Goal: Task Accomplishment & Management: Manage account settings

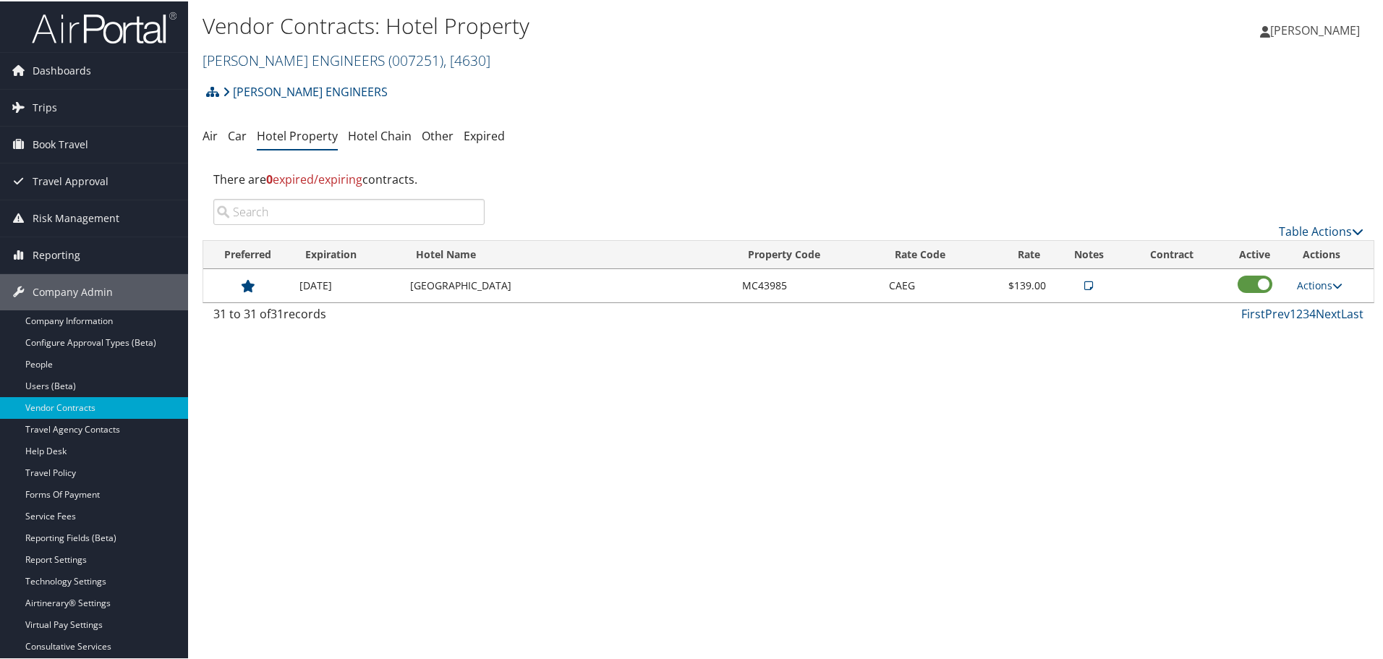
click at [281, 57] on link "CAROLLO ENGINEERS ( 007251 ) , [ 4630 ]" at bounding box center [347, 59] width 288 height 20
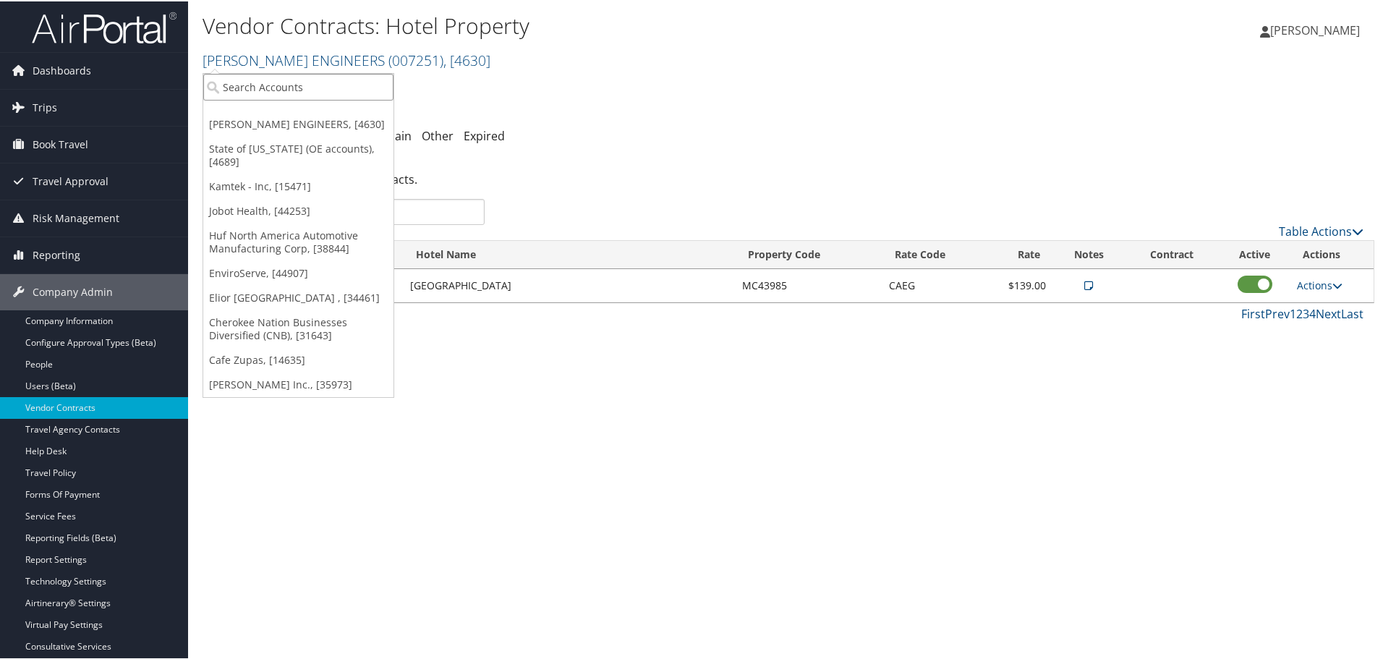
click at [291, 80] on input "search" at bounding box center [298, 85] width 190 height 27
type input "magna"
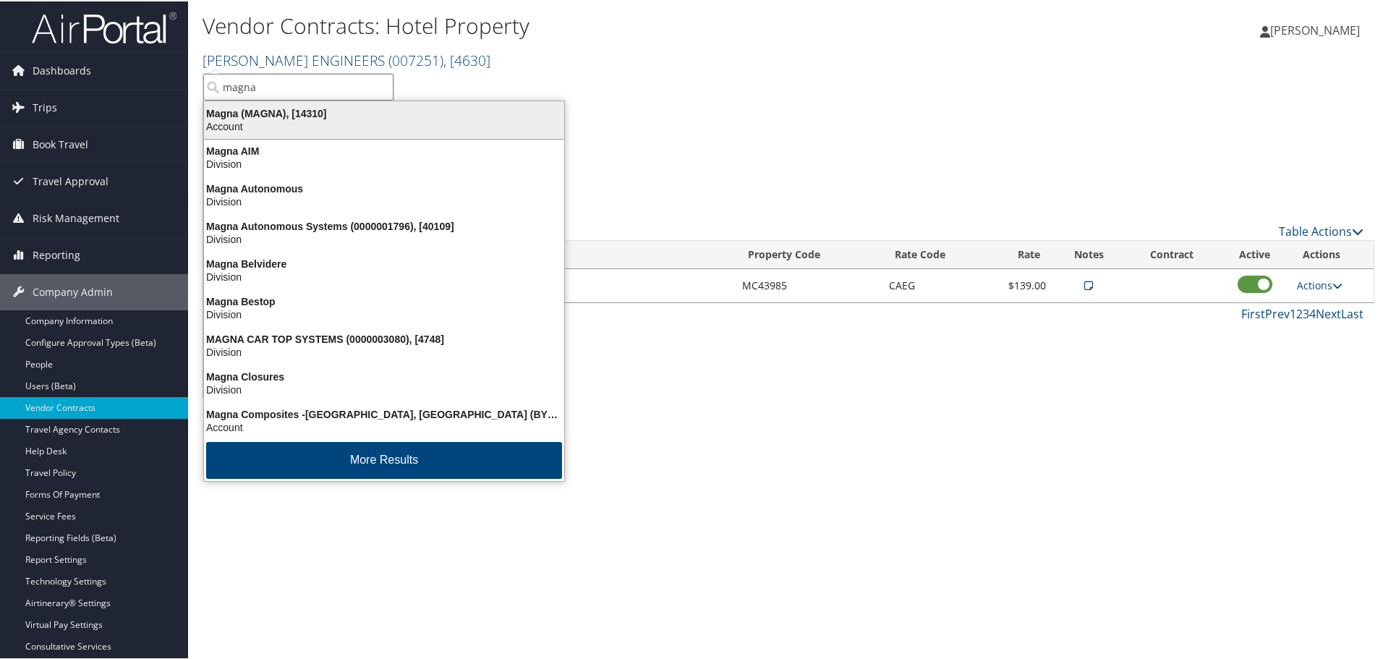
click at [280, 111] on div "Magna (MAGNA), [14310]" at bounding box center [384, 112] width 378 height 13
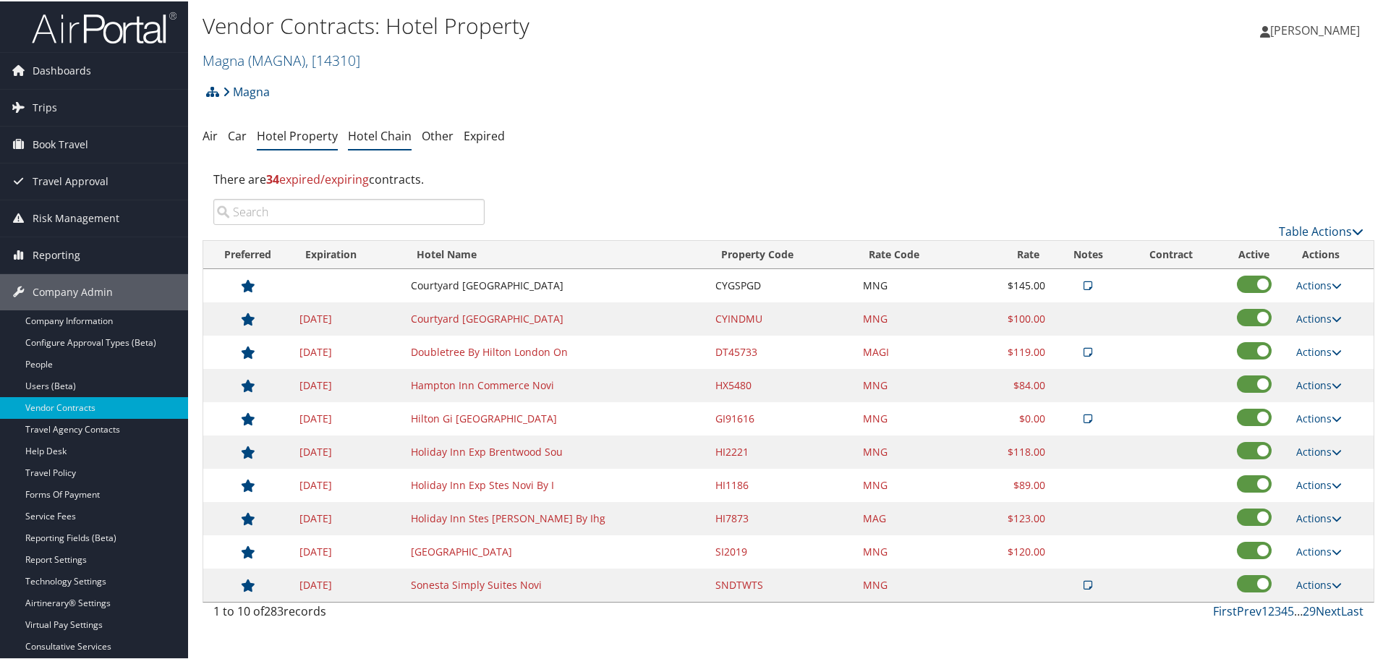
click at [378, 135] on link "Hotel Chain" at bounding box center [380, 135] width 64 height 16
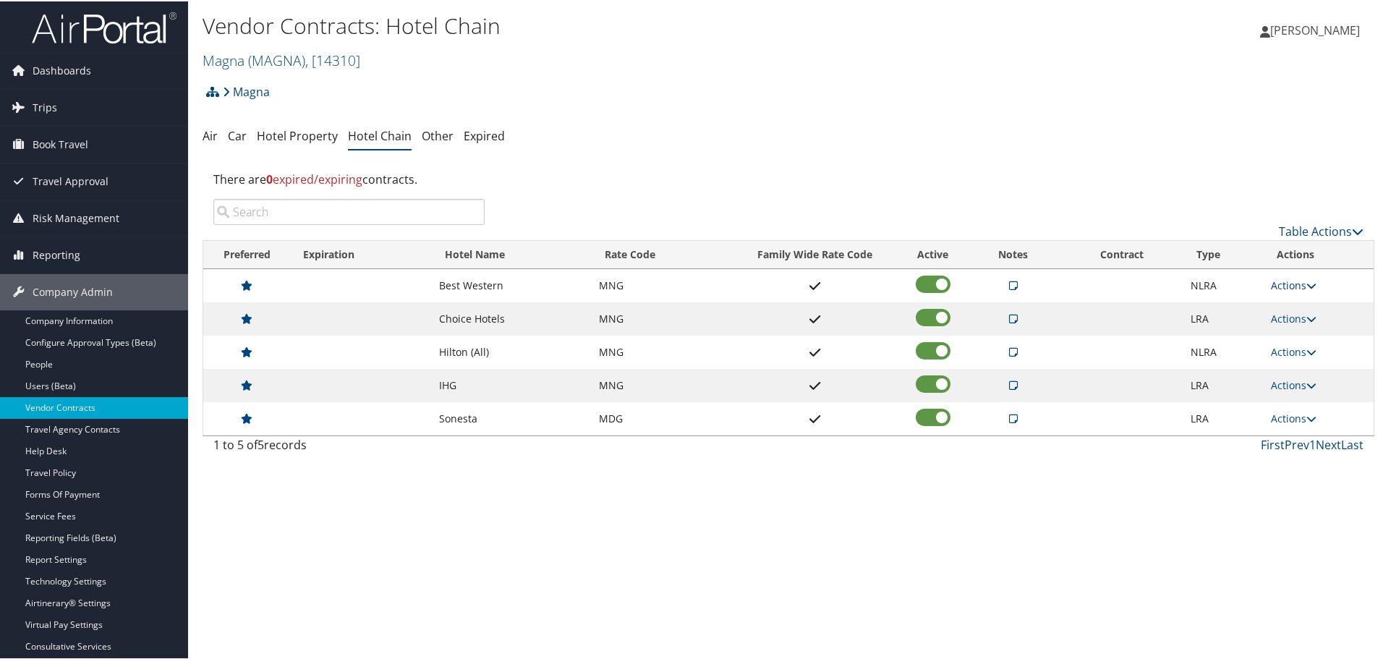
click at [1307, 281] on icon at bounding box center [1312, 284] width 10 height 10
click at [1302, 324] on link "Edit" at bounding box center [1306, 330] width 78 height 25
select select "NLRA"
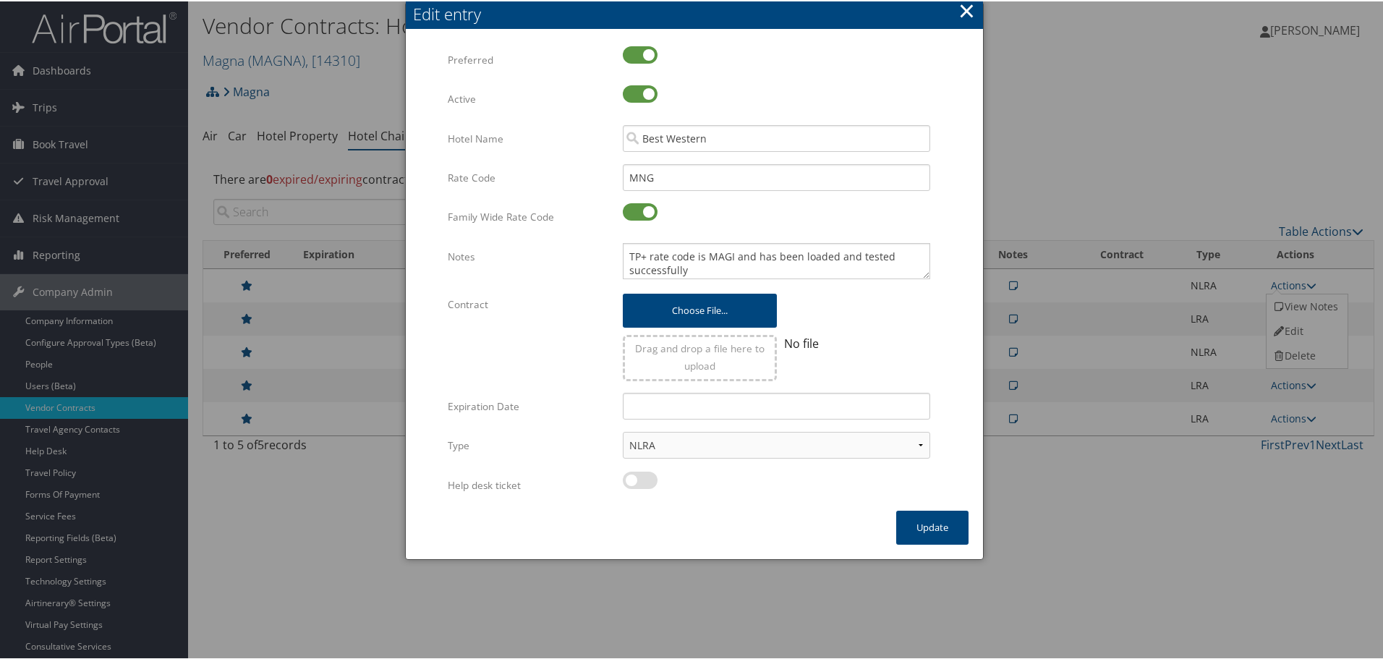
click at [618, 252] on div "TP+ rate code is MAGI and has been loaded and tested successfully Multiple valu…" at bounding box center [776, 266] width 329 height 48
click at [627, 250] on textarea "TP+ rate code is MAGI and has been loaded and tested successfully" at bounding box center [777, 260] width 308 height 36
paste textarea "Rates tested in [GEOGRAPHIC_DATA] [DATE];"
type textarea "Rates tested in TP+ Sep 2025; TP+ rate code is MAGI and has been loaded and tes…"
click at [928, 530] on button "Update" at bounding box center [932, 526] width 72 height 34
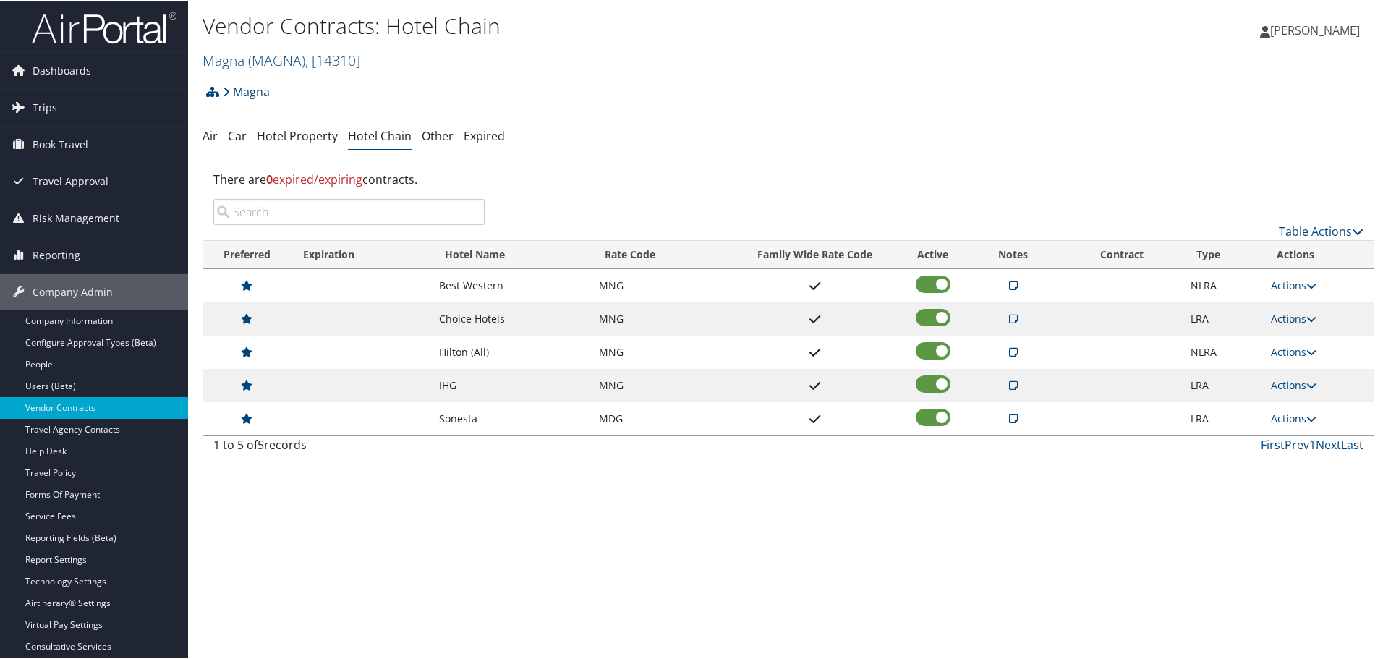
click at [1284, 318] on link "Actions" at bounding box center [1294, 317] width 46 height 14
click at [1302, 362] on link "Edit" at bounding box center [1306, 363] width 78 height 25
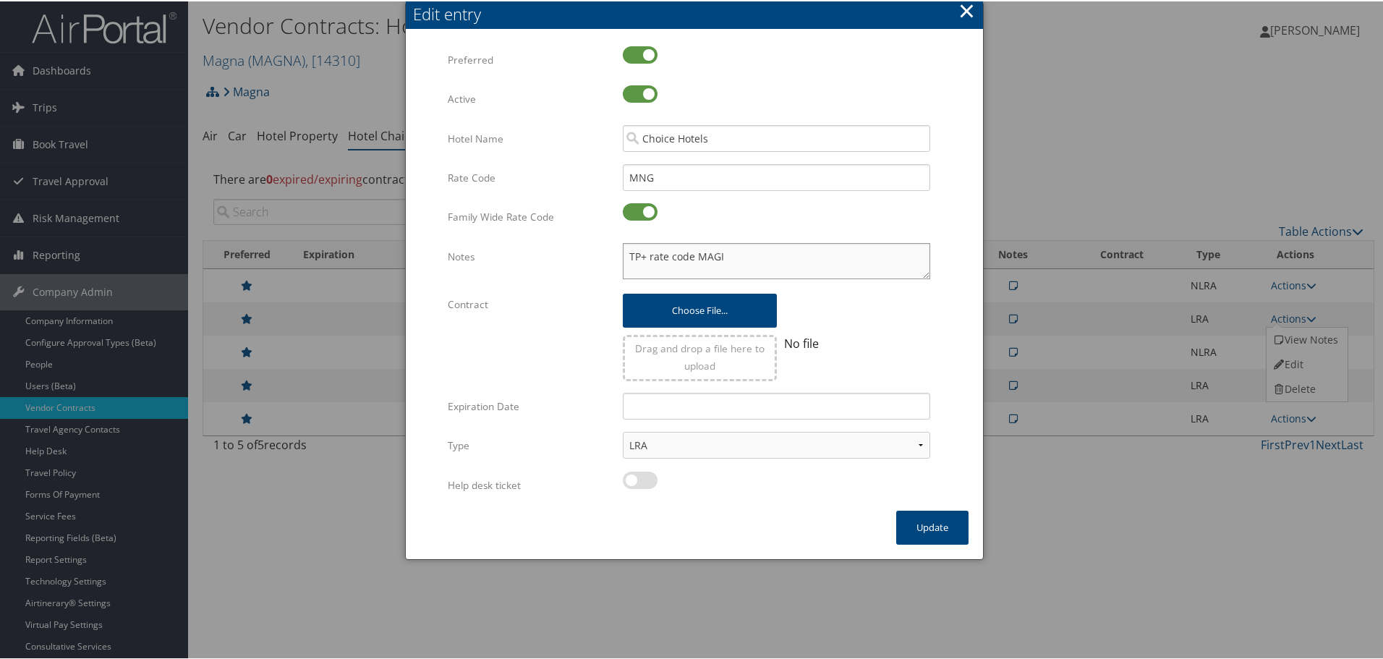
click at [623, 249] on textarea "TP+ rate code MAGI" at bounding box center [777, 260] width 308 height 36
paste textarea "Rates tested in [GEOGRAPHIC_DATA] [DATE];"
type textarea "Rates tested in TP+ Sep 2025; TP+ rate code MAGI"
click at [930, 523] on button "Update" at bounding box center [932, 526] width 72 height 34
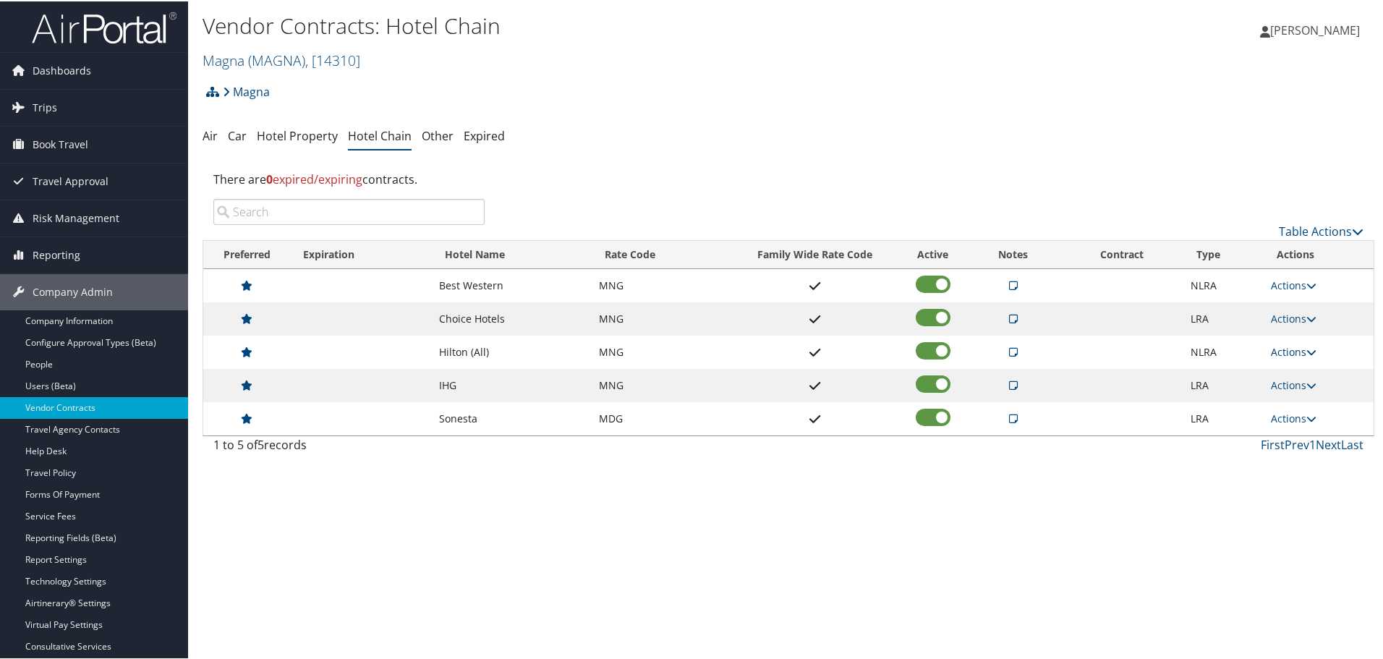
click at [1289, 353] on link "Actions" at bounding box center [1294, 351] width 46 height 14
click at [1298, 395] on link "Edit" at bounding box center [1306, 396] width 78 height 25
select select "NLRA"
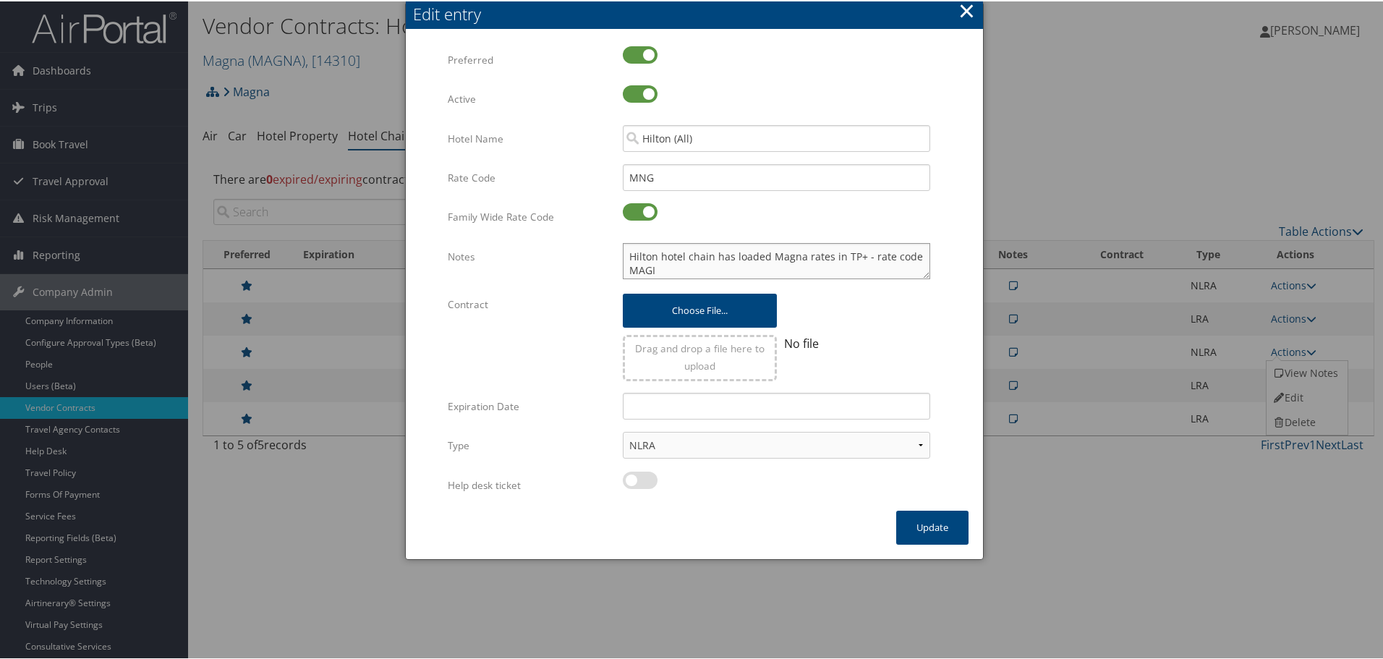
click at [624, 255] on textarea "Hilton hotel chain has loaded Magna rates in TP+ - rate code MAGI" at bounding box center [777, 260] width 308 height 36
paste textarea "Rates tested in [GEOGRAPHIC_DATA] [DATE];"
type textarea "Rates tested in TP+ Sep 2025; Hilton hotel chain has loaded Magna rates in TP+ …"
click at [923, 525] on button "Update" at bounding box center [932, 526] width 72 height 34
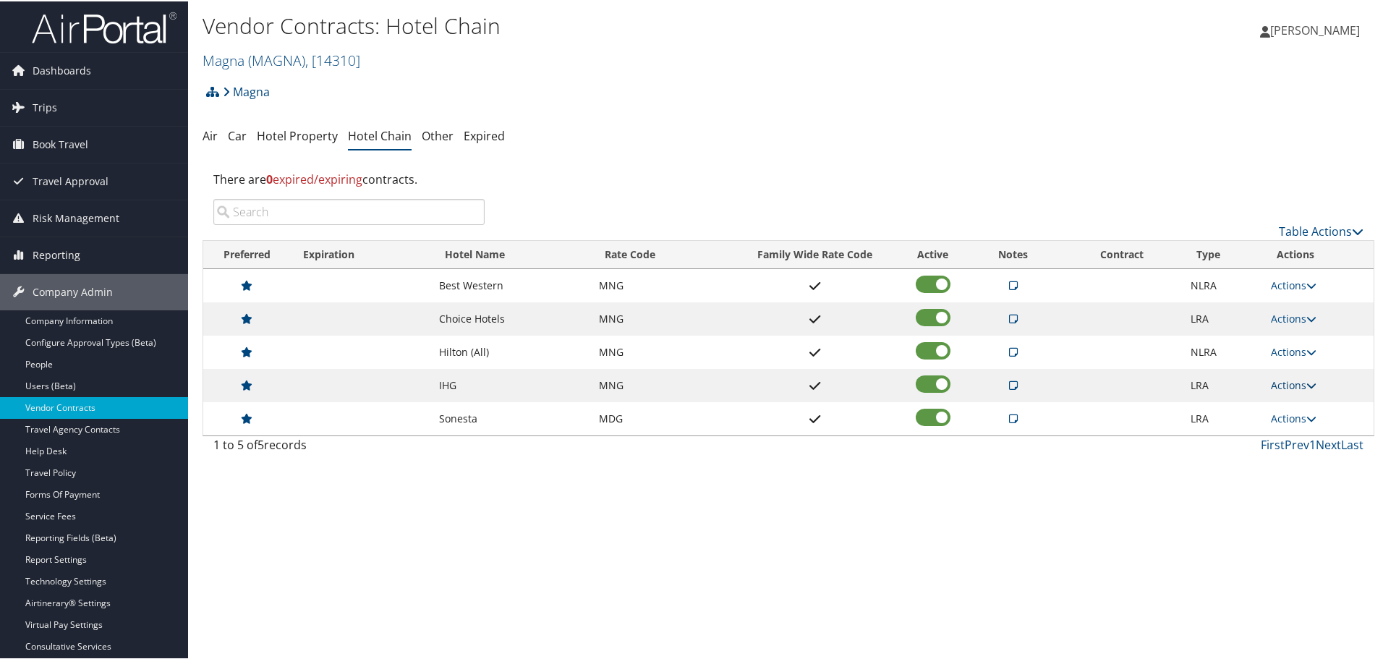
click at [1276, 382] on link "Actions" at bounding box center [1294, 384] width 46 height 14
click at [1281, 430] on icon at bounding box center [1279, 430] width 13 height 10
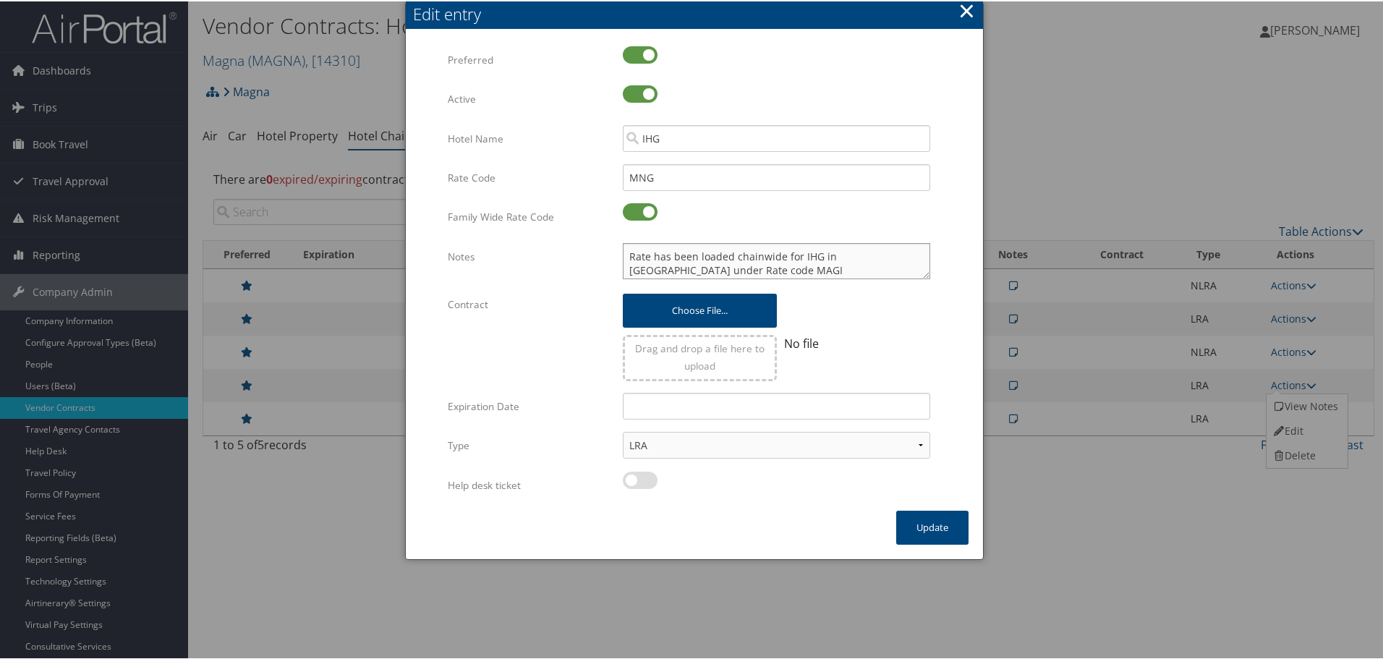
click at [623, 253] on textarea "Rate has been loaded chainwide for IHG in TP+ under Rate code MAGI" at bounding box center [777, 260] width 308 height 36
paste textarea "Rates tested in [GEOGRAPHIC_DATA] [DATE];"
type textarea "Rates tested in TP+ Sep 2025; Rate has been loaded chainwide for IHG in TP+ und…"
click at [928, 526] on button "Update" at bounding box center [932, 526] width 72 height 34
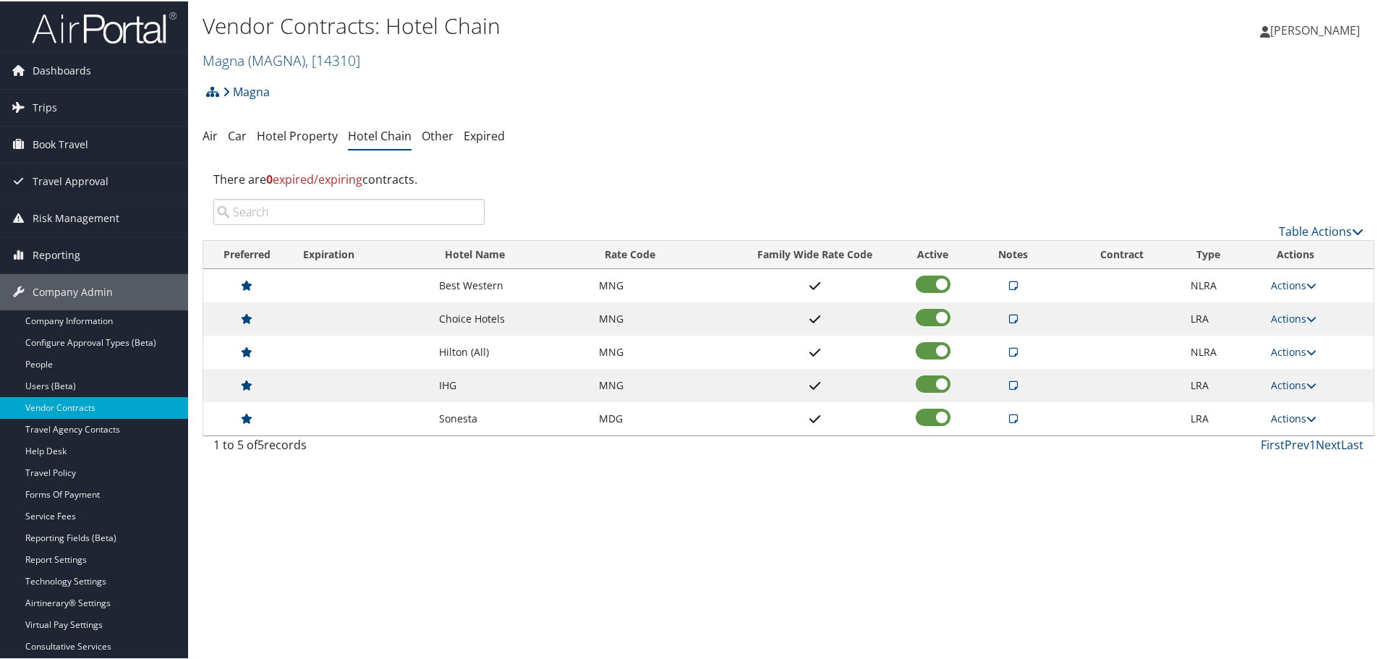
click at [1294, 412] on link "Actions" at bounding box center [1294, 417] width 46 height 14
click at [1278, 462] on icon at bounding box center [1279, 463] width 13 height 10
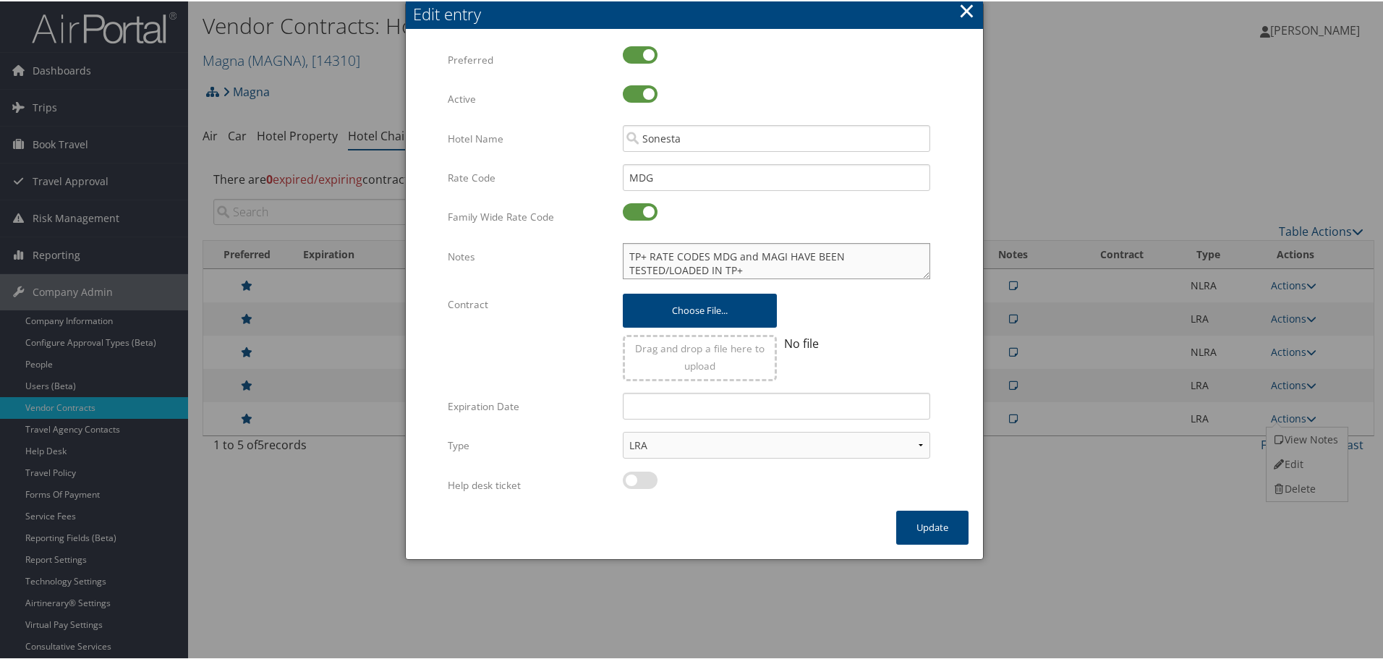
click at [623, 253] on textarea "TP+ RATE CODES MDG and MAGI HAVE BEEN TESTED/LOADED IN TP+" at bounding box center [777, 260] width 308 height 36
paste textarea "Rates tested in [GEOGRAPHIC_DATA] [DATE];"
type textarea "Rates tested in TP+ Sep 2025; TP+ RATE CODES MDG and MAGI HAVE BEEN TESTED/LOAD…"
click at [933, 517] on button "Update" at bounding box center [932, 526] width 72 height 34
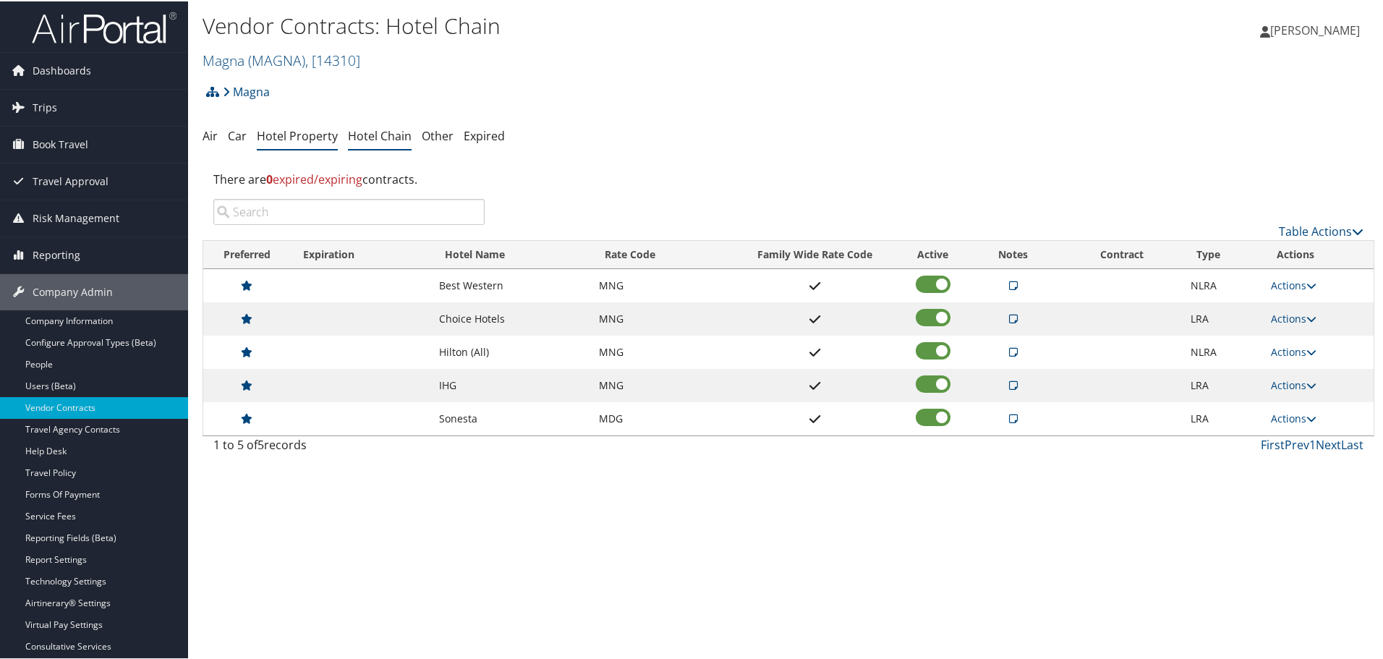
click at [292, 134] on link "Hotel Property" at bounding box center [297, 135] width 81 height 16
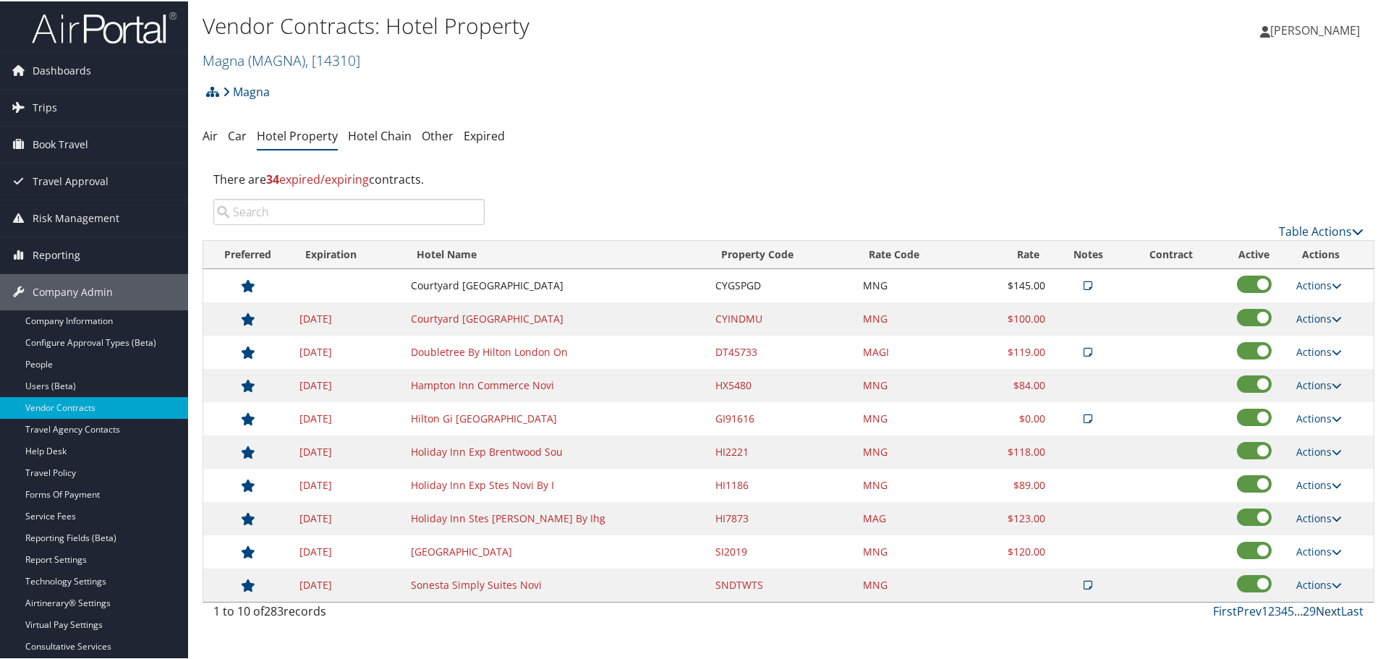
click at [1328, 608] on link "Next" at bounding box center [1328, 610] width 25 height 16
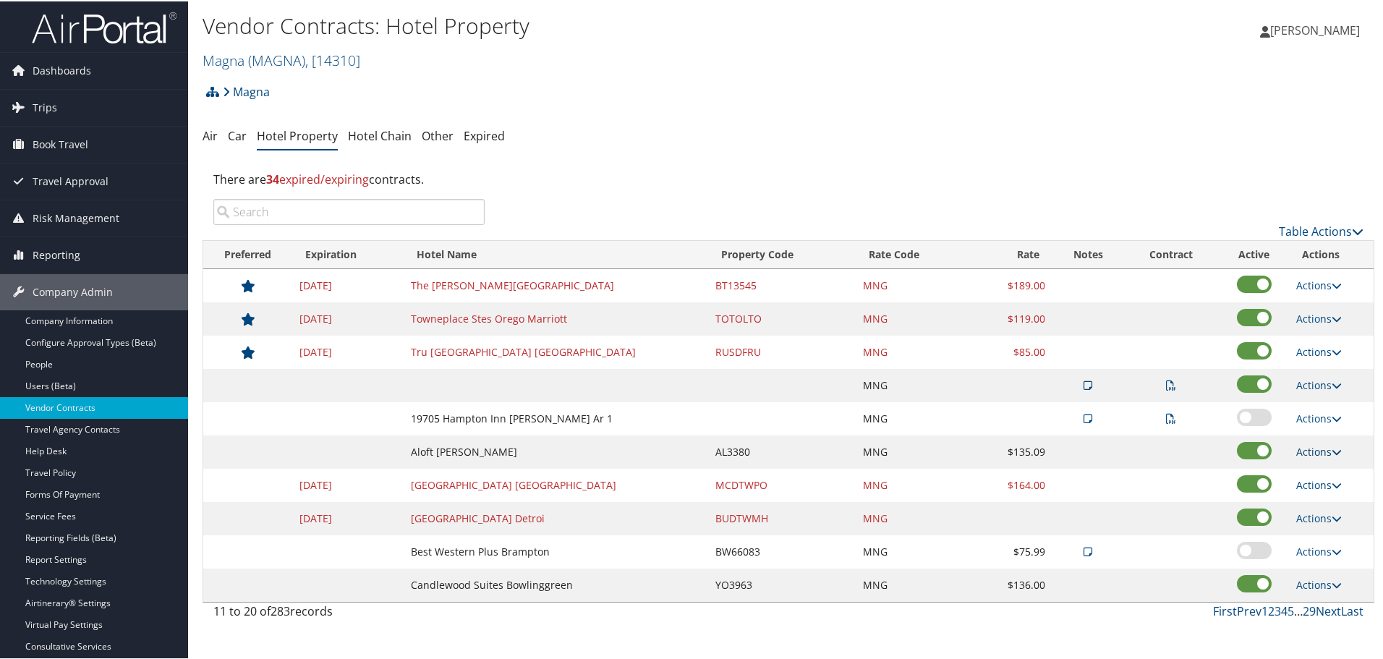
click at [1311, 449] on link "Actions" at bounding box center [1320, 451] width 46 height 14
click at [1315, 470] on link "Edit" at bounding box center [1320, 471] width 56 height 25
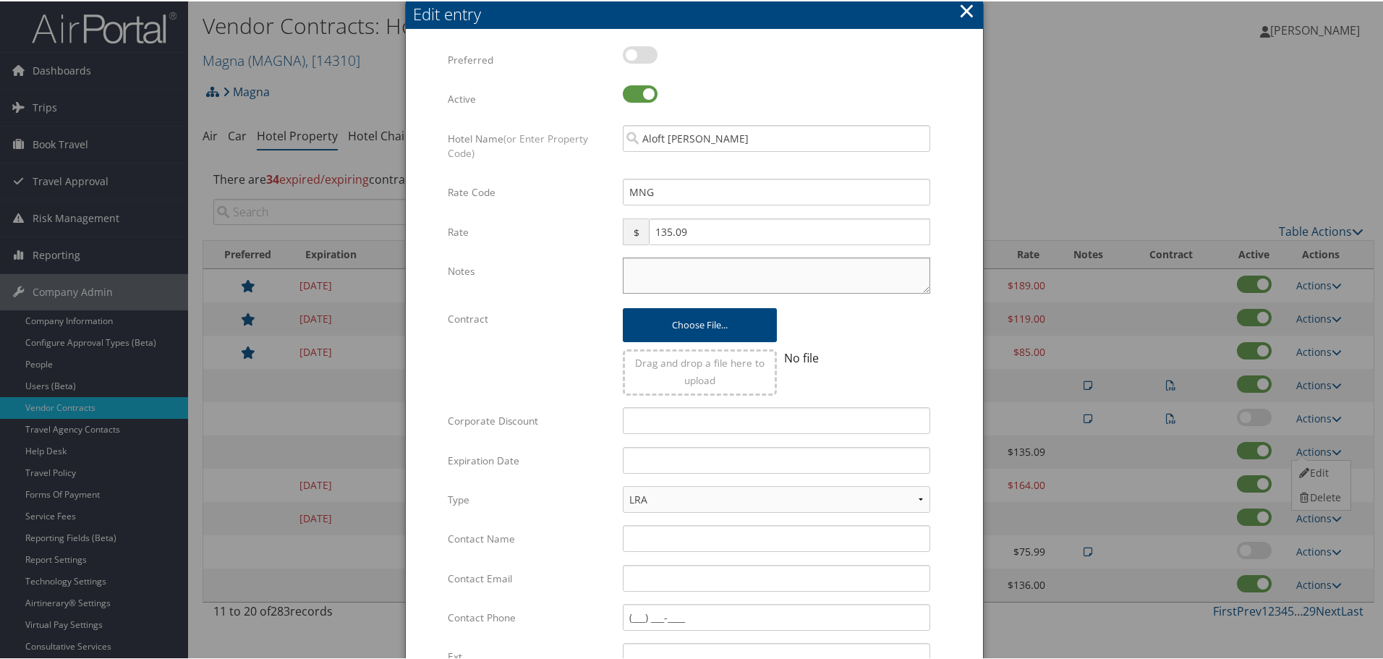
click at [731, 277] on textarea "Notes" at bounding box center [777, 274] width 308 height 36
paste textarea "Rates tested in [GEOGRAPHIC_DATA] [DATE];"
type textarea "Rates tested in [GEOGRAPHIC_DATA] [DATE];"
click at [689, 458] on input "text" at bounding box center [777, 459] width 308 height 27
type input "[DATE]"
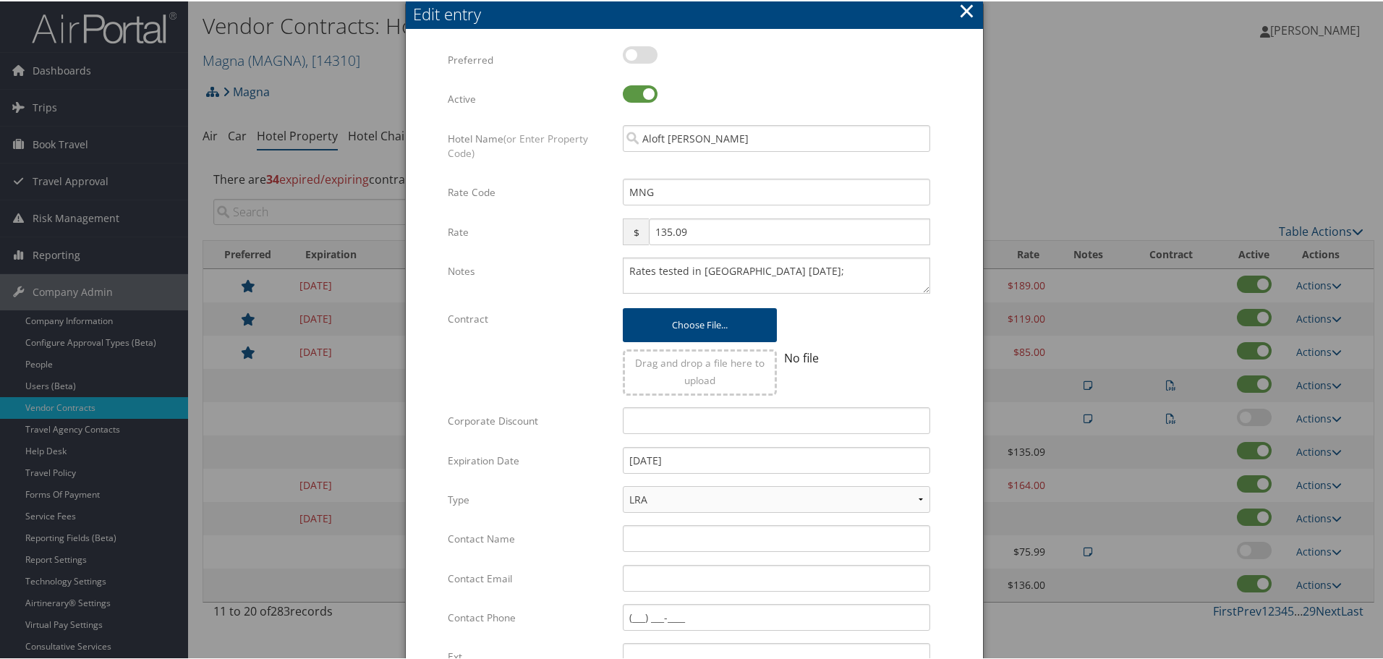
click at [968, 464] on div "Multiple values The selected items contain different values for this input. To …" at bounding box center [694, 434] width 577 height 809
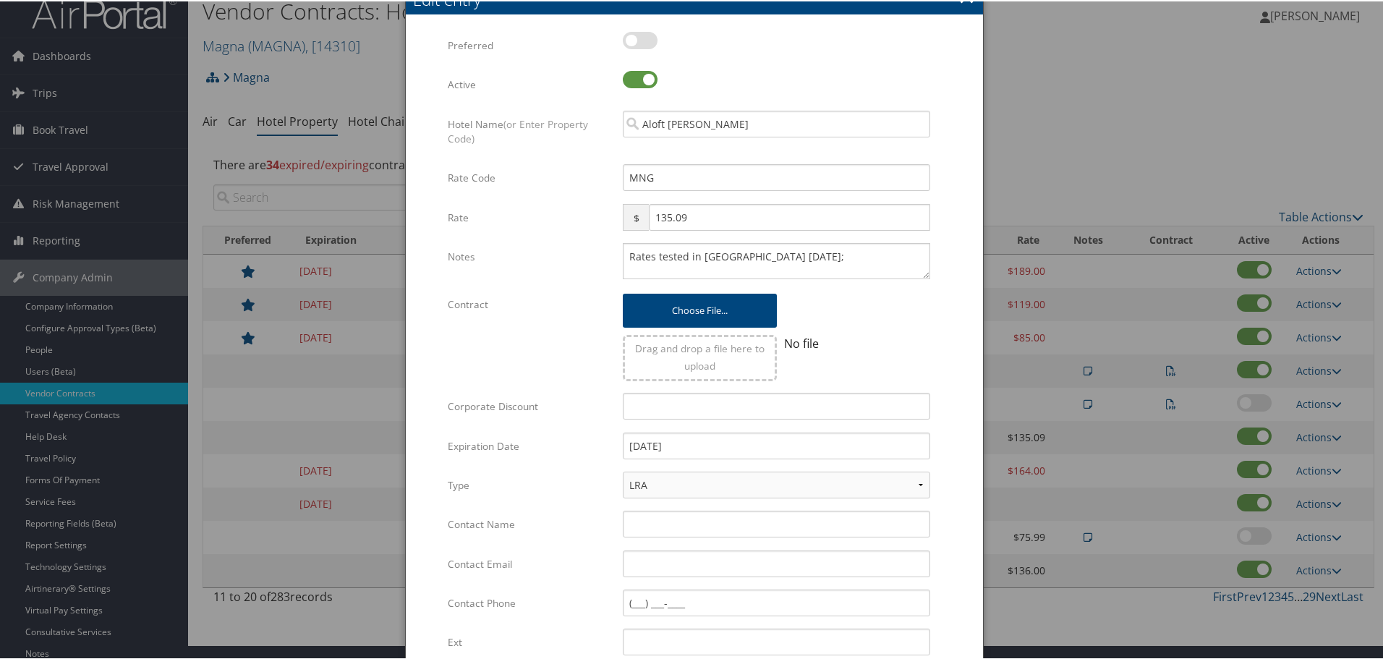
scroll to position [229, 0]
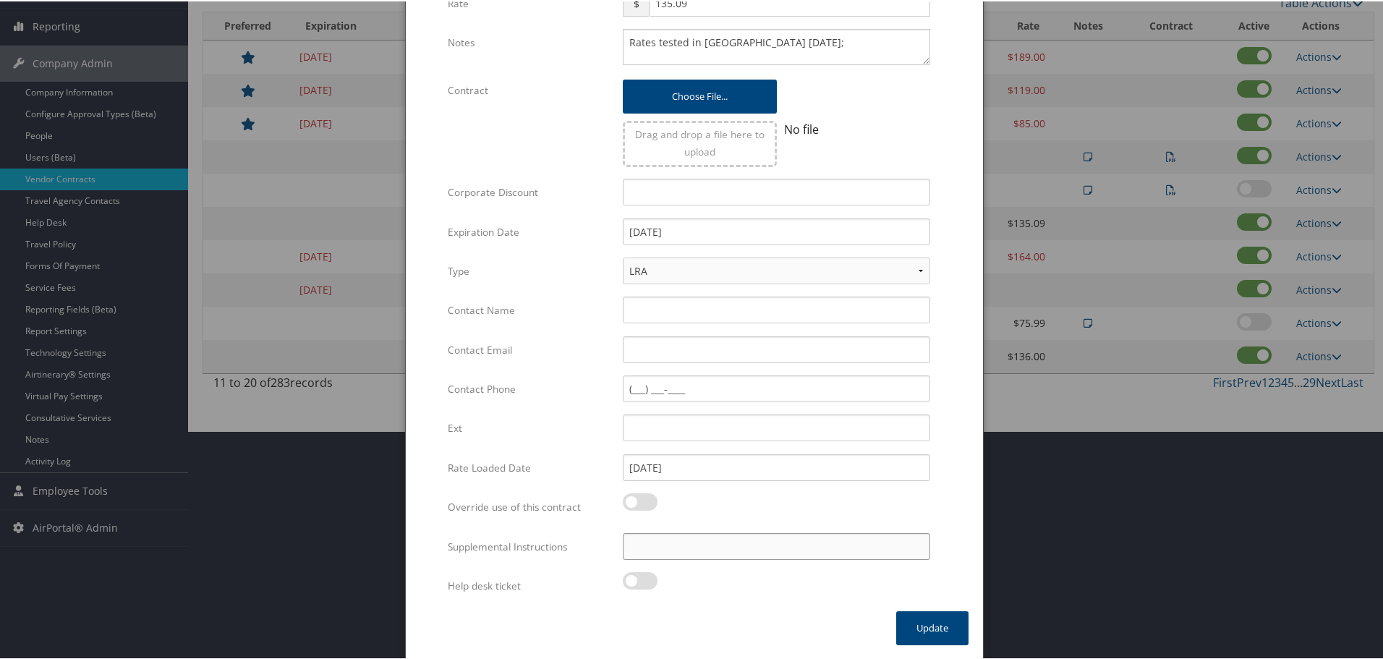
click at [730, 545] on input "Supplemental Instructions" at bounding box center [777, 545] width 308 height 27
paste input "SAB Prop ID -"
paste input "147331"
type input "SAB Prop ID - 147331"
click at [925, 624] on button "Update" at bounding box center [932, 627] width 72 height 34
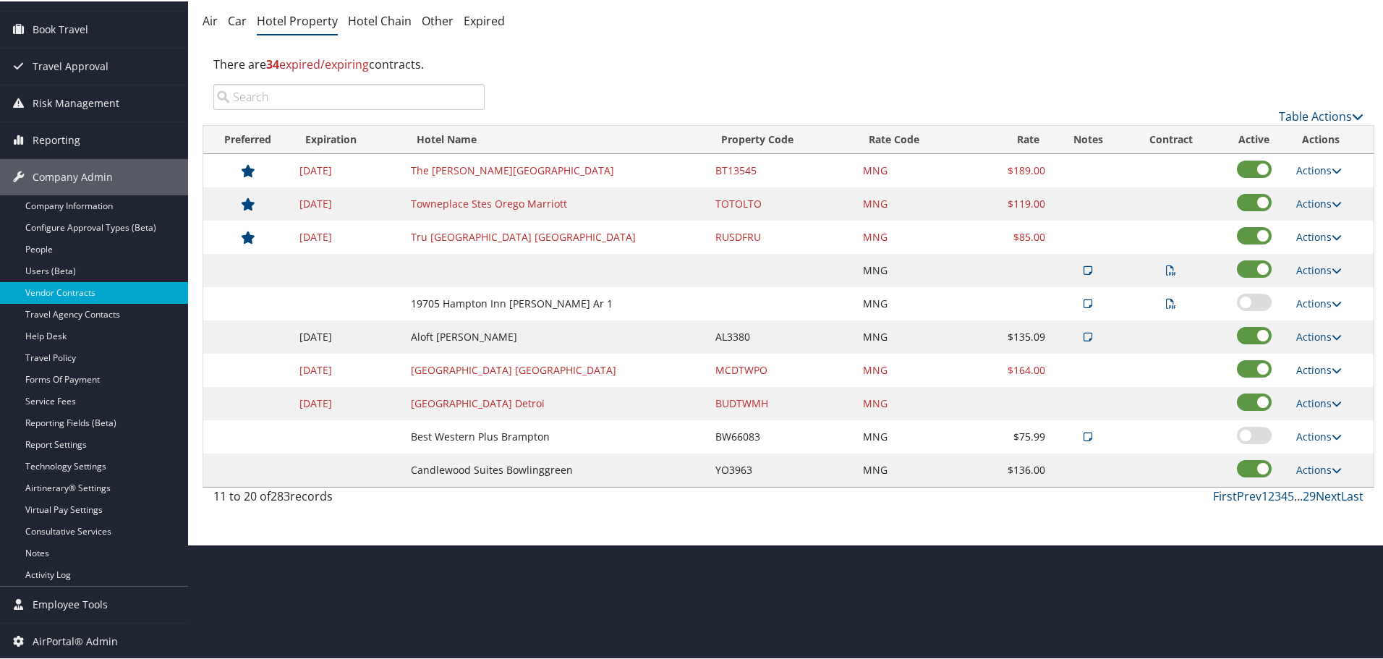
scroll to position [115, 0]
click at [1315, 365] on link "Actions" at bounding box center [1320, 369] width 46 height 14
click at [1323, 391] on link "Edit" at bounding box center [1320, 390] width 56 height 25
select select "NLRA"
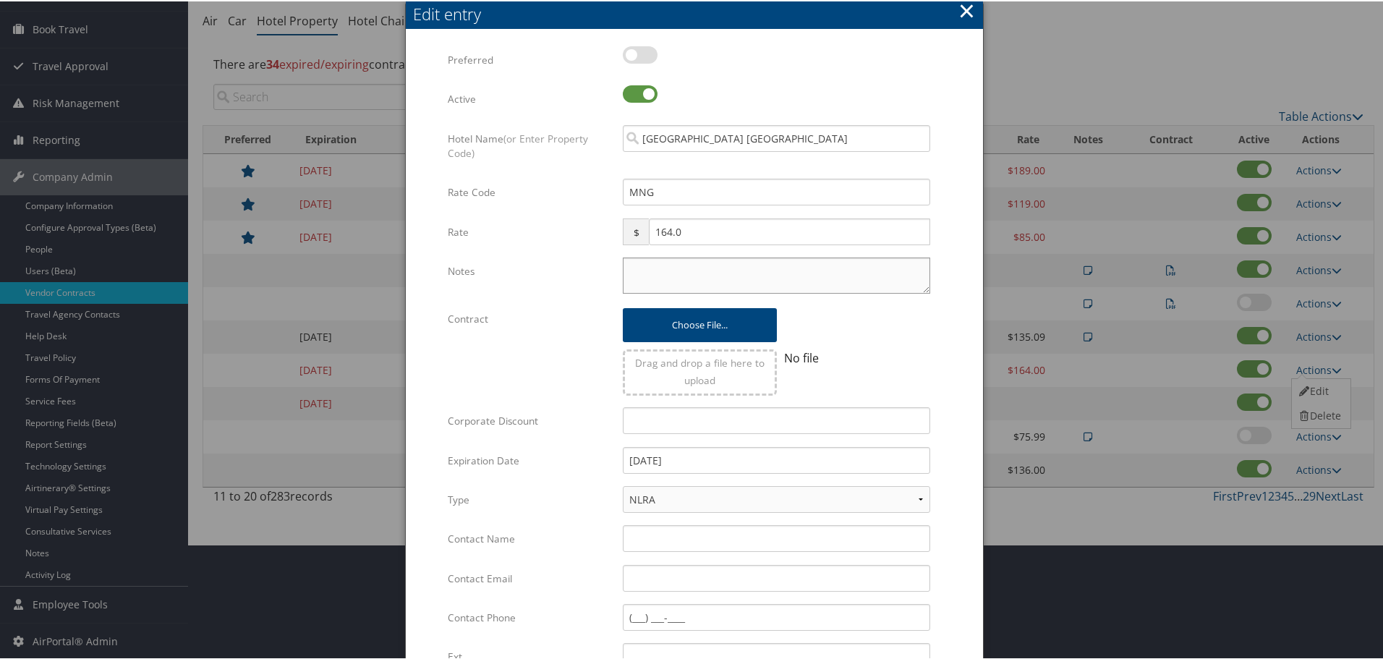
click at [708, 272] on textarea "Notes" at bounding box center [777, 274] width 308 height 36
paste textarea "Rates tested in [GEOGRAPHIC_DATA] [DATE];"
type textarea "Rates tested in [GEOGRAPHIC_DATA] [DATE];"
drag, startPoint x: 730, startPoint y: 461, endPoint x: 583, endPoint y: 461, distance: 146.9
click at [583, 461] on div "Expiration Date [DATE] Multiple values The selected items contain different val…" at bounding box center [694, 465] width 493 height 39
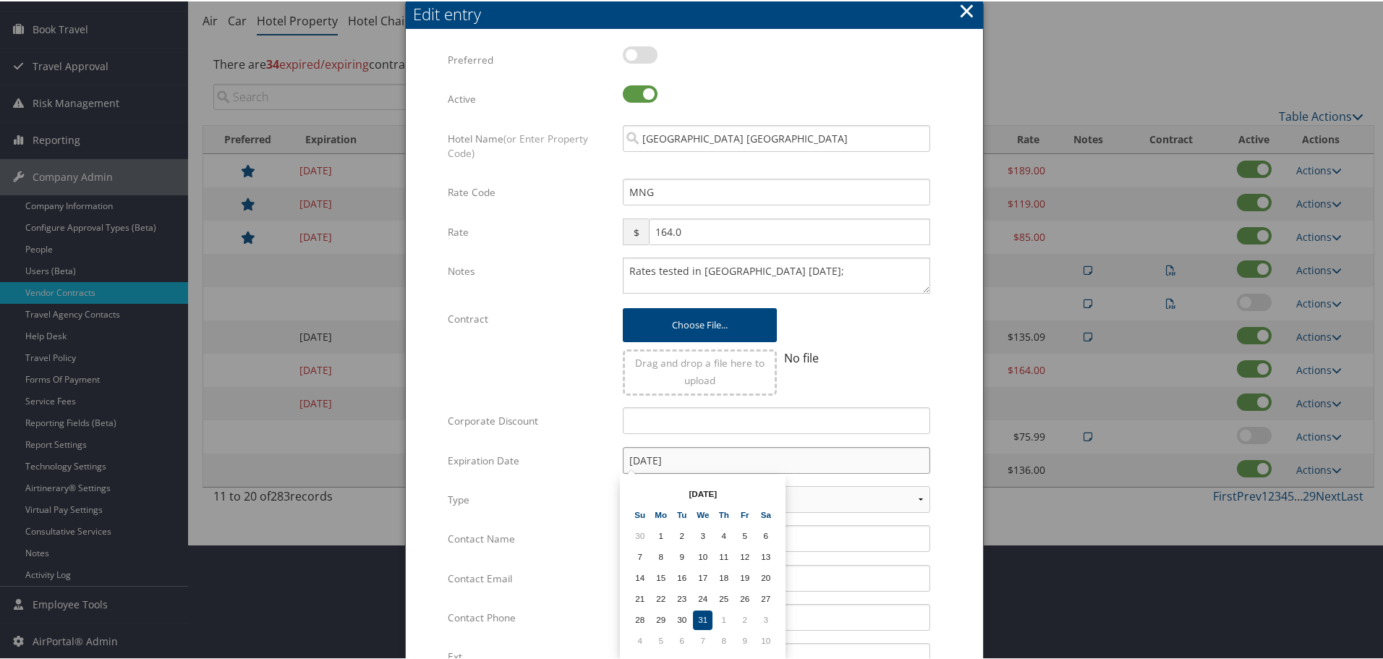
type input "[DATE]"
click at [949, 483] on form "Multiple values The selected items contain different values for this input. To …" at bounding box center [694, 442] width 548 height 794
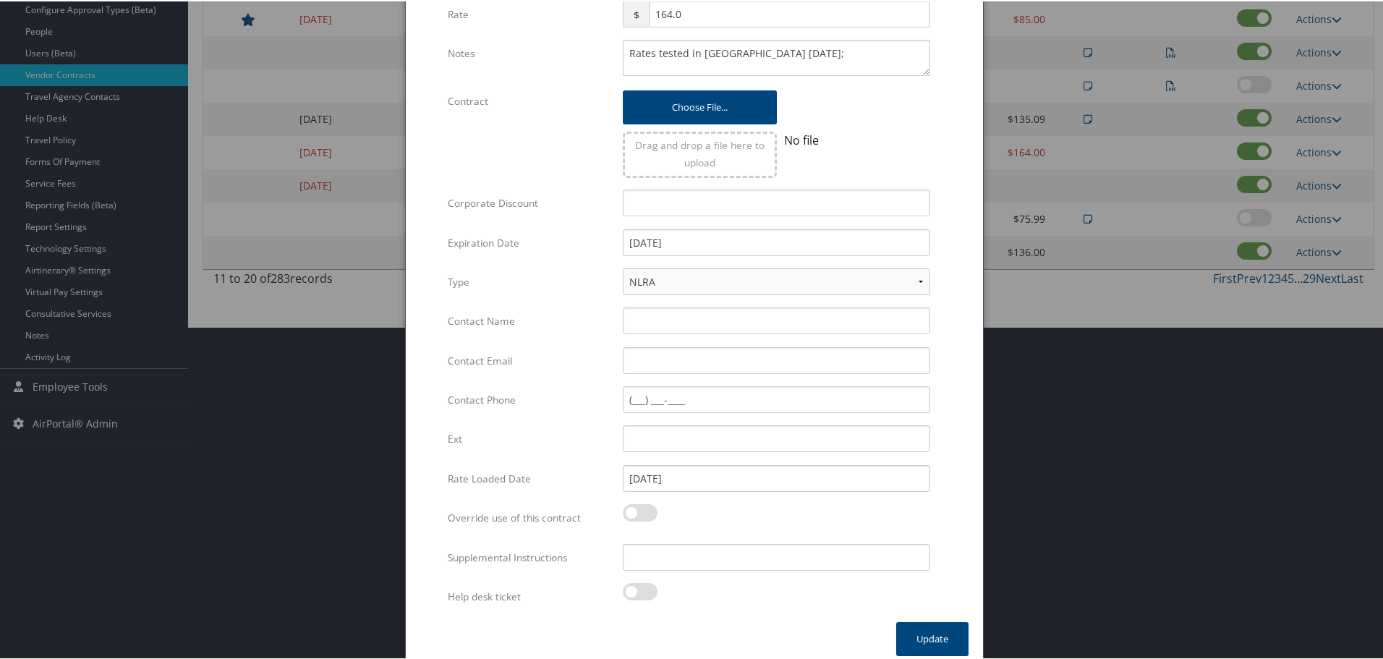
scroll to position [344, 0]
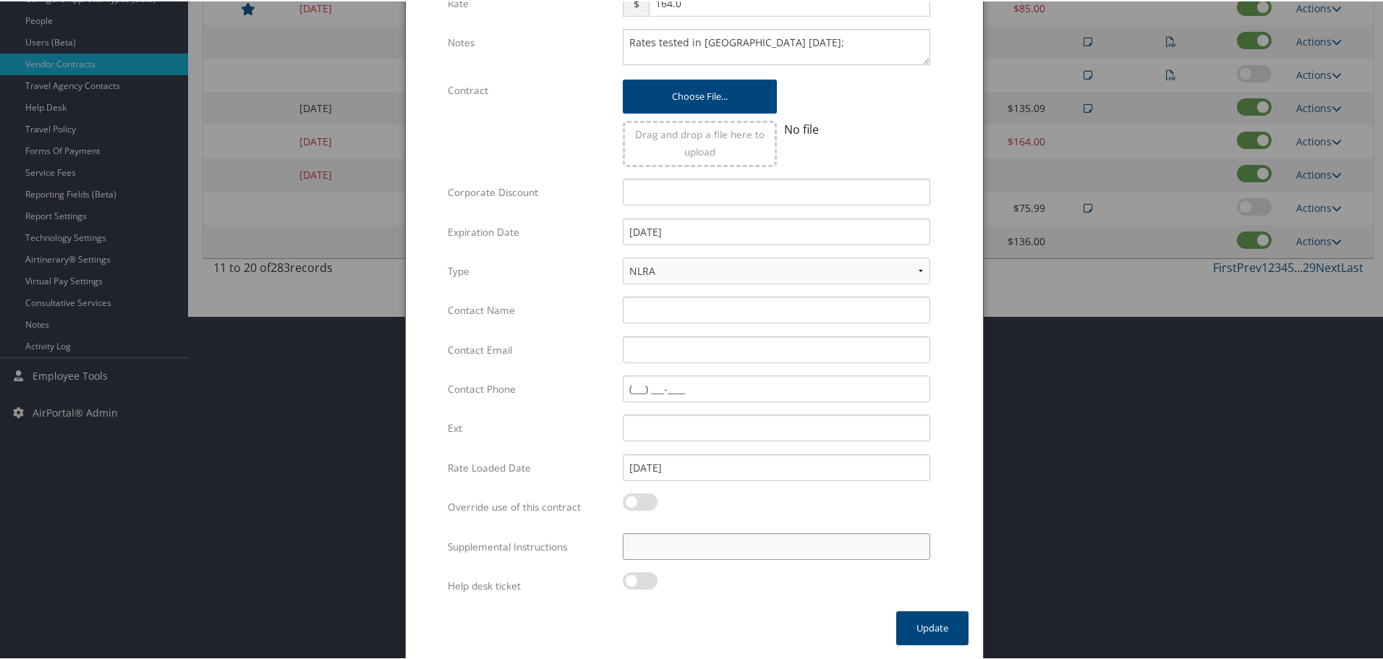
click at [718, 542] on input "Supplemental Instructions" at bounding box center [777, 545] width 308 height 27
paste input "SAB Prop ID -"
paste input "54087"
type input "SAB Prop ID - 54087"
click at [935, 633] on button "Update" at bounding box center [932, 627] width 72 height 34
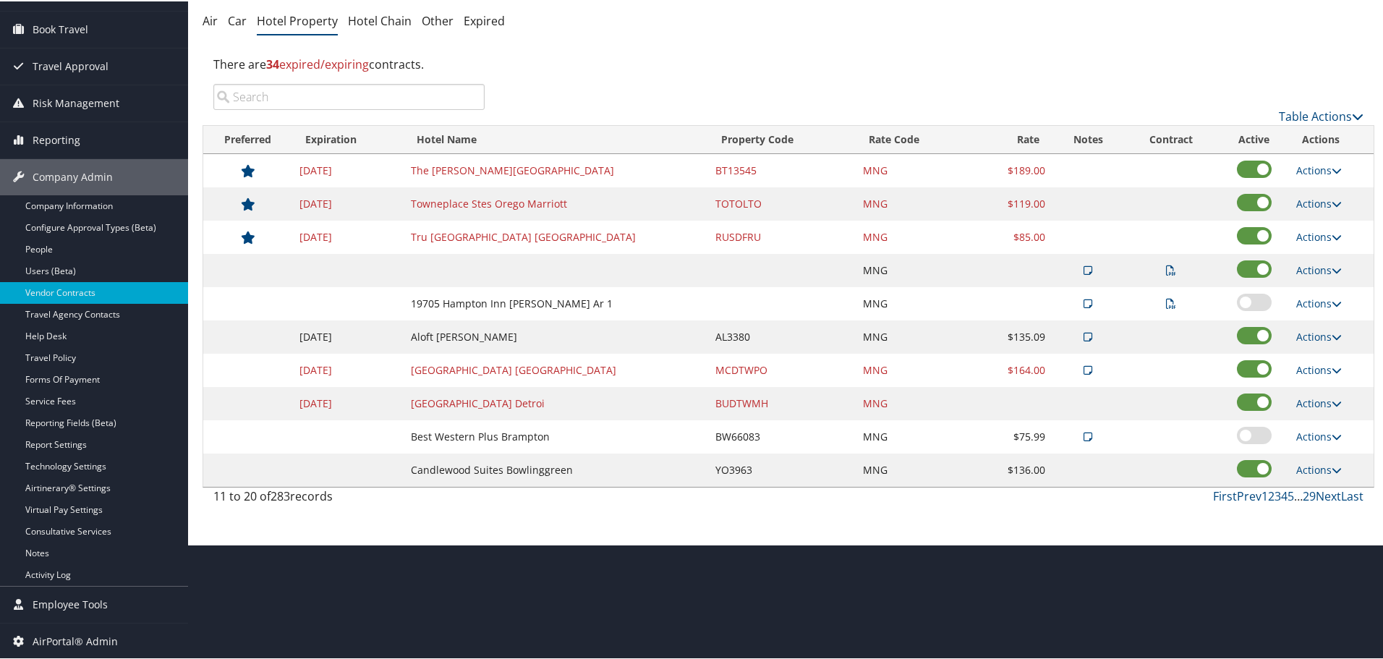
scroll to position [115, 0]
click at [1316, 399] on link "Actions" at bounding box center [1320, 402] width 46 height 14
click at [1317, 422] on link "Edit" at bounding box center [1320, 423] width 56 height 25
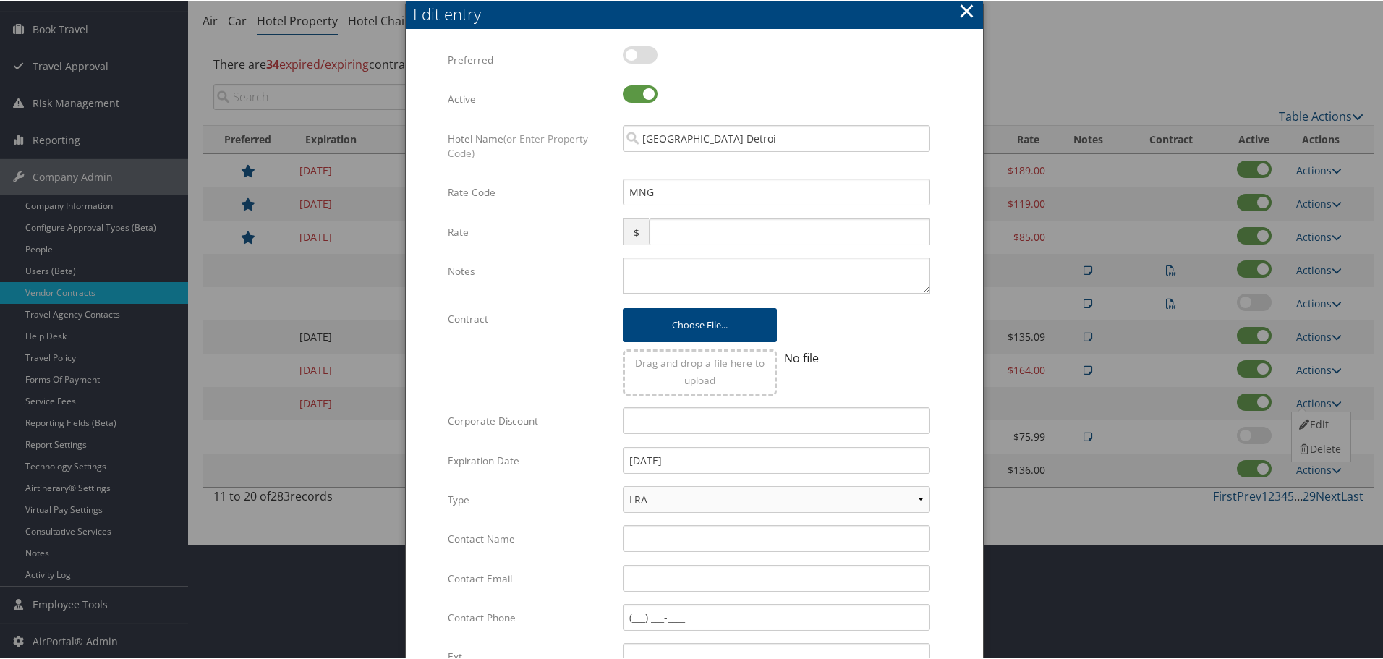
click at [616, 263] on div "Multiple values The selected items contain different values for this input. To …" at bounding box center [776, 280] width 329 height 48
click at [658, 270] on textarea "Notes" at bounding box center [777, 274] width 308 height 36
paste textarea "Rates tested in [GEOGRAPHIC_DATA] [DATE];"
type textarea "Rates tested in [GEOGRAPHIC_DATA] [DATE];"
drag, startPoint x: 721, startPoint y: 456, endPoint x: 532, endPoint y: 465, distance: 189.8
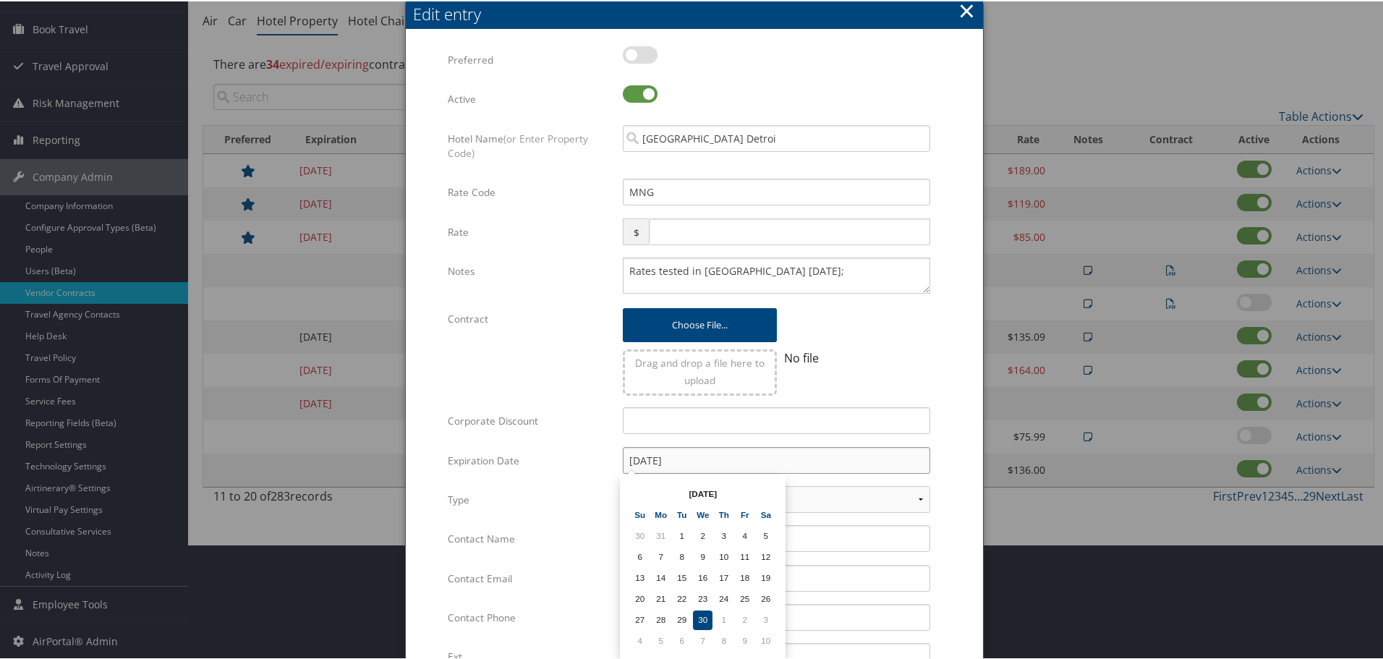
click at [532, 465] on div "Expiration Date [DATE] Multiple values The selected items contain different val…" at bounding box center [694, 465] width 493 height 39
type input "[DATE]"
click at [954, 466] on form "Multiple values The selected items contain different values for this input. To …" at bounding box center [694, 442] width 548 height 794
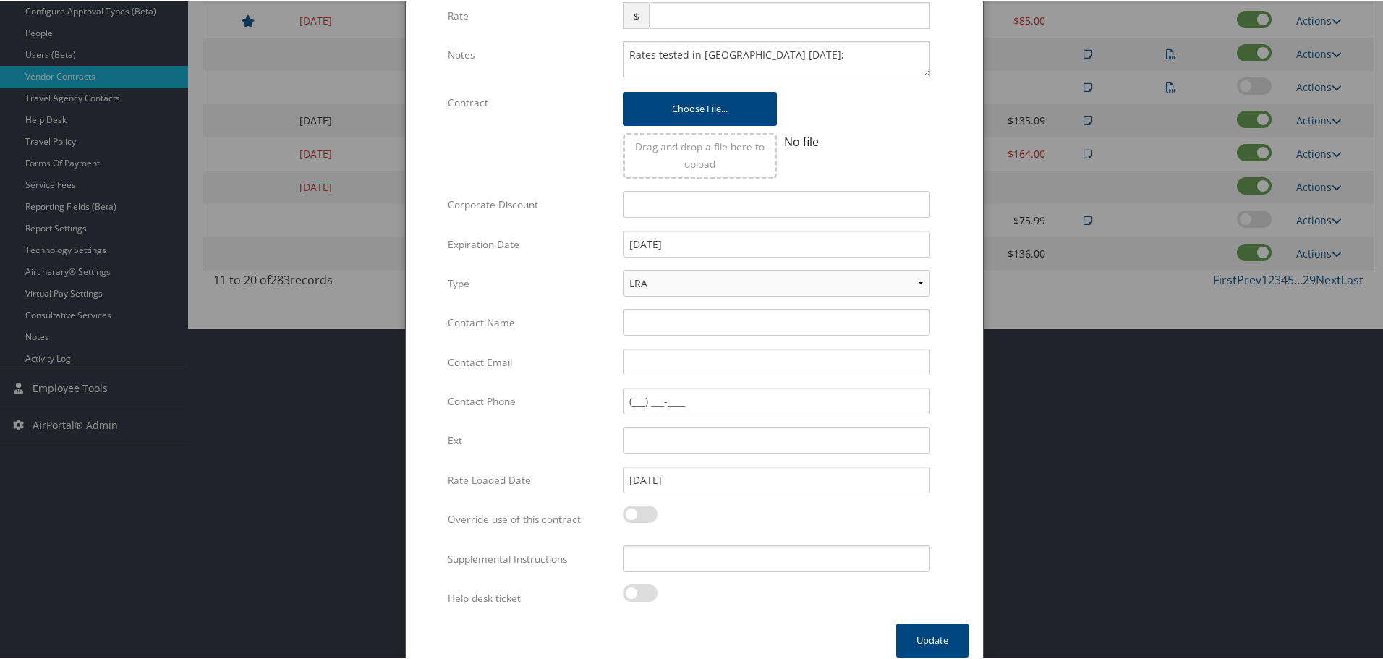
scroll to position [344, 0]
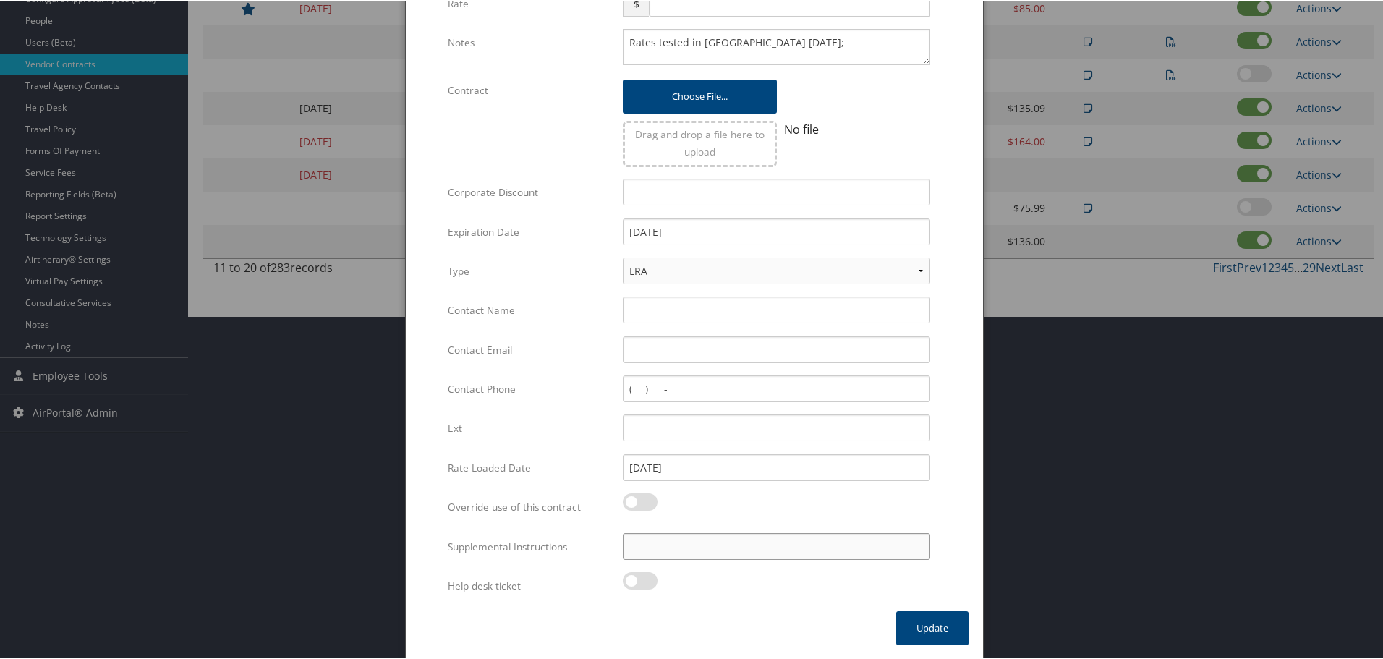
click at [710, 536] on input "Supplemental Instructions" at bounding box center [777, 545] width 308 height 27
paste input "SAB Prop ID -"
paste input "14971"
type input "SAB Prop ID - 14971"
click at [928, 635] on button "Update" at bounding box center [932, 627] width 72 height 34
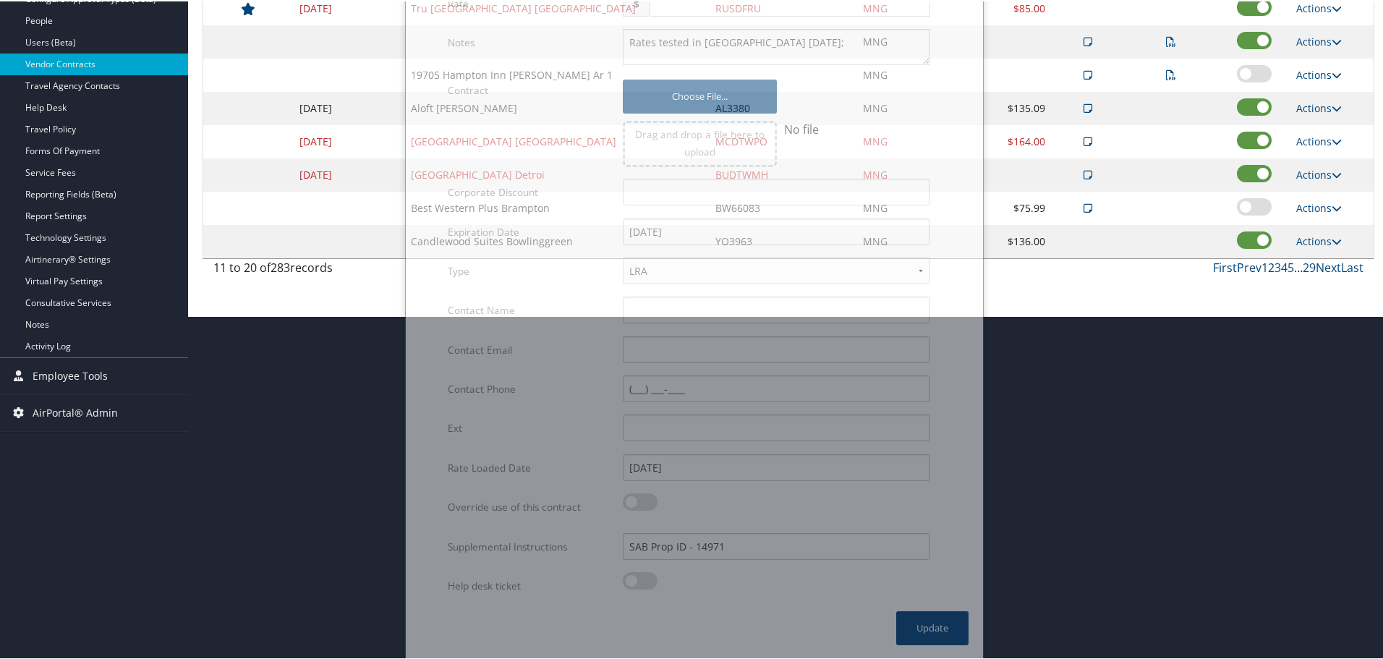
scroll to position [115, 0]
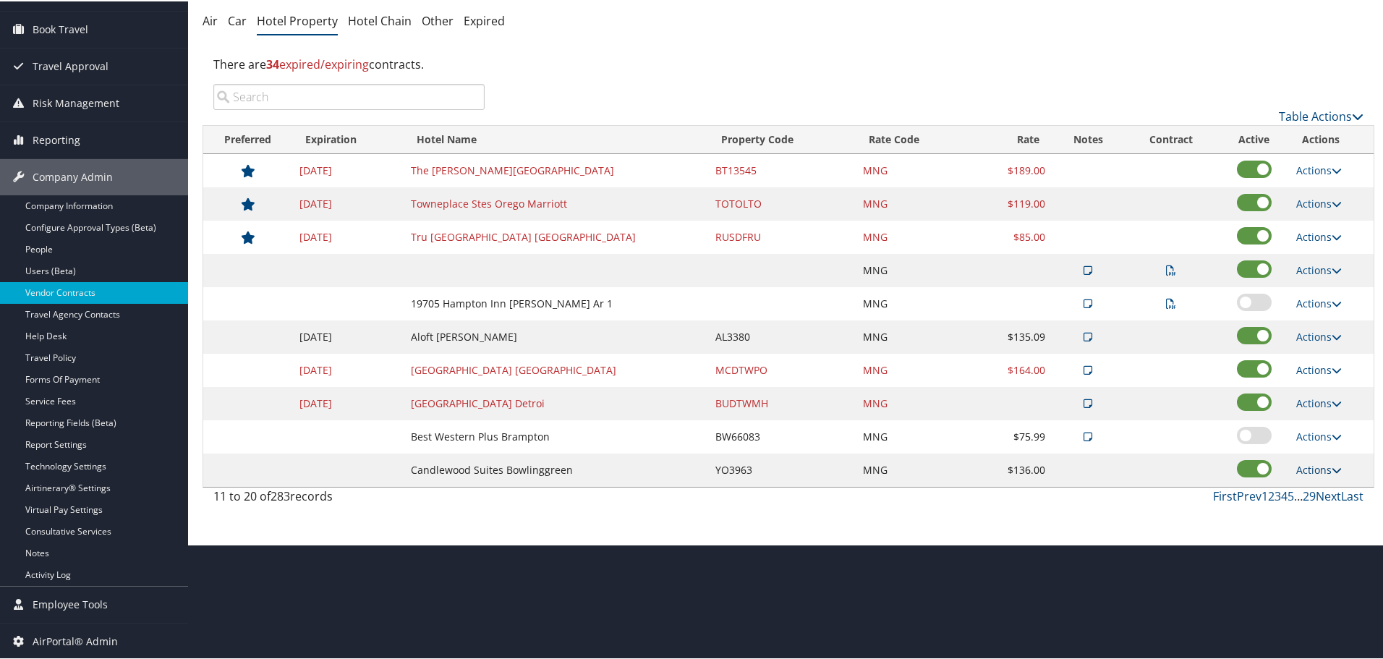
click at [1323, 473] on link "Actions" at bounding box center [1320, 469] width 46 height 14
click at [1318, 492] on link "Edit" at bounding box center [1320, 490] width 56 height 25
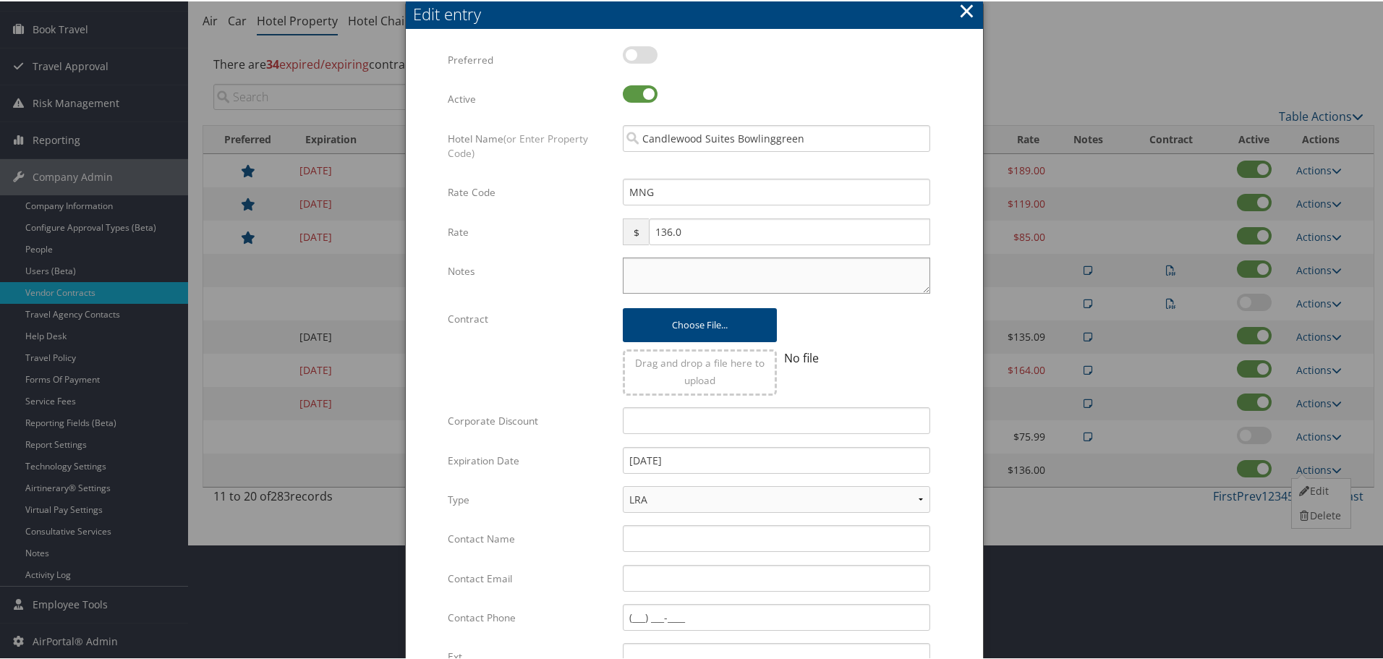
click at [716, 272] on textarea "Notes" at bounding box center [777, 274] width 308 height 36
paste textarea "Rates tested in [GEOGRAPHIC_DATA] [DATE];"
type textarea "Rates tested in [GEOGRAPHIC_DATA] [DATE];"
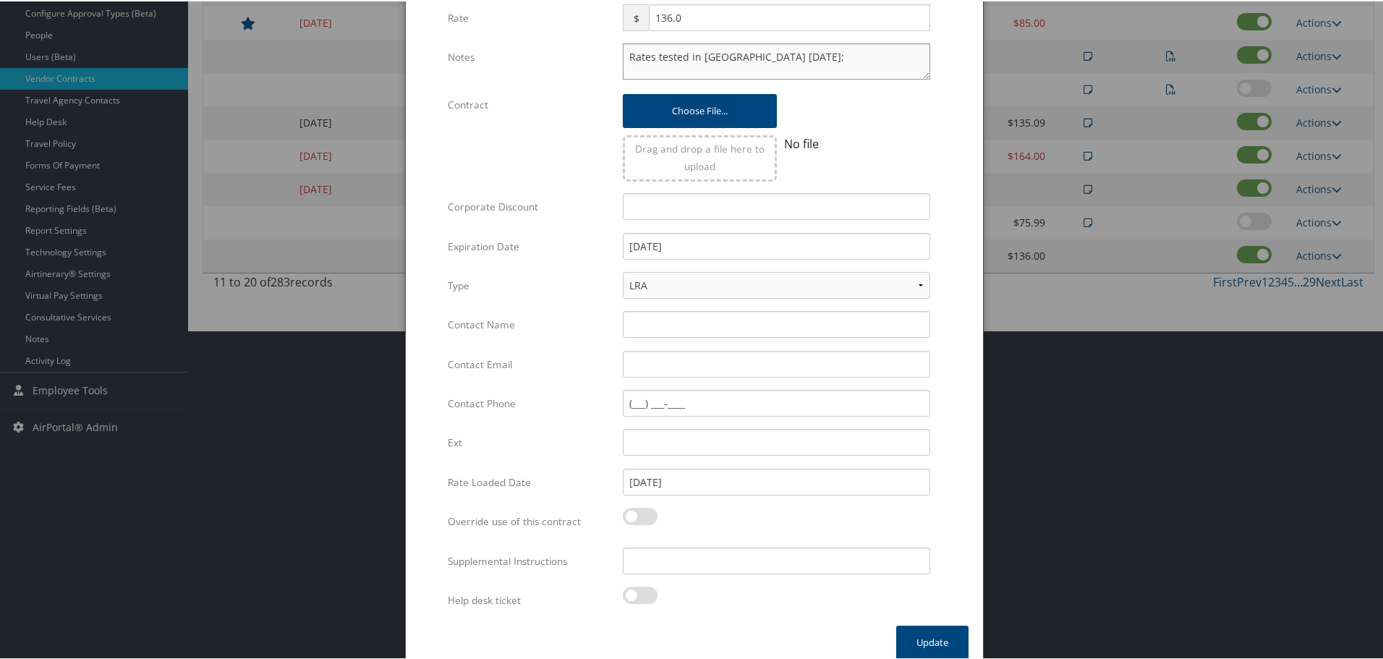
scroll to position [344, 0]
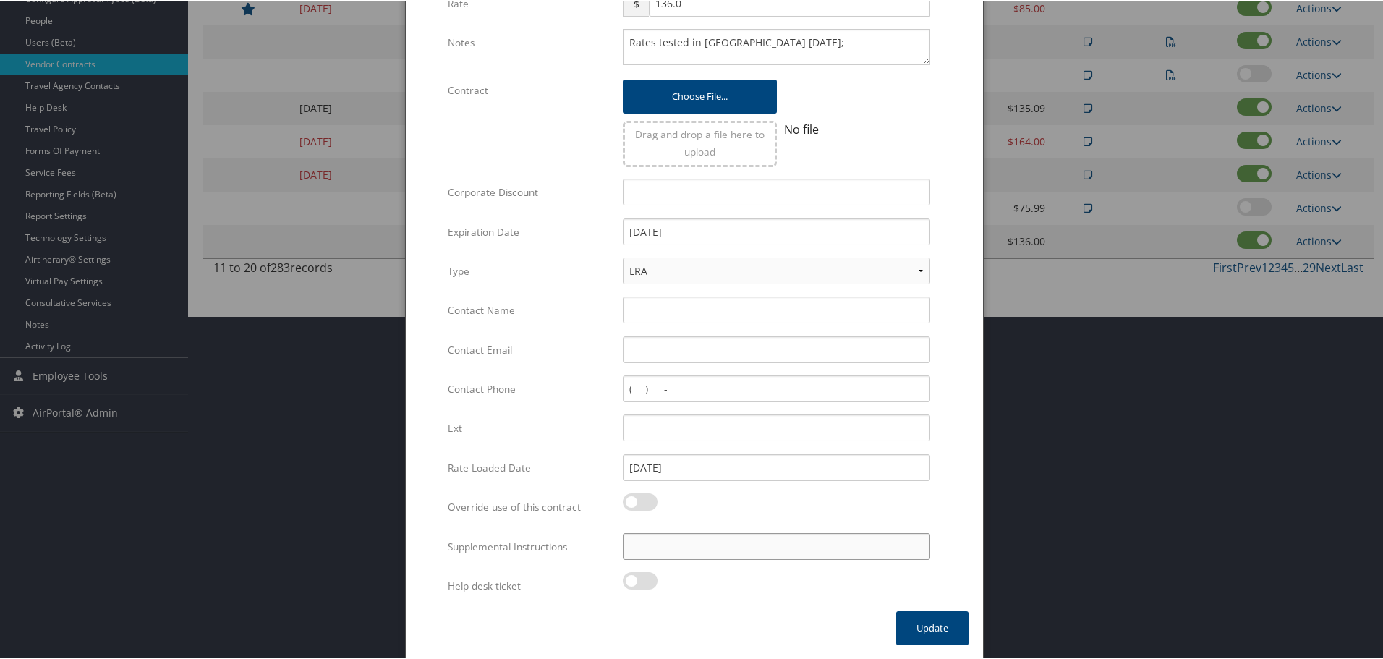
click at [738, 546] on input "Supplemental Instructions" at bounding box center [777, 545] width 308 height 27
paste input "SAB Prop ID -"
paste input "80251"
type input "SAB Prop ID - 80251"
click at [925, 625] on button "Update" at bounding box center [932, 627] width 72 height 34
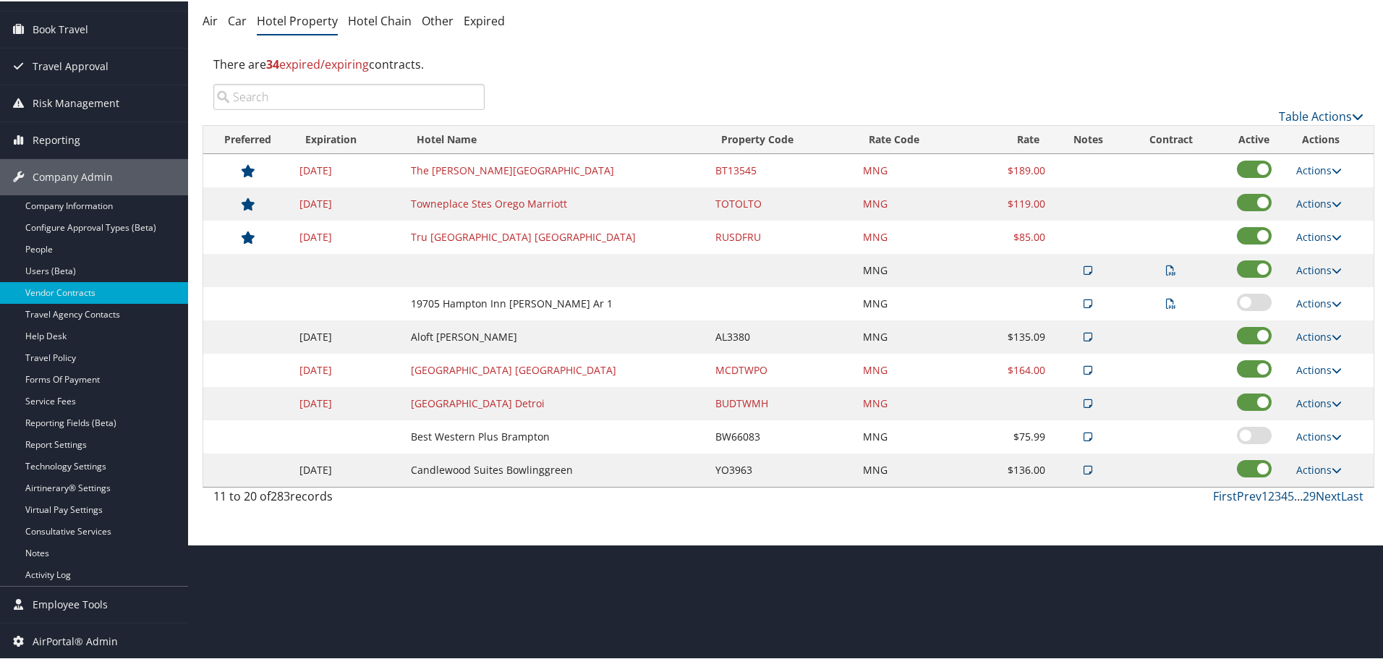
scroll to position [115, 0]
click at [1328, 492] on link "Next" at bounding box center [1328, 495] width 25 height 16
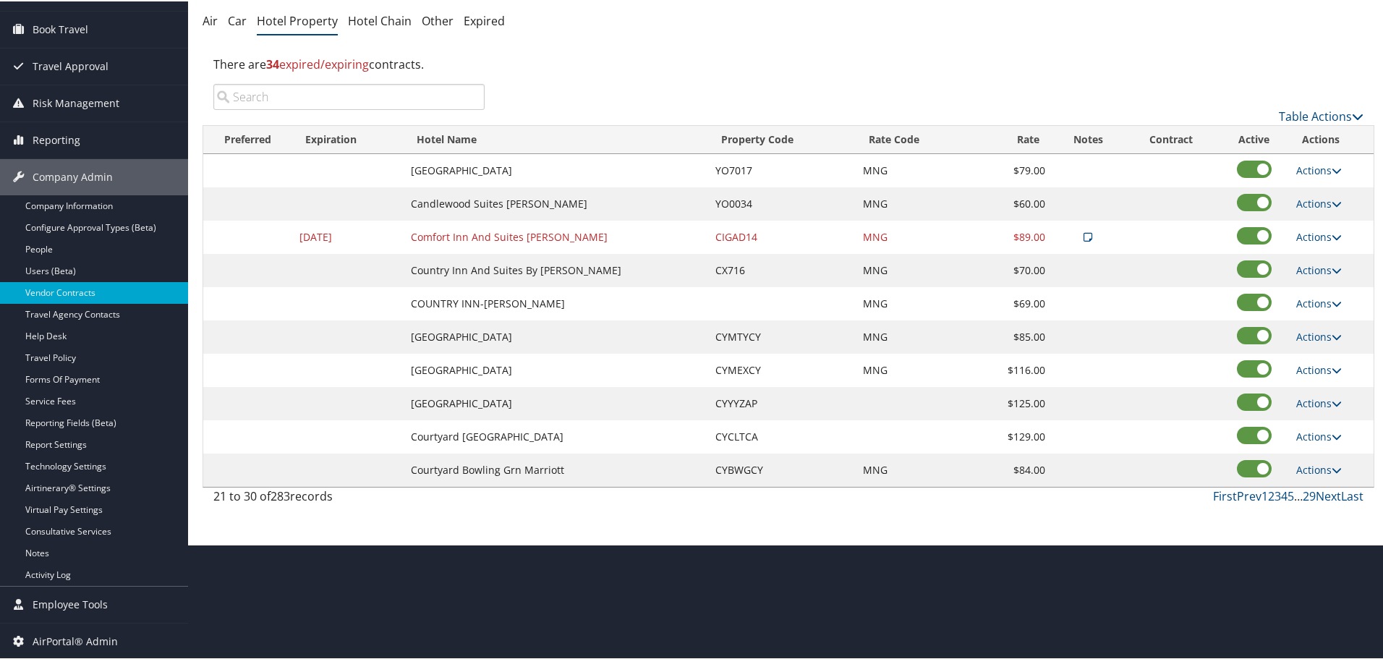
click at [1340, 161] on td "Actions Edit Delete" at bounding box center [1331, 169] width 85 height 33
click at [1317, 165] on link "Actions" at bounding box center [1320, 169] width 46 height 14
click at [1305, 191] on icon at bounding box center [1304, 190] width 13 height 10
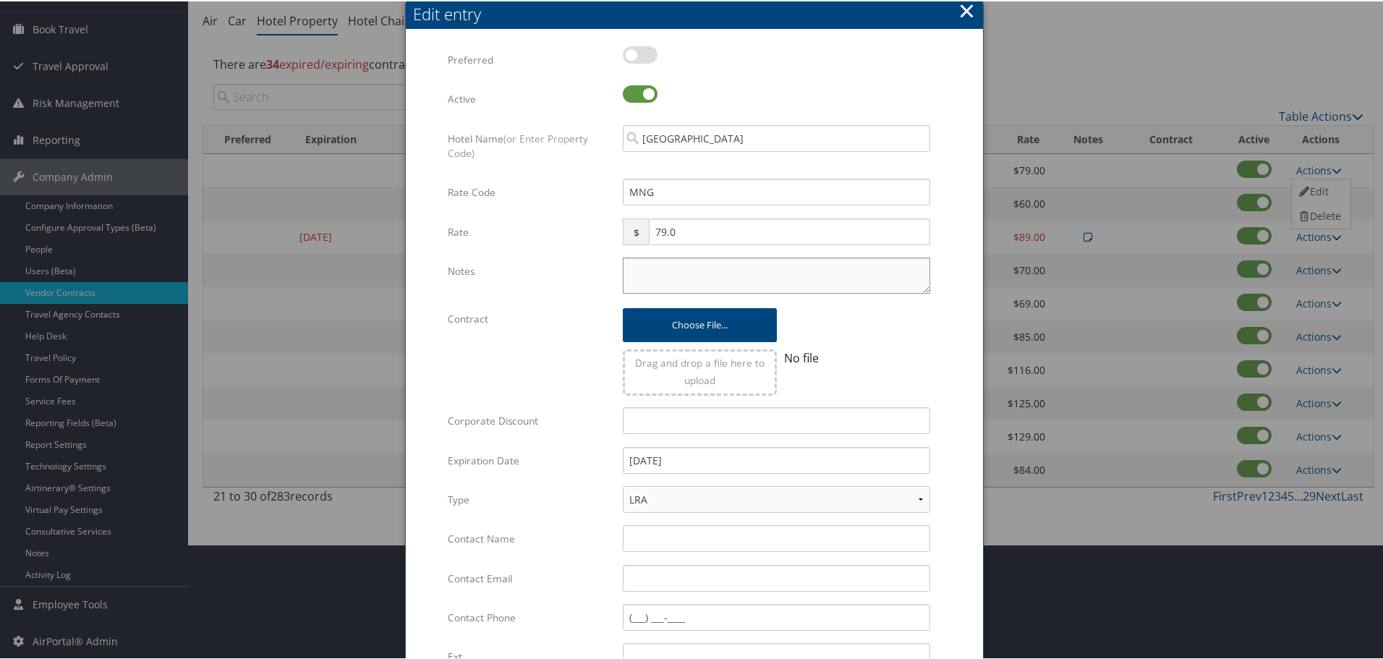
click at [727, 270] on textarea "Notes" at bounding box center [777, 274] width 308 height 36
paste textarea "Rates tested in [GEOGRAPHIC_DATA] [DATE];"
type textarea "Rates tested in [GEOGRAPHIC_DATA] [DATE];"
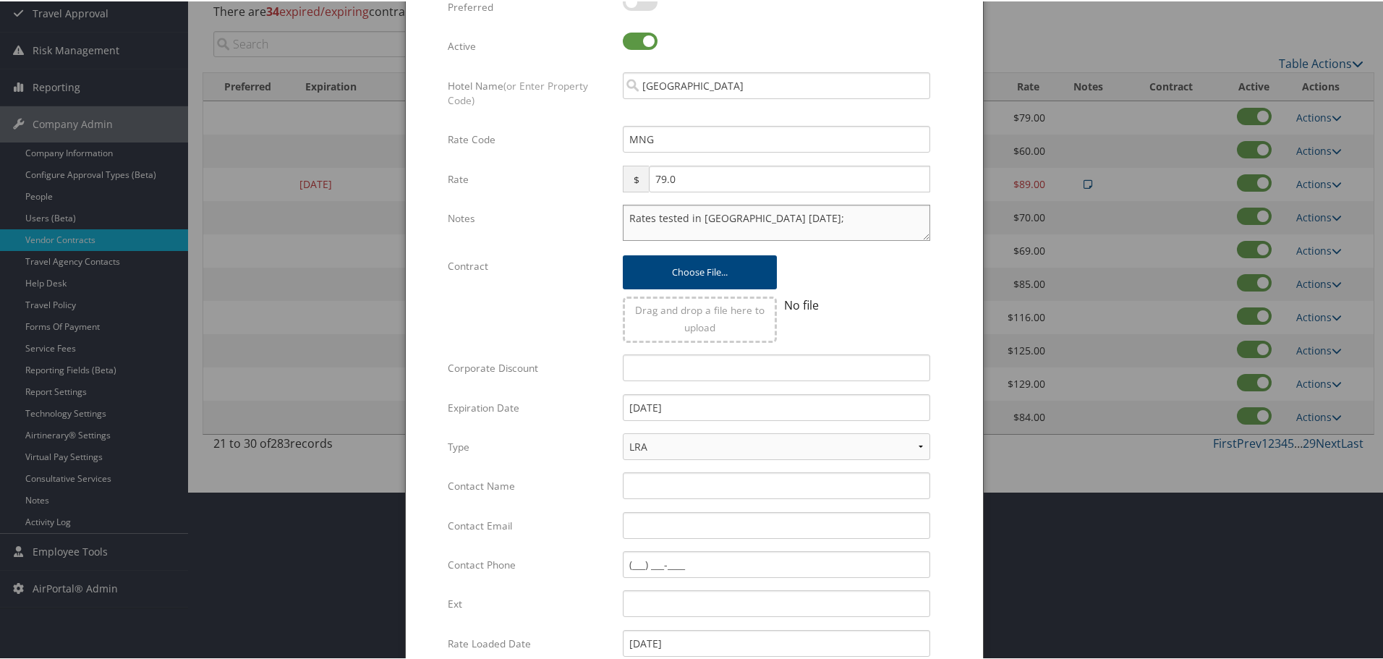
scroll to position [344, 0]
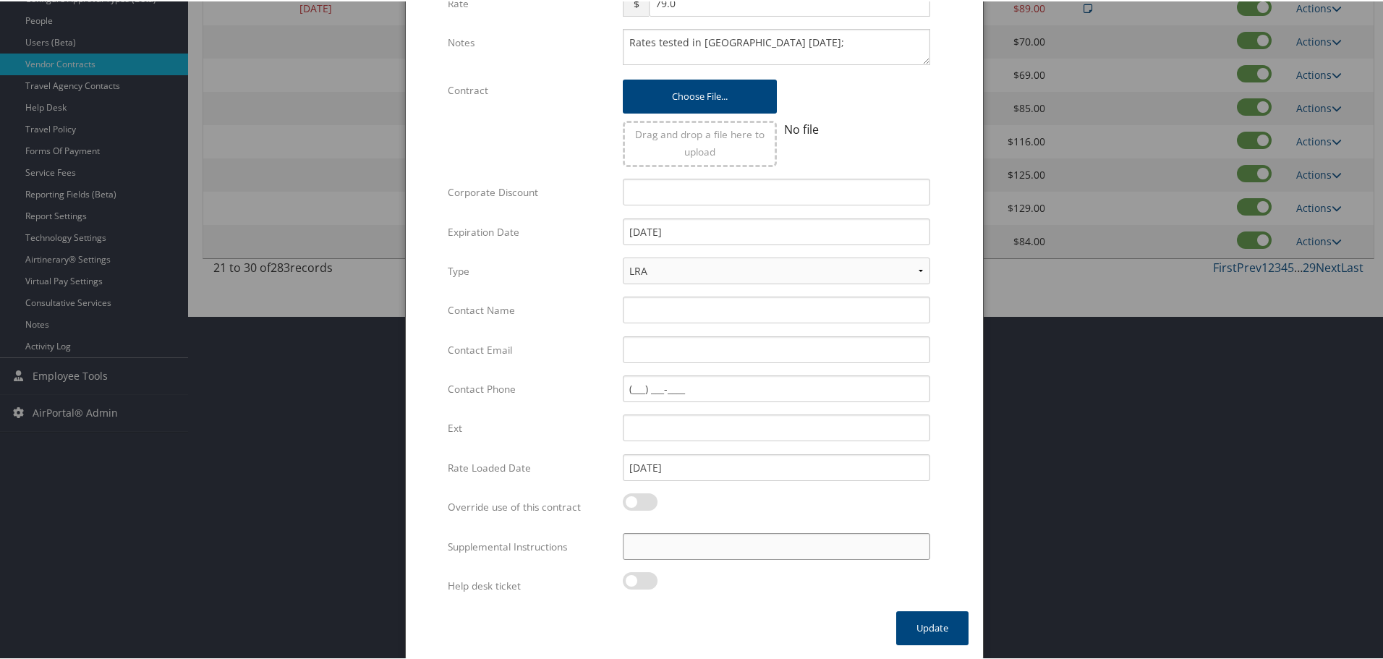
click at [739, 539] on input "Supplemental Instructions" at bounding box center [777, 545] width 308 height 27
paste input "SAB Prop ID -"
paste input "74434"
type input "SAB Prop ID - 74434"
click at [924, 626] on button "Update" at bounding box center [932, 627] width 72 height 34
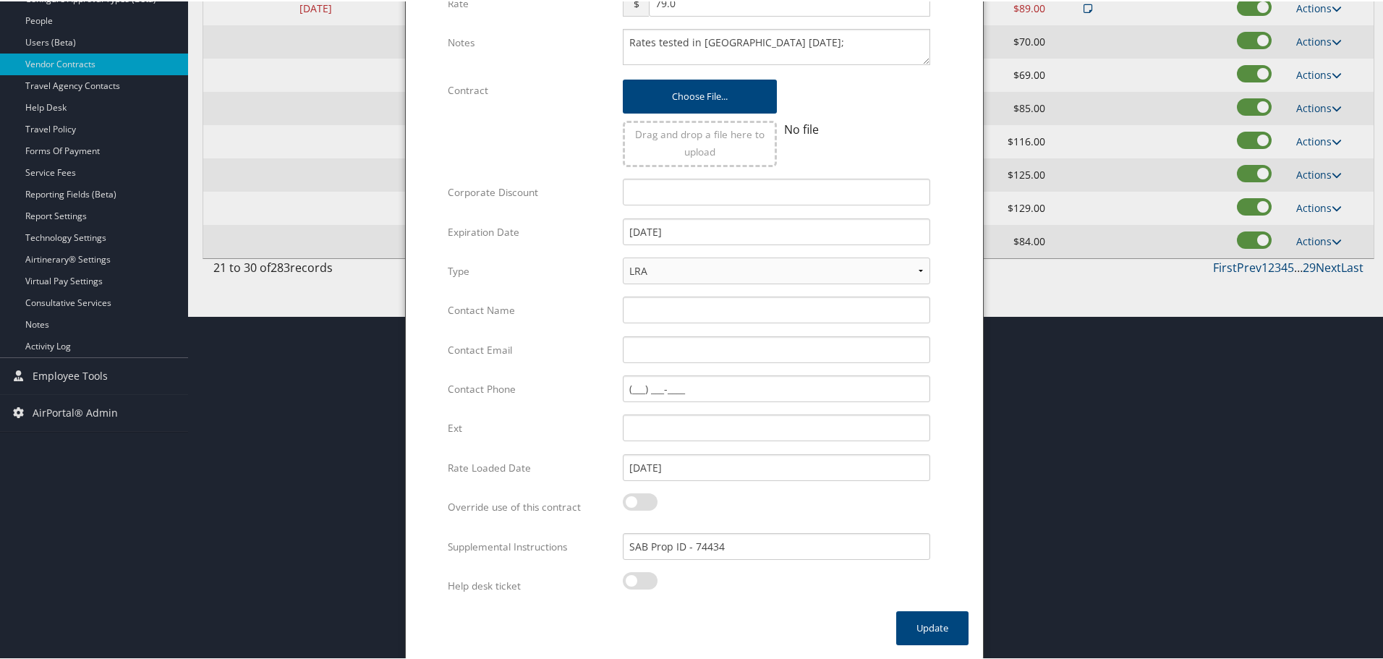
scroll to position [115, 0]
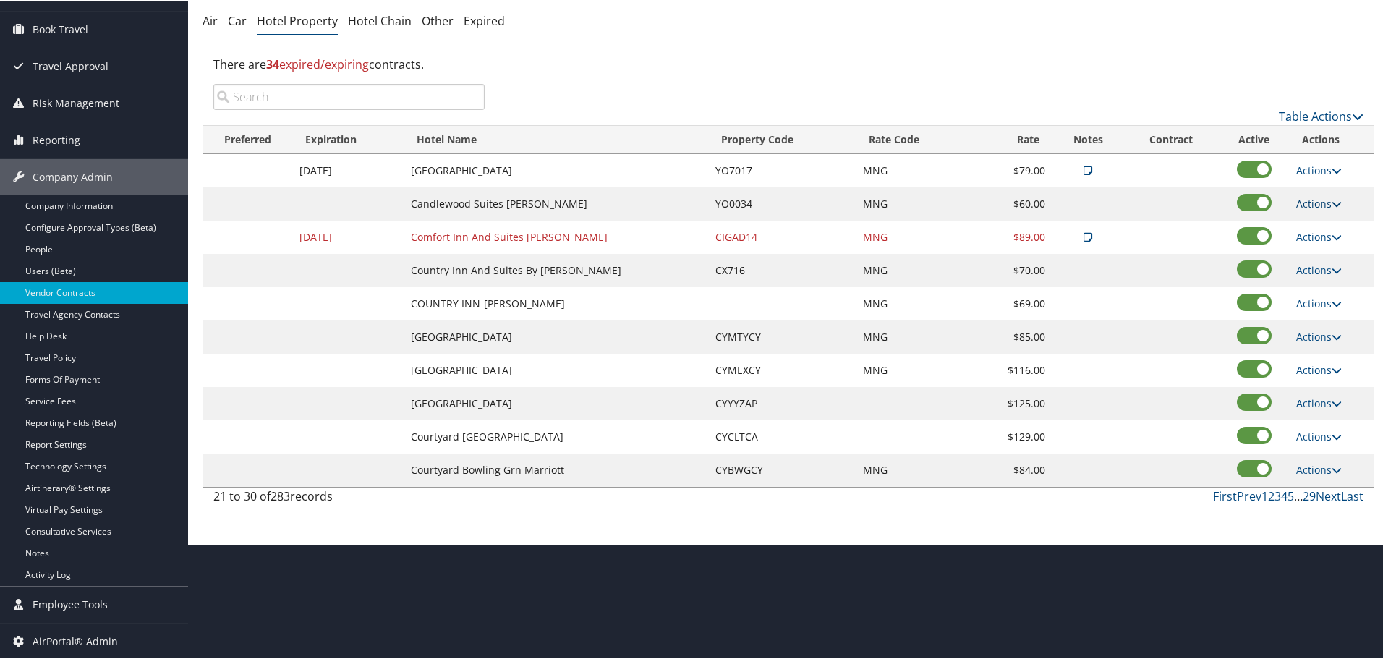
click at [1309, 196] on link "Actions" at bounding box center [1320, 202] width 46 height 14
click at [1315, 223] on link "Edit" at bounding box center [1320, 223] width 56 height 25
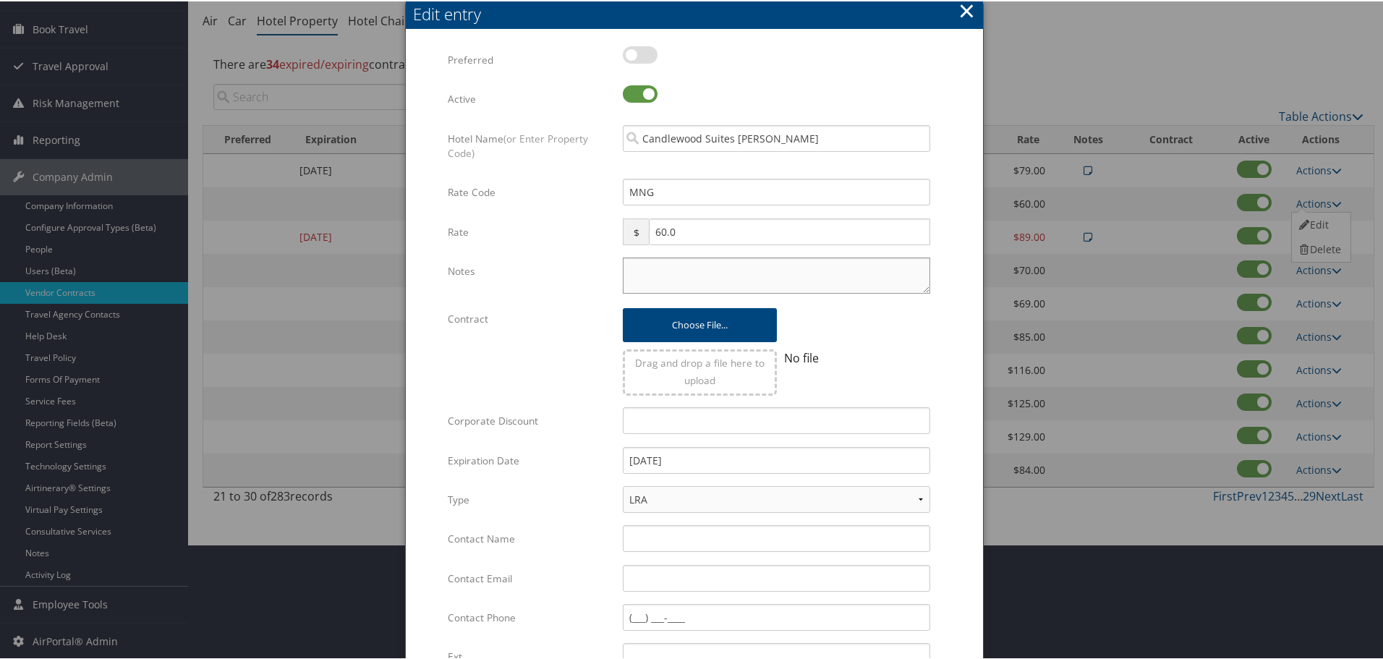
click at [660, 268] on textarea "Notes" at bounding box center [777, 274] width 308 height 36
paste textarea "Rates tested in [GEOGRAPHIC_DATA] [DATE];"
type textarea "Rates tested in [GEOGRAPHIC_DATA] [DATE];"
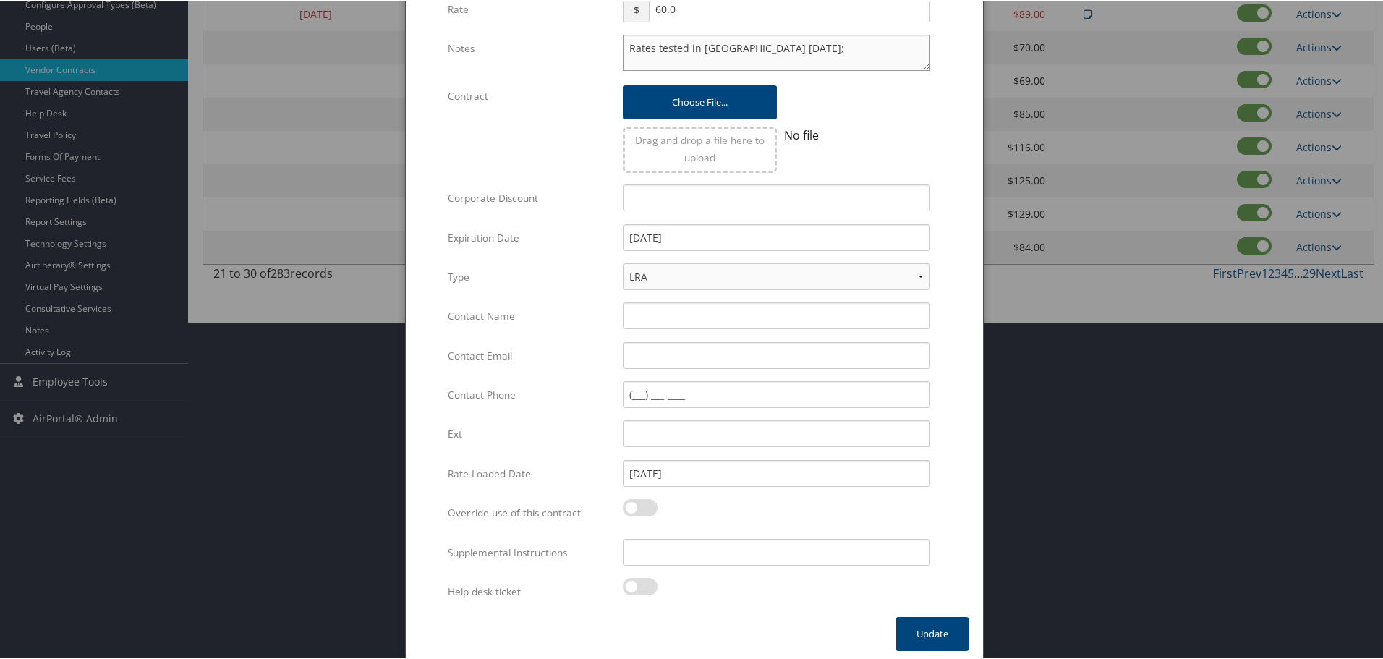
scroll to position [344, 0]
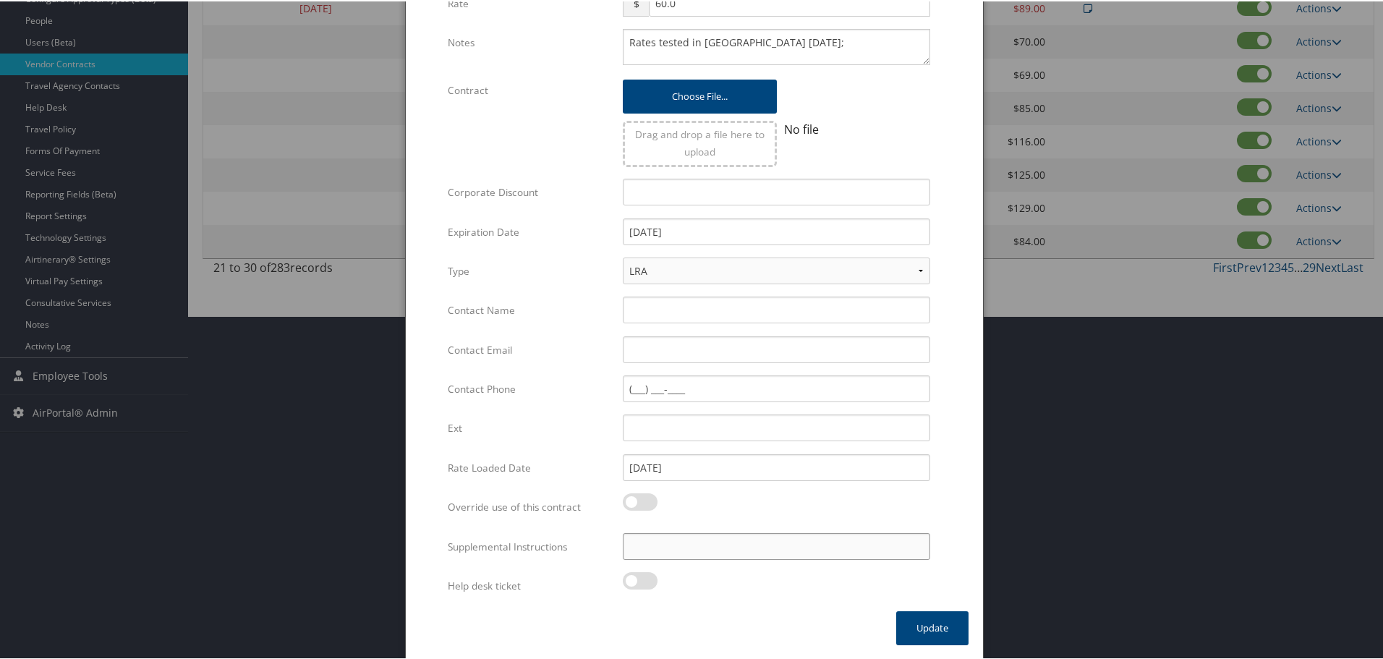
click at [723, 541] on input "Supplemental Instructions" at bounding box center [777, 545] width 308 height 27
paste input "SAB Prop ID -"
paste input "56745"
type input "SAB Prop ID - 56745"
click at [924, 624] on button "Update" at bounding box center [932, 627] width 72 height 34
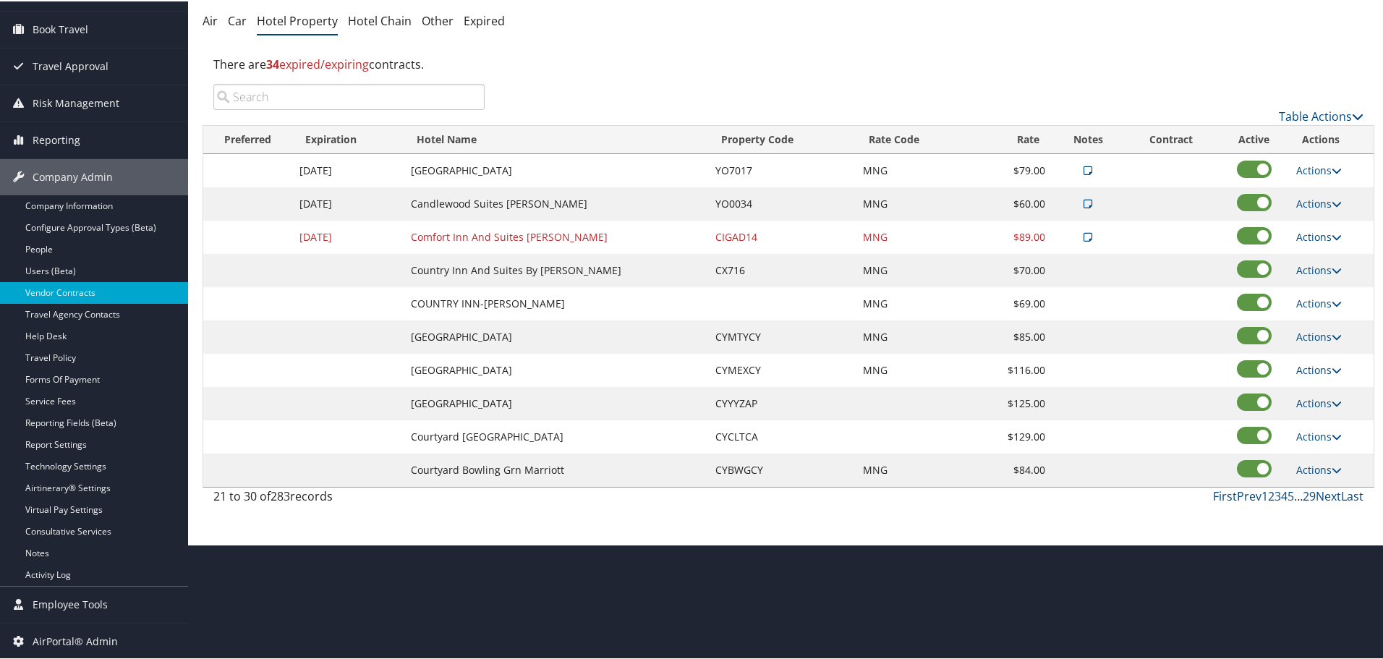
scroll to position [115, 0]
click at [1318, 232] on link "Actions" at bounding box center [1320, 236] width 46 height 14
click at [1321, 277] on link "Edit" at bounding box center [1331, 281] width 78 height 25
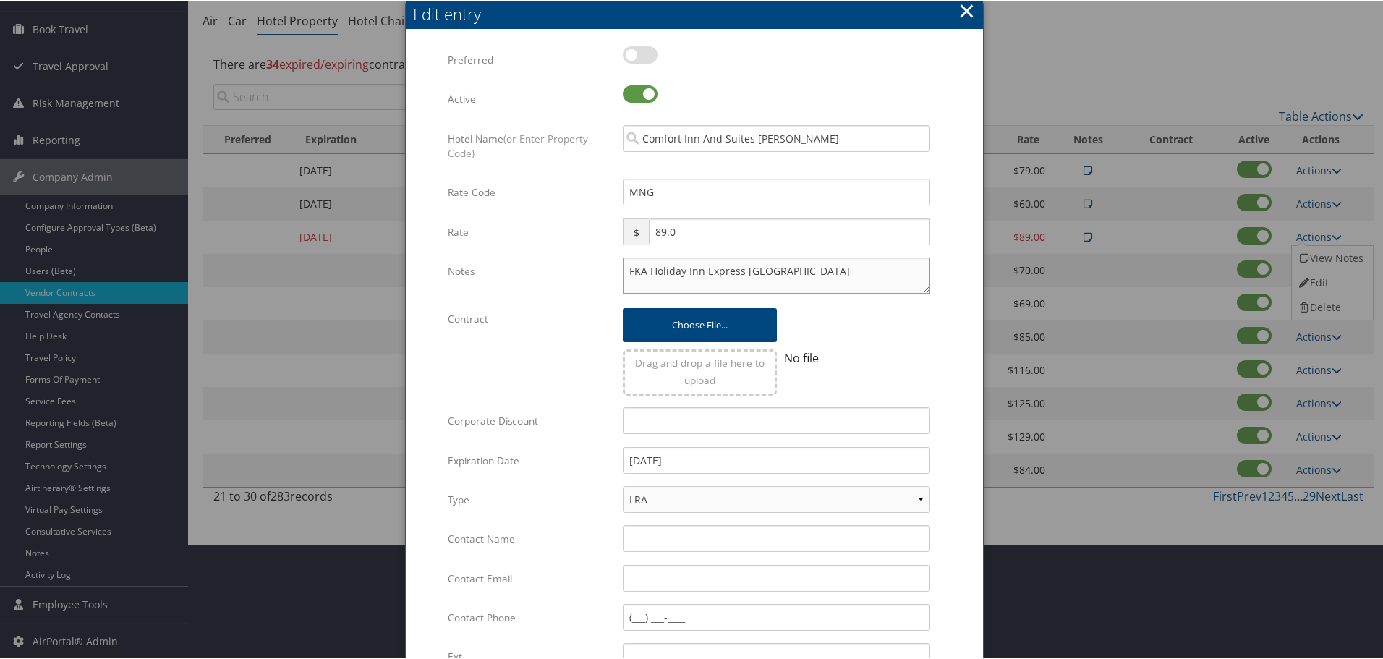
click at [623, 269] on textarea "FKA Holiday Inn Express [GEOGRAPHIC_DATA]" at bounding box center [777, 274] width 308 height 36
paste textarea "Rates tested in [GEOGRAPHIC_DATA] [DATE];"
type textarea "Rates tested in [GEOGRAPHIC_DATA] [DATE]; FKA Holiday Inn Express [GEOGRAPHIC_D…"
drag, startPoint x: 732, startPoint y: 458, endPoint x: 587, endPoint y: 451, distance: 145.6
click at [587, 451] on div "Expiration Date [DATE] Multiple values The selected items contain different val…" at bounding box center [694, 465] width 493 height 39
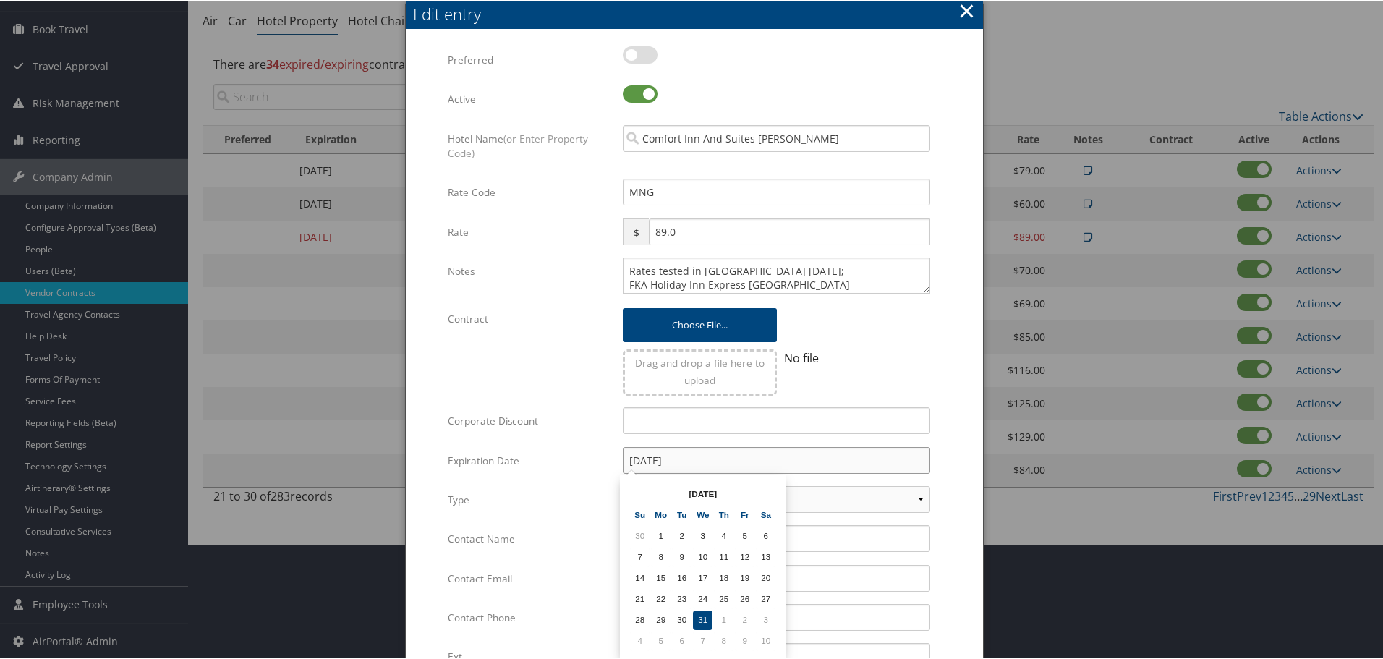
type input "[DATE]"
click at [943, 465] on form "Multiple values The selected items contain different values for this input. To …" at bounding box center [694, 442] width 548 height 794
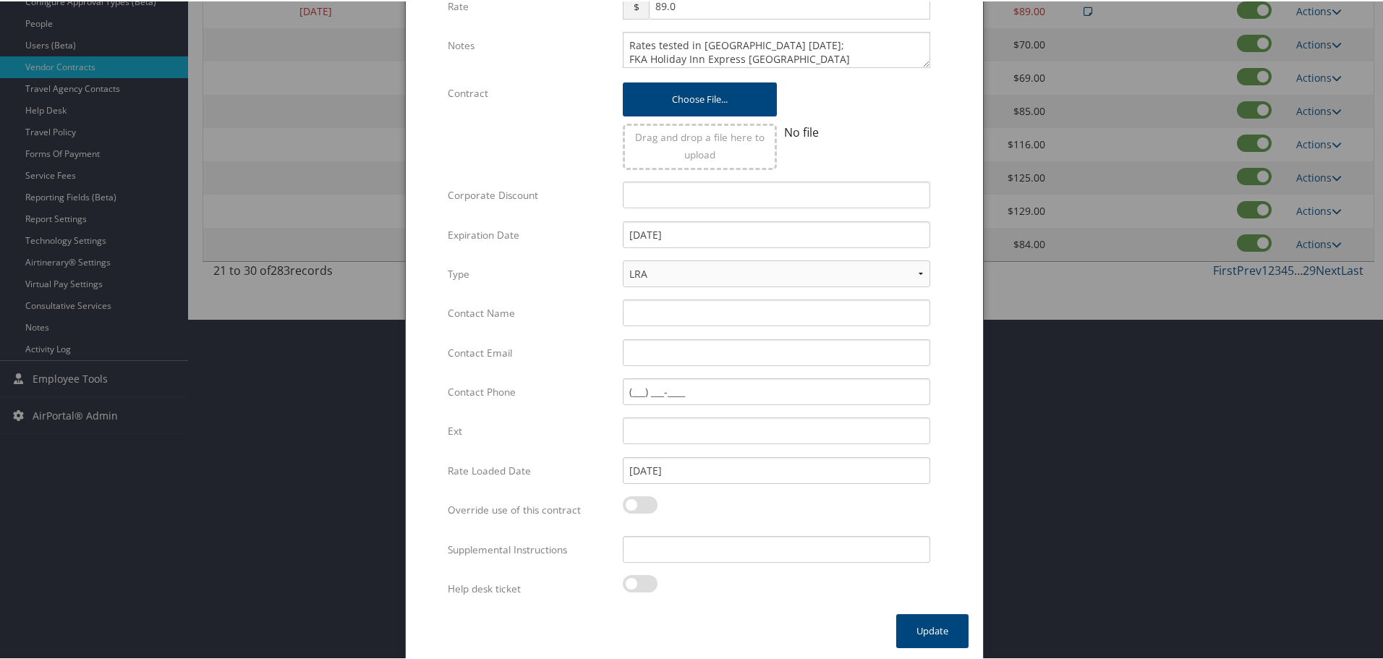
scroll to position [344, 0]
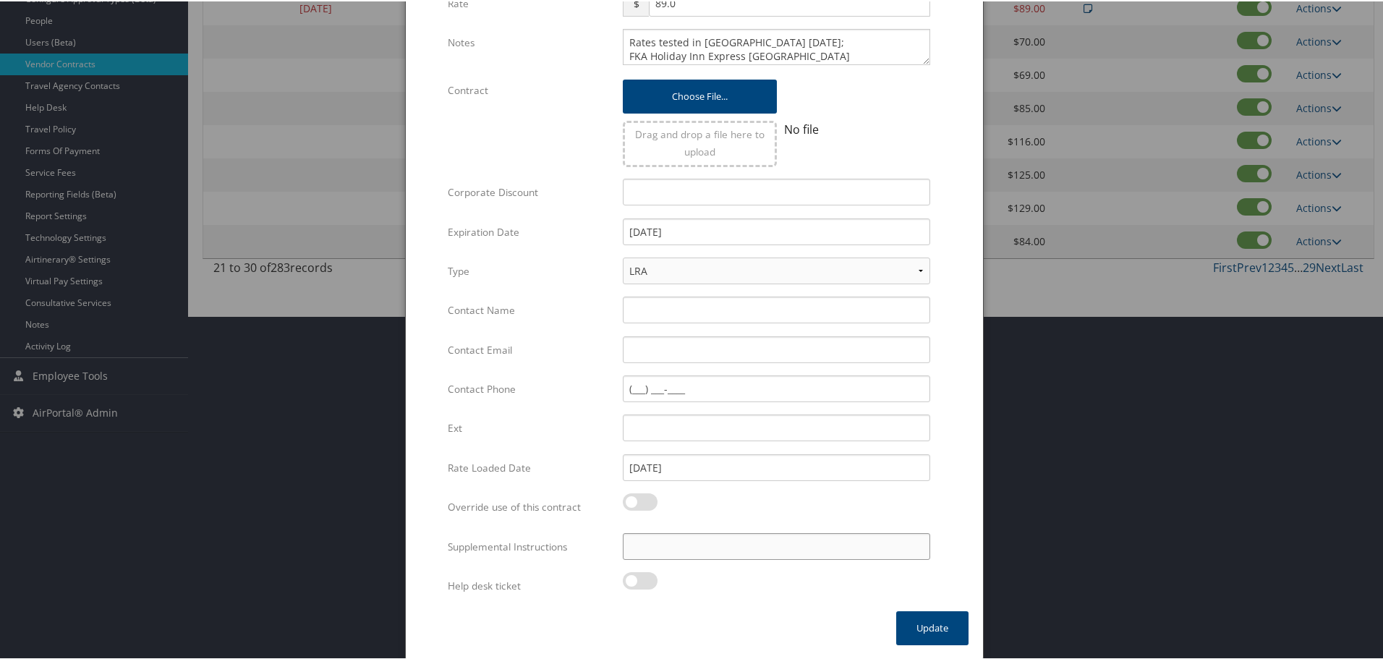
click at [712, 547] on input "Supplemental Instructions" at bounding box center [777, 545] width 308 height 27
paste input "SAB Prop ID -"
paste input "315586"
type input "SAB Prop ID - 315586"
click at [909, 617] on button "Update" at bounding box center [932, 627] width 72 height 34
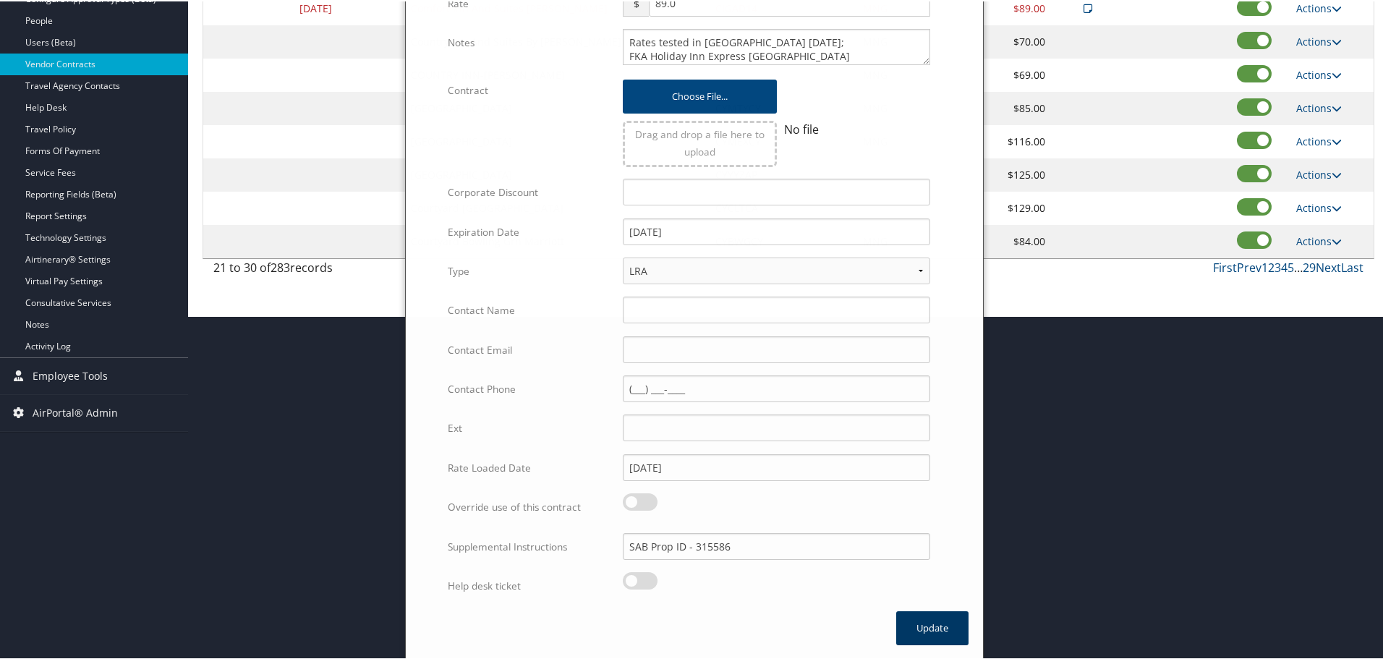
scroll to position [115, 0]
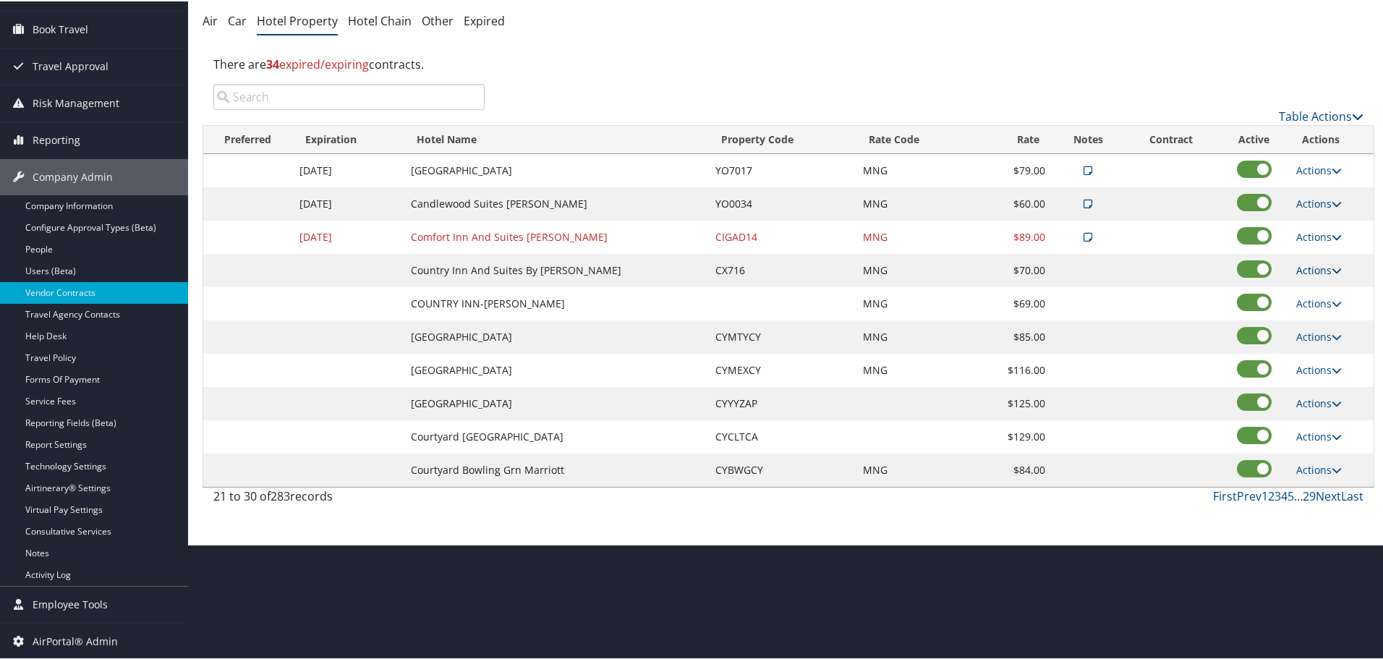
click at [1319, 270] on link "Actions" at bounding box center [1320, 269] width 46 height 14
click at [1317, 290] on link "Edit" at bounding box center [1320, 290] width 56 height 25
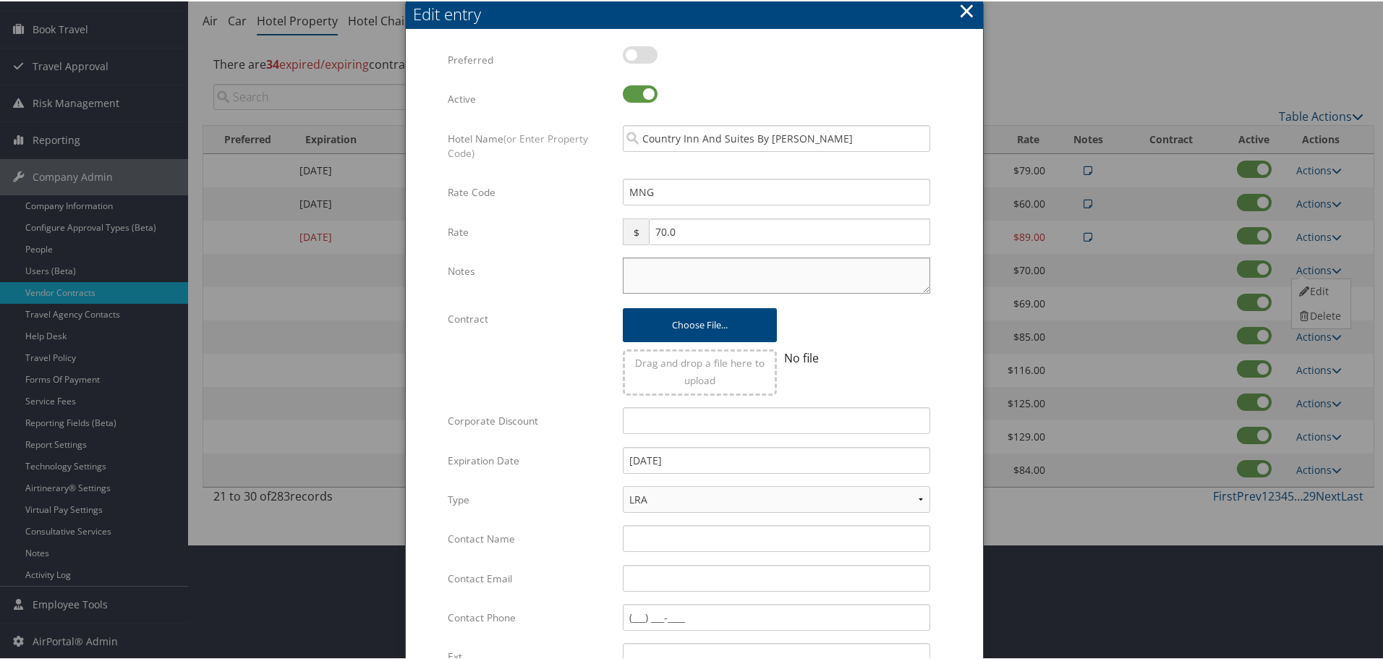
click at [711, 279] on textarea "Notes" at bounding box center [777, 274] width 308 height 36
paste textarea "Rates tested in [GEOGRAPHIC_DATA] [DATE];"
type textarea "Rates tested in [GEOGRAPHIC_DATA] [DATE];"
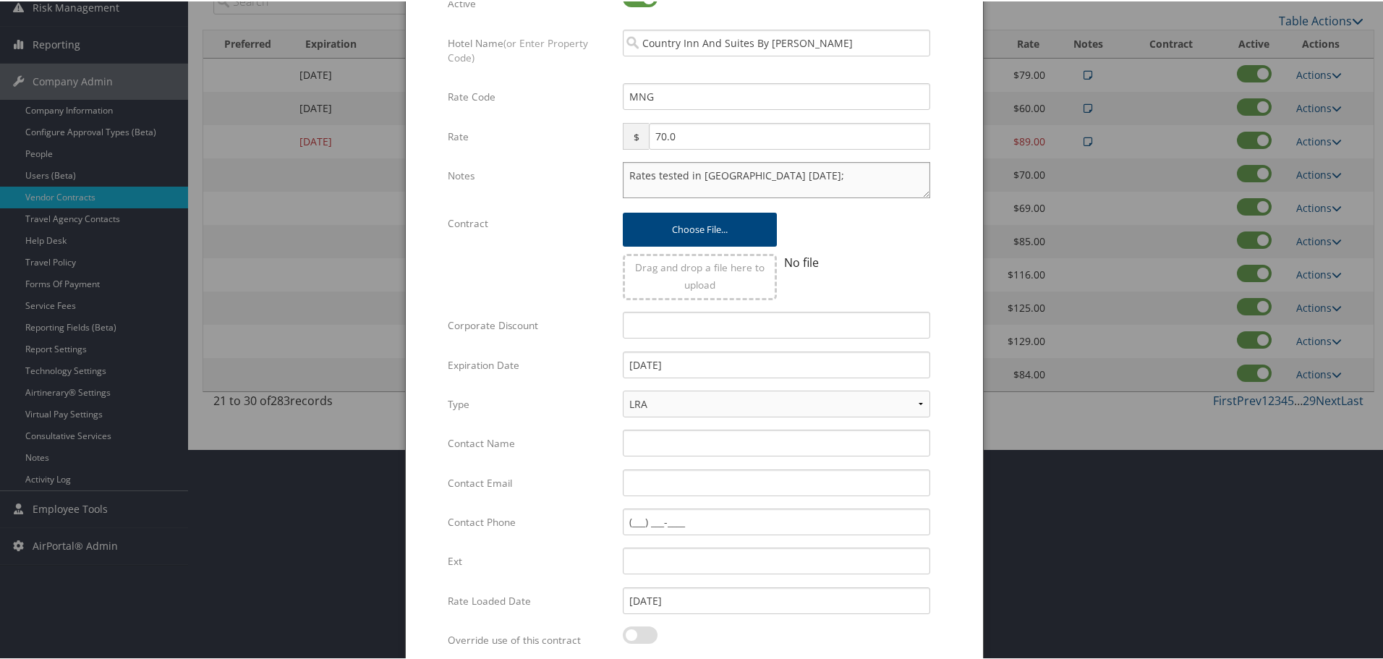
scroll to position [344, 0]
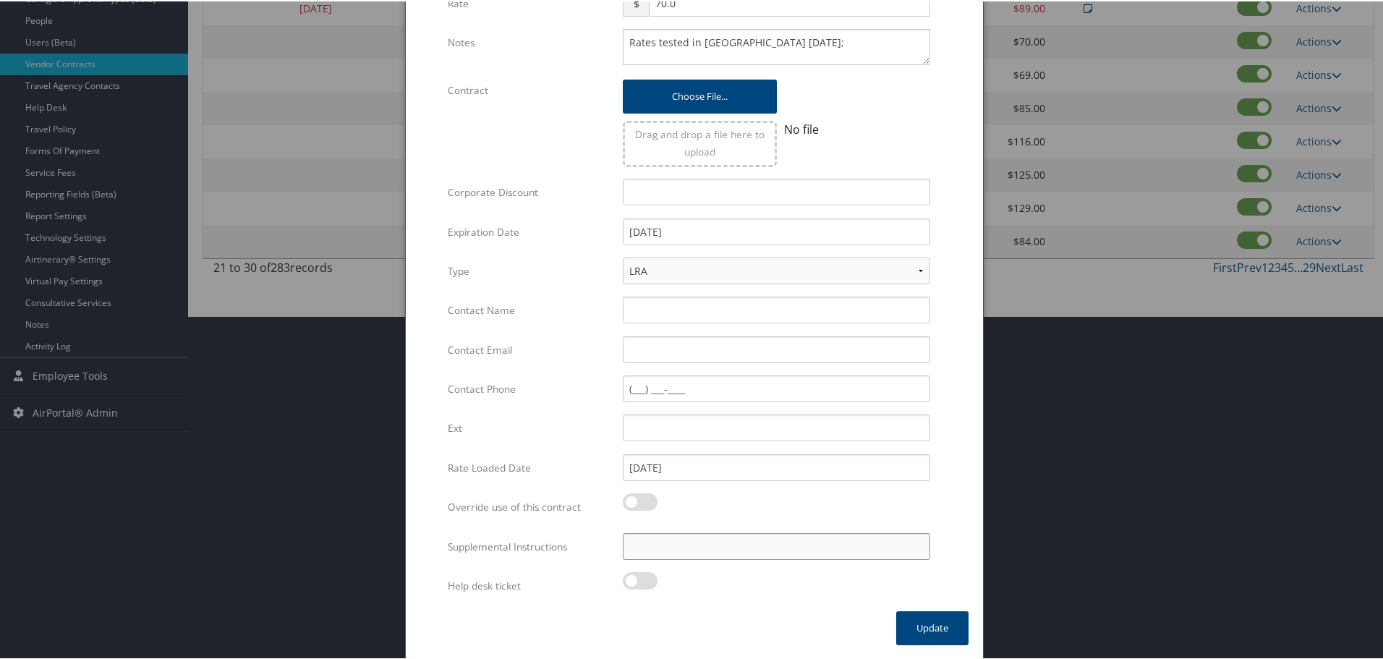
click at [739, 550] on input "Supplemental Instructions" at bounding box center [777, 545] width 308 height 27
paste input "SAB Prop ID -"
paste input "16352"
type input "SAB Prop ID - 16352"
click at [936, 624] on button "Update" at bounding box center [932, 627] width 72 height 34
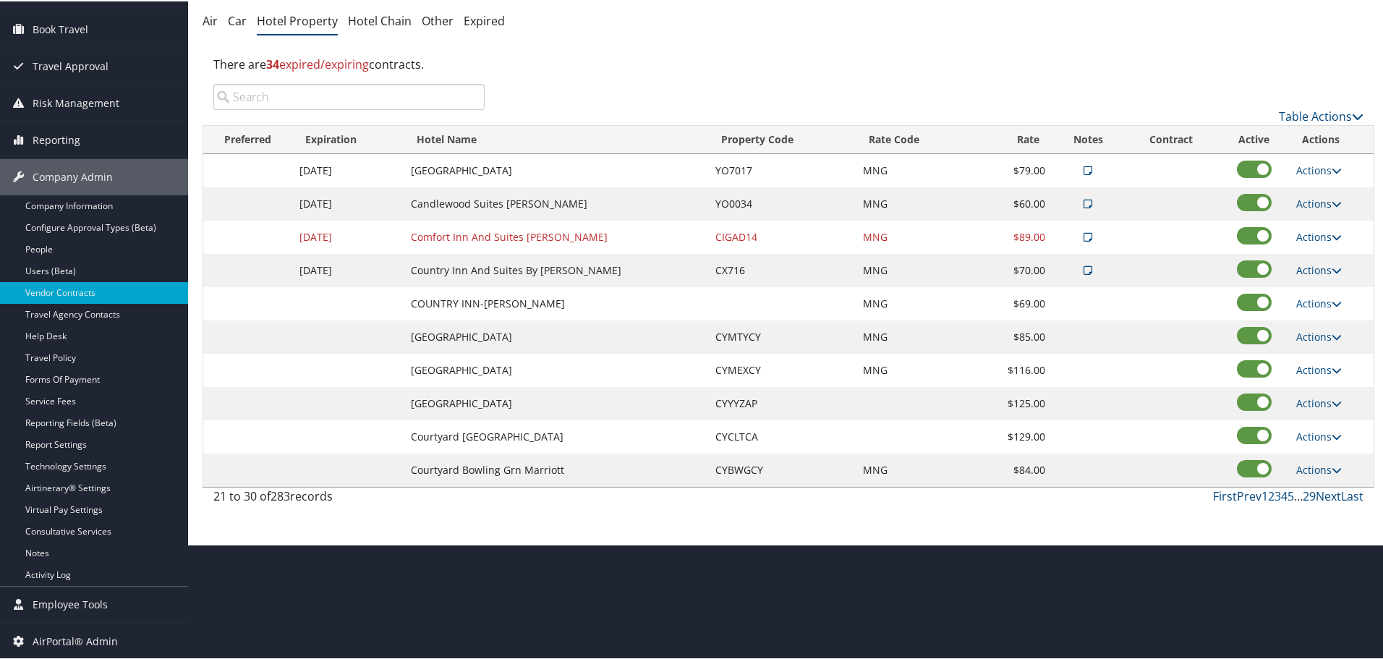
scroll to position [115, 0]
click at [1327, 304] on link "Actions" at bounding box center [1320, 302] width 46 height 14
click at [1325, 320] on link "Edit" at bounding box center [1320, 323] width 56 height 25
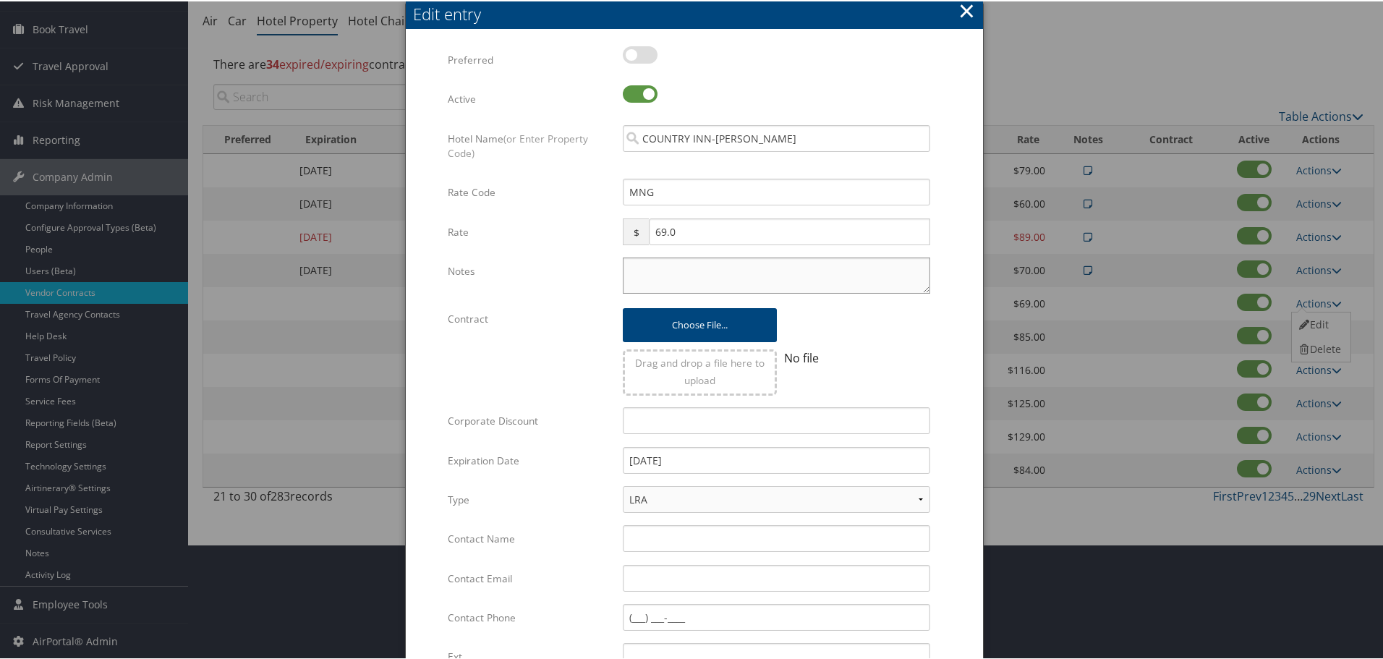
click at [750, 271] on textarea "Notes" at bounding box center [777, 274] width 308 height 36
paste textarea "Rates tested in [GEOGRAPHIC_DATA] [DATE];"
type textarea "Rates tested in [GEOGRAPHIC_DATA] [DATE];"
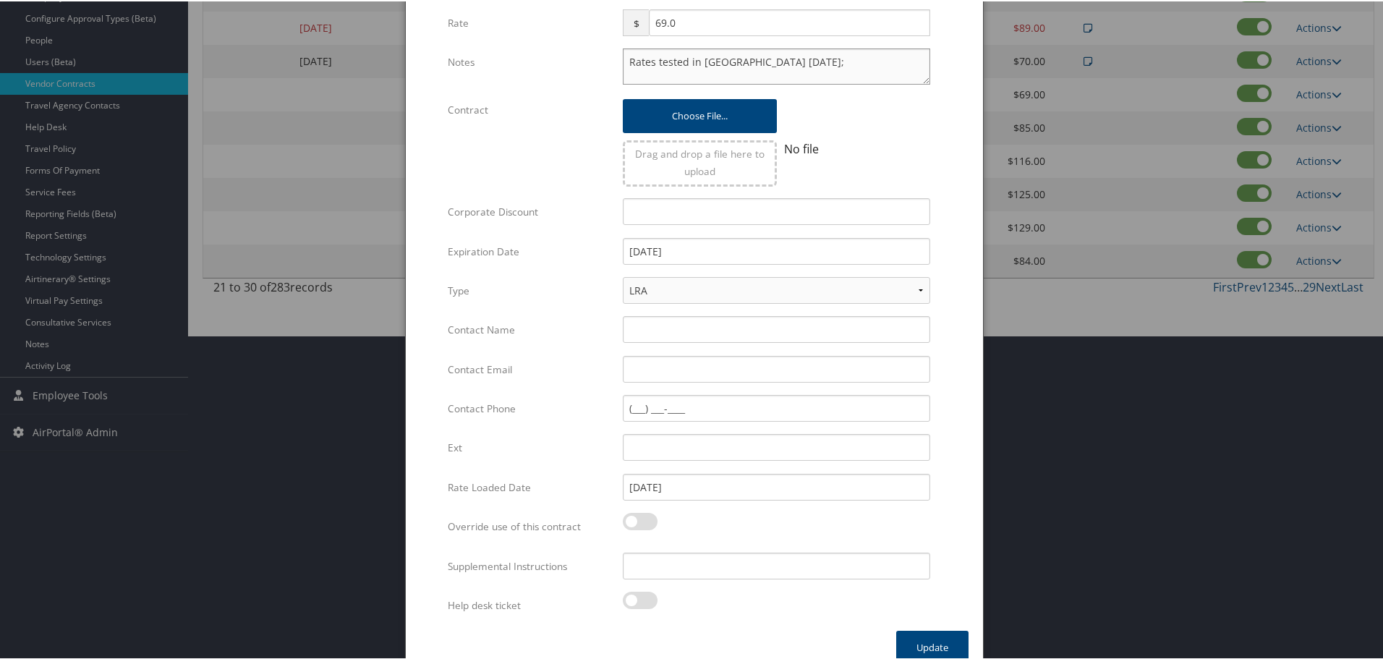
scroll to position [344, 0]
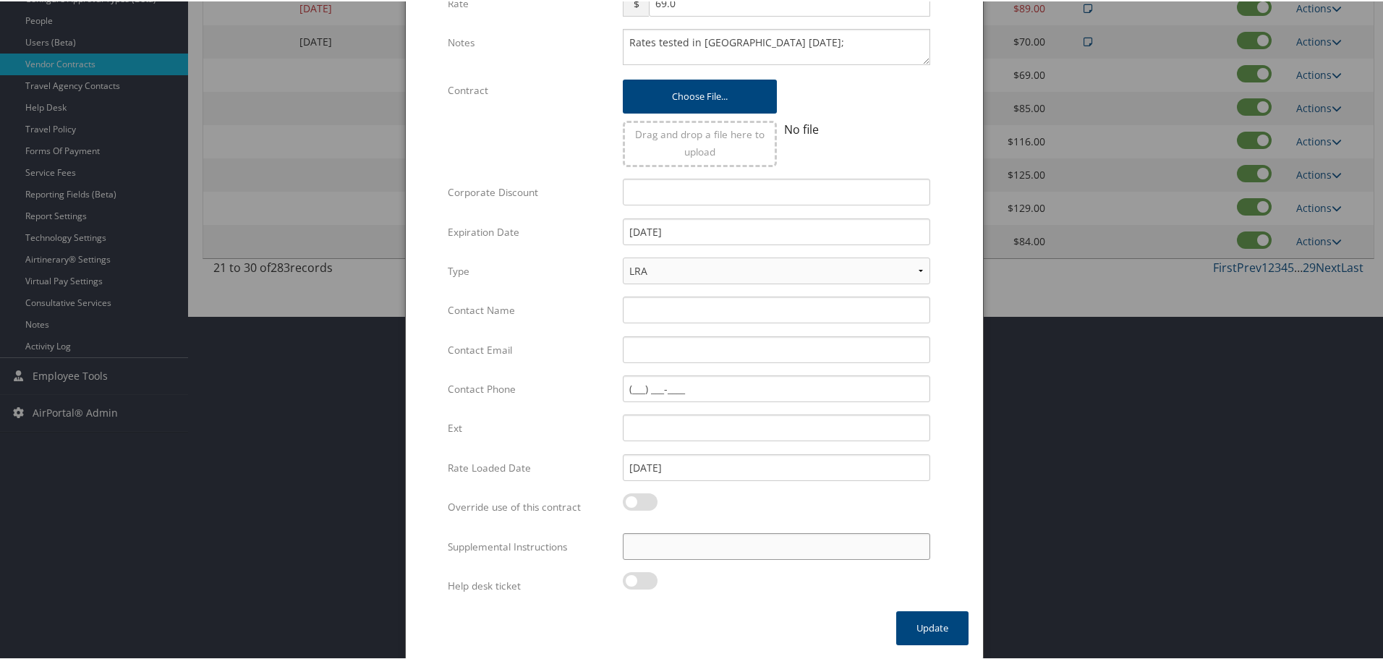
click at [698, 556] on input "Supplemental Instructions" at bounding box center [777, 545] width 308 height 27
paste input "SAB Prop ID -"
paste input "45124"
type input "SAB Prop ID - 45124"
click at [932, 619] on button "Update" at bounding box center [932, 627] width 72 height 34
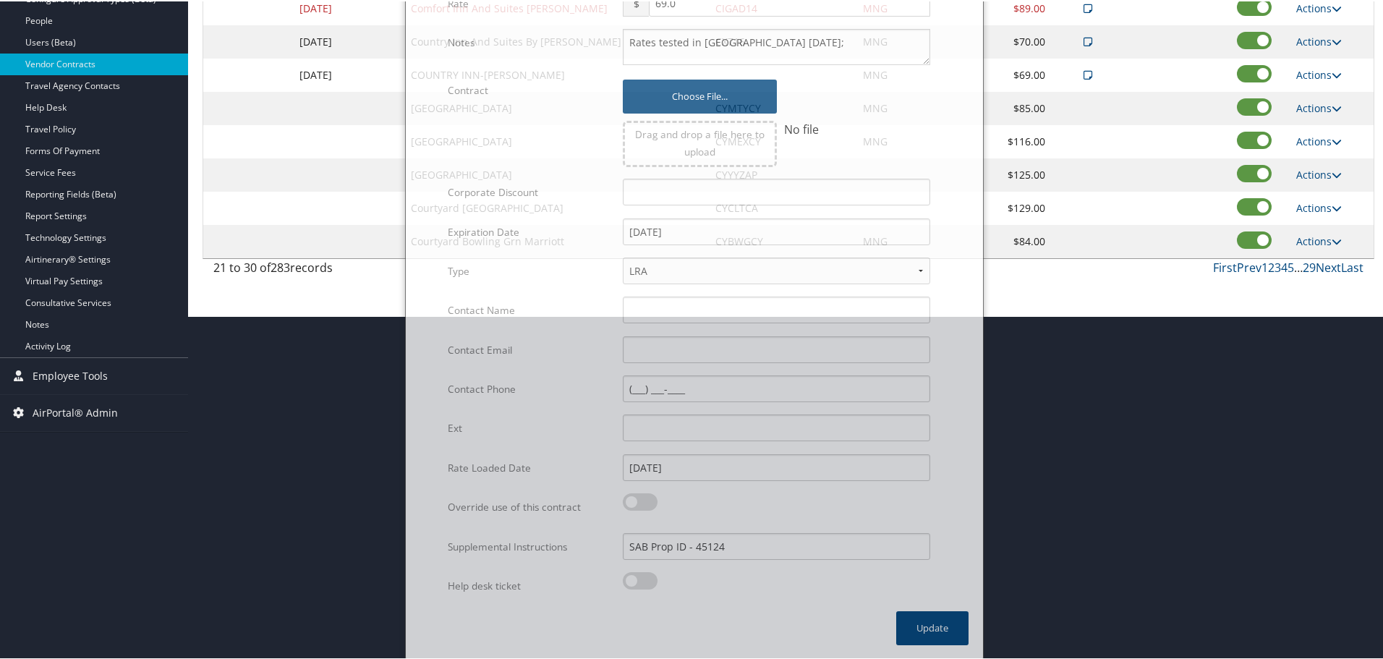
scroll to position [115, 0]
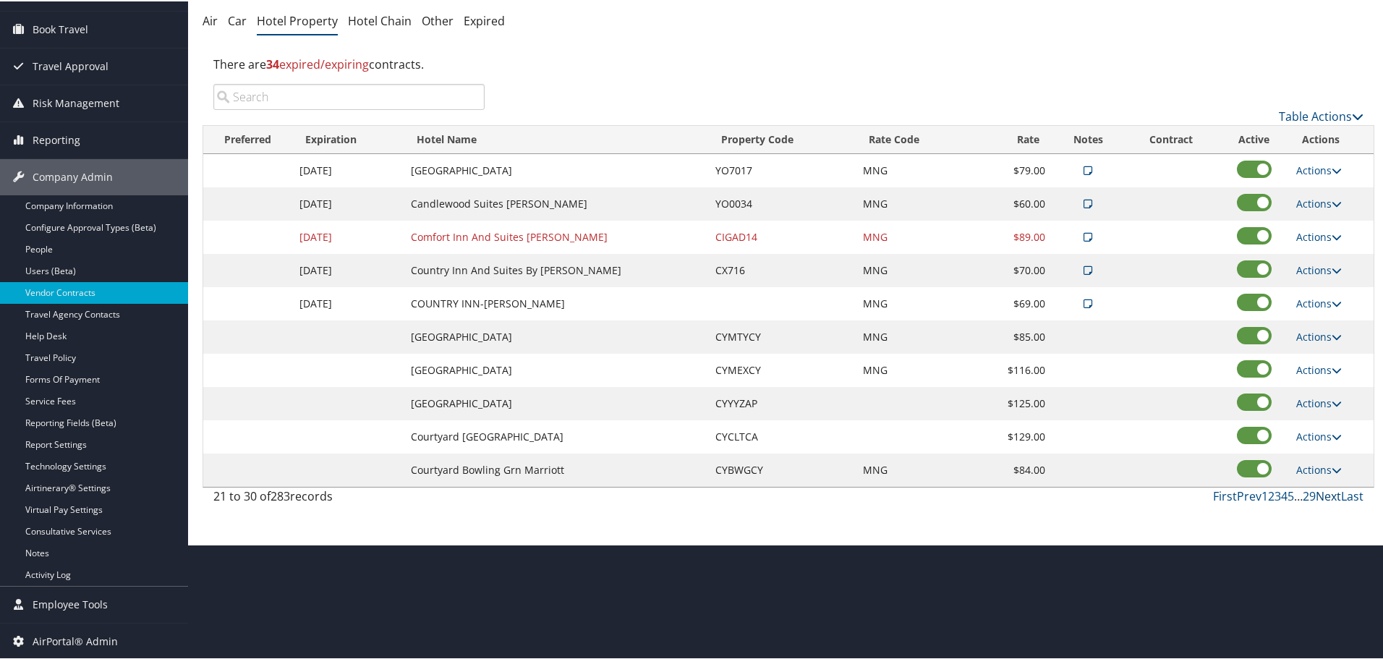
click at [1326, 495] on link "Next" at bounding box center [1328, 495] width 25 height 16
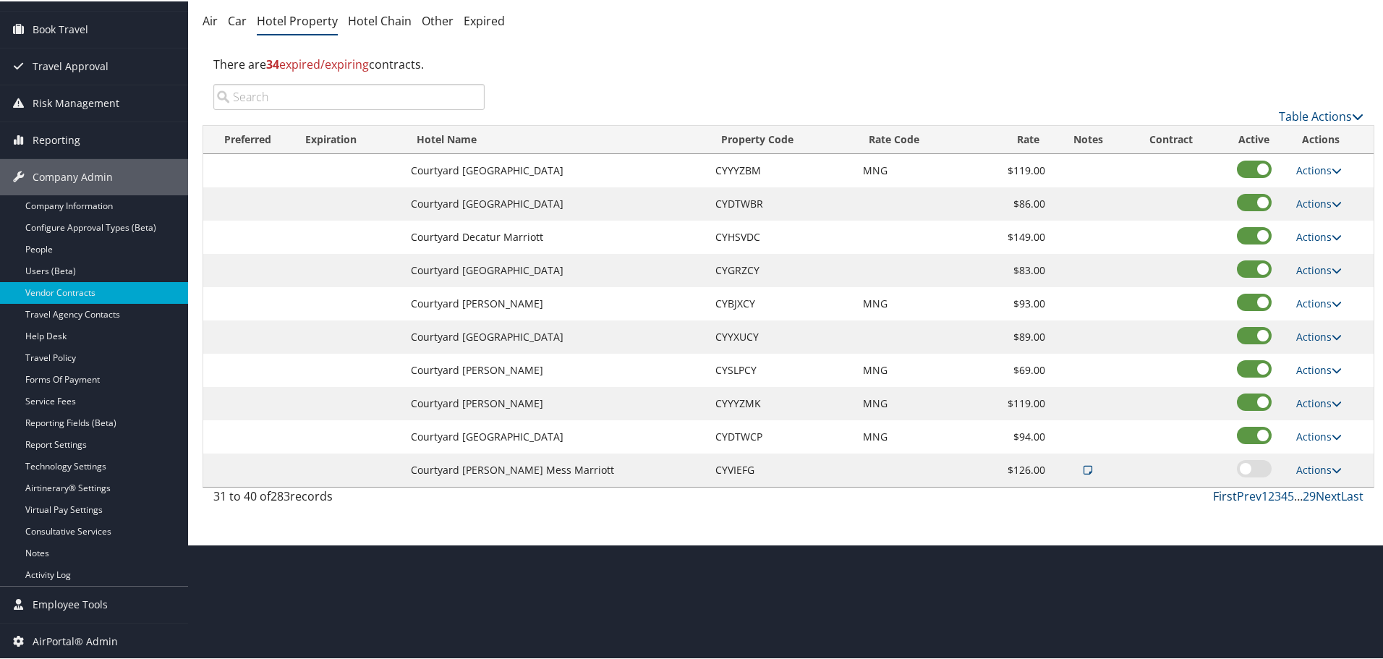
click at [1222, 494] on link "First" at bounding box center [1225, 495] width 24 height 16
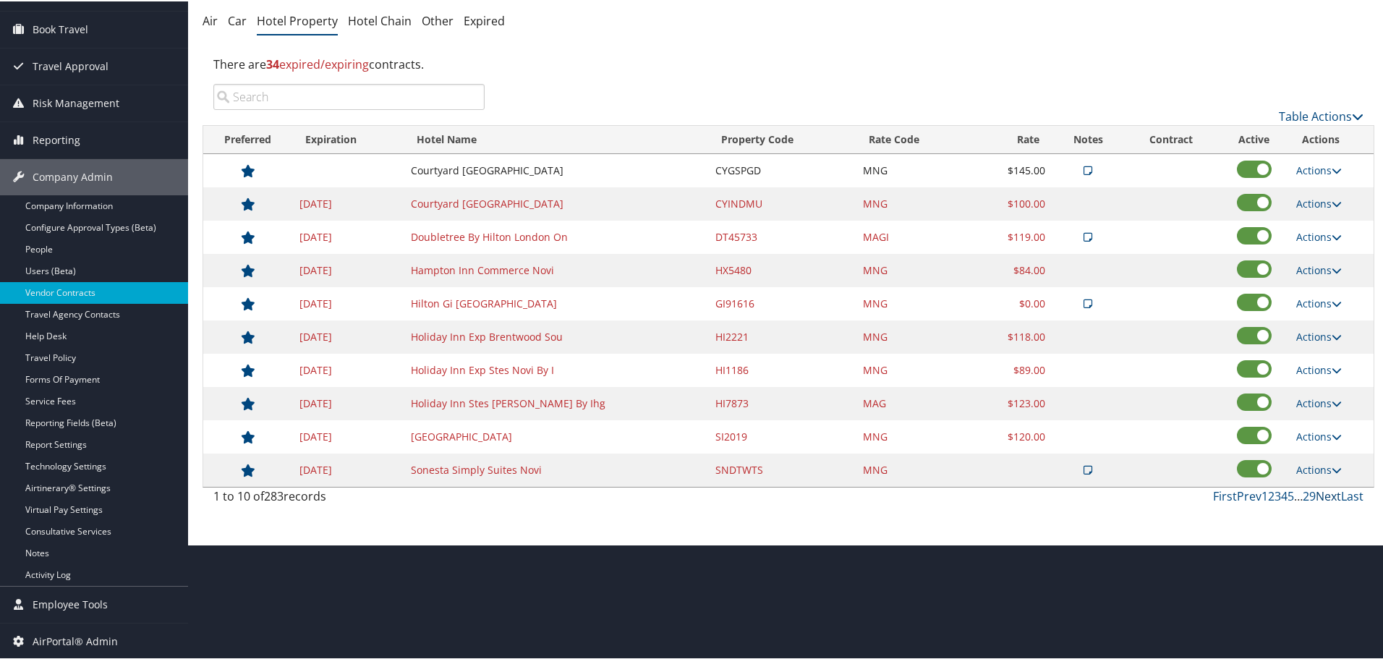
click at [1319, 493] on link "Next" at bounding box center [1328, 495] width 25 height 16
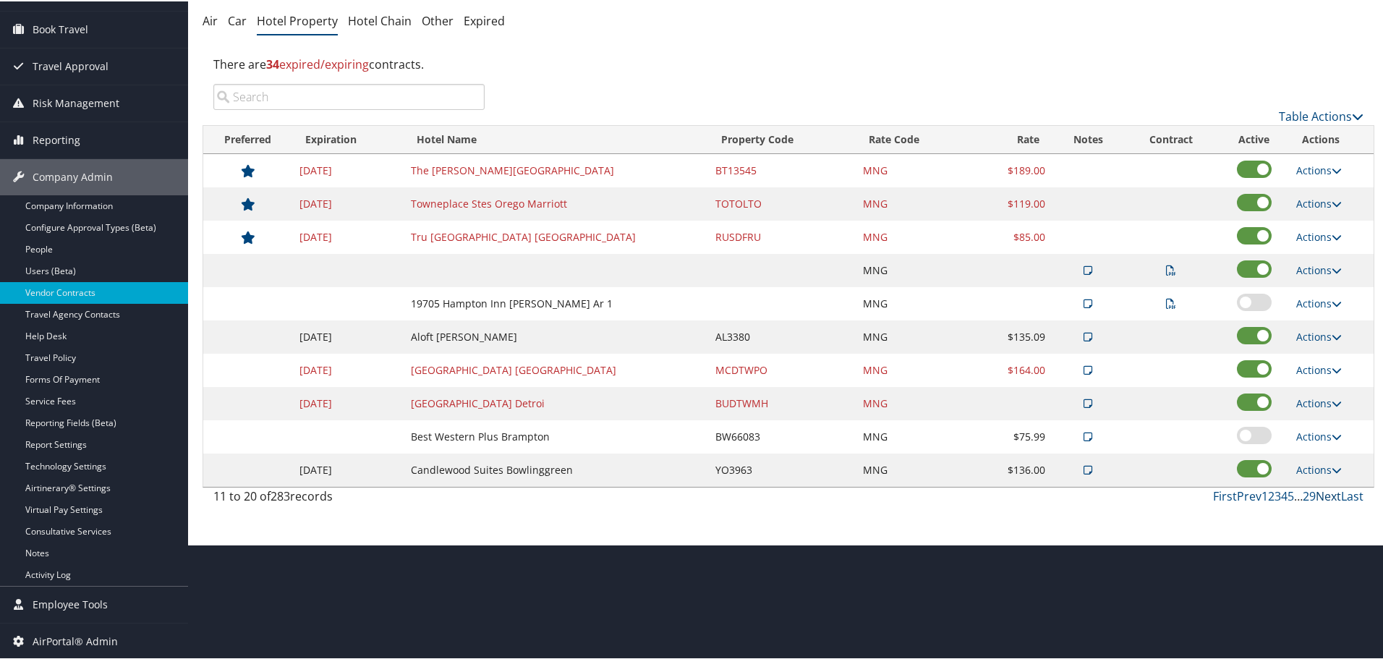
click at [1319, 493] on link "Next" at bounding box center [1328, 495] width 25 height 16
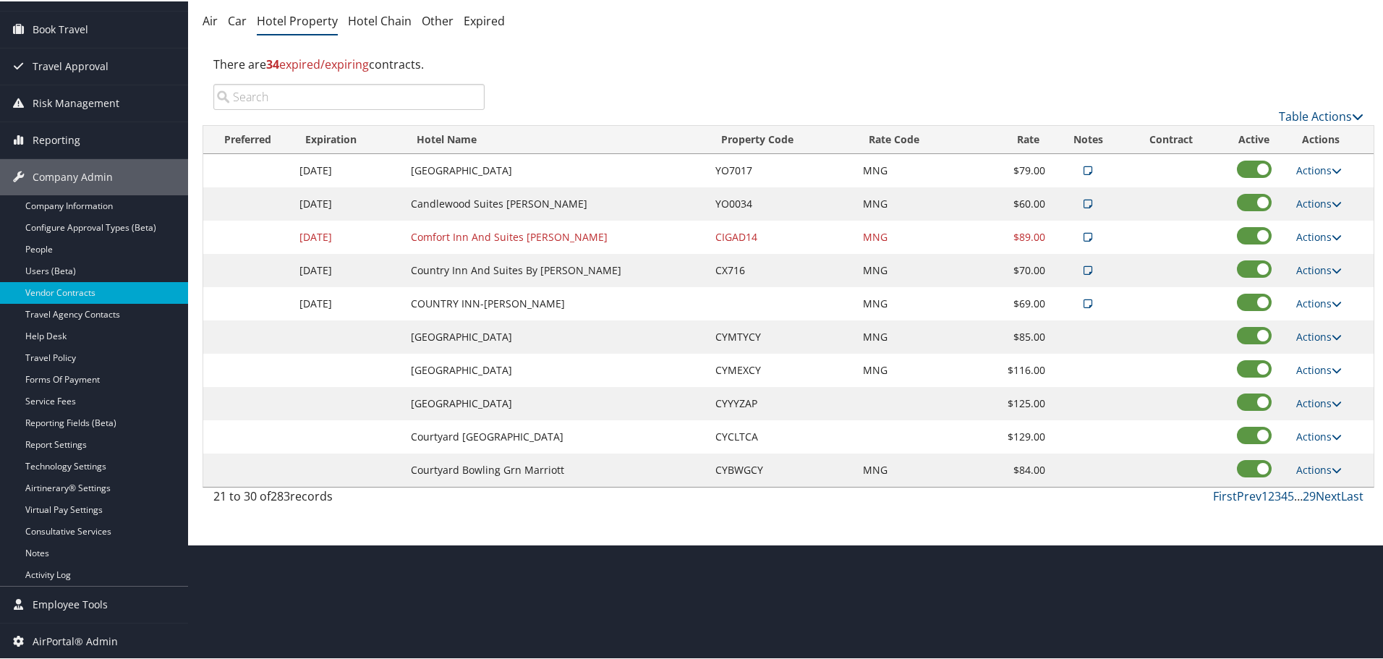
click at [735, 368] on td "CYMEXCY" at bounding box center [781, 368] width 147 height 33
click at [1316, 462] on link "Actions" at bounding box center [1320, 469] width 46 height 14
click at [1332, 488] on link "Edit" at bounding box center [1320, 490] width 56 height 25
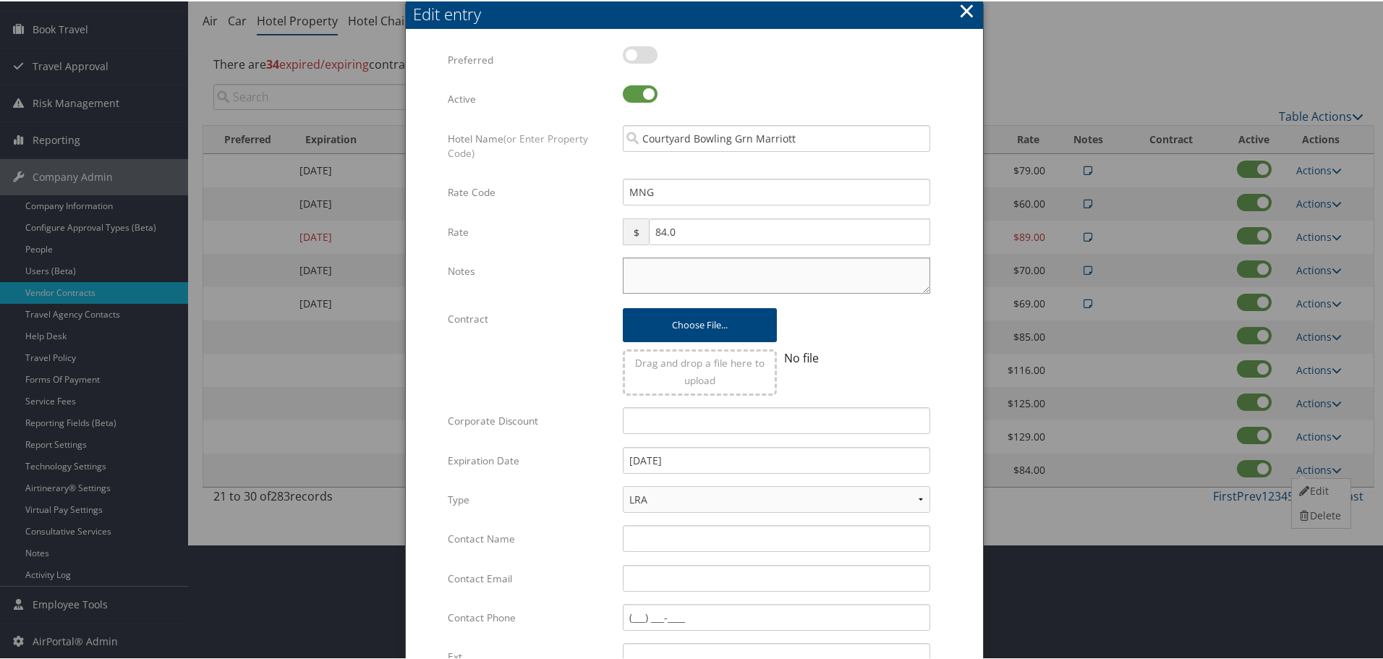
click at [818, 274] on textarea "Notes" at bounding box center [777, 274] width 308 height 36
paste textarea "Rates tested in [GEOGRAPHIC_DATA] [DATE];"
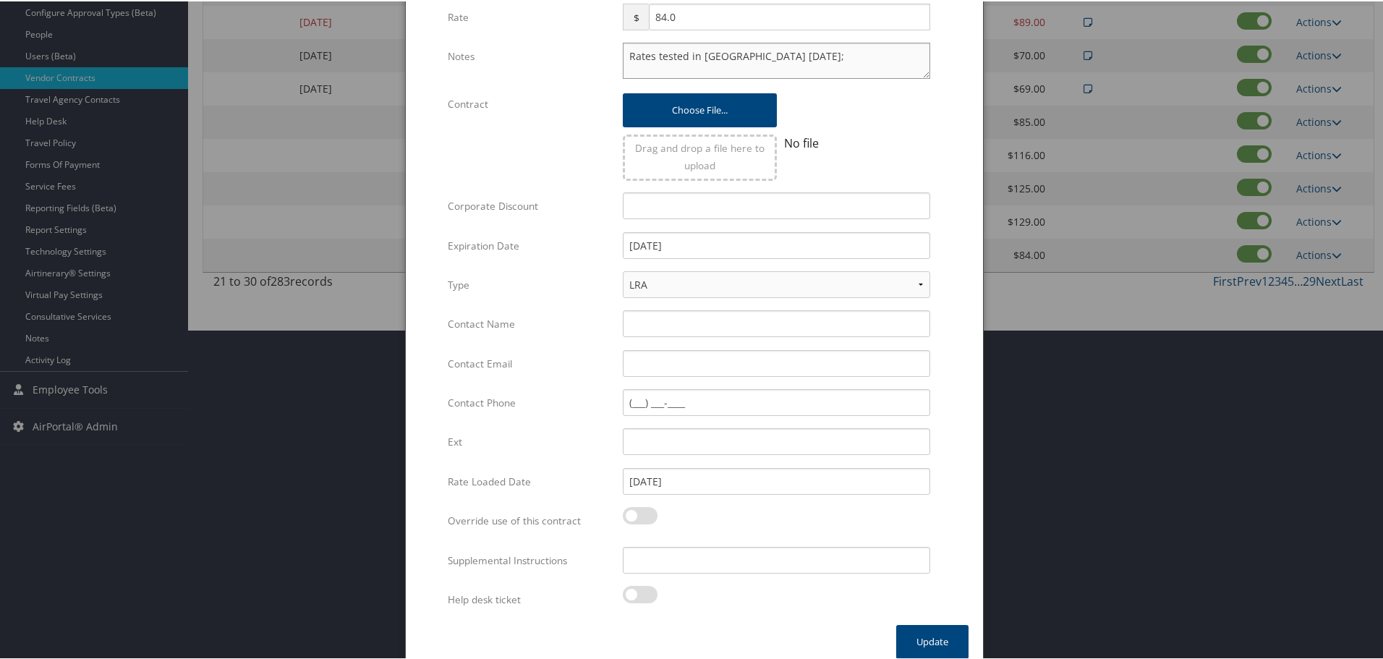
scroll to position [344, 0]
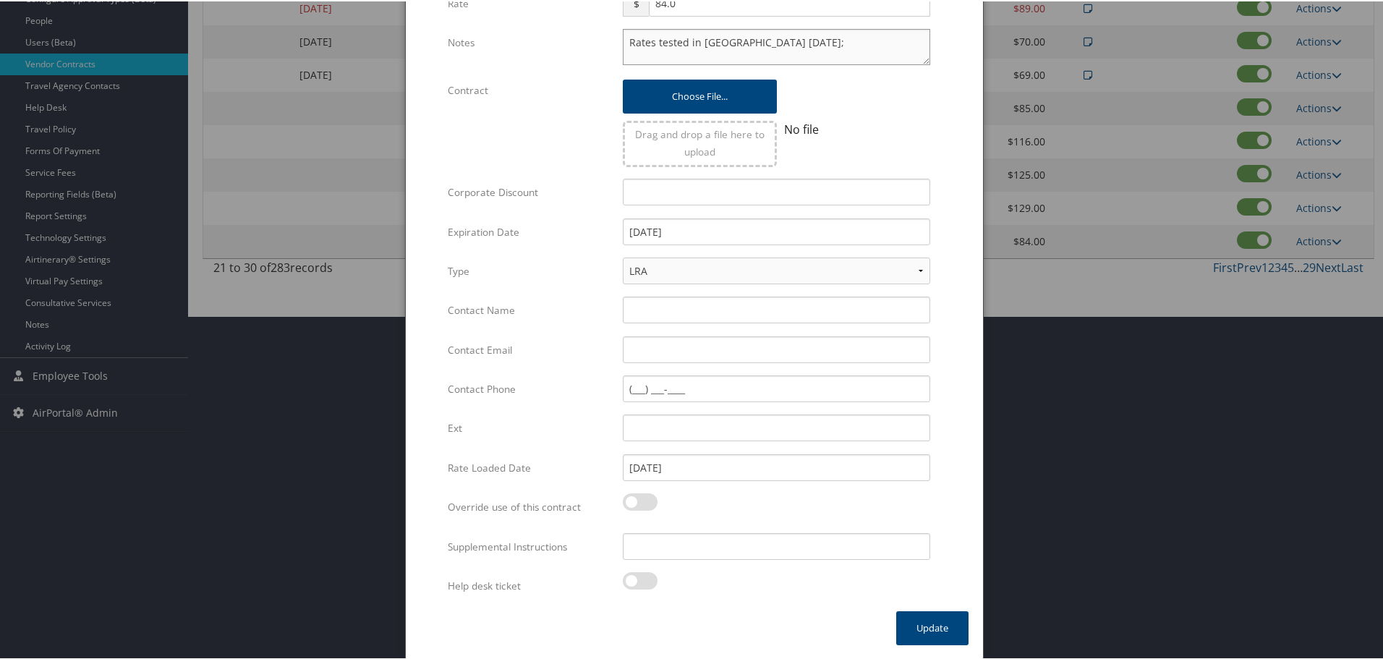
type textarea "Rates tested in [GEOGRAPHIC_DATA] [DATE];"
click at [788, 547] on input "Supplemental Instructions" at bounding box center [777, 545] width 308 height 27
click at [708, 535] on input "Supplemental Instructions" at bounding box center [777, 545] width 308 height 27
paste input "SAB Prop ID -"
paste input "22451"
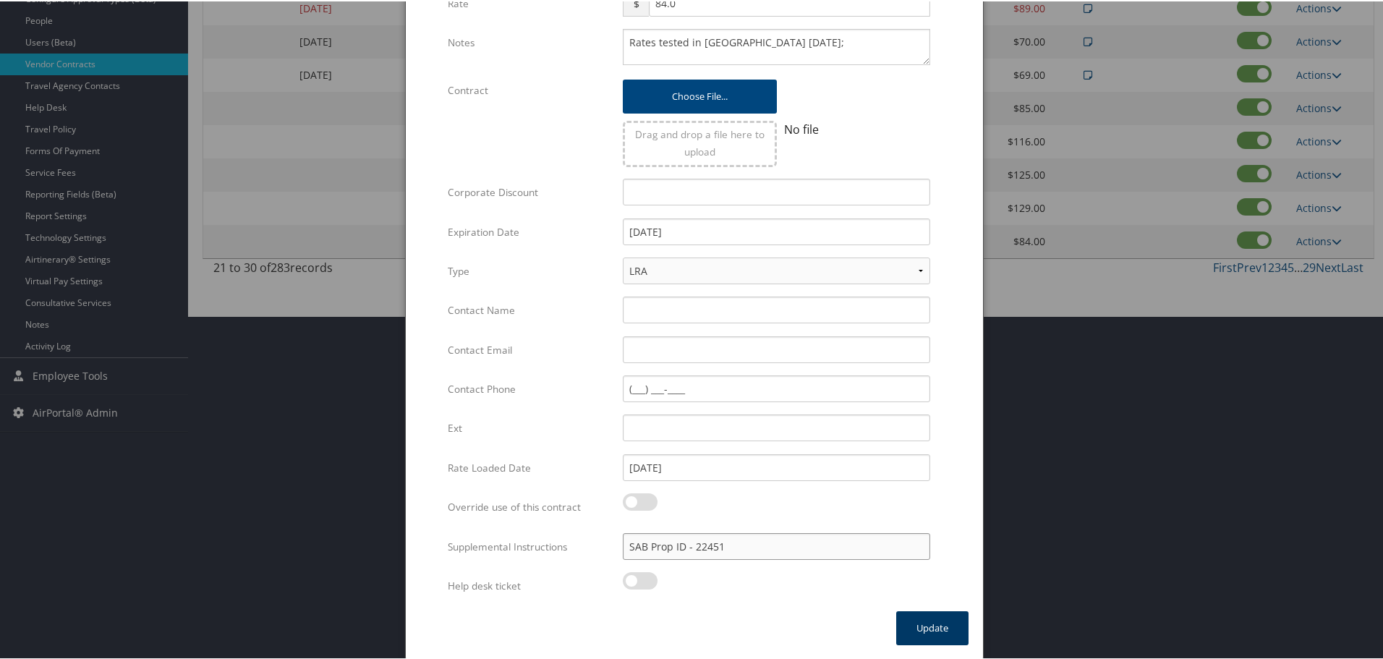
type input "SAB Prop ID - 22451"
click at [930, 625] on button "Update" at bounding box center [932, 627] width 72 height 34
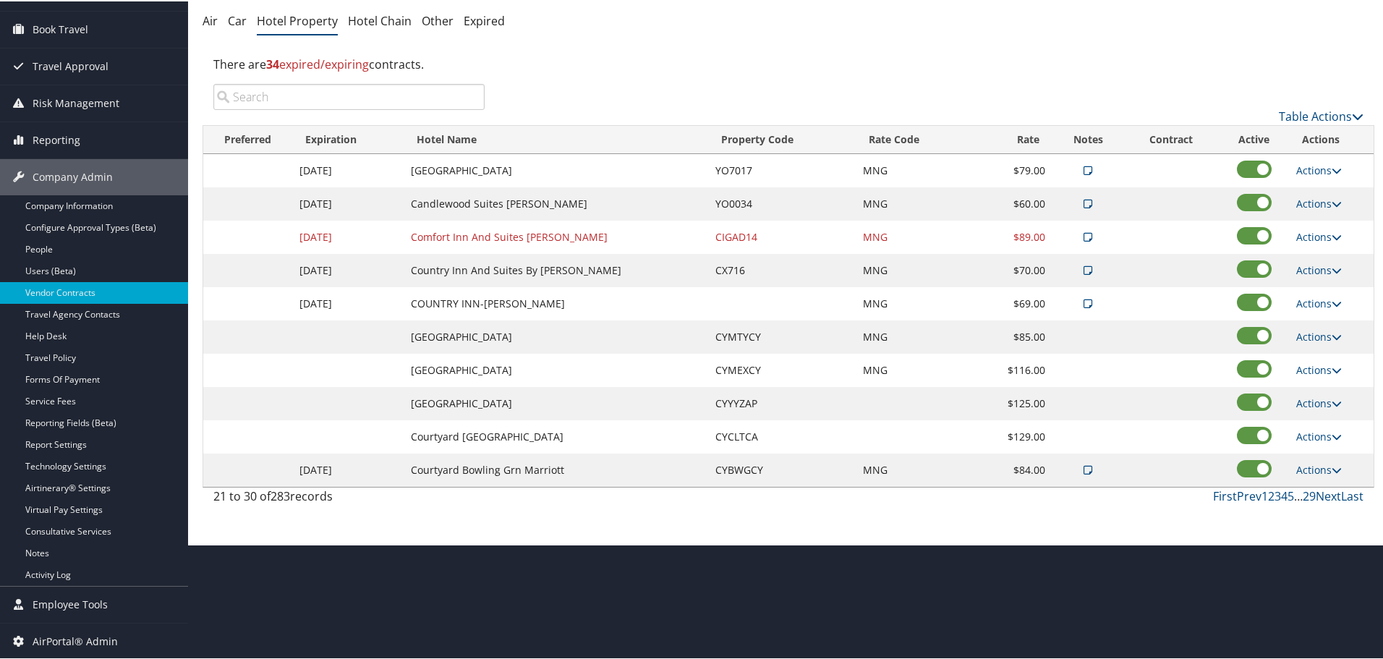
scroll to position [115, 0]
click at [1318, 494] on link "Next" at bounding box center [1328, 495] width 25 height 16
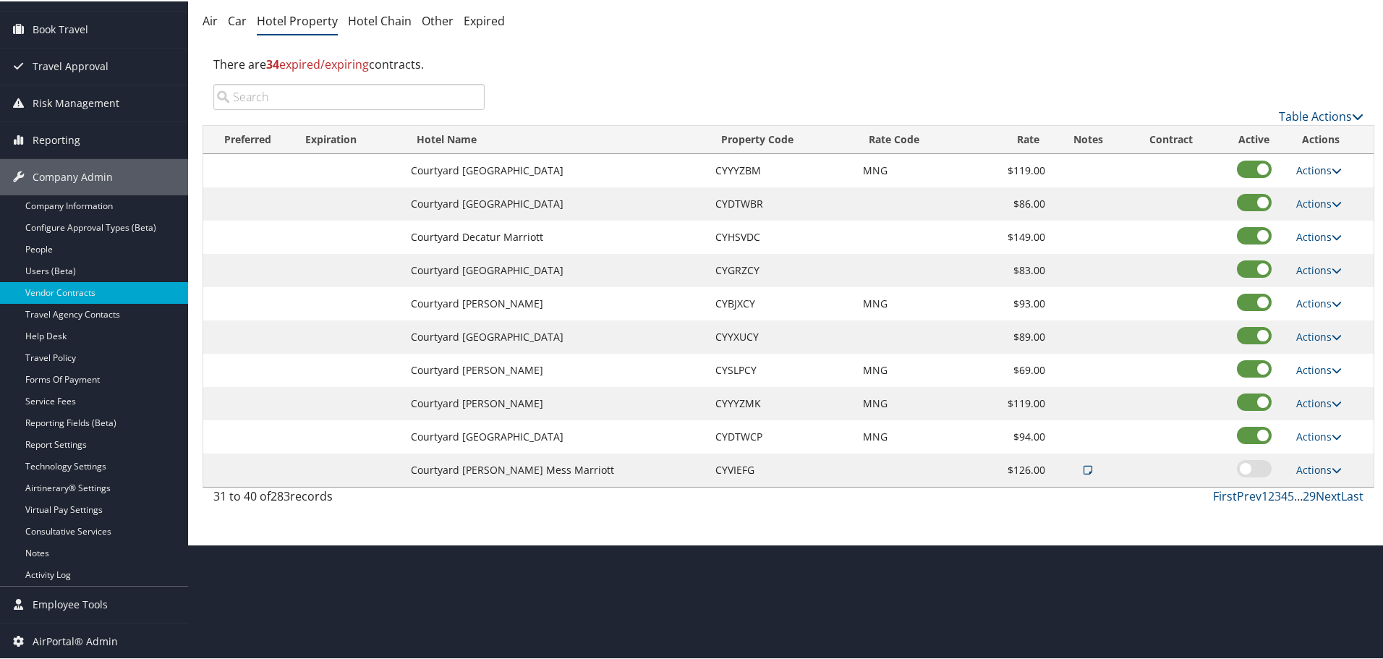
click at [1314, 166] on link "Actions" at bounding box center [1320, 169] width 46 height 14
click at [1324, 190] on link "Edit" at bounding box center [1320, 190] width 56 height 25
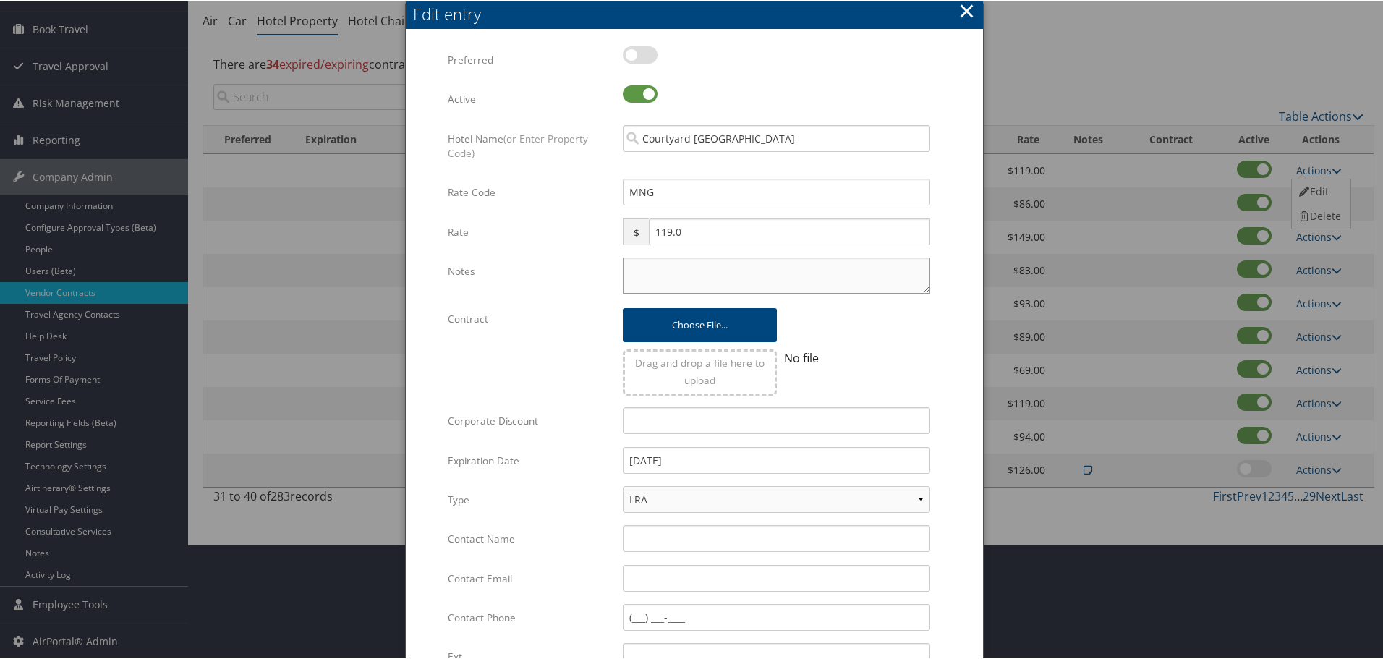
click at [776, 268] on textarea "Notes" at bounding box center [777, 274] width 308 height 36
paste textarea "Rates tested in [GEOGRAPHIC_DATA] [DATE];"
type textarea "Rates tested in [GEOGRAPHIC_DATA] [DATE];"
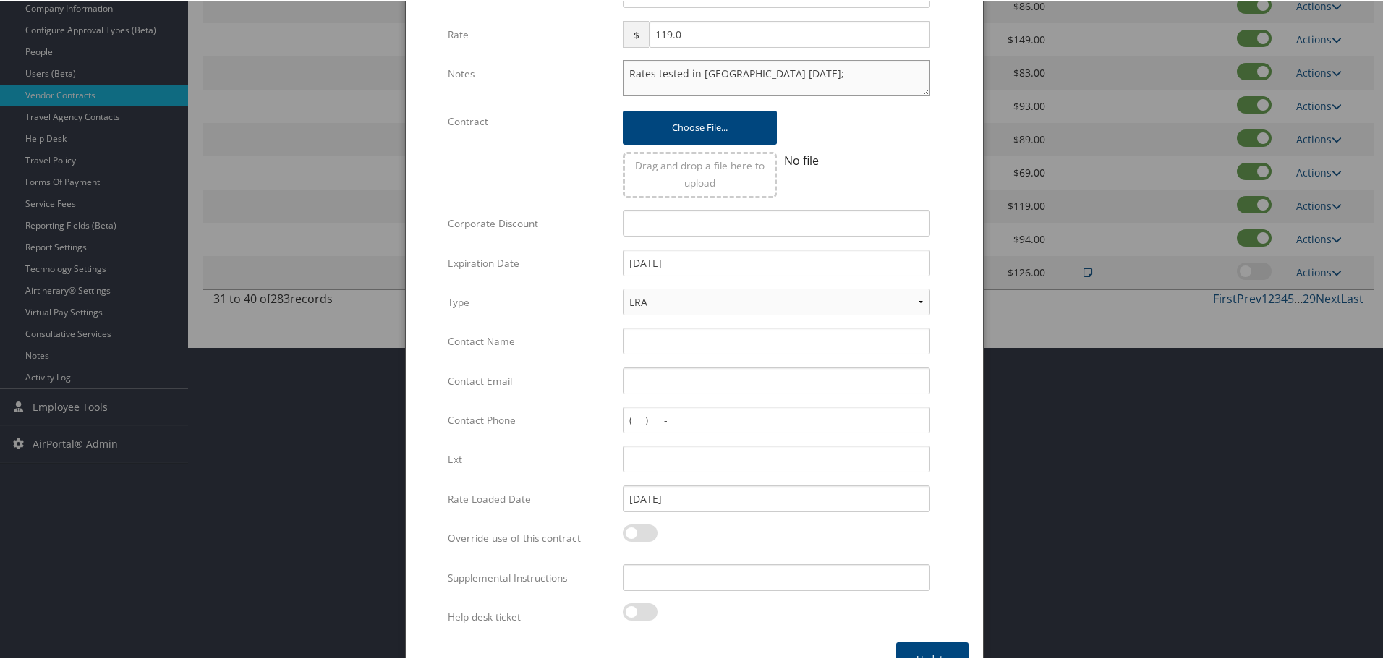
scroll to position [344, 0]
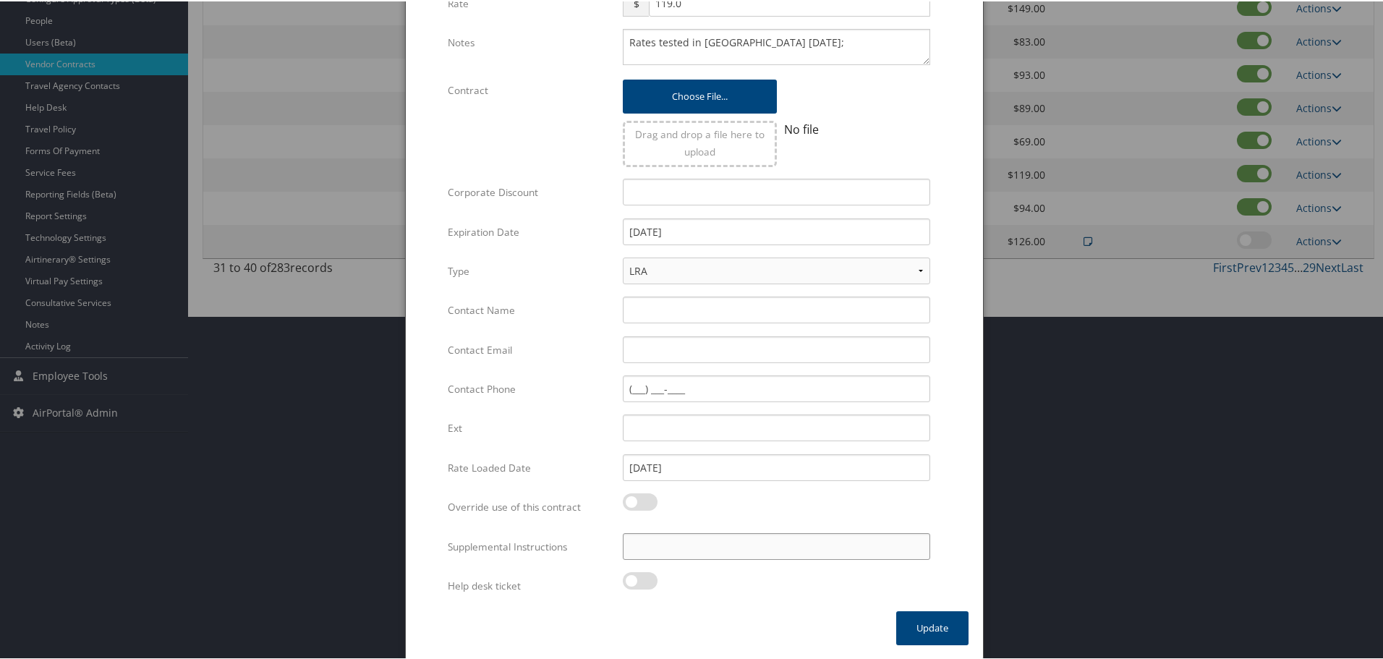
click at [703, 540] on input "Supplemental Instructions" at bounding box center [777, 545] width 308 height 27
paste input "SAB Prop ID -"
paste input "33143"
type input "SAB Prop ID - 33143"
click at [945, 630] on button "Update" at bounding box center [932, 627] width 72 height 34
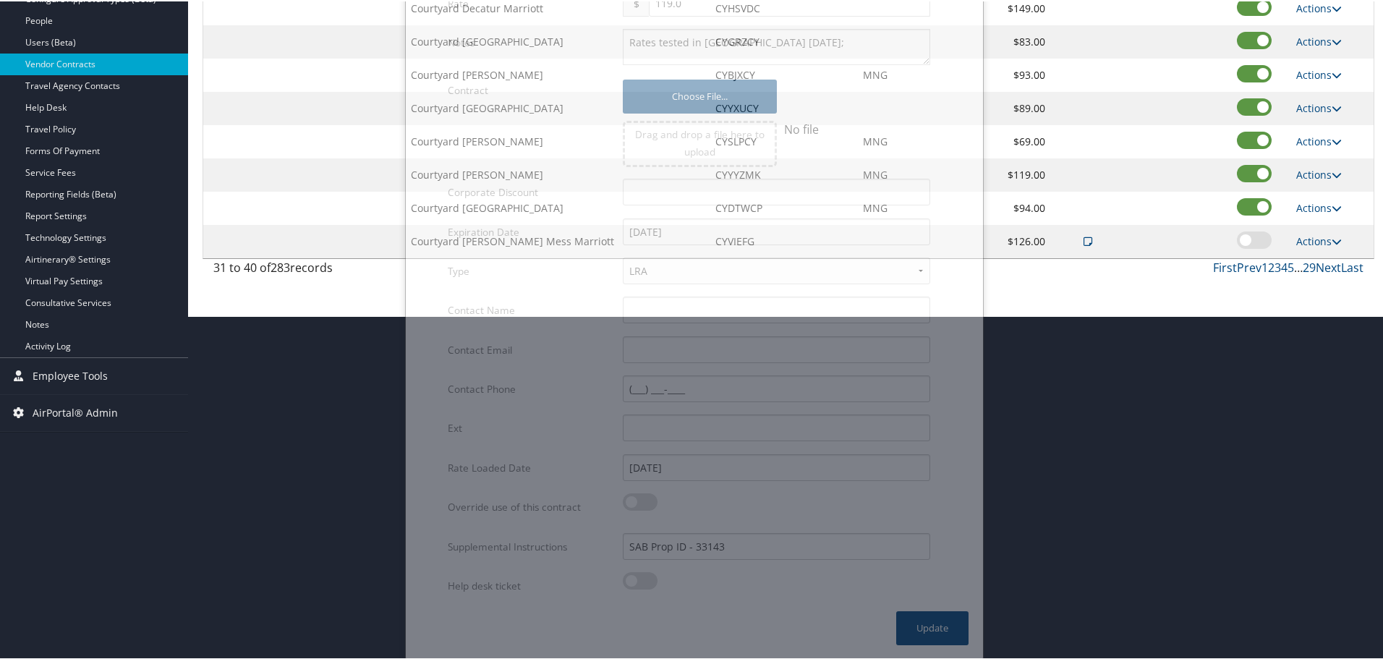
scroll to position [115, 0]
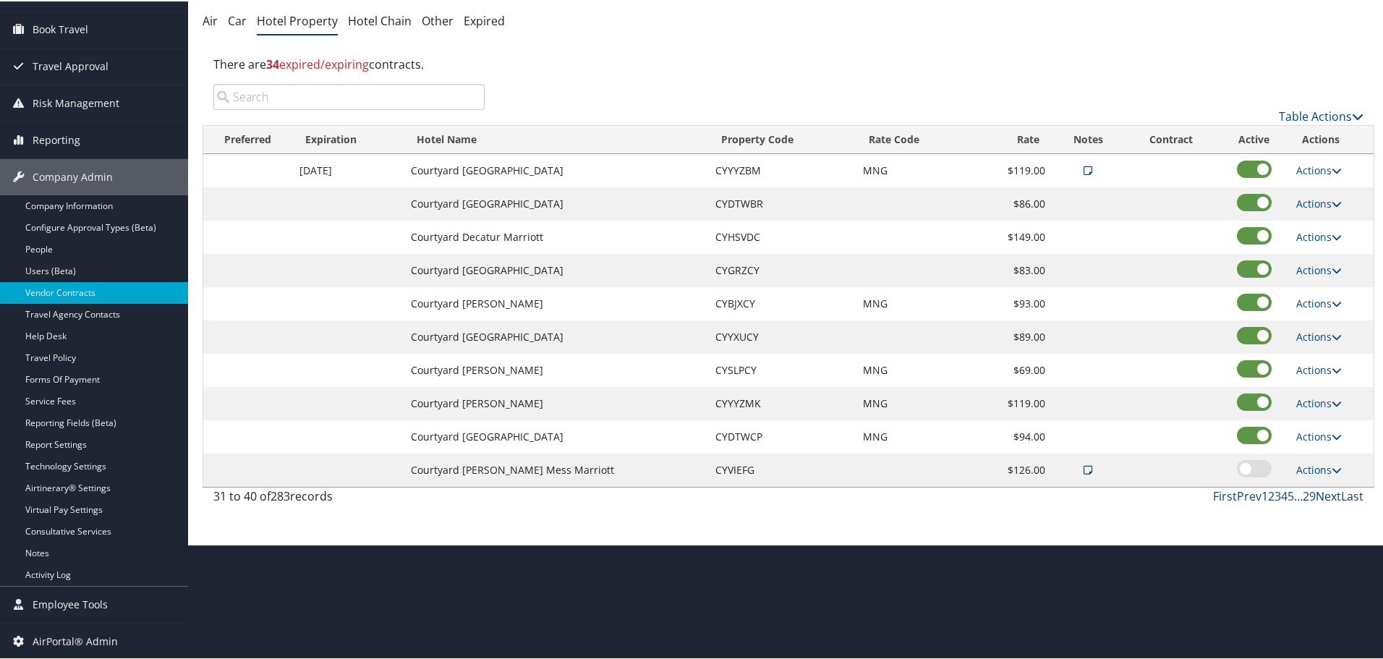
click at [1325, 495] on link "Next" at bounding box center [1328, 495] width 25 height 16
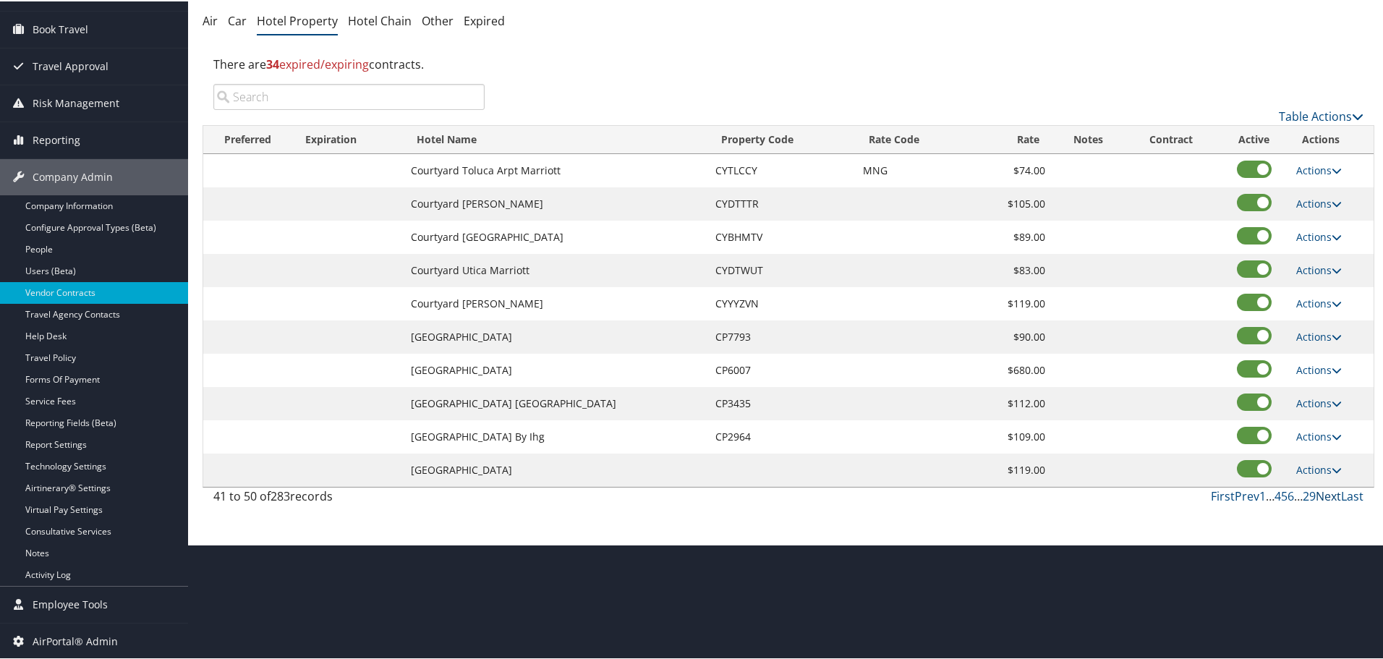
click at [1325, 495] on link "Next" at bounding box center [1328, 495] width 25 height 16
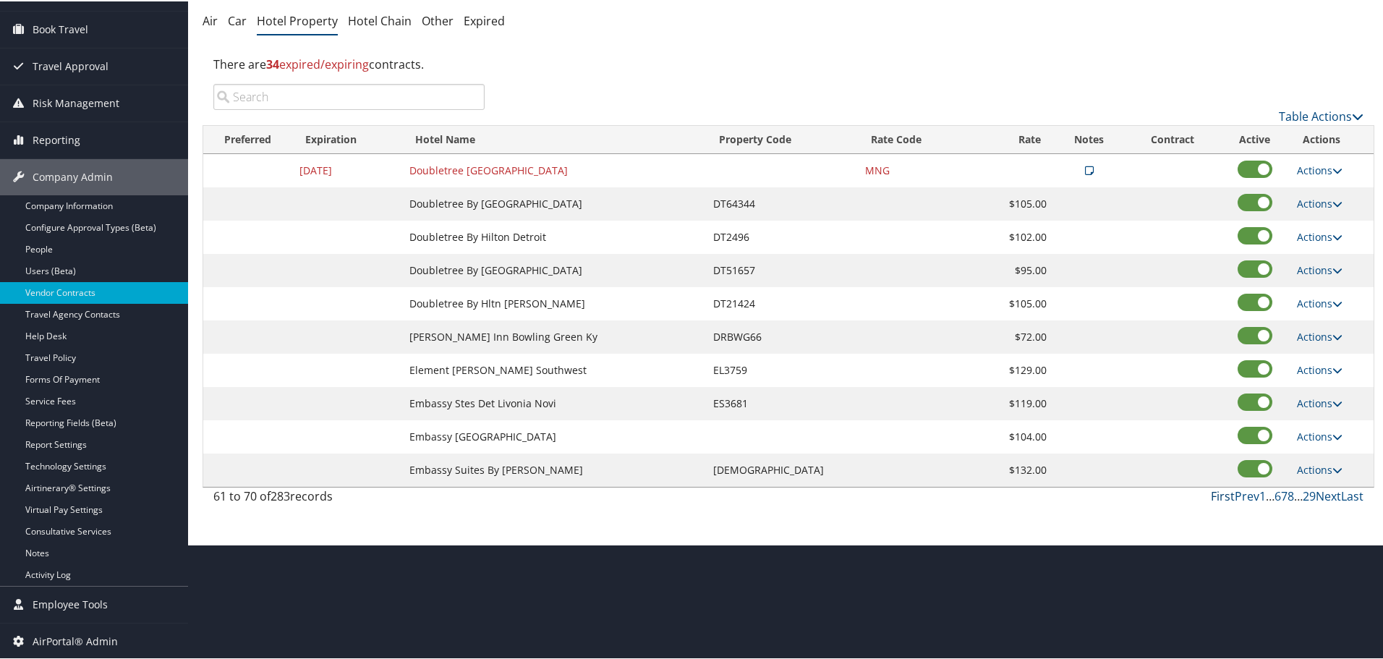
click at [1215, 496] on link "First" at bounding box center [1223, 495] width 24 height 16
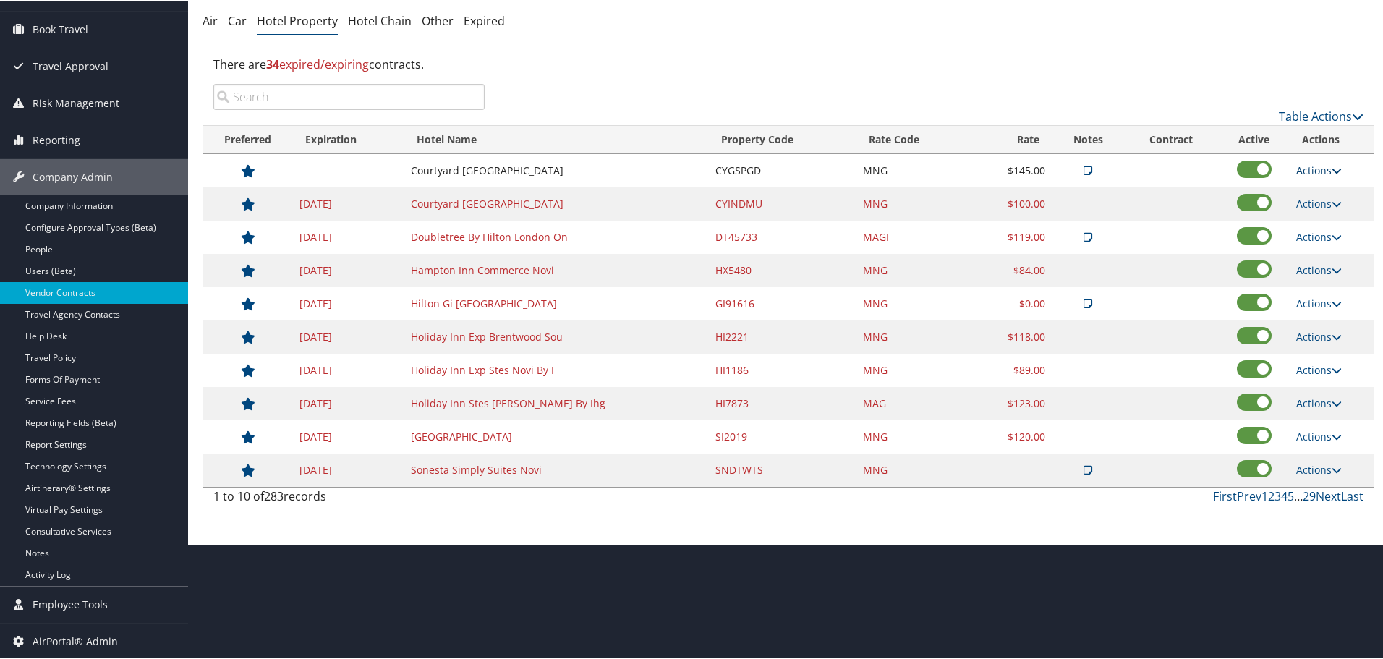
click at [1299, 169] on link "Actions" at bounding box center [1320, 169] width 46 height 14
click at [1302, 212] on icon at bounding box center [1304, 215] width 13 height 10
select select "NLRA"
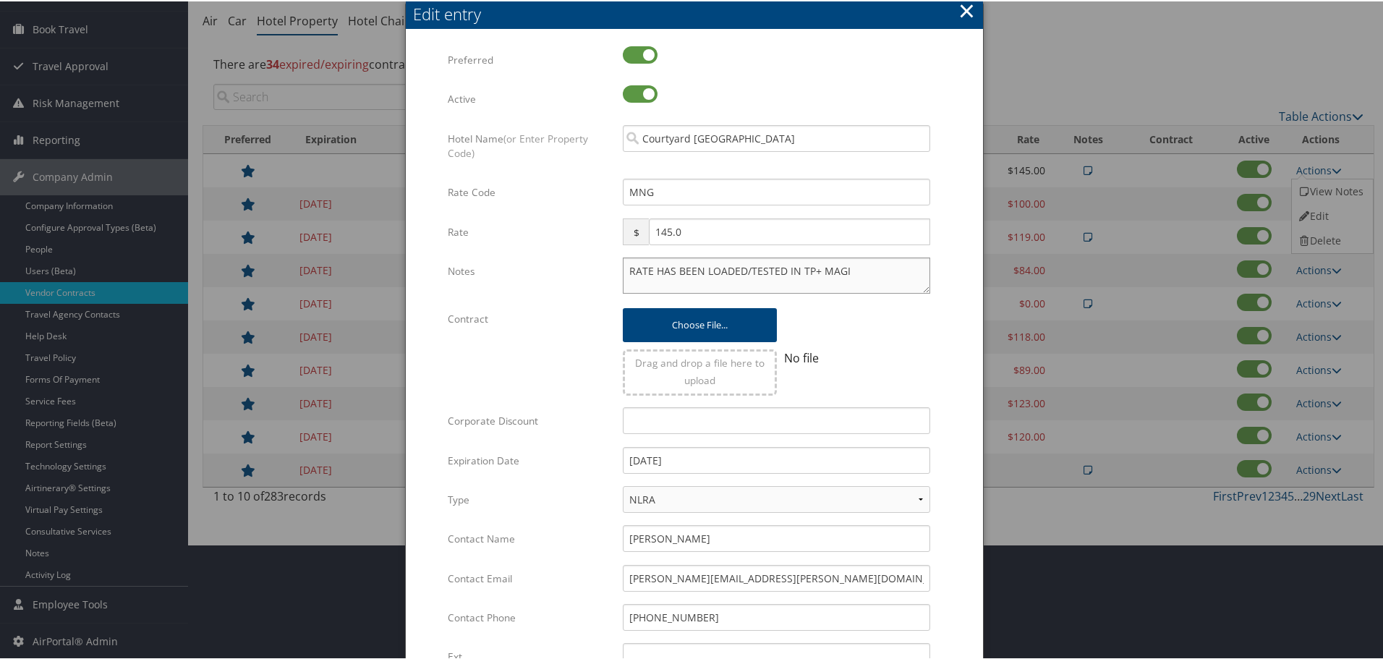
click at [627, 267] on textarea "RATE HAS BEEN LOADED/TESTED IN TP+ MAGI" at bounding box center [777, 274] width 308 height 36
paste textarea "Rates tested in [GEOGRAPHIC_DATA] [DATE];"
type textarea "Rates tested in [GEOGRAPHIC_DATA] [DATE]; RATE HAS BEEN LOADED/TESTED IN TP+ MA…"
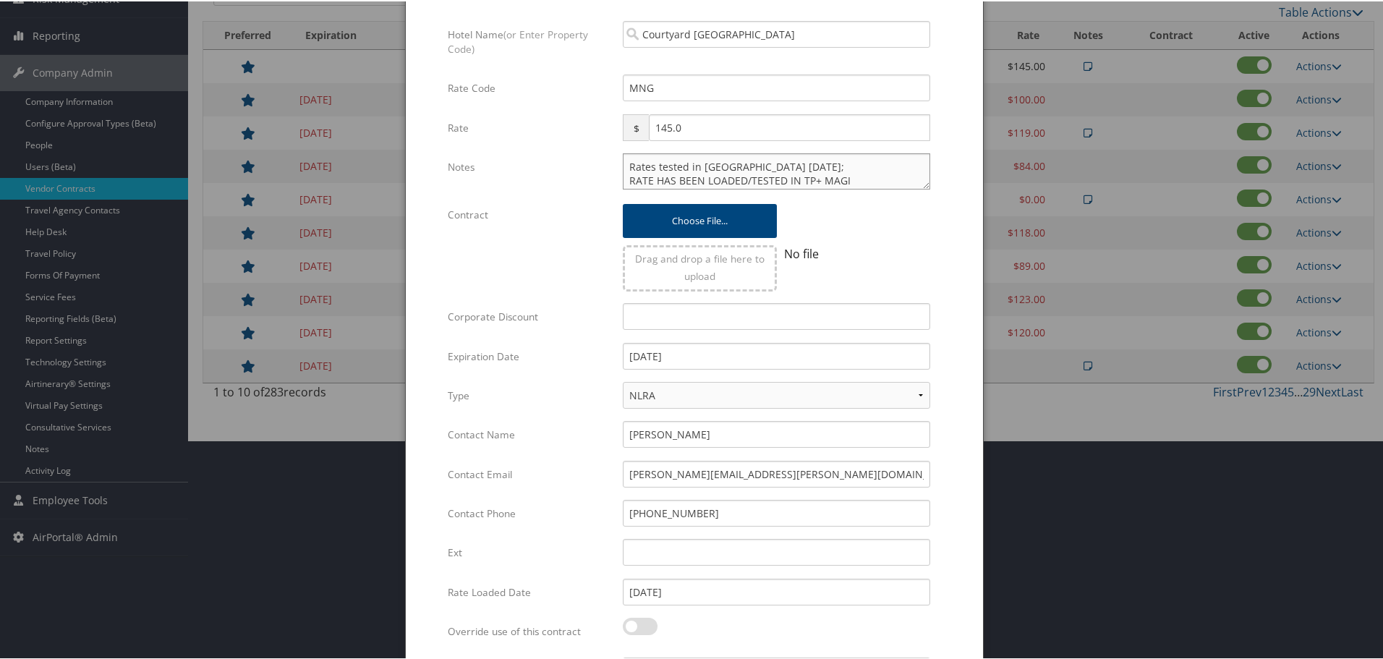
scroll to position [344, 0]
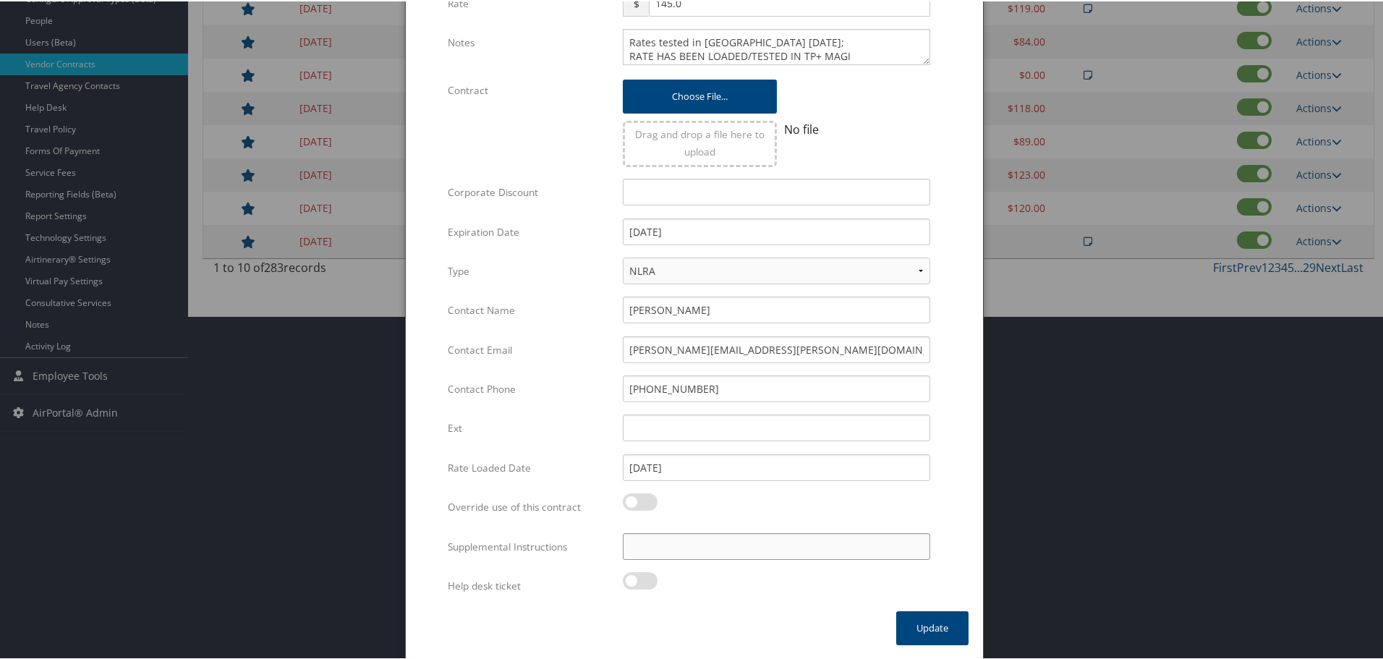
click at [760, 551] on input "Supplemental Instructions" at bounding box center [777, 545] width 308 height 27
paste input "SAB Prop ID -"
paste input "108938"
type input "SAB Prop ID - 108938"
click at [917, 629] on button "Update" at bounding box center [932, 627] width 72 height 34
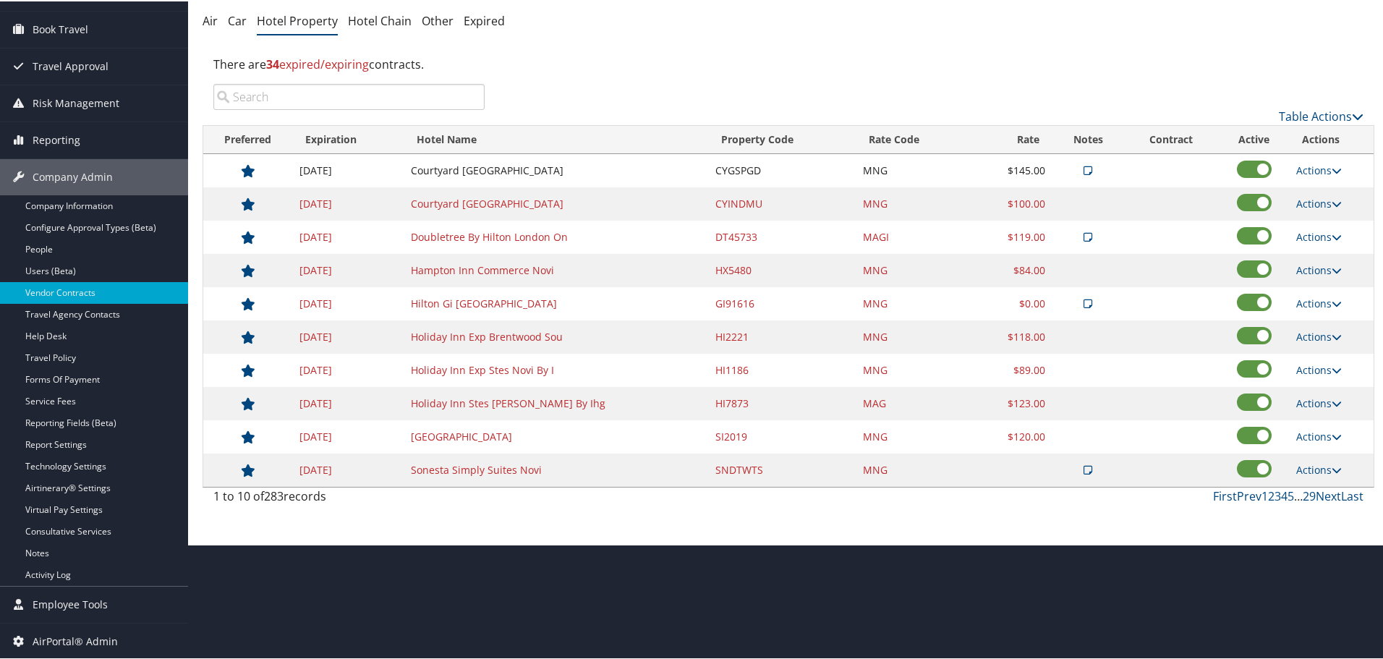
scroll to position [115, 0]
click at [1319, 493] on link "Next" at bounding box center [1328, 495] width 25 height 16
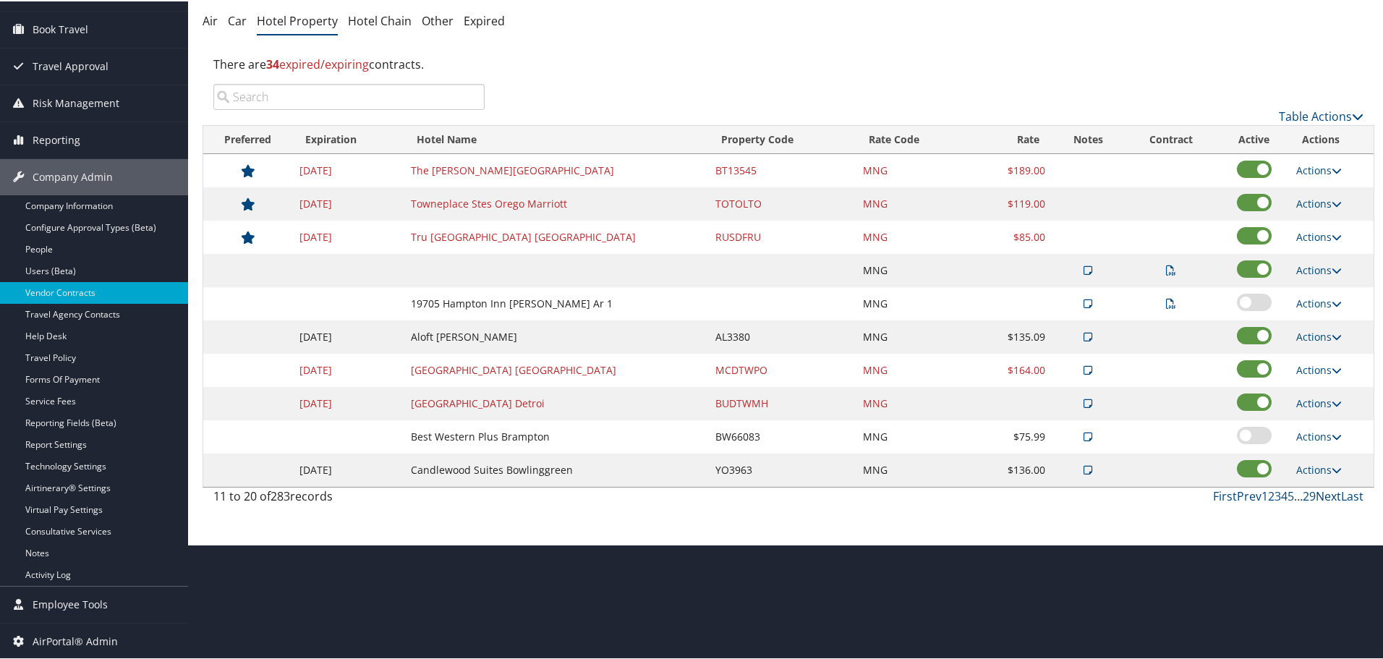
click at [1319, 493] on link "Next" at bounding box center [1328, 495] width 25 height 16
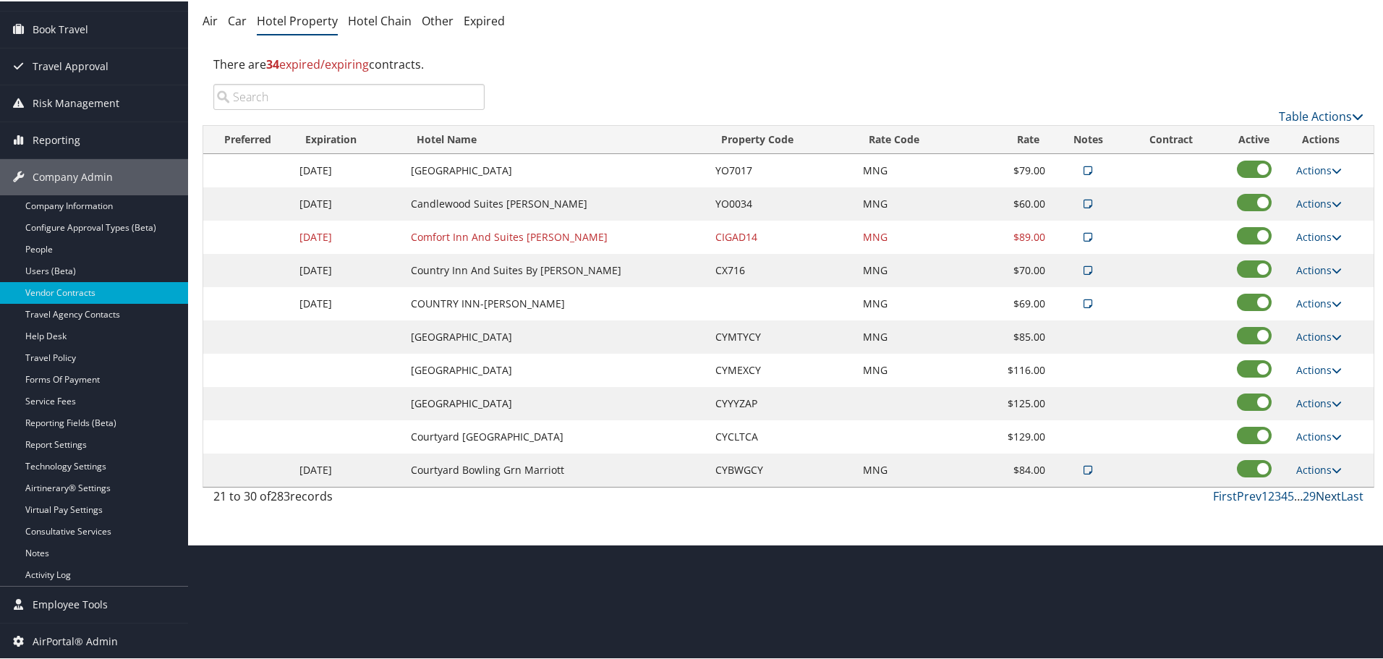
click at [1319, 493] on link "Next" at bounding box center [1328, 495] width 25 height 16
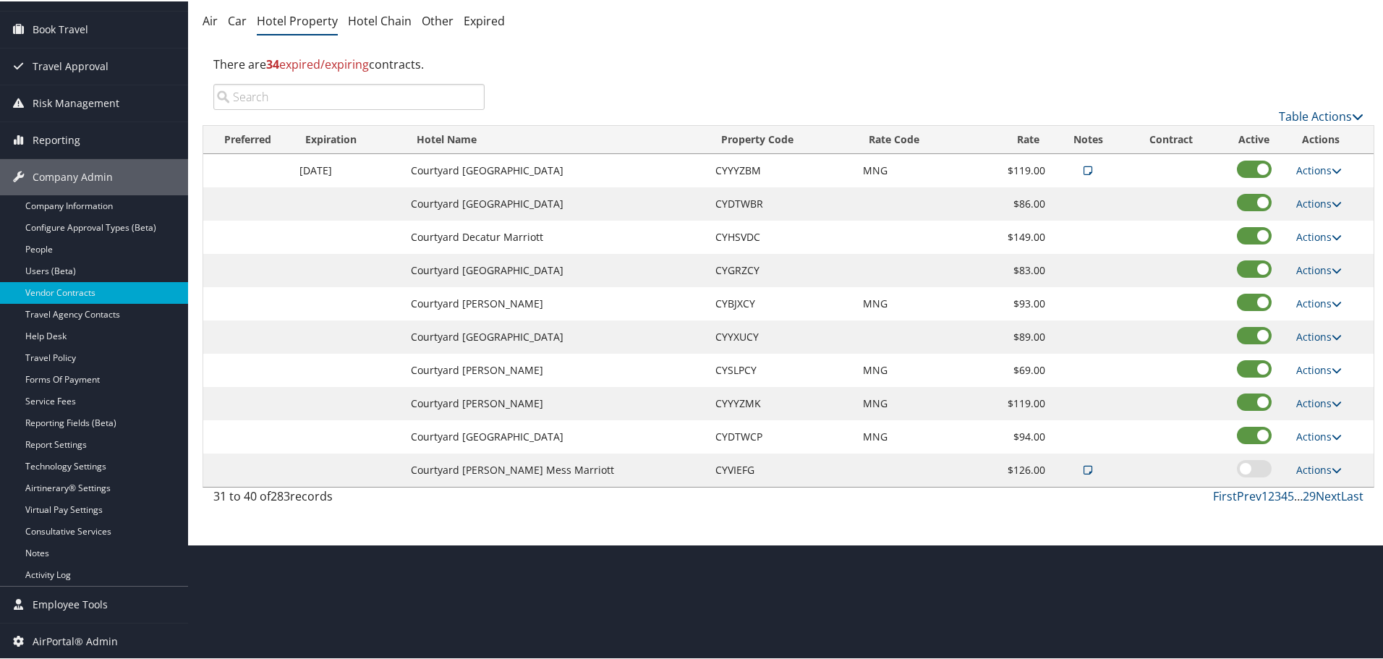
click at [1310, 294] on td "Actions Edit Delete" at bounding box center [1331, 302] width 85 height 33
click at [1315, 298] on link "Actions" at bounding box center [1320, 302] width 46 height 14
click at [1313, 323] on link "Edit" at bounding box center [1320, 323] width 56 height 25
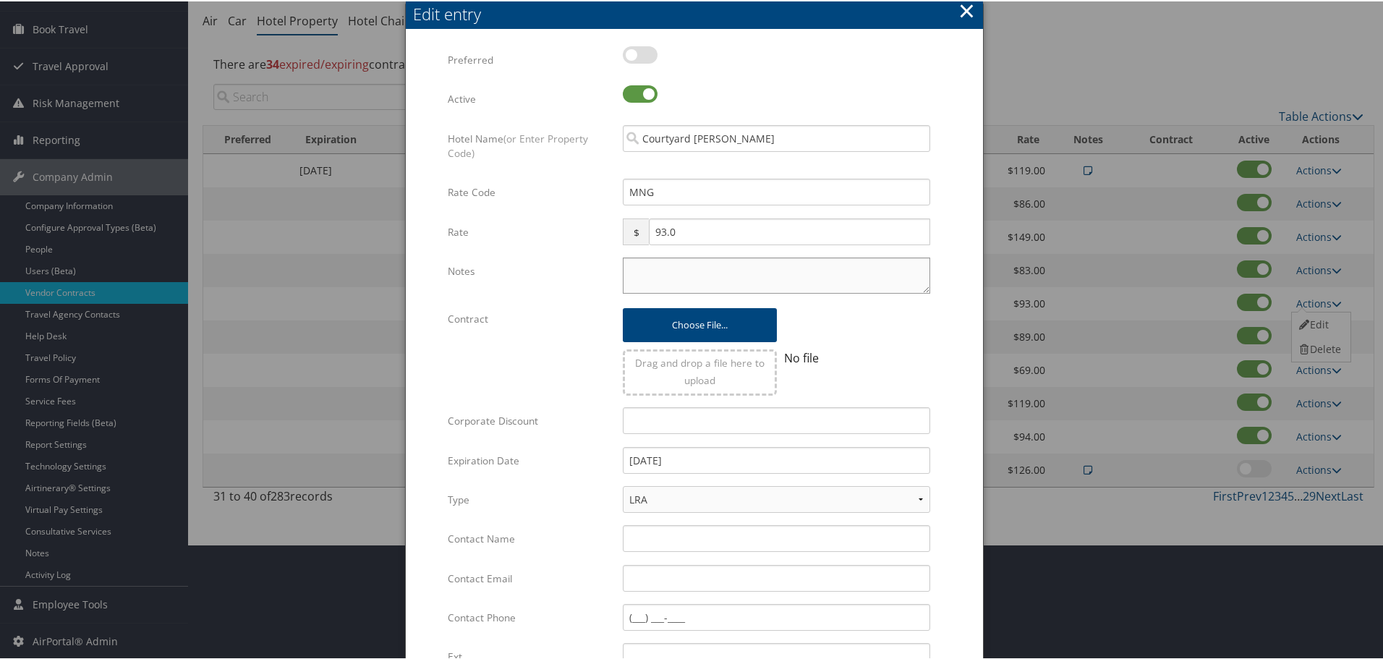
click at [786, 281] on textarea "Notes" at bounding box center [777, 274] width 308 height 36
paste textarea "Rates tested in [GEOGRAPHIC_DATA] [DATE];"
type textarea "Rates tested in [GEOGRAPHIC_DATA] [DATE];"
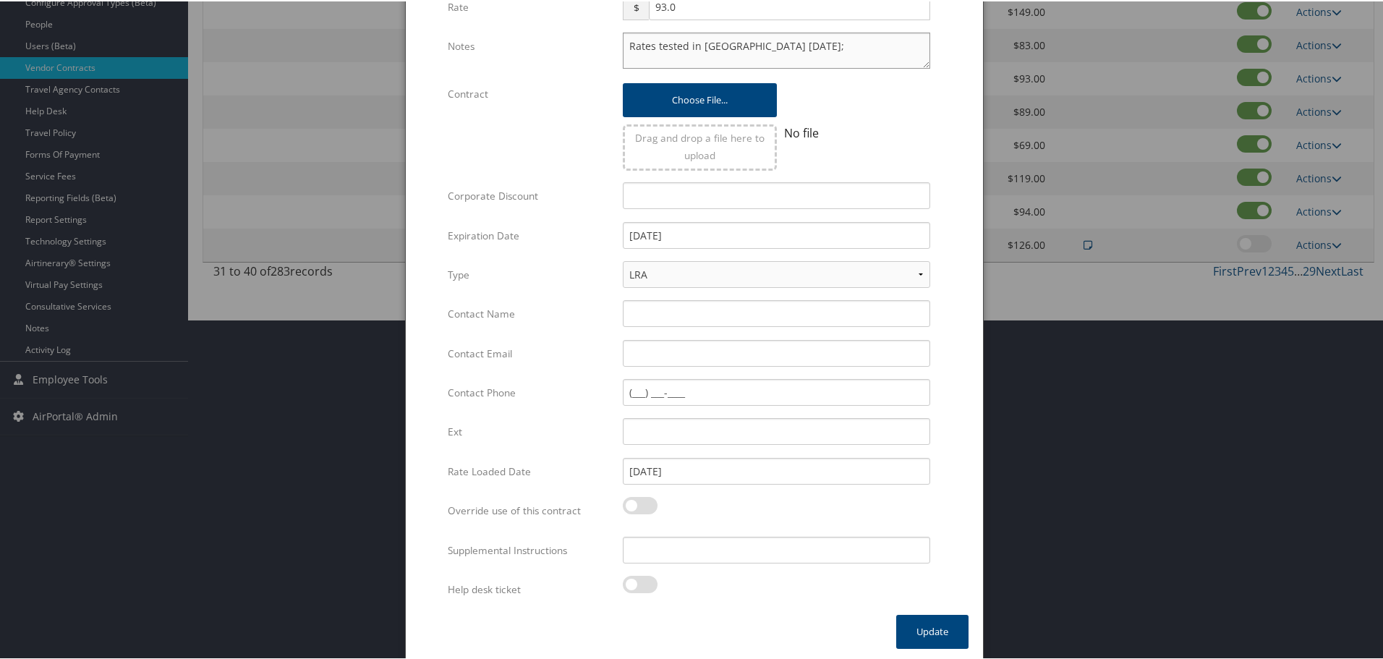
scroll to position [344, 0]
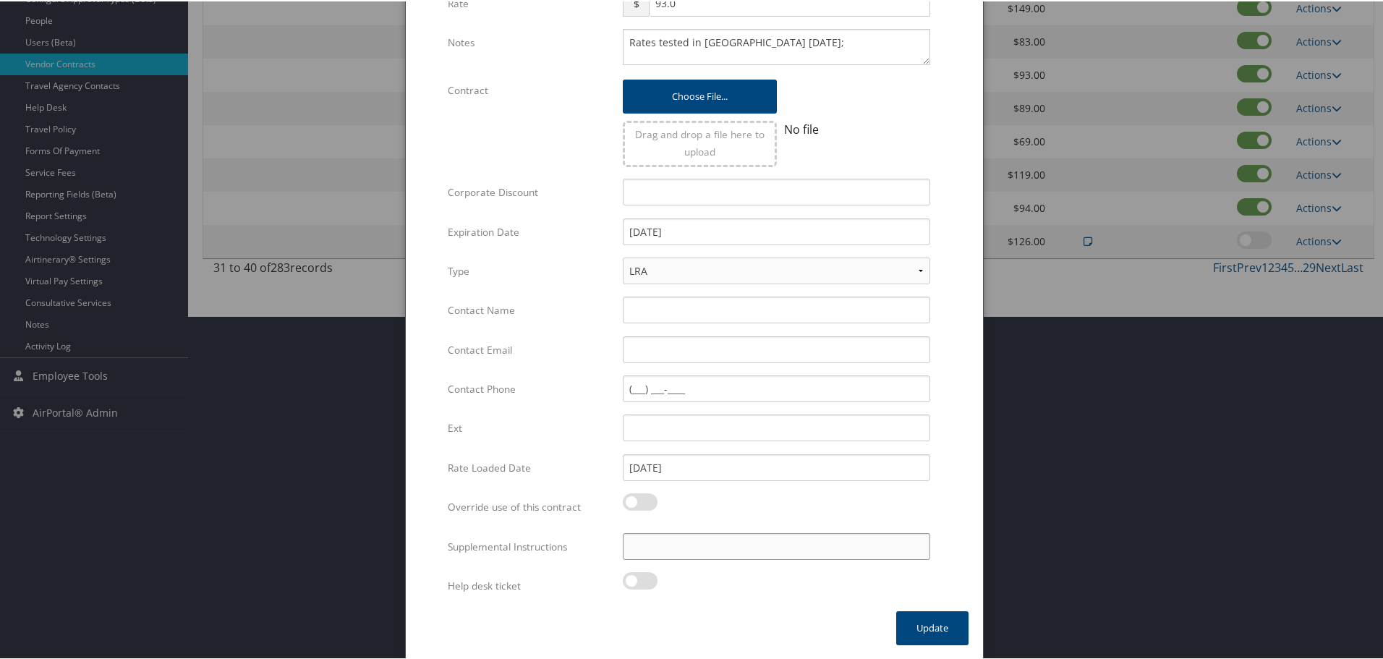
click at [741, 554] on input "Supplemental Instructions" at bounding box center [777, 545] width 308 height 27
paste input "SAB Prop ID -"
paste input "171206"
type input "SAB Prop ID - 171206"
click at [908, 621] on button "Update" at bounding box center [932, 627] width 72 height 34
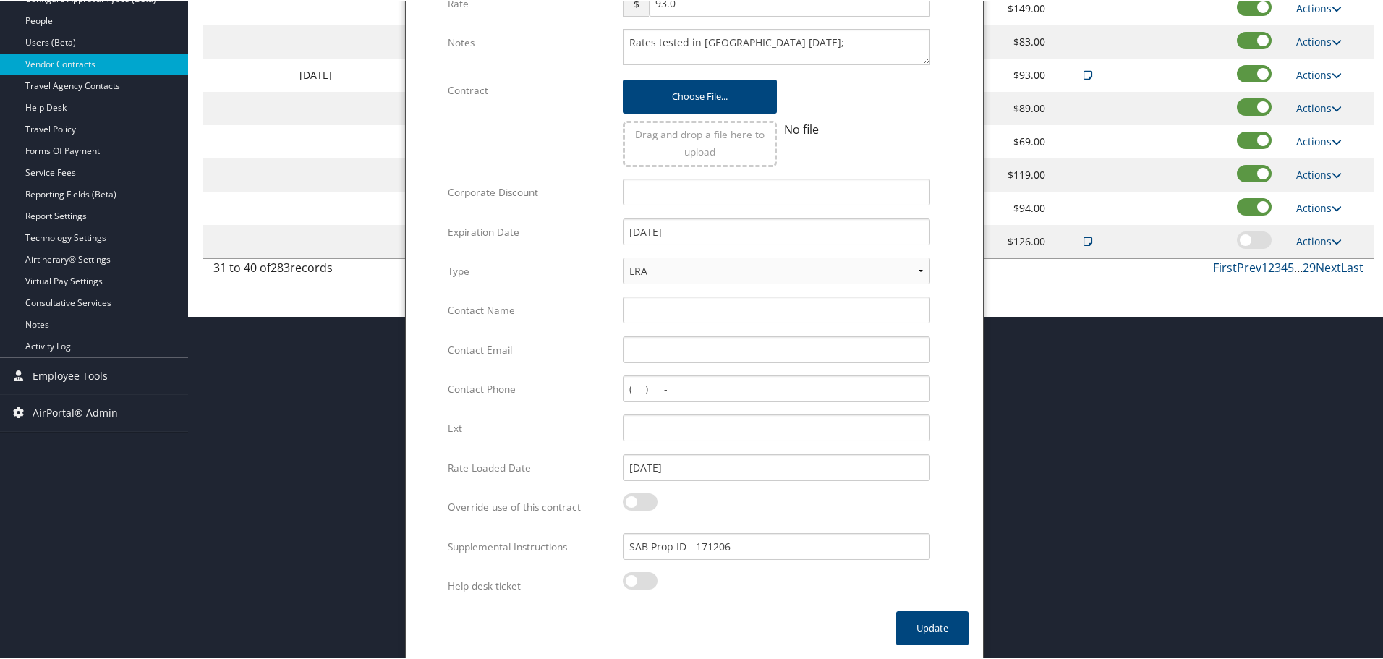
scroll to position [115, 0]
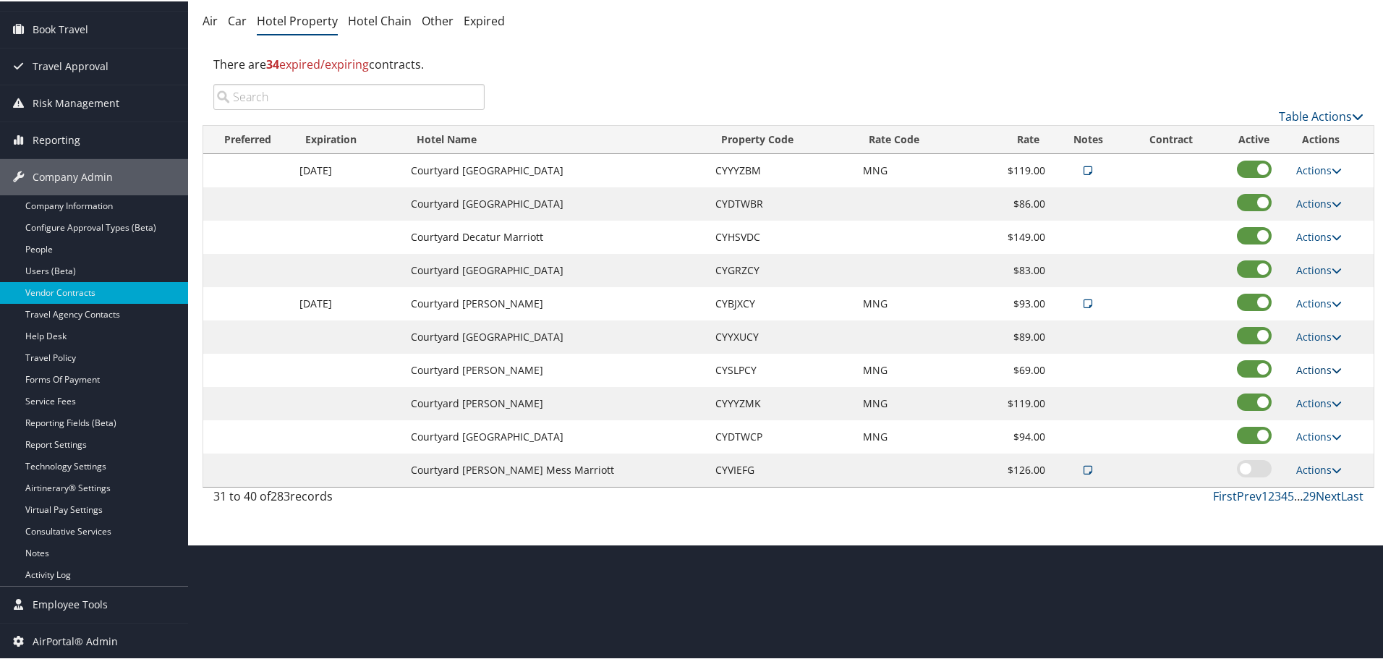
click at [1318, 365] on link "Actions" at bounding box center [1320, 369] width 46 height 14
click at [1320, 391] on link "Edit" at bounding box center [1320, 390] width 56 height 25
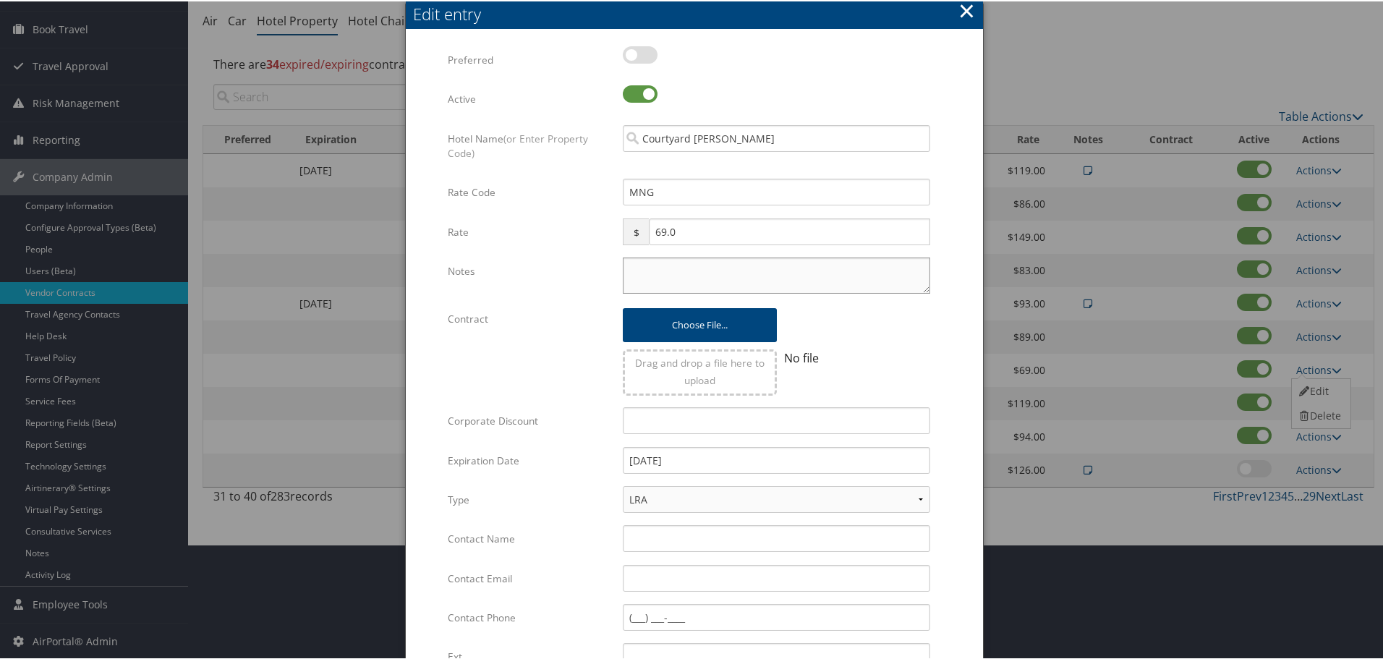
click at [767, 271] on textarea "Notes" at bounding box center [777, 274] width 308 height 36
paste textarea "Rates tested in [GEOGRAPHIC_DATA] [DATE];"
type textarea "Rates tested in [GEOGRAPHIC_DATA] [DATE];"
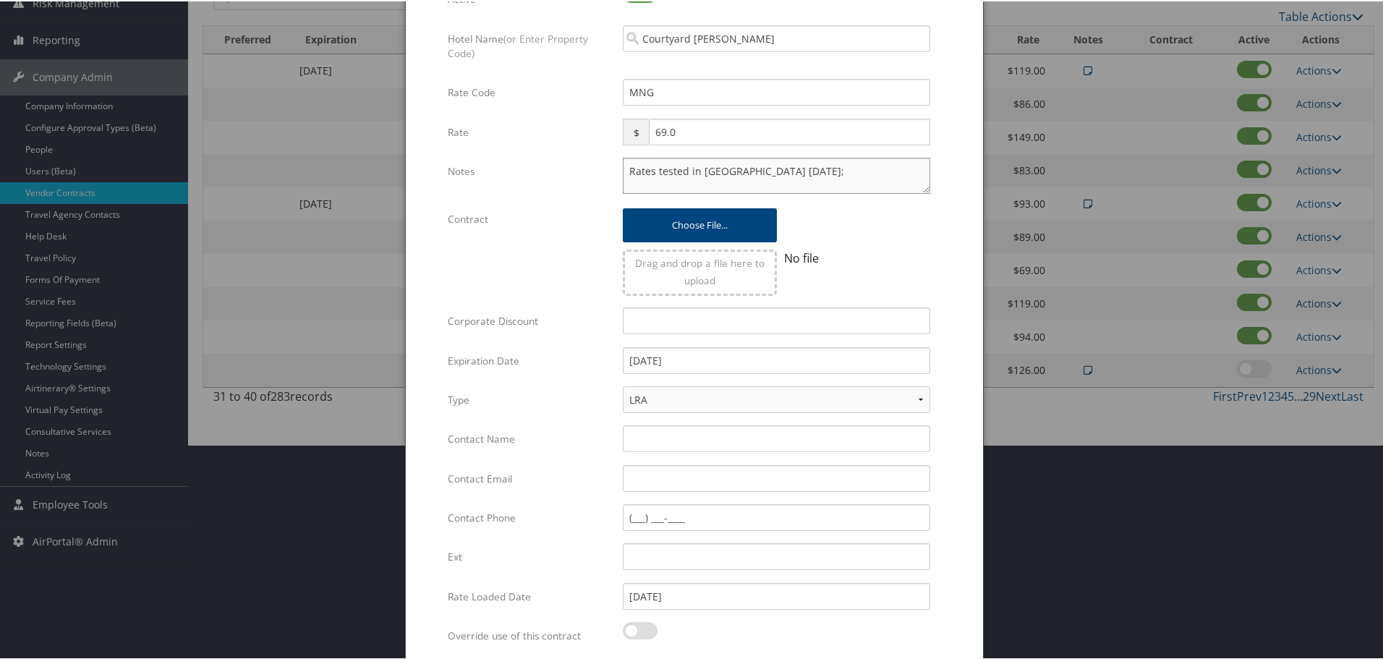
scroll to position [344, 0]
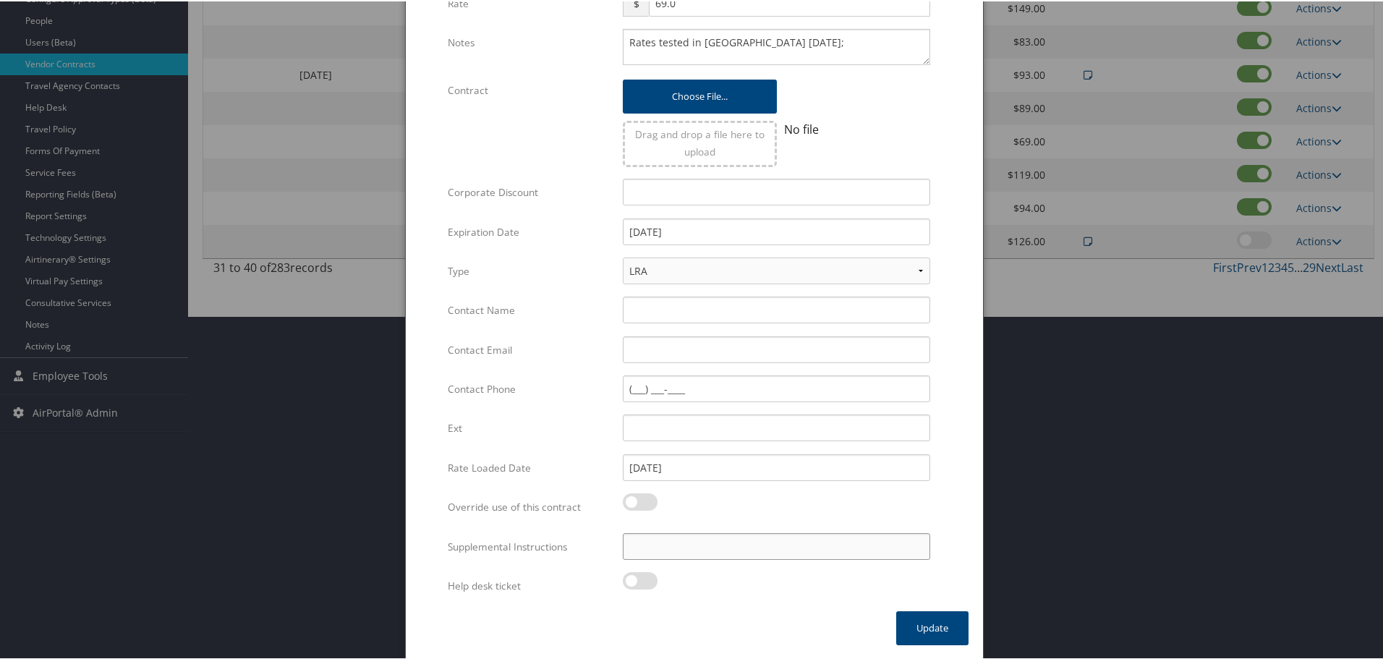
click at [755, 540] on input "Supplemental Instructions" at bounding box center [777, 545] width 308 height 27
paste input "SAB Prop ID -"
paste input "22312"
type input "SAB Prop ID - 22312"
click at [927, 637] on button "Update" at bounding box center [932, 627] width 72 height 34
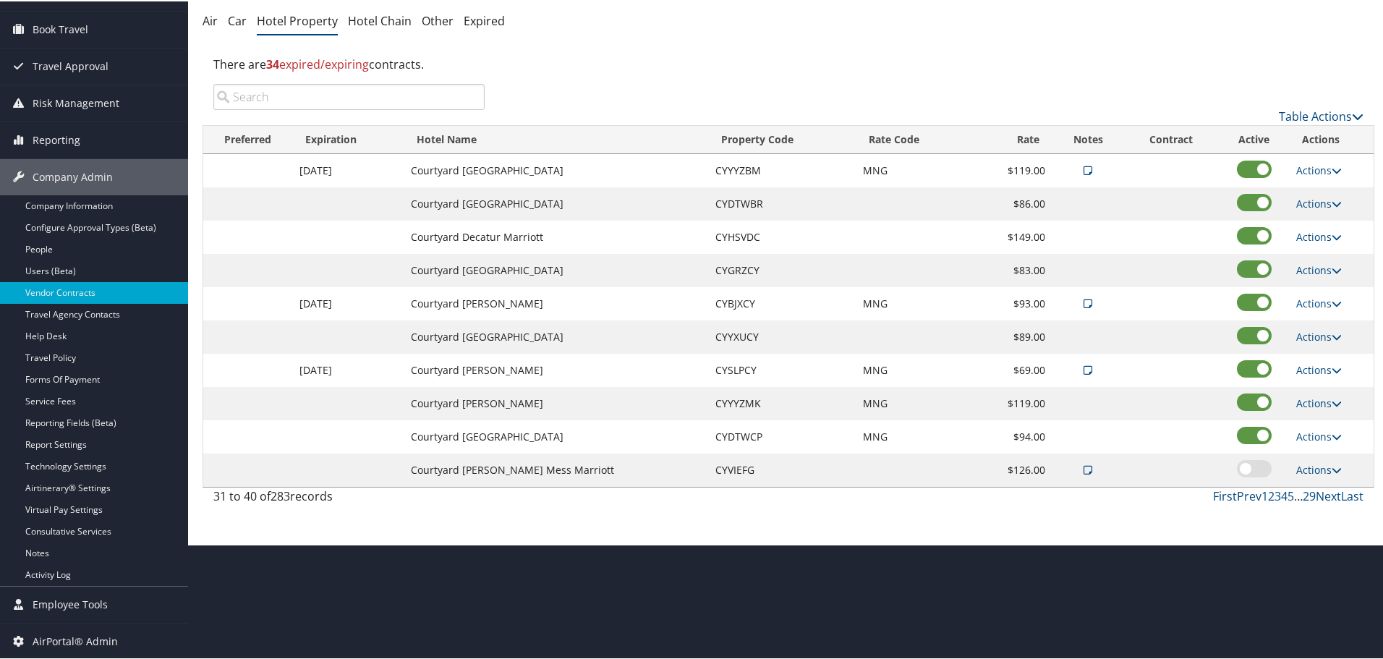
scroll to position [115, 0]
click at [1310, 404] on link "Actions" at bounding box center [1320, 402] width 46 height 14
click at [1314, 422] on link "Edit" at bounding box center [1320, 423] width 56 height 25
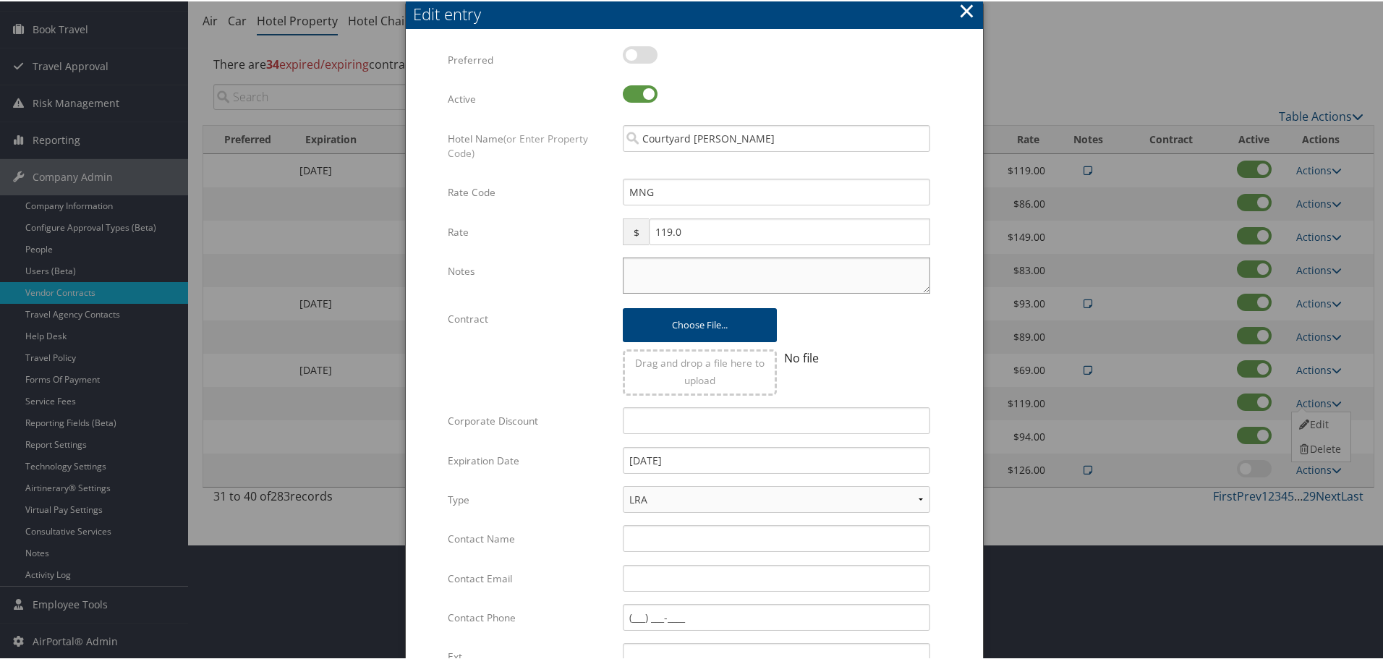
click at [710, 269] on textarea "Notes" at bounding box center [777, 274] width 308 height 36
paste textarea "Rates tested in [GEOGRAPHIC_DATA] [DATE];"
type textarea "Rates tested in [GEOGRAPHIC_DATA] [DATE];"
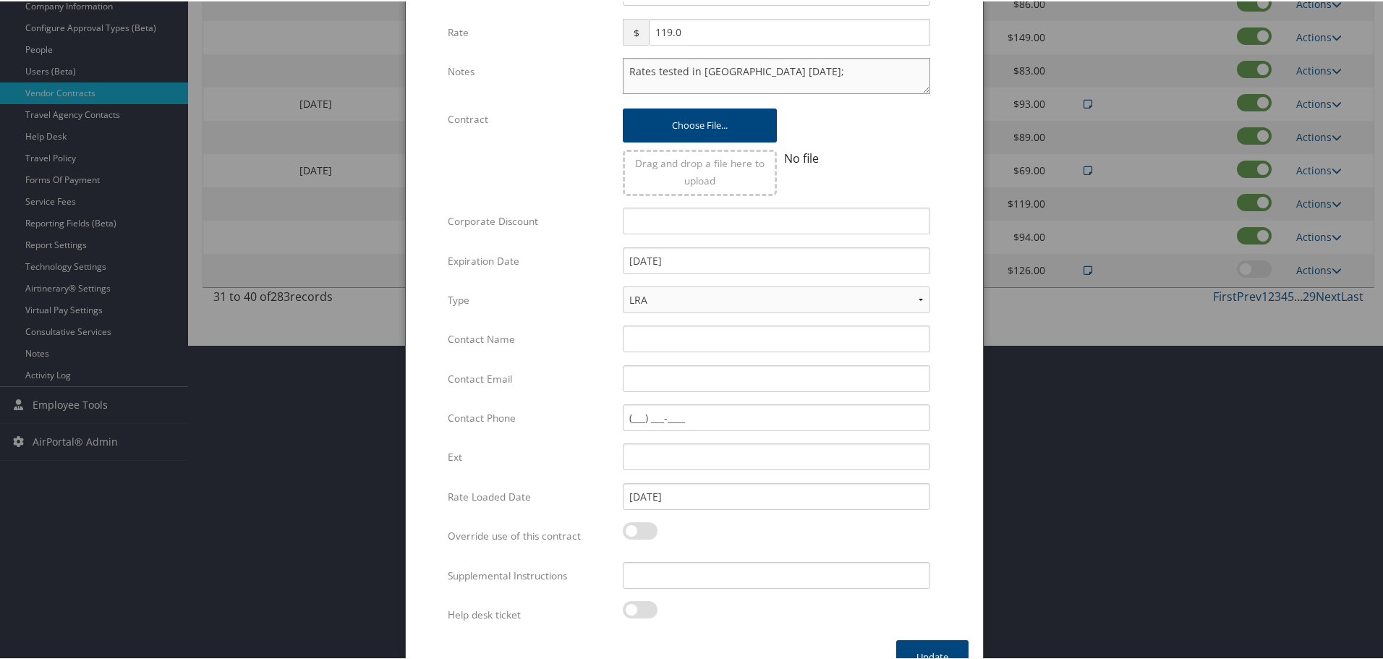
scroll to position [344, 0]
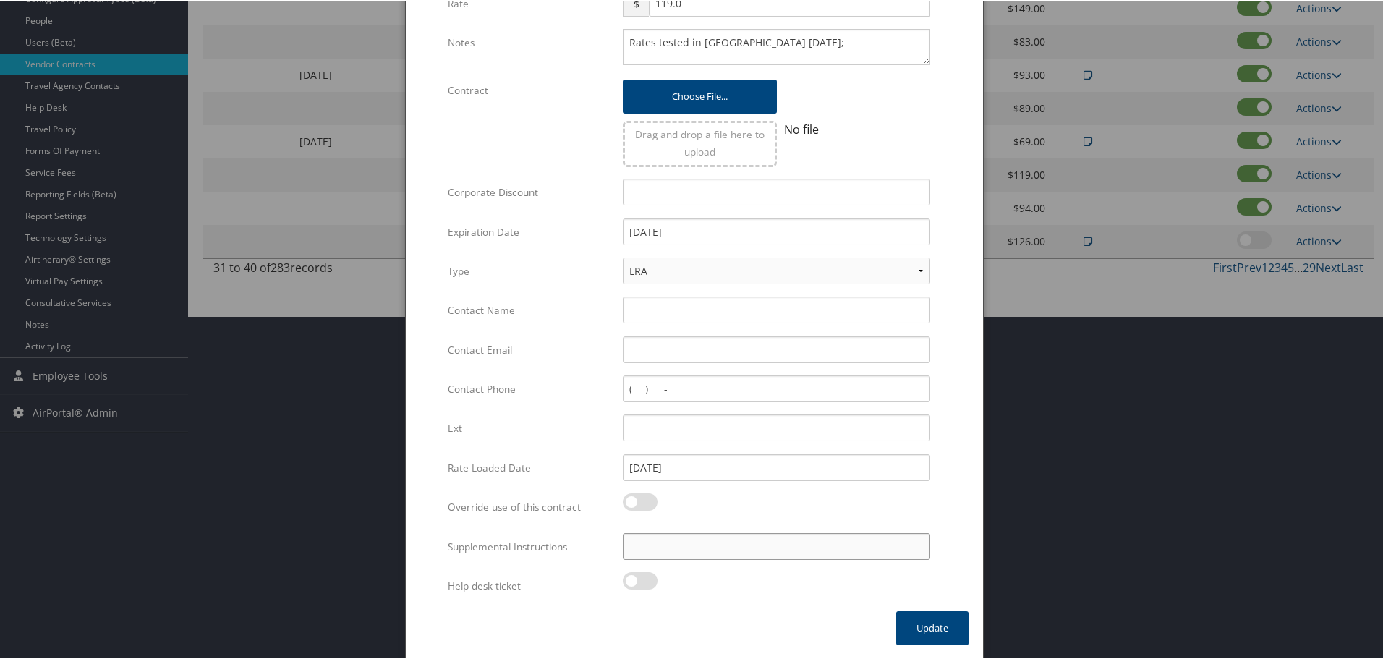
click at [745, 546] on input "Supplemental Instructions" at bounding box center [777, 545] width 308 height 27
paste input "SAB Prop ID -"
paste input "20775"
type input "SAB Prop ID - 20775"
click at [915, 616] on button "Update" at bounding box center [932, 627] width 72 height 34
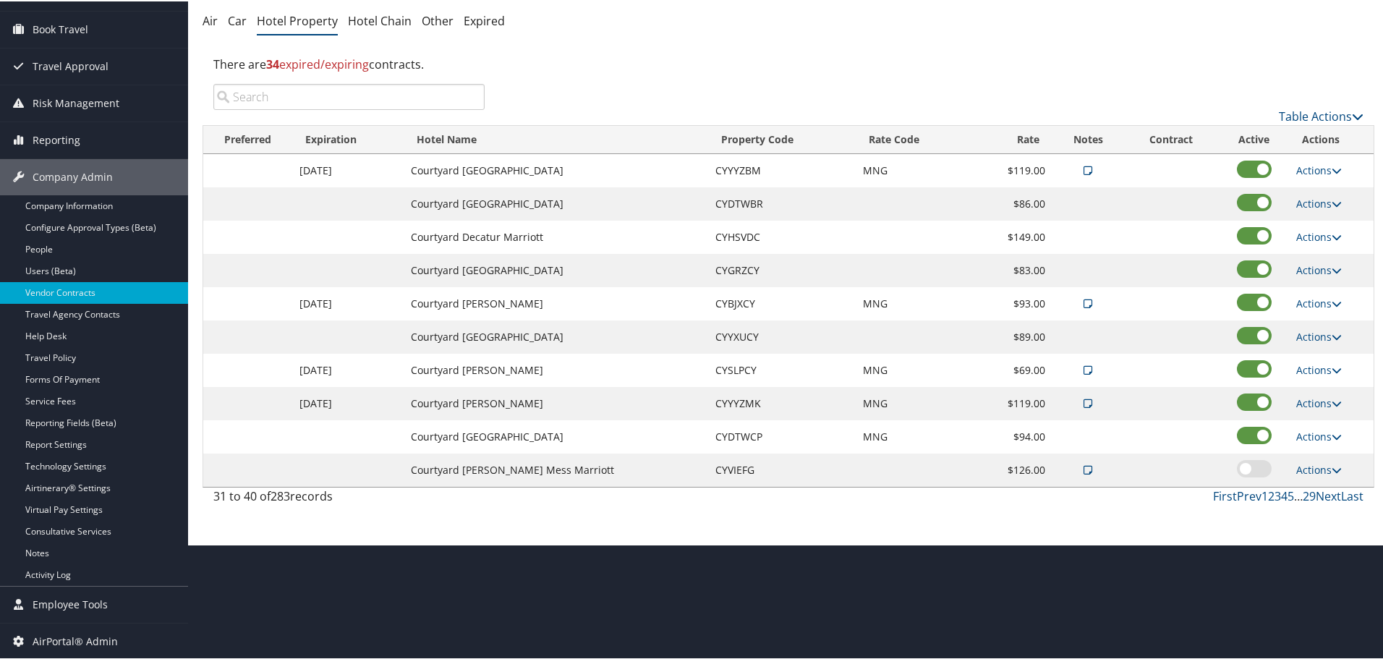
scroll to position [115, 0]
click at [1223, 494] on link "First" at bounding box center [1225, 495] width 24 height 16
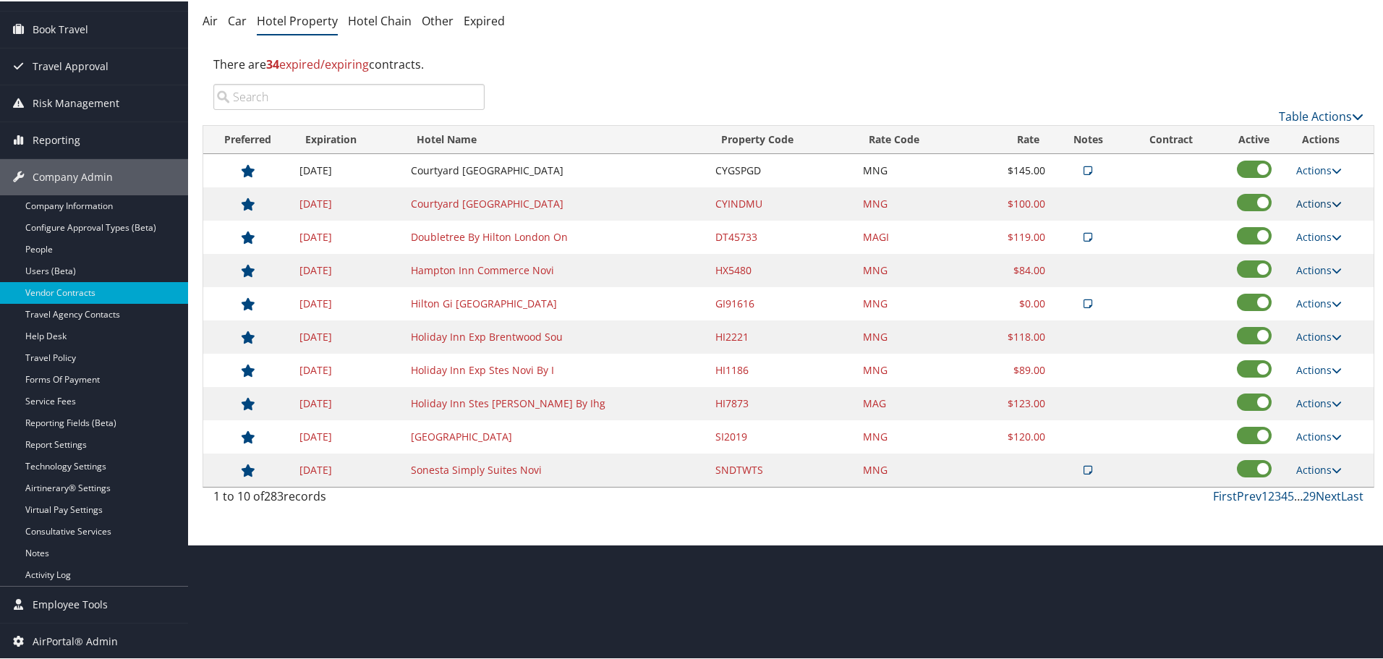
click at [1320, 200] on link "Actions" at bounding box center [1320, 202] width 46 height 14
click at [1315, 222] on link "Edit" at bounding box center [1320, 223] width 56 height 25
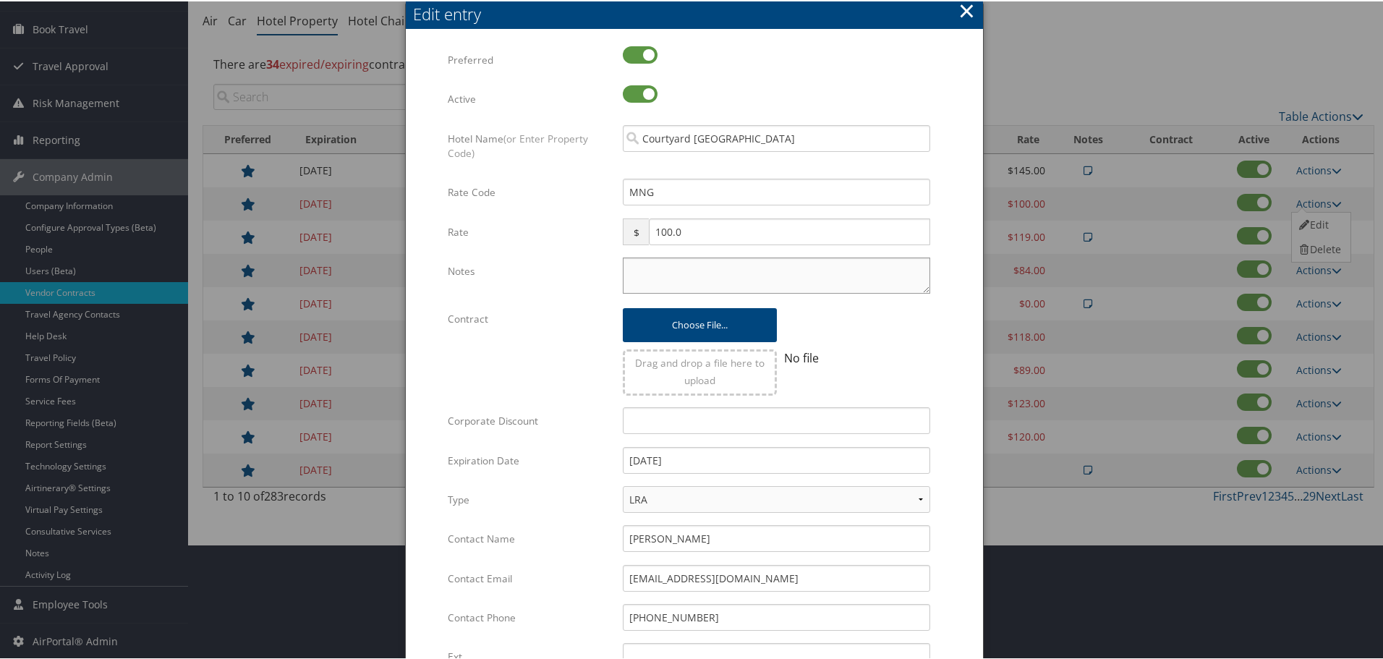
click at [739, 278] on textarea "Notes" at bounding box center [777, 274] width 308 height 36
paste textarea "Rates tested in [GEOGRAPHIC_DATA] [DATE];"
type textarea "Rates tested in [GEOGRAPHIC_DATA] [DATE];"
drag, startPoint x: 671, startPoint y: 461, endPoint x: 711, endPoint y: 467, distance: 39.5
click at [711, 467] on input "[DATE]" at bounding box center [777, 459] width 308 height 27
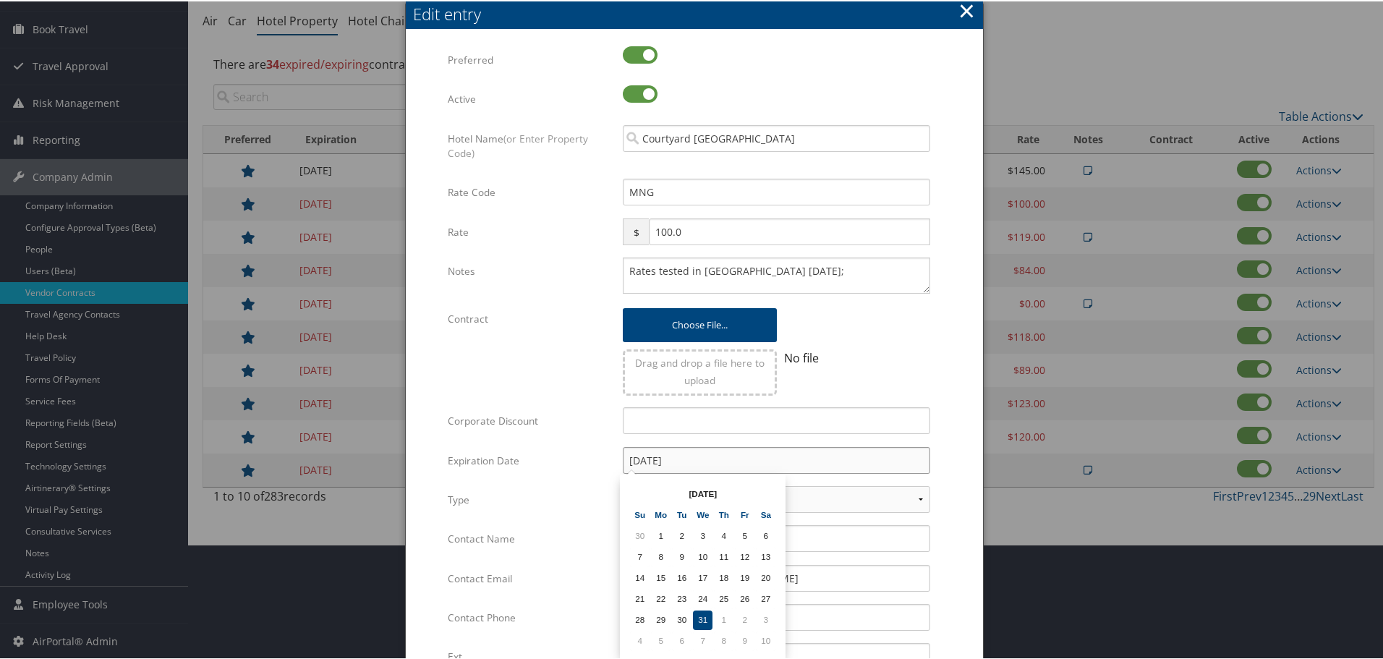
type input "[DATE]"
click at [963, 454] on form "Multiple values The selected items contain different values for this input. To …" at bounding box center [694, 442] width 548 height 794
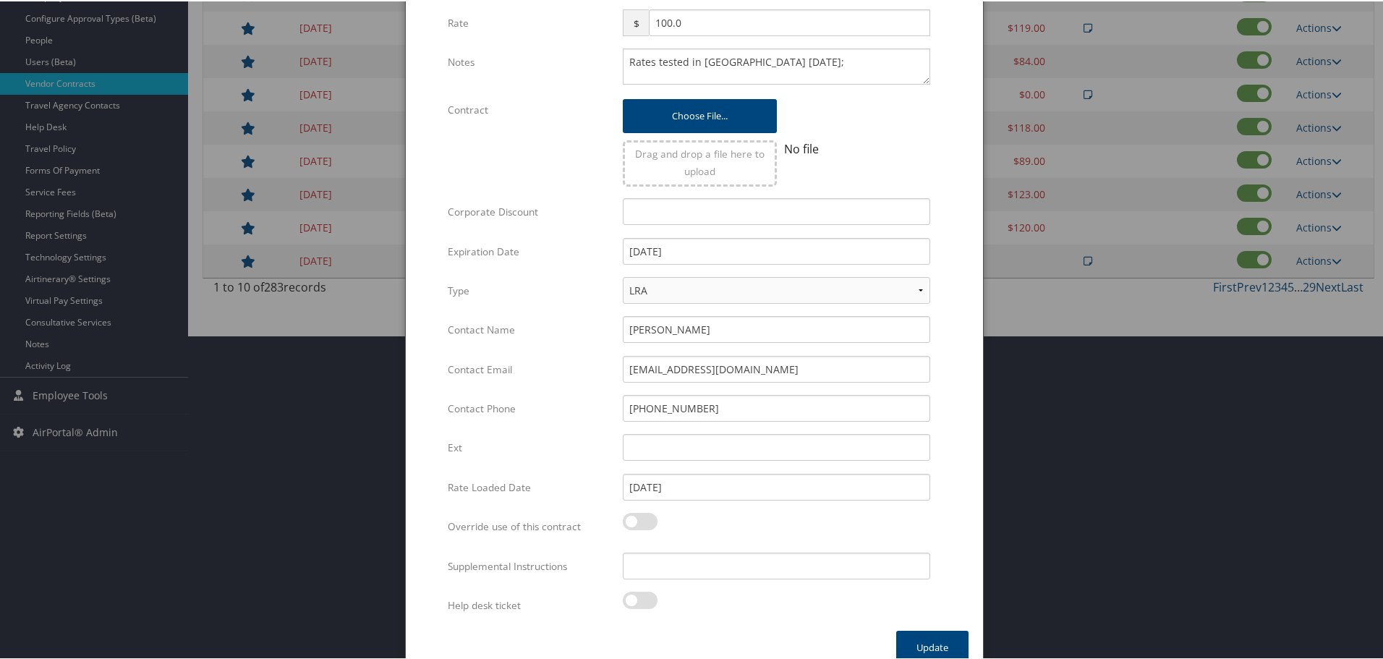
scroll to position [344, 0]
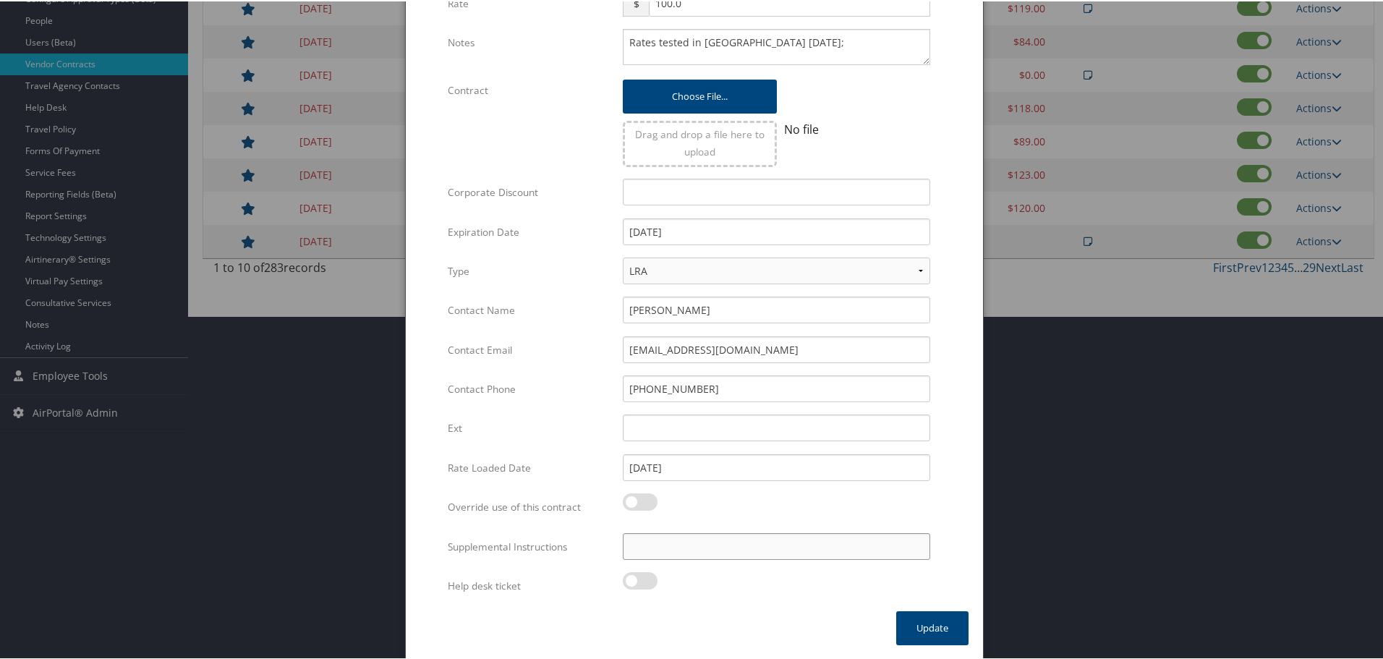
click at [697, 543] on input "Supplemental Instructions" at bounding box center [777, 545] width 308 height 27
paste input "SAB Prop ID -"
paste input "305470"
type input "SAB Prop ID - 305470"
click at [935, 629] on button "Update" at bounding box center [932, 627] width 72 height 34
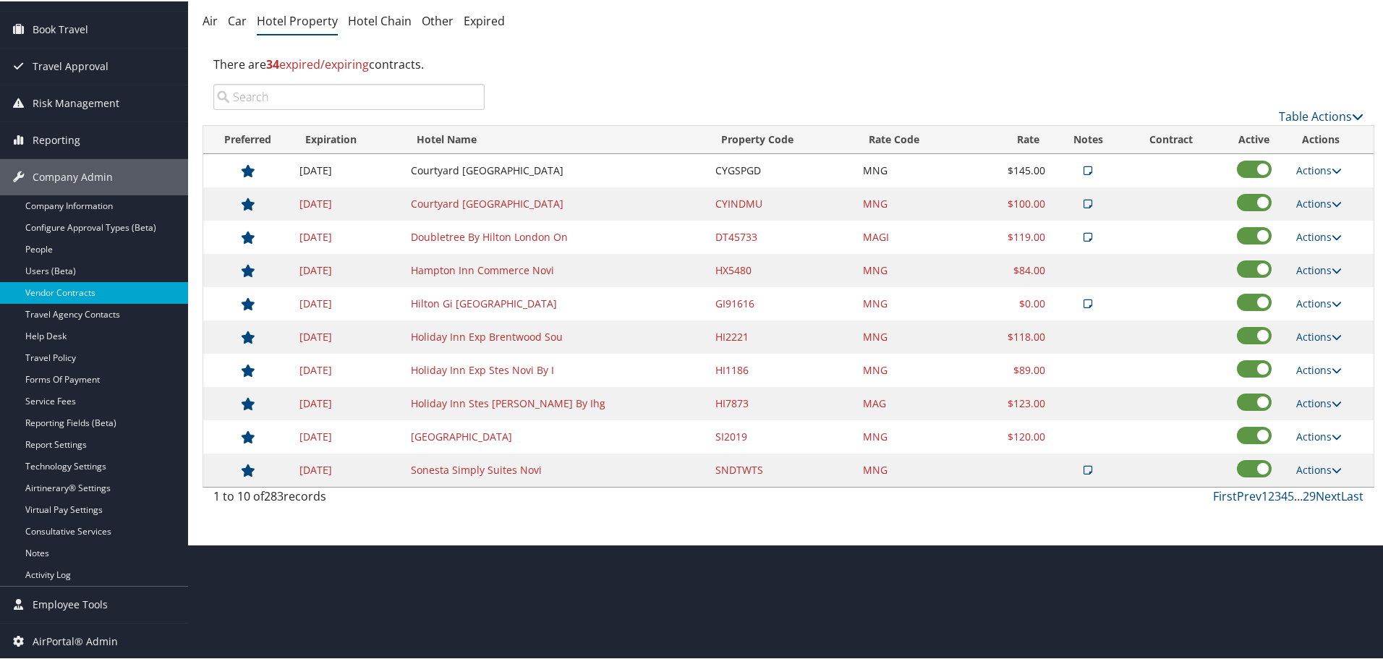
scroll to position [115, 0]
click at [1321, 498] on link "Next" at bounding box center [1328, 495] width 25 height 16
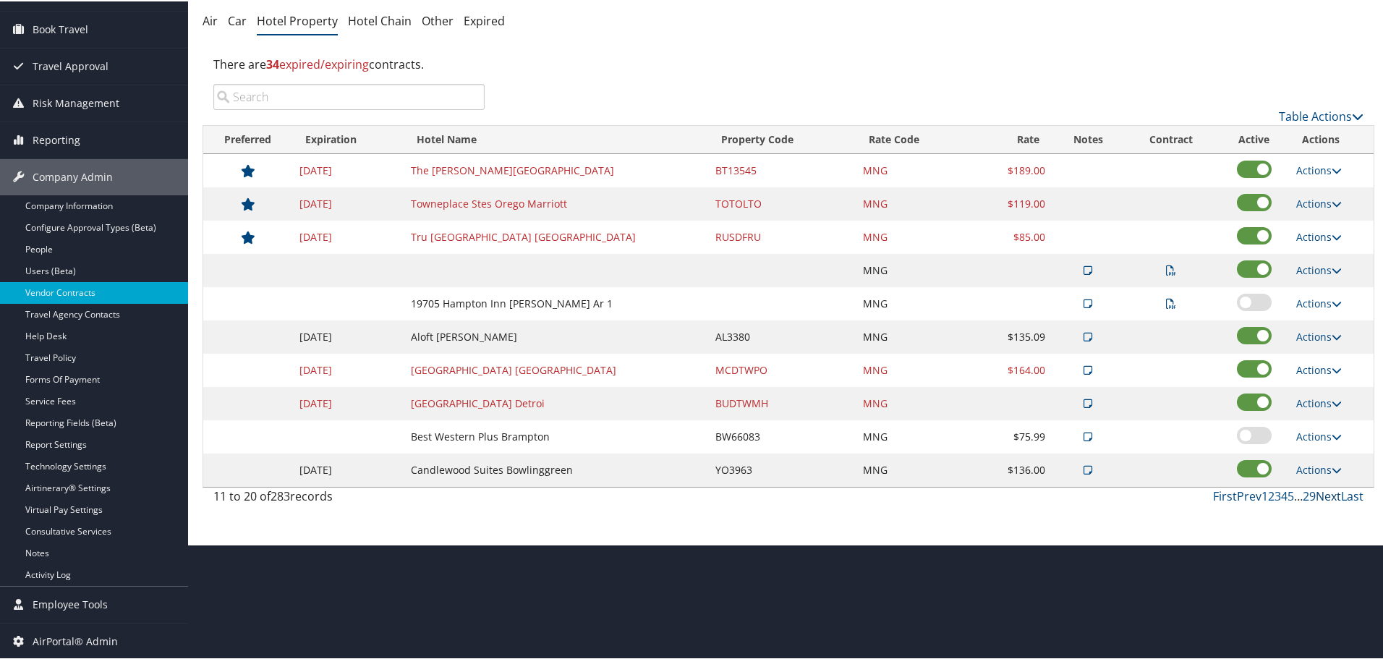
click at [1321, 494] on link "Next" at bounding box center [1328, 495] width 25 height 16
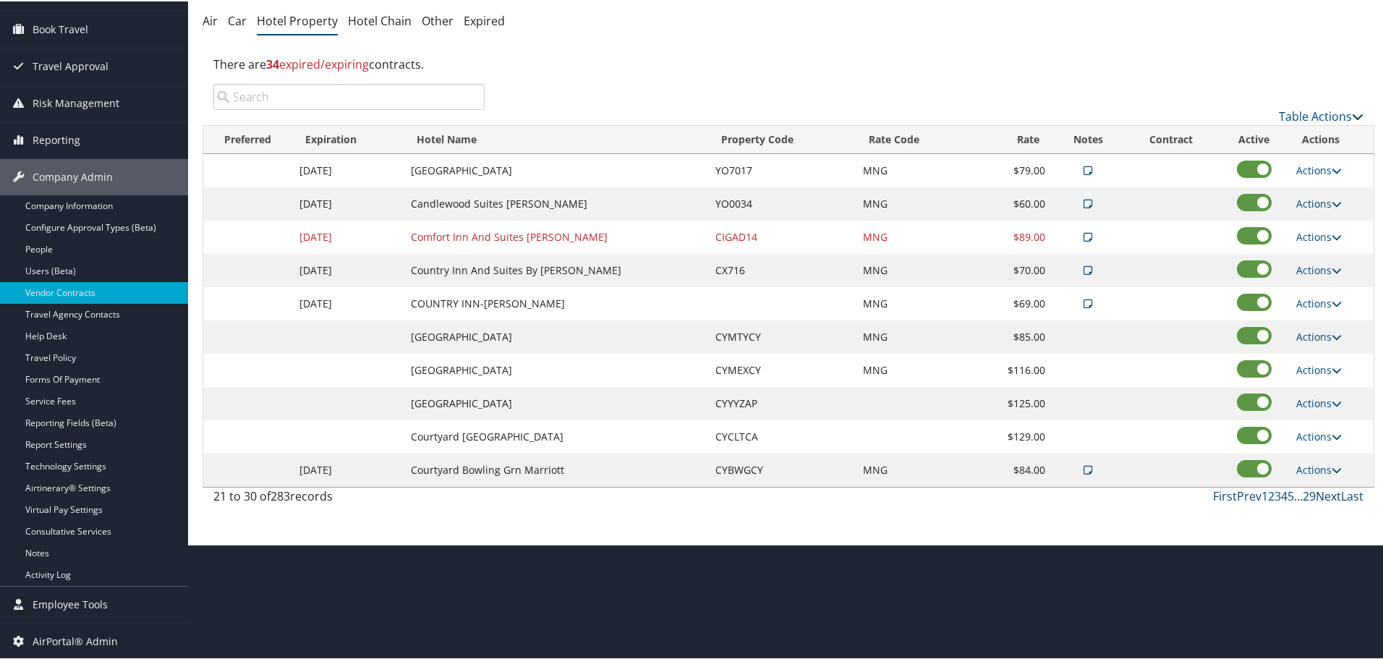
click at [1321, 494] on link "Next" at bounding box center [1328, 495] width 25 height 16
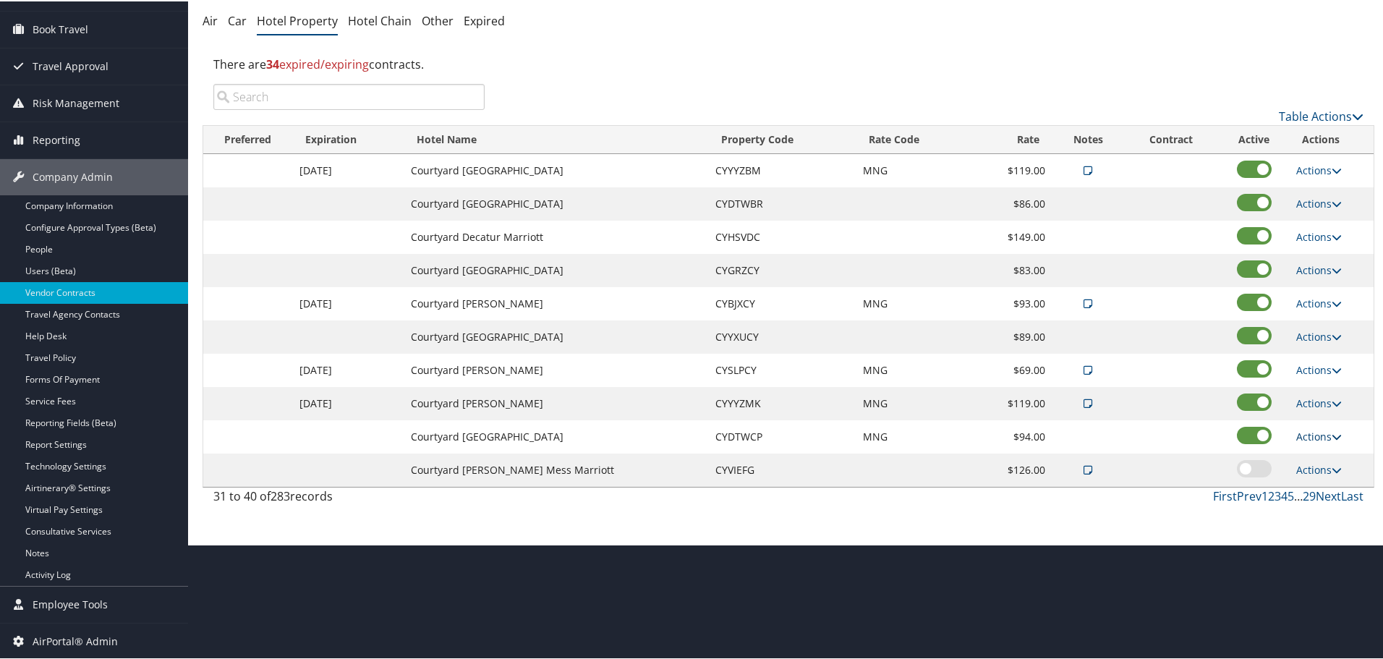
click at [1312, 428] on link "Actions" at bounding box center [1320, 435] width 46 height 14
click at [1317, 451] on link "Edit" at bounding box center [1320, 456] width 56 height 25
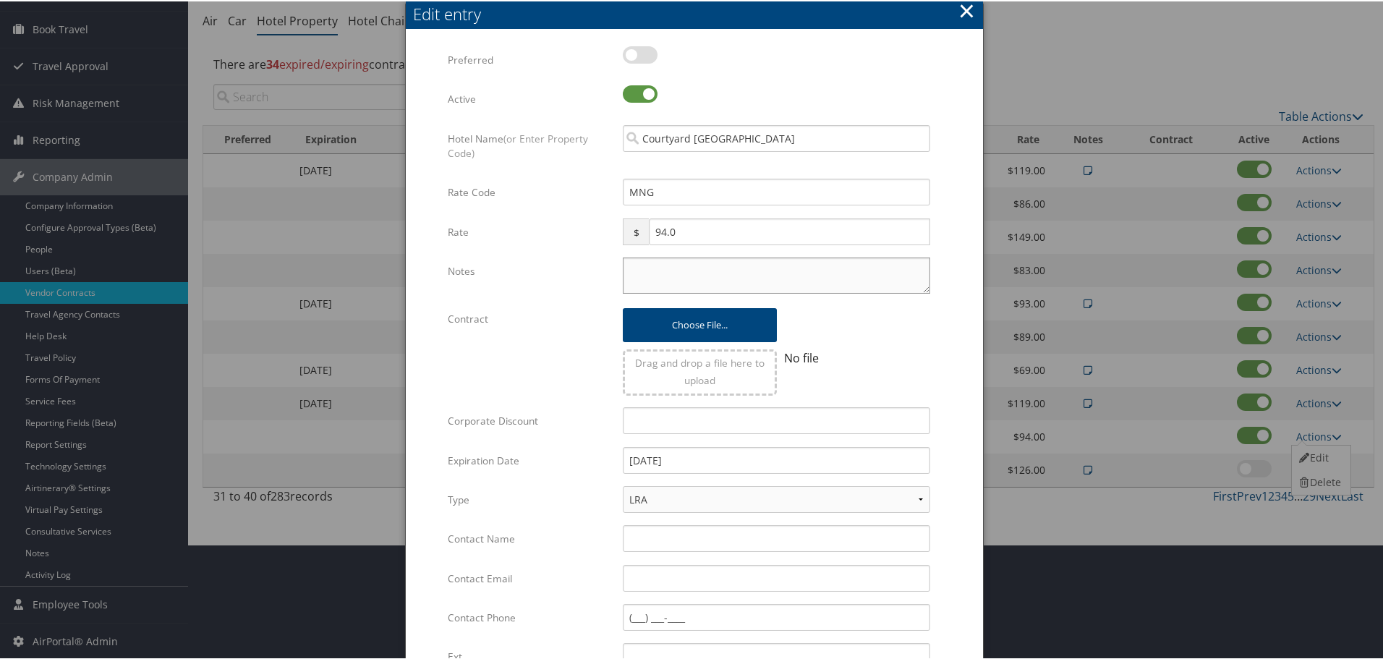
click at [770, 276] on textarea "Notes" at bounding box center [777, 274] width 308 height 36
paste textarea "Rates tested in [GEOGRAPHIC_DATA] [DATE];"
type textarea "Rates tested in [GEOGRAPHIC_DATA] [DATE];"
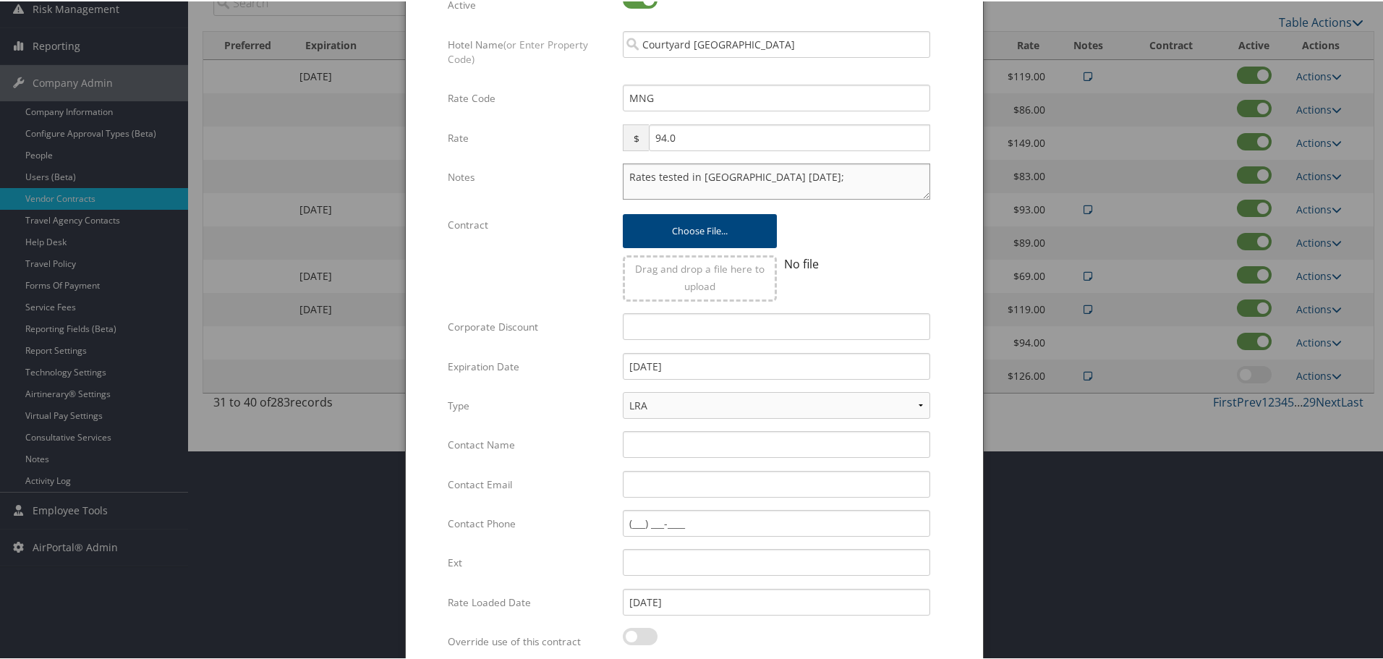
scroll to position [344, 0]
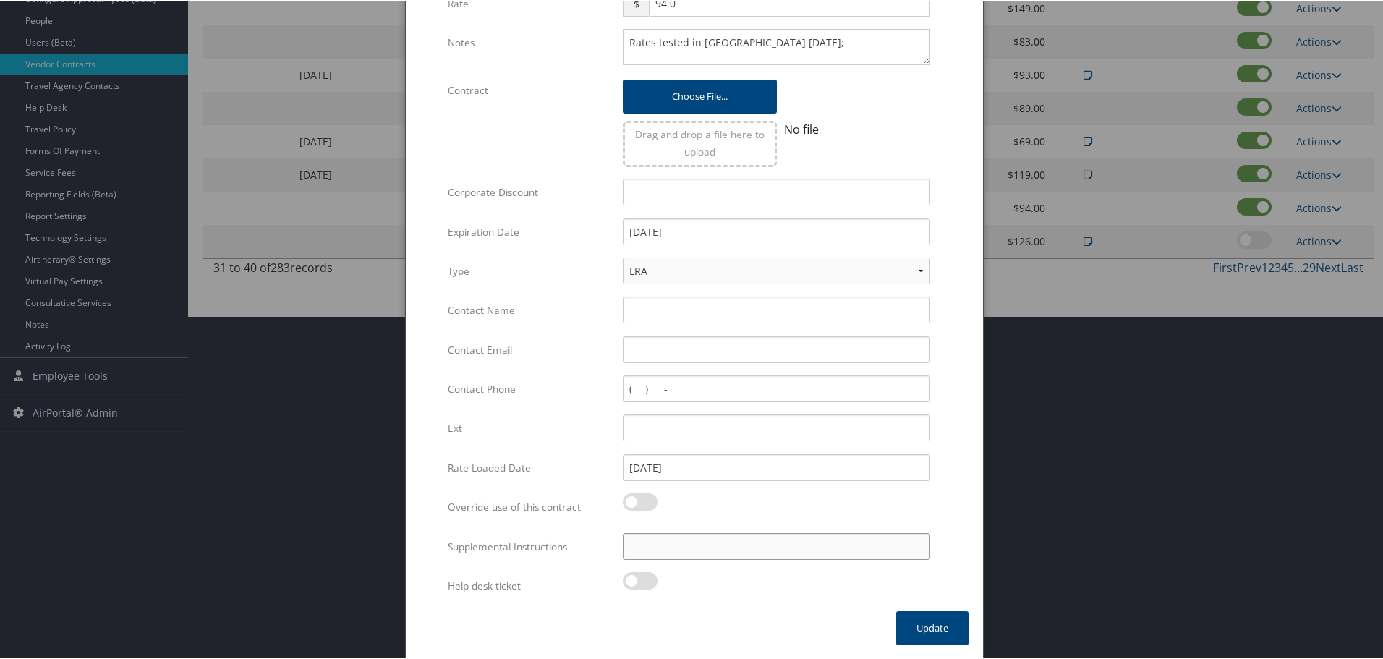
click at [737, 547] on input "Supplemental Instructions" at bounding box center [777, 545] width 308 height 27
paste input "SAB Prop ID -"
paste input "42179"
type input "SAB Prop ID - 42179"
click at [917, 631] on button "Update" at bounding box center [932, 627] width 72 height 34
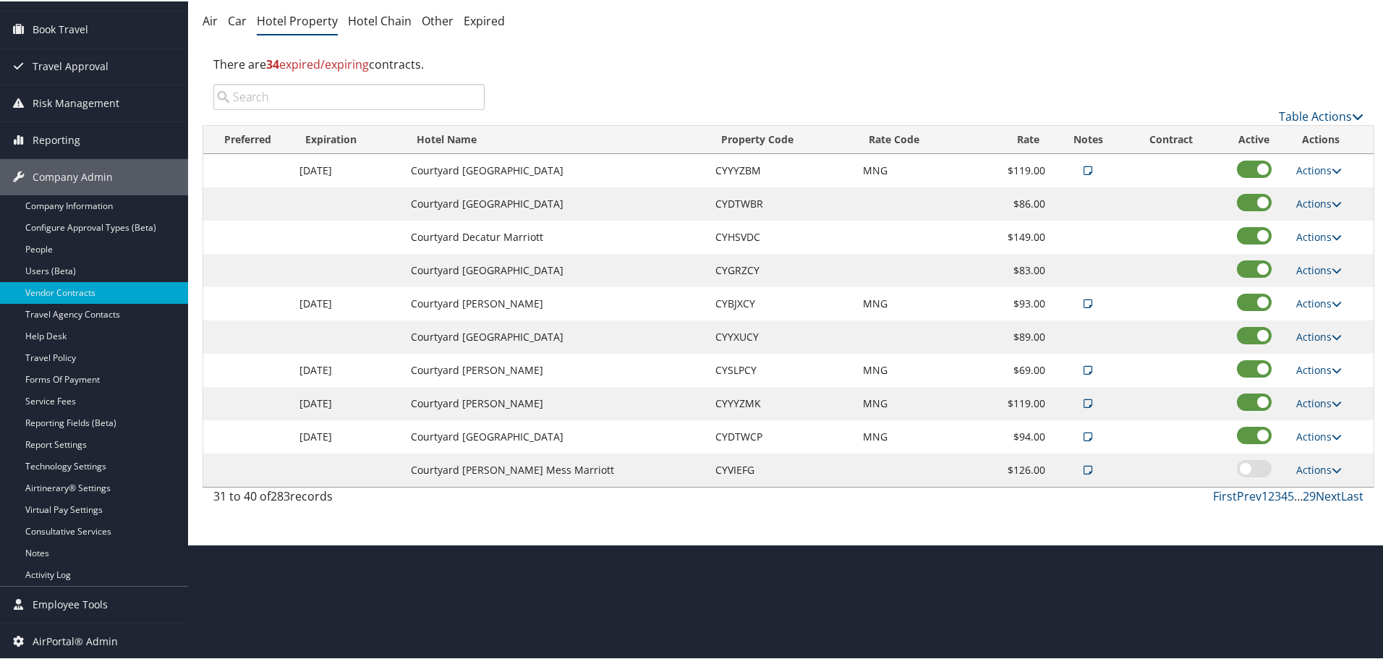
scroll to position [115, 0]
click at [1326, 495] on link "Next" at bounding box center [1328, 495] width 25 height 16
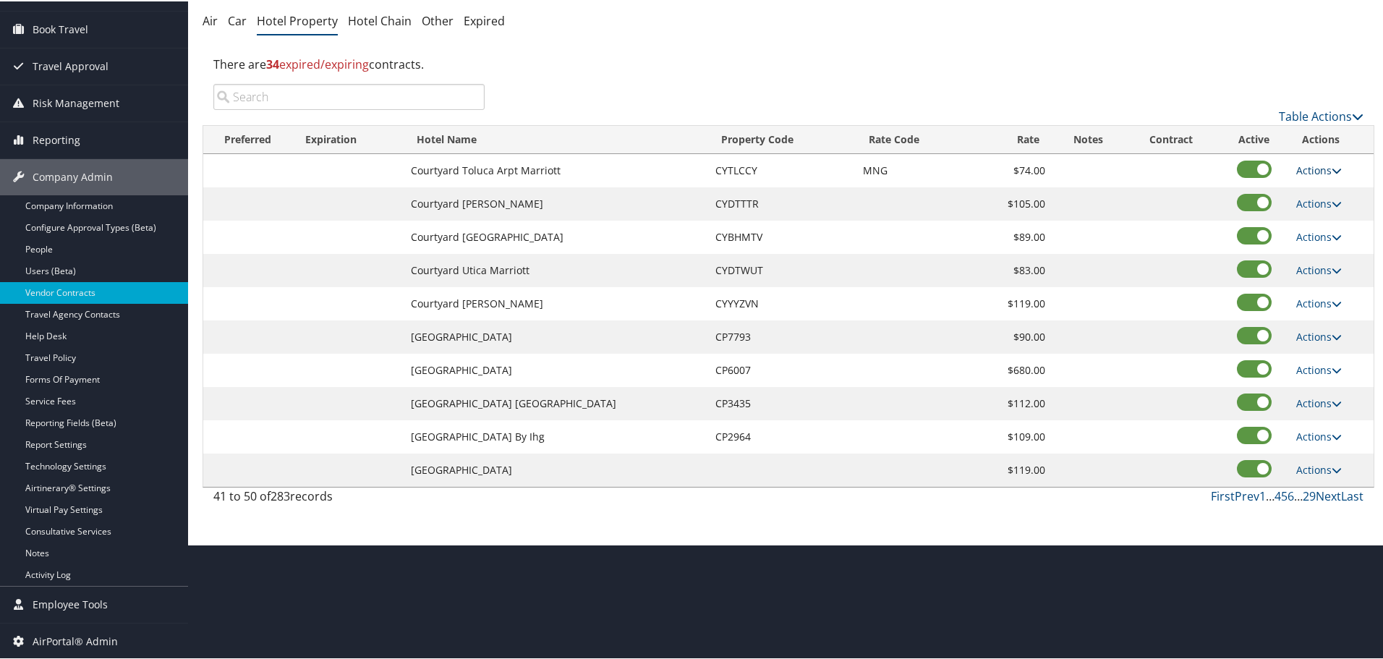
click at [1314, 166] on link "Actions" at bounding box center [1320, 169] width 46 height 14
click at [1322, 191] on link "Edit" at bounding box center [1320, 190] width 56 height 25
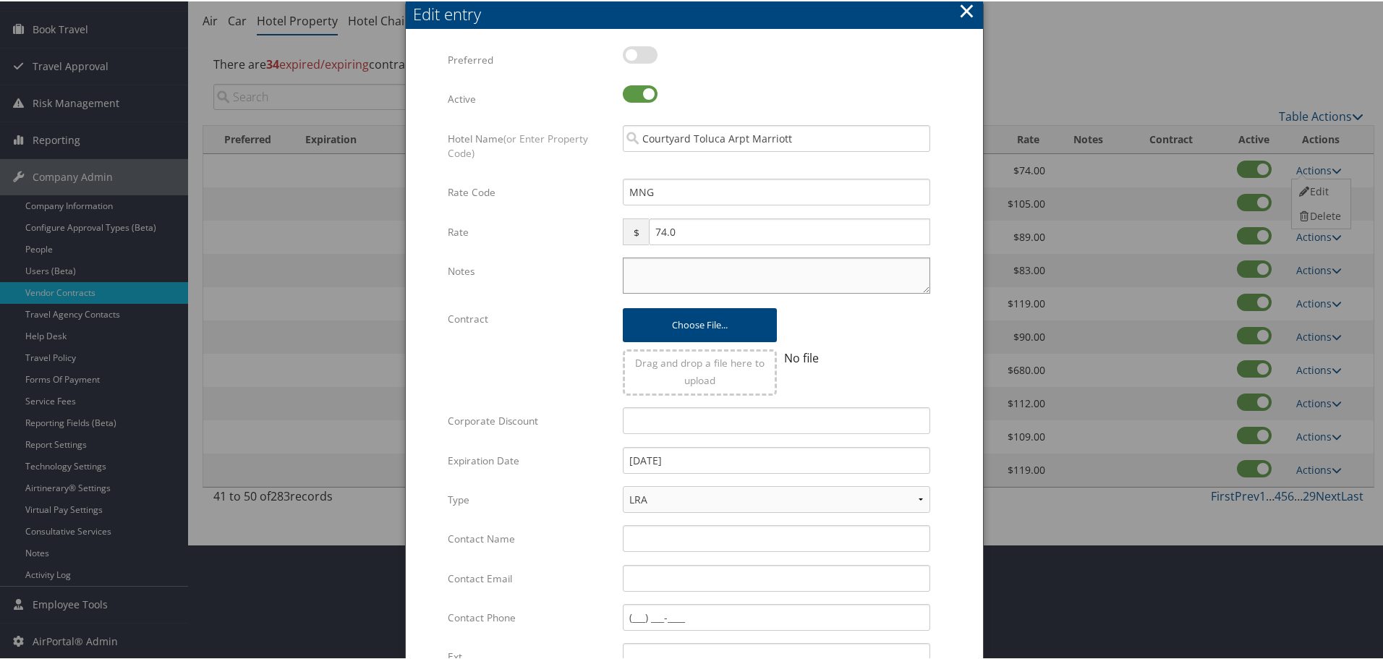
click at [770, 281] on textarea "Notes" at bounding box center [777, 274] width 308 height 36
paste textarea "Rates tested in [GEOGRAPHIC_DATA] [DATE];"
type textarea "Rates tested in [GEOGRAPHIC_DATA] [DATE];"
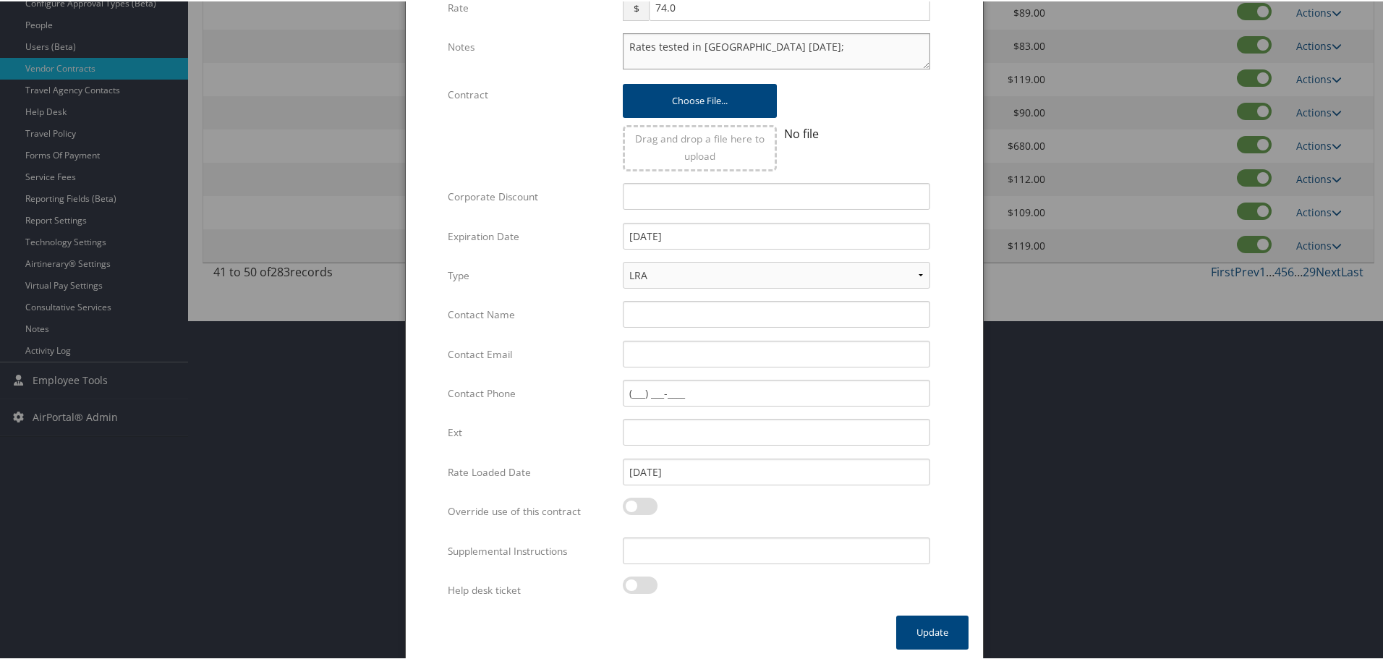
scroll to position [344, 0]
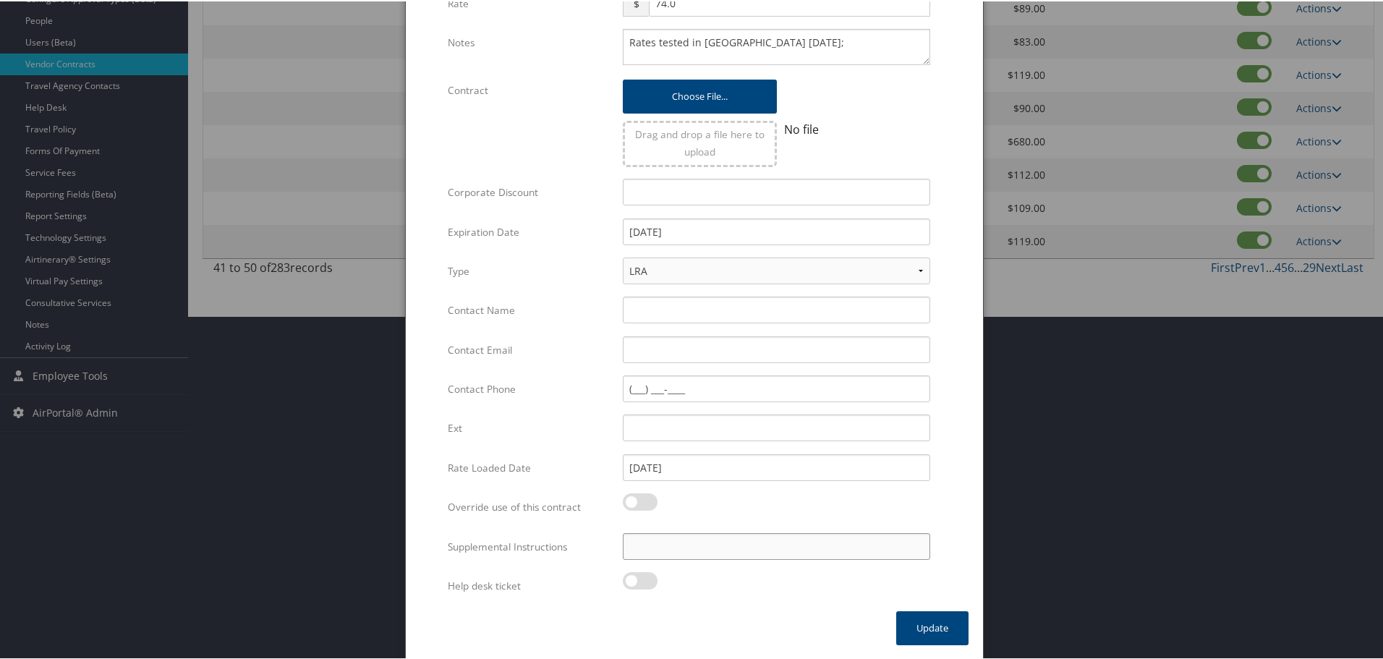
click at [730, 546] on input "Supplemental Instructions" at bounding box center [777, 545] width 308 height 27
paste input "SAB Prop ID -"
paste input "43419"
type input "SAB Prop ID - 43419"
click at [931, 632] on button "Update" at bounding box center [932, 627] width 72 height 34
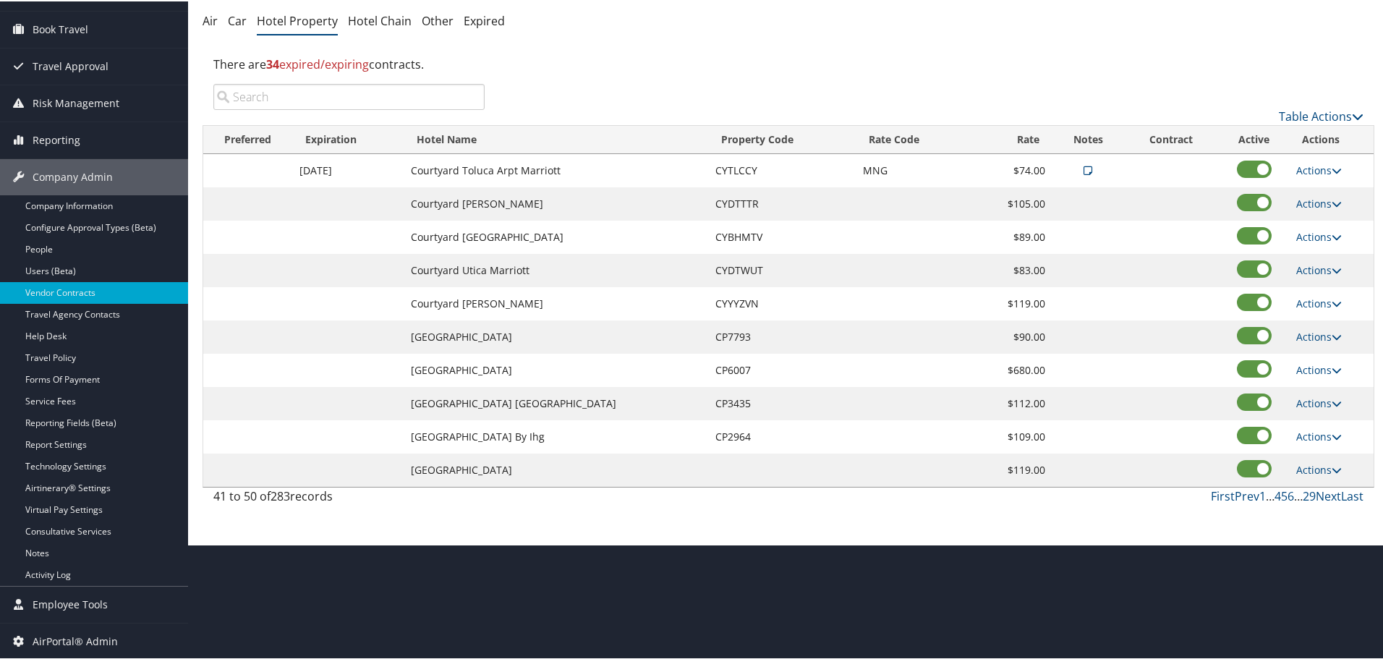
scroll to position [115, 0]
click at [1323, 200] on link "Actions" at bounding box center [1320, 202] width 46 height 14
click at [1324, 221] on link "Edit" at bounding box center [1320, 223] width 56 height 25
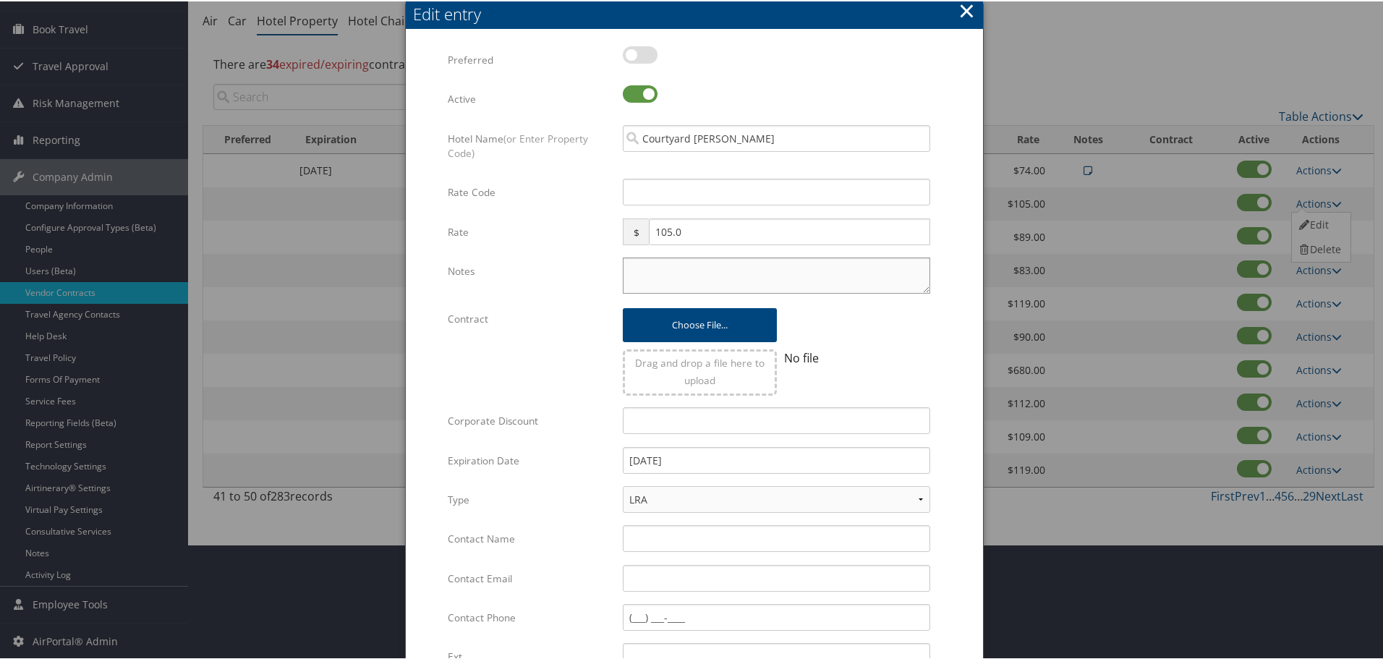
click at [835, 268] on textarea "Notes" at bounding box center [777, 274] width 308 height 36
paste textarea "Rates tested in [GEOGRAPHIC_DATA] [DATE];"
type textarea "Rates tested in [GEOGRAPHIC_DATA] [DATE];"
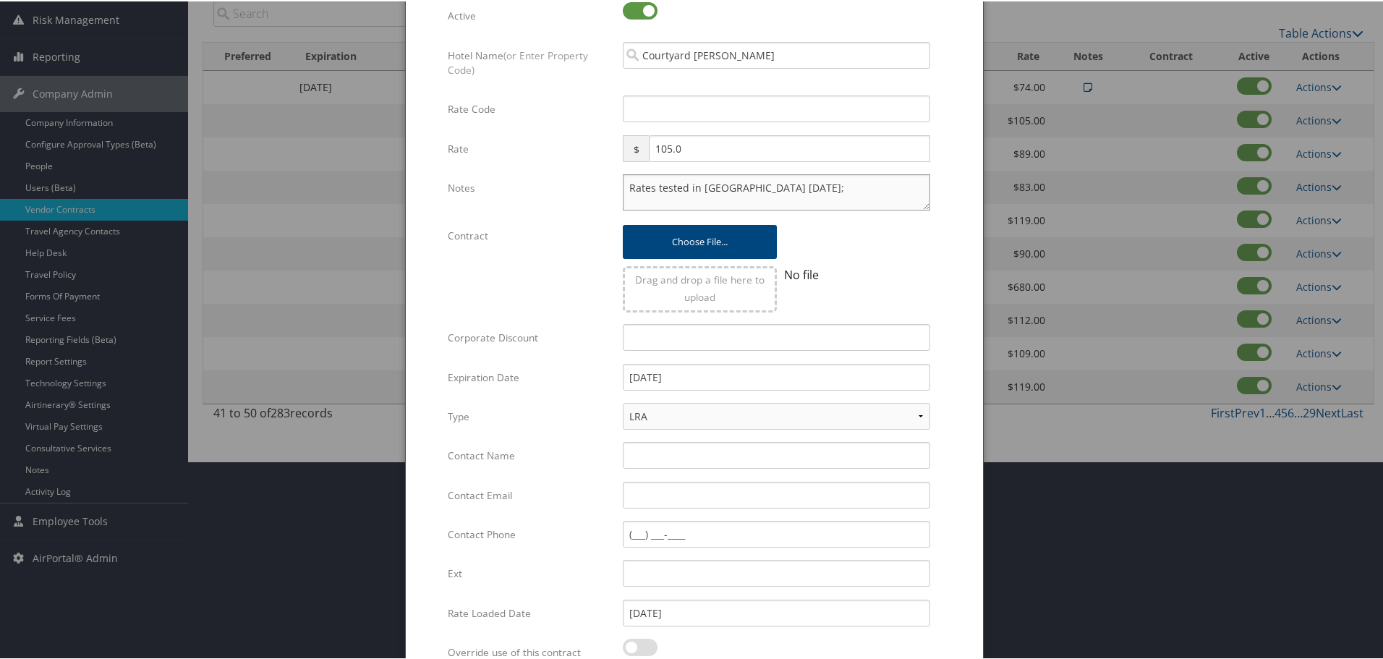
scroll to position [344, 0]
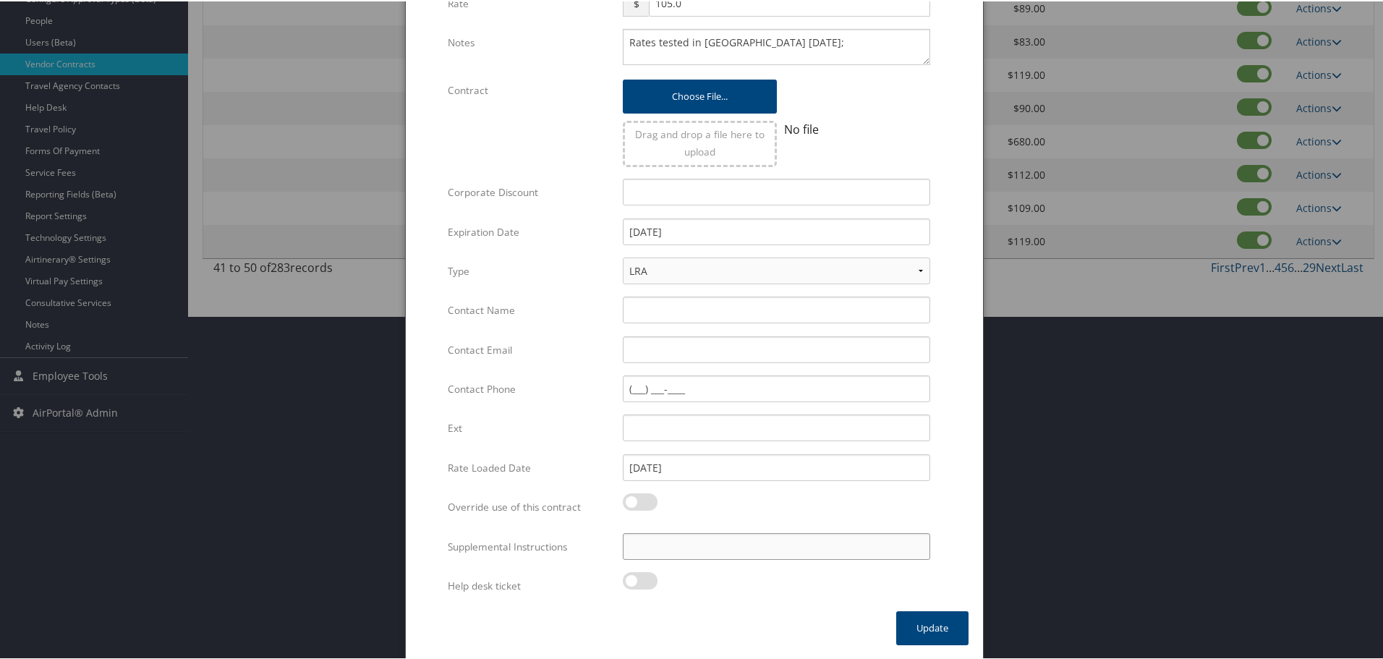
click at [674, 552] on input "Supplemental Instructions" at bounding box center [777, 545] width 308 height 27
paste input "SAB Prop ID -"
paste input "17045"
type input "SAB Prop ID - 17045"
click at [940, 624] on button "Update" at bounding box center [932, 627] width 72 height 34
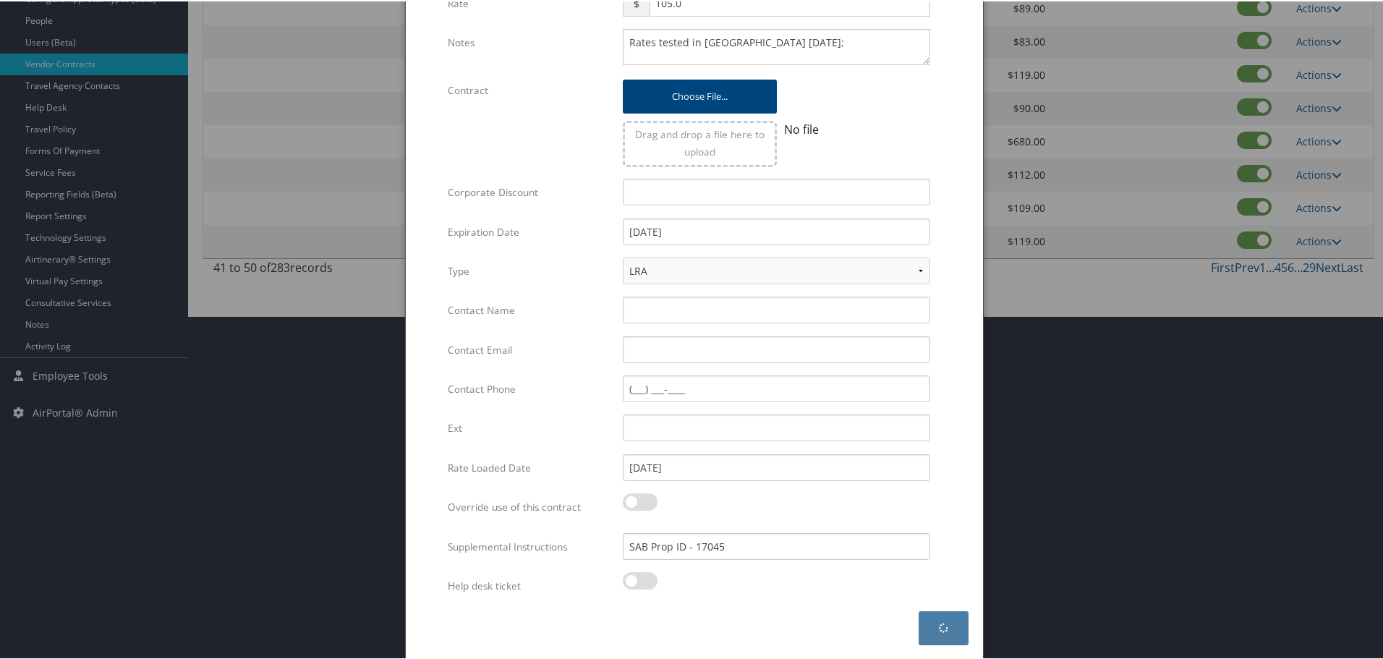
scroll to position [0, 0]
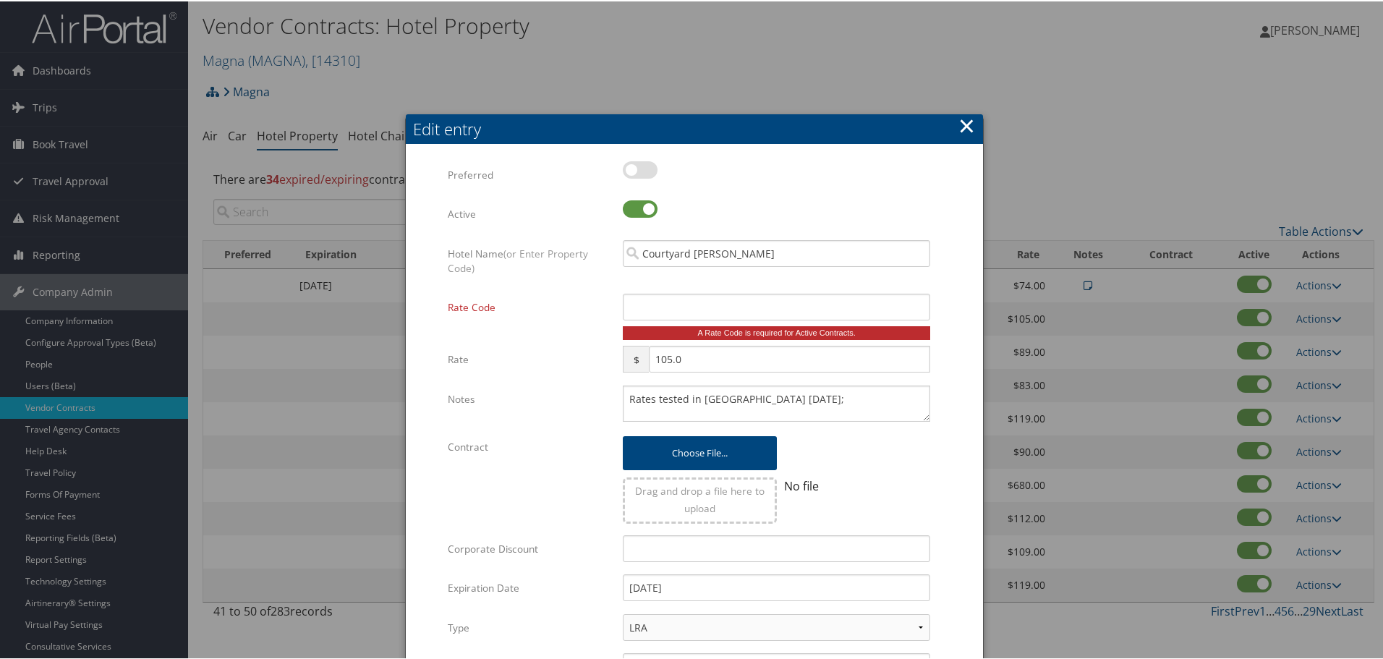
click at [964, 120] on button "×" at bounding box center [967, 124] width 17 height 29
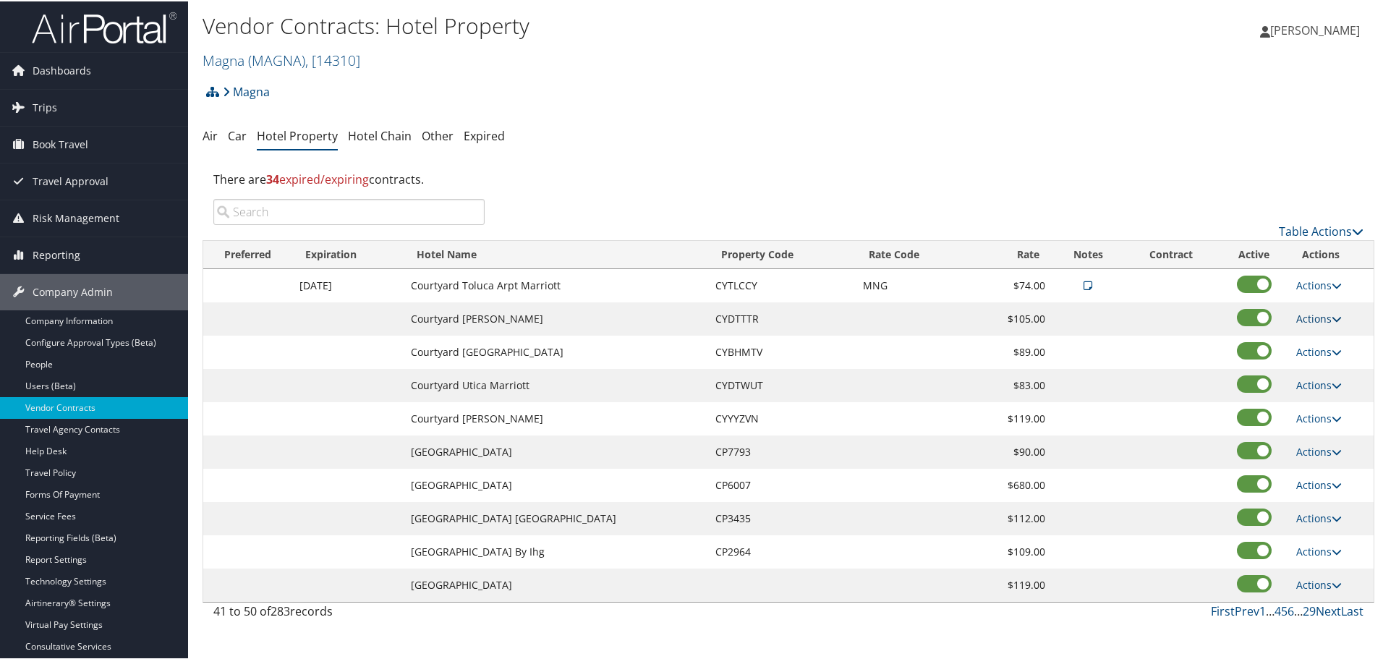
click at [1312, 315] on link "Actions" at bounding box center [1320, 317] width 46 height 14
click at [1326, 336] on link "Edit" at bounding box center [1320, 338] width 56 height 25
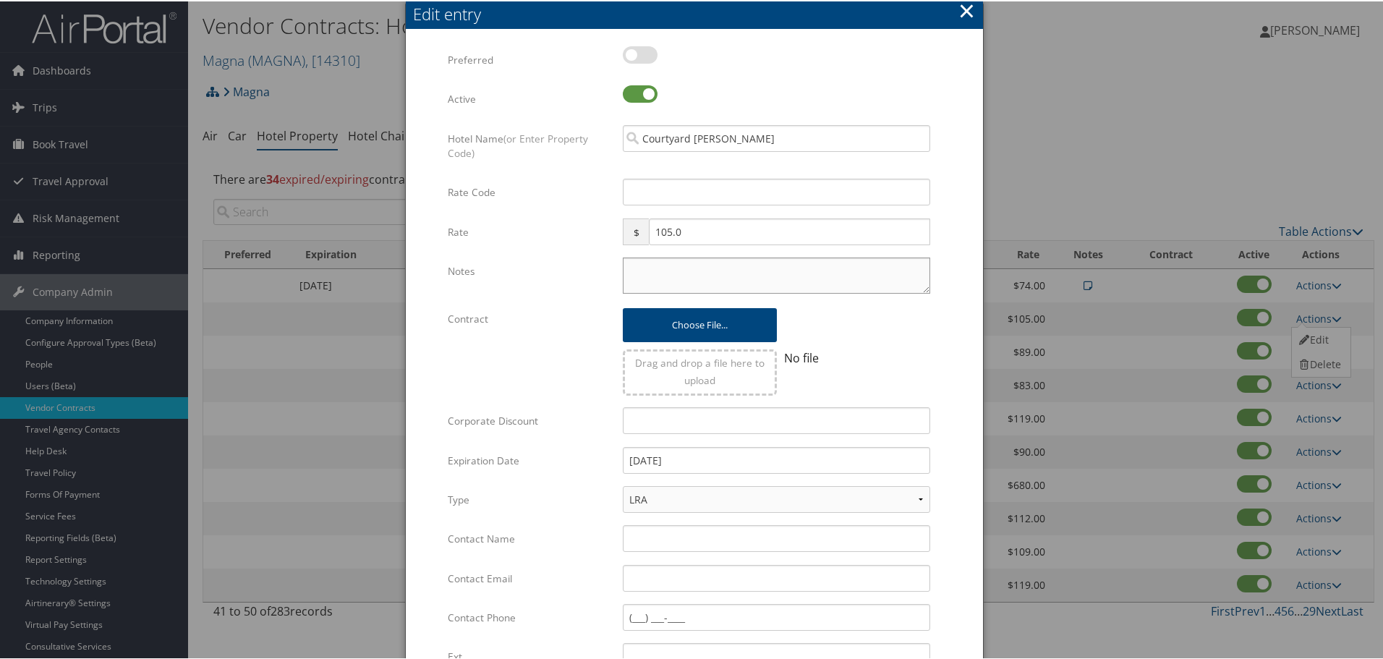
click at [729, 286] on textarea "Notes" at bounding box center [777, 274] width 308 height 36
paste textarea "Rates tested in [GEOGRAPHIC_DATA] [DATE];"
type textarea "Rates tested in [GEOGRAPHIC_DATA] [DATE];"
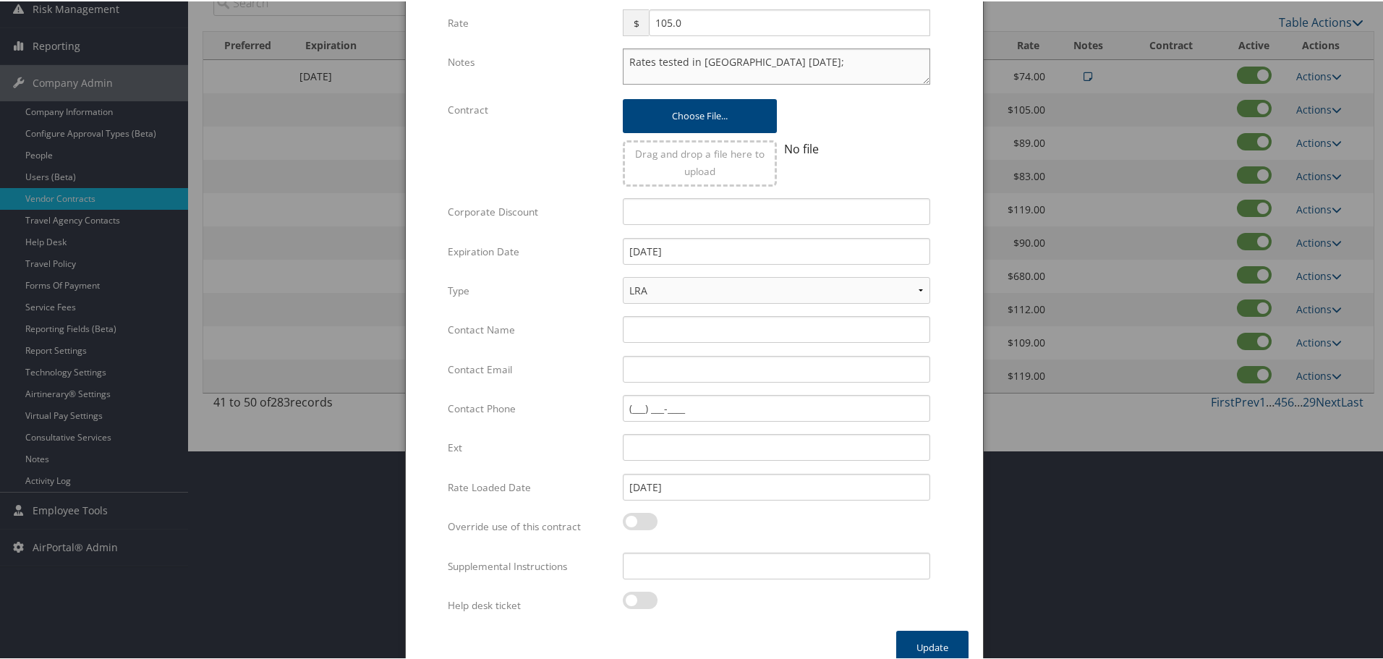
scroll to position [229, 0]
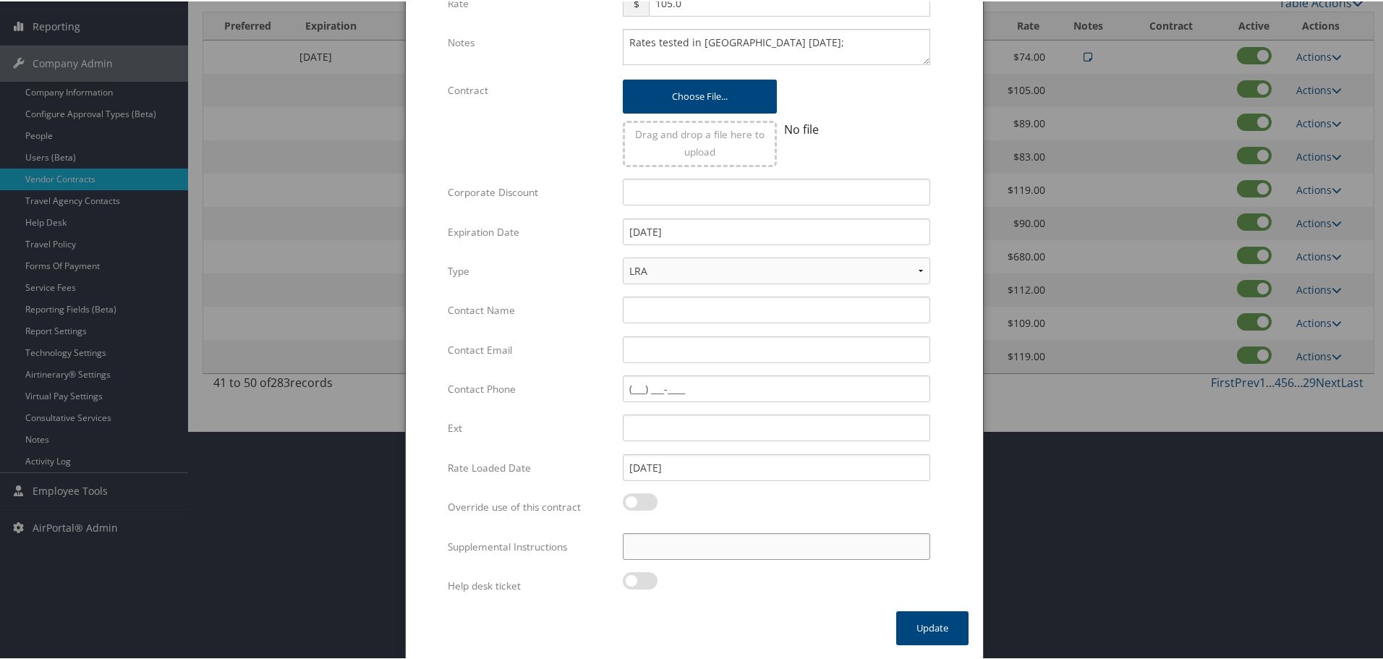
click at [737, 549] on input "Supplemental Instructions" at bounding box center [777, 545] width 308 height 27
paste input "SAB Prop ID -"
paste input "17045"
type input "SAB Prop ID - 17045"
click at [908, 637] on button "Update" at bounding box center [932, 627] width 72 height 34
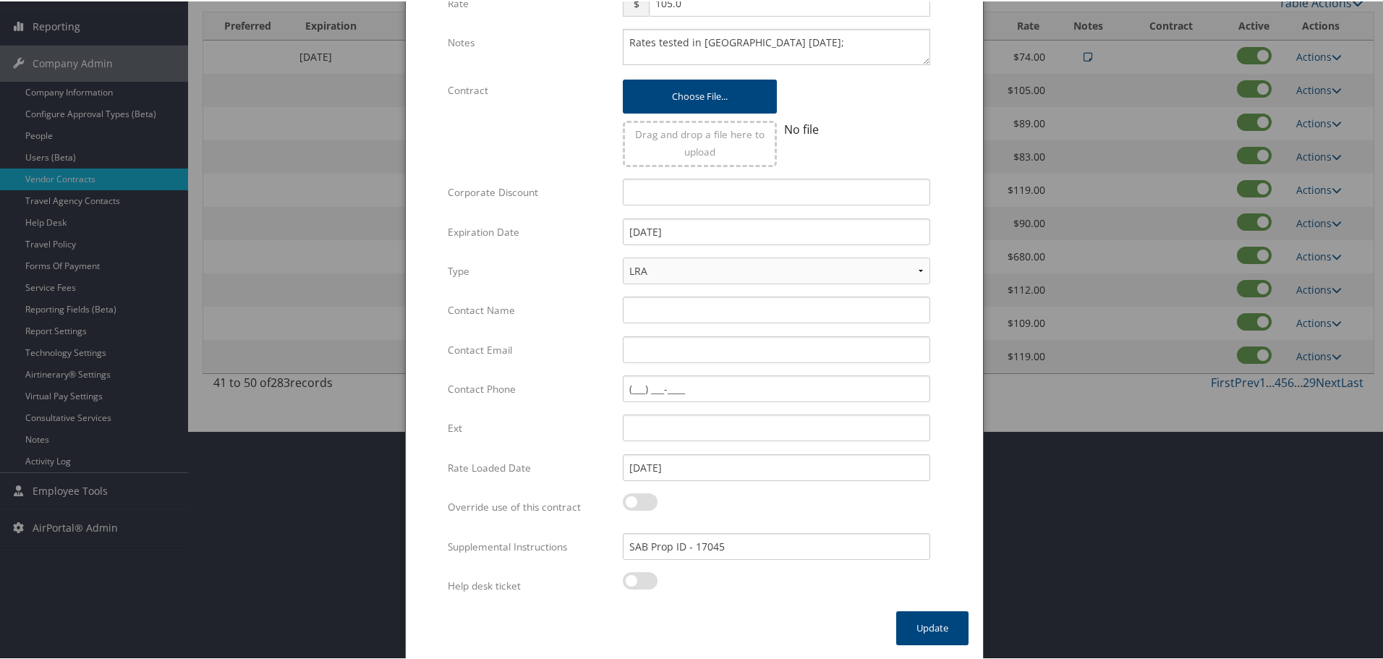
scroll to position [0, 0]
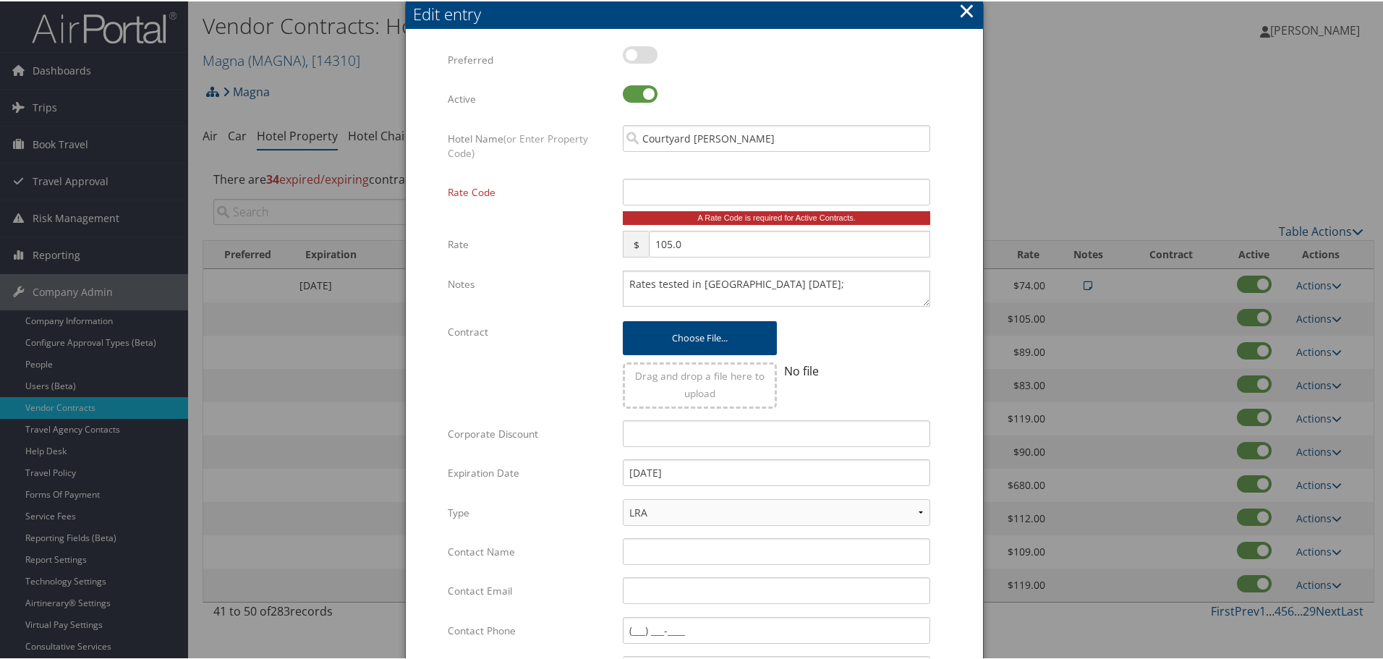
click at [959, 15] on button "×" at bounding box center [967, 9] width 17 height 29
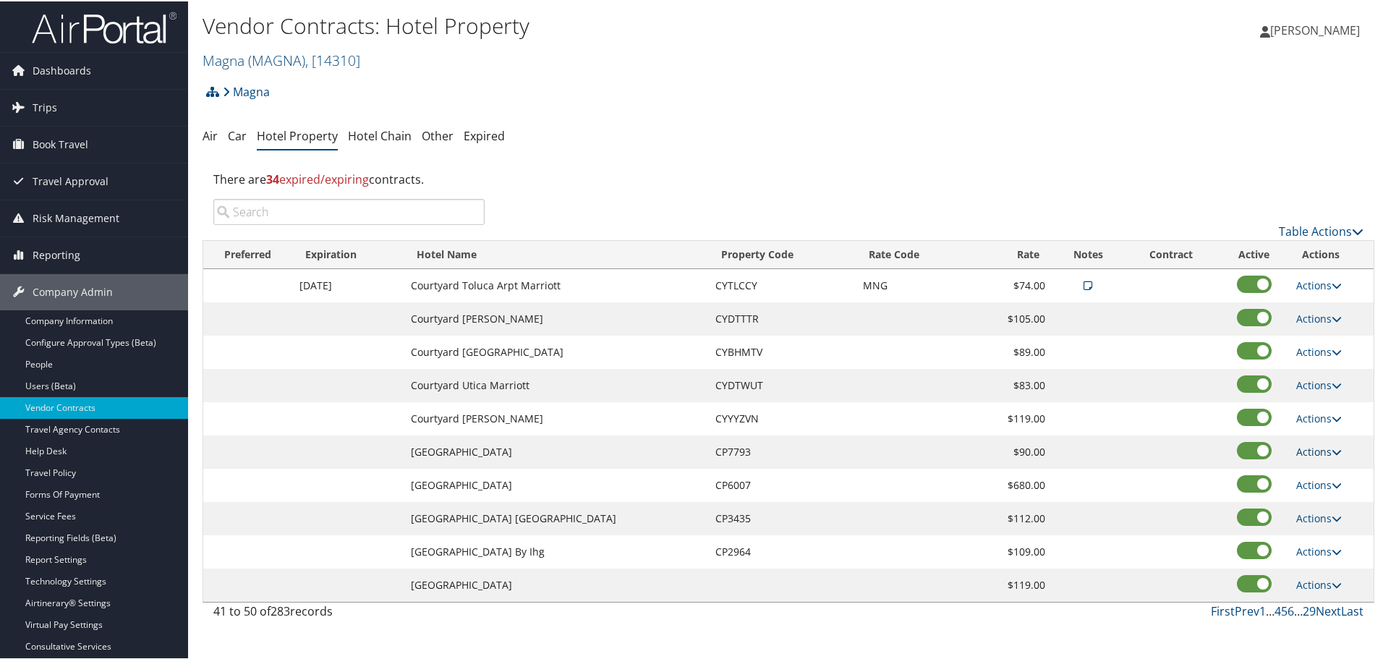
click at [1318, 449] on link "Actions" at bounding box center [1320, 451] width 46 height 14
click at [1318, 472] on link "Edit" at bounding box center [1320, 471] width 56 height 25
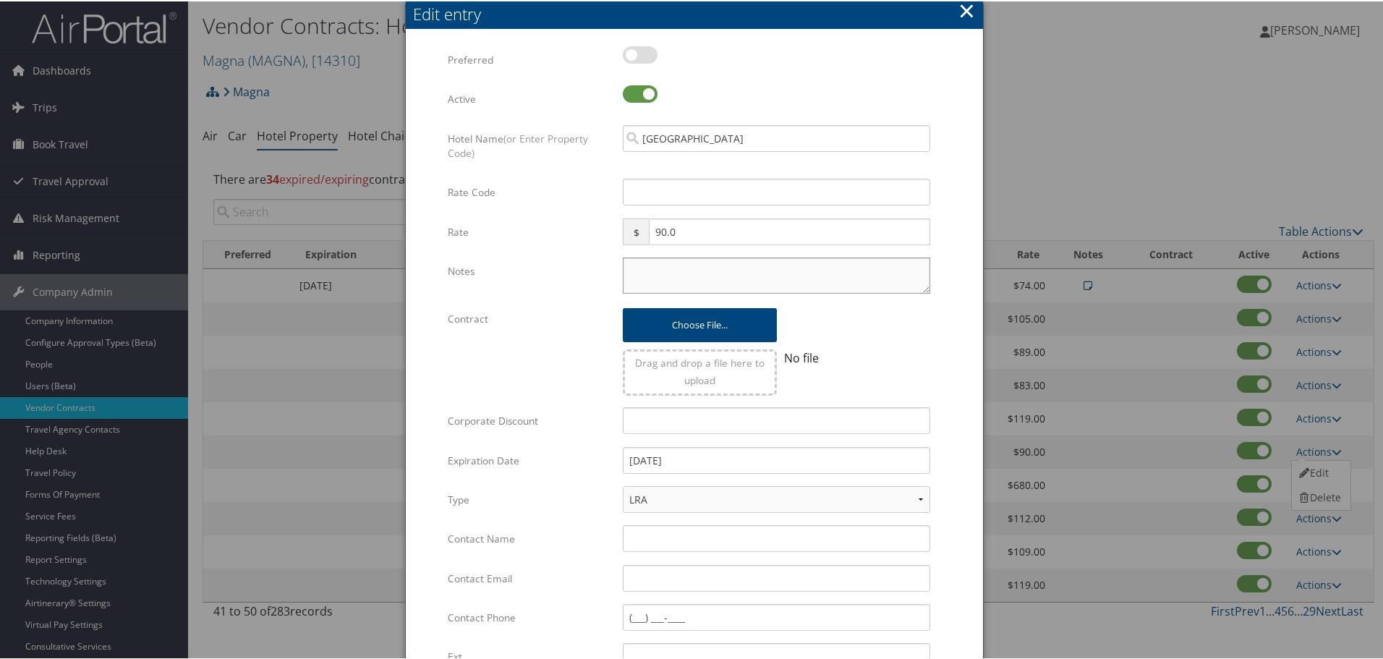
click at [686, 268] on textarea "Notes" at bounding box center [777, 274] width 308 height 36
paste textarea "Rates tested in [GEOGRAPHIC_DATA] [DATE];"
type textarea "Rates tested in [GEOGRAPHIC_DATA] [DATE];"
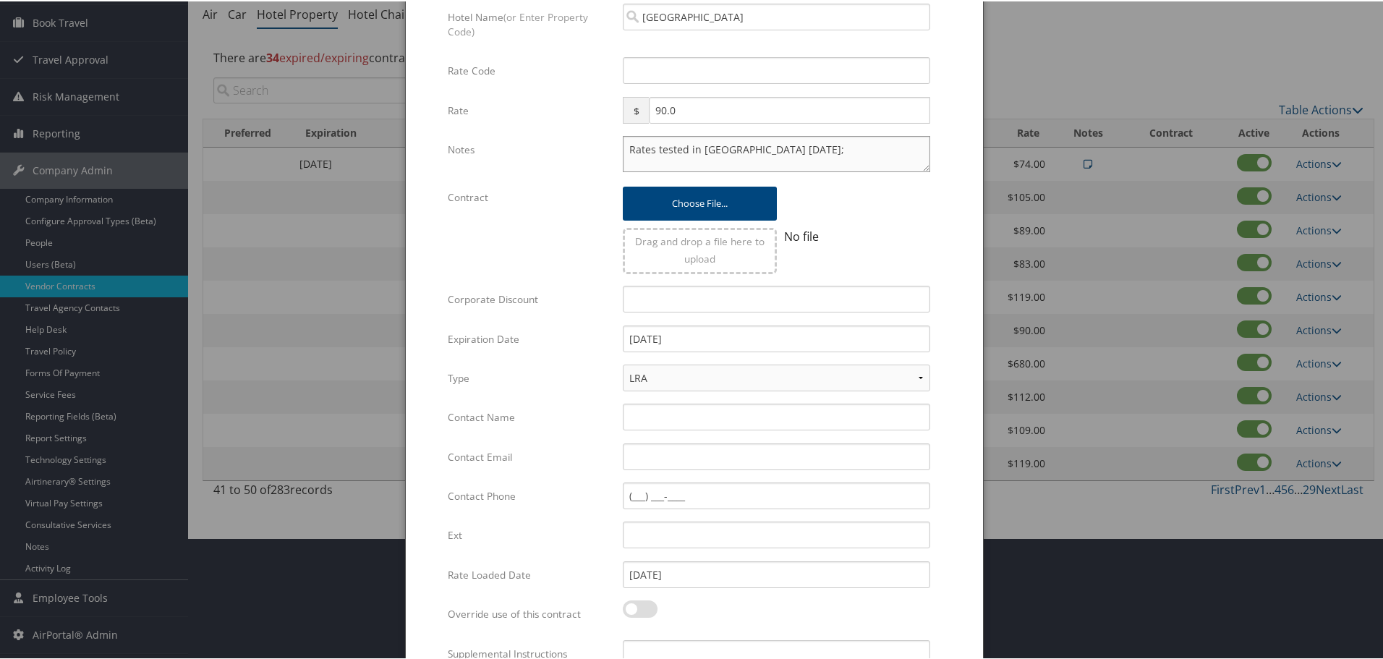
scroll to position [229, 0]
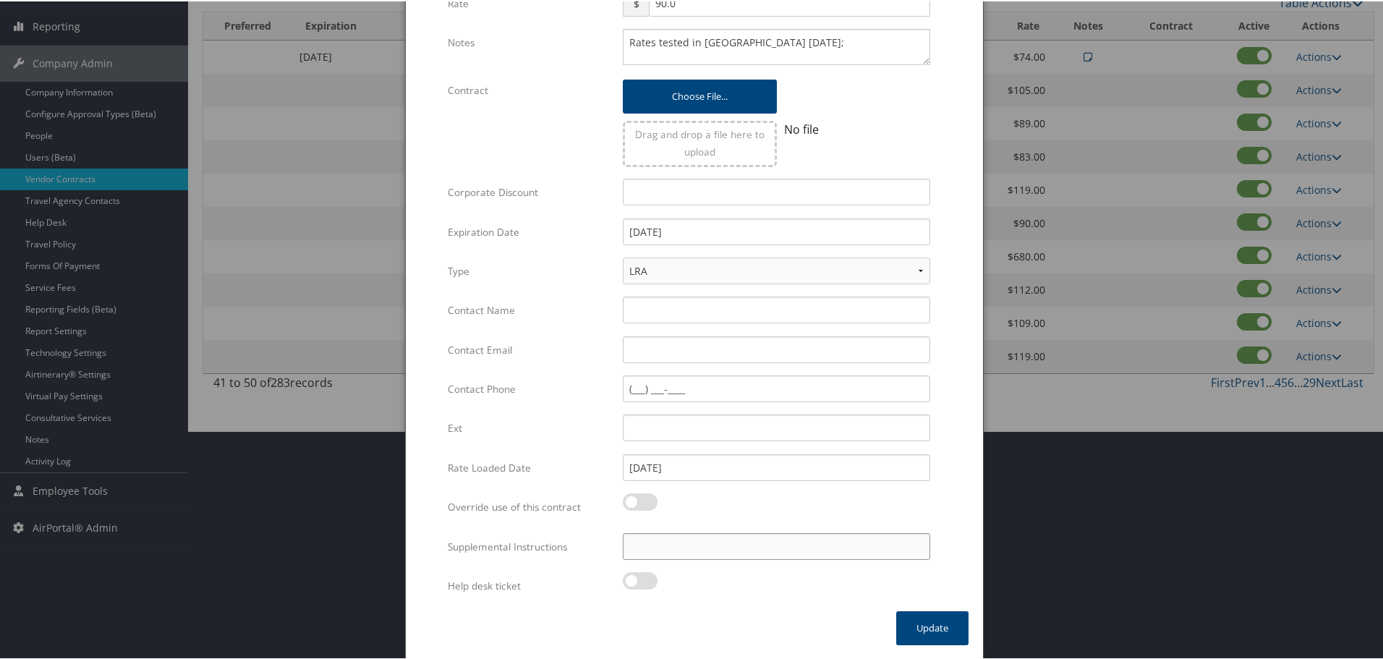
click at [700, 554] on input "Supplemental Instructions" at bounding box center [777, 545] width 308 height 27
paste input "SAB Prop ID -"
paste input "23911"
type input "SAB Prop ID - 23911"
click at [950, 628] on button "Update" at bounding box center [932, 627] width 72 height 34
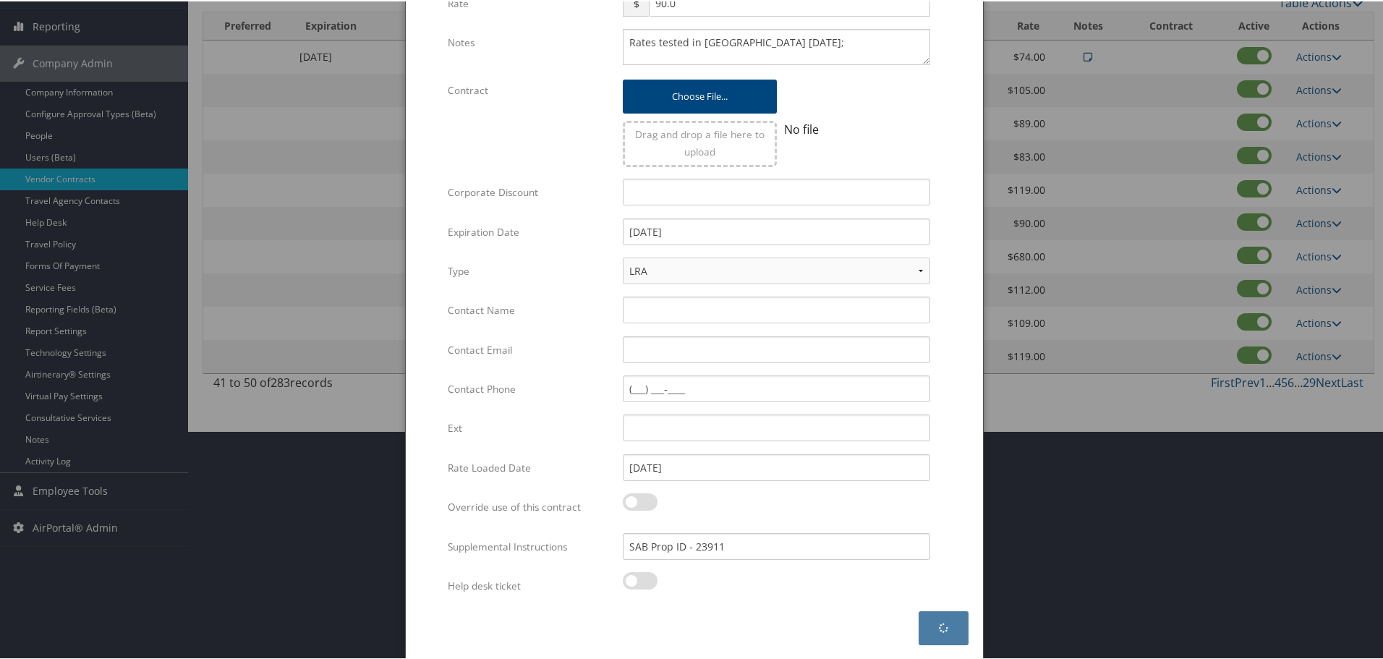
scroll to position [0, 0]
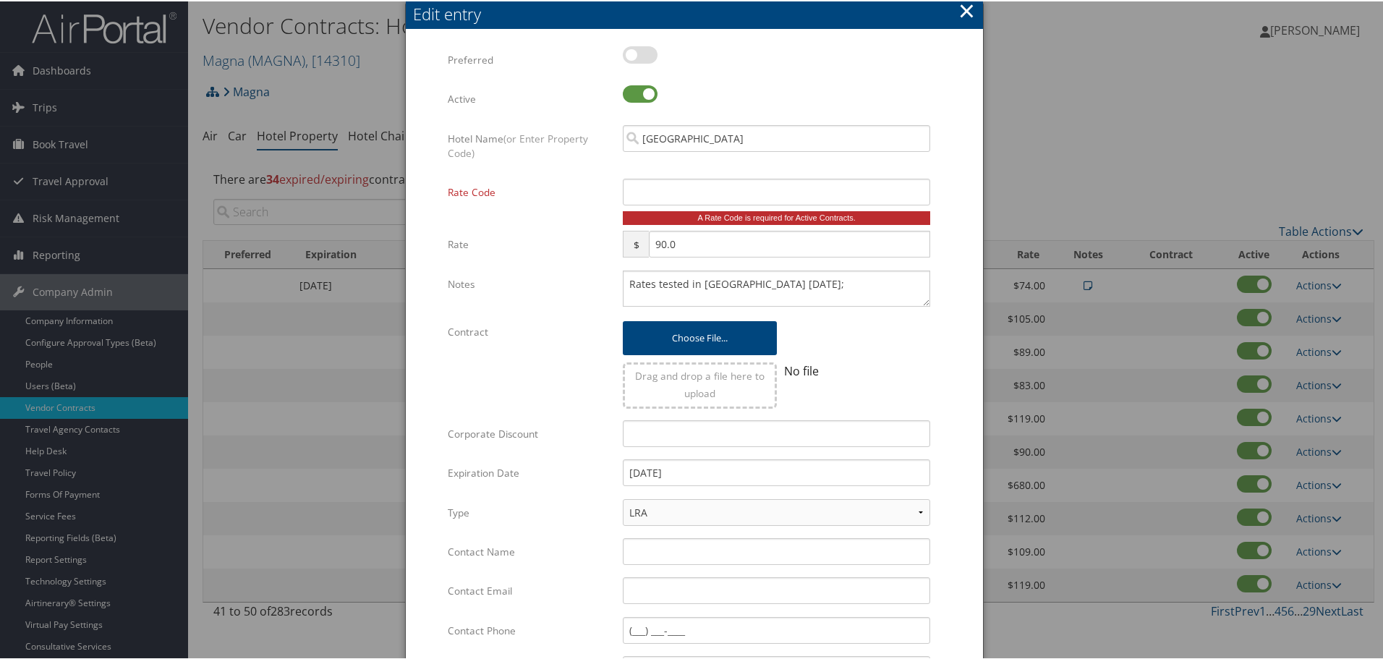
click at [969, 9] on button "×" at bounding box center [967, 9] width 17 height 29
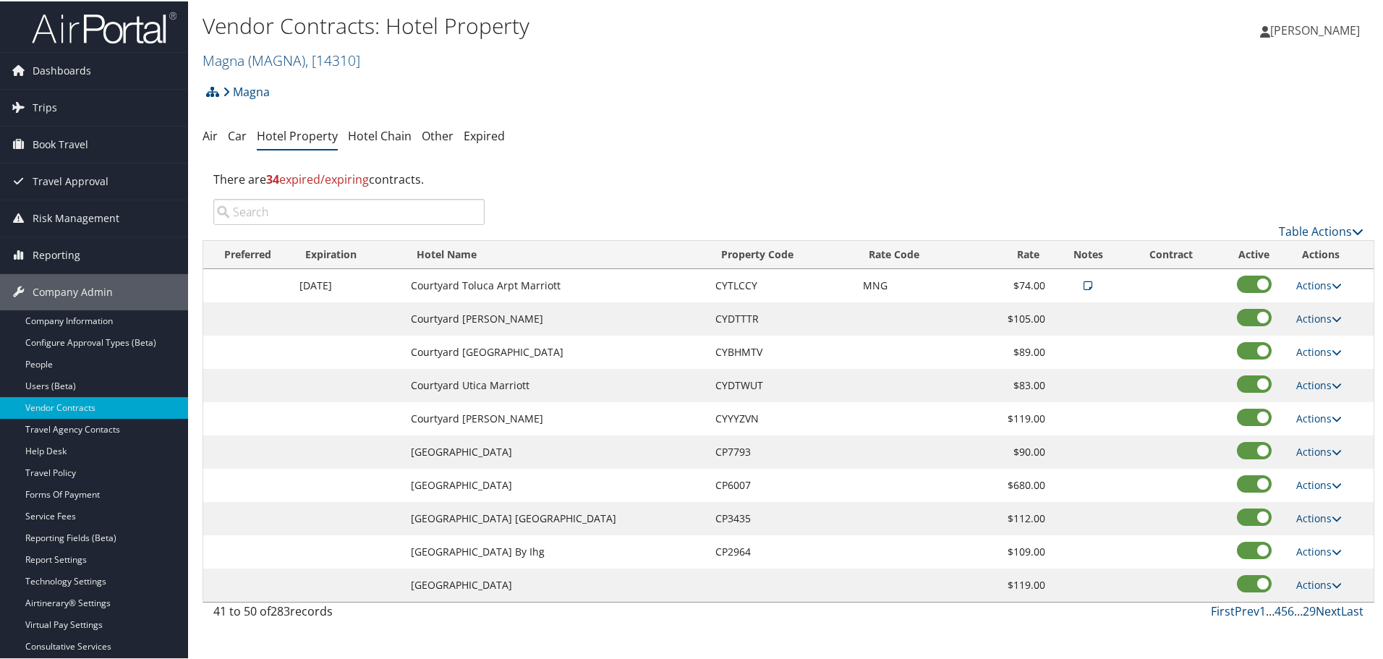
click at [1320, 605] on link "Next" at bounding box center [1328, 610] width 25 height 16
click at [1216, 611] on link "First" at bounding box center [1223, 610] width 24 height 16
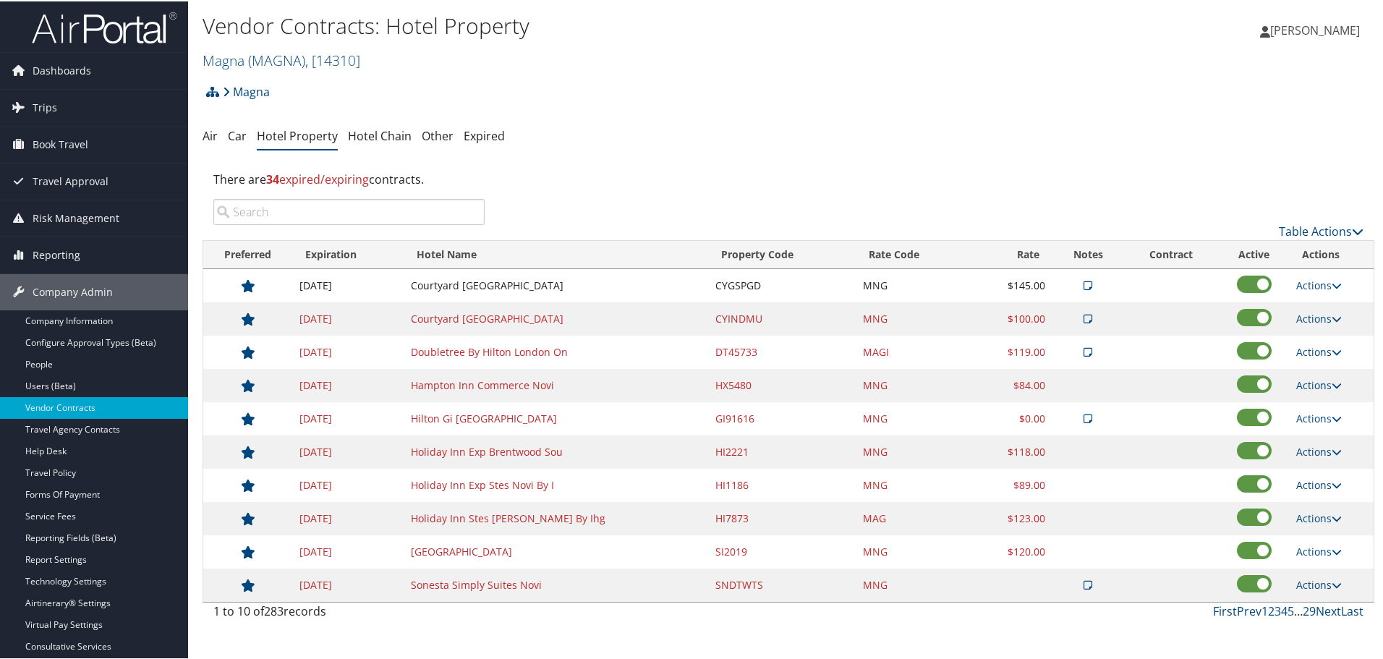
click at [298, 200] on input "search" at bounding box center [348, 211] width 271 height 26
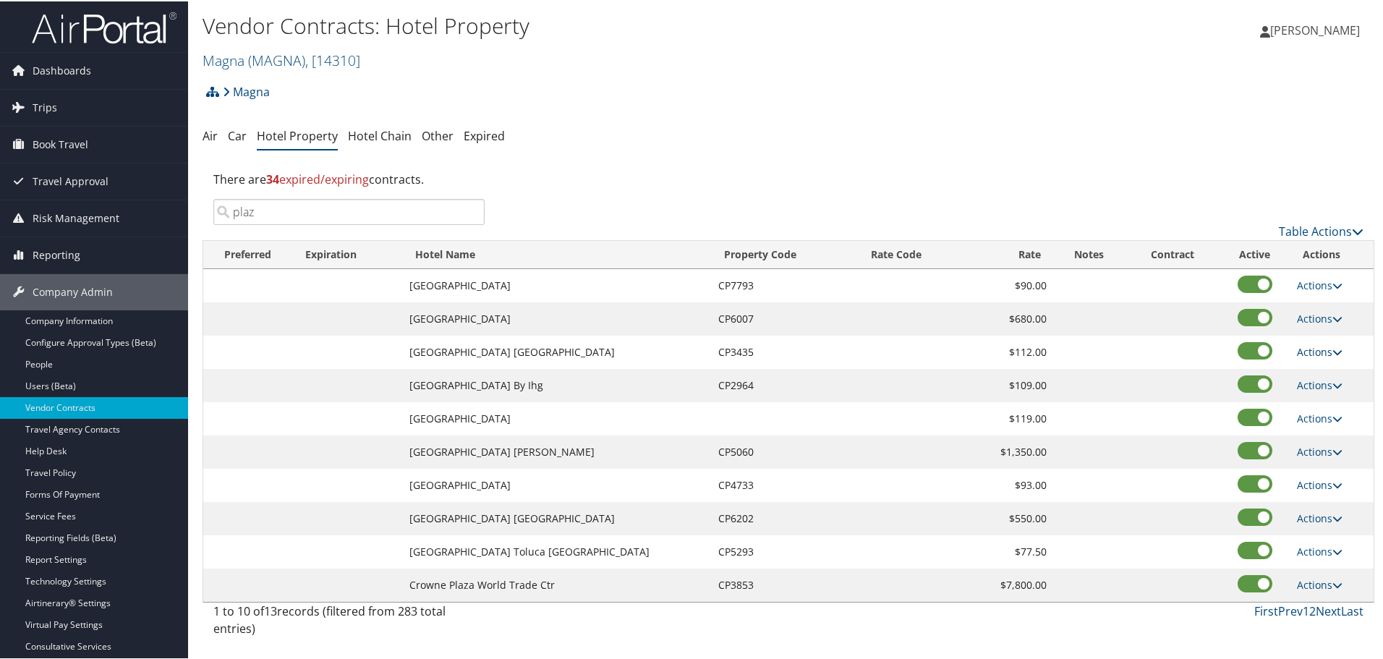
type input "plaz"
click at [1333, 347] on icon at bounding box center [1338, 351] width 10 height 10
click at [1319, 373] on link "Edit" at bounding box center [1320, 372] width 56 height 25
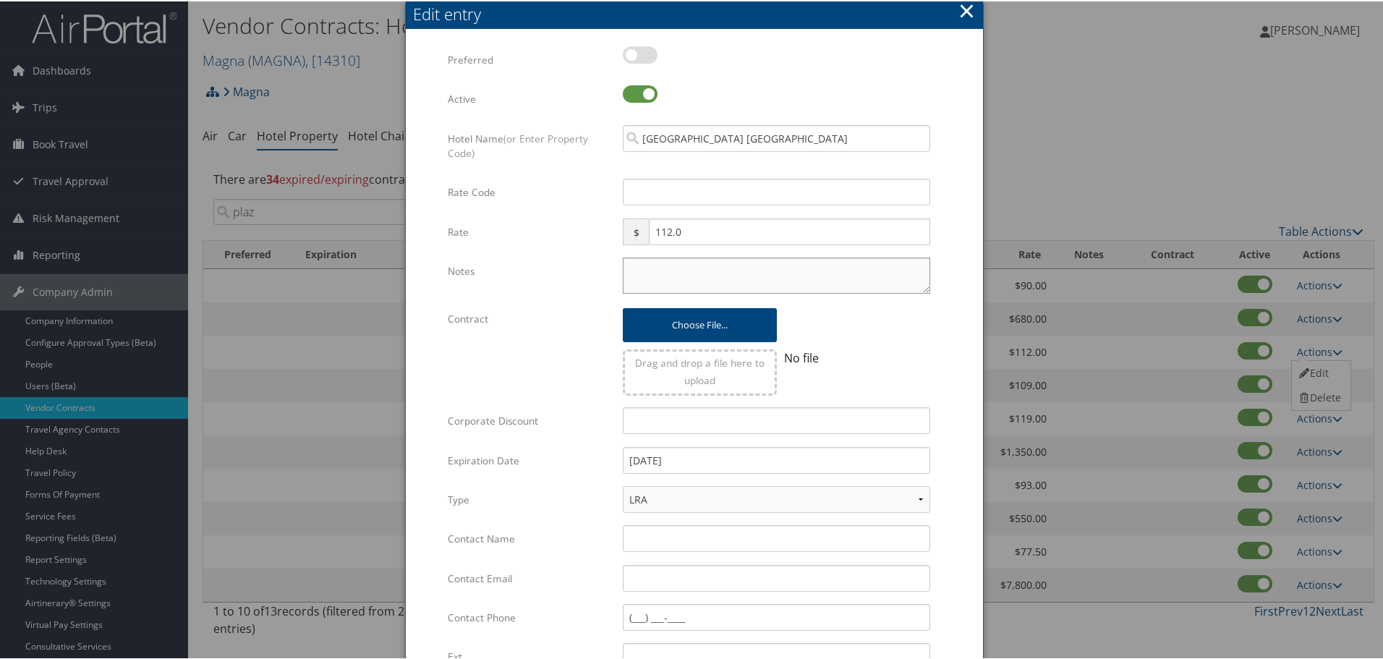
click at [772, 273] on textarea "Notes" at bounding box center [777, 274] width 308 height 36
paste textarea "Rates tested in [GEOGRAPHIC_DATA] [DATE];"
type textarea "Rates tested in [GEOGRAPHIC_DATA] [DATE];"
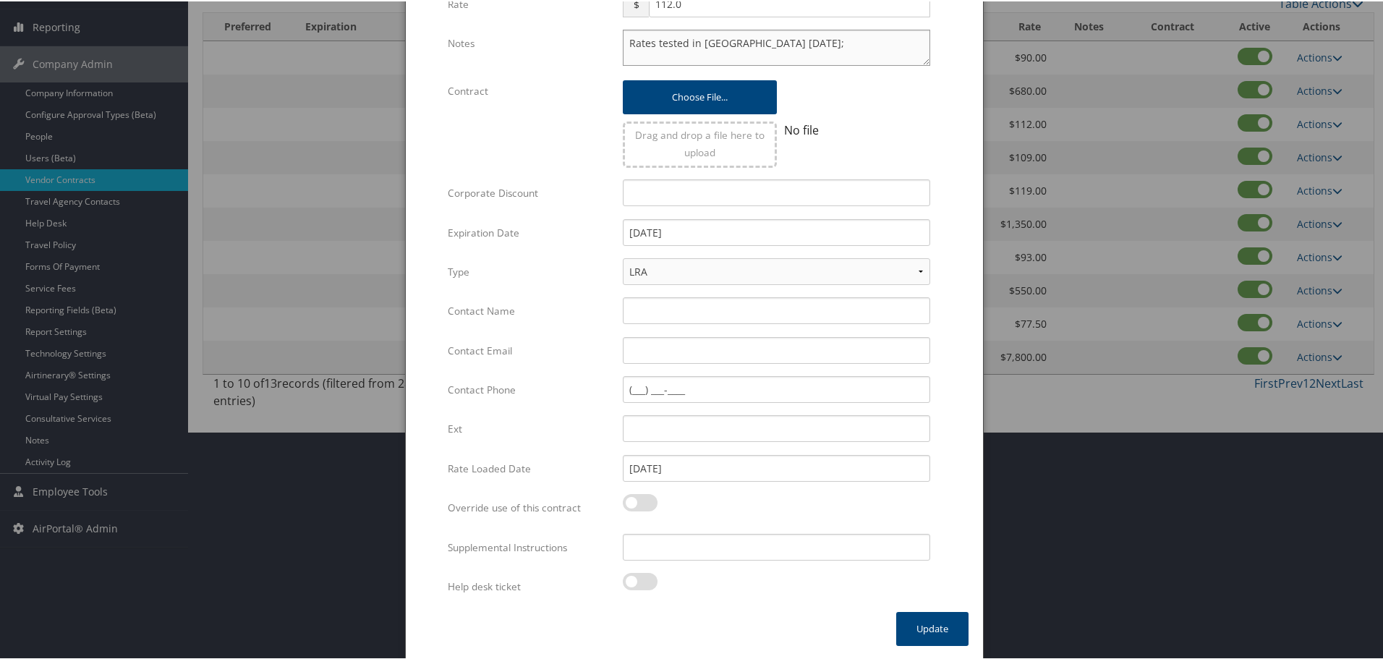
scroll to position [229, 0]
click at [716, 535] on input "Supplemental Instructions" at bounding box center [777, 545] width 308 height 27
paste input "SAB Prop ID -"
paste input "2913"
type input "SAB Prop ID - 2913"
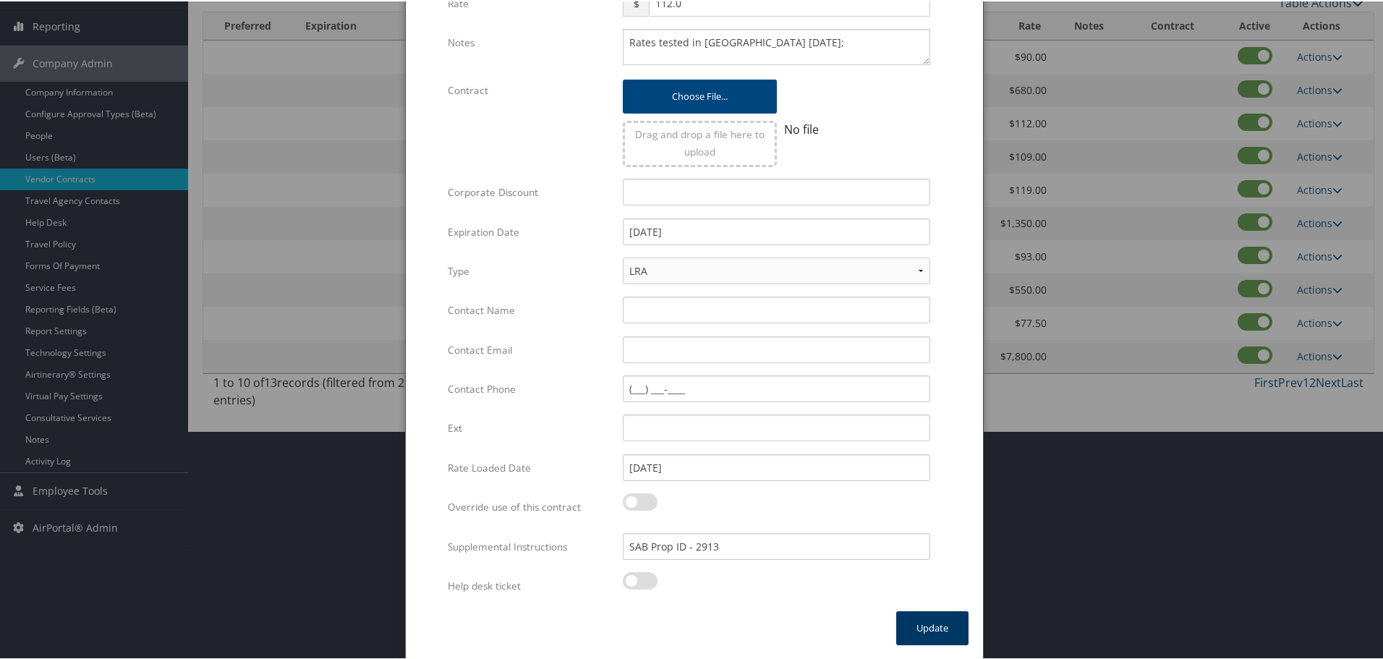
click at [936, 629] on button "Update" at bounding box center [932, 627] width 72 height 34
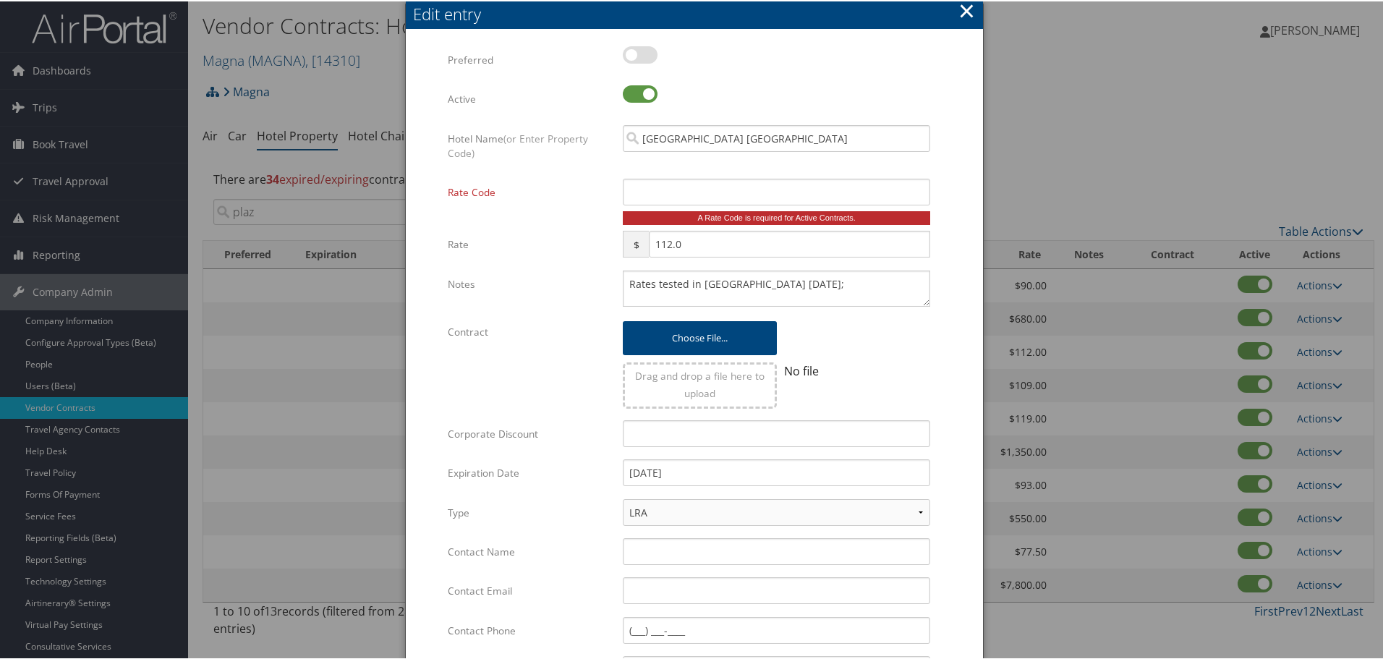
click at [959, 11] on button "×" at bounding box center [967, 9] width 17 height 29
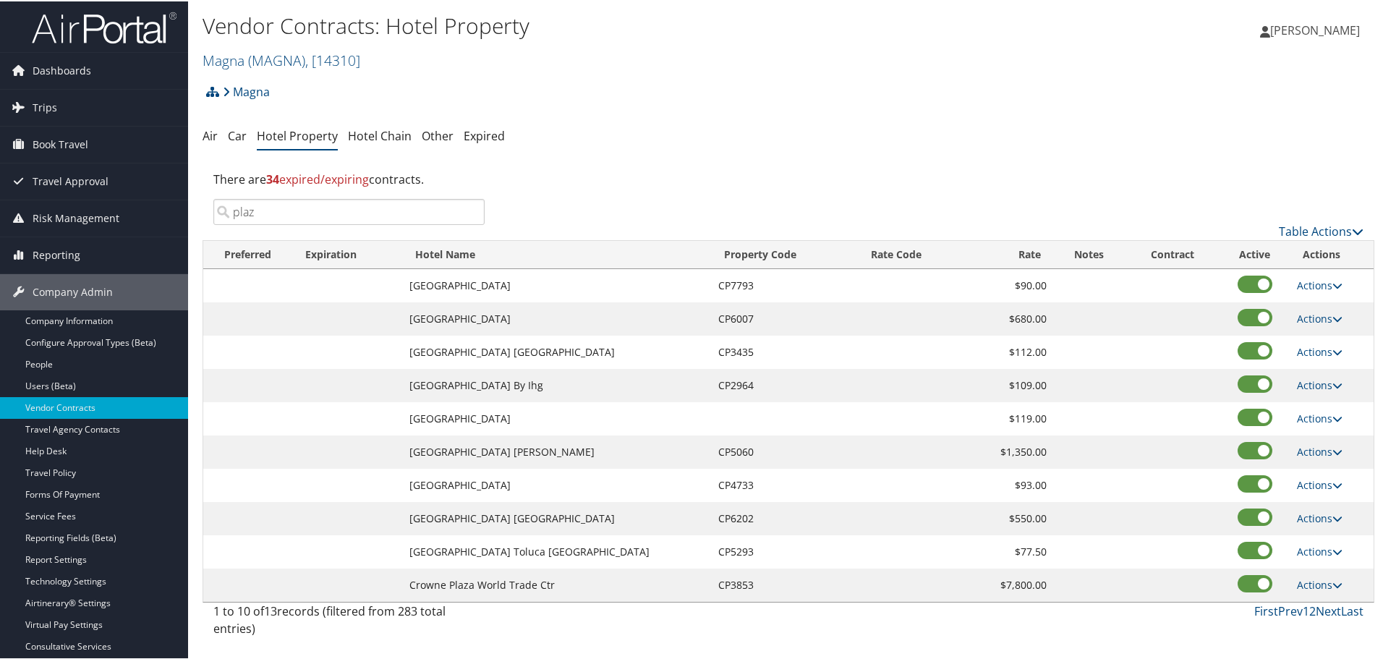
click at [629, 380] on td "[GEOGRAPHIC_DATA] By Ihg" at bounding box center [556, 384] width 309 height 33
click at [1306, 448] on link "Actions" at bounding box center [1320, 451] width 46 height 14
click at [915, 454] on td at bounding box center [912, 450] width 108 height 33
click at [523, 520] on td "[GEOGRAPHIC_DATA] [GEOGRAPHIC_DATA]" at bounding box center [556, 517] width 309 height 33
click at [1323, 611] on link "Next" at bounding box center [1328, 610] width 25 height 16
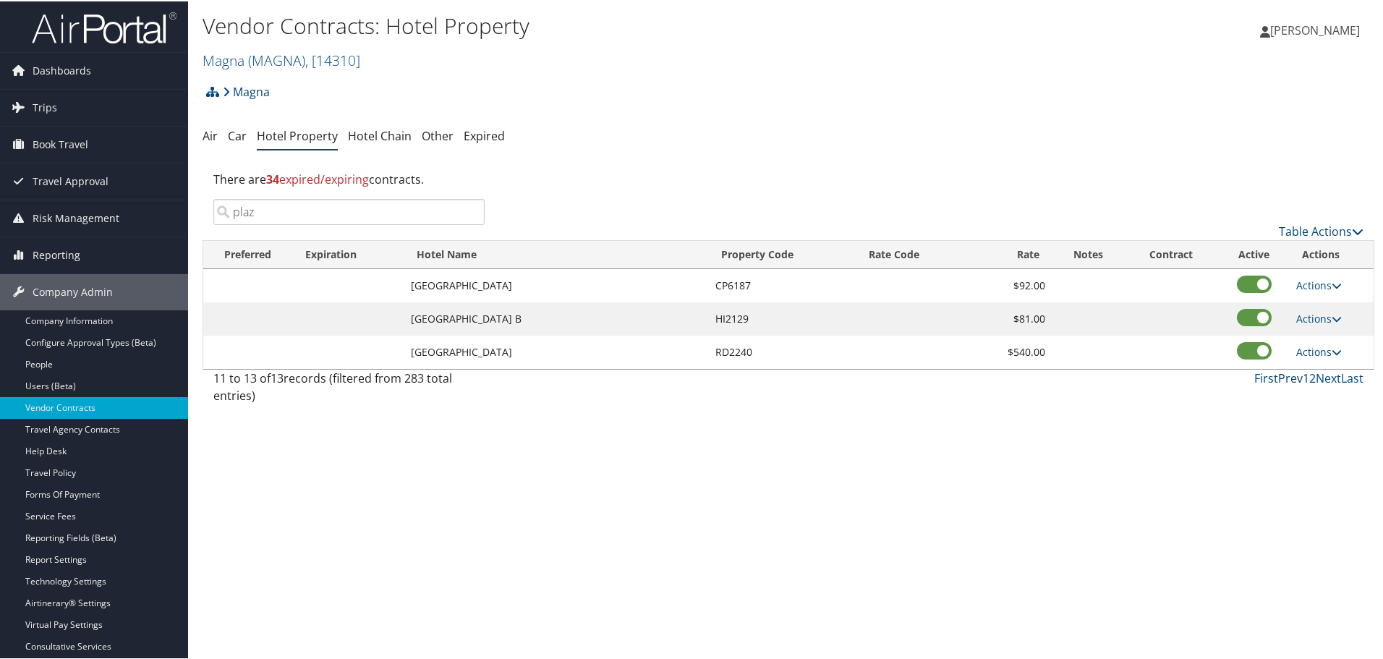
click at [1281, 376] on link "Prev" at bounding box center [1290, 377] width 25 height 16
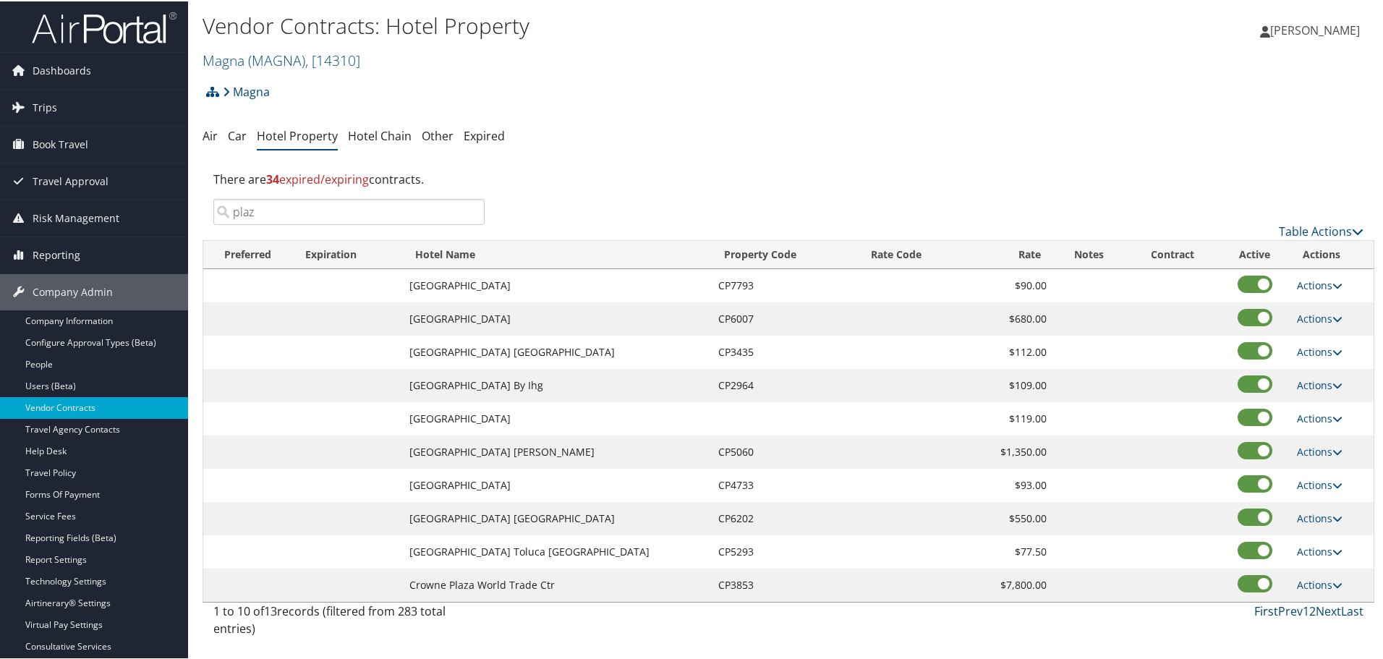
click at [1256, 609] on link "First" at bounding box center [1267, 610] width 24 height 16
click at [1262, 613] on link "First" at bounding box center [1267, 610] width 24 height 16
click at [1259, 608] on link "First" at bounding box center [1267, 610] width 24 height 16
click at [1322, 608] on link "Next" at bounding box center [1328, 610] width 25 height 16
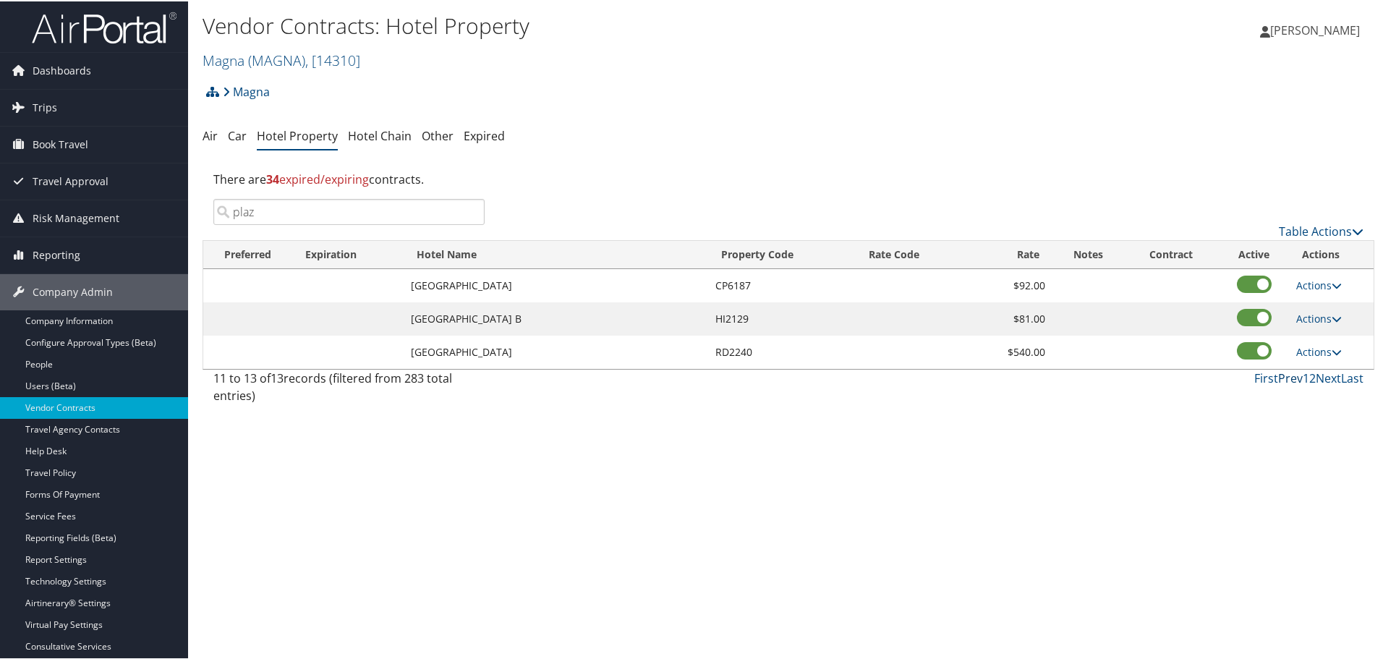
click at [1292, 379] on link "Prev" at bounding box center [1290, 377] width 25 height 16
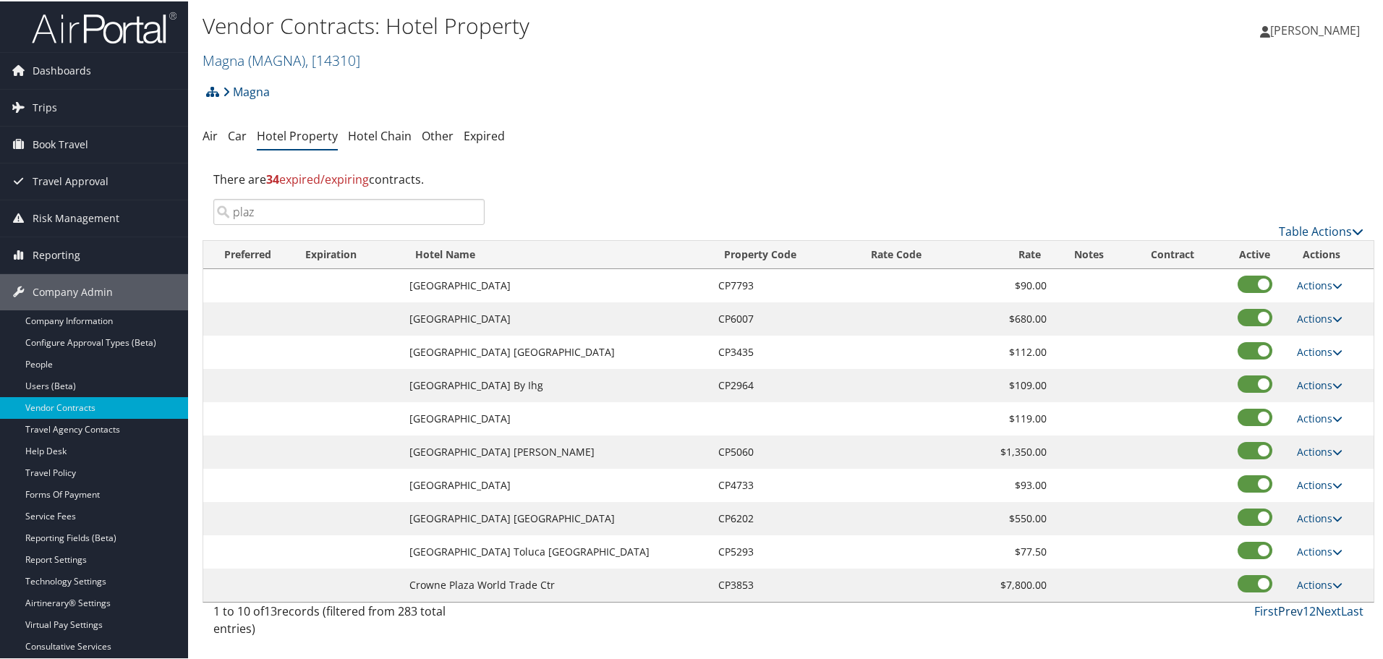
click at [1281, 611] on link "Prev" at bounding box center [1290, 610] width 25 height 16
click at [300, 210] on input "plaz" at bounding box center [348, 211] width 271 height 26
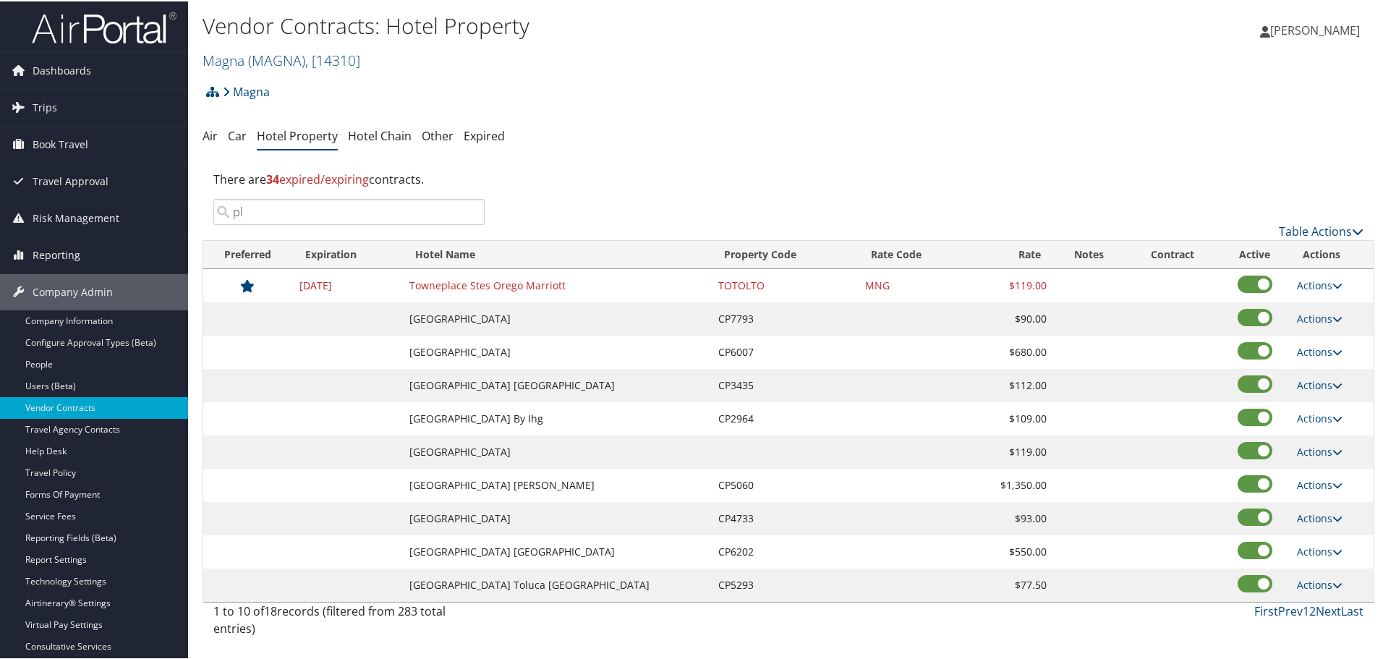
type input "p"
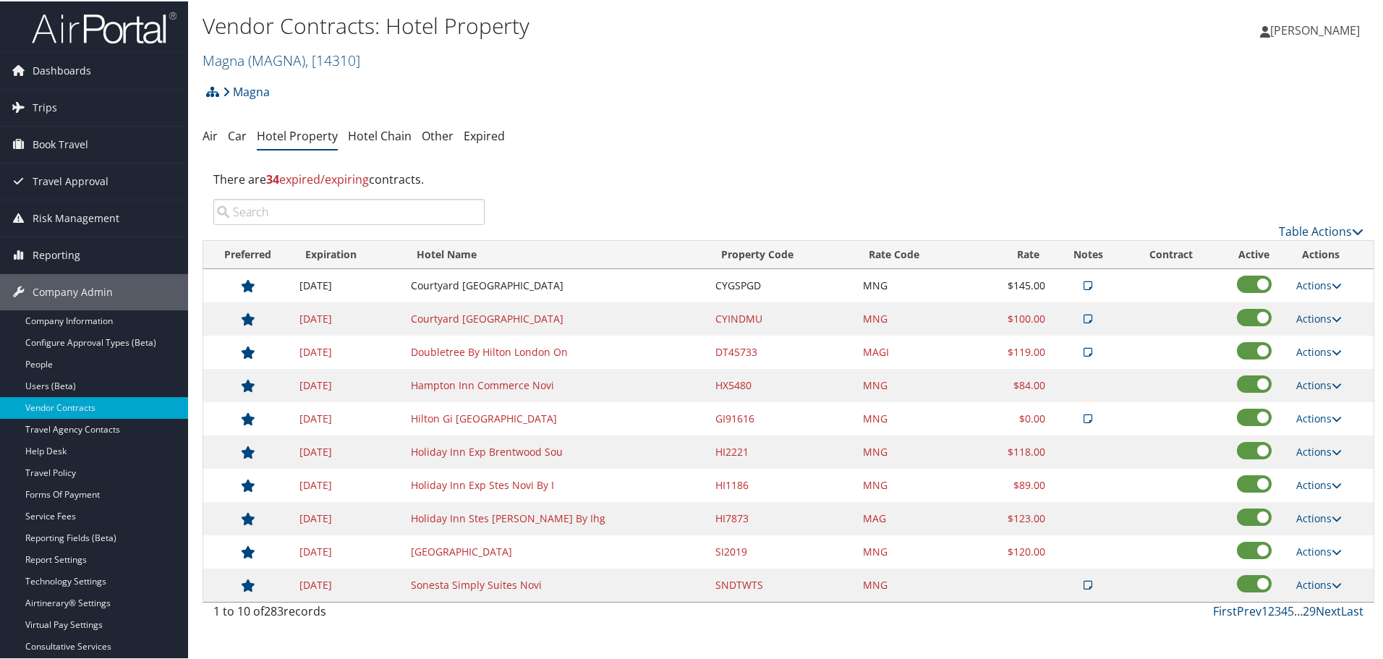
click at [536, 350] on td "Doubletree By Hilton London On" at bounding box center [556, 350] width 305 height 33
click at [1324, 609] on link "Next" at bounding box center [1328, 610] width 25 height 16
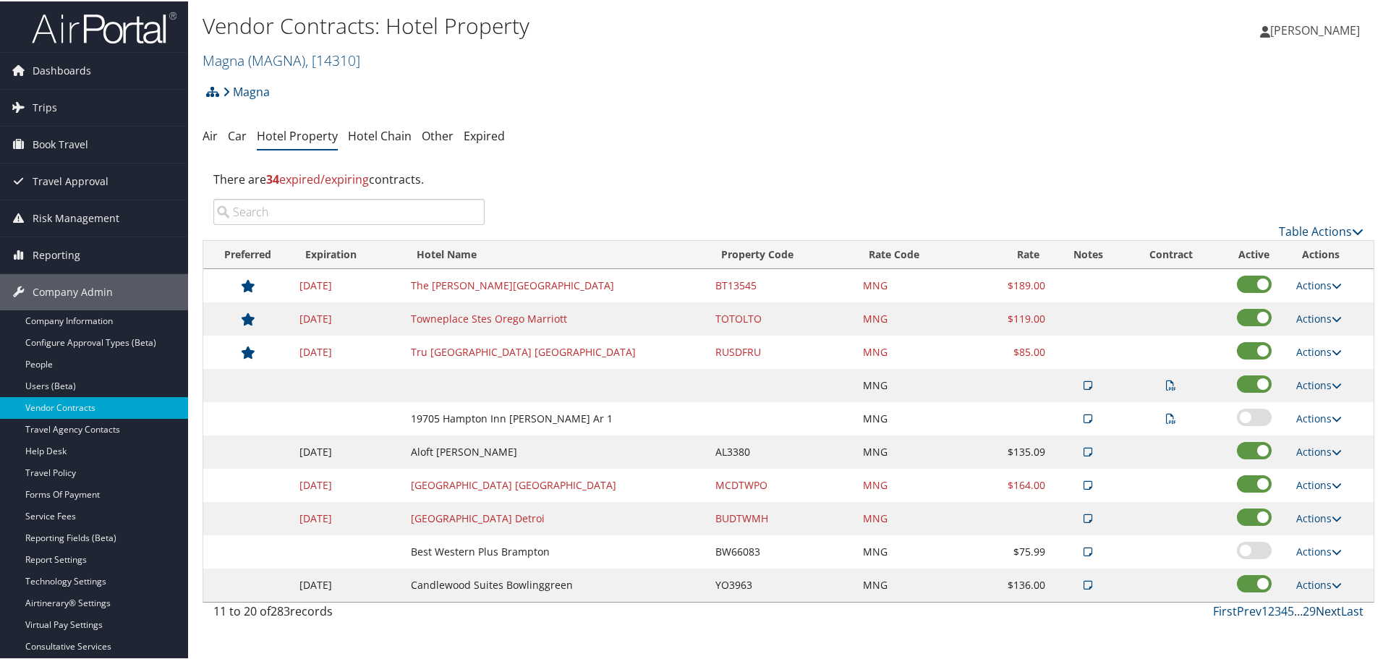
click at [1324, 609] on link "Next" at bounding box center [1328, 610] width 25 height 16
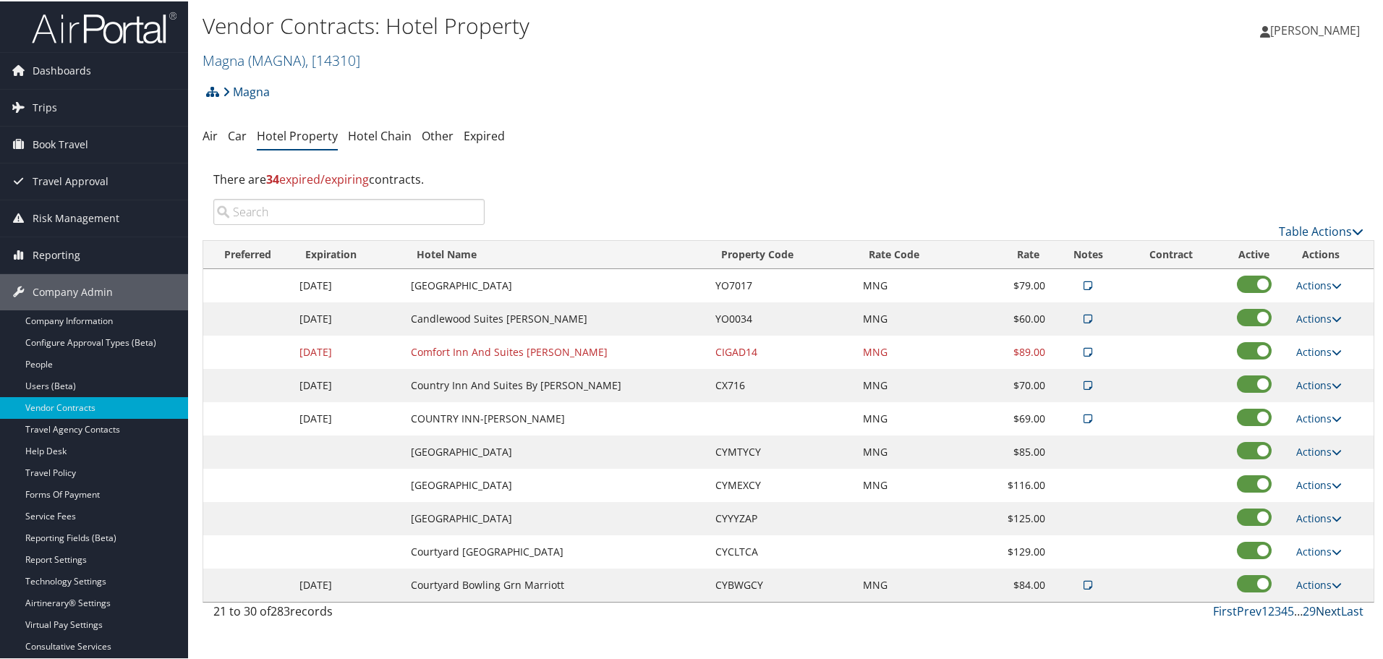
click at [1324, 609] on link "Next" at bounding box center [1328, 610] width 25 height 16
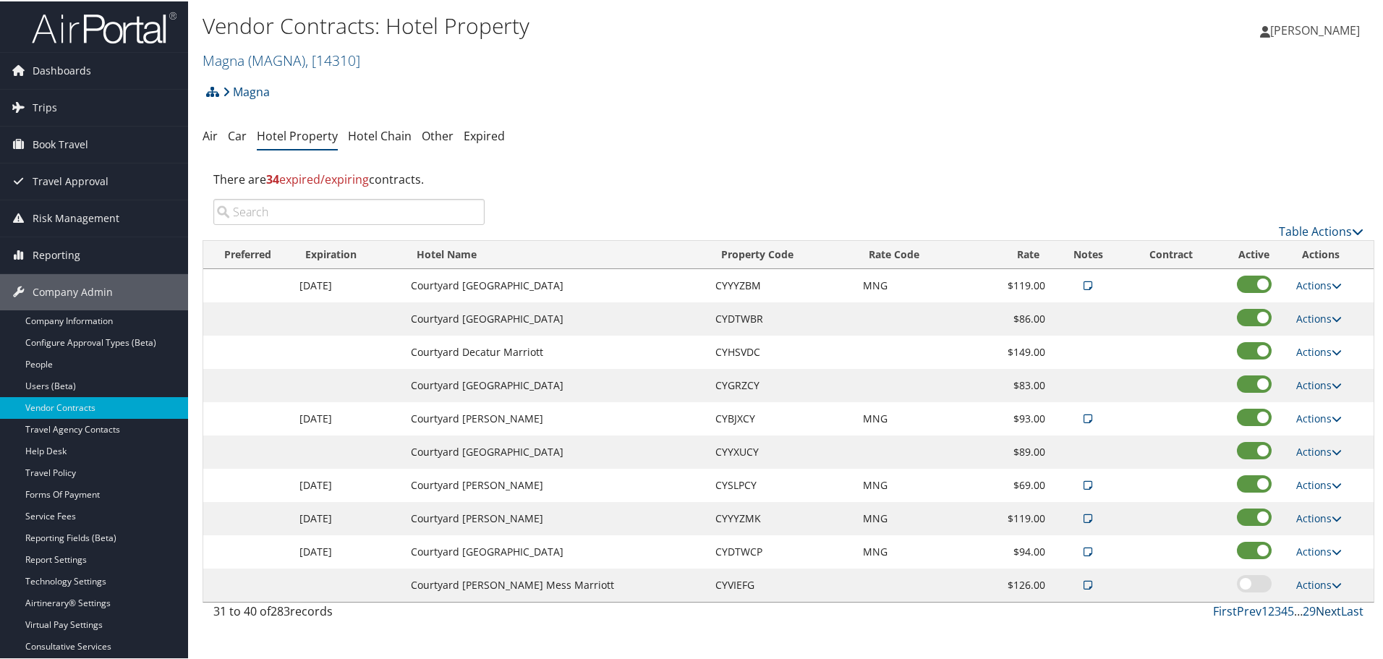
click at [1324, 609] on link "Next" at bounding box center [1328, 610] width 25 height 16
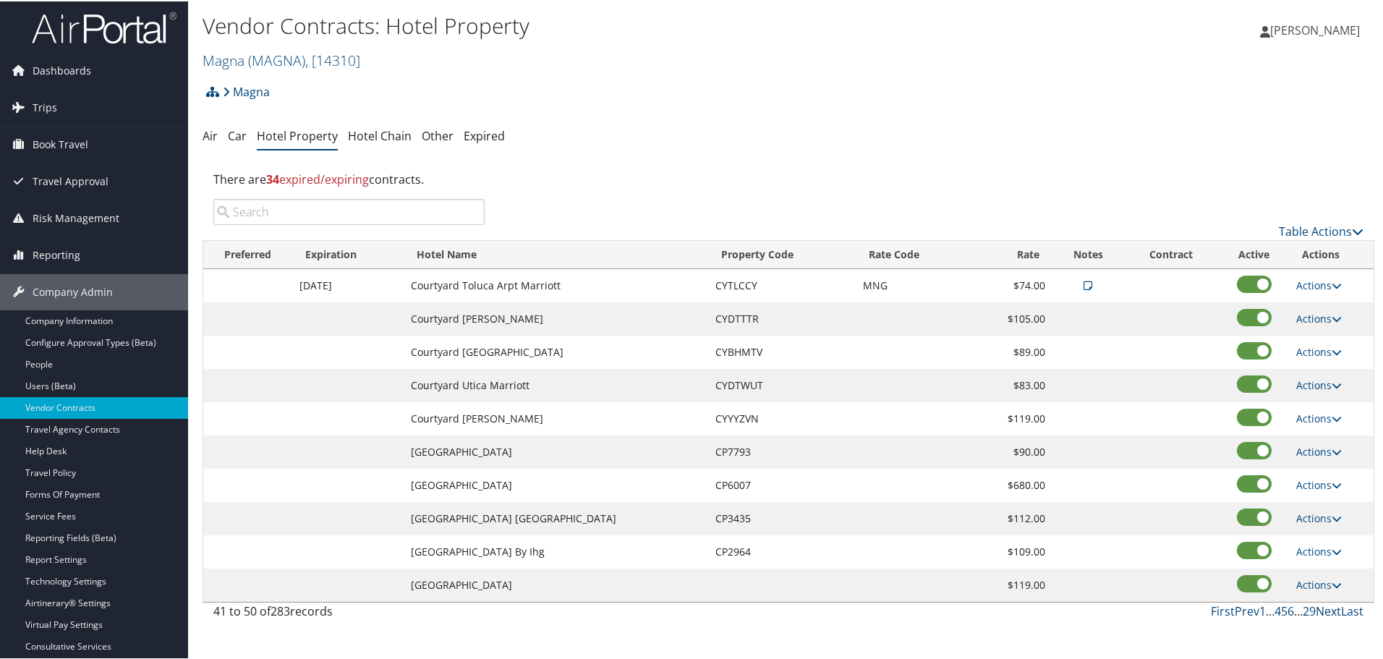
click at [1324, 609] on link "Next" at bounding box center [1328, 610] width 25 height 16
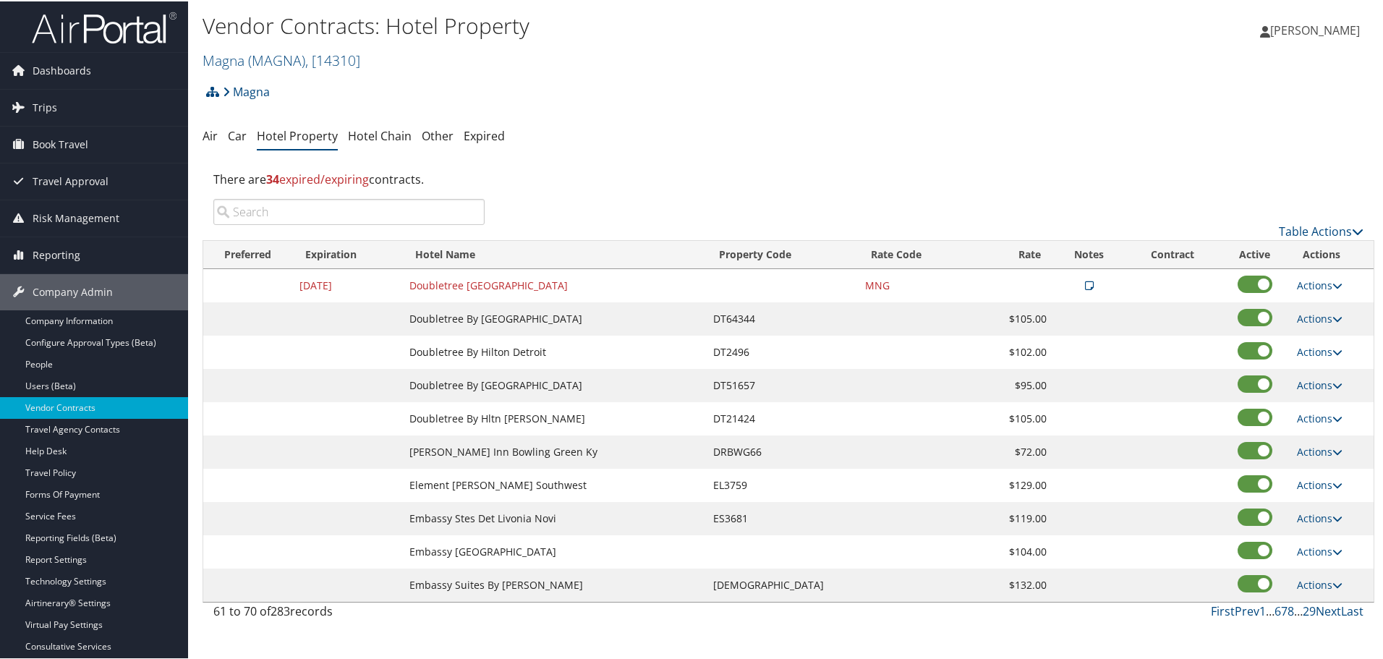
click at [512, 352] on td "Doubletree By Hilton Detroit" at bounding box center [554, 350] width 304 height 33
click at [1320, 604] on link "Next" at bounding box center [1328, 610] width 25 height 16
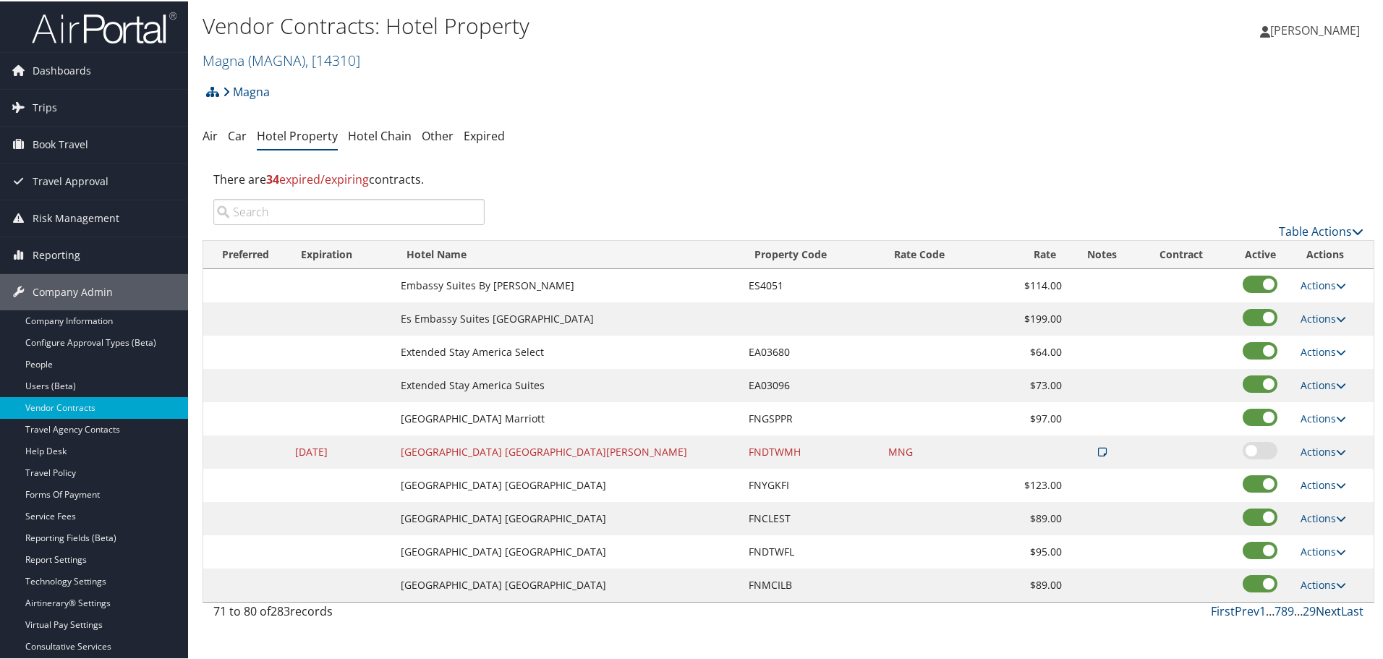
click at [1320, 604] on link "Next" at bounding box center [1328, 610] width 25 height 16
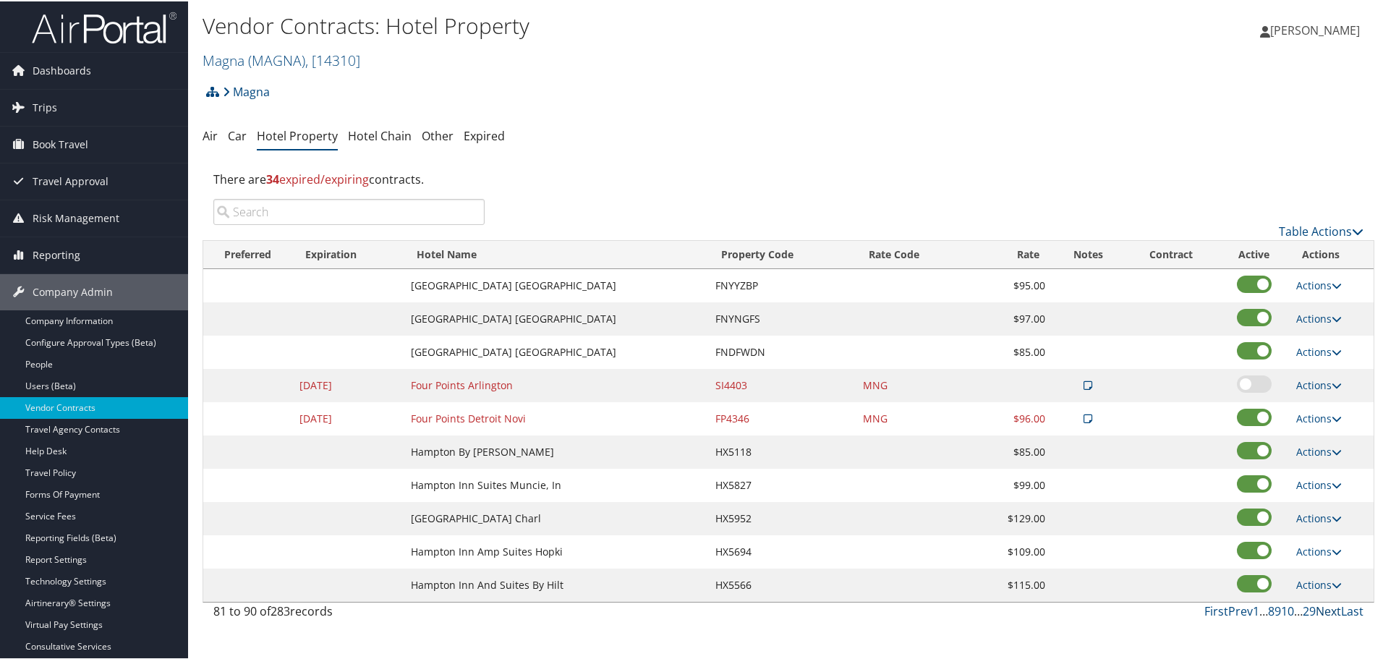
click at [1320, 604] on link "Next" at bounding box center [1328, 610] width 25 height 16
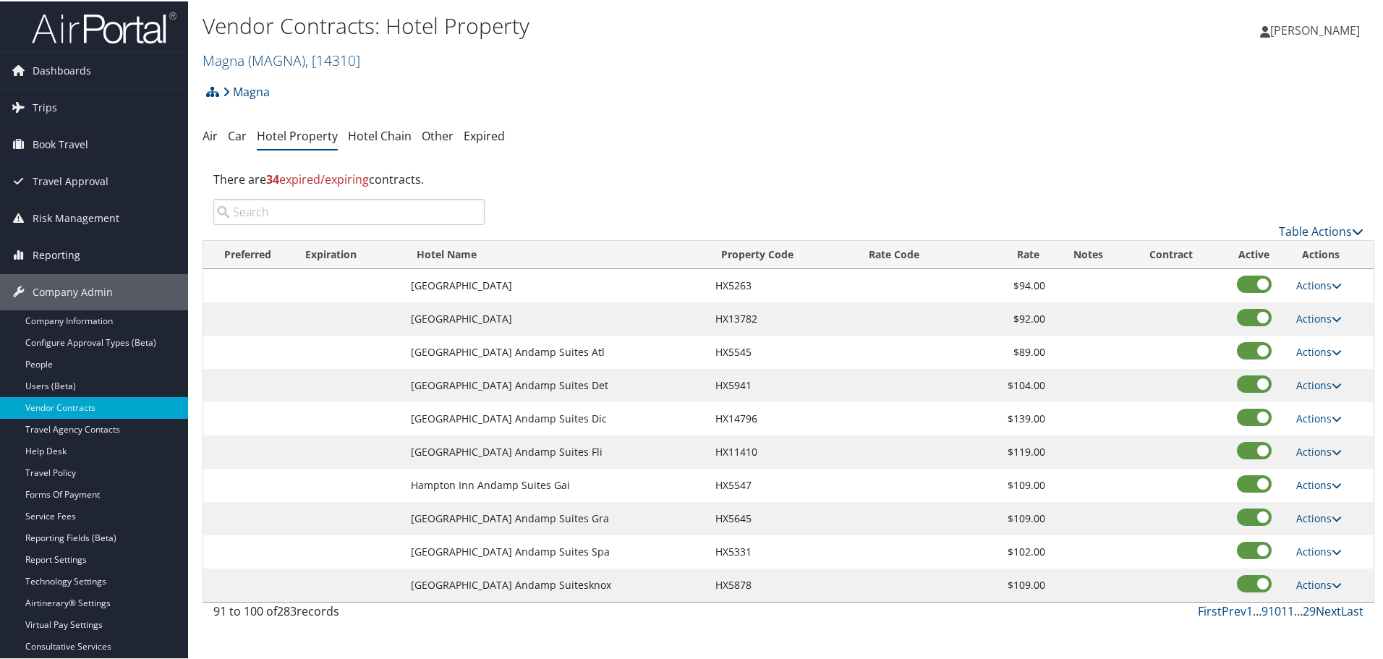
click at [1320, 604] on link "Next" at bounding box center [1328, 610] width 25 height 16
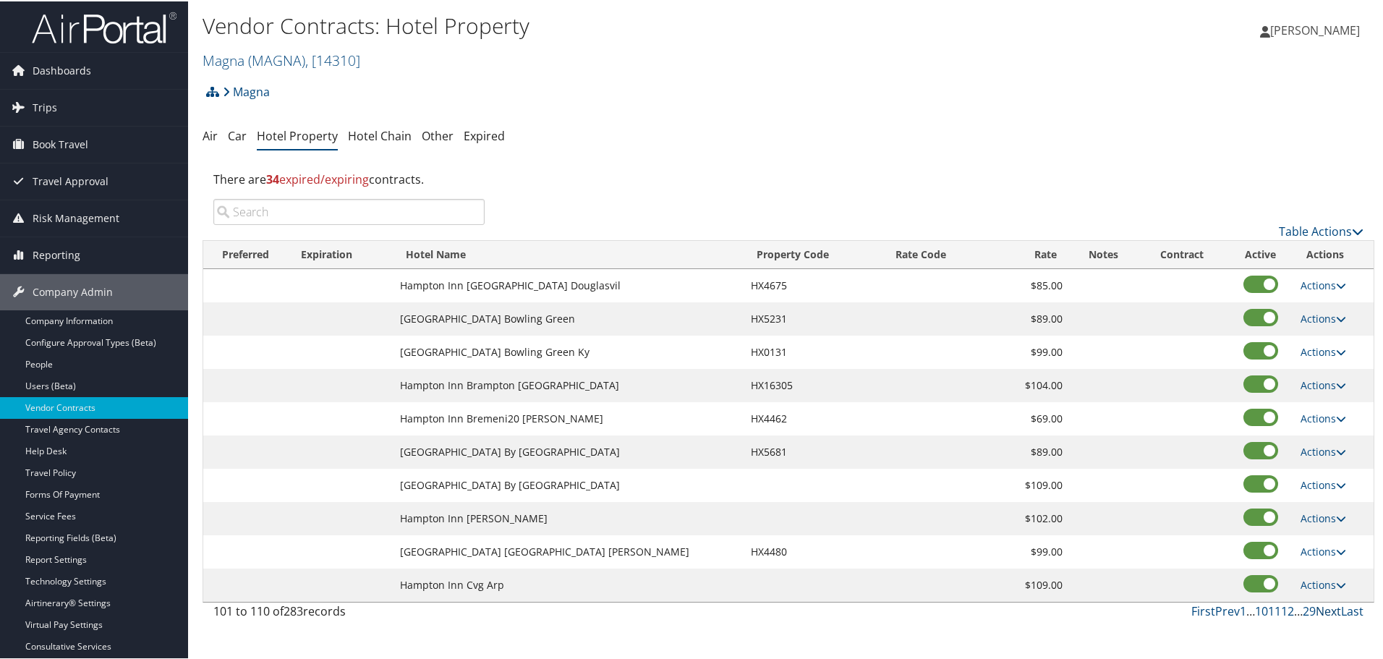
click at [1320, 604] on link "Next" at bounding box center [1328, 610] width 25 height 16
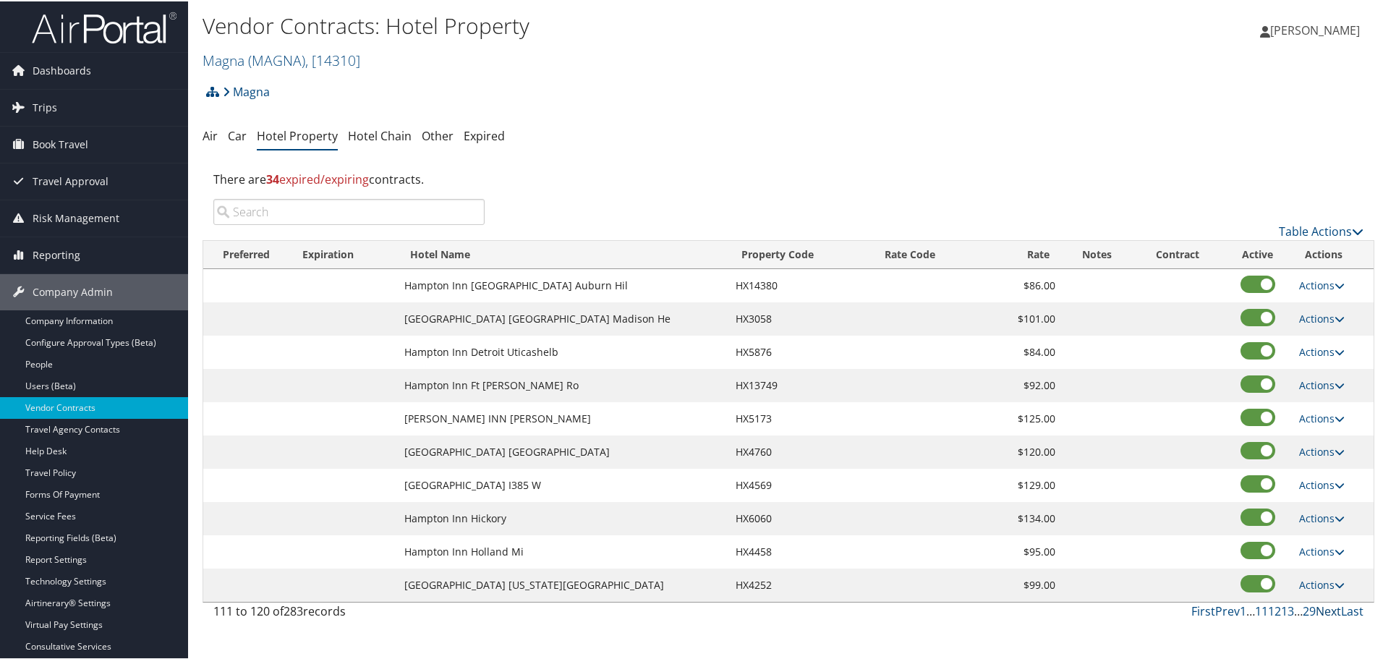
click at [1320, 604] on link "Next" at bounding box center [1328, 610] width 25 height 16
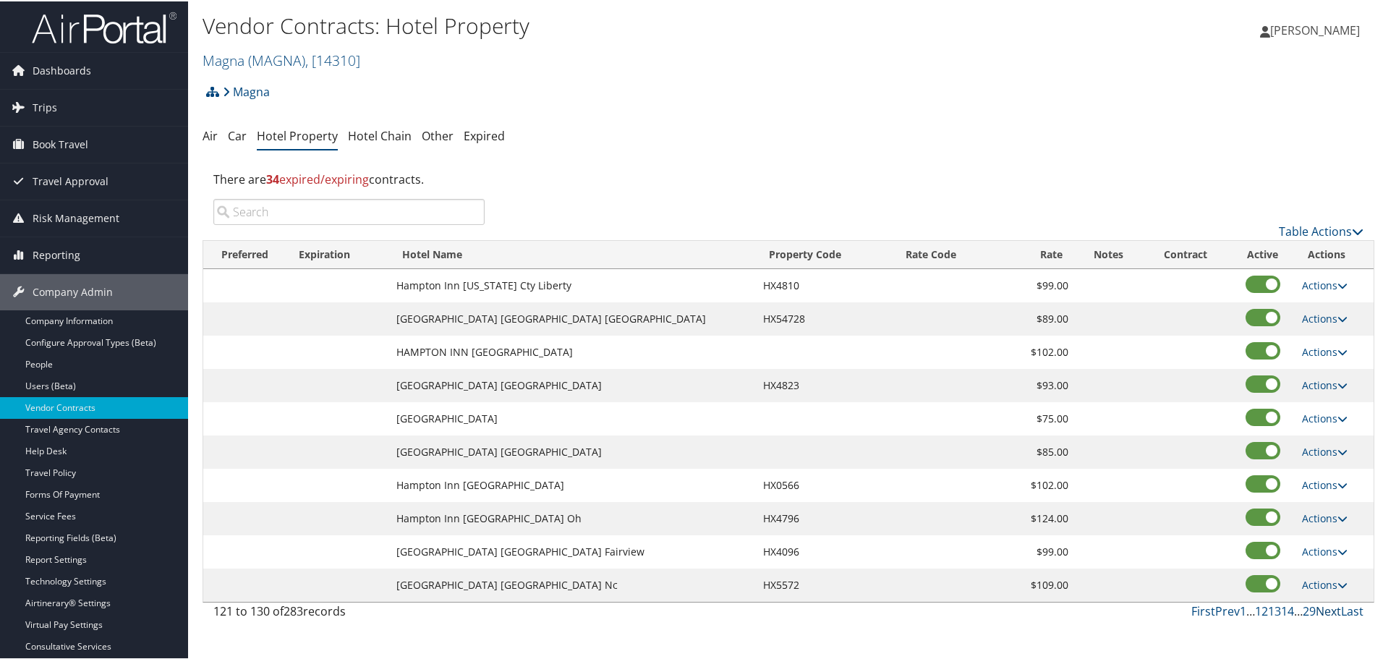
click at [1320, 604] on link "Next" at bounding box center [1328, 610] width 25 height 16
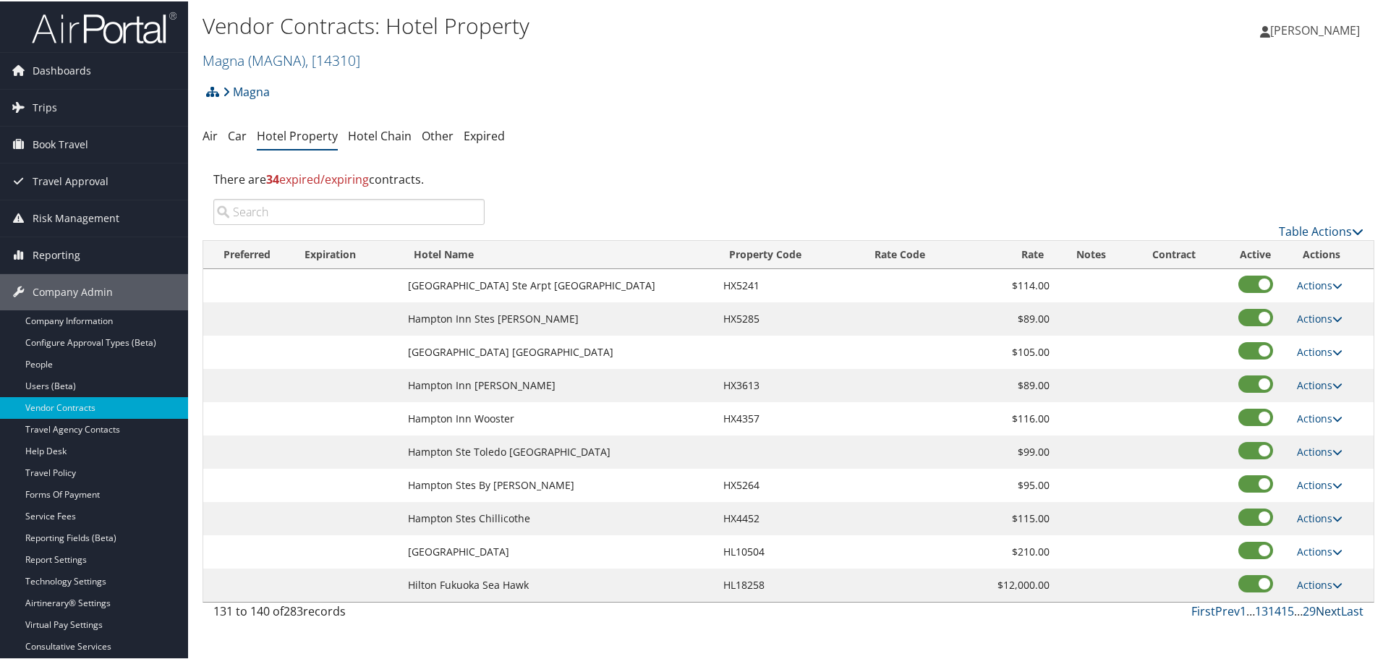
click at [1320, 604] on link "Next" at bounding box center [1328, 610] width 25 height 16
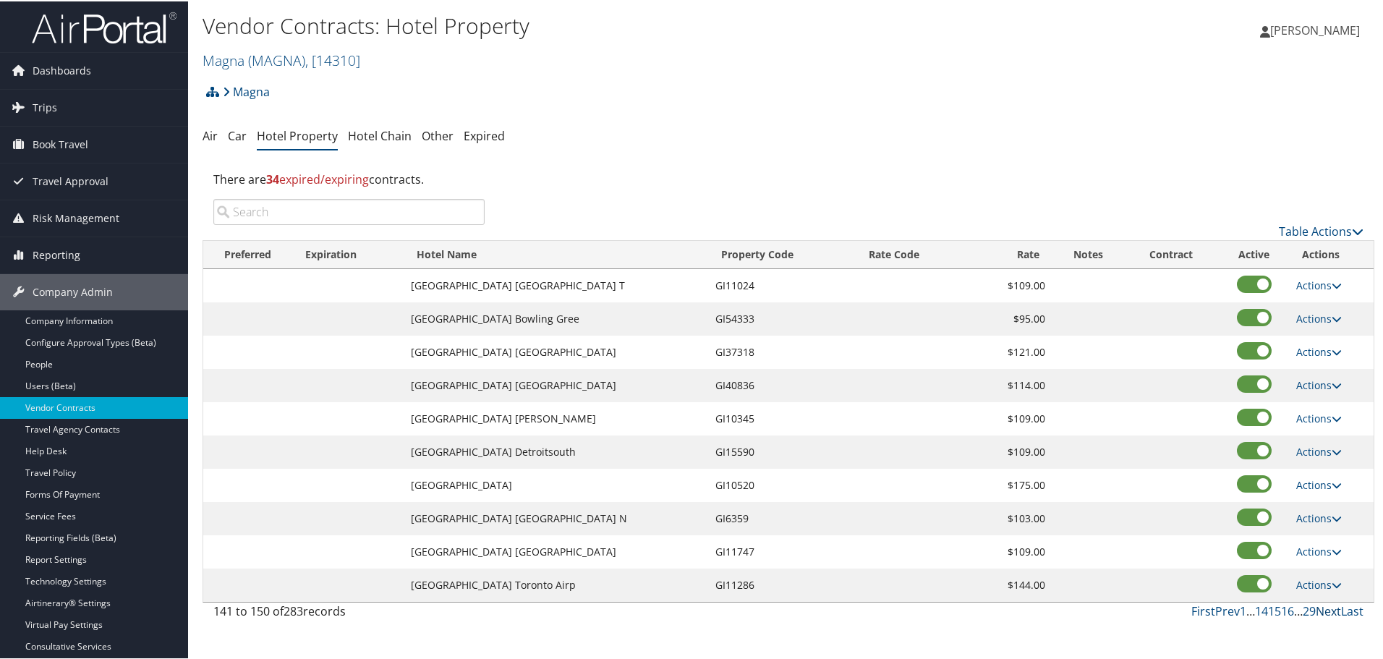
click at [1320, 604] on link "Next" at bounding box center [1328, 610] width 25 height 16
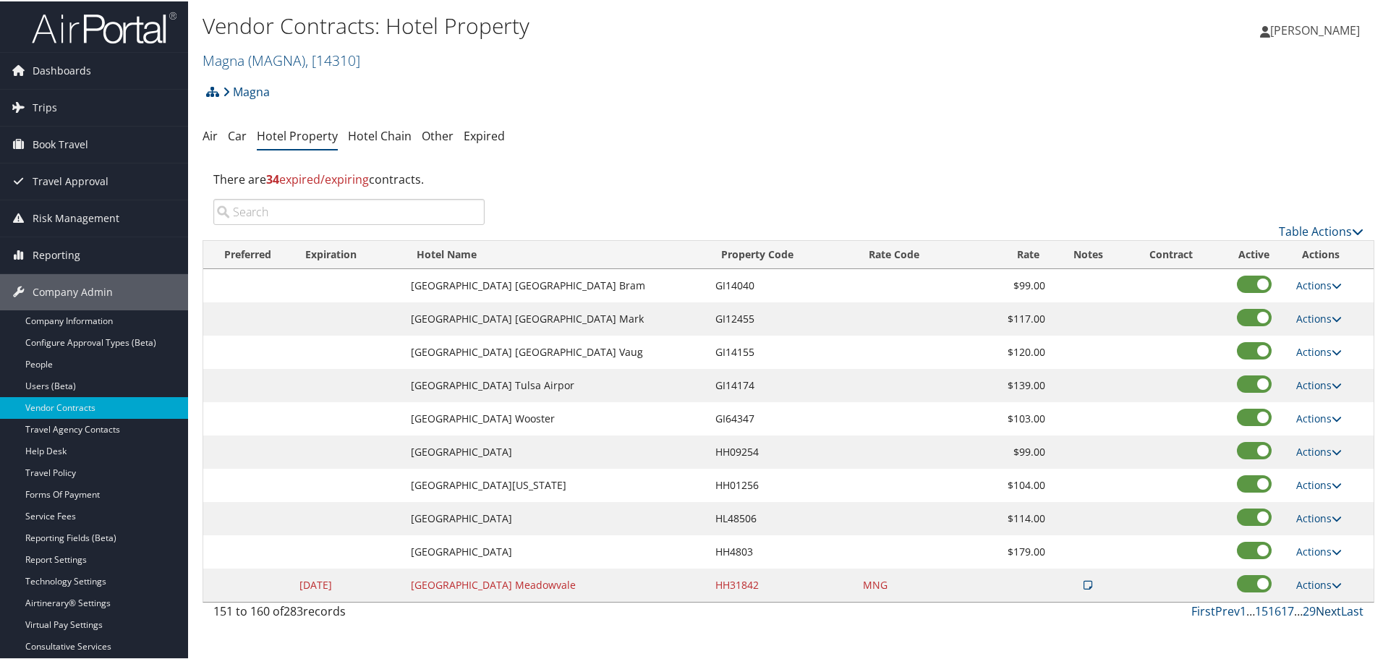
click at [1320, 604] on link "Next" at bounding box center [1328, 610] width 25 height 16
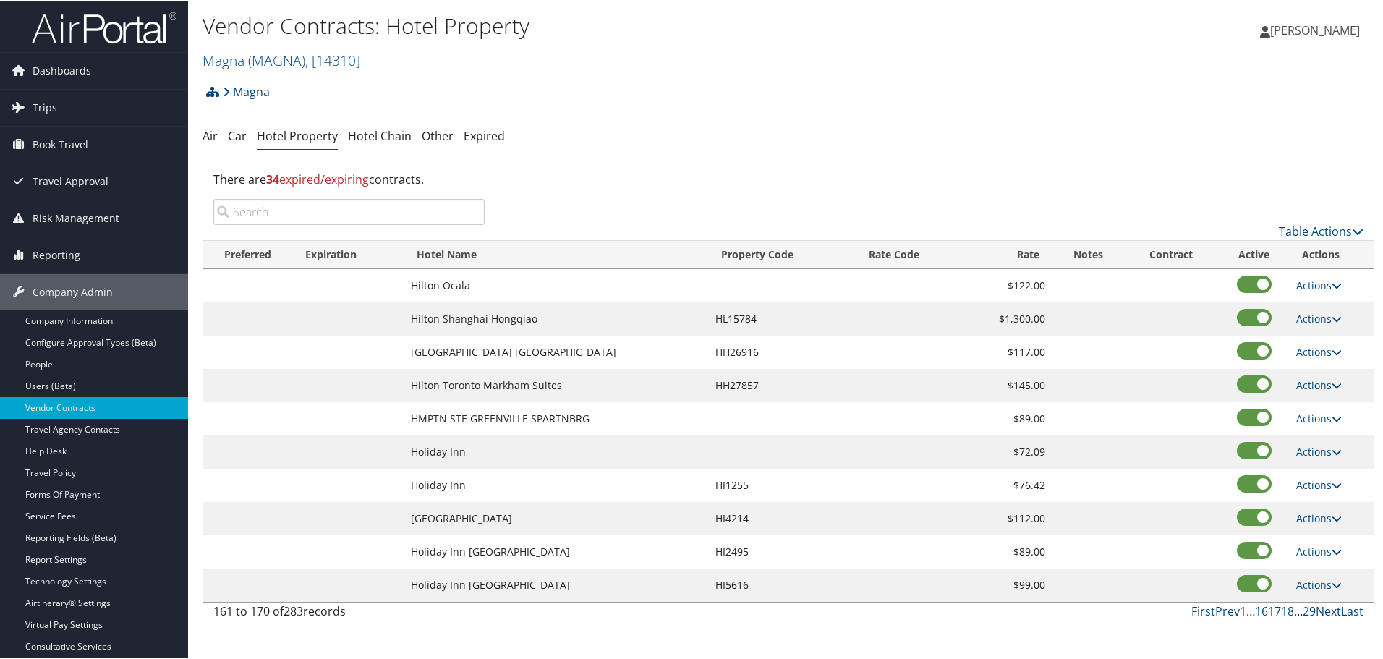
click at [1320, 604] on link "Next" at bounding box center [1328, 610] width 25 height 16
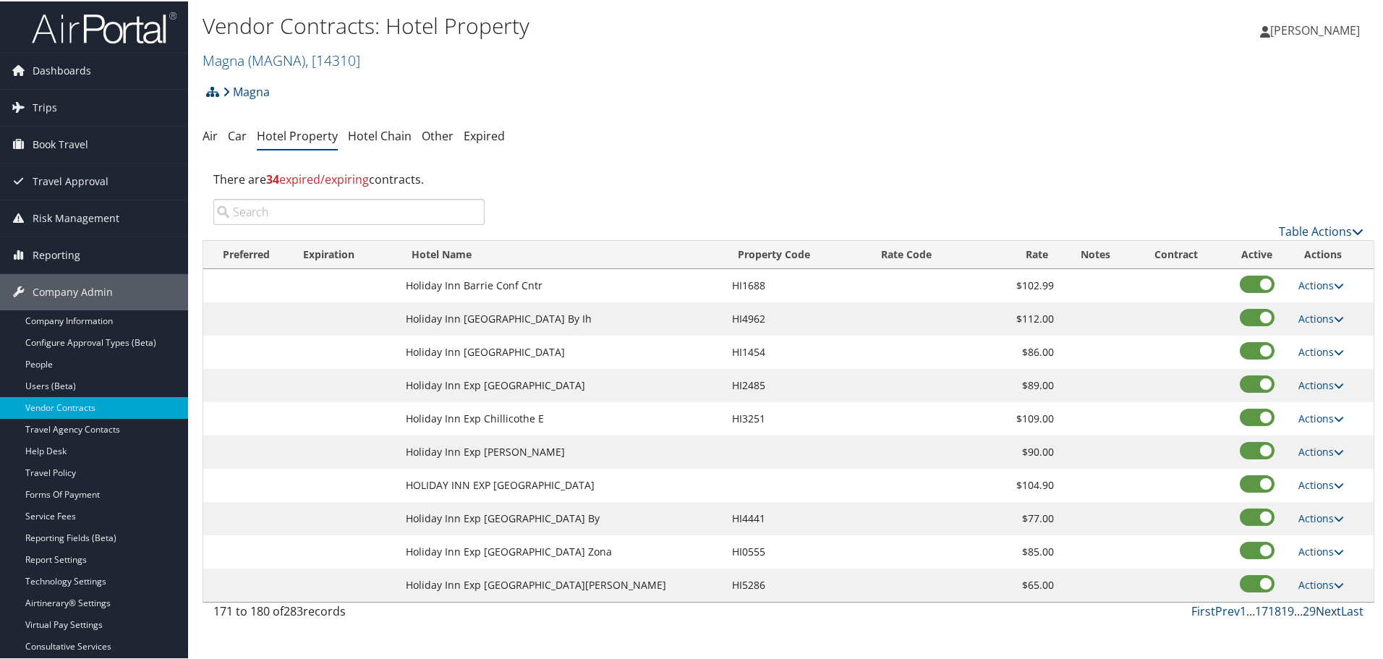
click at [1320, 604] on link "Next" at bounding box center [1328, 610] width 25 height 16
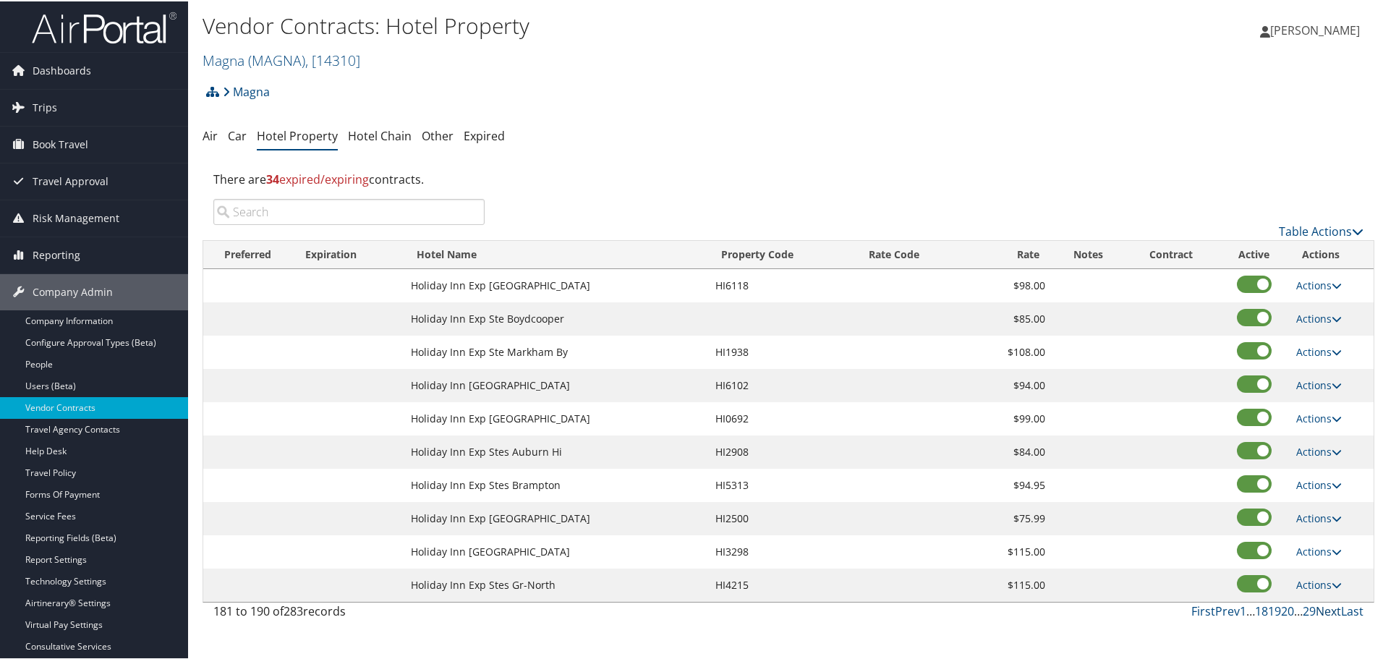
click at [1320, 604] on link "Next" at bounding box center [1328, 610] width 25 height 16
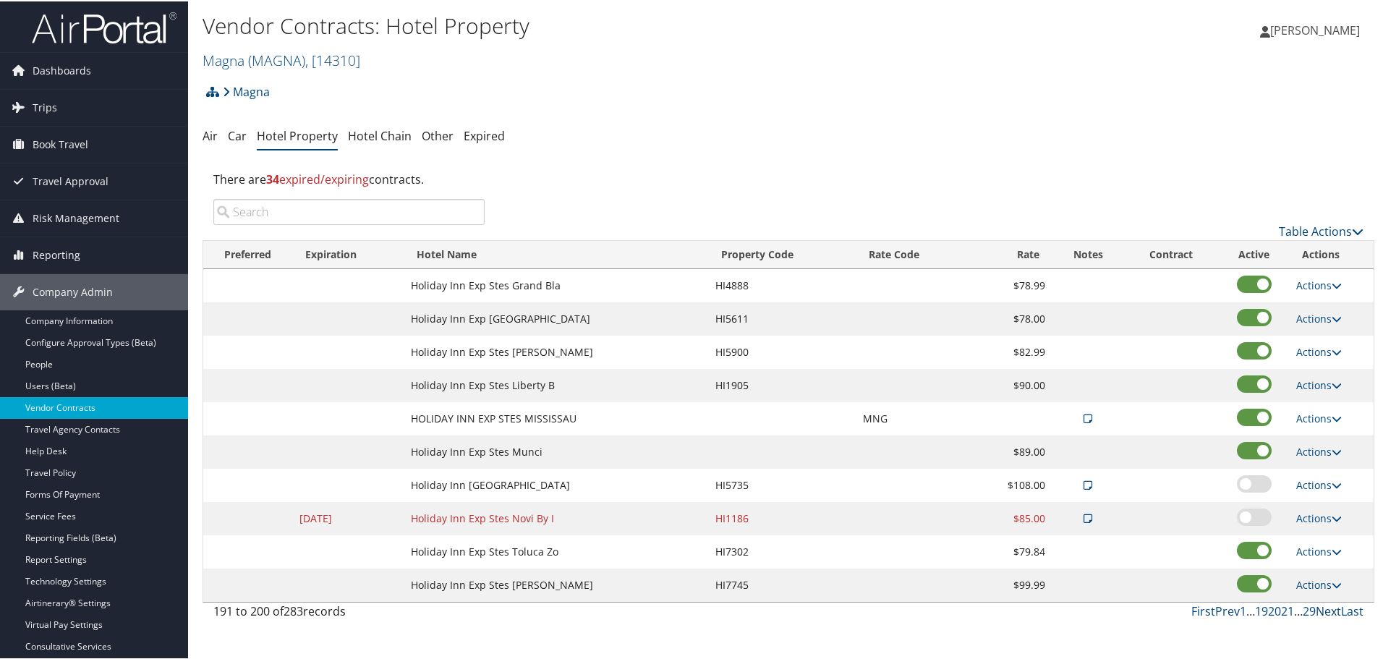
click at [1320, 604] on link "Next" at bounding box center [1328, 610] width 25 height 16
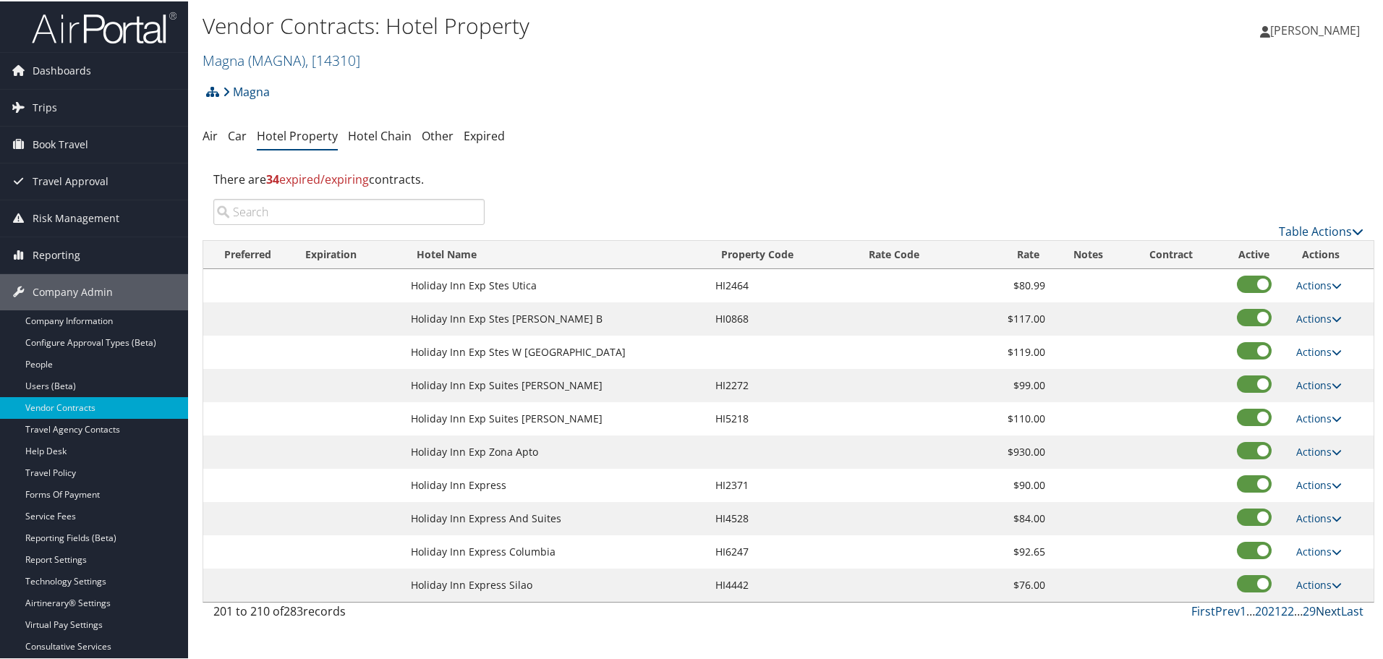
click at [1320, 604] on link "Next" at bounding box center [1328, 610] width 25 height 16
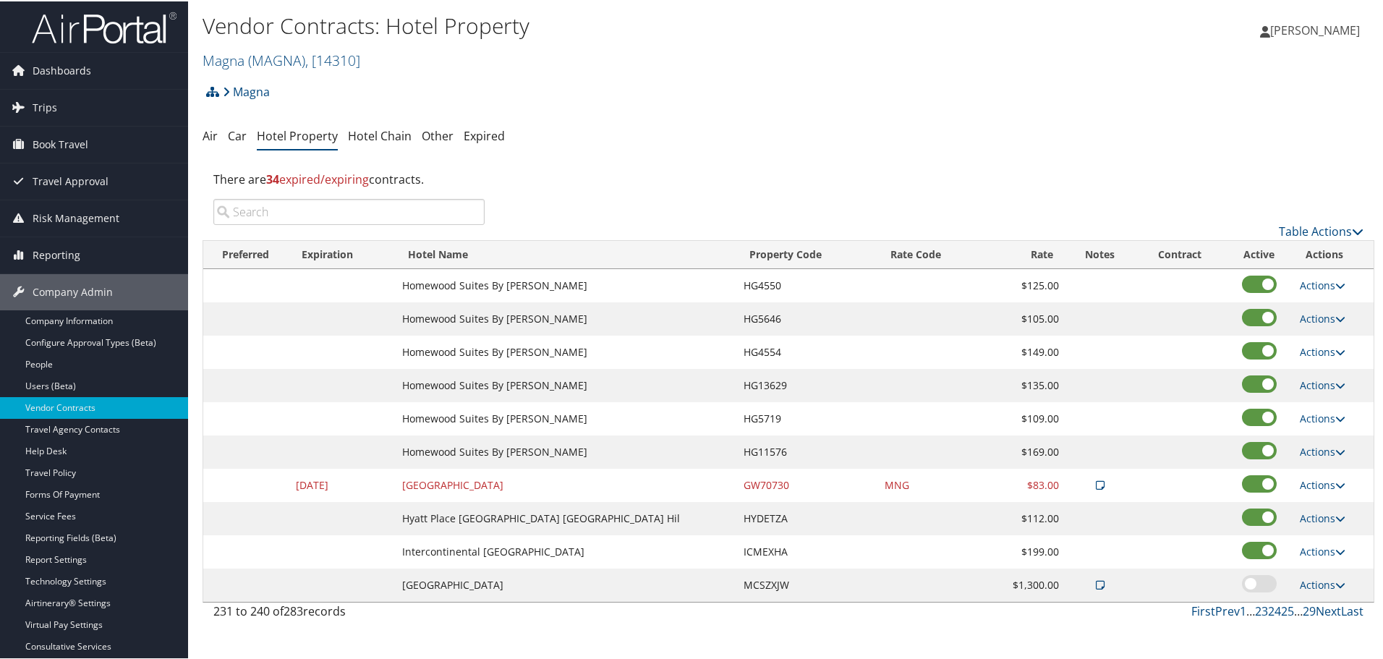
click at [1320, 604] on link "Next" at bounding box center [1328, 610] width 25 height 16
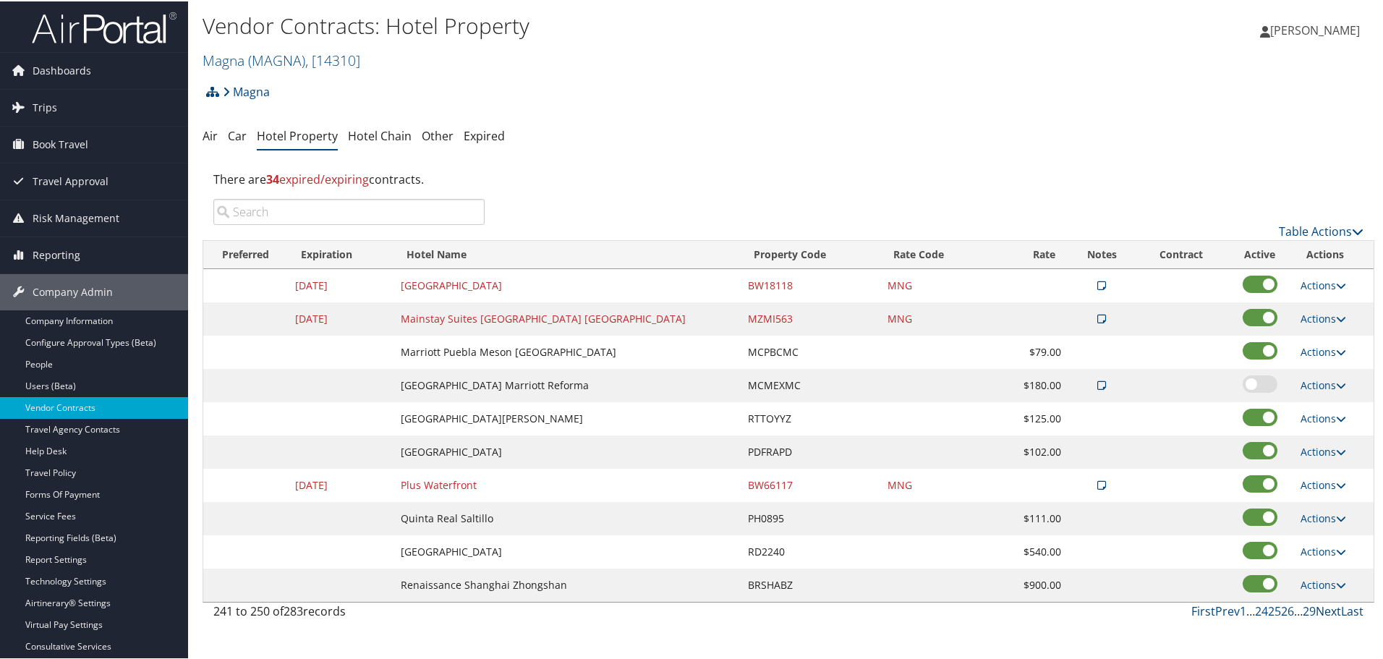
click at [1320, 604] on link "Next" at bounding box center [1328, 610] width 25 height 16
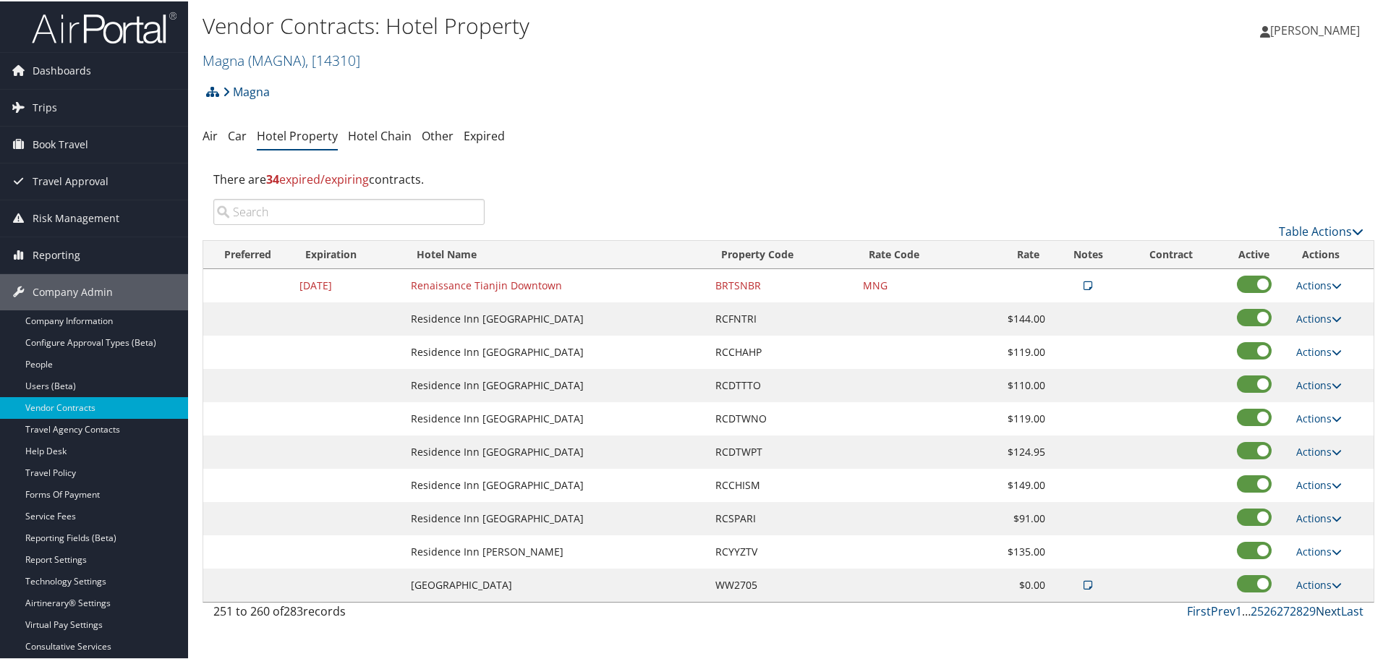
click at [1320, 604] on link "Next" at bounding box center [1328, 610] width 25 height 16
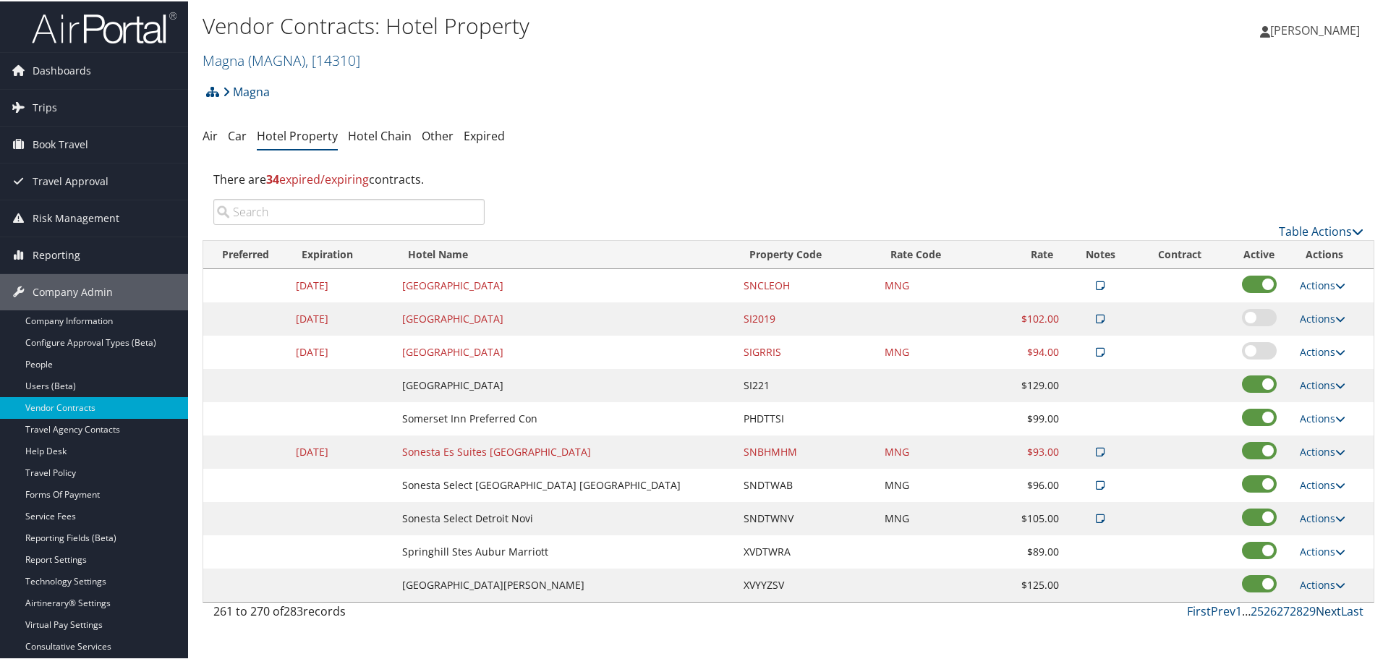
click at [1320, 604] on link "Next" at bounding box center [1328, 610] width 25 height 16
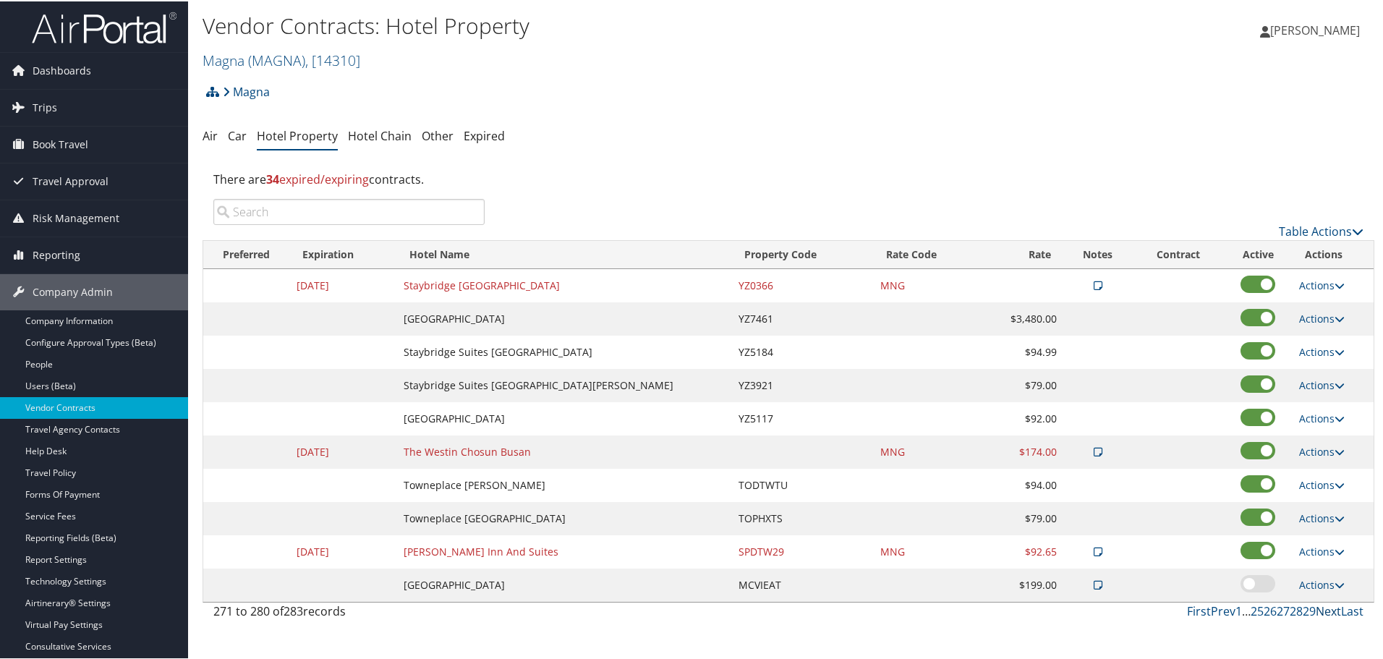
click at [1320, 604] on link "Next" at bounding box center [1328, 610] width 25 height 16
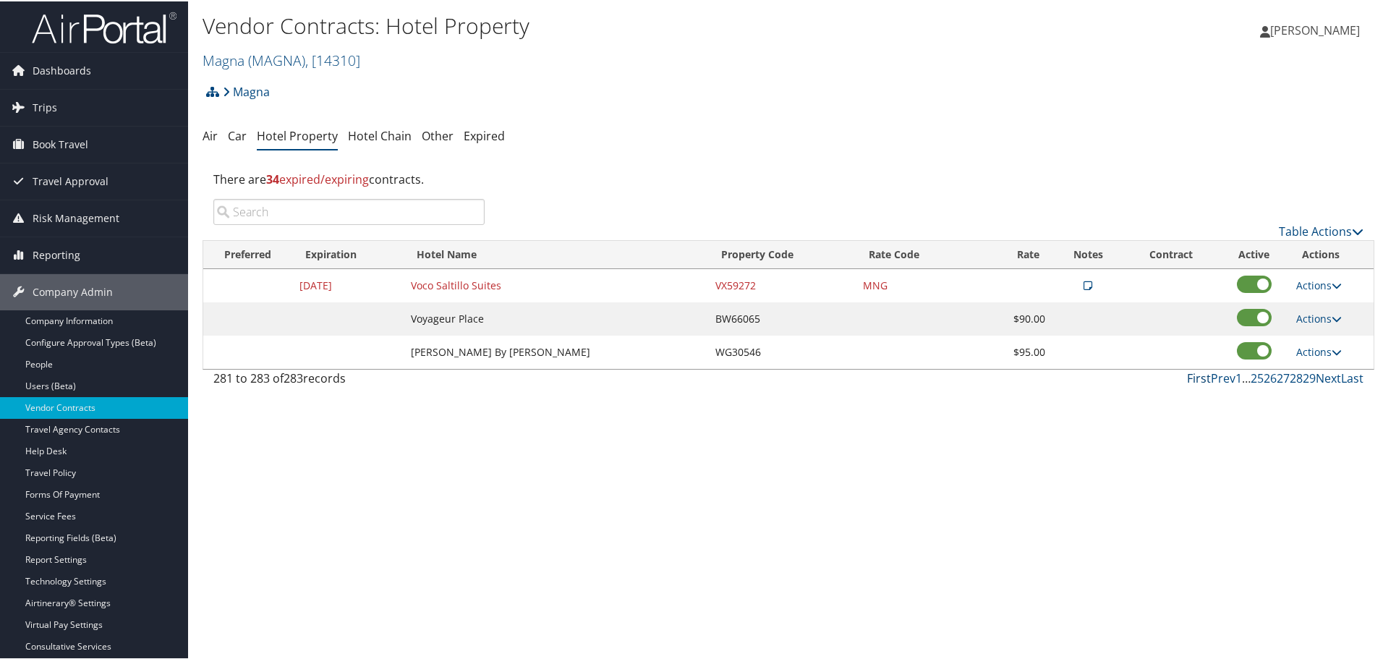
click at [1191, 376] on link "First" at bounding box center [1199, 377] width 24 height 16
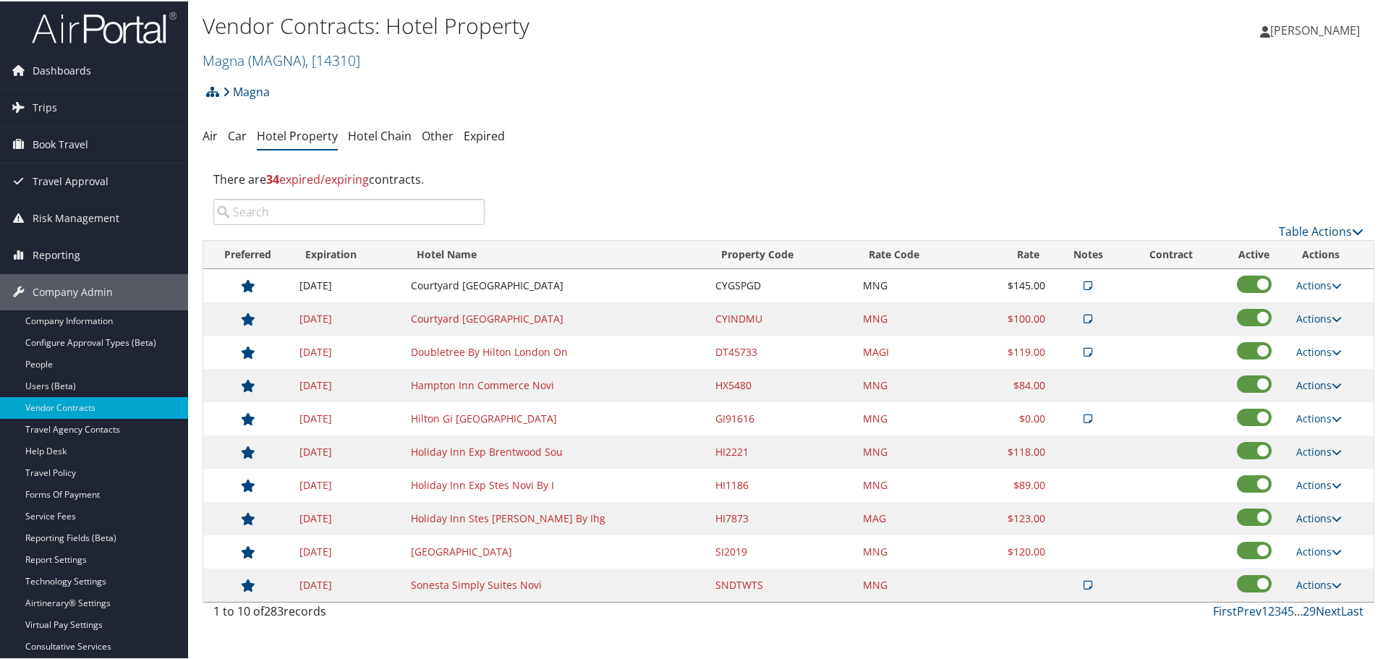
click at [438, 354] on td "Doubletree By Hilton London On" at bounding box center [556, 350] width 305 height 33
click at [350, 215] on input "search" at bounding box center [348, 211] width 271 height 26
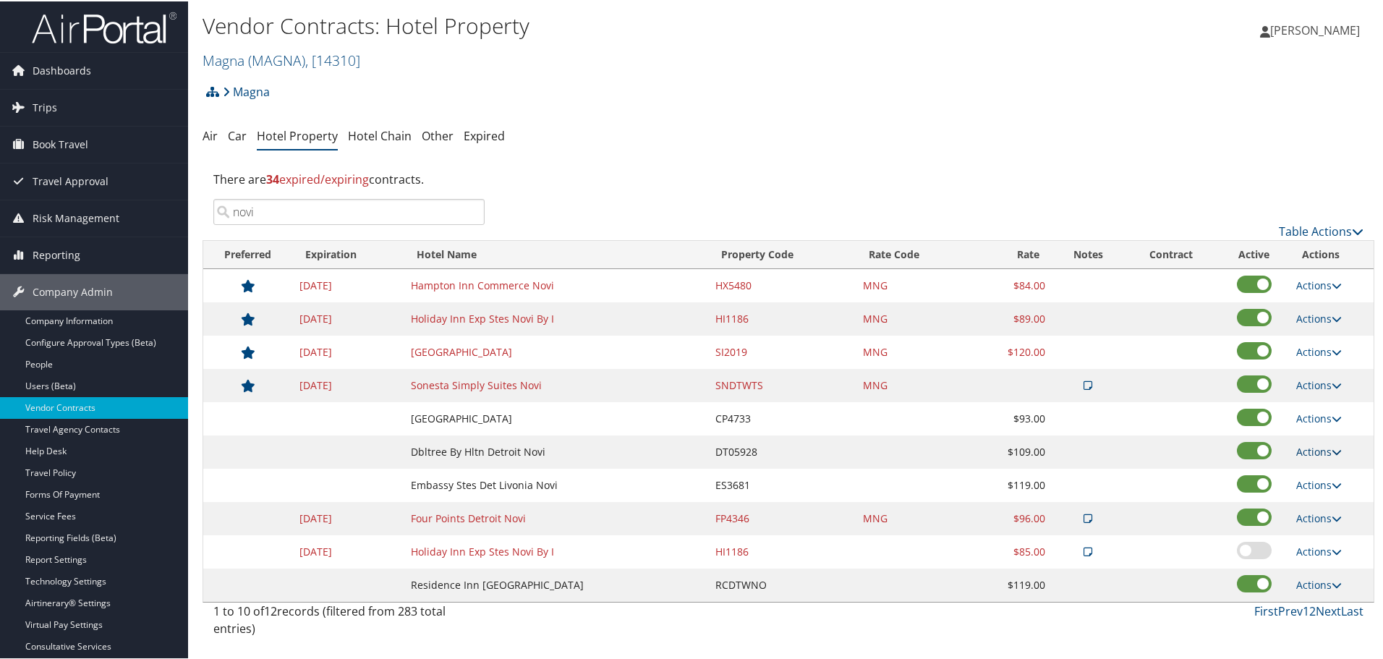
type input "novi"
click at [1315, 450] on link "Actions" at bounding box center [1320, 451] width 46 height 14
click at [1315, 460] on link "Edit" at bounding box center [1320, 471] width 56 height 25
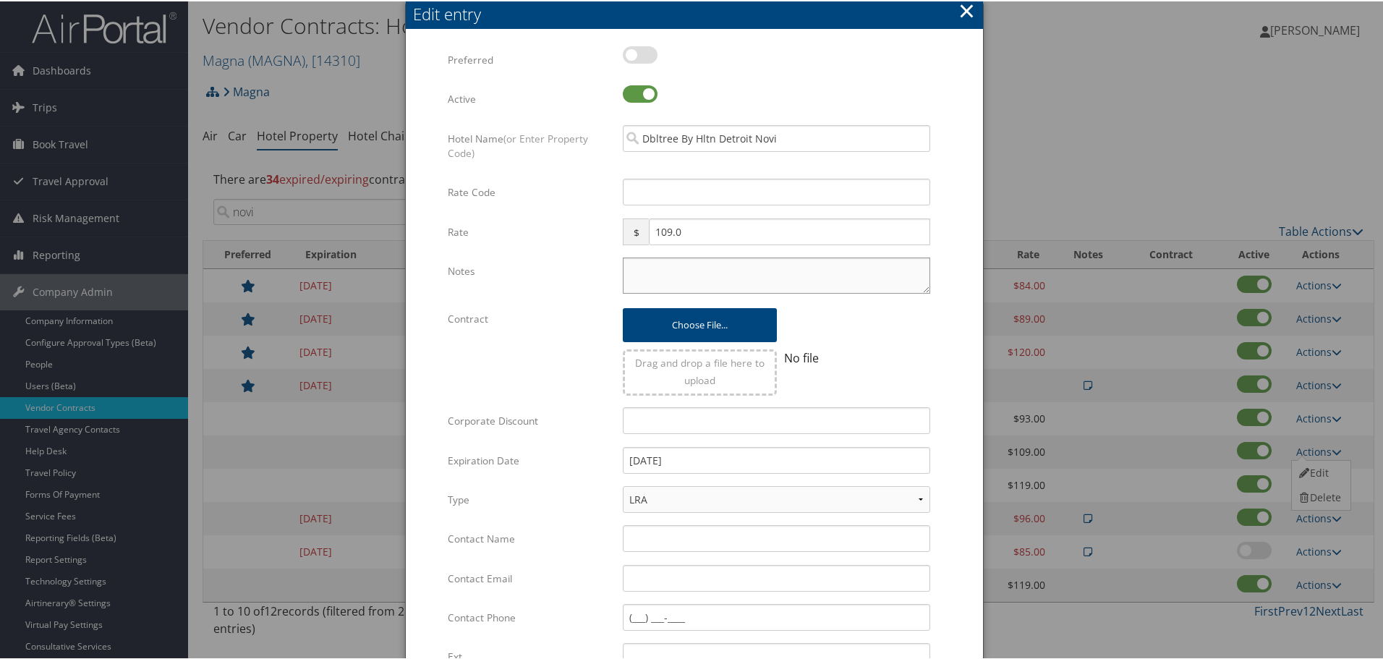
click at [787, 270] on textarea "Notes" at bounding box center [777, 274] width 308 height 36
paste textarea "Rates tested in [GEOGRAPHIC_DATA] [DATE];"
type textarea "Rates tested in [GEOGRAPHIC_DATA] [DATE];"
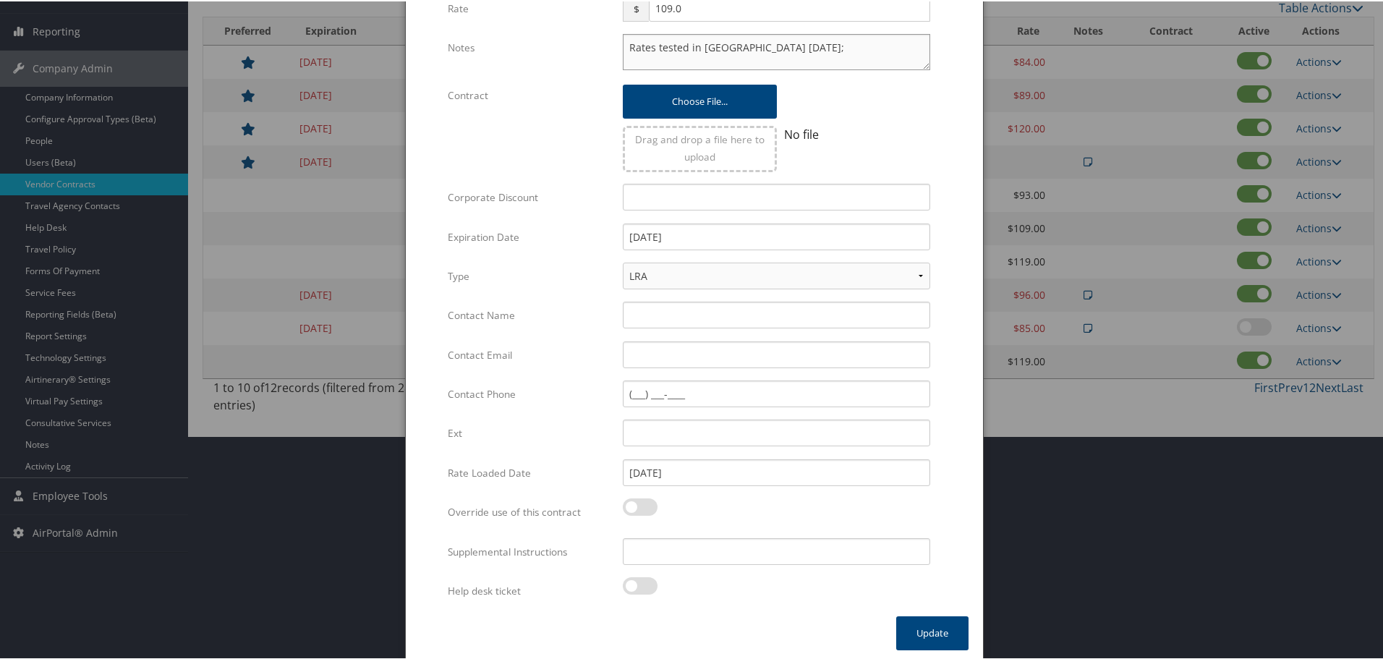
scroll to position [229, 0]
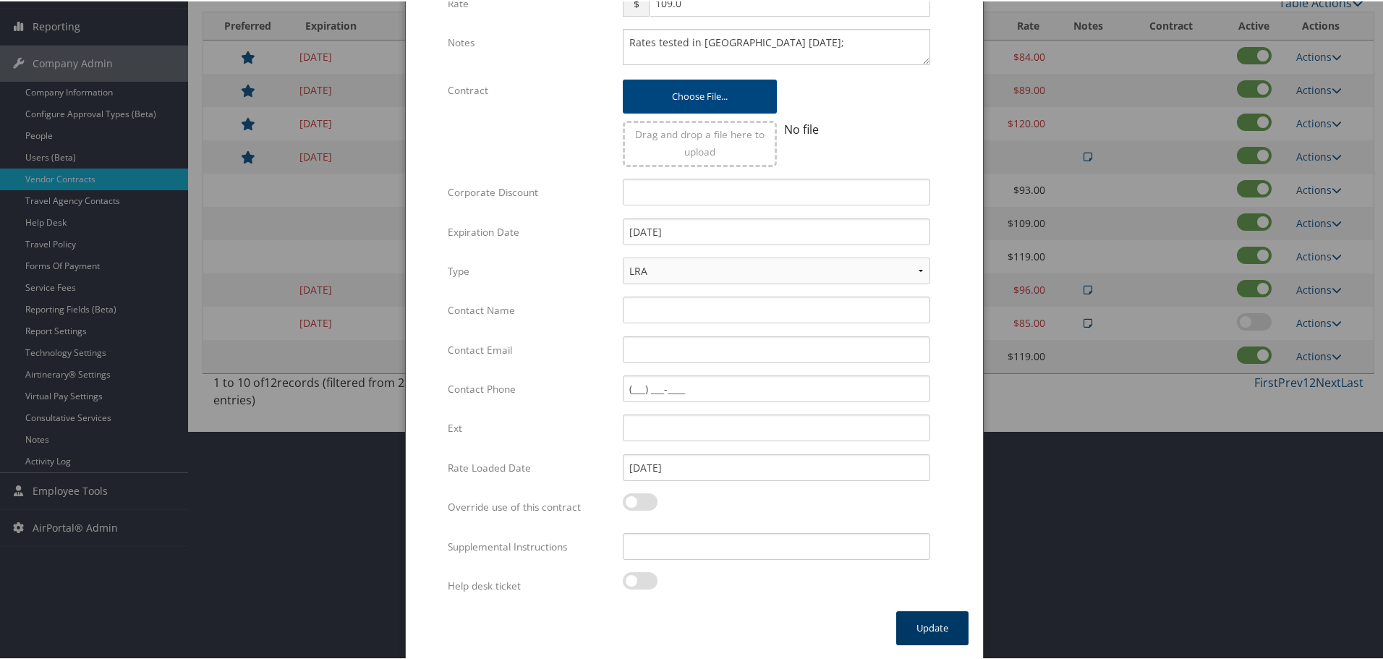
click at [931, 624] on button "Update" at bounding box center [932, 627] width 72 height 34
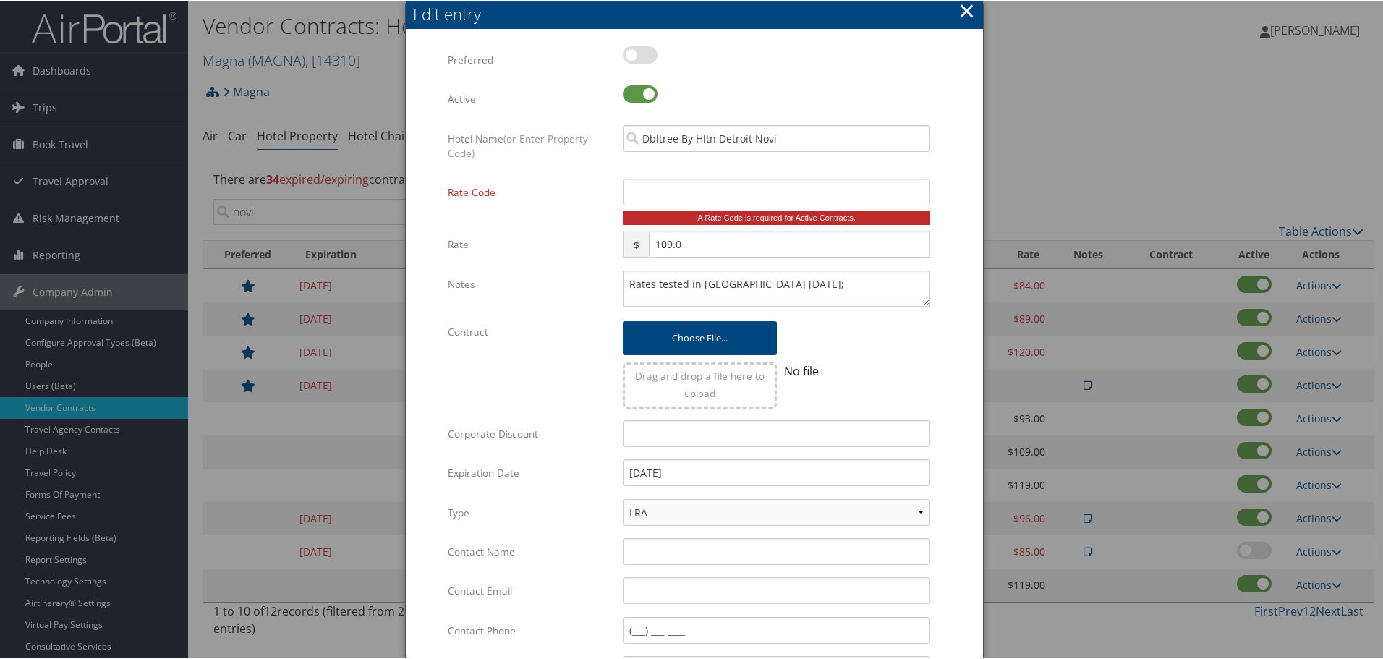
click at [964, 9] on button "×" at bounding box center [967, 9] width 17 height 29
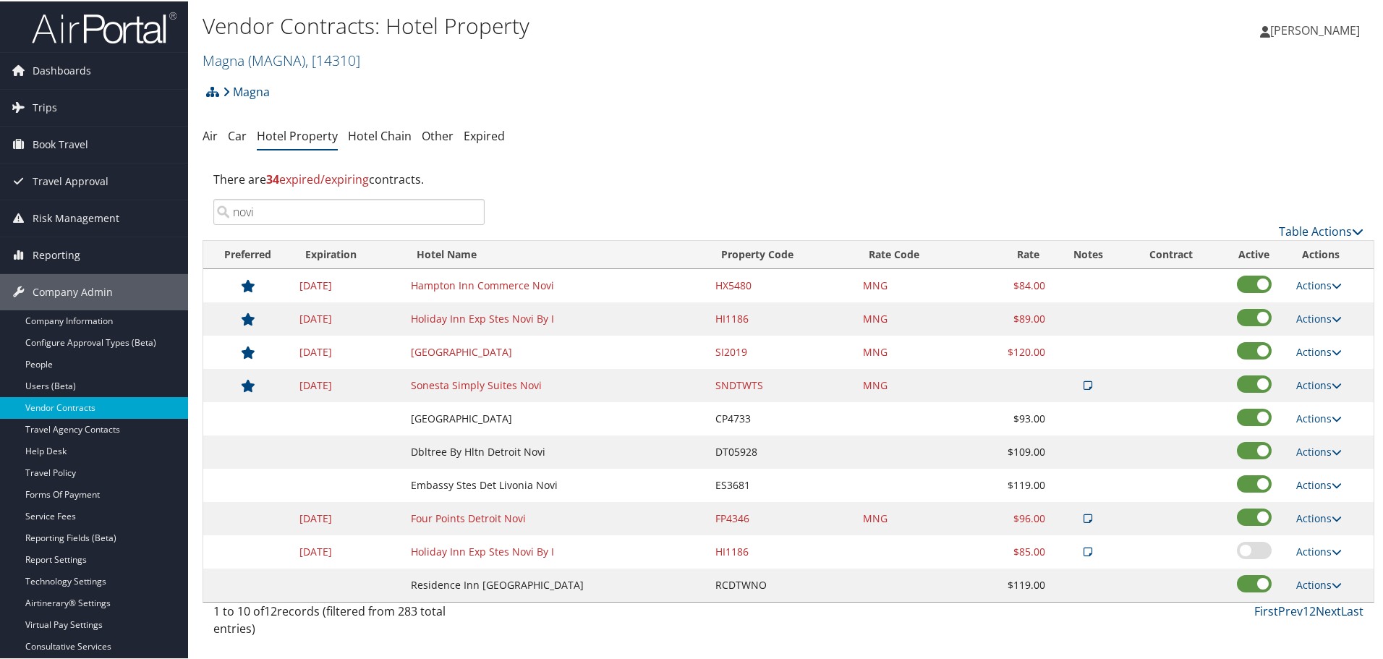
drag, startPoint x: 467, startPoint y: 213, endPoint x: 475, endPoint y: 207, distance: 9.3
click at [470, 212] on input "novi" at bounding box center [348, 211] width 271 height 26
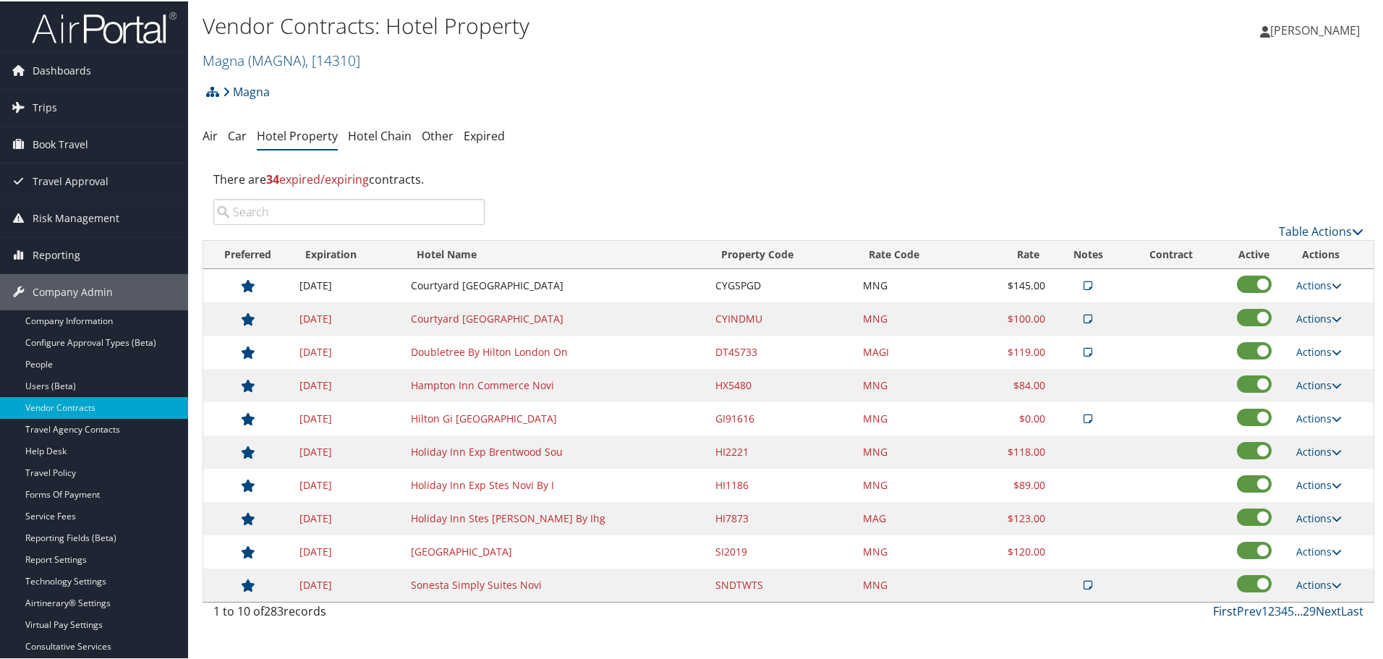
click at [1218, 610] on link "First" at bounding box center [1225, 610] width 24 height 16
click at [1325, 606] on link "Next" at bounding box center [1328, 610] width 25 height 16
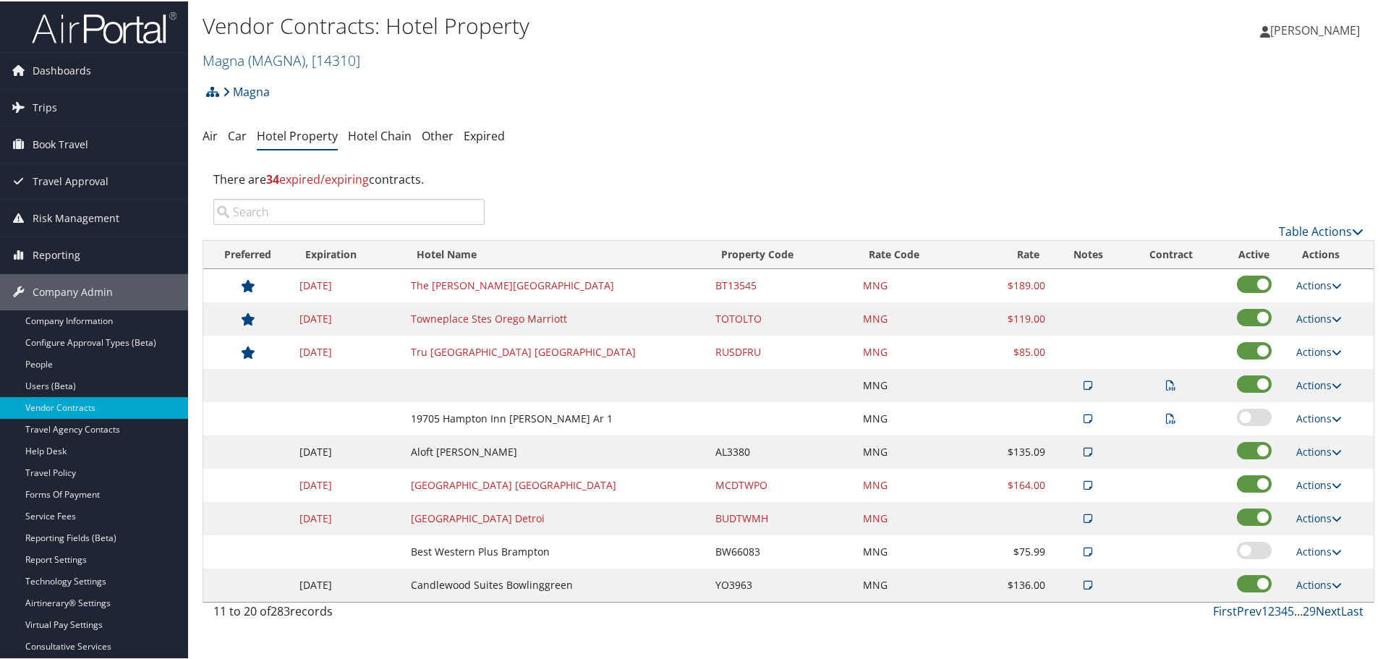
click at [1325, 606] on link "Next" at bounding box center [1328, 610] width 25 height 16
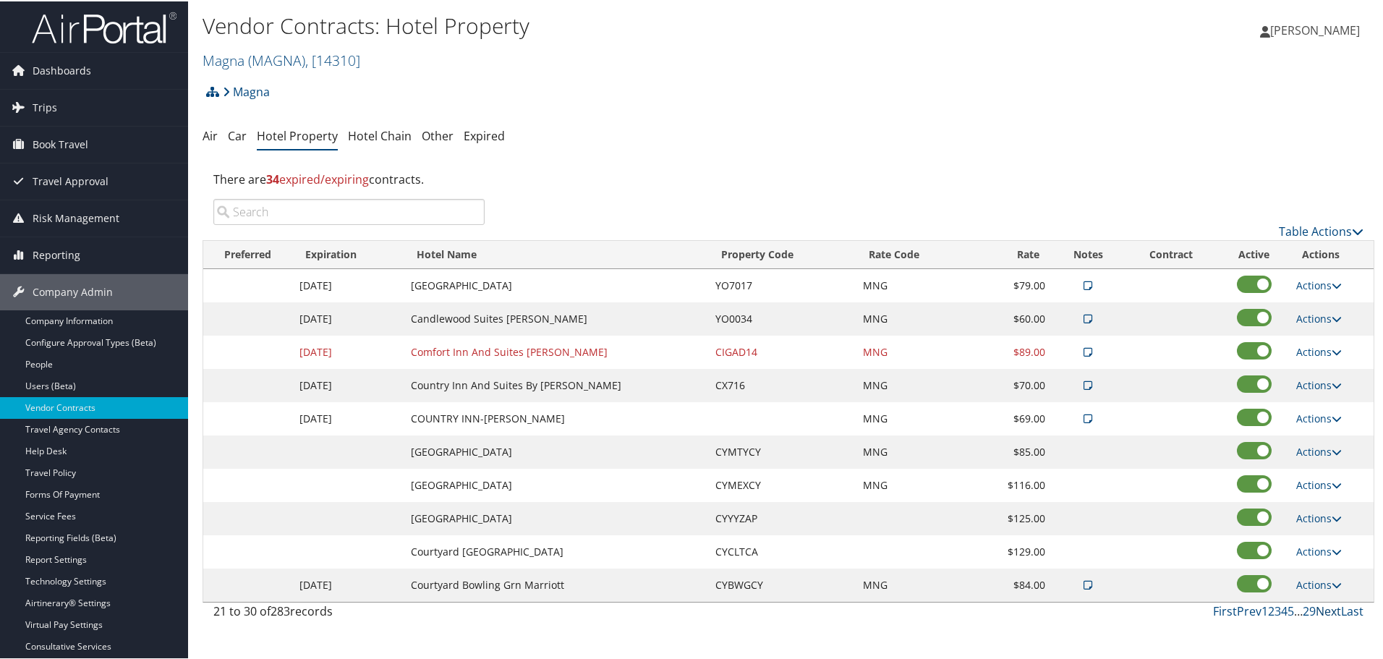
click at [1325, 606] on link "Next" at bounding box center [1328, 610] width 25 height 16
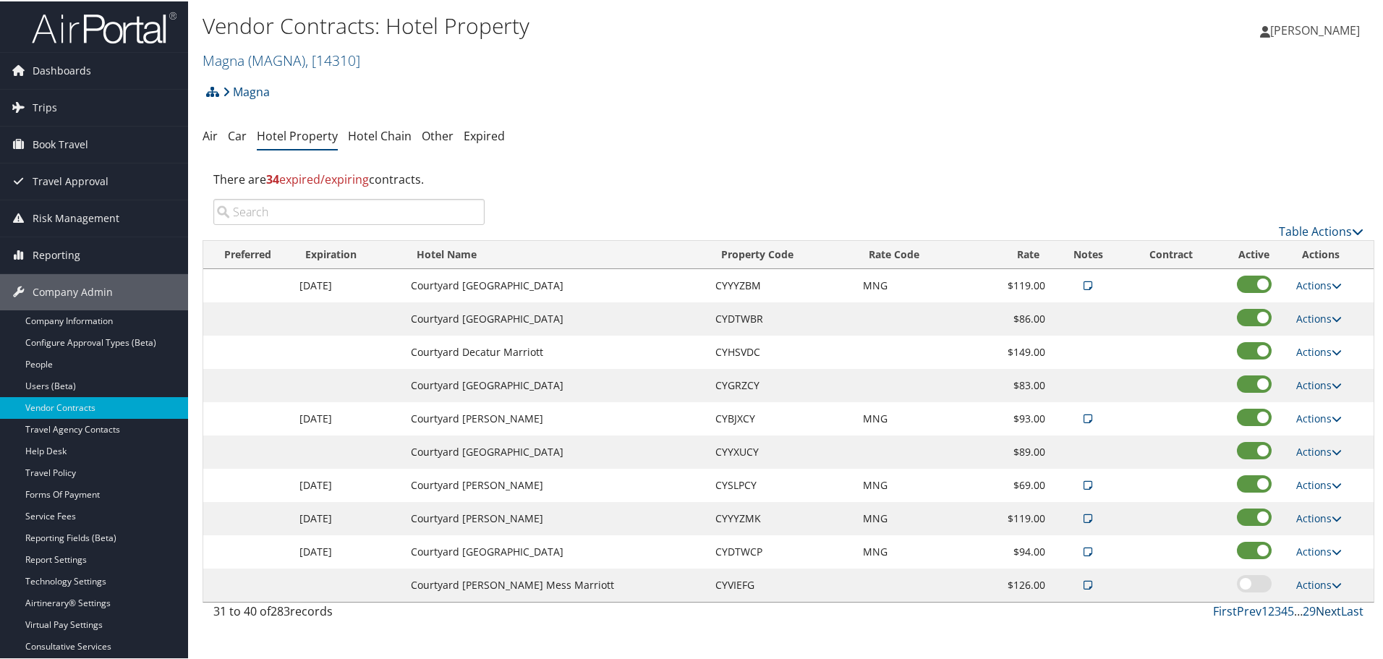
click at [1325, 606] on link "Next" at bounding box center [1328, 610] width 25 height 16
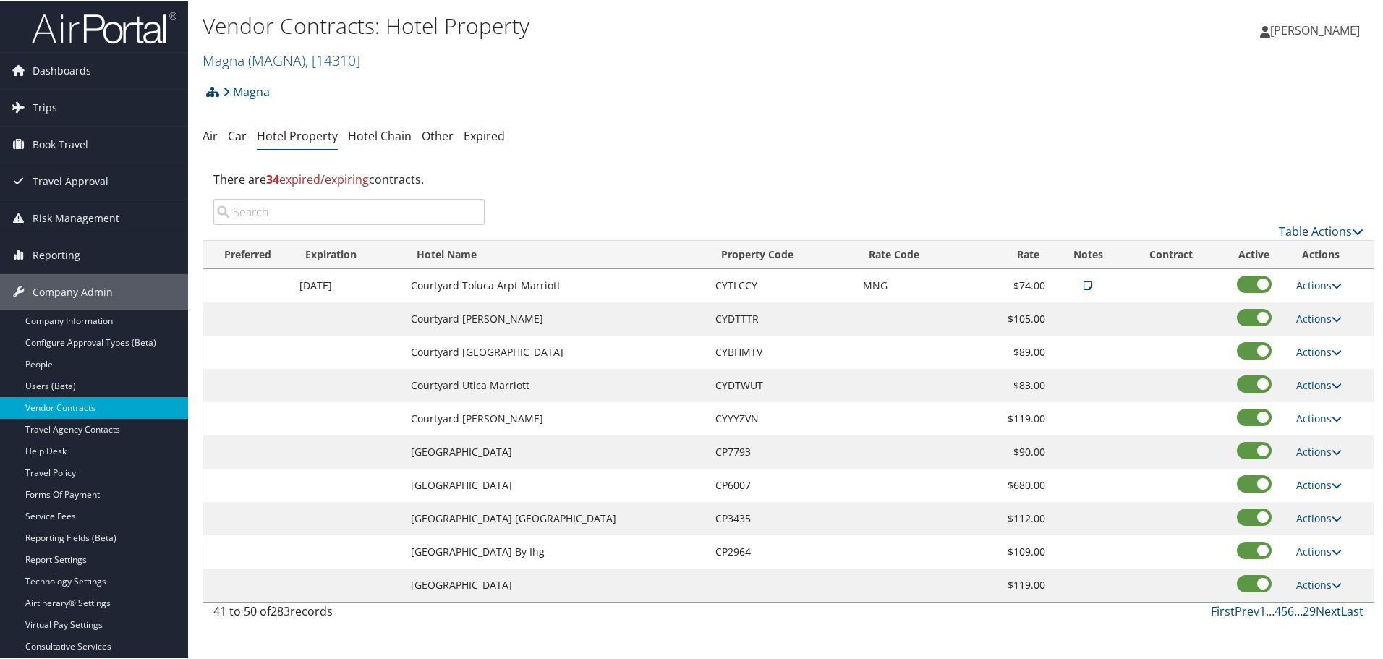
click at [1325, 606] on link "Next" at bounding box center [1328, 610] width 25 height 16
click at [1325, 611] on link "Next" at bounding box center [1328, 610] width 25 height 16
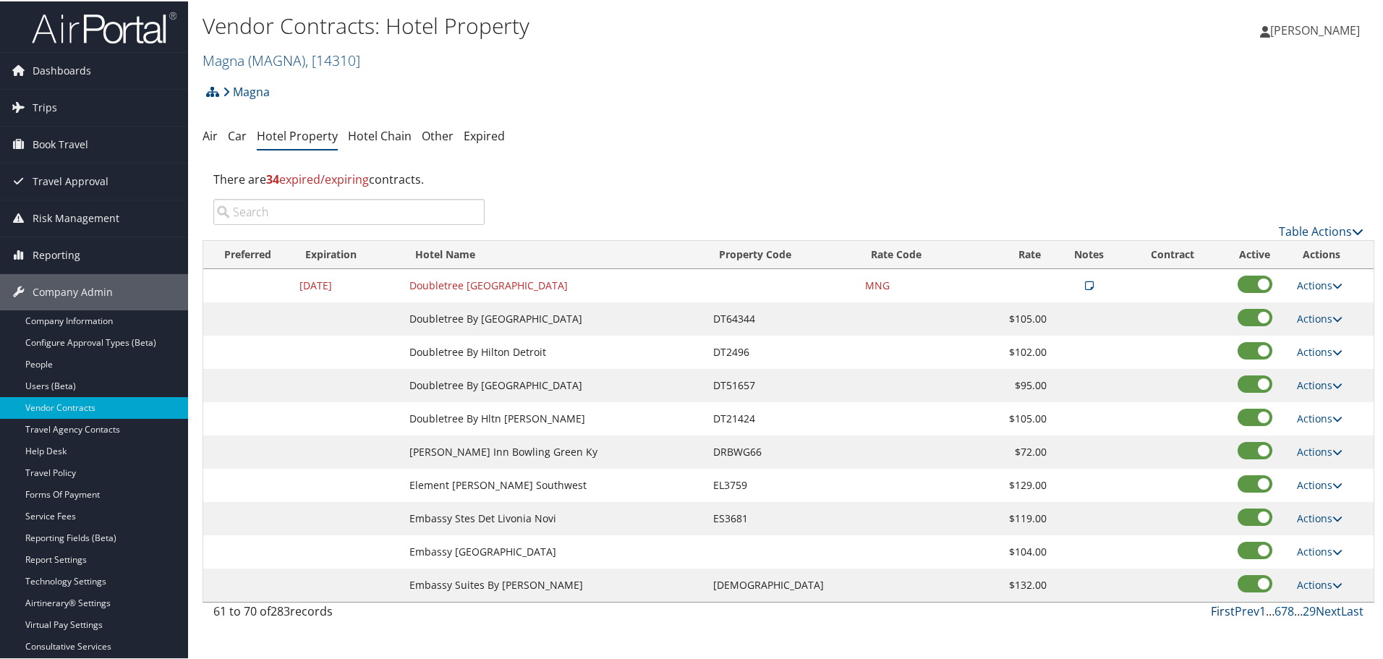
click at [1217, 608] on link "First" at bounding box center [1223, 610] width 24 height 16
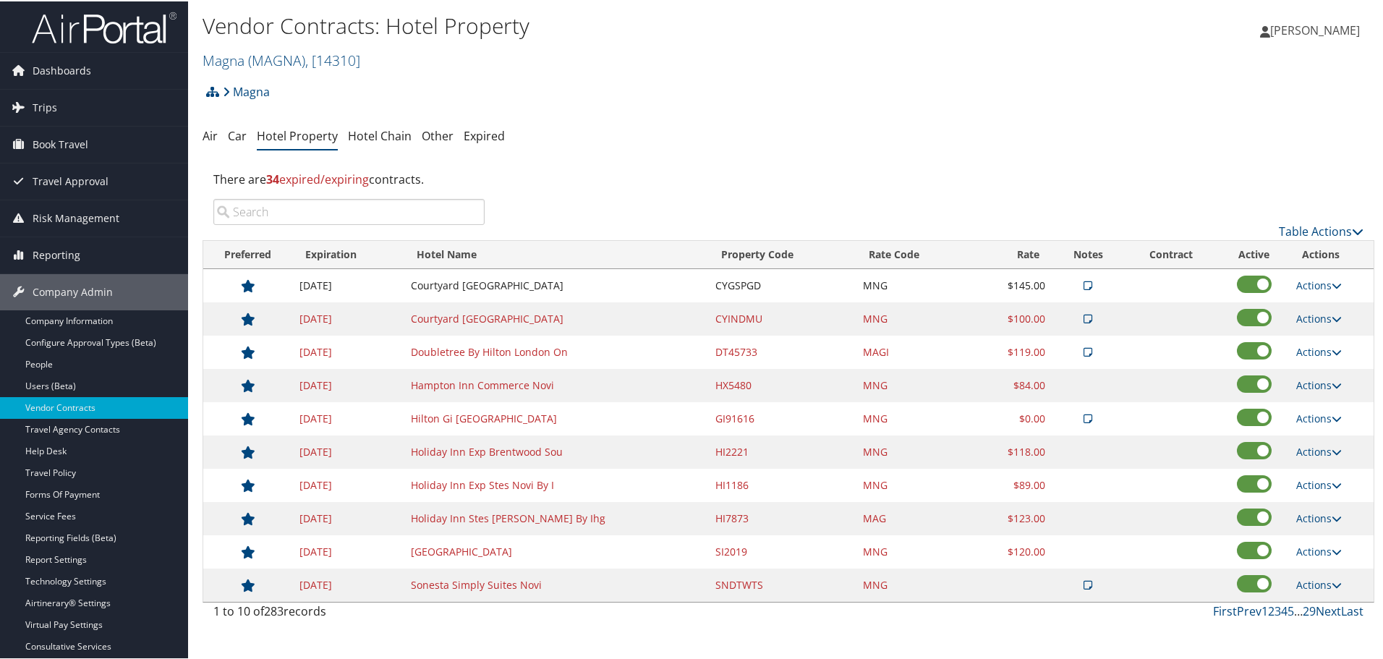
click at [1307, 343] on td "Actions View Notes Edit Delete" at bounding box center [1331, 350] width 85 height 33
click at [1315, 351] on link "Actions" at bounding box center [1320, 351] width 46 height 14
click at [1331, 396] on link "Edit" at bounding box center [1331, 396] width 78 height 25
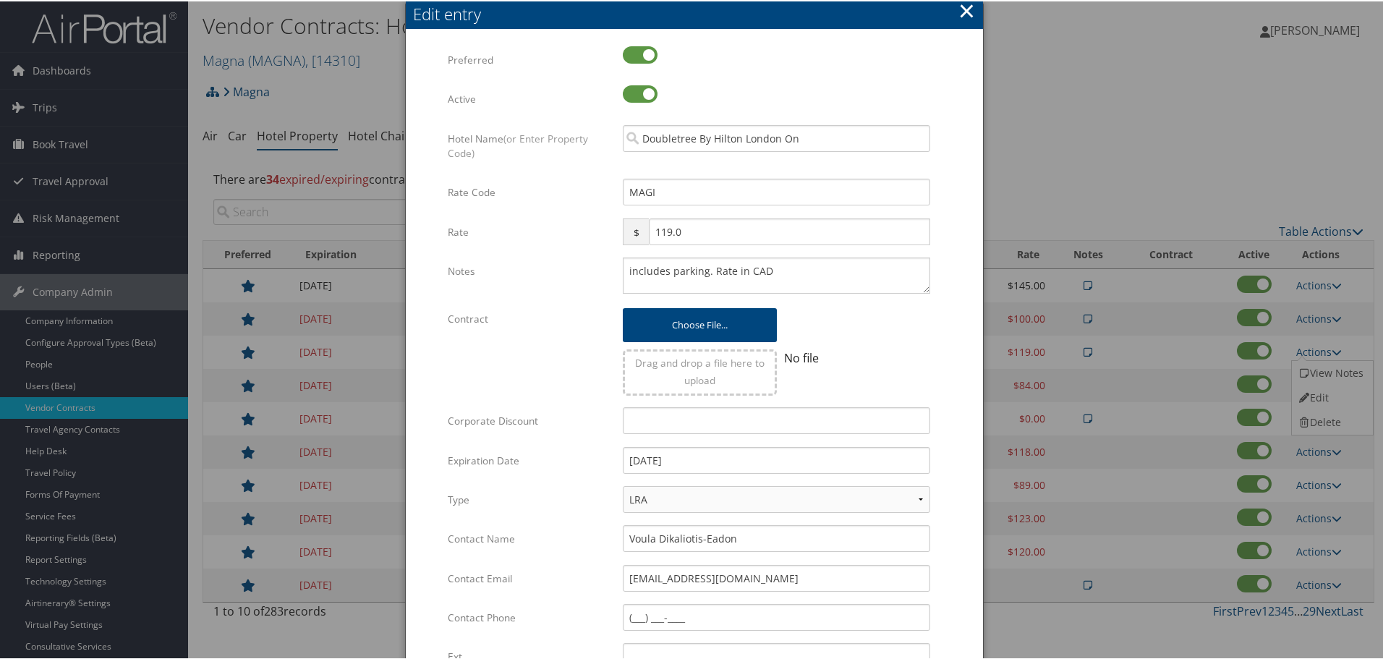
click at [617, 268] on div "includes parking. Rate in CAD Multiple values The selected items contain differ…" at bounding box center [776, 280] width 329 height 48
click at [624, 268] on textarea "includes parking. Rate in CAD" at bounding box center [777, 274] width 308 height 36
paste textarea "Rates tested in [GEOGRAPHIC_DATA] [DATE];"
type textarea "Rates tested in [GEOGRAPHIC_DATA] [DATE]; includes parking. Rate in CAD"
drag, startPoint x: 739, startPoint y: 461, endPoint x: 577, endPoint y: 457, distance: 161.4
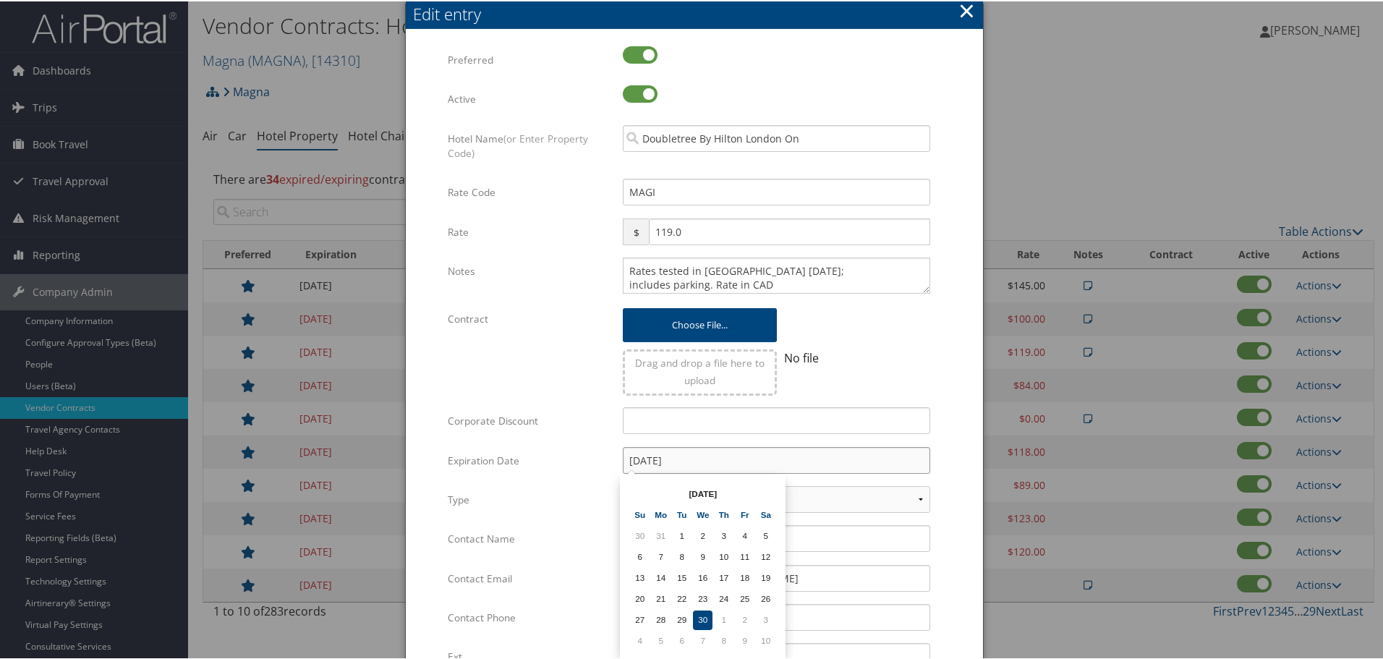
click at [577, 457] on div "Expiration Date [DATE] Multiple values The selected items contain different val…" at bounding box center [694, 465] width 493 height 39
type input "[DATE]"
click at [942, 441] on form "Multiple values The selected items contain different values for this input. To …" at bounding box center [694, 442] width 548 height 794
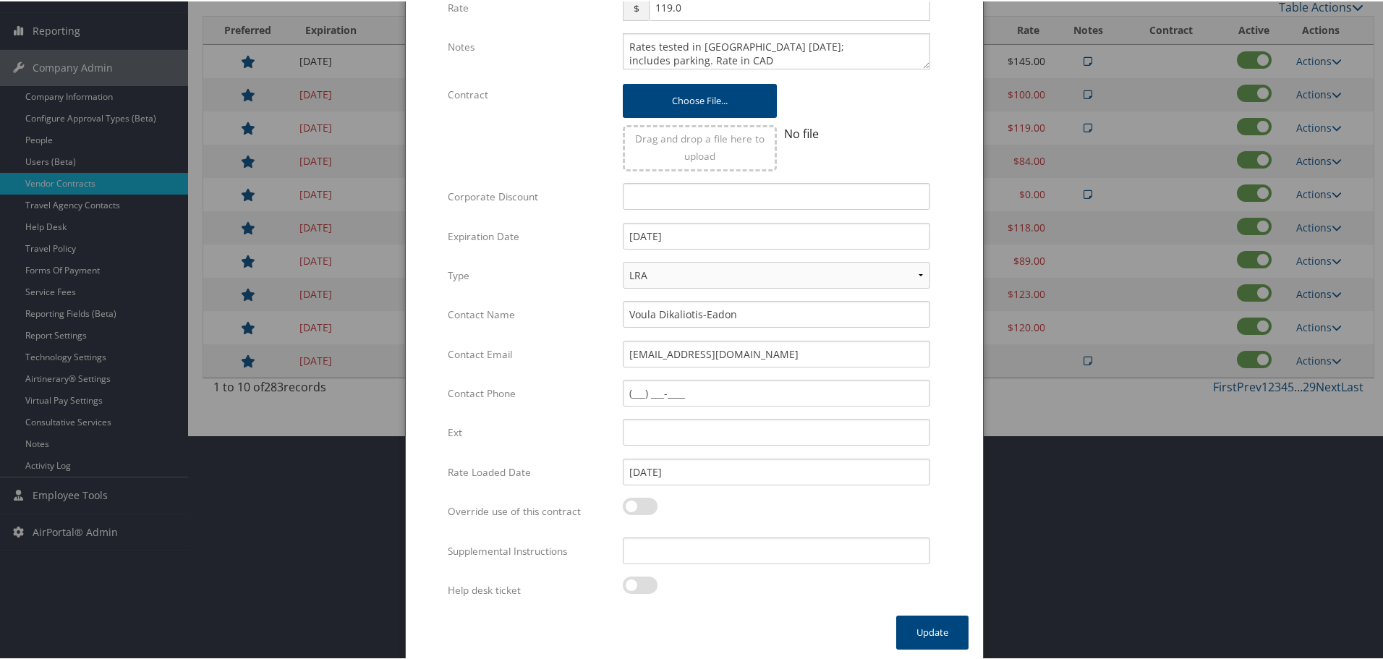
scroll to position [229, 0]
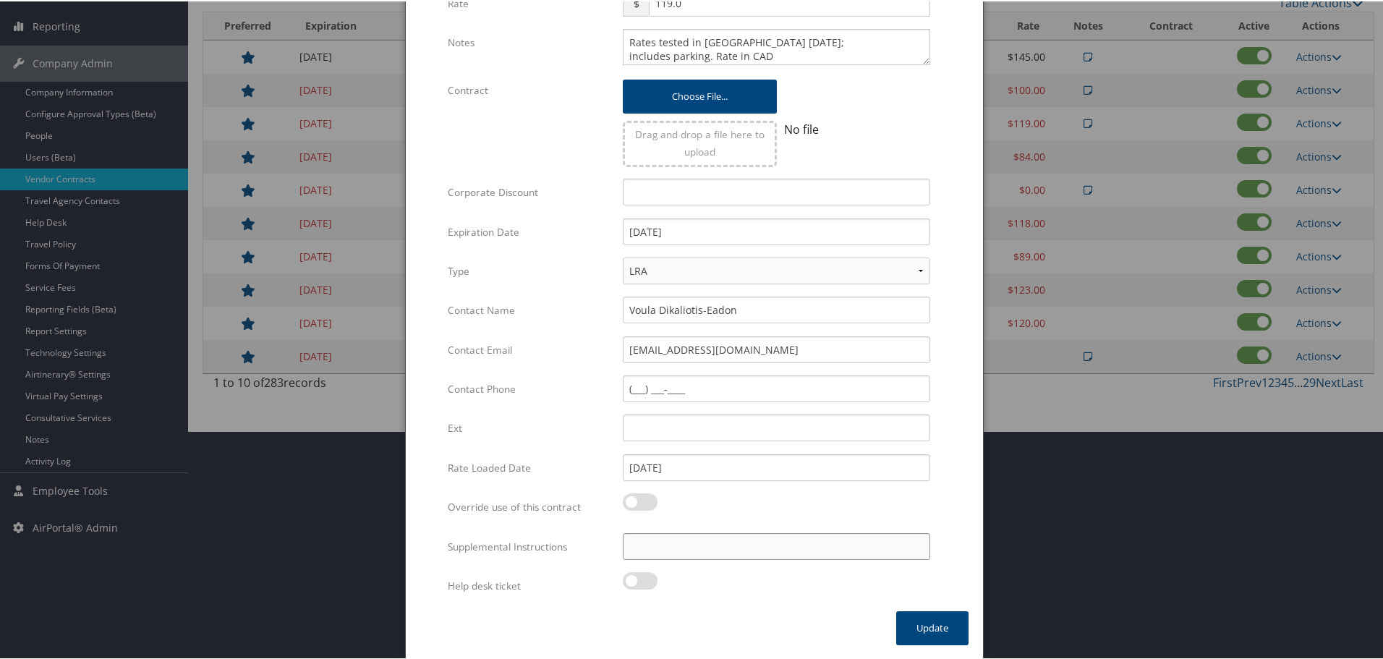
click at [767, 551] on input "Supplemental Instructions" at bounding box center [777, 545] width 308 height 27
paste input "SAB Prop ID -"
paste input "45733"
type input "SAB Prop ID - 45733"
click at [920, 622] on button "Update" at bounding box center [932, 627] width 72 height 34
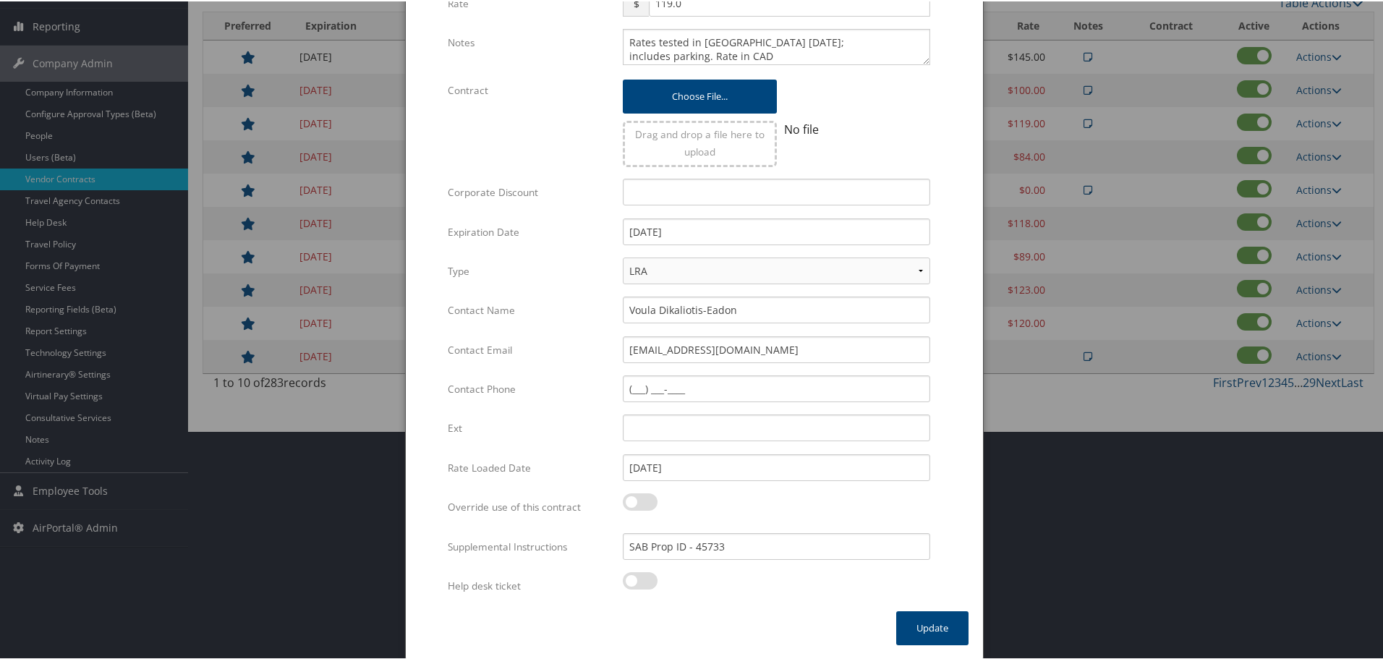
scroll to position [115, 0]
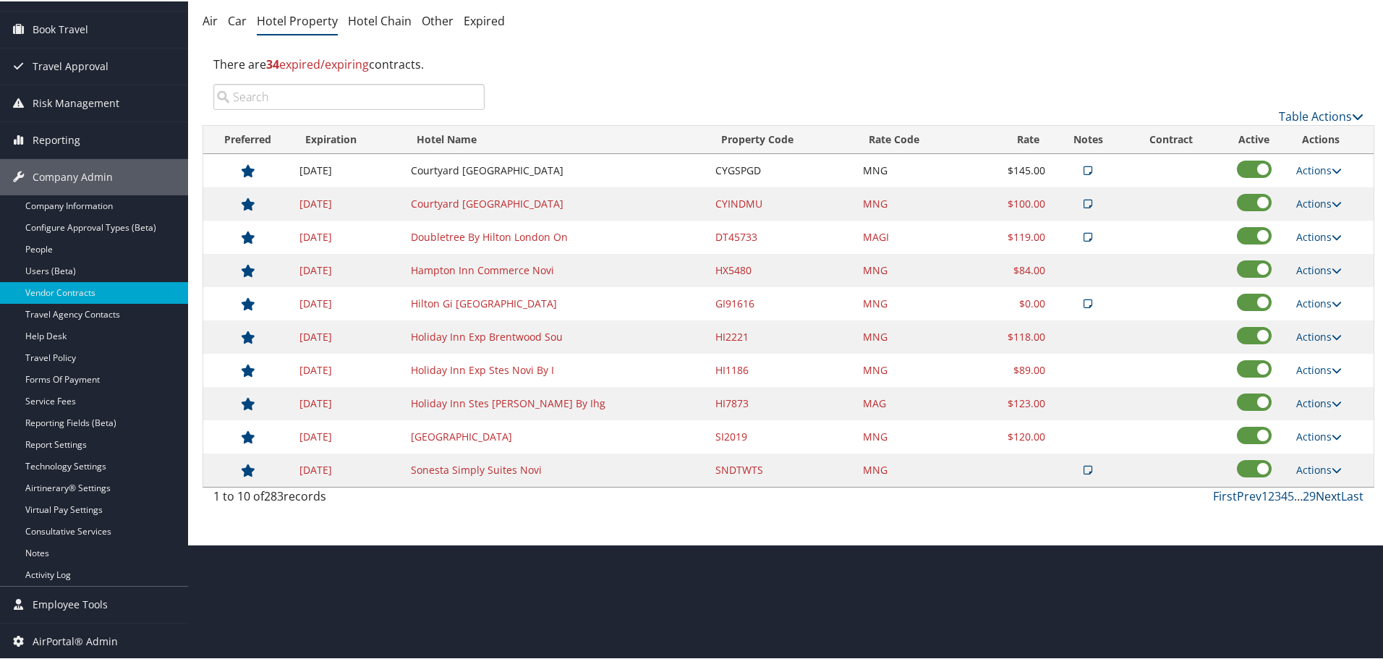
click at [1326, 491] on link "Next" at bounding box center [1328, 495] width 25 height 16
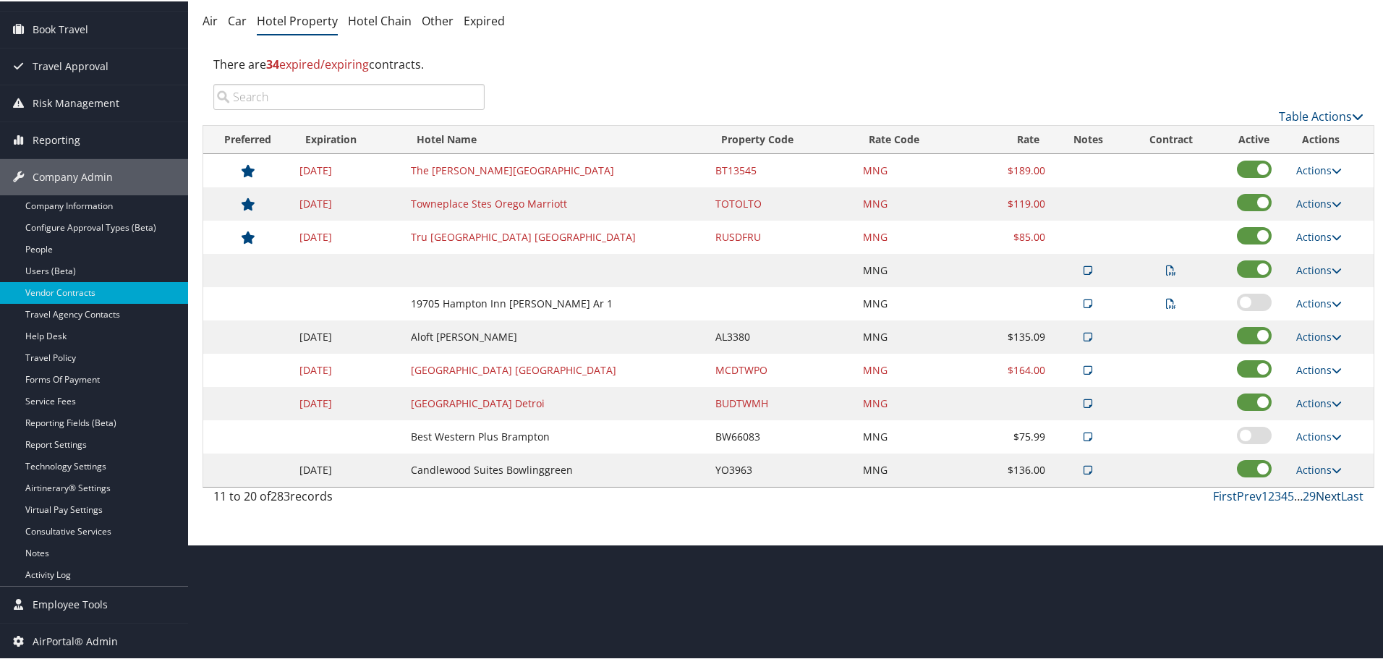
click at [1326, 491] on link "Next" at bounding box center [1328, 495] width 25 height 16
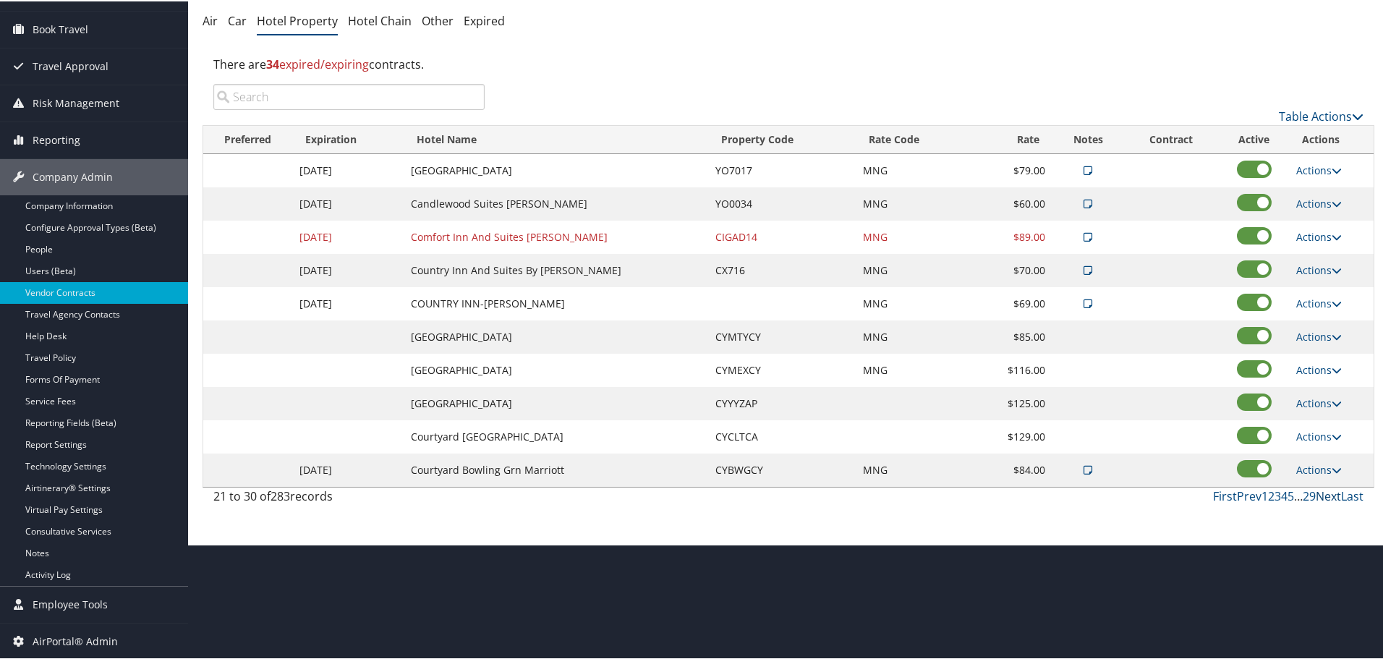
click at [1326, 491] on link "Next" at bounding box center [1328, 495] width 25 height 16
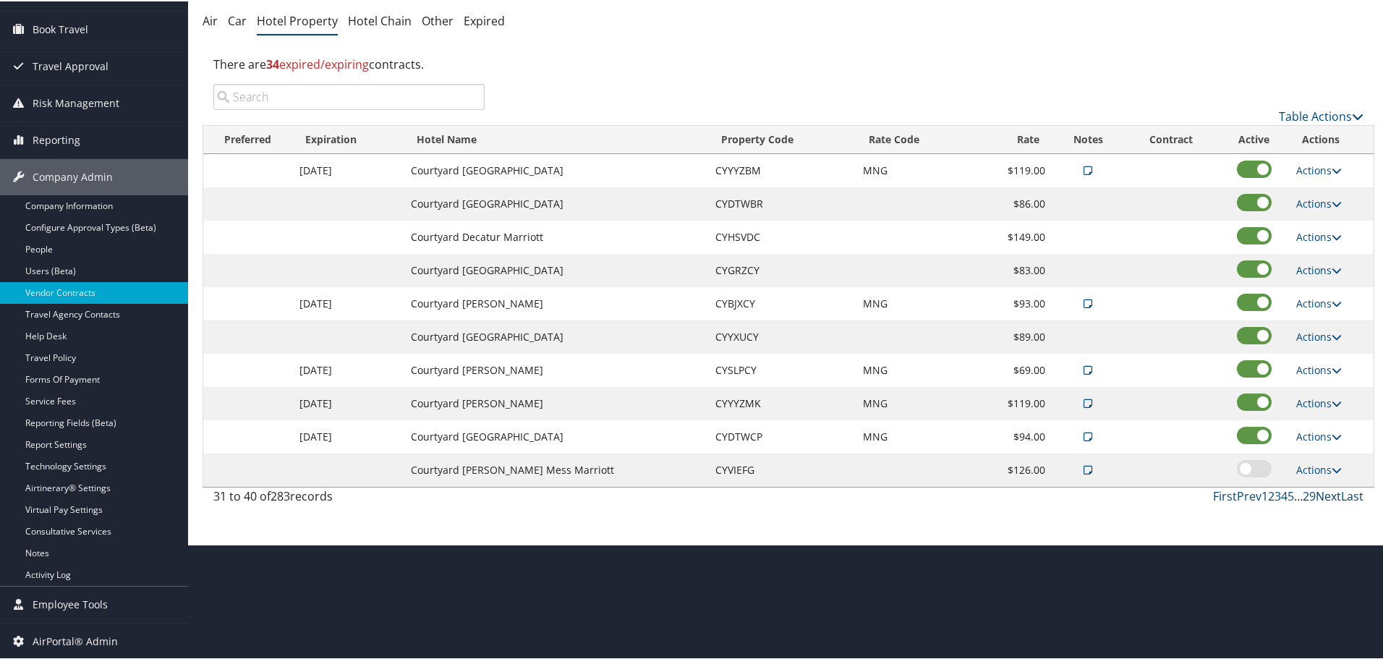
click at [1326, 491] on link "Next" at bounding box center [1328, 495] width 25 height 16
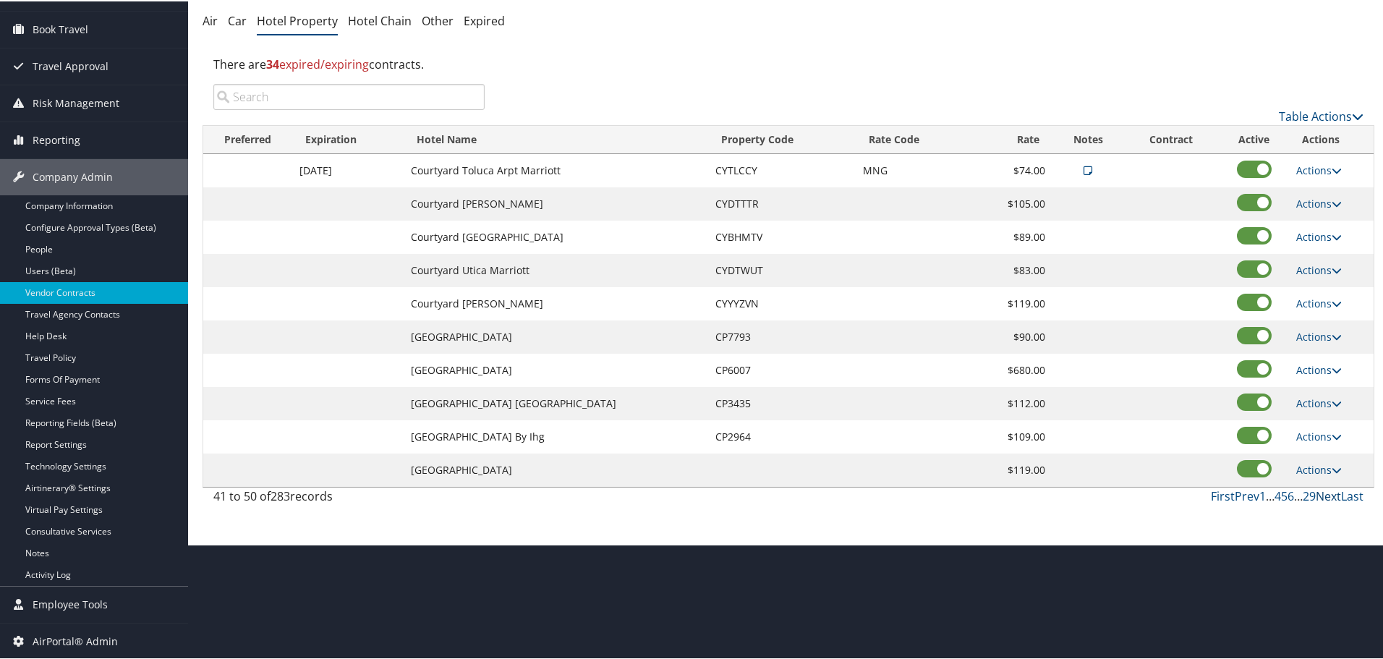
click at [1326, 491] on link "Next" at bounding box center [1328, 495] width 25 height 16
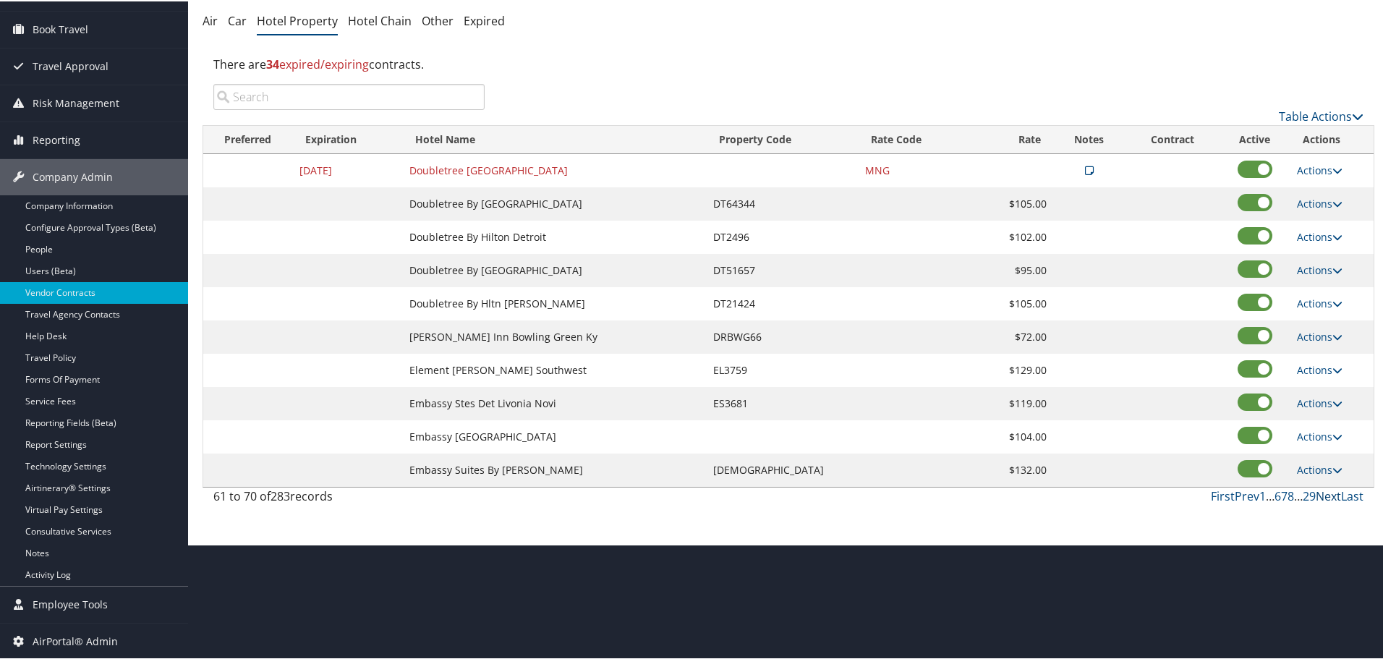
click at [1328, 494] on link "Next" at bounding box center [1328, 495] width 25 height 16
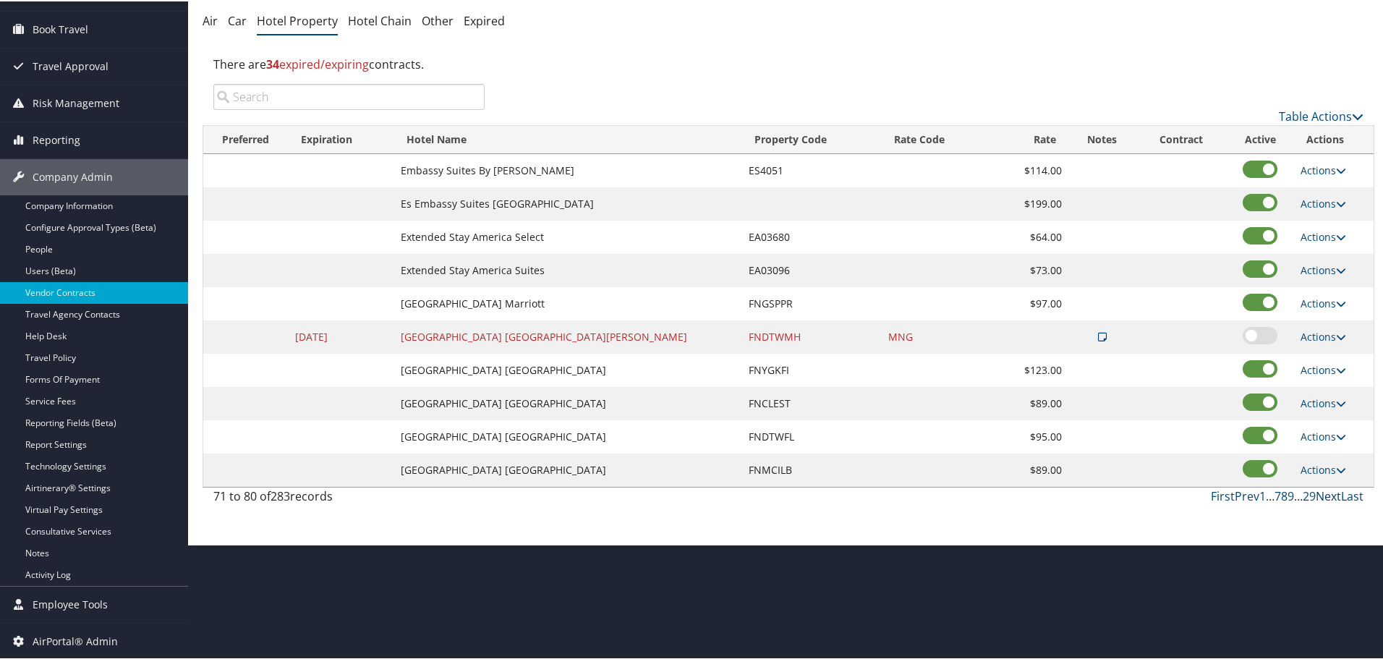
click at [1326, 498] on link "Next" at bounding box center [1328, 495] width 25 height 16
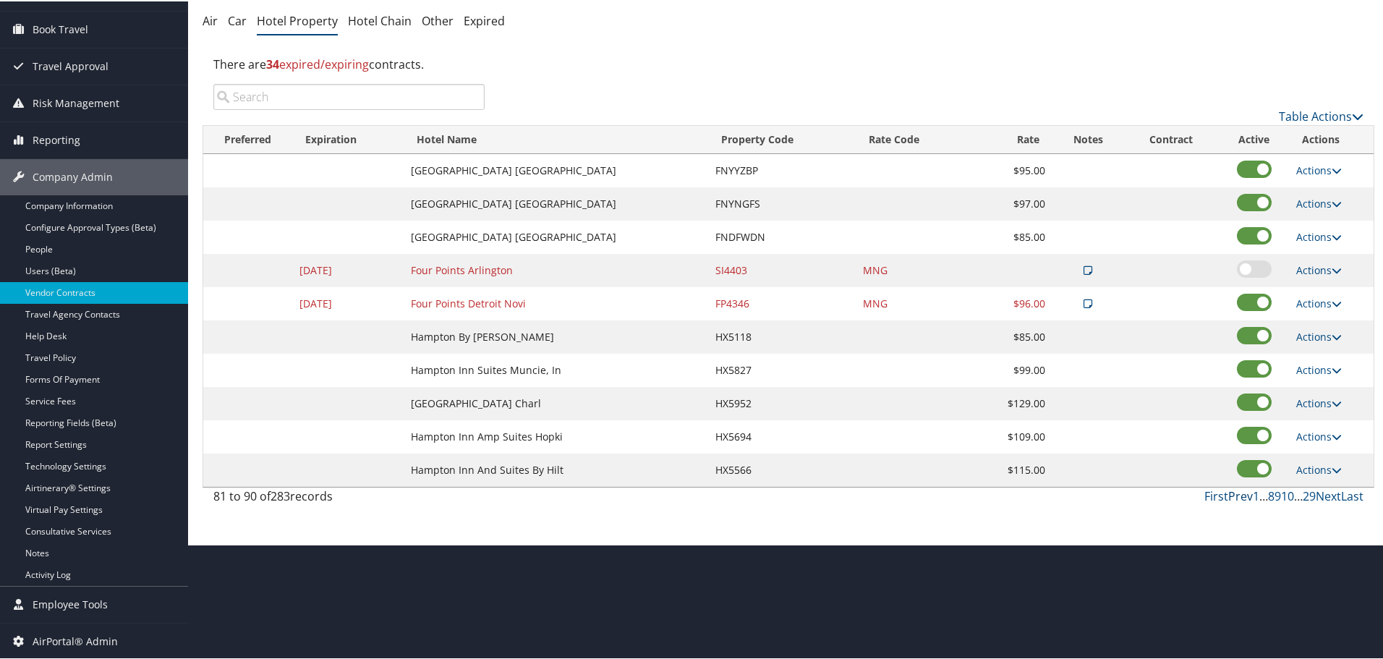
click at [1234, 493] on link "Prev" at bounding box center [1241, 495] width 25 height 16
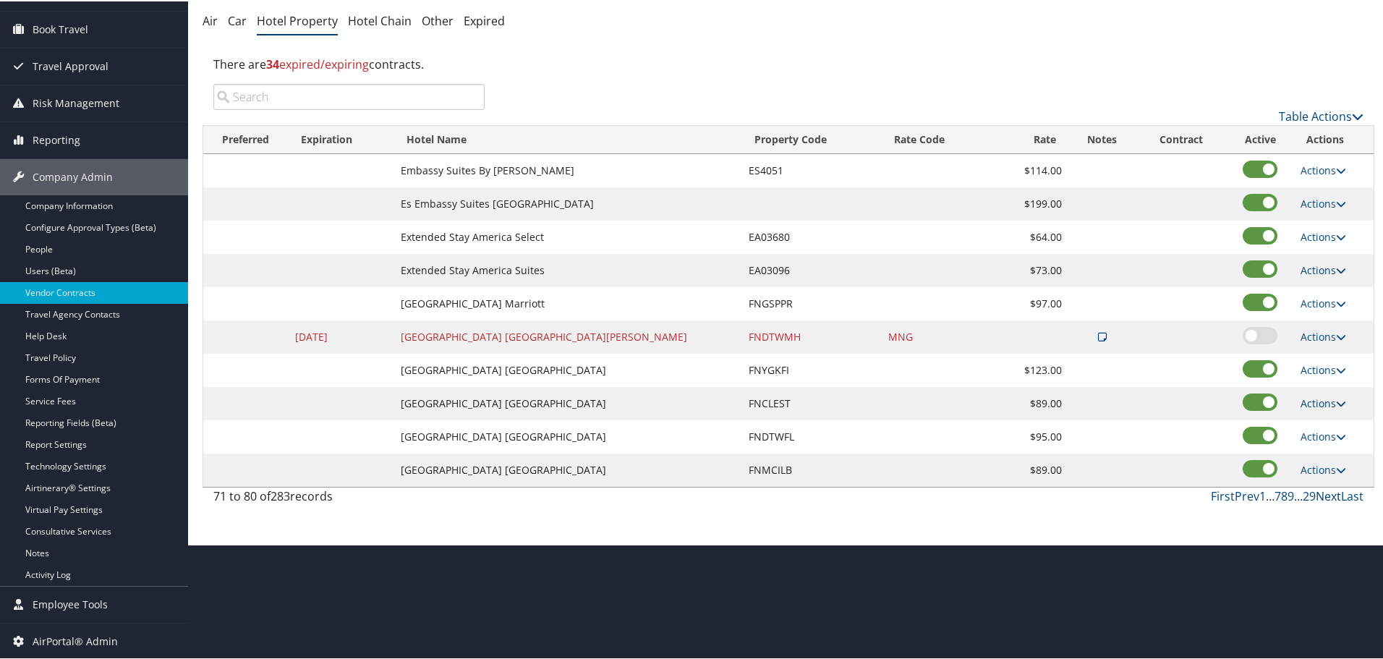
click at [1323, 497] on link "Next" at bounding box center [1328, 495] width 25 height 16
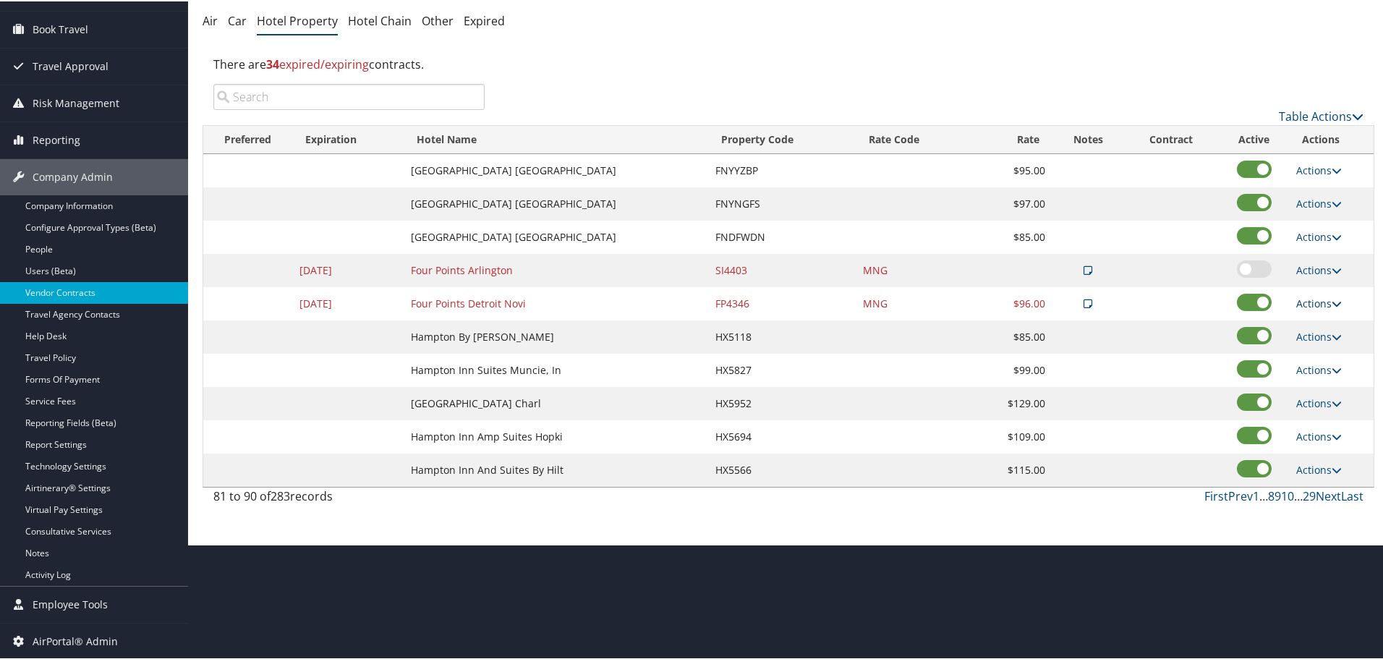
click at [1313, 300] on link "Actions" at bounding box center [1320, 302] width 46 height 14
click at [1323, 340] on link "Edit" at bounding box center [1331, 348] width 78 height 25
select select "NLRA"
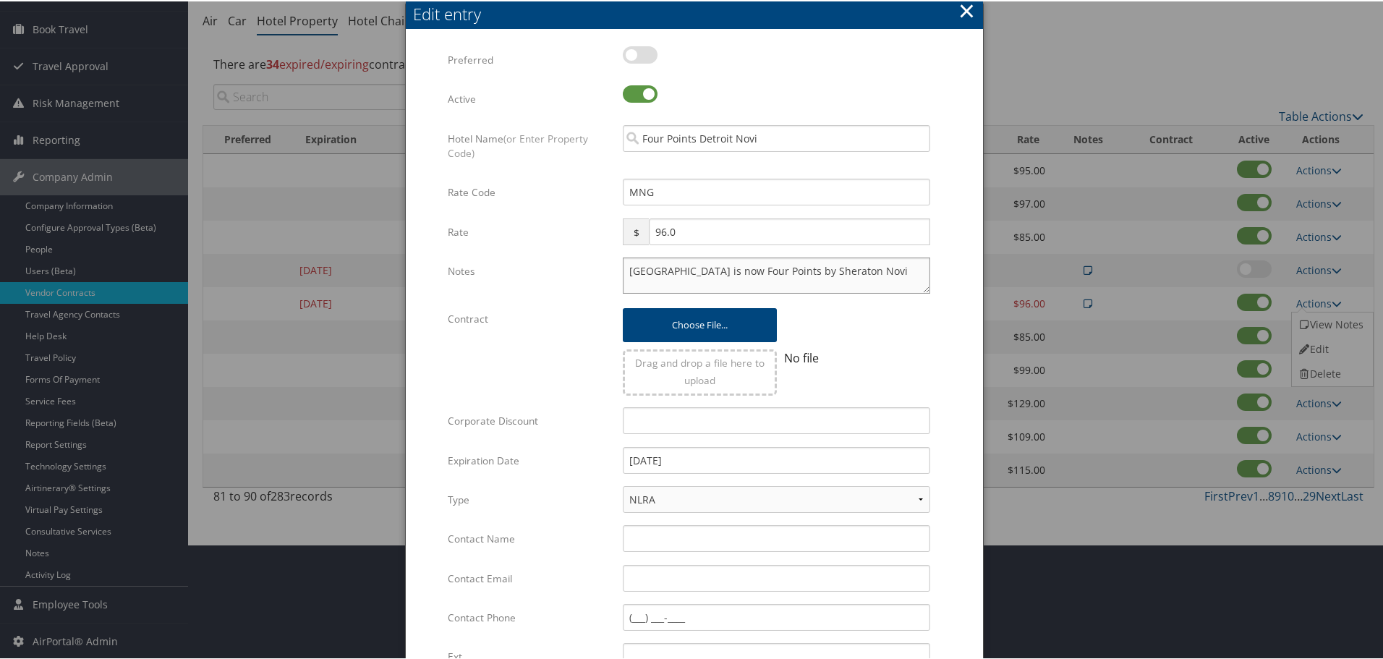
click at [624, 266] on textarea "[GEOGRAPHIC_DATA] is now Four Points by Sheraton Novi" at bounding box center [777, 274] width 308 height 36
paste textarea "Rates tested in [GEOGRAPHIC_DATA] [DATE];"
type textarea "Rates tested in [GEOGRAPHIC_DATA] [DATE]; [GEOGRAPHIC_DATA] is now Four Points …"
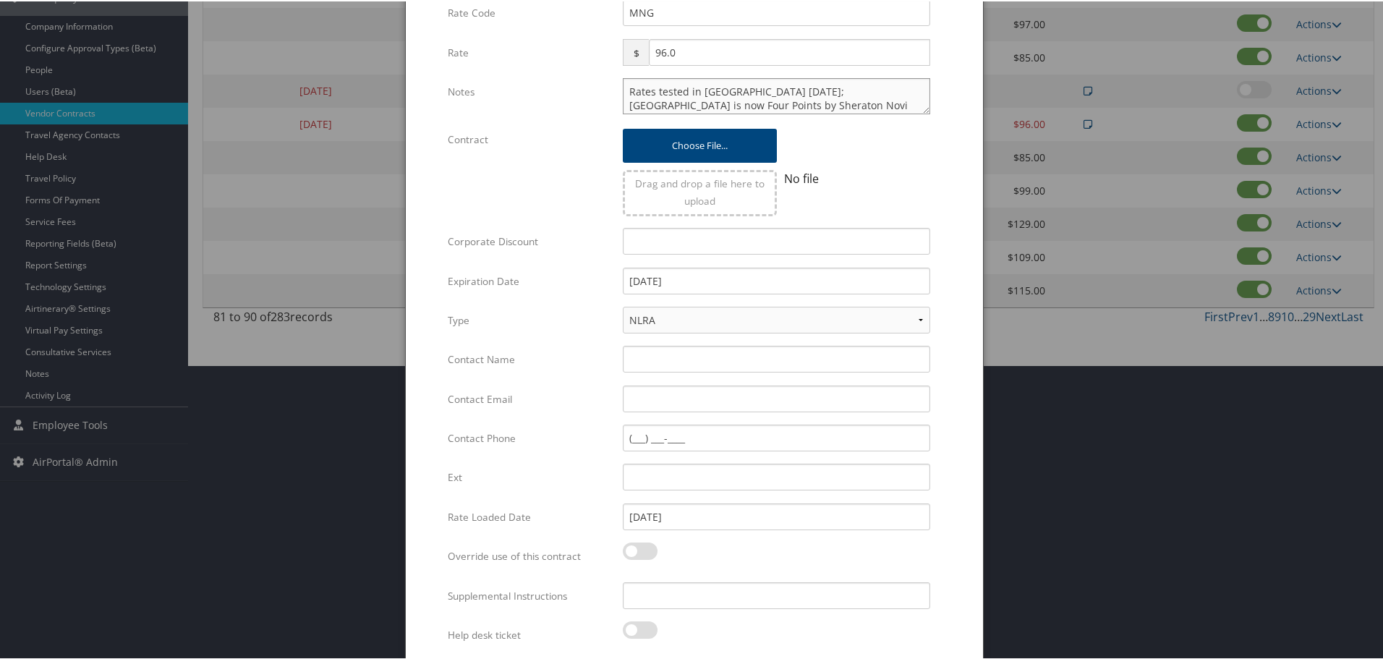
scroll to position [271, 0]
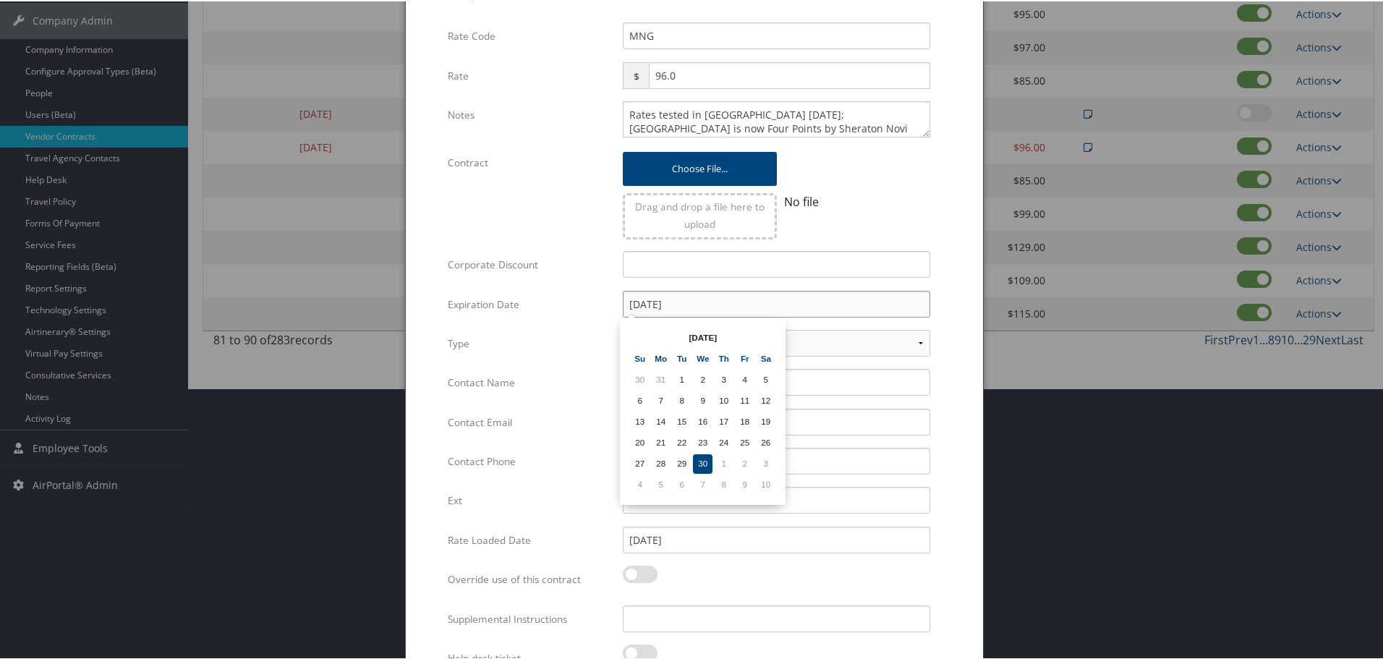
drag, startPoint x: 710, startPoint y: 302, endPoint x: 620, endPoint y: 304, distance: 89.7
click at [623, 304] on input "[DATE]" at bounding box center [777, 302] width 308 height 27
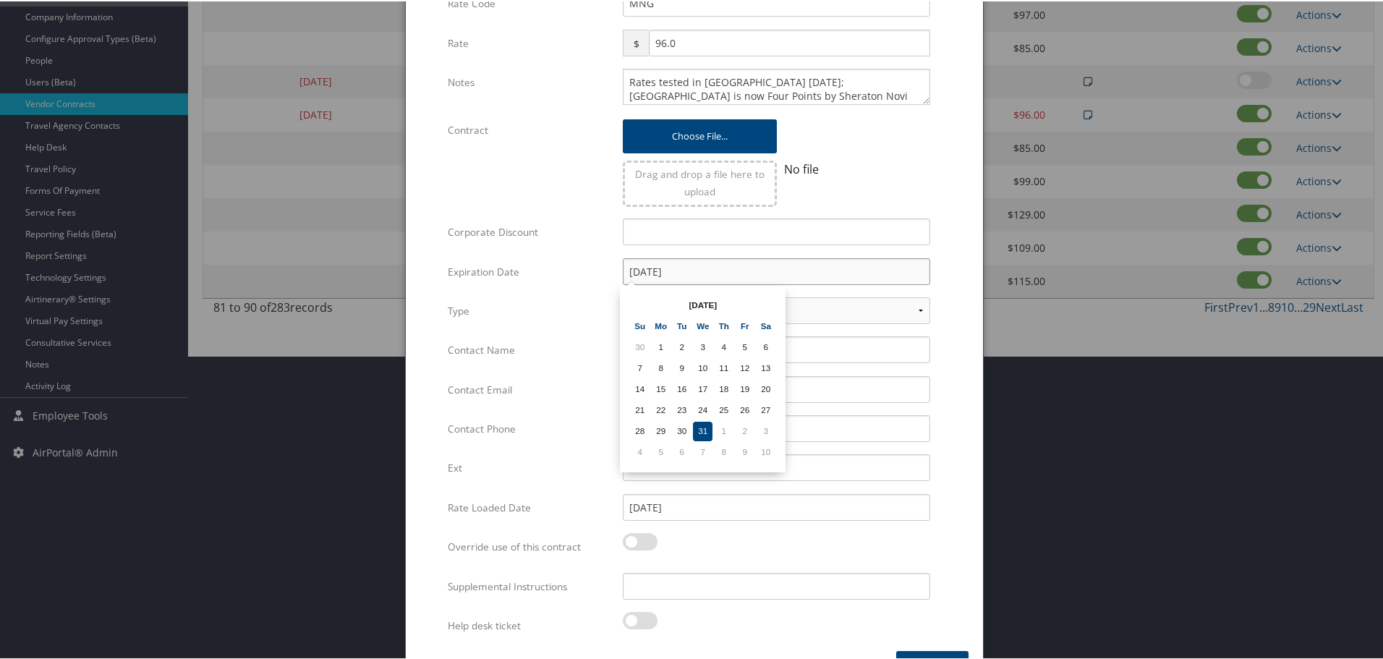
scroll to position [344, 0]
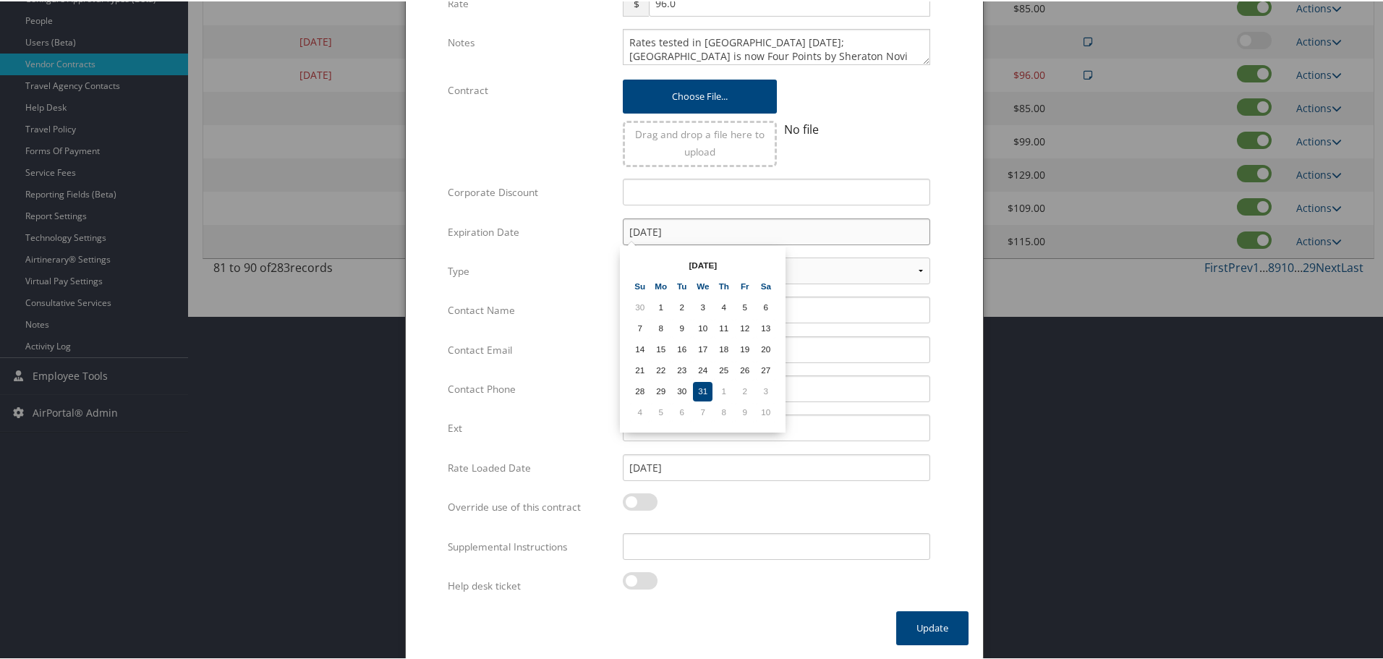
type input "[DATE]"
click at [947, 285] on form "Multiple values The selected items contain different values for this input. To …" at bounding box center [694, 213] width 548 height 794
click at [697, 540] on input "Supplemental Instructions" at bounding box center [777, 545] width 308 height 27
paste input "SAB Prop ID -"
paste input "627"
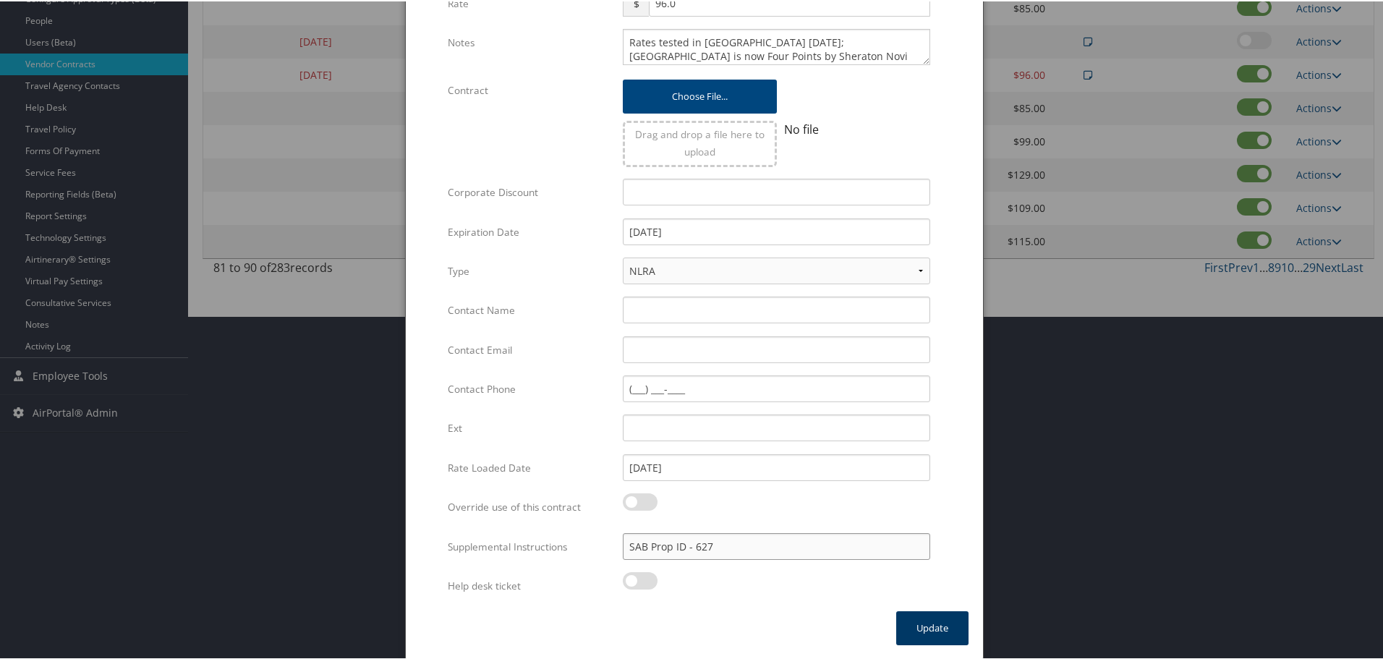
type input "SAB Prop ID - 627"
click at [921, 624] on button "Update" at bounding box center [932, 627] width 72 height 34
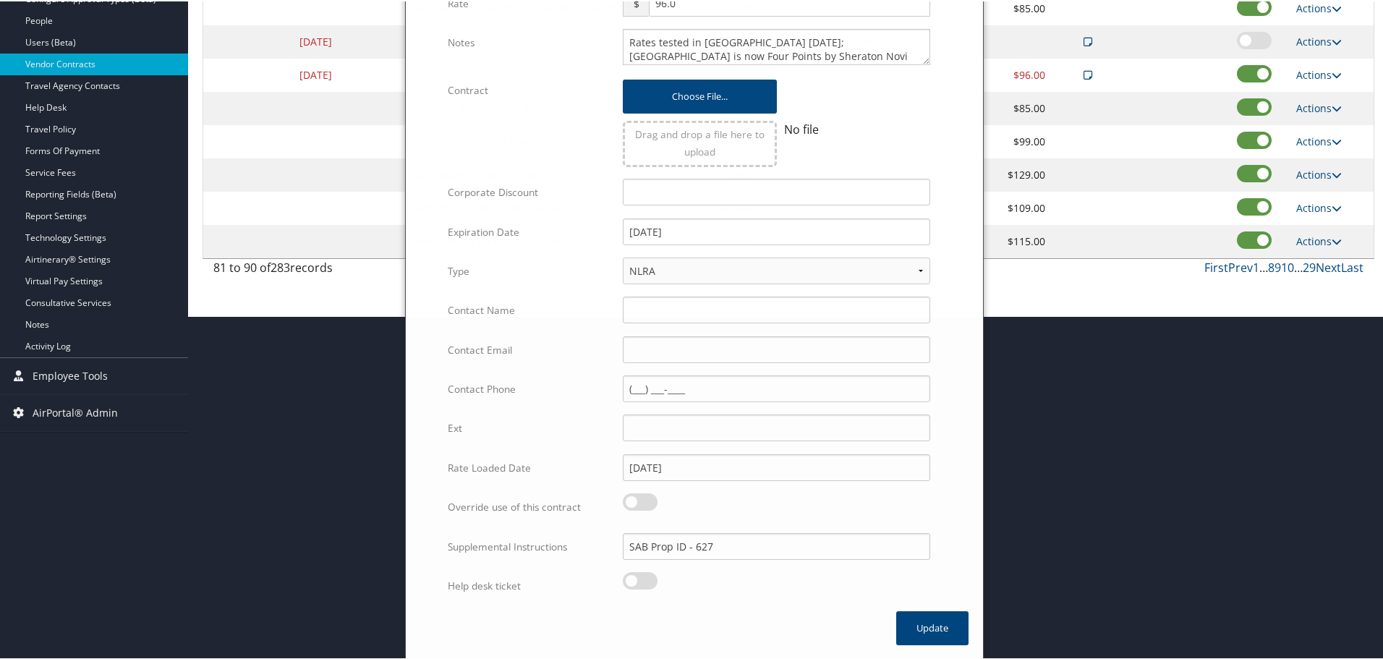
scroll to position [115, 0]
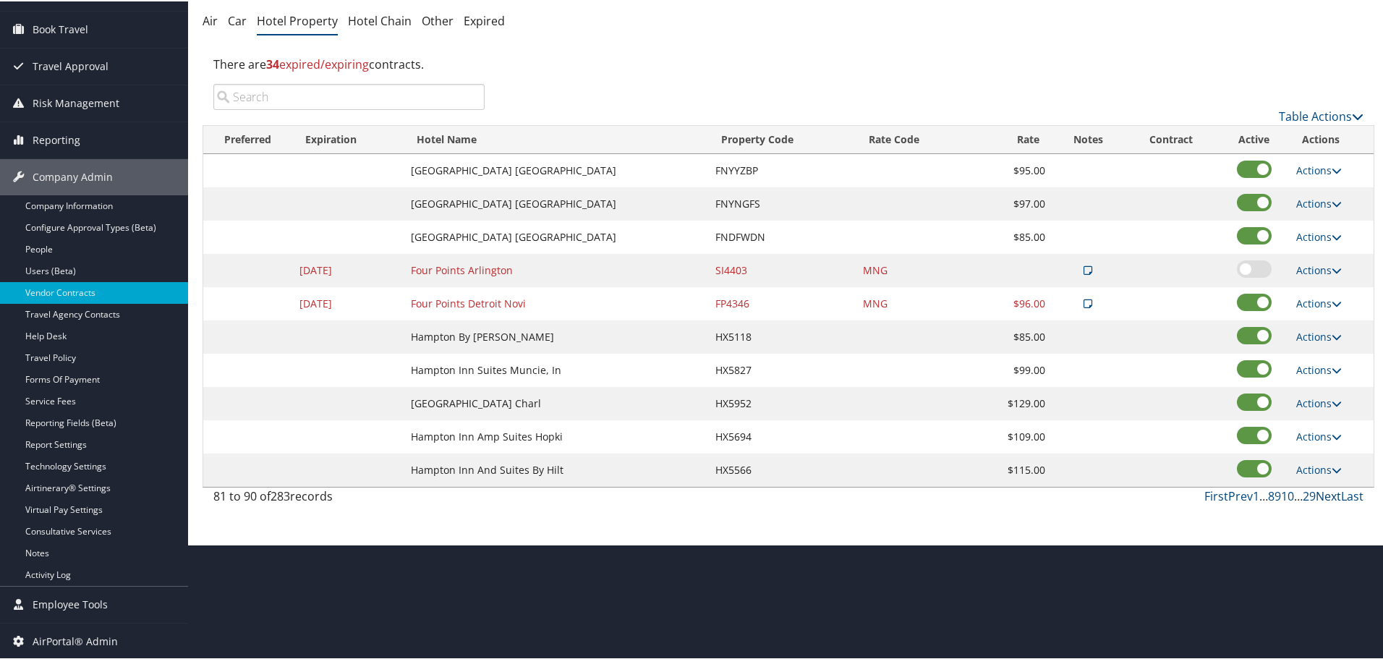
click at [1318, 496] on link "Next" at bounding box center [1328, 495] width 25 height 16
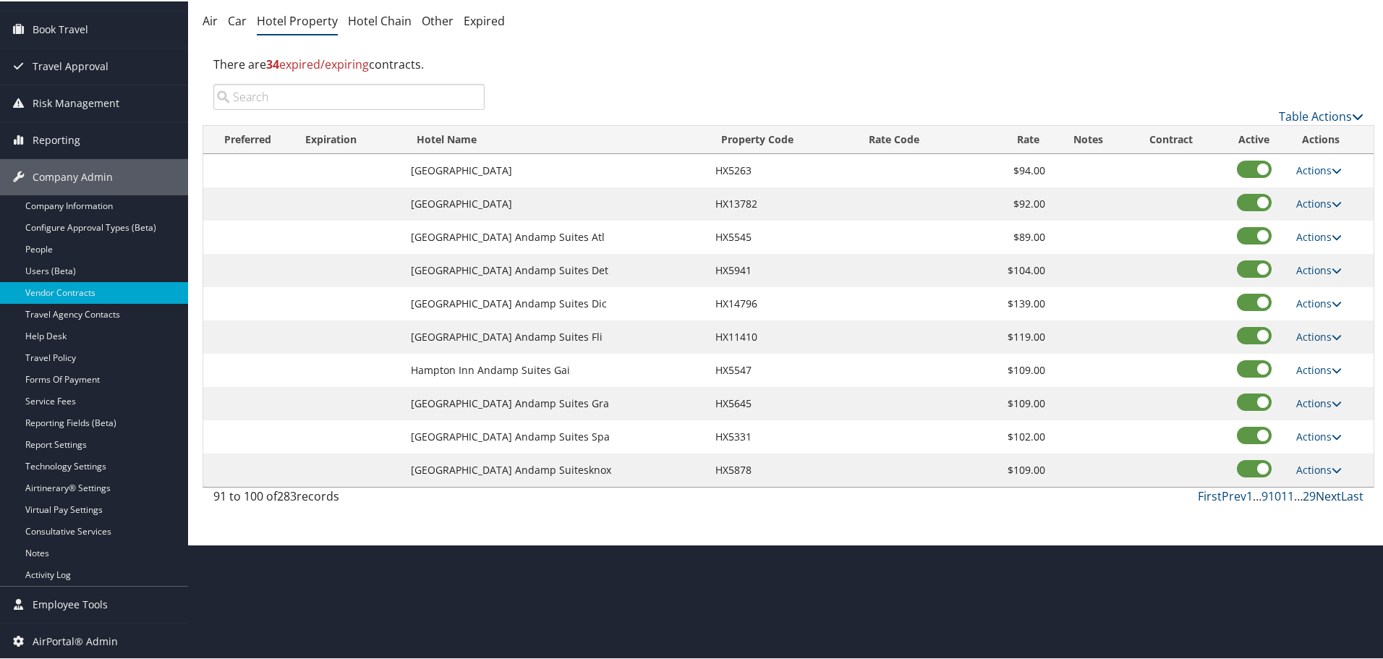
click at [1323, 495] on link "Next" at bounding box center [1328, 495] width 25 height 16
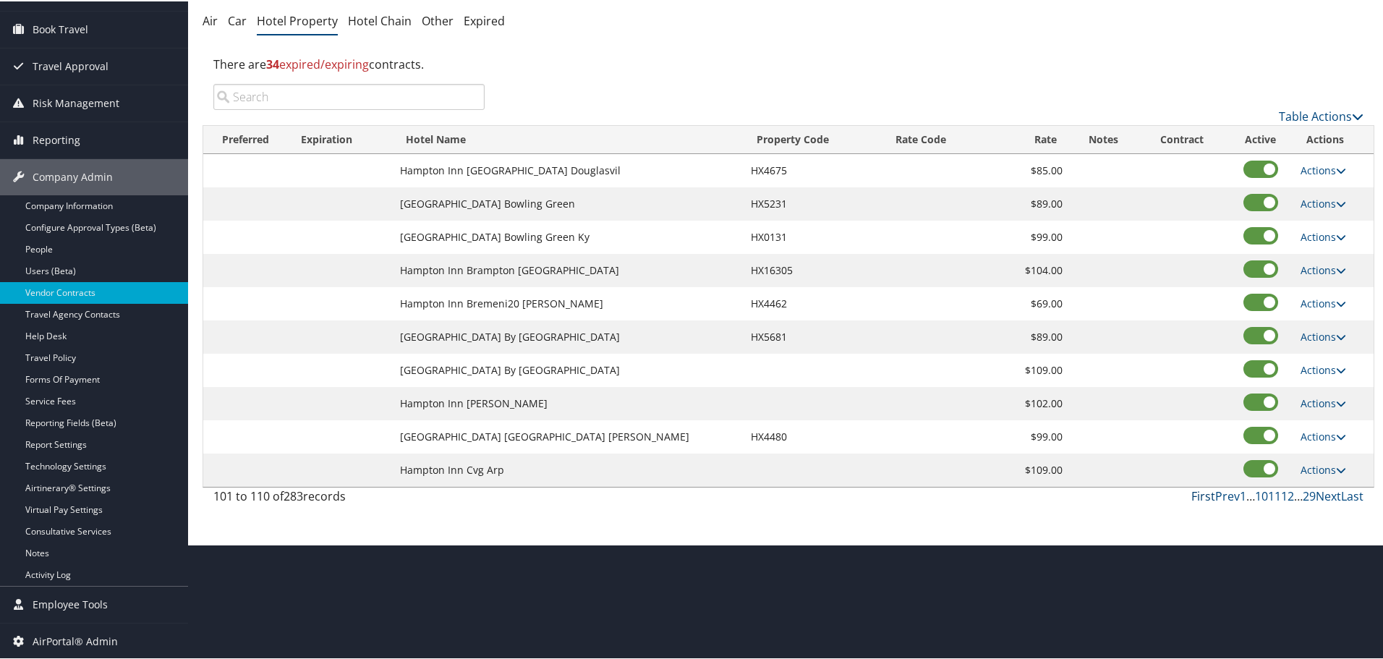
click at [1197, 496] on link "First" at bounding box center [1204, 495] width 24 height 16
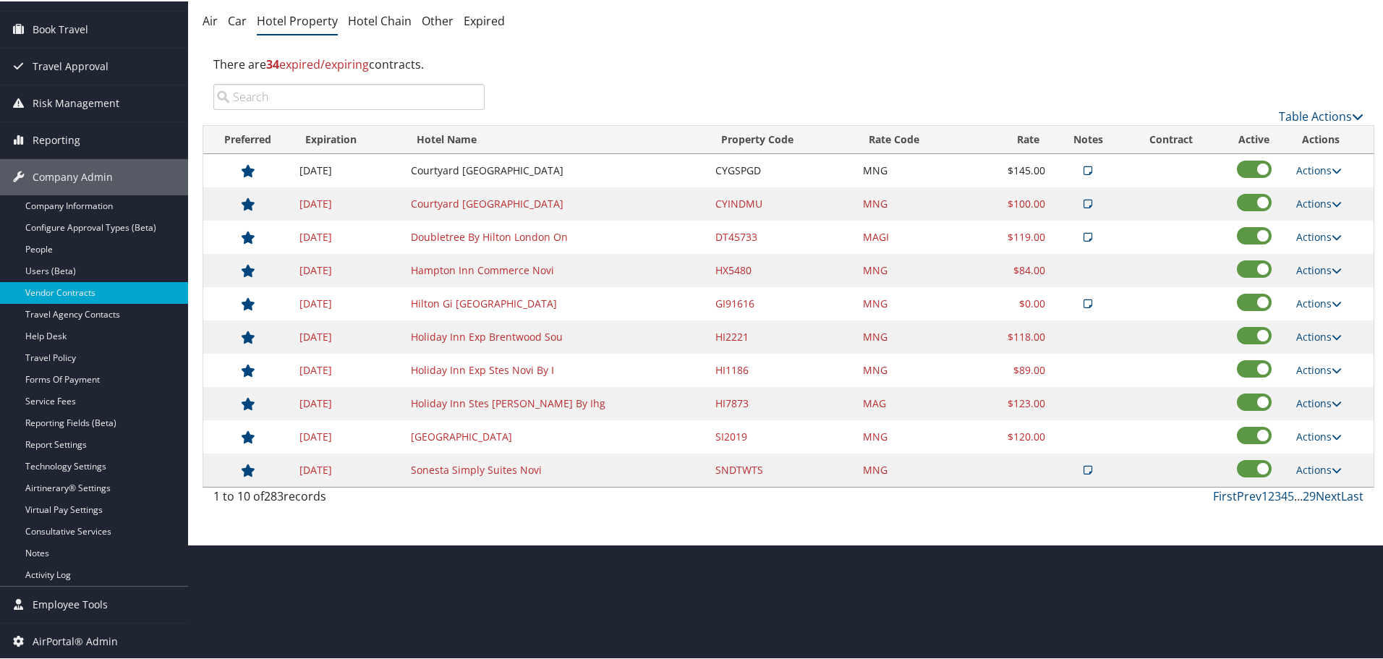
click at [341, 101] on input "search" at bounding box center [348, 95] width 271 height 26
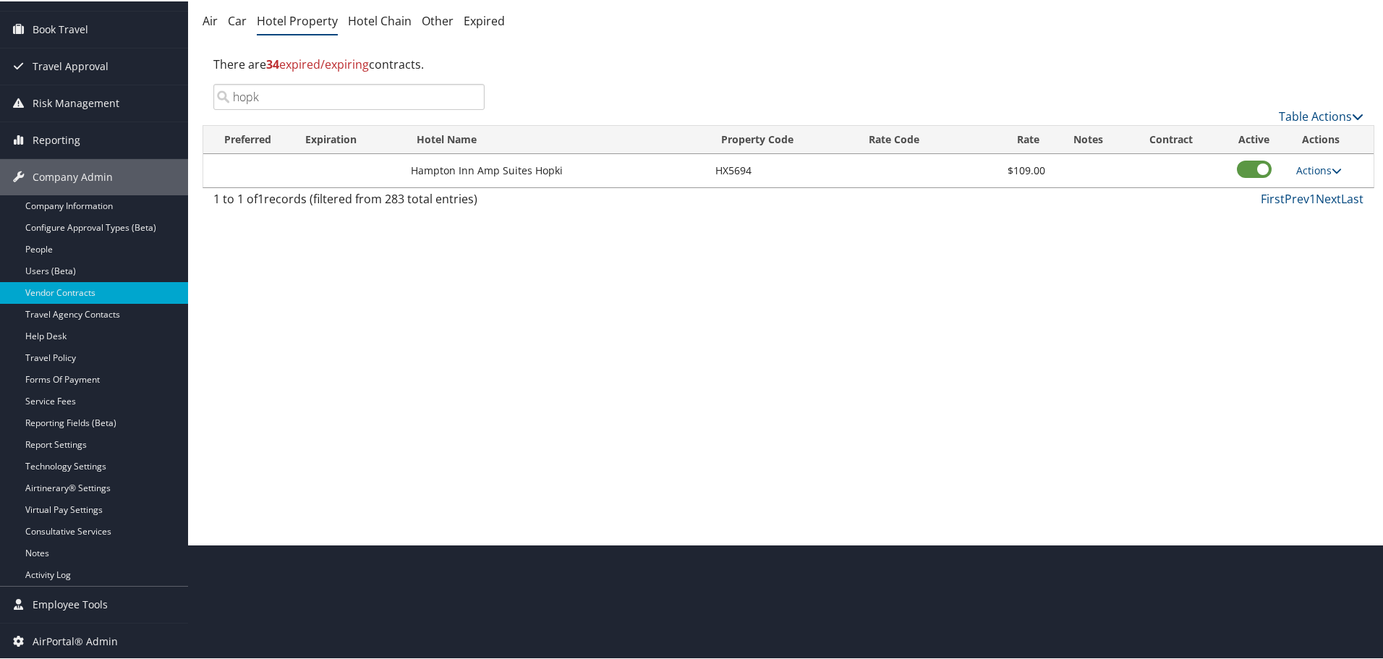
type input "hopk"
drag, startPoint x: 470, startPoint y: 96, endPoint x: 436, endPoint y: 98, distance: 34.9
click at [470, 95] on input "hopk" at bounding box center [348, 95] width 271 height 26
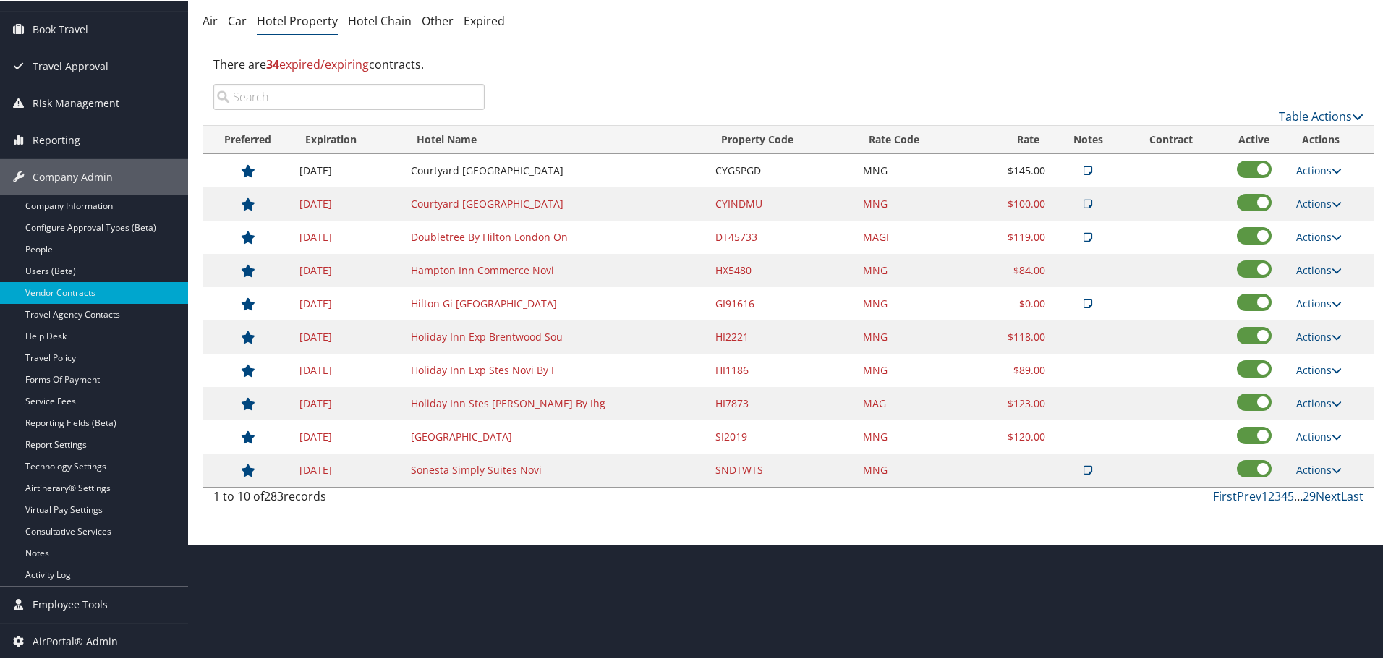
click at [423, 98] on input "search" at bounding box center [348, 95] width 271 height 26
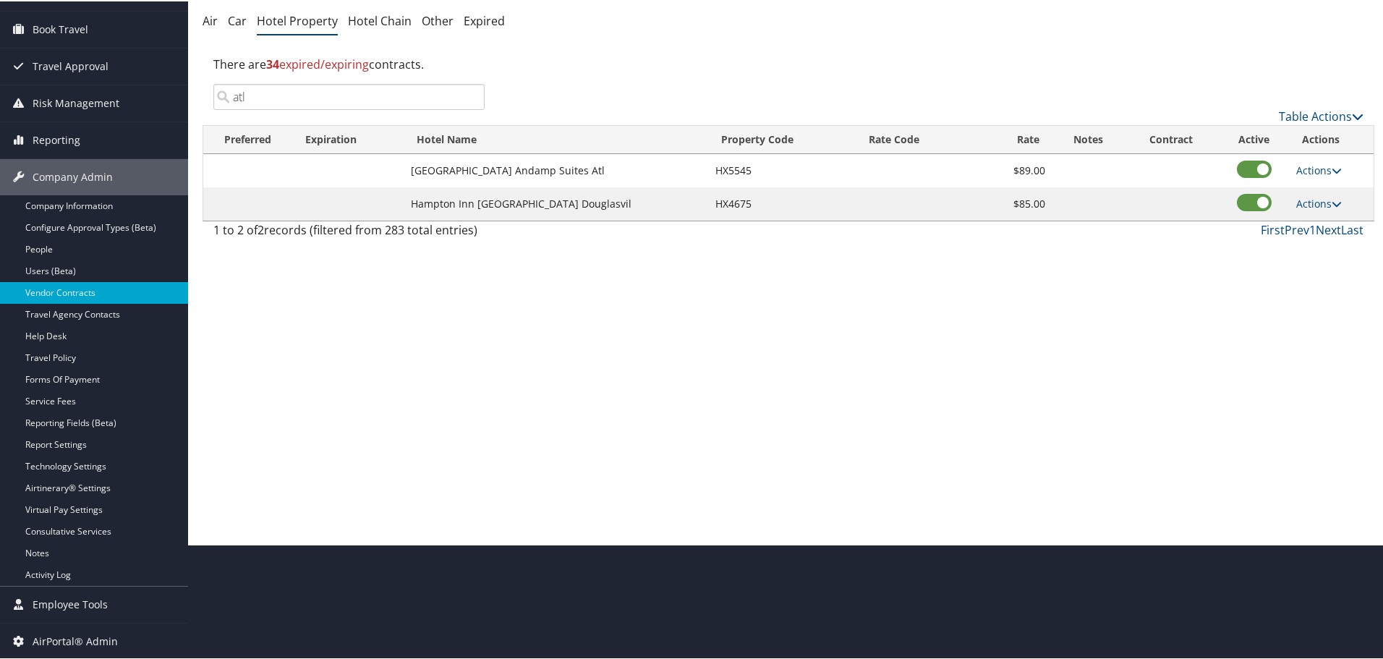
type input "atl"
click at [472, 98] on input "atl" at bounding box center [348, 95] width 271 height 26
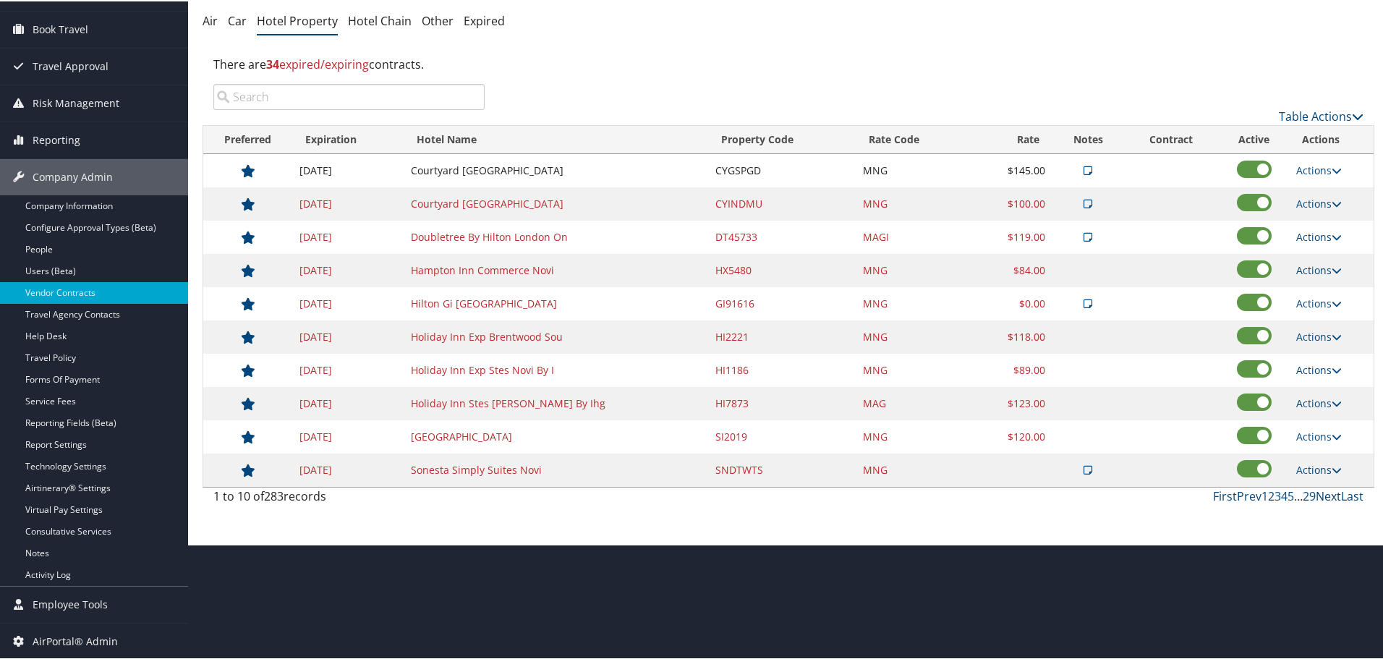
click at [1321, 491] on link "Next" at bounding box center [1328, 495] width 25 height 16
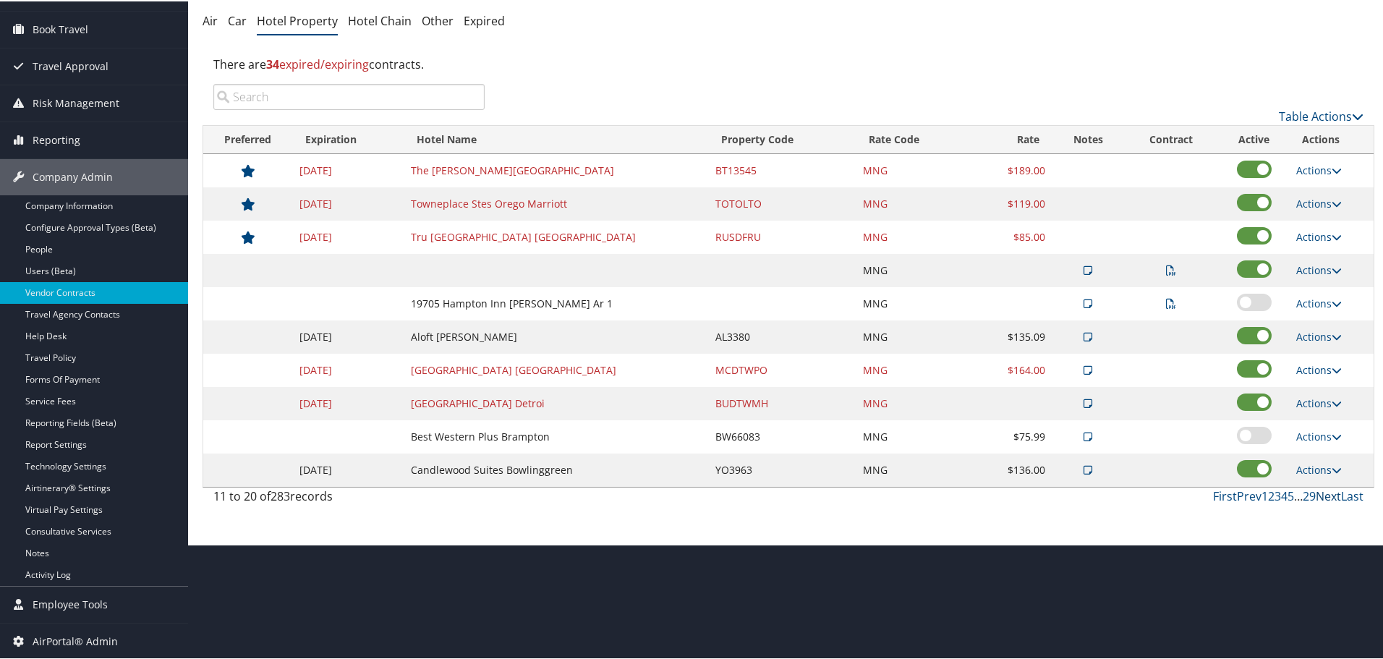
click at [1321, 491] on link "Next" at bounding box center [1328, 495] width 25 height 16
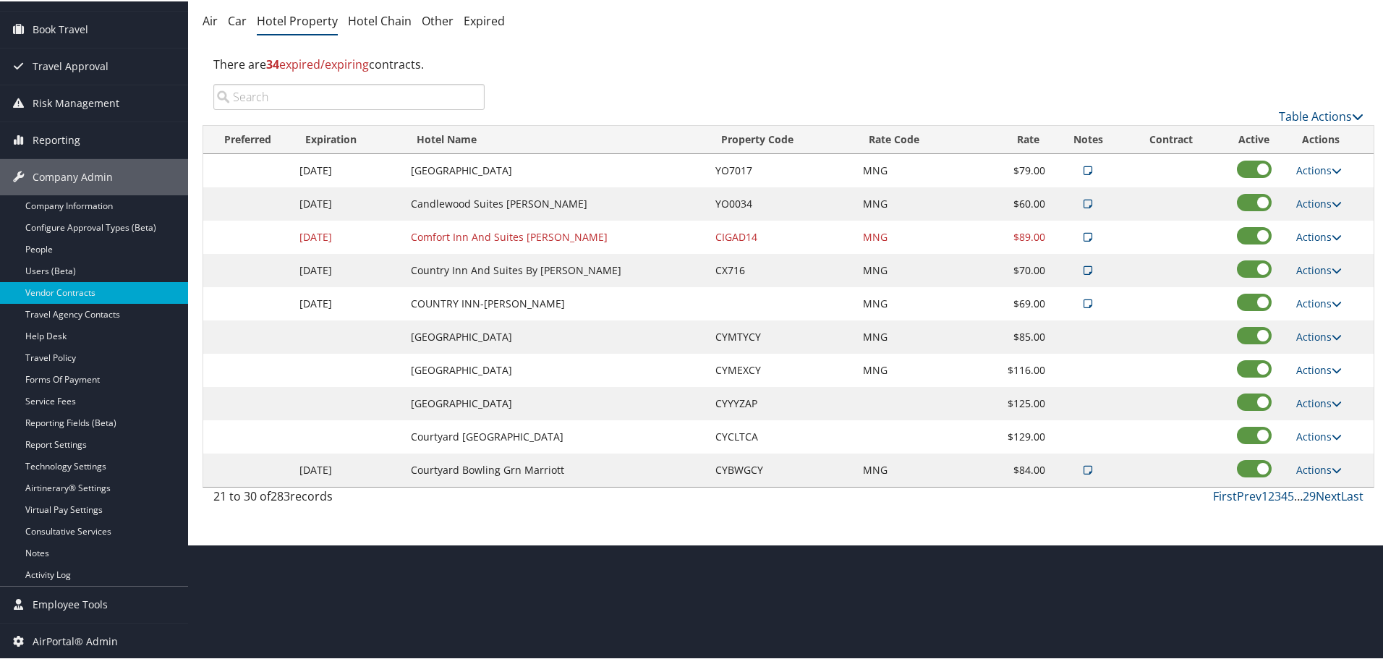
click at [499, 333] on td "[GEOGRAPHIC_DATA]" at bounding box center [556, 335] width 305 height 33
click at [738, 334] on td "CYMTYCY" at bounding box center [781, 335] width 147 height 33
click at [881, 470] on td "MNG" at bounding box center [910, 468] width 109 height 33
click at [484, 271] on td "Country Inn And Suites By [PERSON_NAME]" at bounding box center [556, 269] width 305 height 33
click at [1322, 494] on link "Next" at bounding box center [1328, 495] width 25 height 16
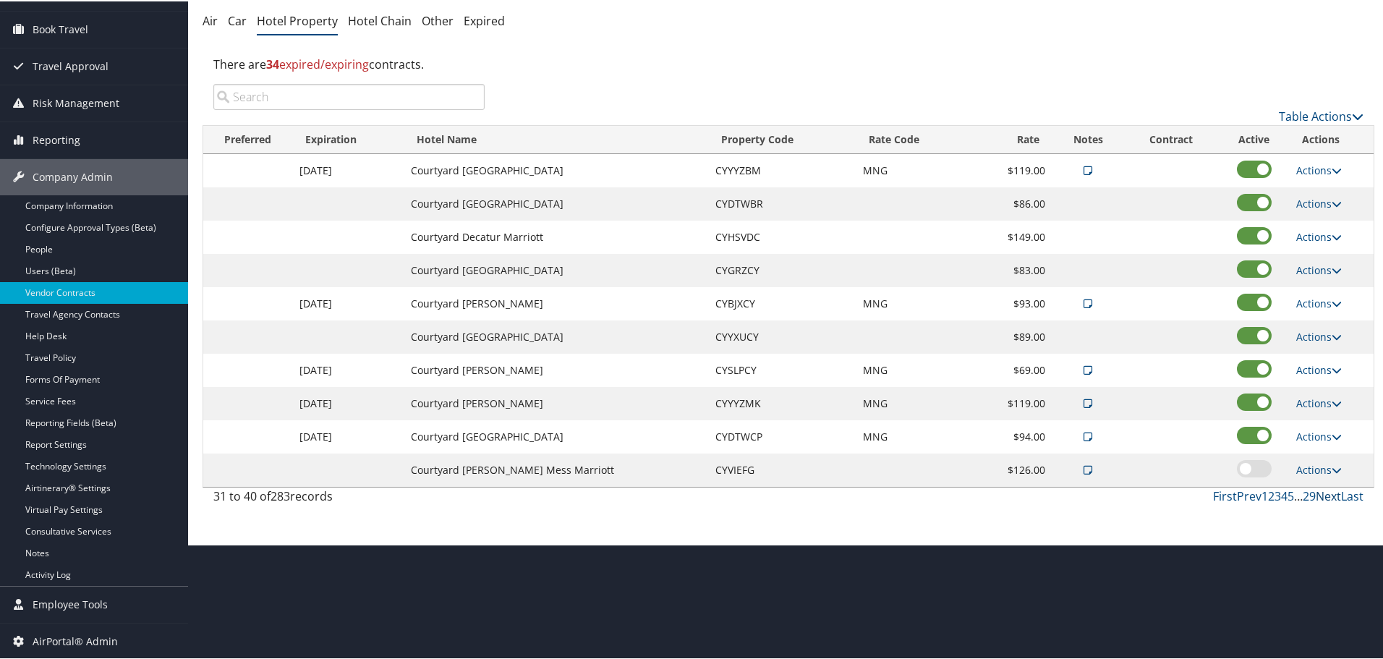
click at [1322, 494] on link "Next" at bounding box center [1328, 495] width 25 height 16
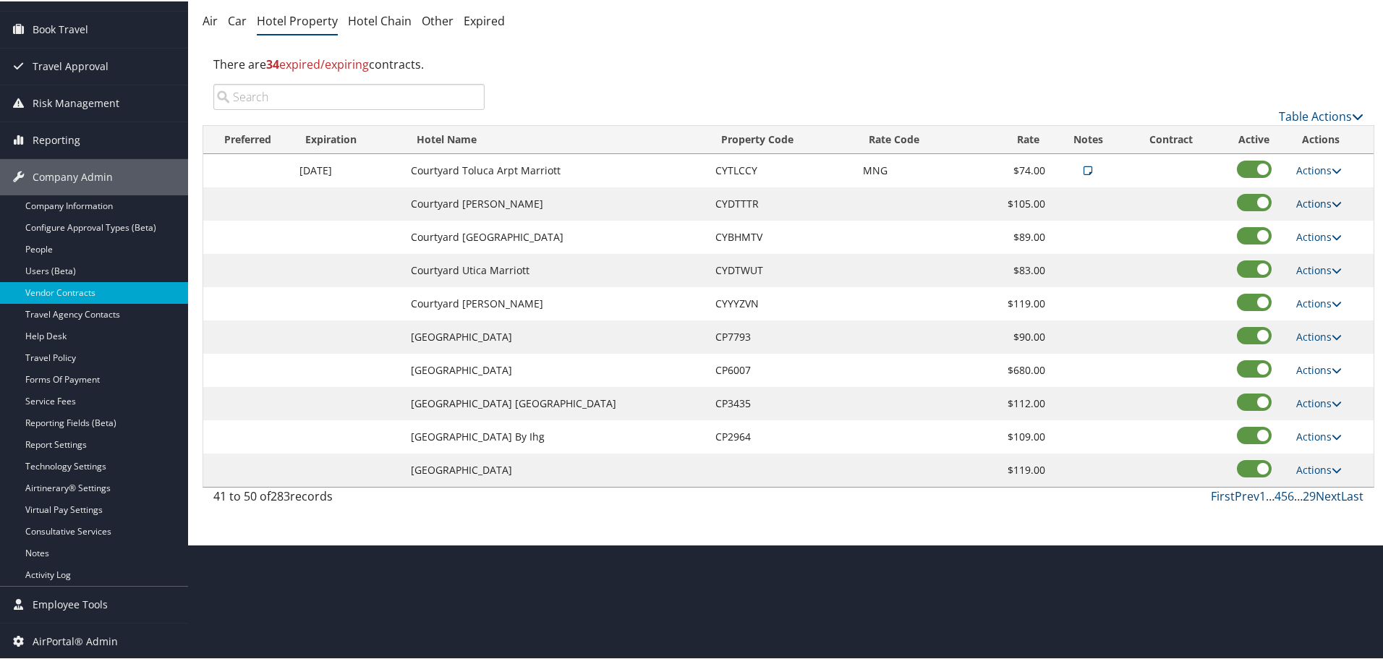
click at [1318, 200] on link "Actions" at bounding box center [1320, 202] width 46 height 14
click at [1323, 226] on link "Edit" at bounding box center [1320, 223] width 56 height 25
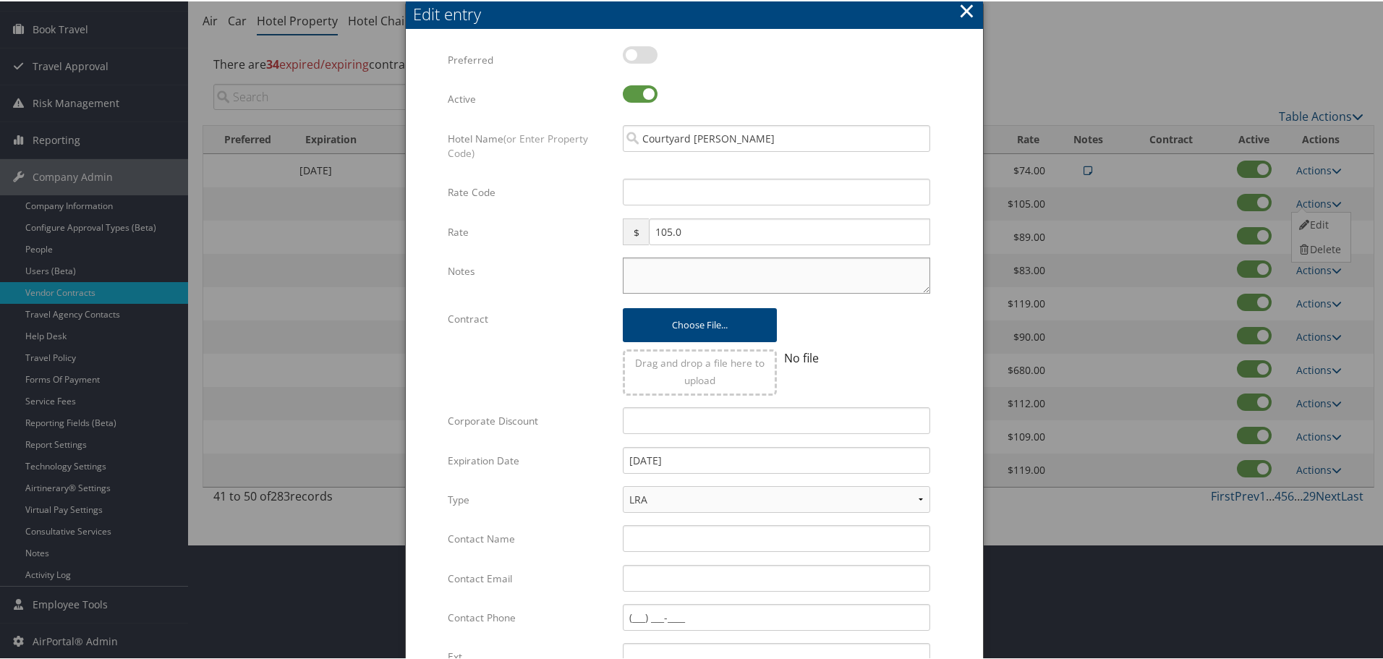
click at [645, 278] on textarea "Notes" at bounding box center [777, 274] width 308 height 36
paste textarea "Rates tested in [GEOGRAPHIC_DATA] [DATE];"
type textarea "Rates tested in [GEOGRAPHIC_DATA] [DATE];"
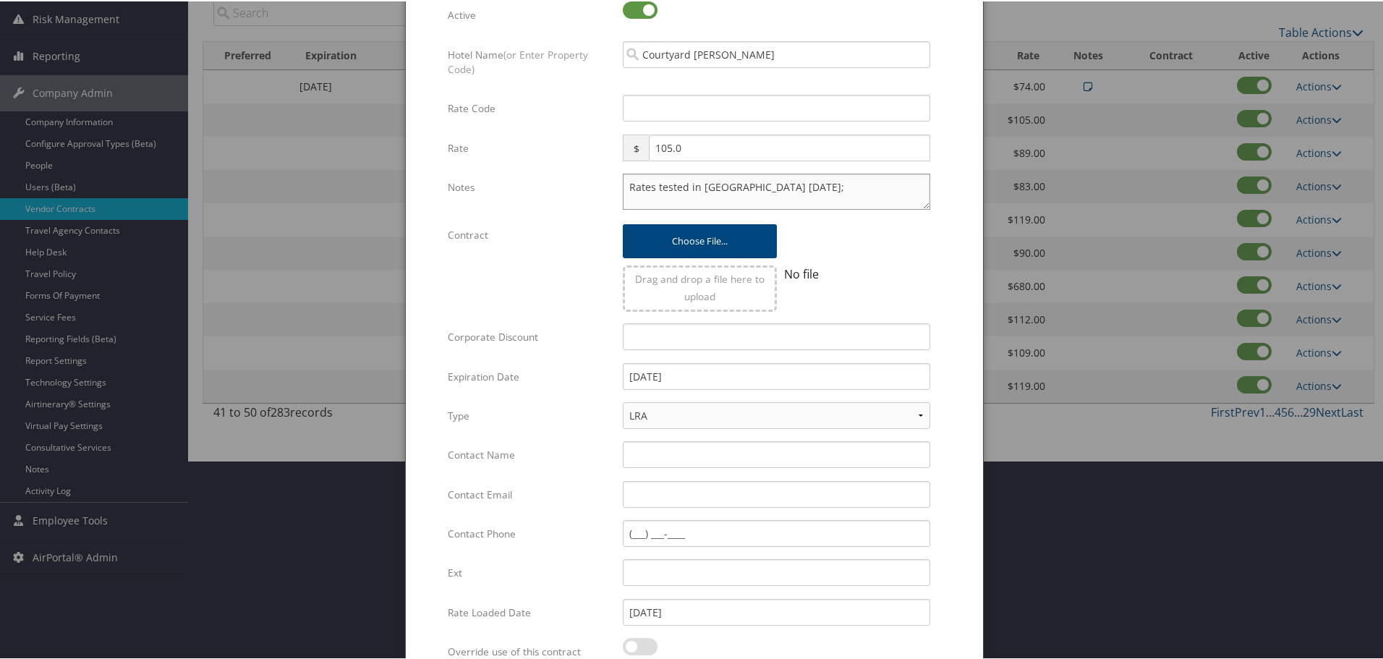
scroll to position [344, 0]
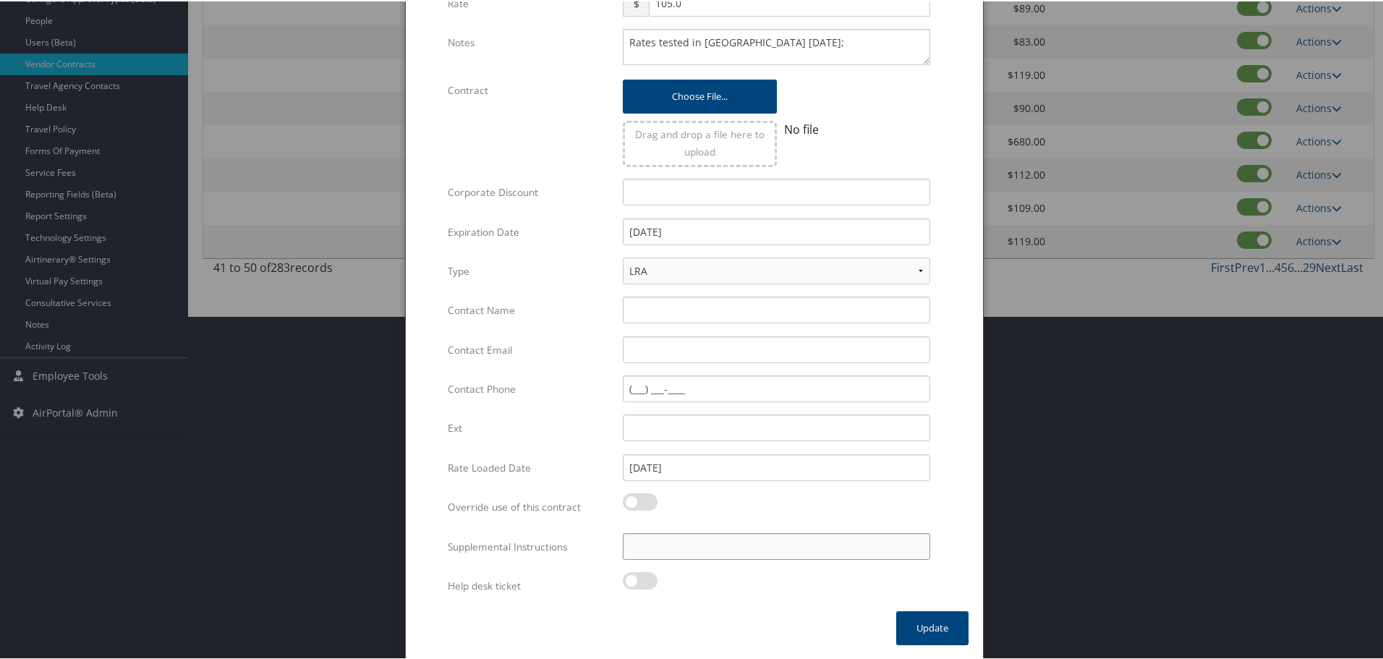
click at [692, 553] on input "Supplemental Instructions" at bounding box center [777, 545] width 308 height 27
paste input "SAB Prop ID -"
paste input "17045"
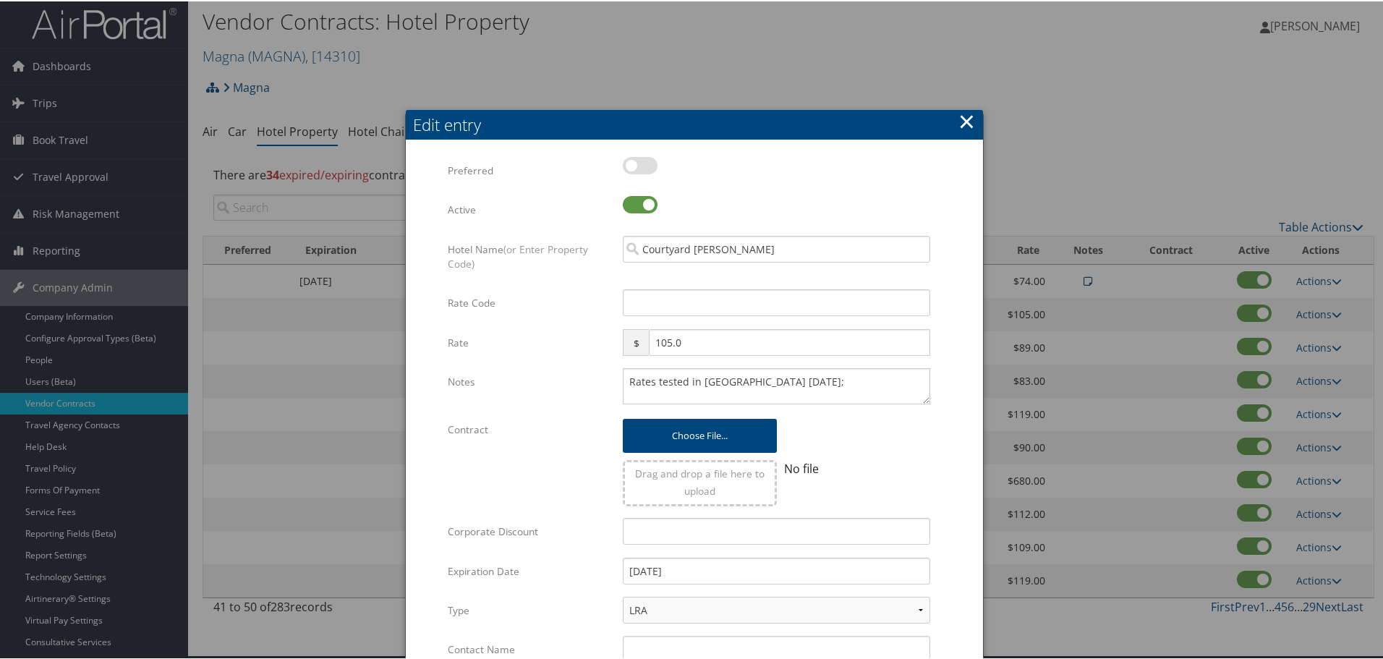
scroll to position [0, 0]
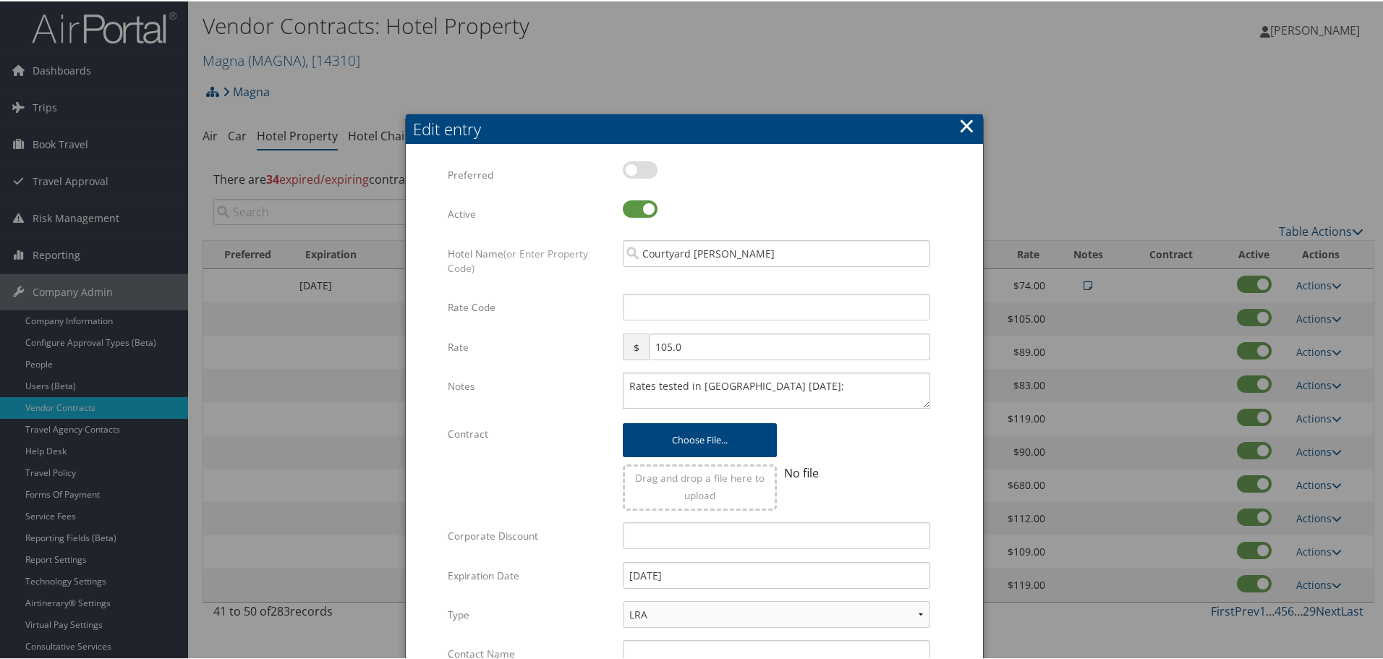
type input "SAB Prop ID - 17045"
click at [695, 305] on input "Rate Code" at bounding box center [777, 305] width 308 height 27
type input "M"
checkbox input "true"
type input "MNG"
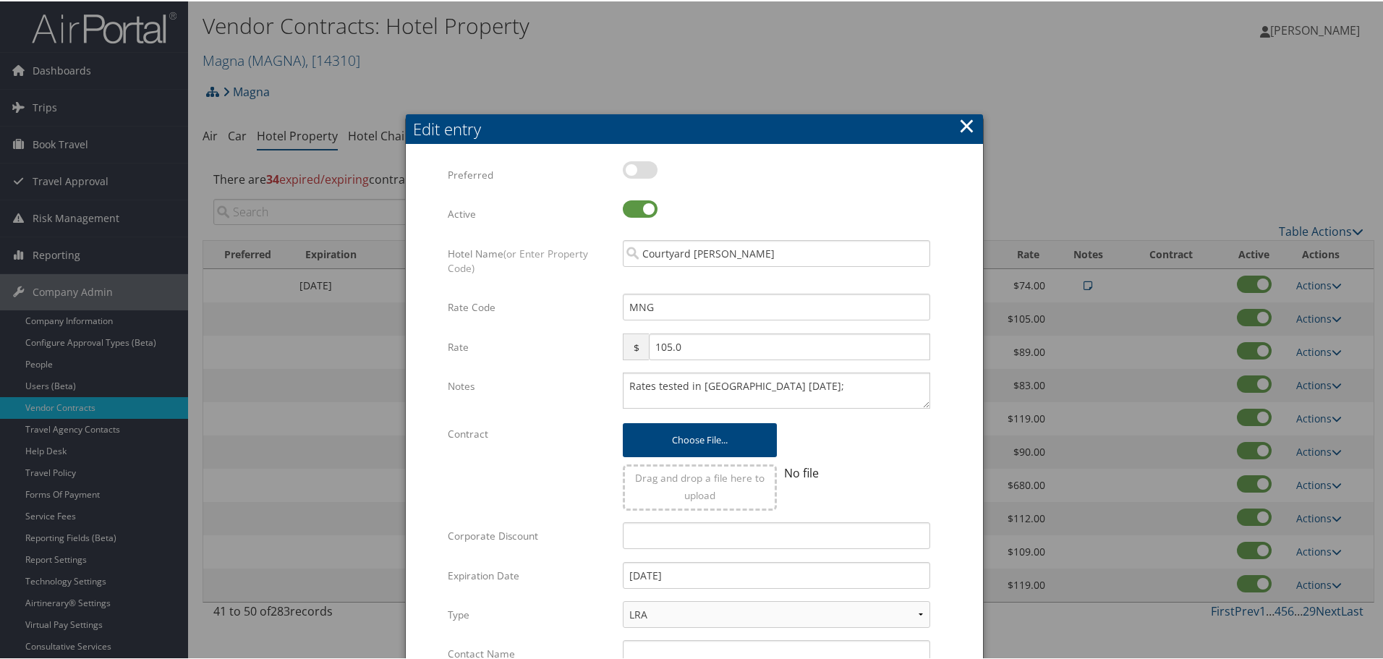
click at [943, 308] on form "Multiple values The selected items contain different values for this input. To …" at bounding box center [694, 557] width 548 height 794
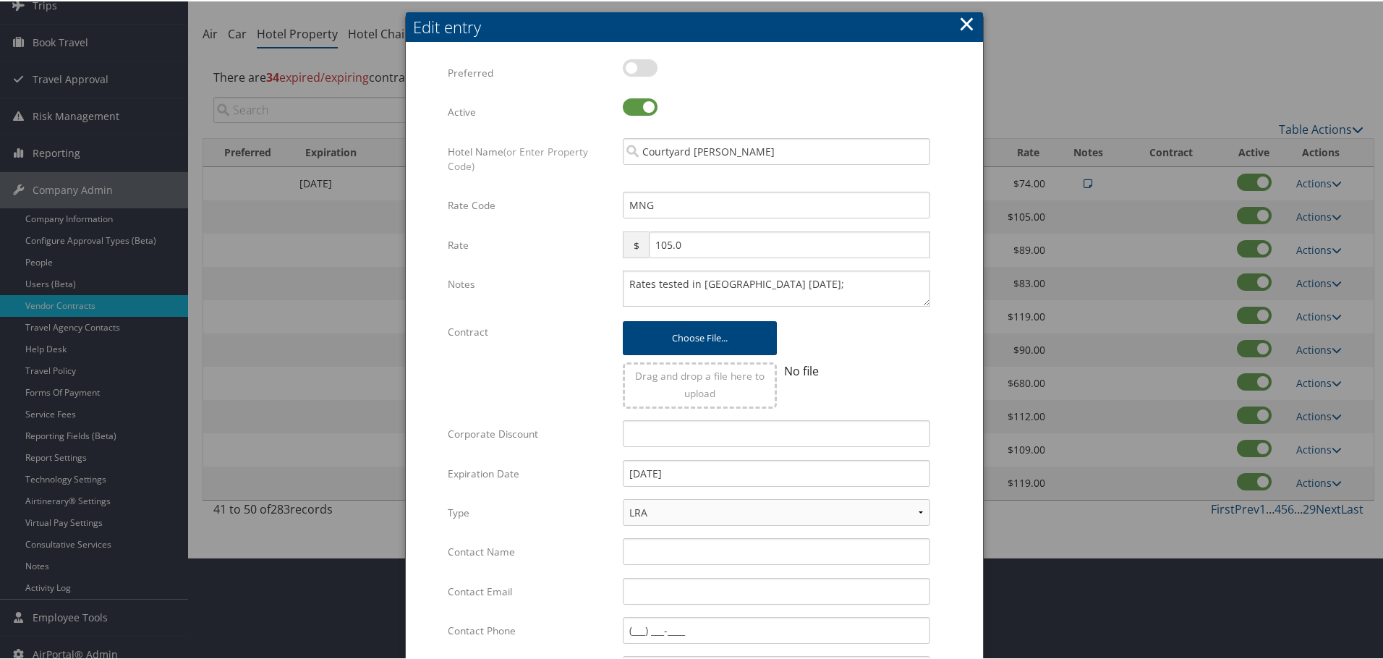
scroll to position [344, 0]
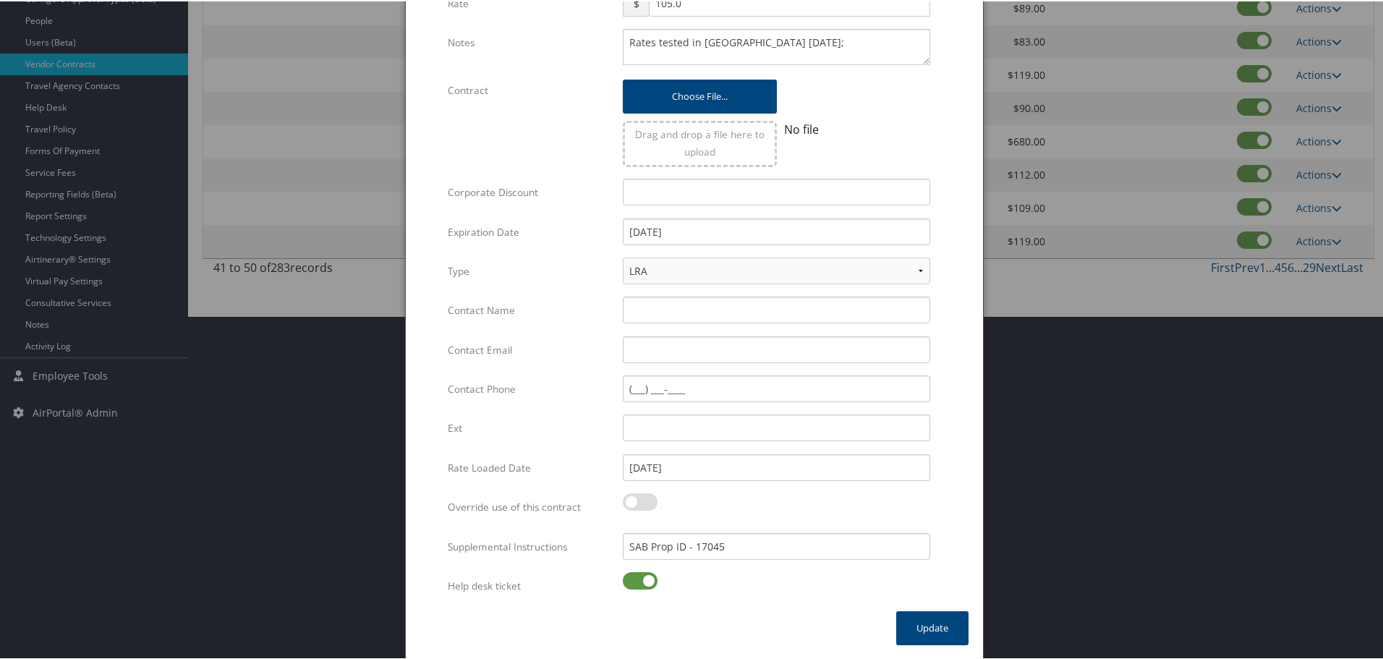
click at [640, 578] on label at bounding box center [640, 579] width 35 height 17
click at [640, 578] on input "checkbox" at bounding box center [634, 581] width 9 height 9
checkbox input "false"
click at [930, 624] on button "Update" at bounding box center [932, 627] width 72 height 34
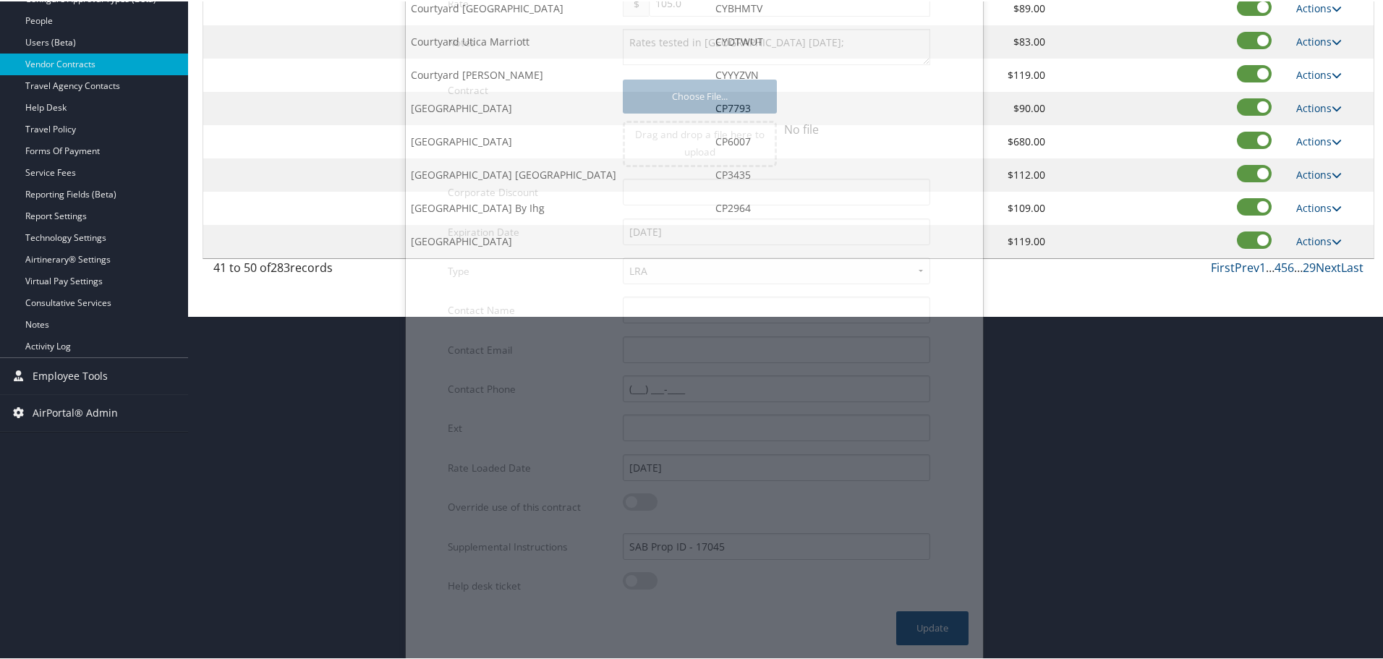
scroll to position [115, 0]
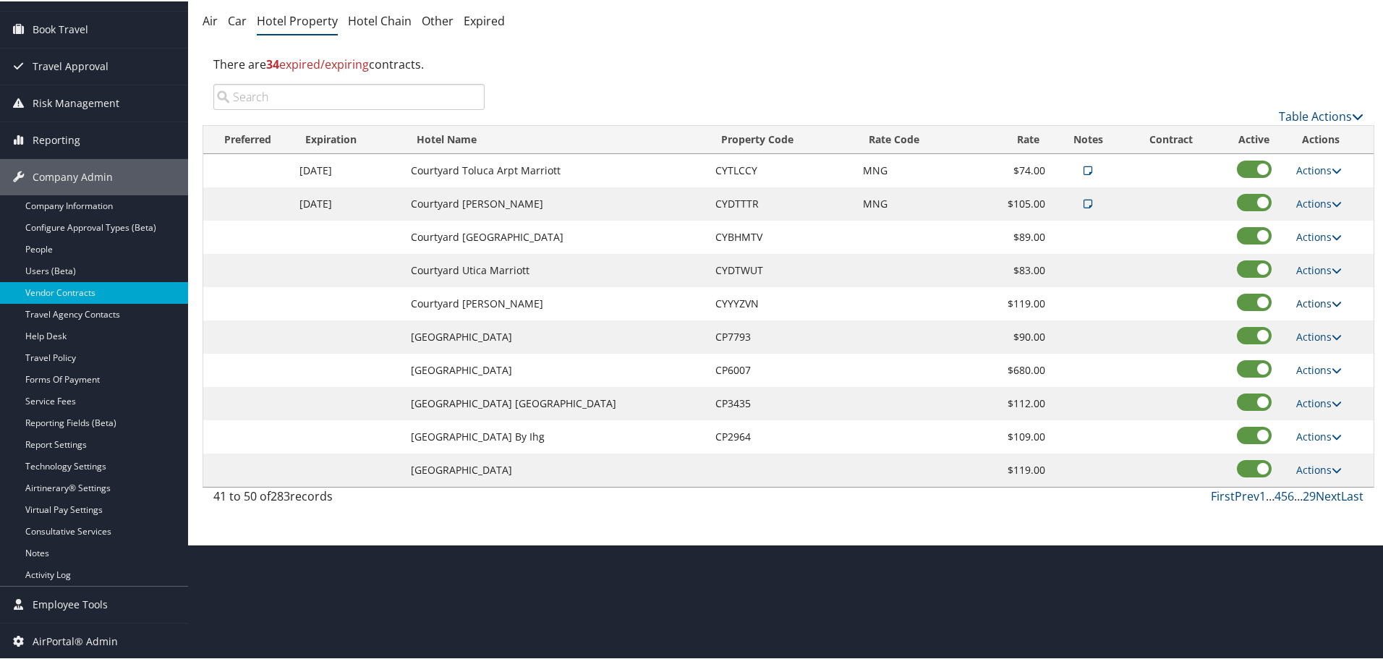
click at [1327, 300] on link "Actions" at bounding box center [1320, 302] width 46 height 14
click at [1327, 321] on link "Edit" at bounding box center [1320, 323] width 56 height 25
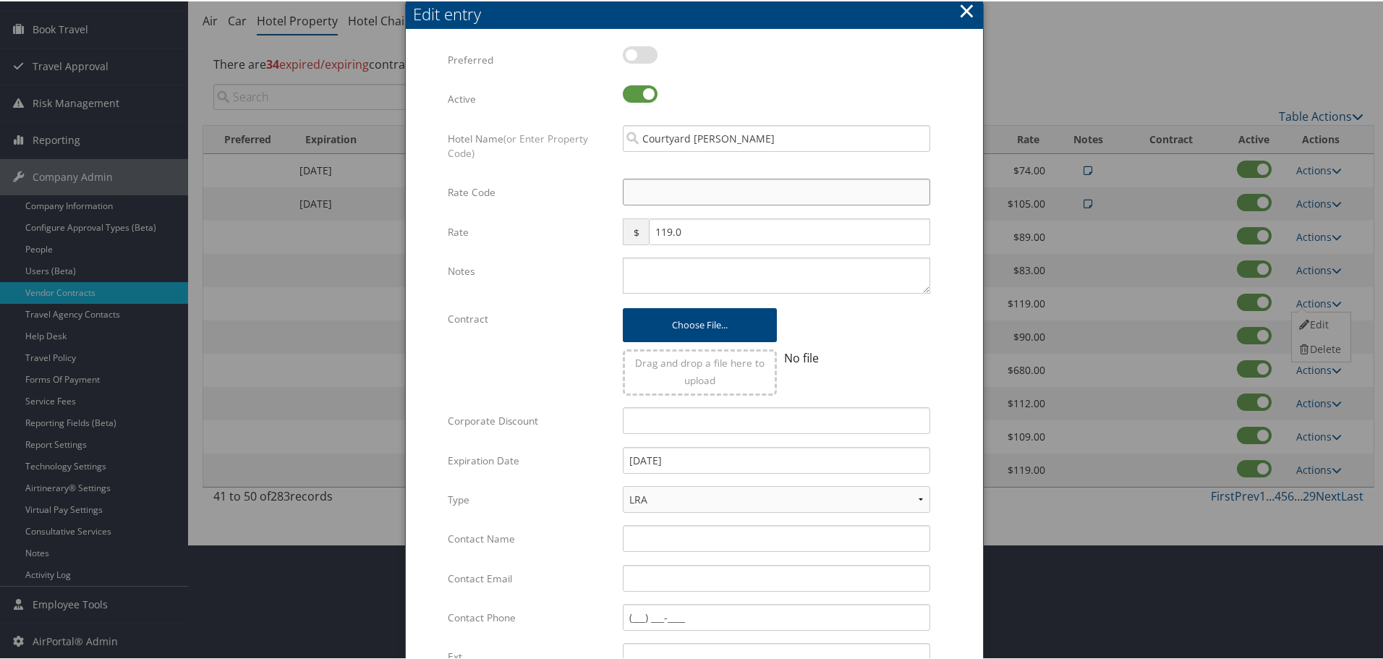
click at [670, 193] on input "Rate Code" at bounding box center [777, 190] width 308 height 27
type input "M"
checkbox input "true"
type input "MNG"
click at [834, 261] on textarea "Notes" at bounding box center [777, 274] width 308 height 36
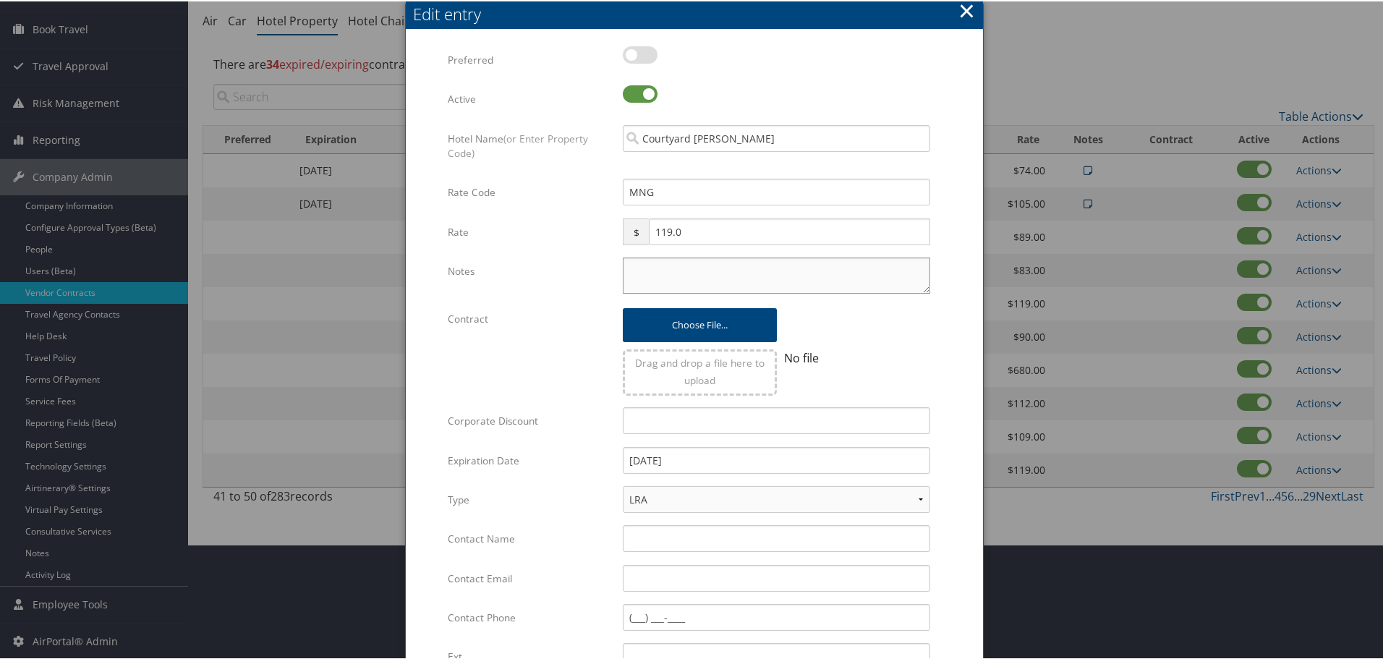
paste textarea "Rates tested in [GEOGRAPHIC_DATA] [DATE];"
type textarea "Rates tested in [GEOGRAPHIC_DATA] [DATE];"
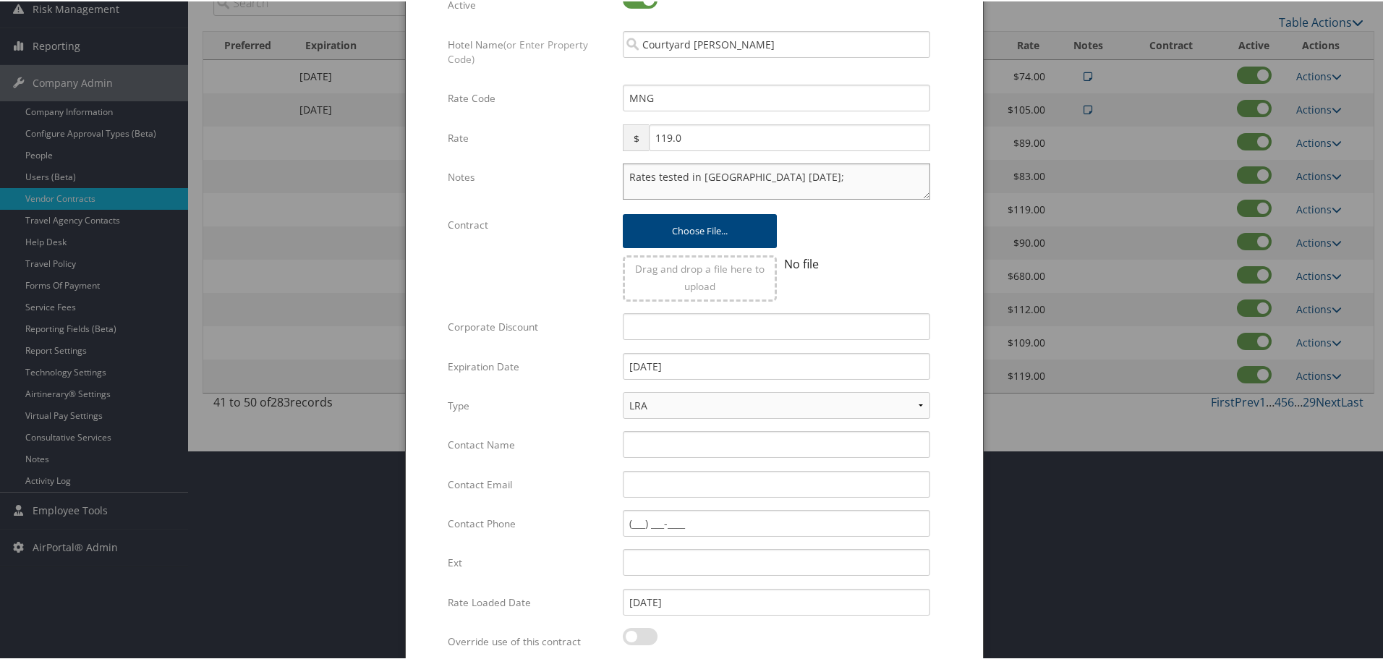
scroll to position [344, 0]
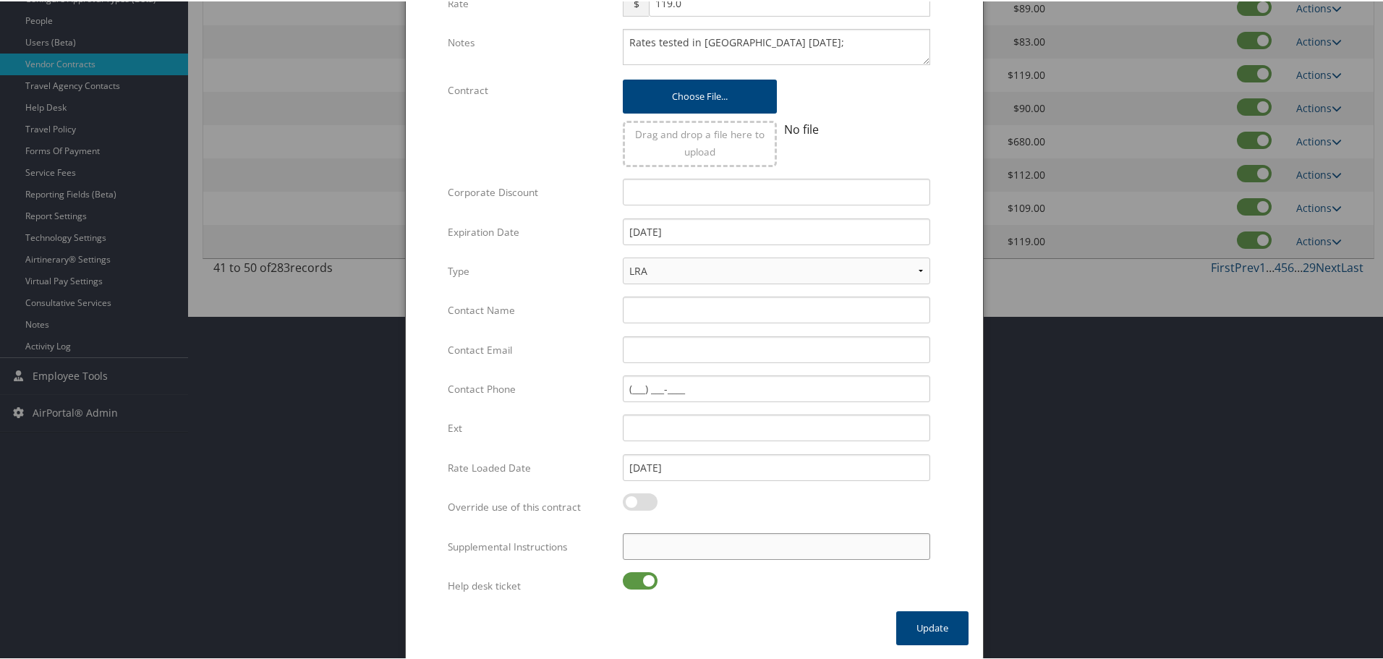
click at [737, 554] on input "Supplemental Instructions" at bounding box center [777, 545] width 308 height 27
paste input "SAB Prop ID -"
type input "SAB Prop ID -"
click at [640, 574] on label at bounding box center [640, 579] width 35 height 17
click at [640, 577] on input "checkbox" at bounding box center [634, 581] width 9 height 9
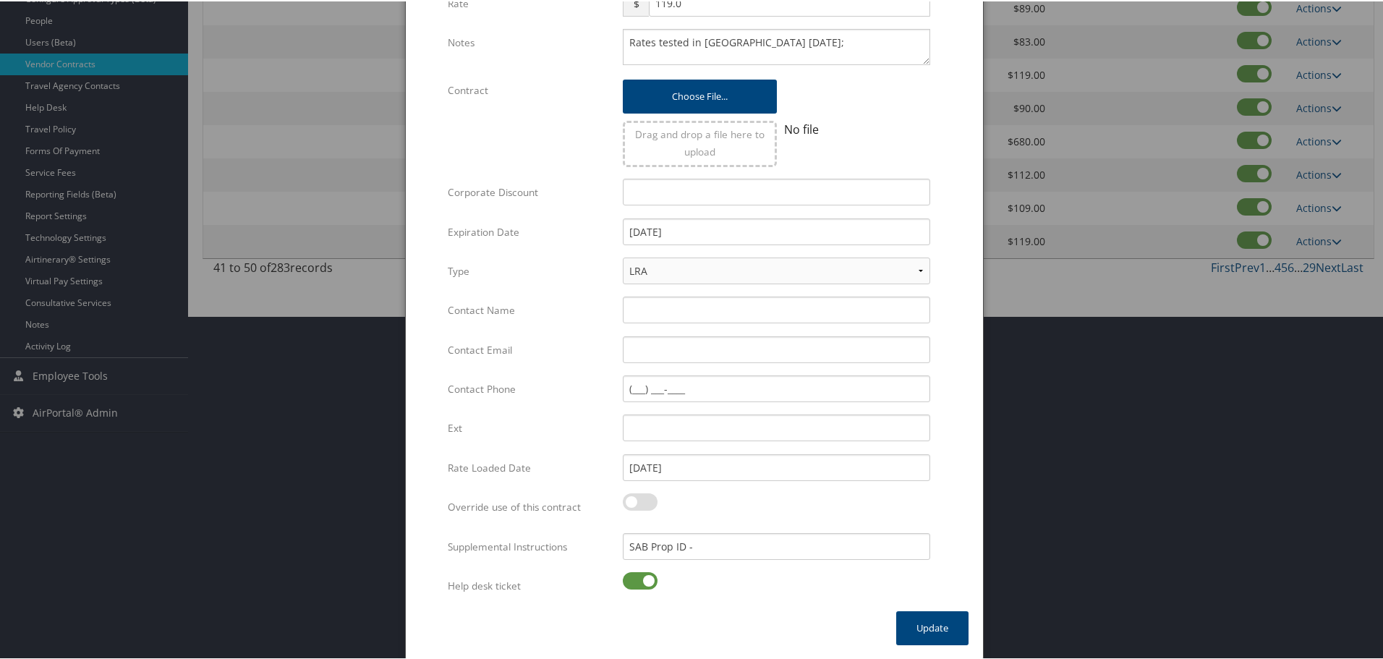
checkbox input "false"
click at [773, 545] on input "SAB Prop ID -" at bounding box center [777, 545] width 308 height 27
paste input "23911"
type input "SAB Prop ID - 23911"
click at [913, 619] on button "Update" at bounding box center [932, 627] width 72 height 34
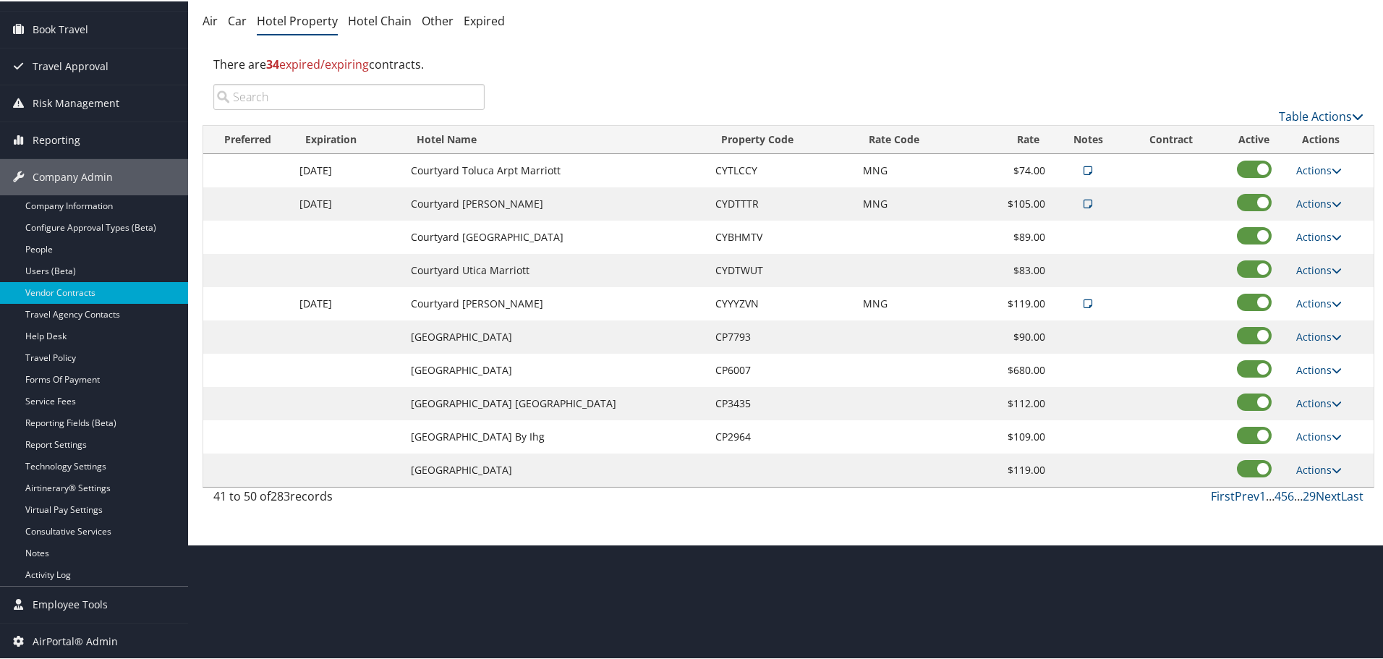
scroll to position [115, 0]
click at [1309, 336] on link "Actions" at bounding box center [1320, 335] width 46 height 14
click at [1313, 352] on link "Edit" at bounding box center [1320, 356] width 56 height 25
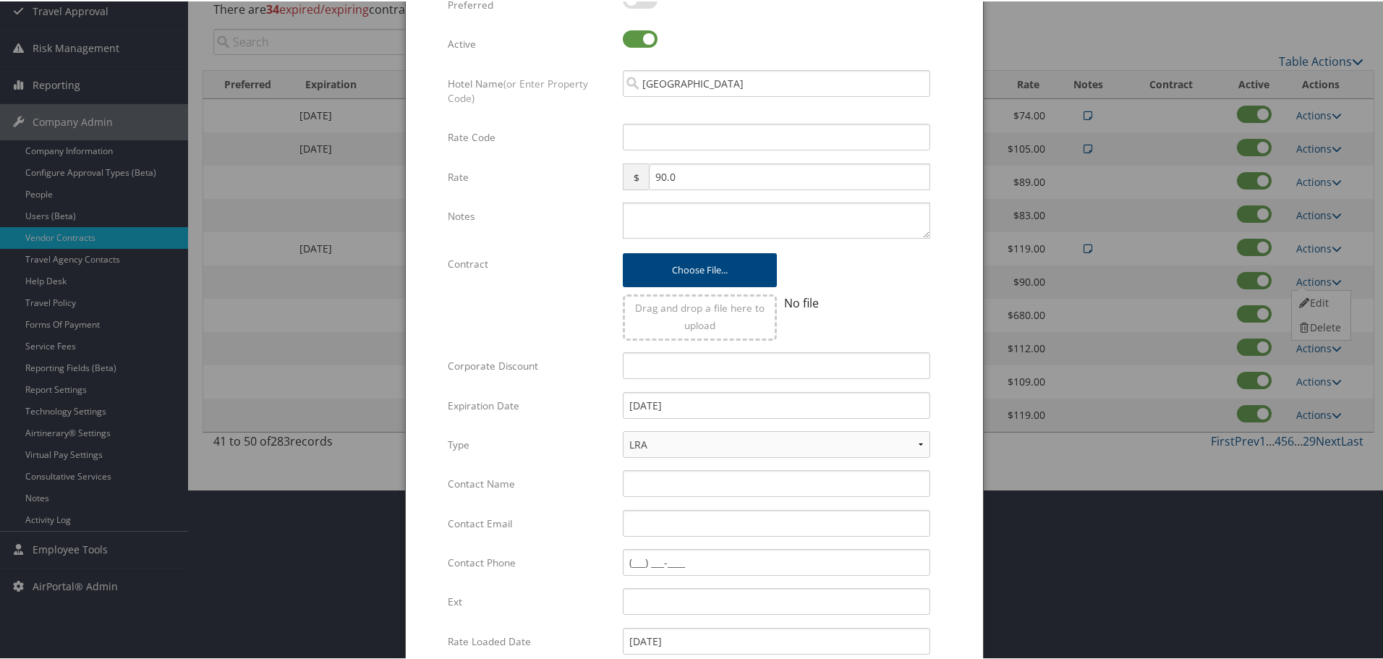
scroll to position [0, 0]
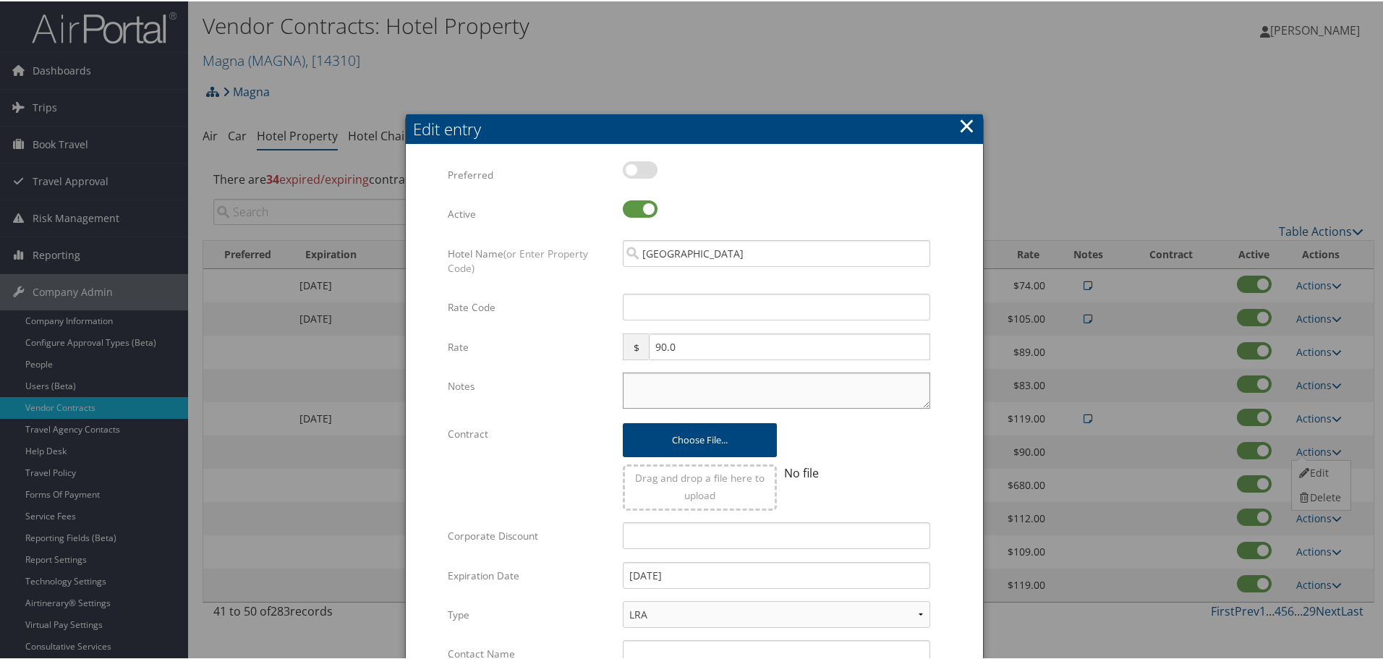
click at [781, 397] on textarea "Notes" at bounding box center [777, 389] width 308 height 36
paste textarea "Rates tested in [GEOGRAPHIC_DATA] [DATE];"
type textarea "Rates tested in [GEOGRAPHIC_DATA] [DATE];"
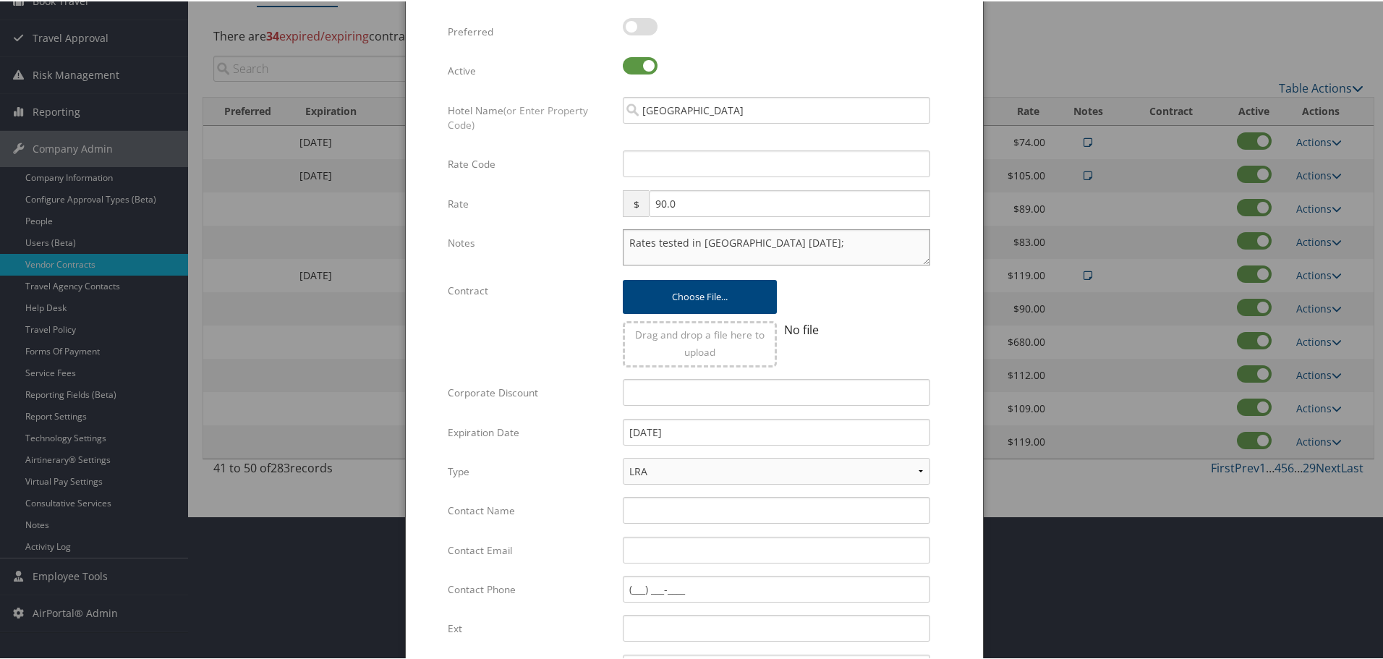
scroll to position [344, 0]
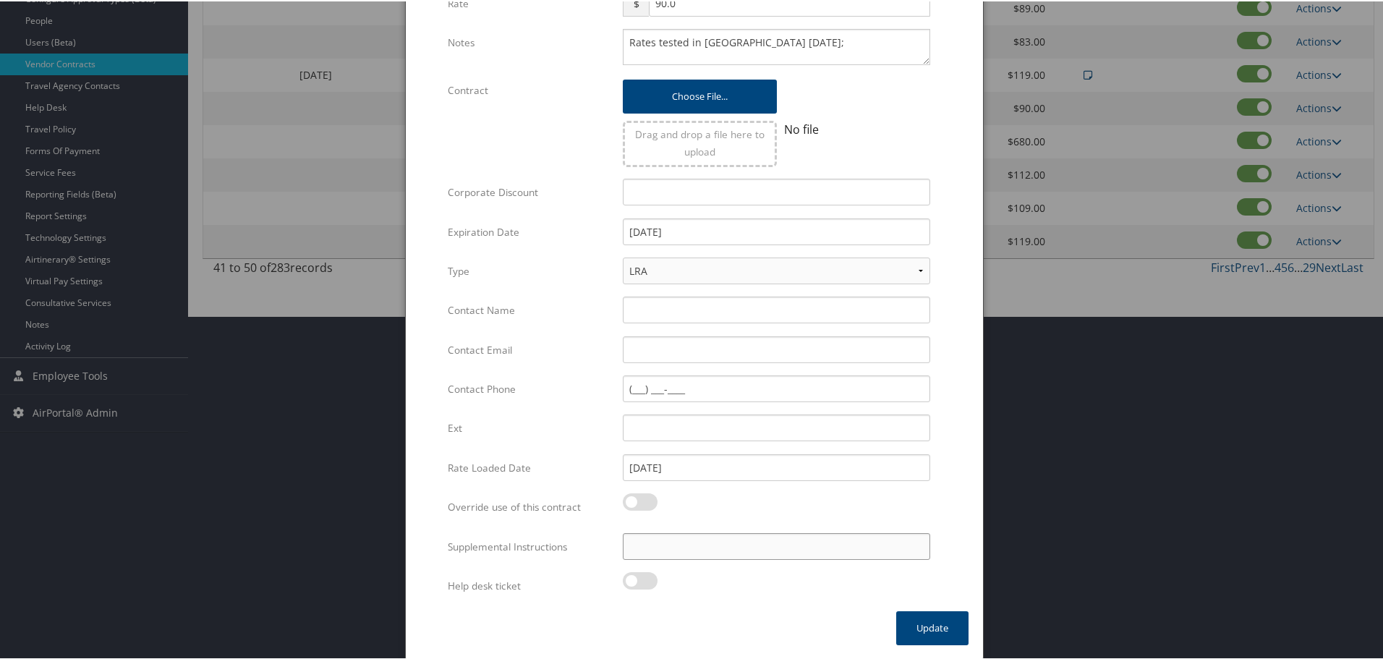
click at [716, 551] on input "Supplemental Instructions" at bounding box center [777, 545] width 308 height 27
paste input "SAB Prop ID -"
paste input "80621"
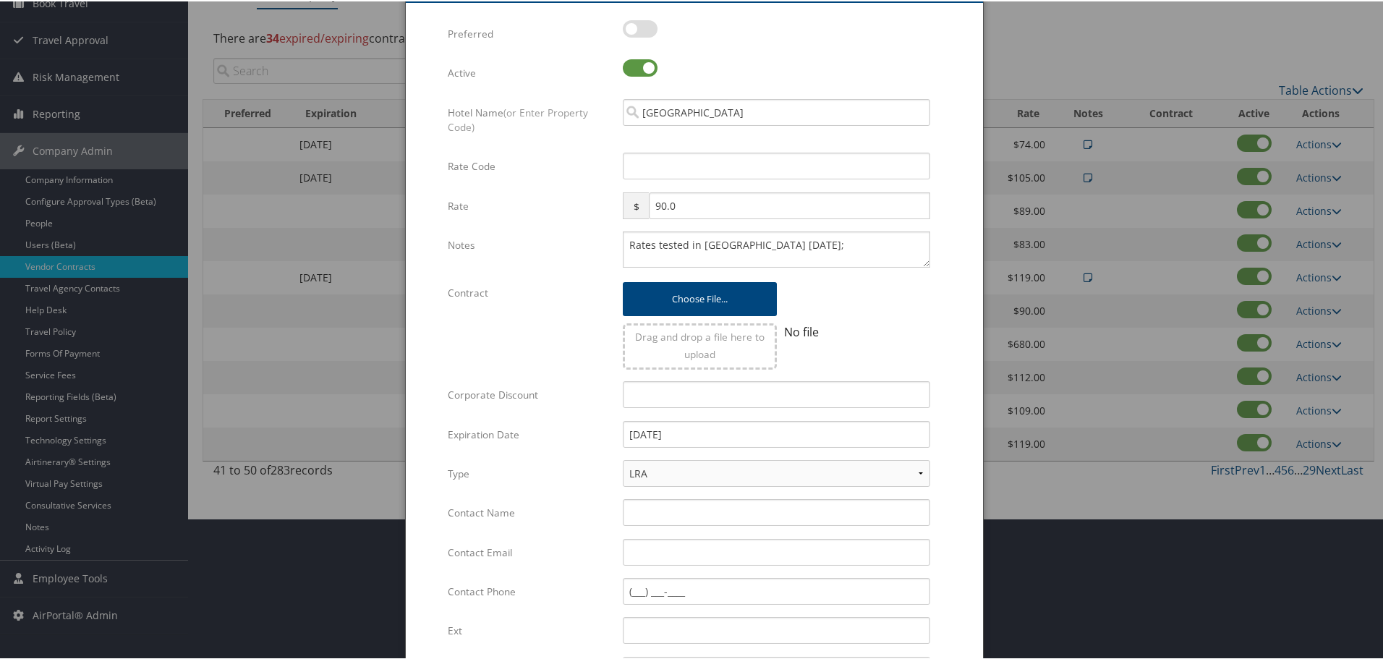
scroll to position [0, 0]
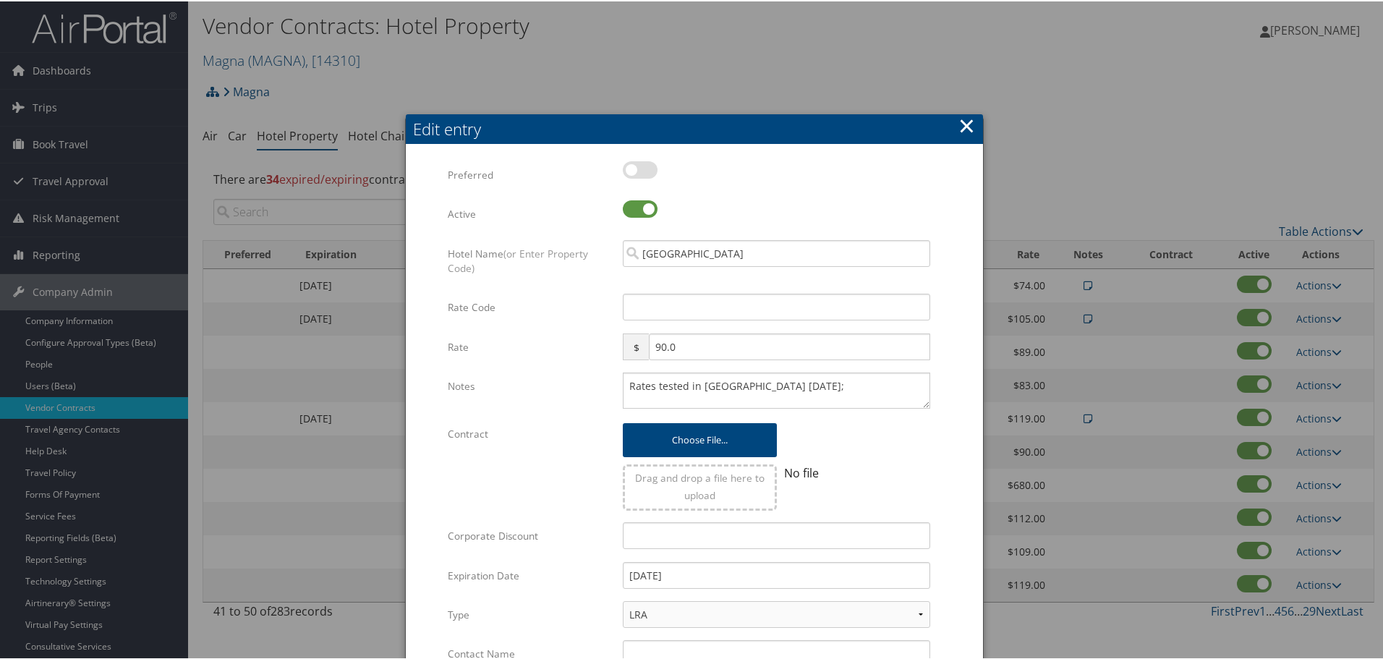
type input "SAB Prop ID - 80621"
click at [697, 316] on input "Rate Code" at bounding box center [777, 305] width 308 height 27
type input "M"
checkbox input "true"
type input "MNG"
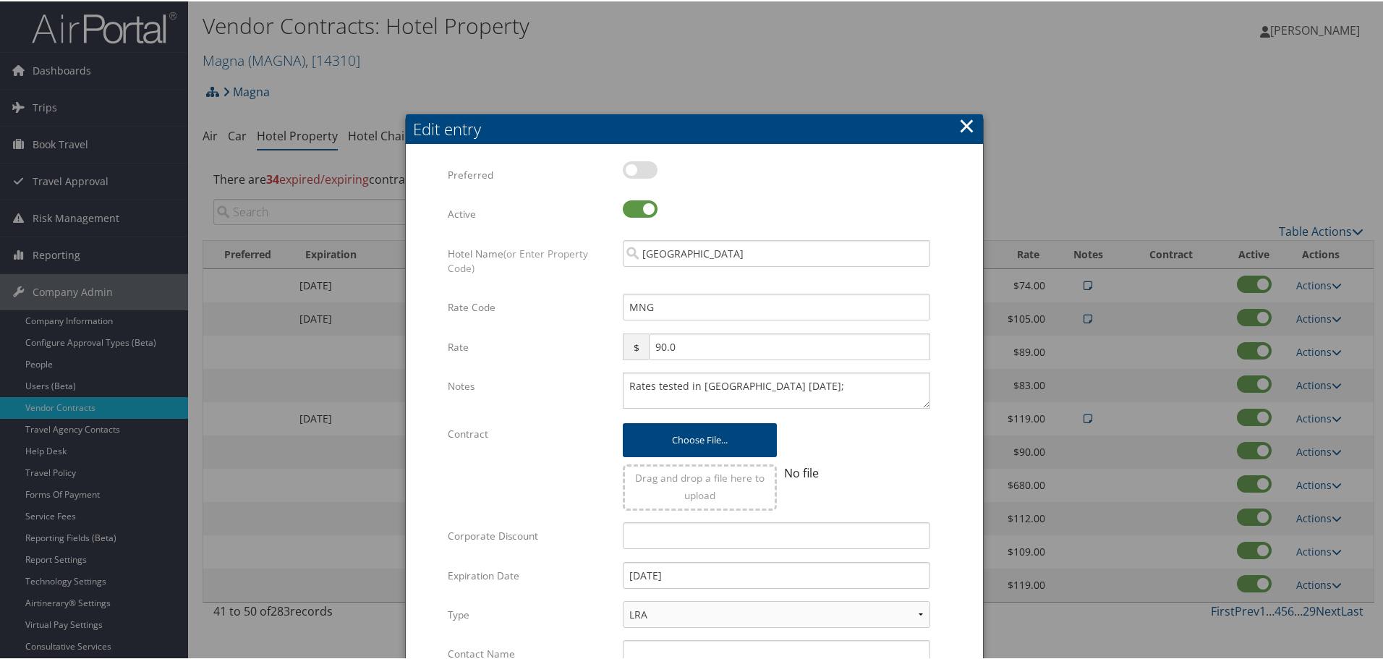
click at [943, 303] on form "Multiple values The selected items contain different values for this input. To …" at bounding box center [694, 557] width 548 height 794
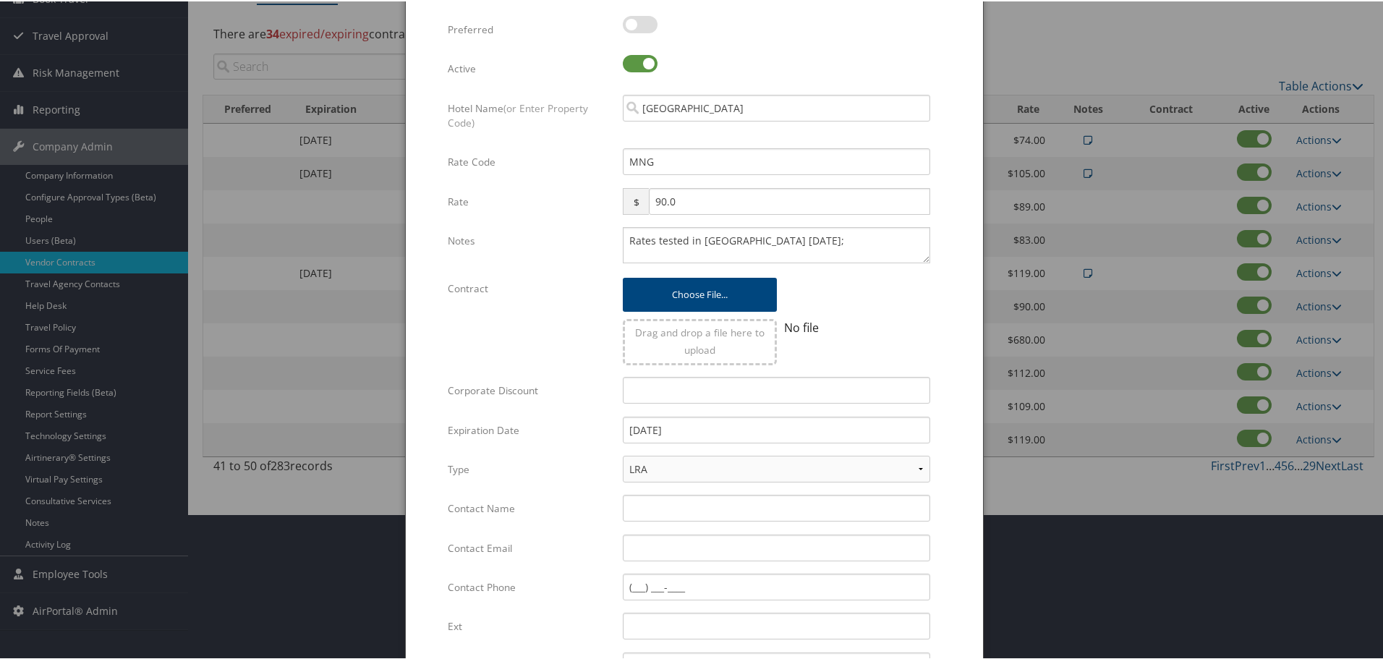
scroll to position [344, 0]
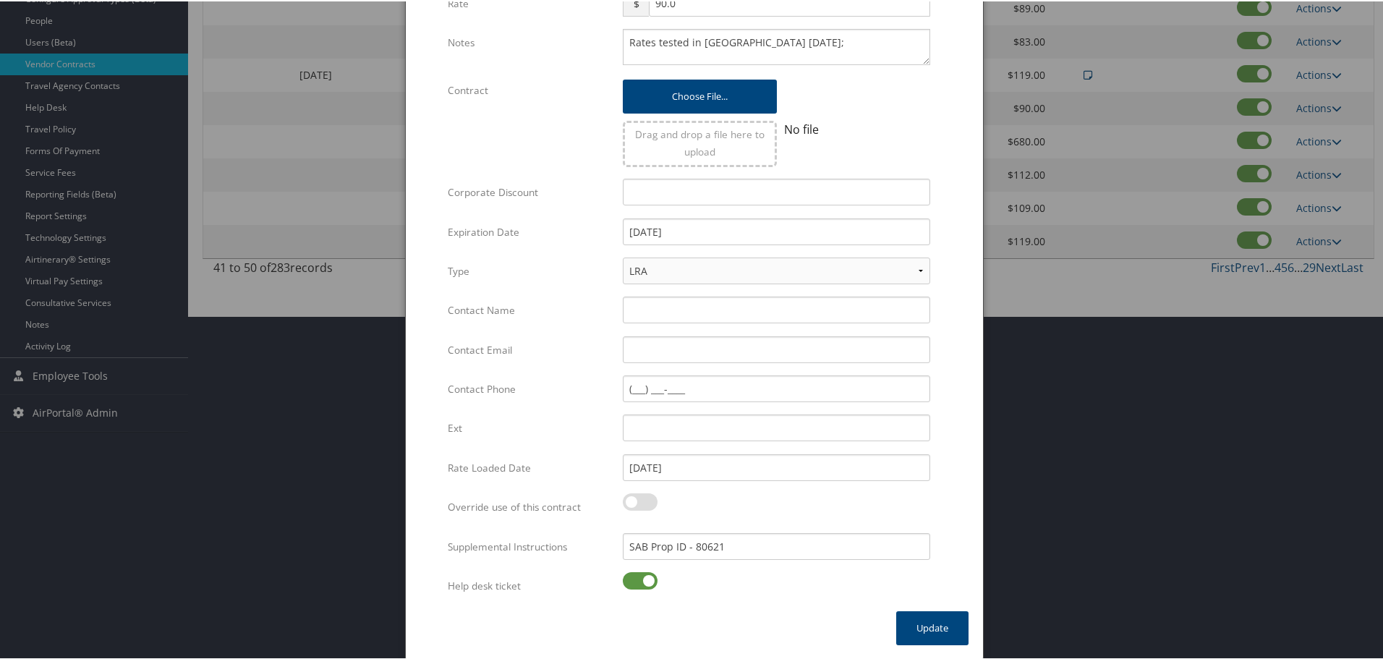
click at [630, 581] on label at bounding box center [640, 579] width 35 height 17
click at [630, 581] on input "checkbox" at bounding box center [634, 581] width 9 height 9
checkbox input "false"
click at [927, 619] on button "Update" at bounding box center [932, 627] width 72 height 34
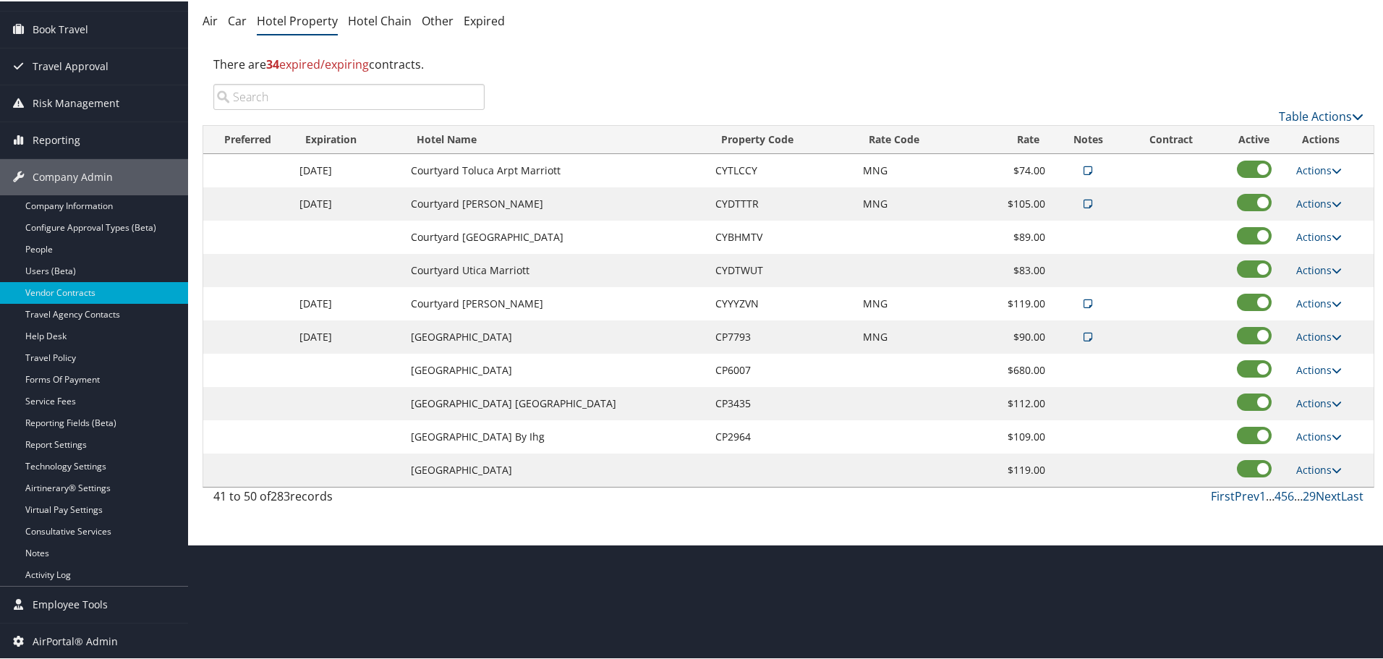
scroll to position [115, 0]
click at [1312, 364] on link "Actions" at bounding box center [1320, 369] width 46 height 14
click at [1316, 389] on link "Edit" at bounding box center [1320, 390] width 56 height 25
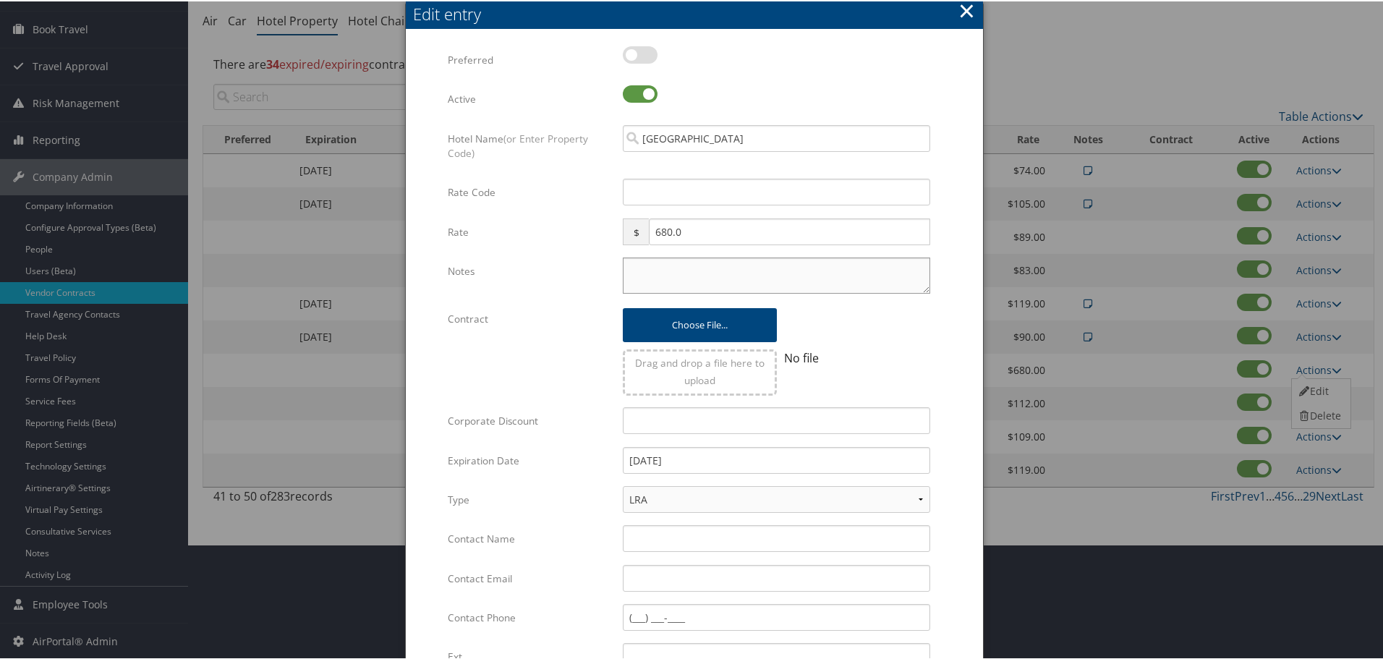
click at [717, 281] on textarea "Notes" at bounding box center [777, 274] width 308 height 36
paste textarea "Rates tested in [GEOGRAPHIC_DATA] [DATE];"
type textarea "Rates tested in [GEOGRAPHIC_DATA] [DATE];"
click at [699, 181] on div "Multiple values The selected items contain different values for this input. To …" at bounding box center [694, 442] width 493 height 794
type input "M"
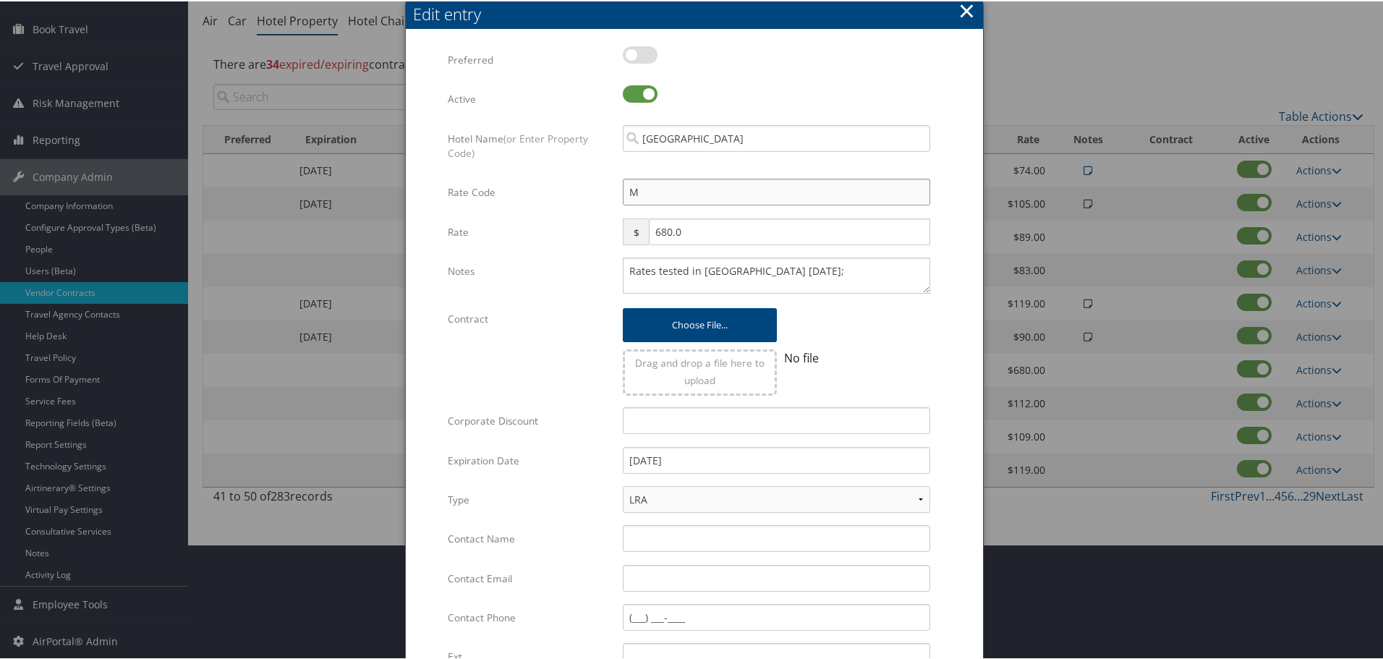
checkbox input "true"
type input "MNG"
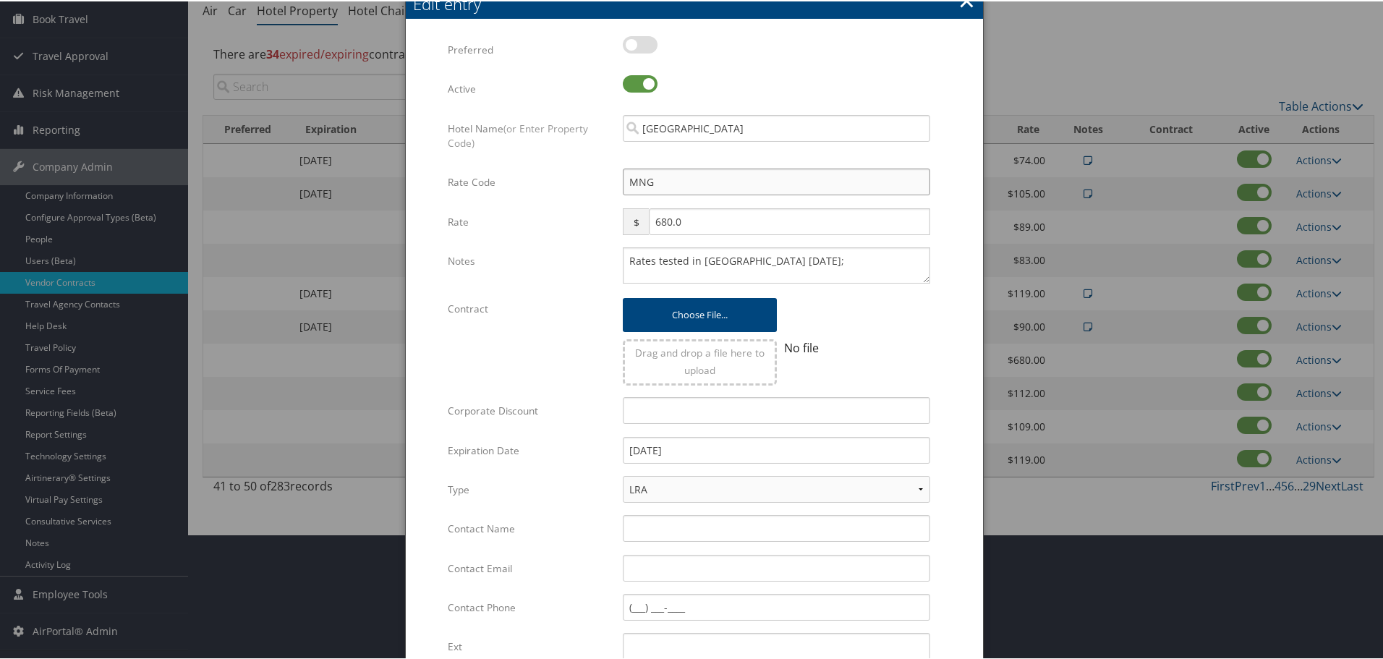
scroll to position [344, 0]
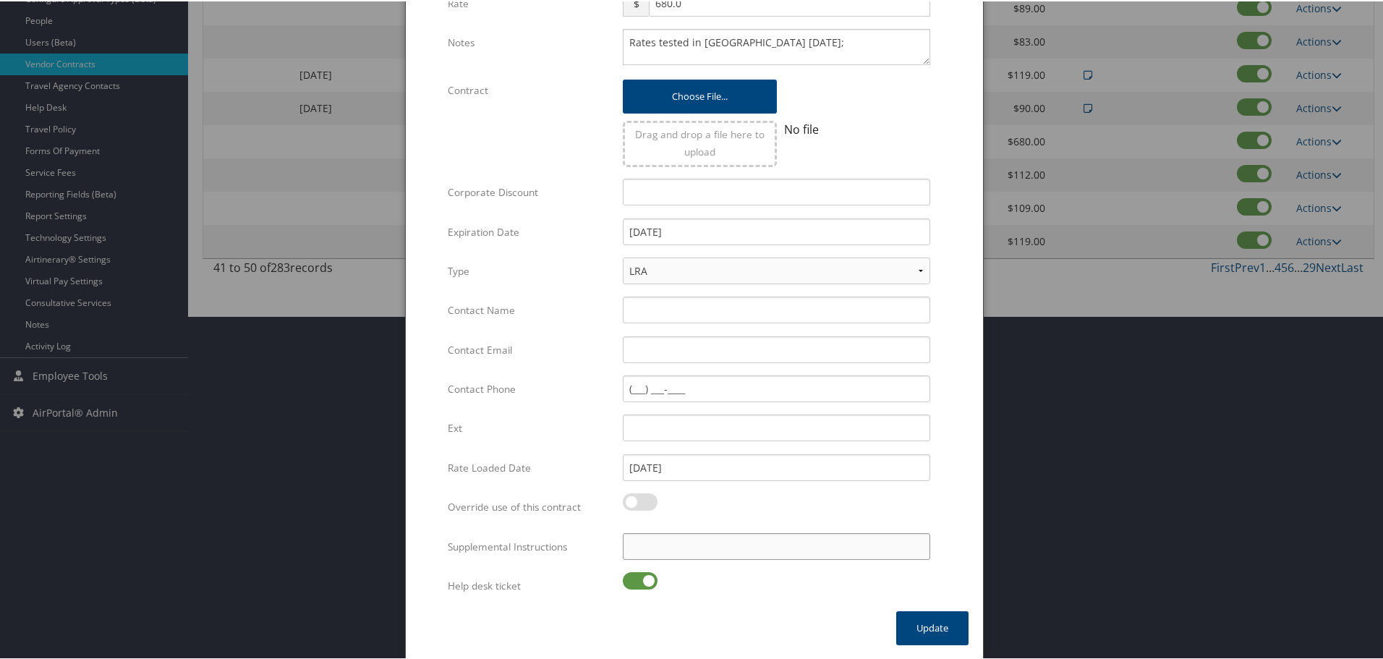
click at [666, 556] on input "Supplemental Instructions" at bounding box center [777, 545] width 308 height 27
paste input "SAB Prop ID -"
type input "SAB Prop ID -"
click at [634, 576] on label at bounding box center [640, 579] width 35 height 17
click at [634, 577] on input "checkbox" at bounding box center [634, 581] width 9 height 9
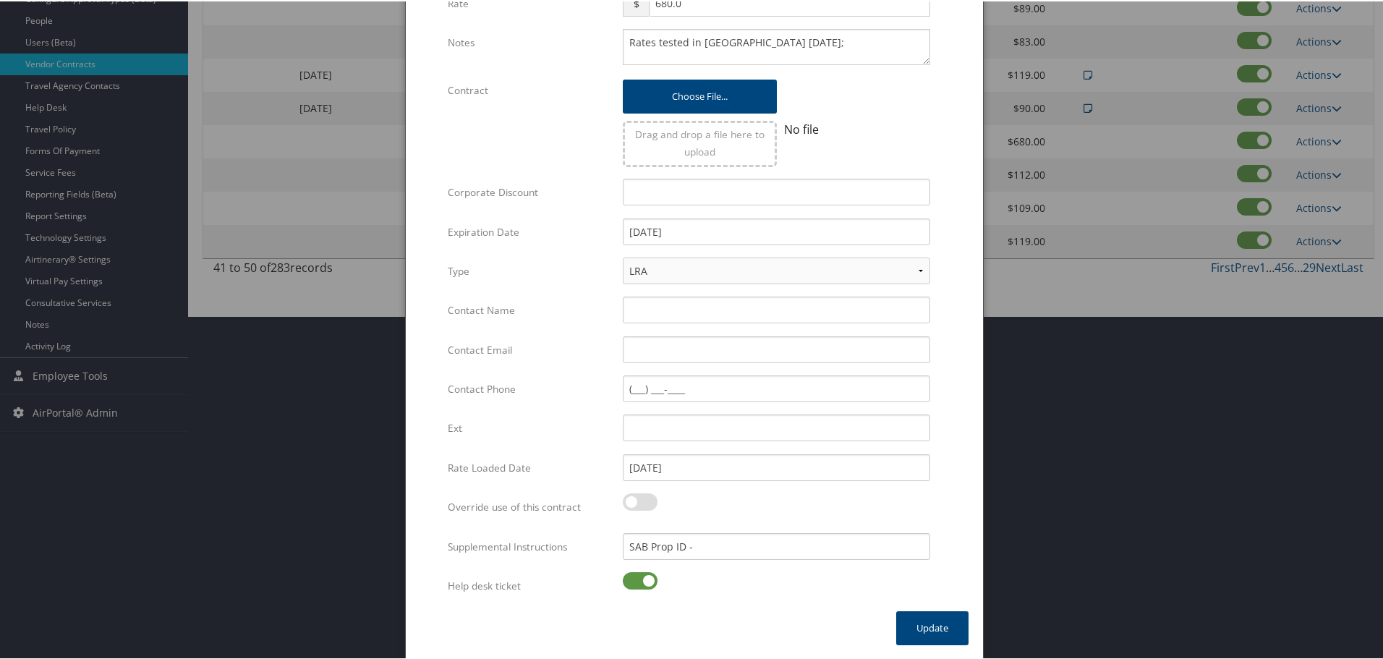
checkbox input "false"
click at [718, 549] on input "SAB Prop ID -" at bounding box center [777, 545] width 308 height 27
paste input "147857"
type input "SAB Prop ID - 147857"
click at [928, 628] on button "Update" at bounding box center [932, 627] width 72 height 34
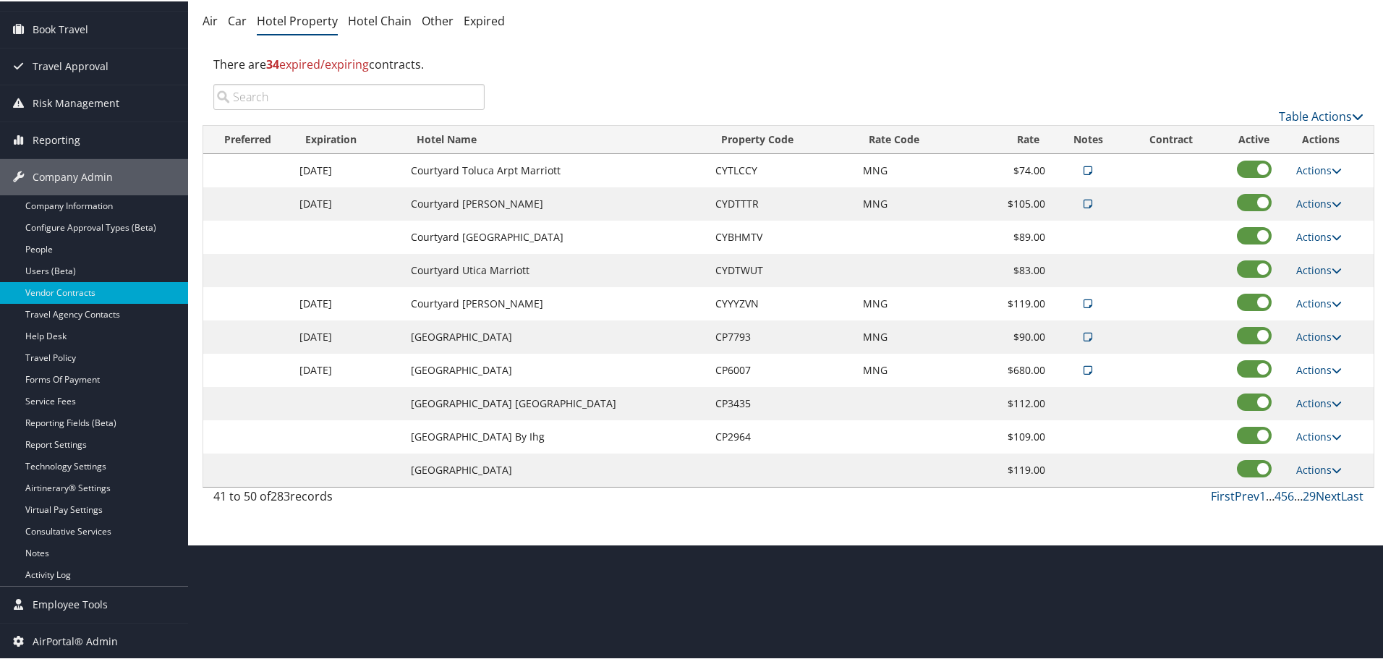
scroll to position [115, 0]
click at [1308, 399] on link "Actions" at bounding box center [1320, 402] width 46 height 14
click at [1315, 420] on link "Edit" at bounding box center [1320, 423] width 56 height 25
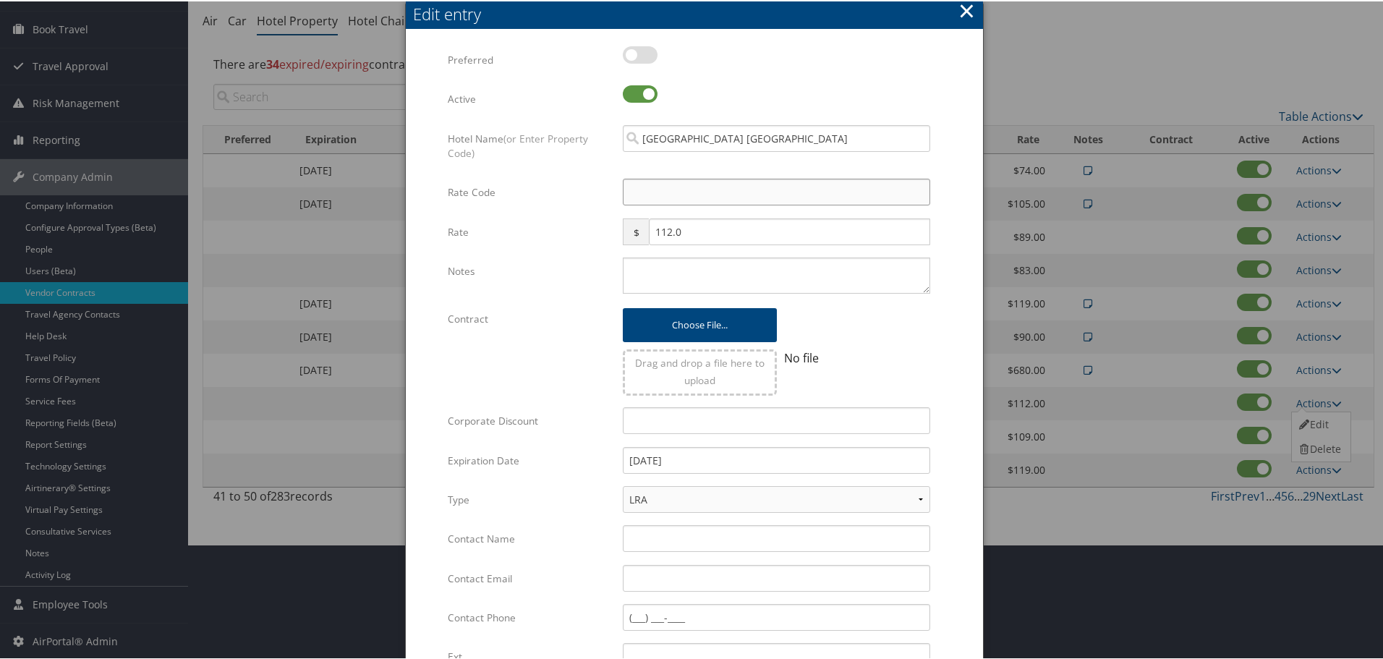
click at [694, 190] on input "Rate Code" at bounding box center [777, 190] width 308 height 27
type input "M"
checkbox input "true"
type input "MNG"
click at [682, 253] on div "112.0" at bounding box center [789, 236] width 281 height 38
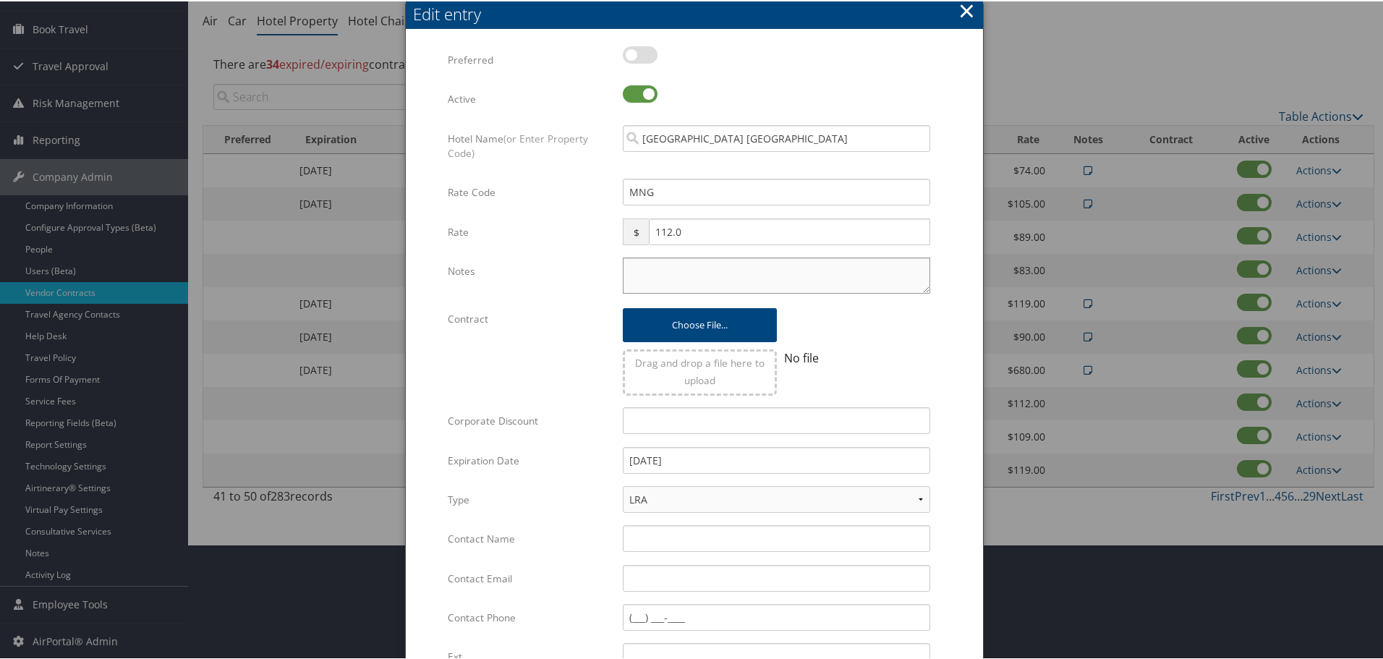
click at [692, 272] on textarea "Notes" at bounding box center [777, 274] width 308 height 36
paste textarea "Rates tested in [GEOGRAPHIC_DATA] [DATE];"
type textarea "Rates tested in [GEOGRAPHIC_DATA] [DATE];"
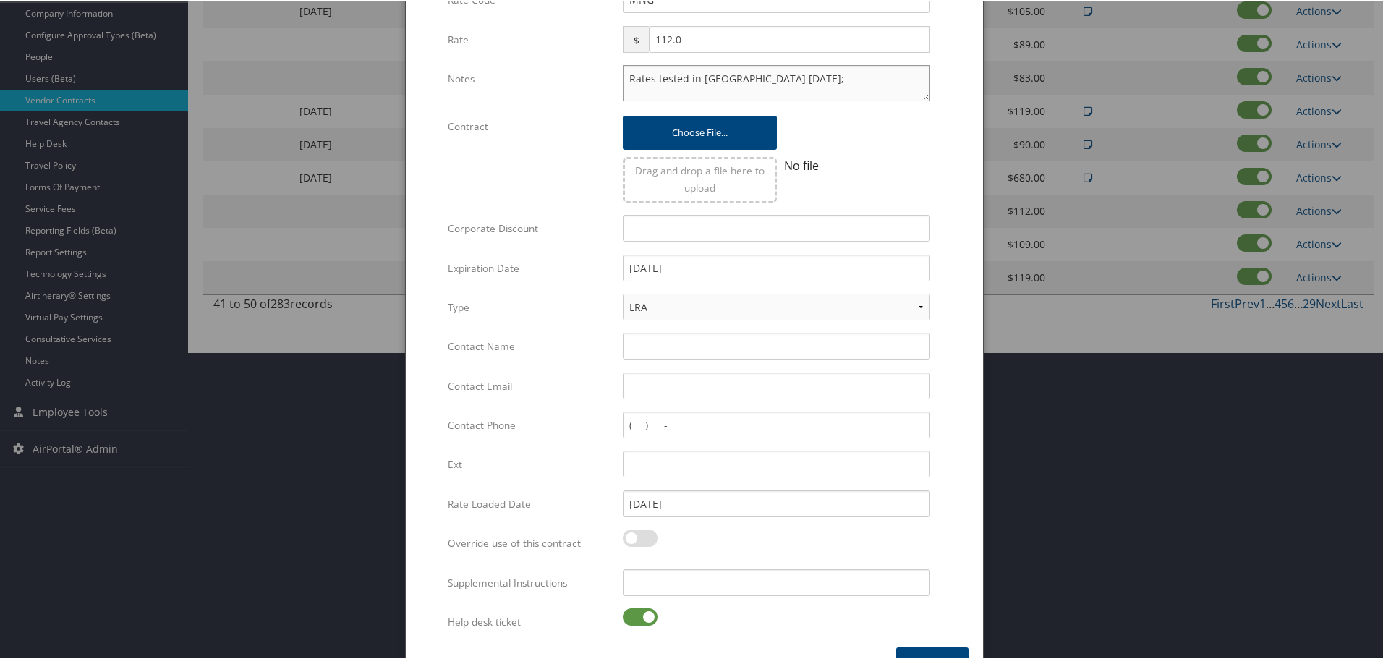
scroll to position [344, 0]
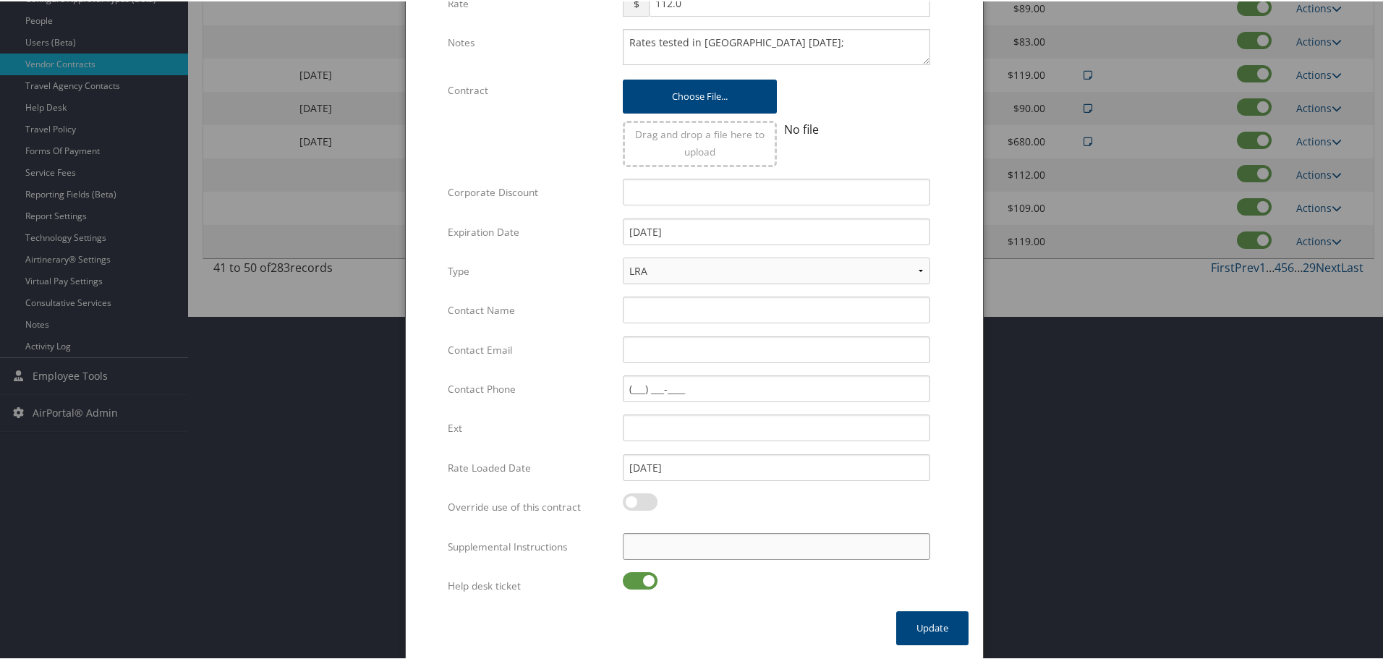
click at [697, 543] on input "Supplemental Instructions" at bounding box center [777, 545] width 308 height 27
type input "v"
click at [650, 577] on label at bounding box center [640, 579] width 35 height 17
click at [640, 577] on input "checkbox" at bounding box center [634, 581] width 9 height 9
checkbox input "false"
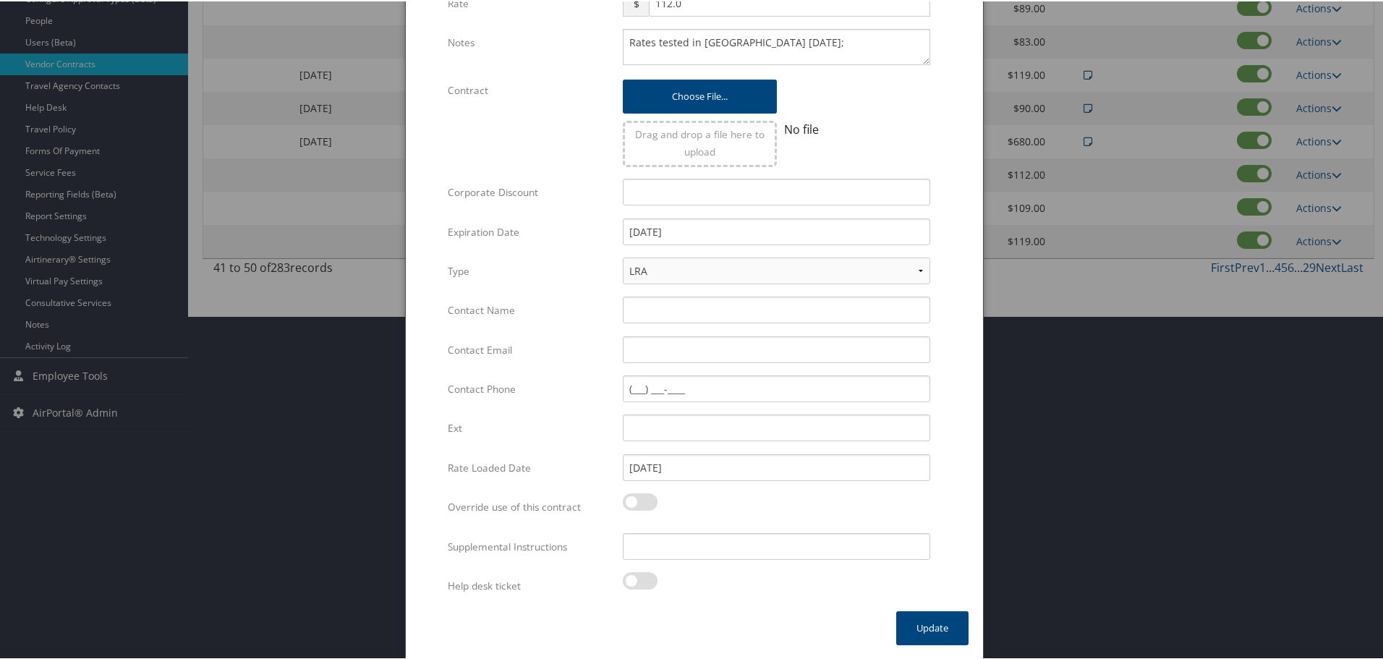
click at [697, 530] on div "Override use of this contract Multiple values The selected items contain differ…" at bounding box center [694, 511] width 493 height 39
click at [700, 543] on input "Supplemental Instructions" at bounding box center [777, 545] width 308 height 27
paste input "SAB Prop ID -"
paste input "2913"
type input "SAB Prop ID - 2913"
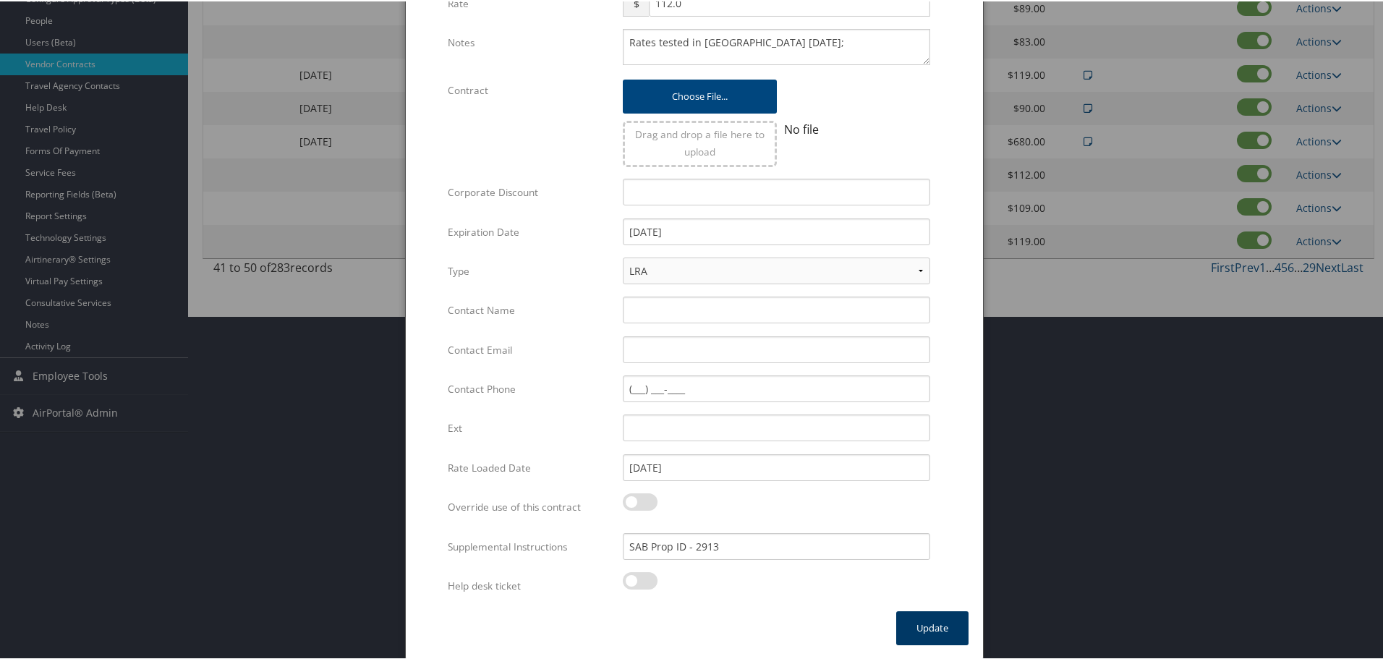
click at [929, 619] on button "Update" at bounding box center [932, 627] width 72 height 34
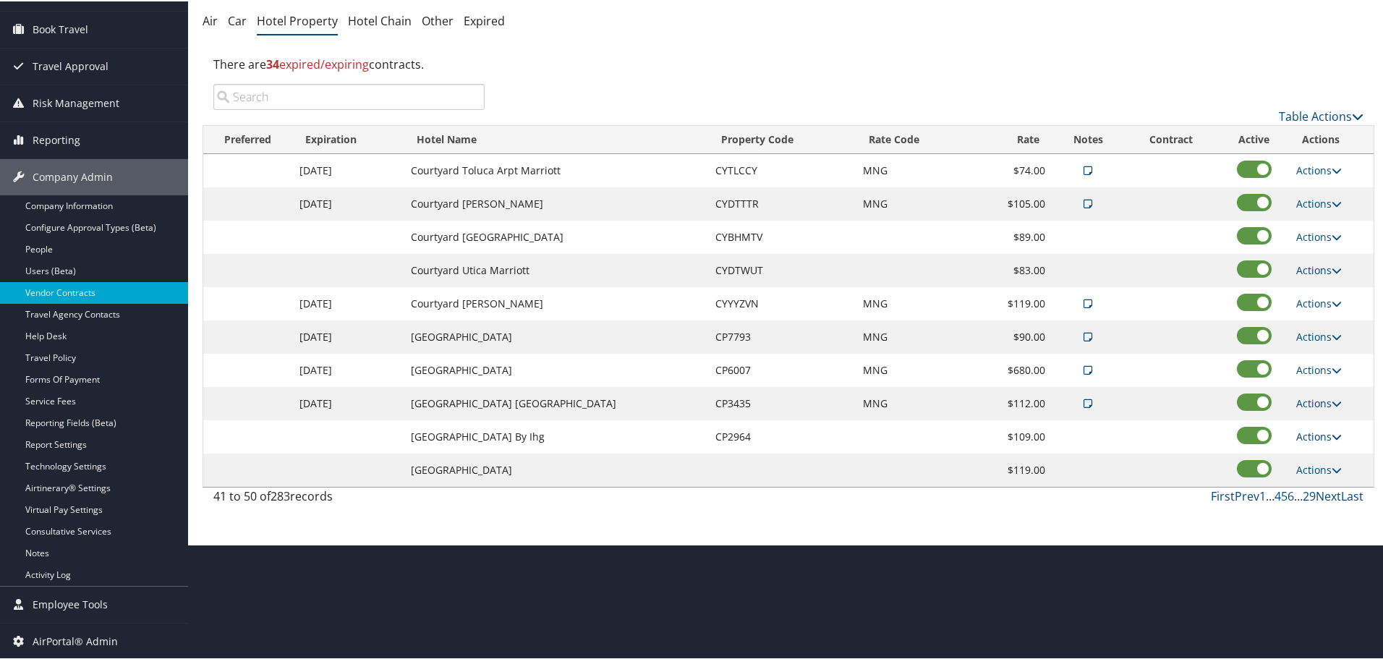
click at [1309, 436] on link "Actions" at bounding box center [1320, 435] width 46 height 14
click at [1316, 454] on link "Edit" at bounding box center [1320, 456] width 56 height 25
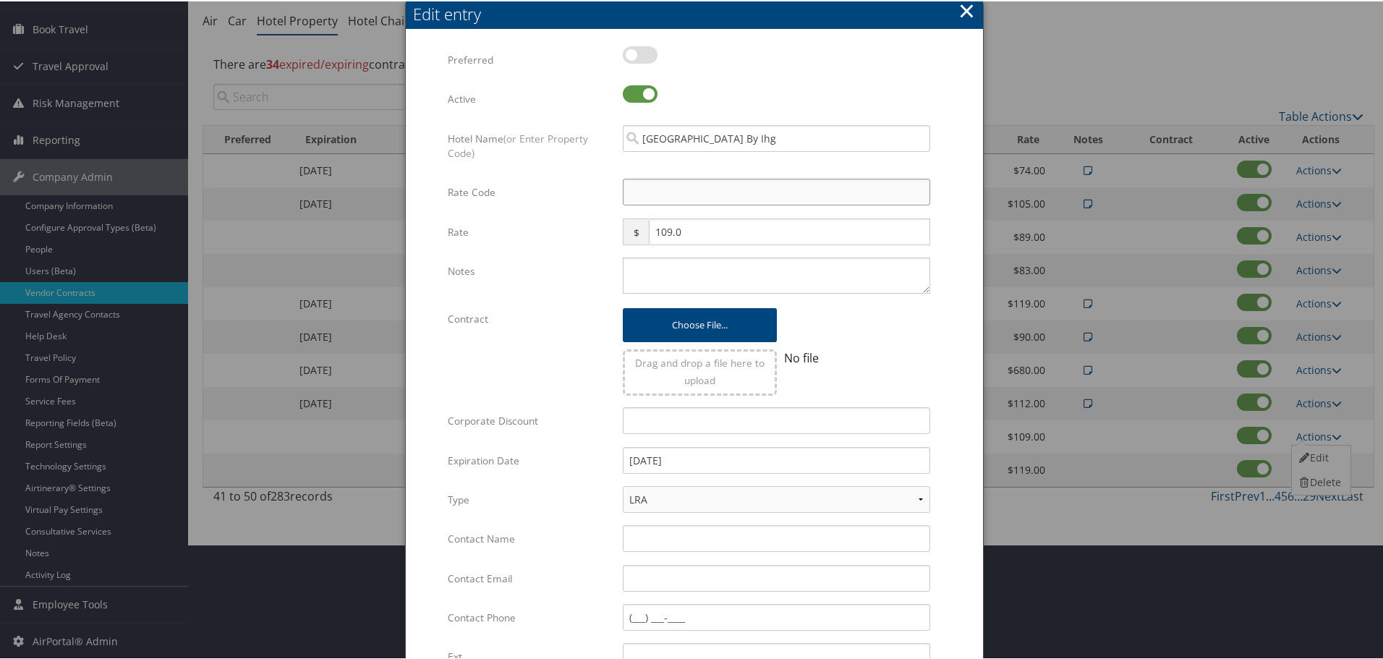
click at [712, 192] on input "Rate Code" at bounding box center [777, 190] width 308 height 27
type input "M"
checkbox input "true"
type input "MNG"
click at [679, 269] on textarea "Notes" at bounding box center [777, 274] width 308 height 36
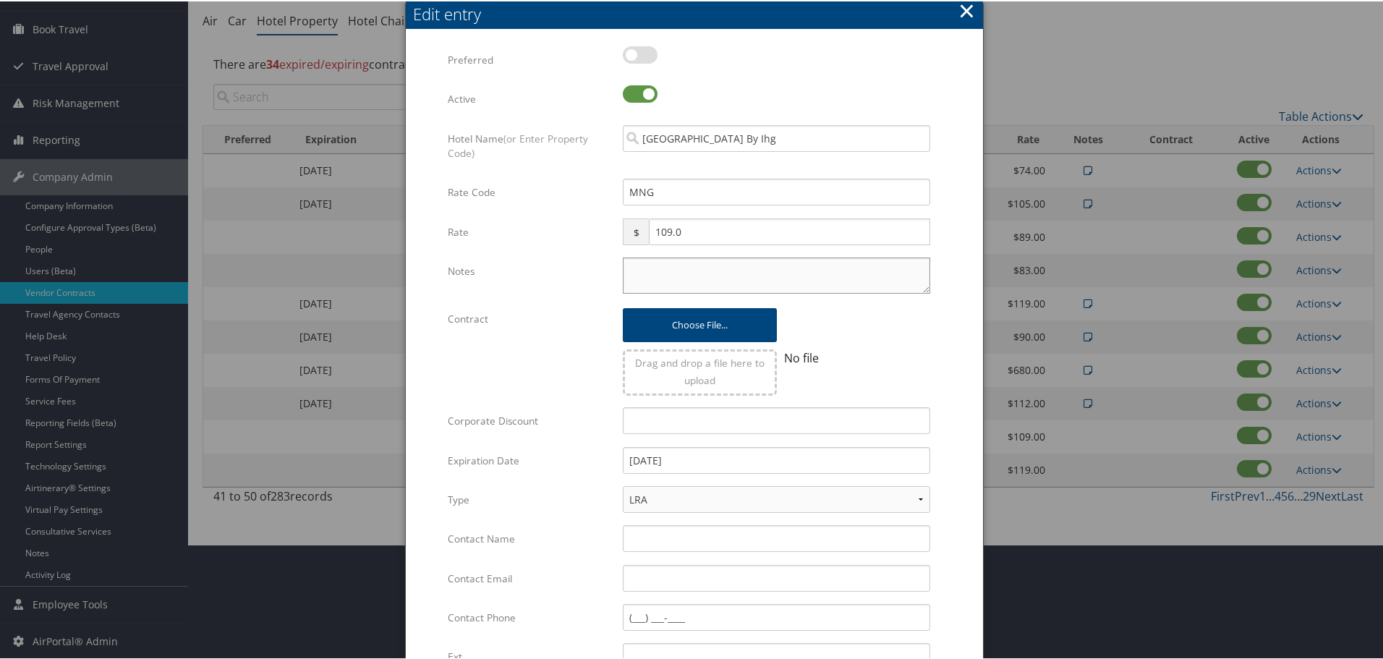
paste textarea "Rates tested in [GEOGRAPHIC_DATA] [DATE];"
type textarea "Rates tested in [GEOGRAPHIC_DATA] [DATE];"
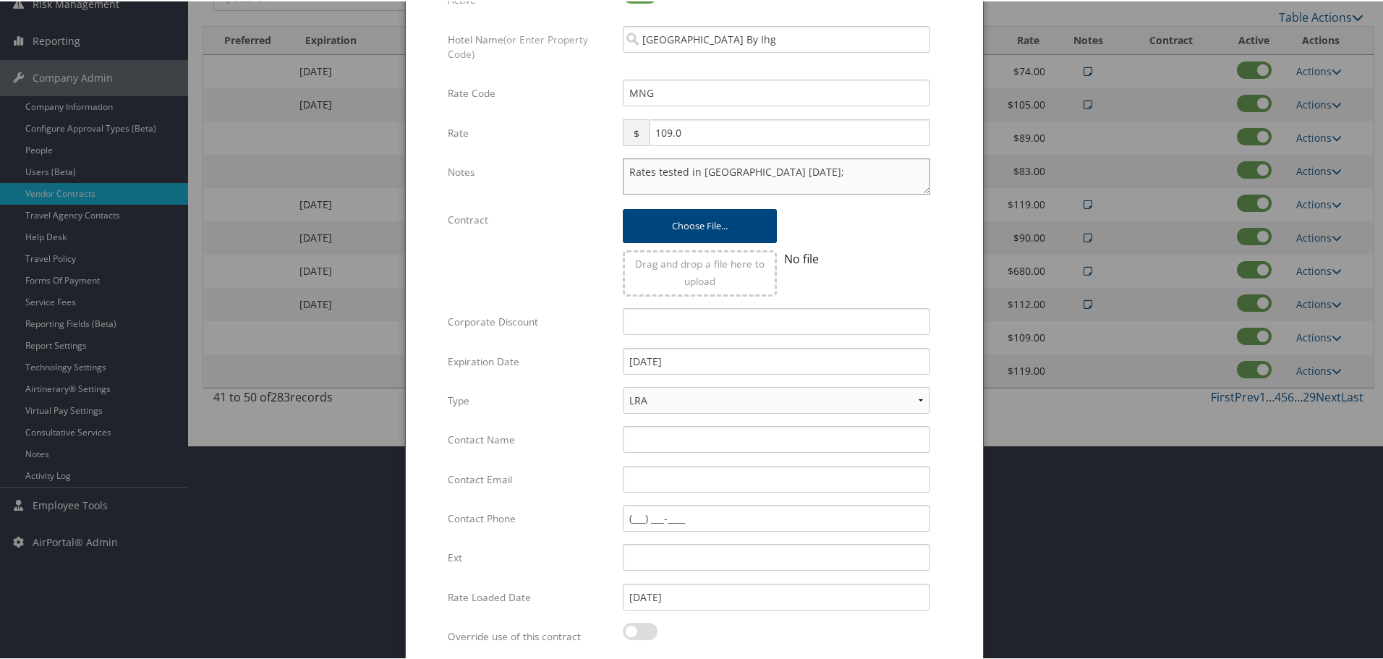
scroll to position [344, 0]
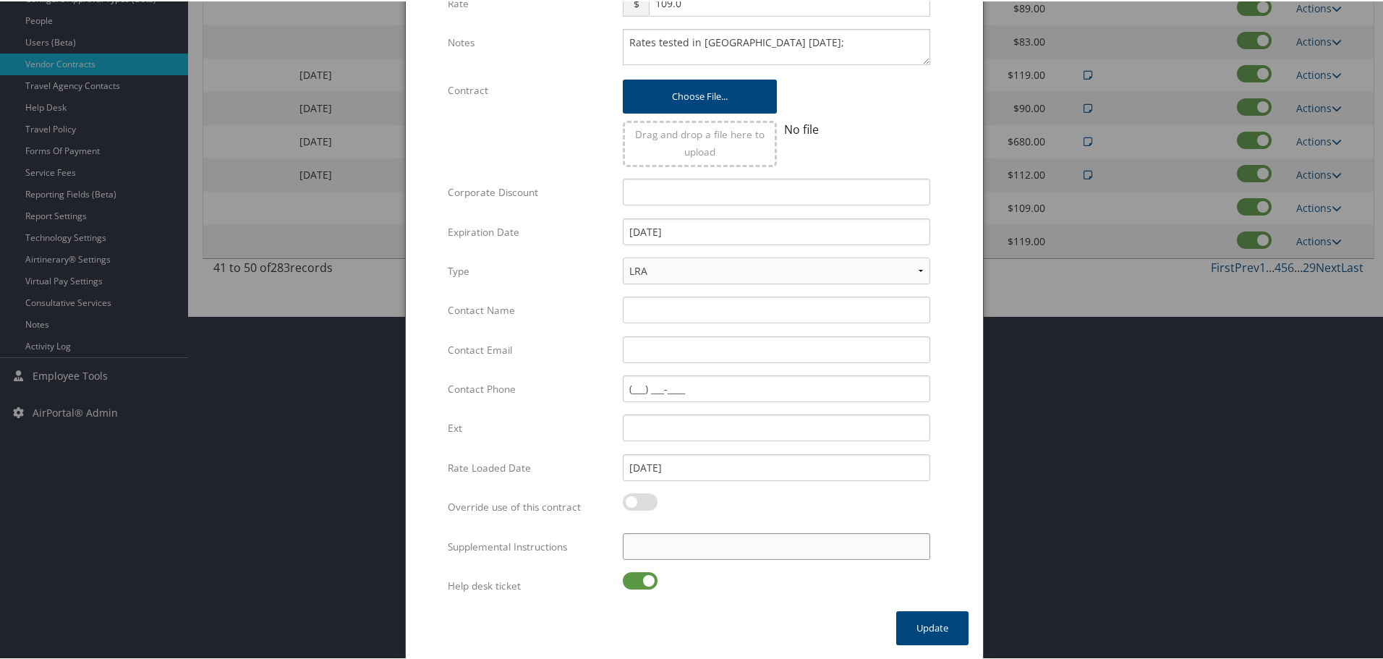
click at [743, 541] on input "Supplemental Instructions" at bounding box center [777, 545] width 308 height 27
paste input "SAB Prop ID -"
paste input "2645"
type input "SAB Prop ID - 2645"
click at [645, 579] on label at bounding box center [640, 579] width 35 height 17
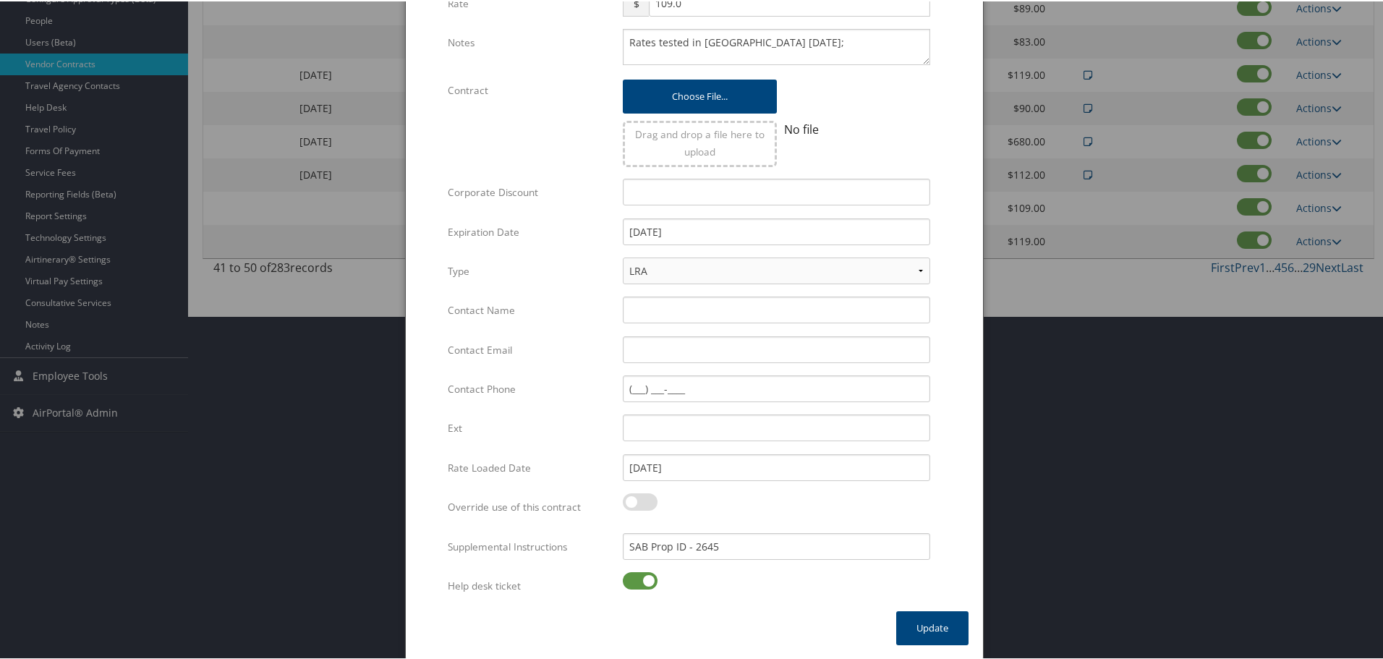
click at [640, 579] on input "checkbox" at bounding box center [634, 581] width 9 height 9
checkbox input "false"
click at [933, 623] on button "Update" at bounding box center [932, 627] width 72 height 34
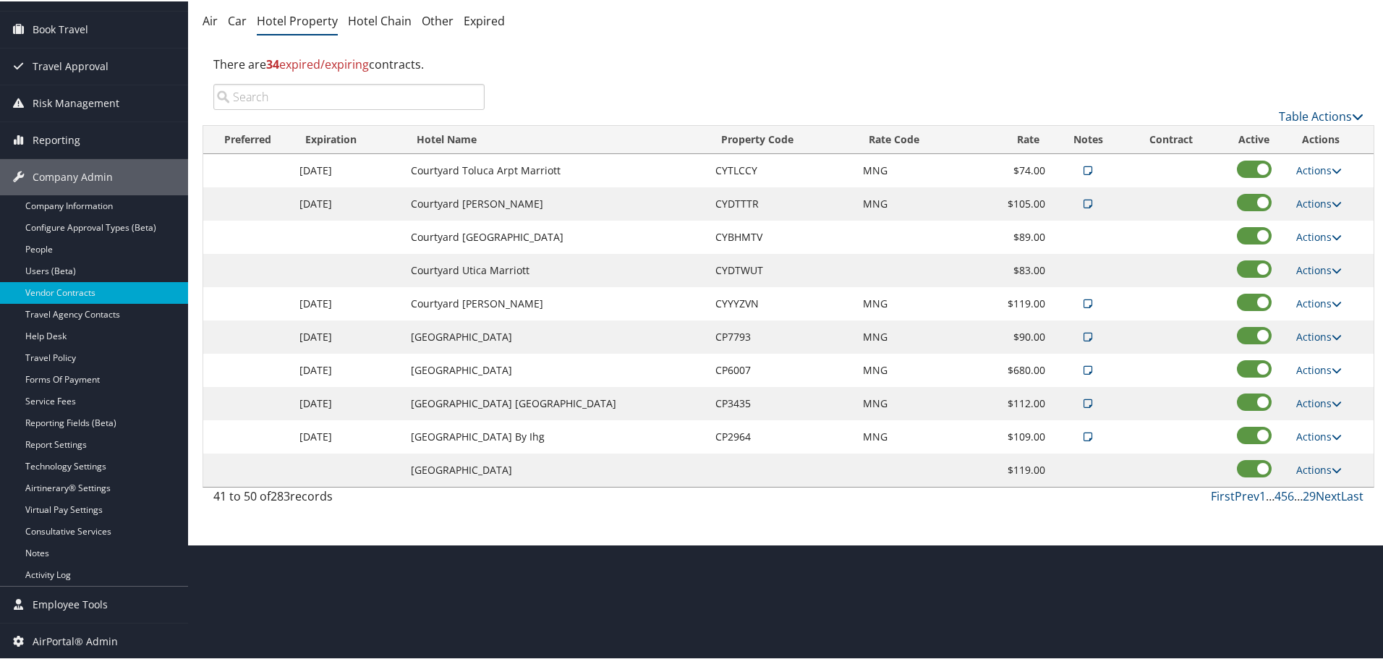
scroll to position [115, 0]
click at [1306, 471] on link "Actions" at bounding box center [1320, 469] width 46 height 14
click at [1310, 488] on icon at bounding box center [1304, 490] width 13 height 10
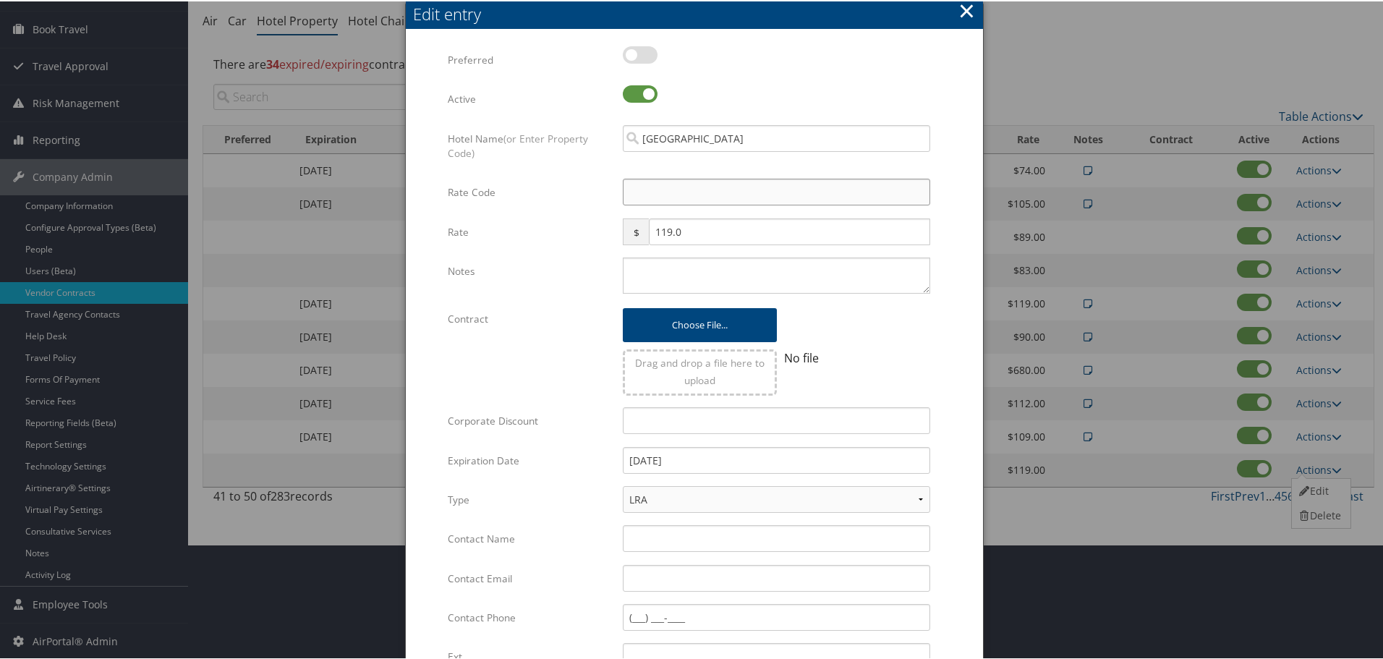
click at [698, 192] on input "Rate Code" at bounding box center [777, 190] width 308 height 27
type input "M"
checkbox input "true"
type input "MNG"
click at [692, 267] on textarea "Notes" at bounding box center [777, 274] width 308 height 36
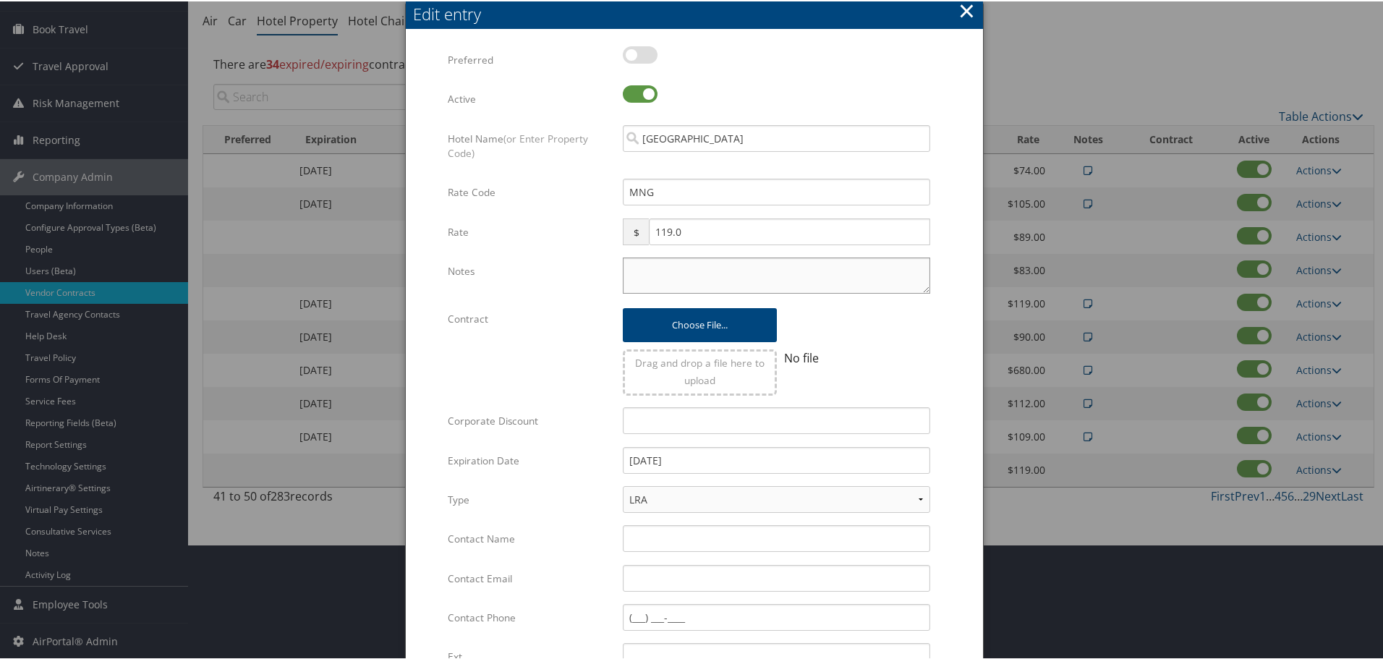
paste textarea "Rates tested in [GEOGRAPHIC_DATA] [DATE];"
type textarea "Rates tested in [GEOGRAPHIC_DATA] [DATE];"
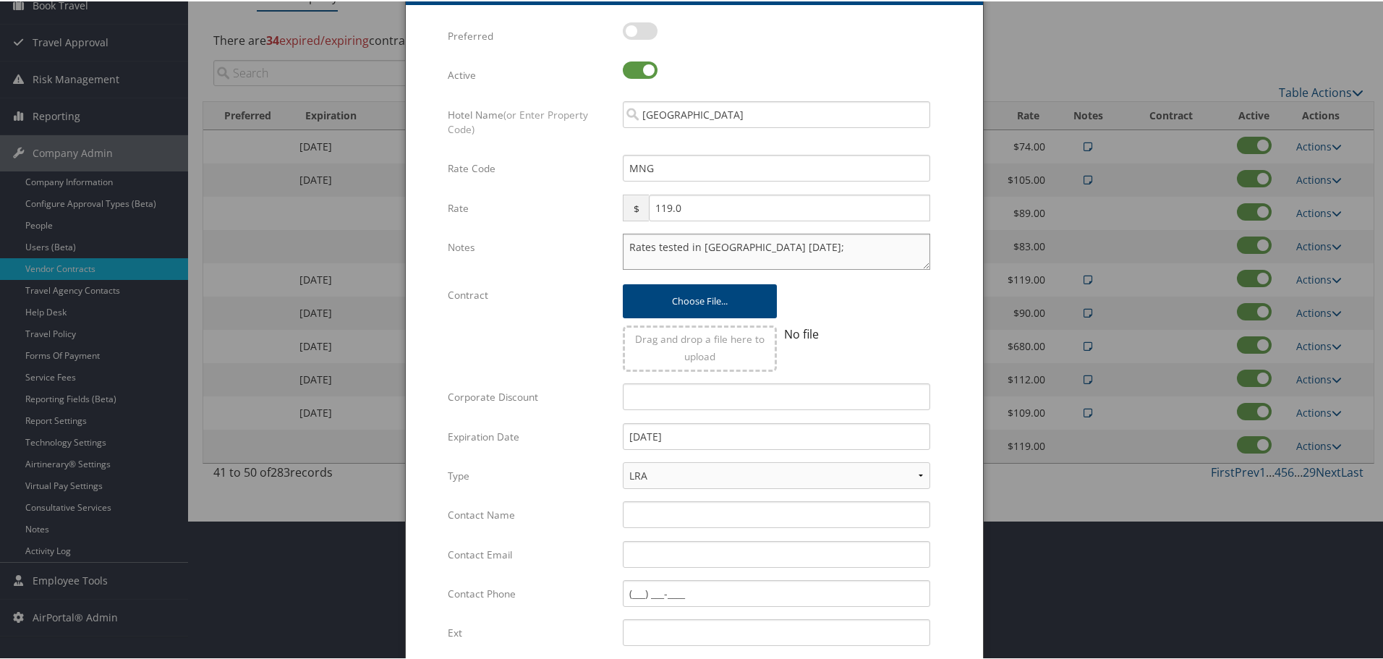
scroll to position [344, 0]
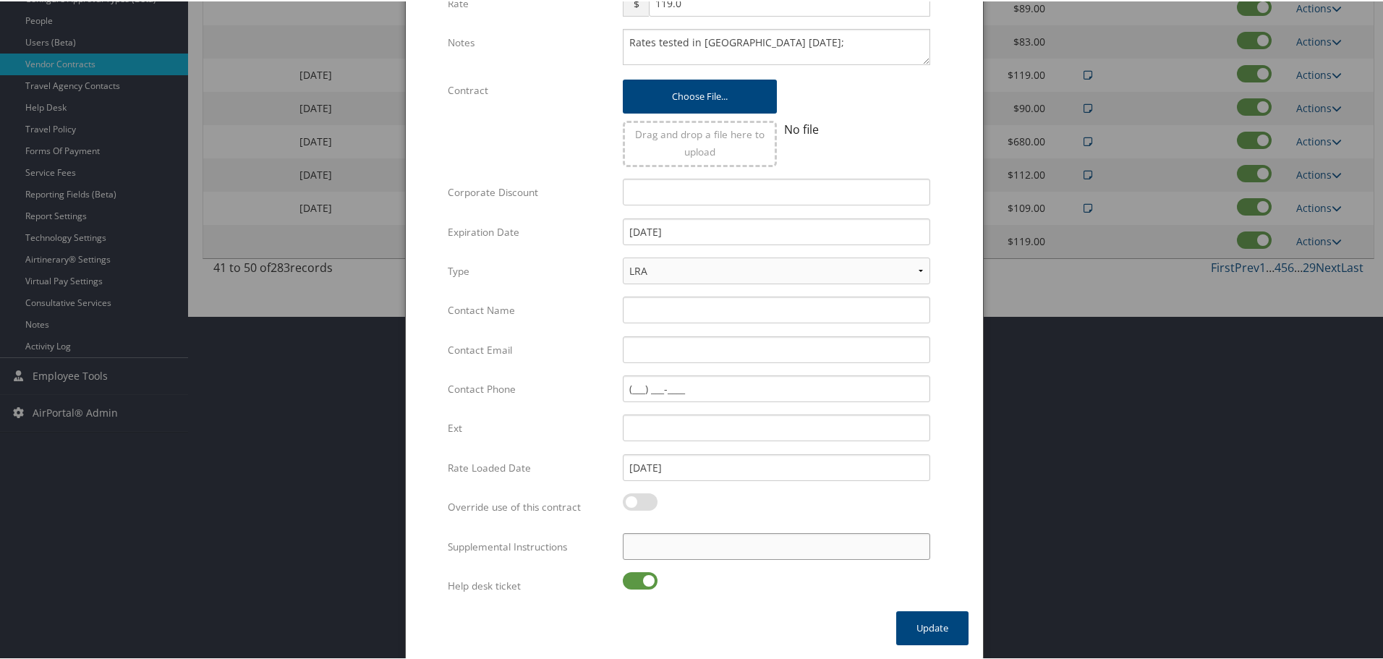
click at [758, 556] on input "Supplemental Instructions" at bounding box center [777, 545] width 308 height 27
paste input "SAB Prop ID -"
paste input "808"
type input "SAB Prop ID - 808"
click at [640, 580] on label at bounding box center [640, 579] width 35 height 17
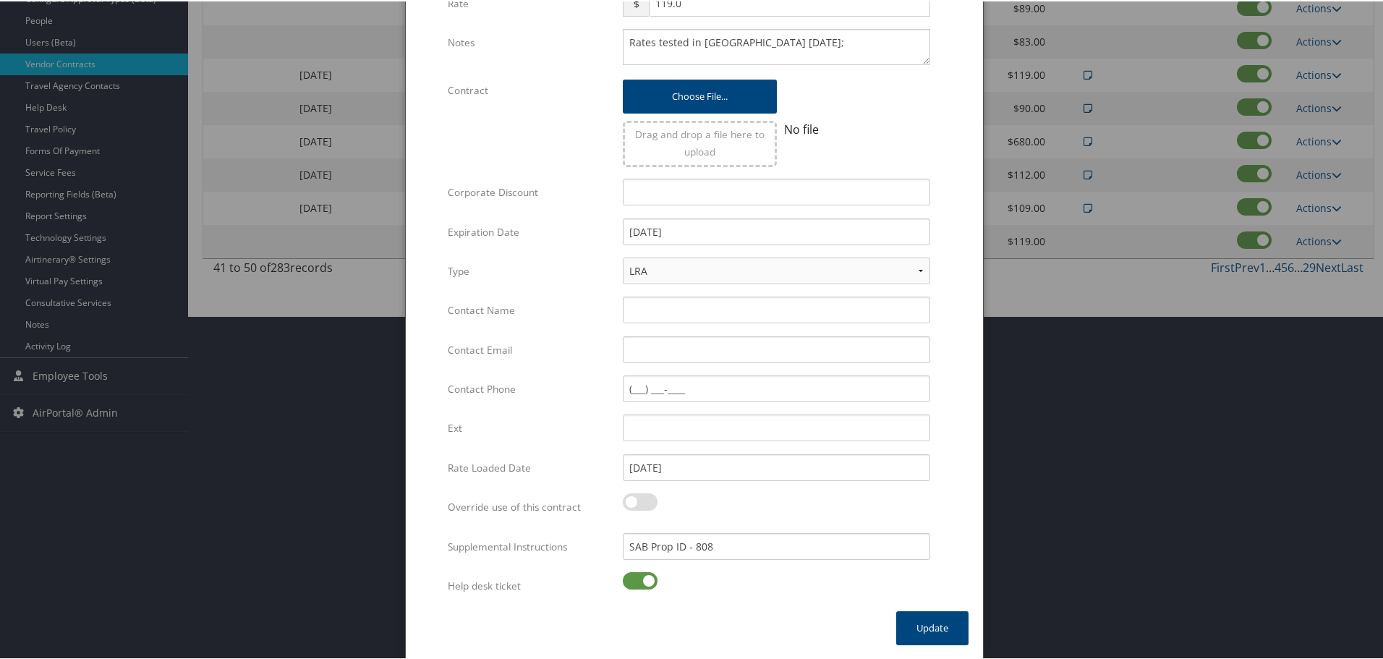
click at [640, 580] on input "checkbox" at bounding box center [634, 581] width 9 height 9
checkbox input "false"
click at [932, 618] on button "Update" at bounding box center [932, 627] width 72 height 34
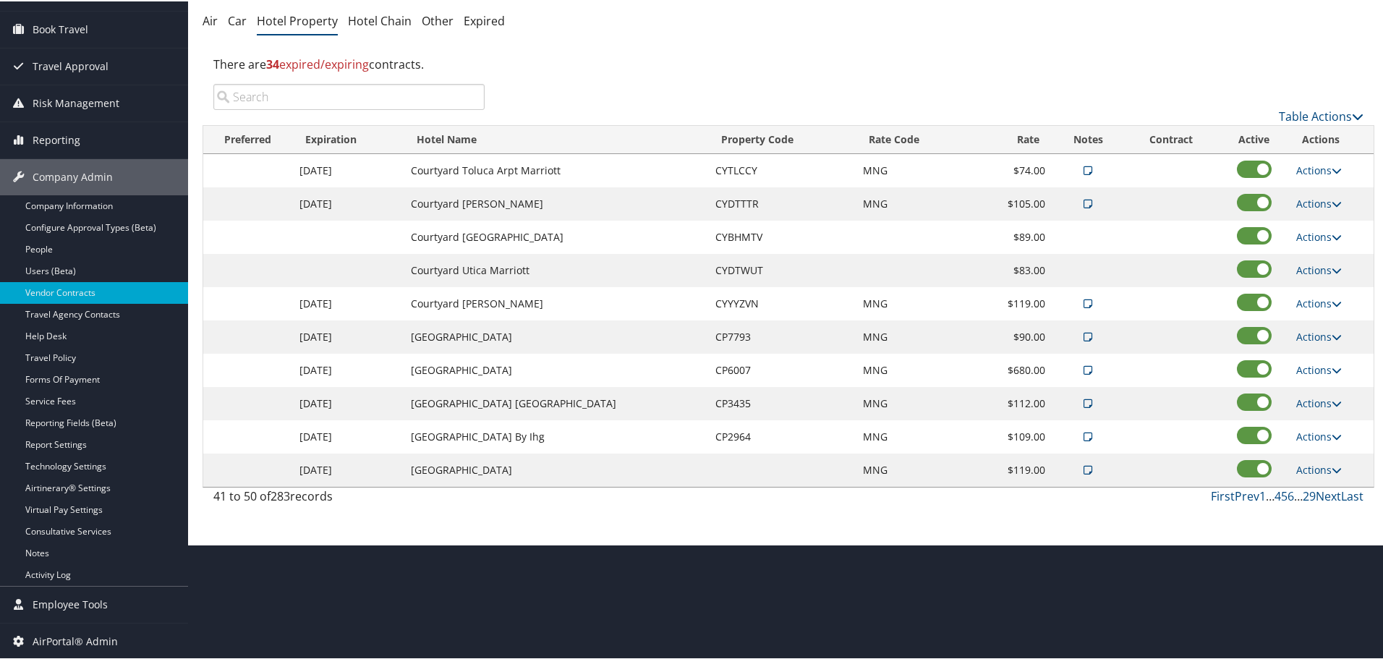
scroll to position [115, 0]
click at [1329, 499] on link "Next" at bounding box center [1328, 495] width 25 height 16
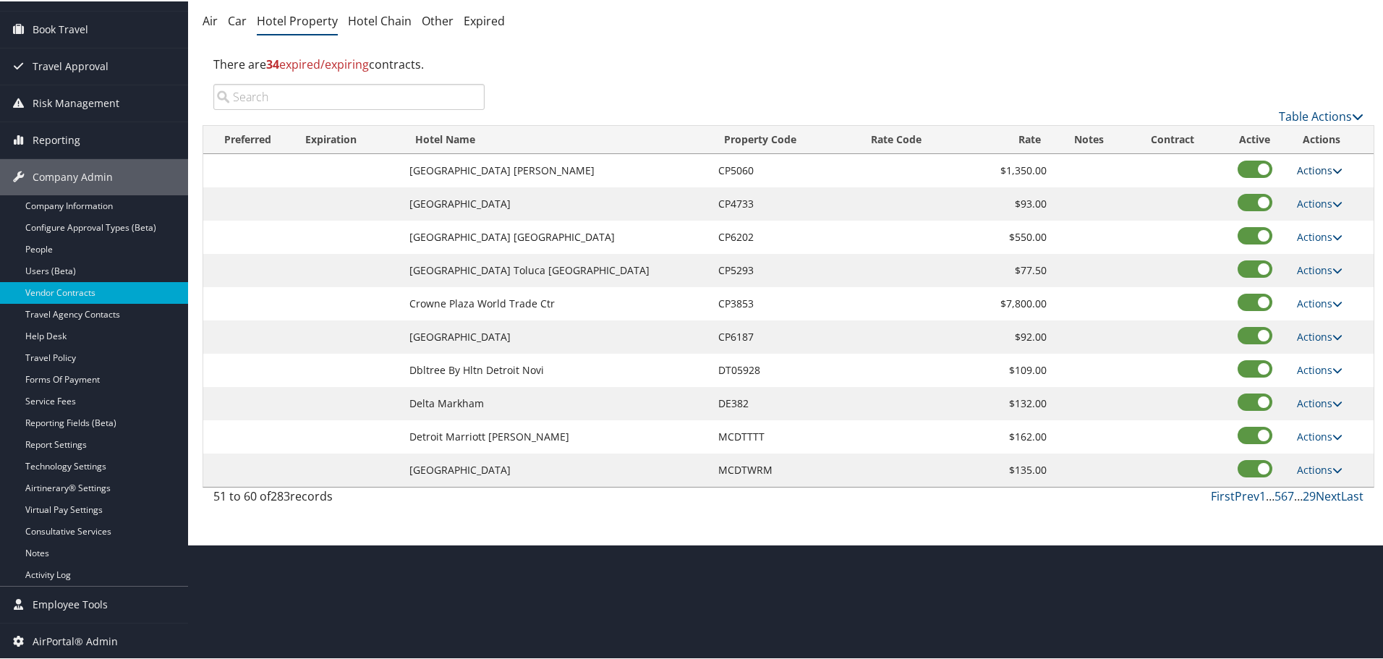
click at [1308, 170] on link "Actions" at bounding box center [1320, 169] width 46 height 14
click at [1322, 196] on link "Edit" at bounding box center [1320, 190] width 56 height 25
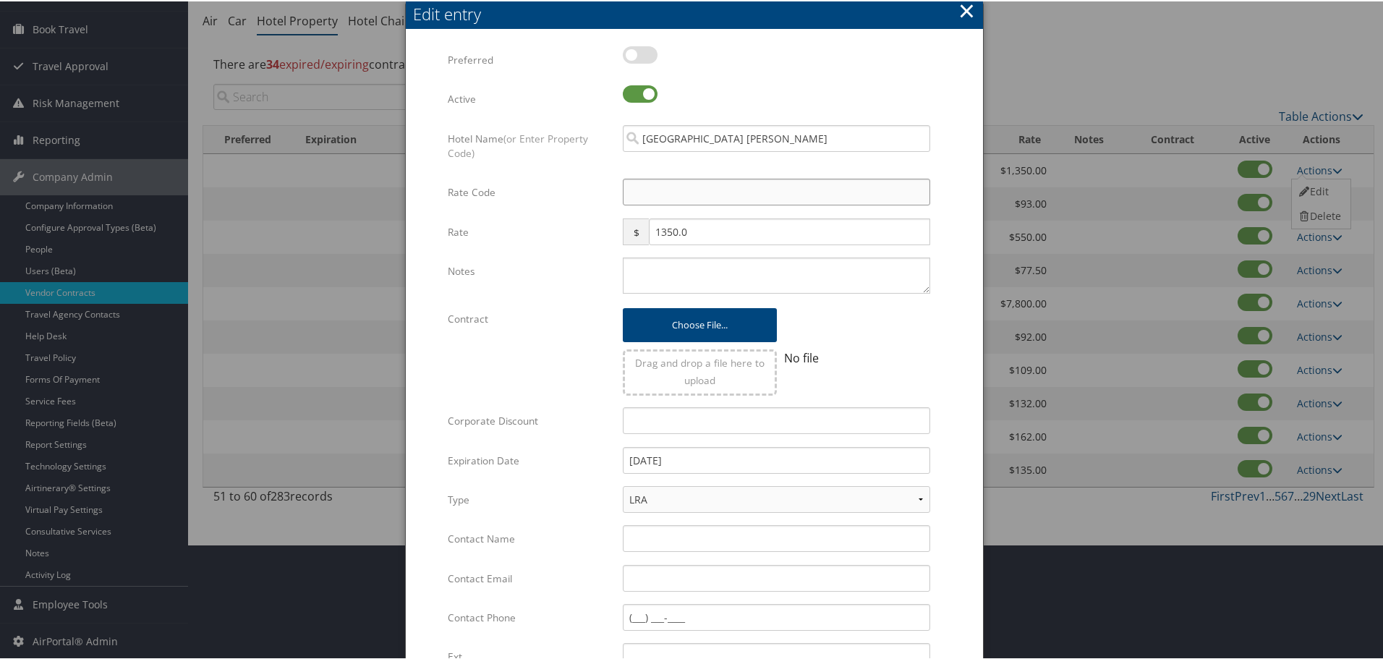
click at [673, 186] on input "Rate Code" at bounding box center [777, 190] width 308 height 27
type input "M"
checkbox input "true"
type input "MNG"
click at [692, 288] on textarea "Notes" at bounding box center [777, 274] width 308 height 36
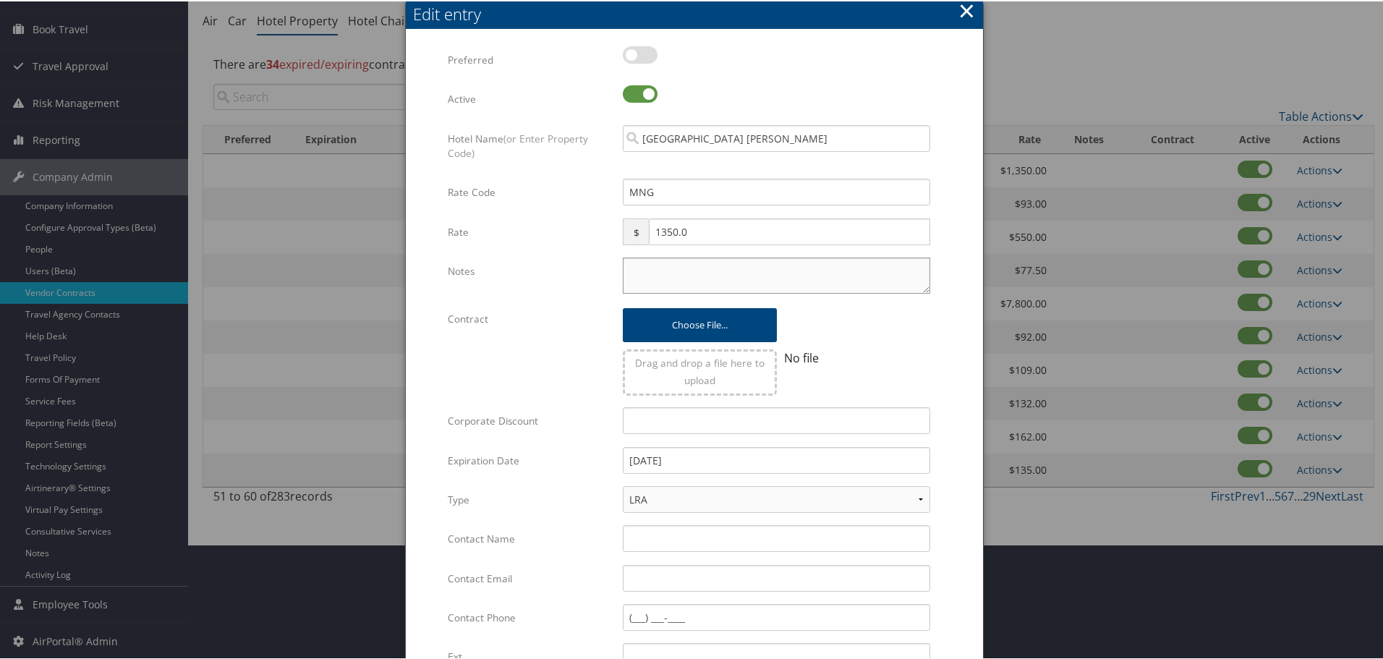
click at [735, 258] on textarea "Notes" at bounding box center [777, 274] width 308 height 36
paste textarea "Rates tested in [GEOGRAPHIC_DATA] [DATE];"
type textarea "Rates tested in [GEOGRAPHIC_DATA] [DATE];"
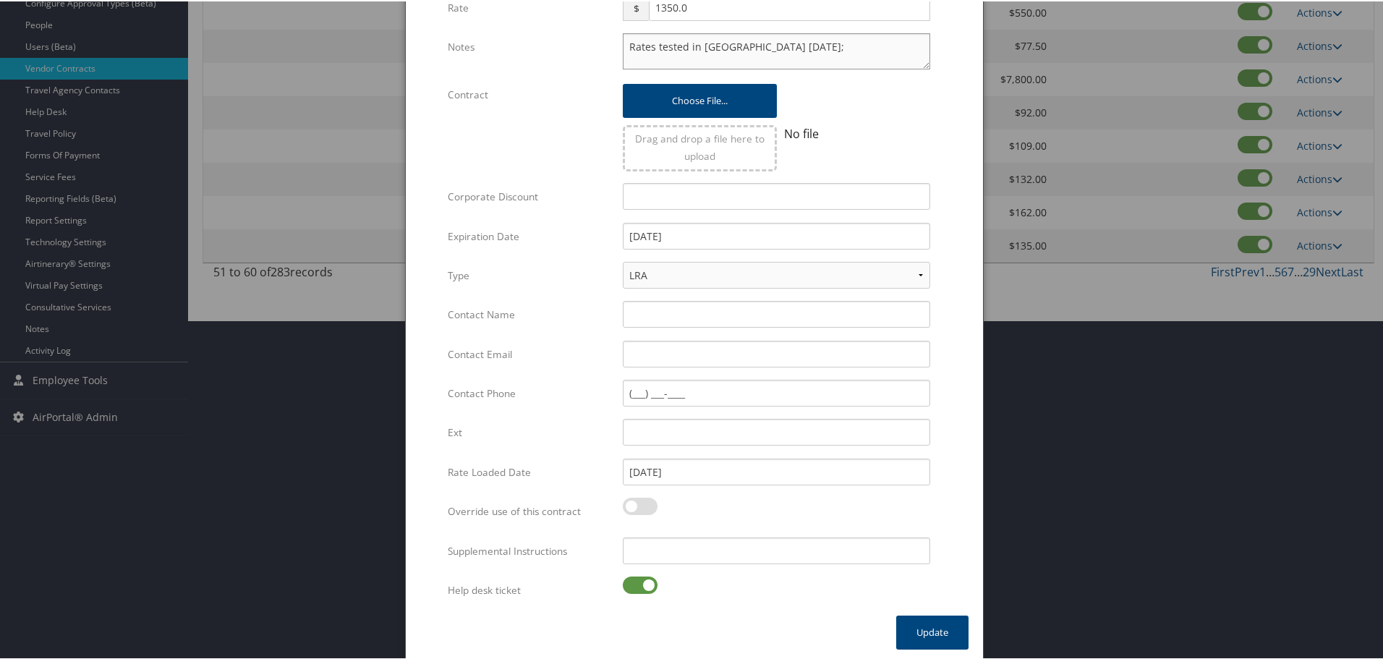
scroll to position [344, 0]
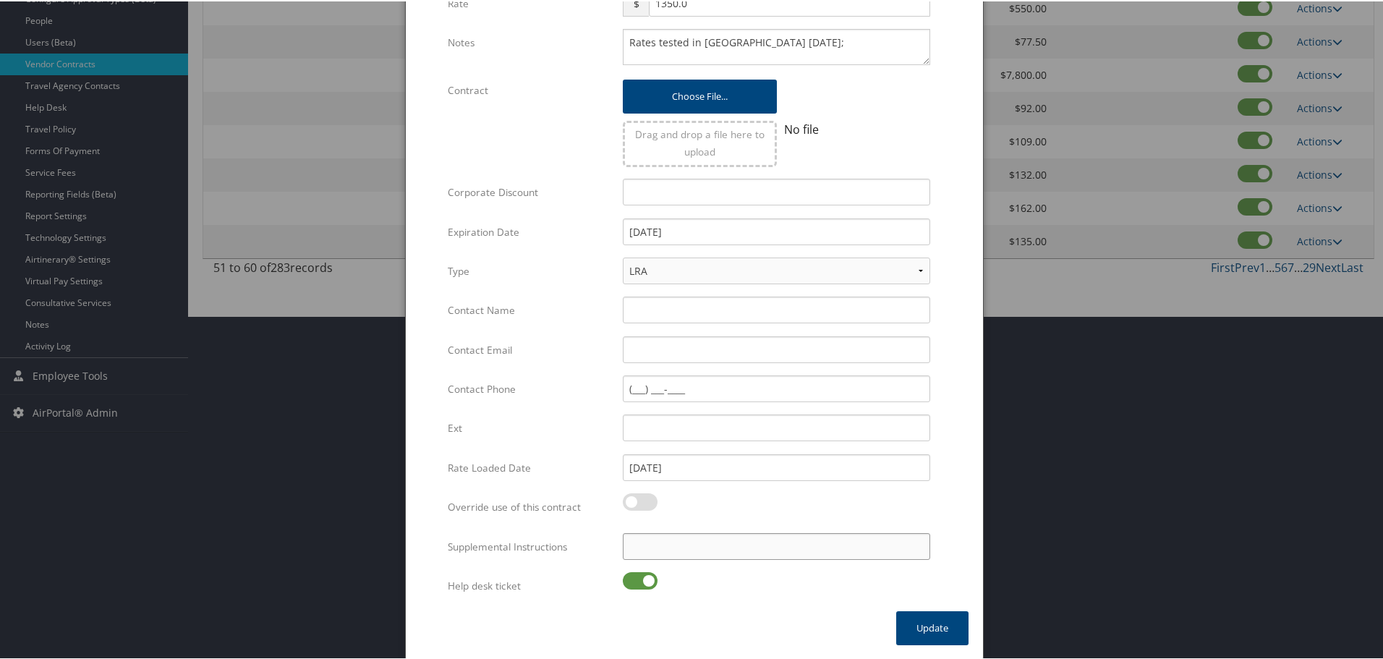
click at [752, 542] on input "Supplemental Instructions" at bounding box center [777, 545] width 308 height 27
paste input "SAB Prop ID -"
paste input "85081"
type input "SAB Prop ID - 85081"
click at [643, 583] on label at bounding box center [640, 579] width 35 height 17
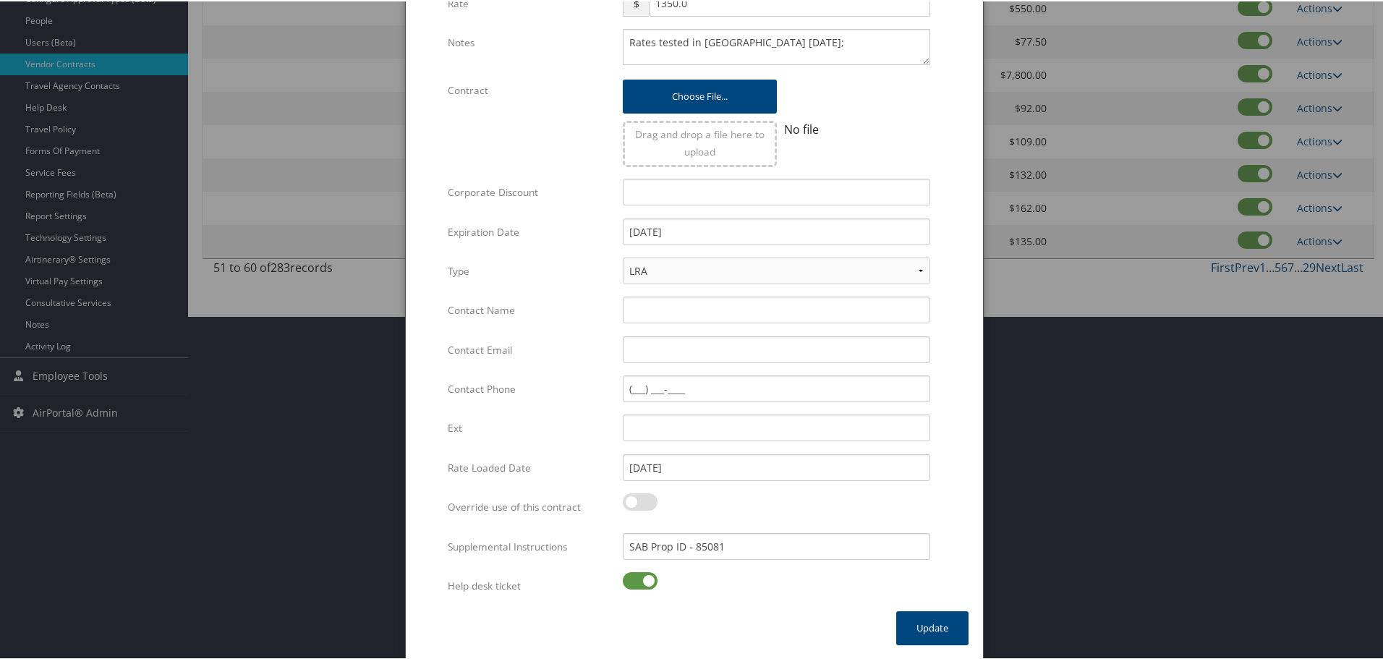
click at [640, 583] on input "checkbox" at bounding box center [634, 581] width 9 height 9
checkbox input "false"
click at [907, 627] on button "Update" at bounding box center [932, 627] width 72 height 34
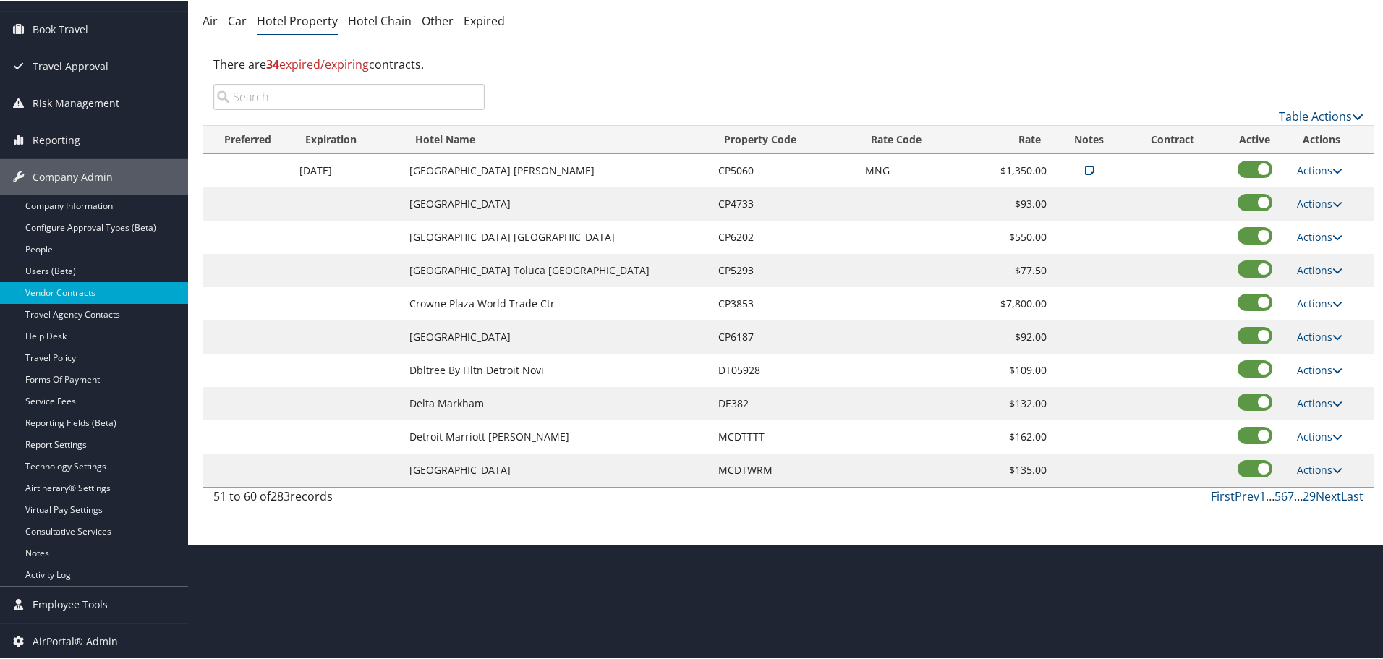
scroll to position [115, 0]
click at [1313, 233] on link "Actions" at bounding box center [1320, 236] width 46 height 14
click at [1311, 253] on link "Edit" at bounding box center [1320, 257] width 56 height 25
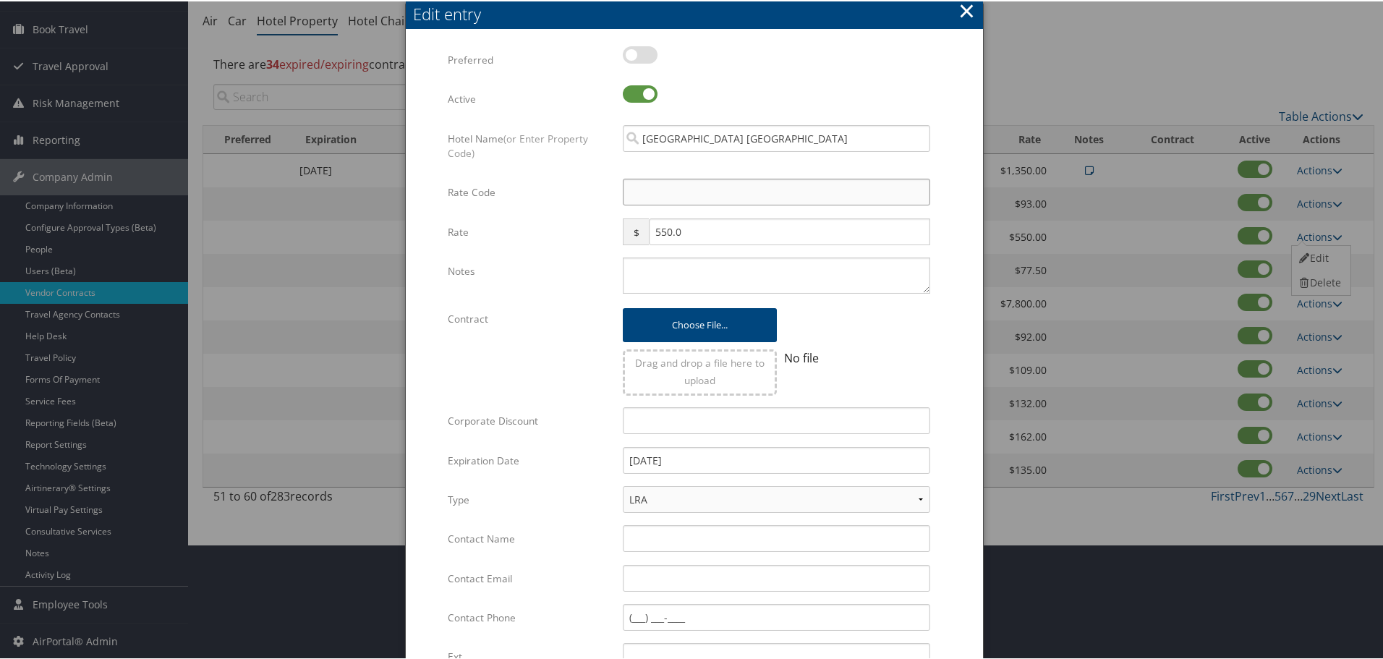
click at [668, 192] on input "Rate Code" at bounding box center [777, 190] width 308 height 27
type input "M"
checkbox input "true"
type input "MNG"
click at [672, 260] on textarea "Notes" at bounding box center [777, 274] width 308 height 36
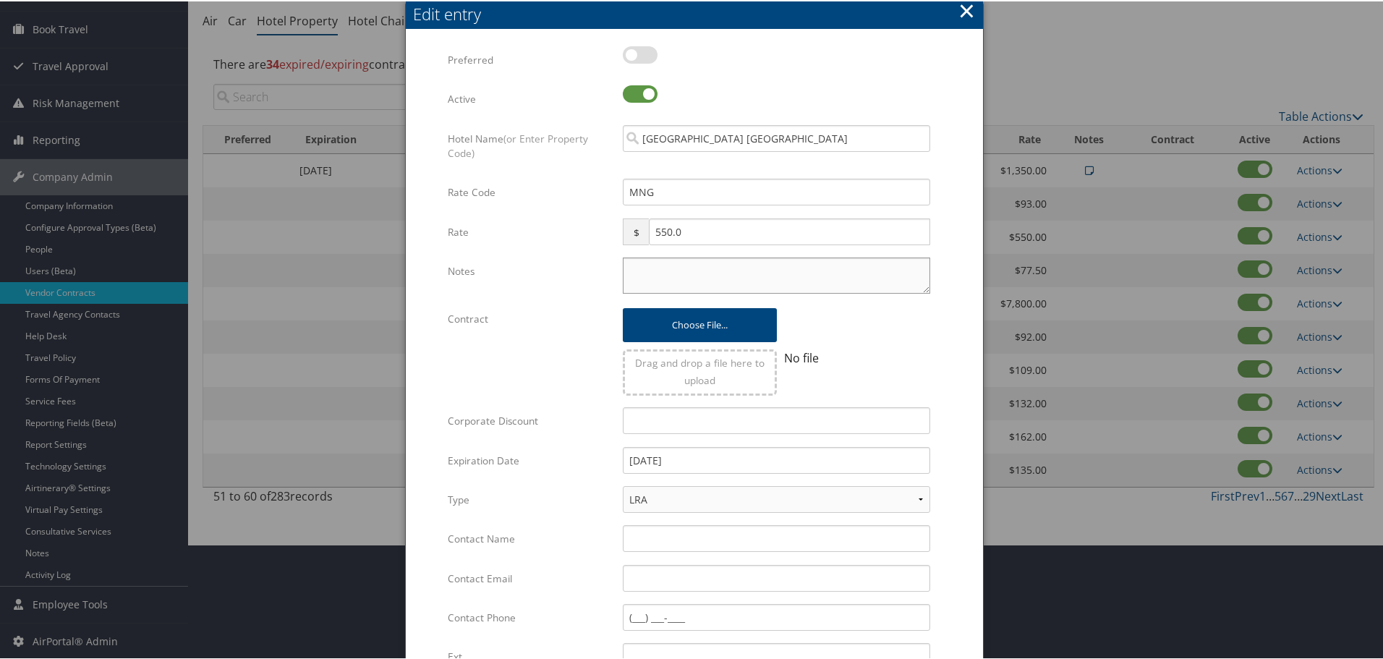
click at [722, 276] on textarea "Notes" at bounding box center [777, 274] width 308 height 36
paste textarea "Rates tested in [GEOGRAPHIC_DATA] [DATE];"
type textarea "Rates tested in [GEOGRAPHIC_DATA] [DATE];"
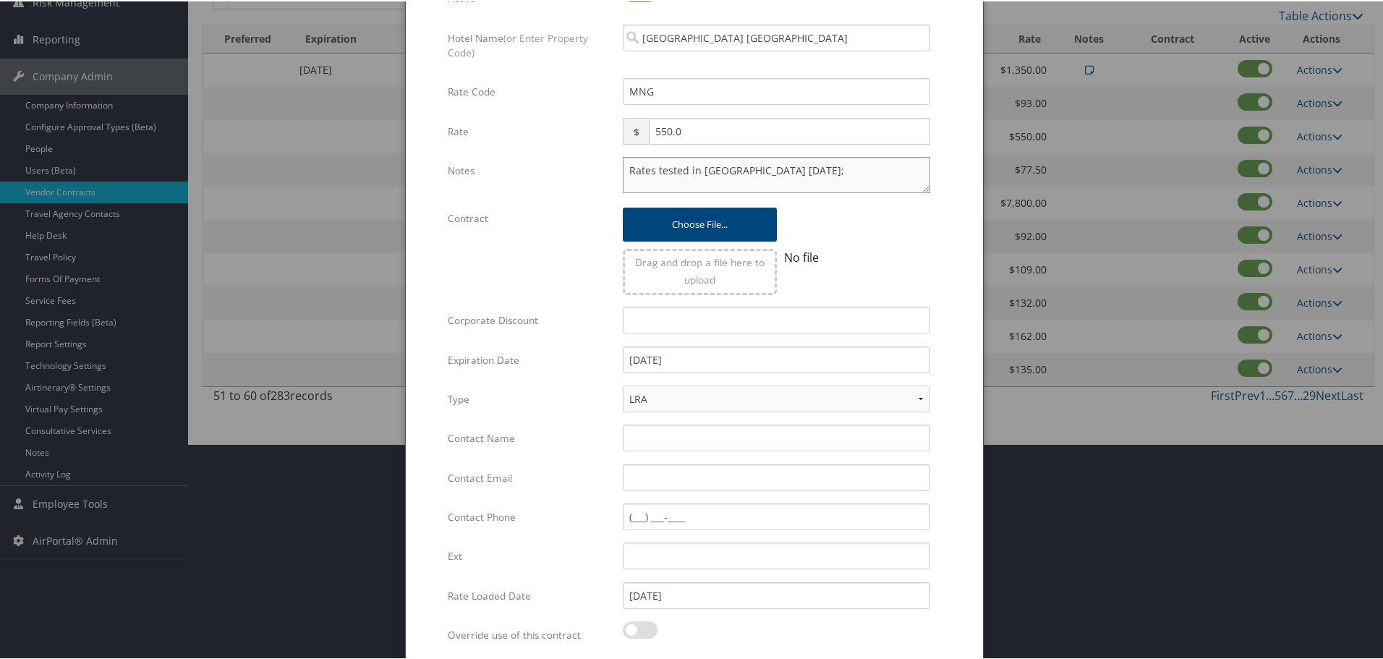
scroll to position [344, 0]
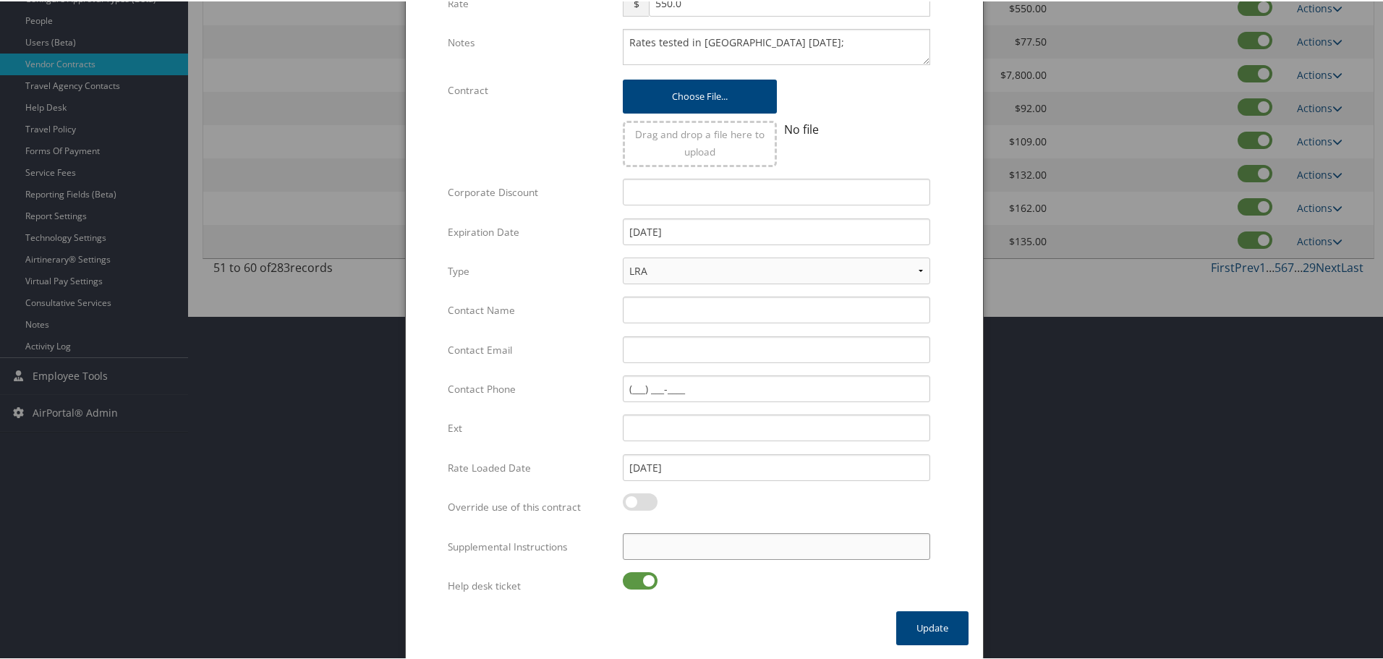
click at [691, 546] on input "Supplemental Instructions" at bounding box center [777, 545] width 308 height 27
paste input "SAB Prop ID -"
paste input "77806"
type input "SAB Prop ID - 77806"
click at [917, 624] on button "Update" at bounding box center [932, 627] width 72 height 34
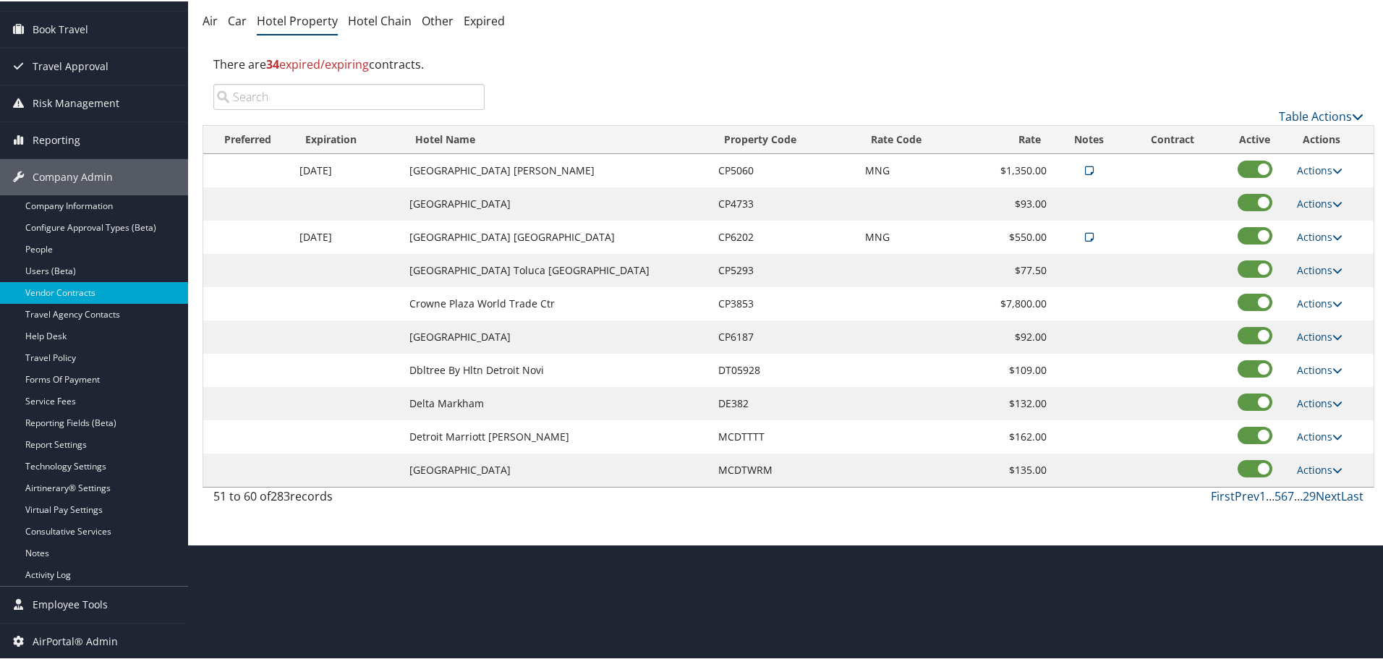
scroll to position [115, 0]
click at [1310, 269] on link "Actions" at bounding box center [1320, 269] width 46 height 14
click at [1315, 285] on link "Edit" at bounding box center [1320, 290] width 56 height 25
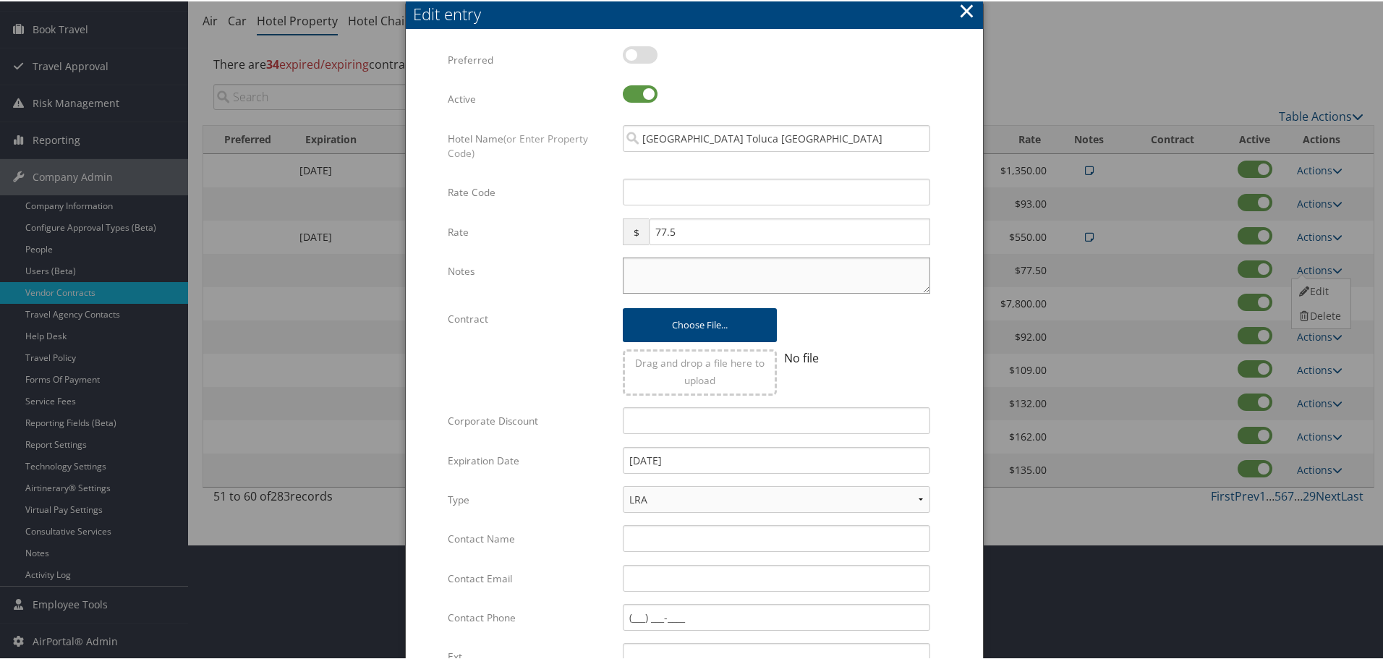
click at [730, 264] on textarea "Notes" at bounding box center [777, 274] width 308 height 36
paste
type textarea "Rates tested in [GEOGRAPHIC_DATA] [DATE];"
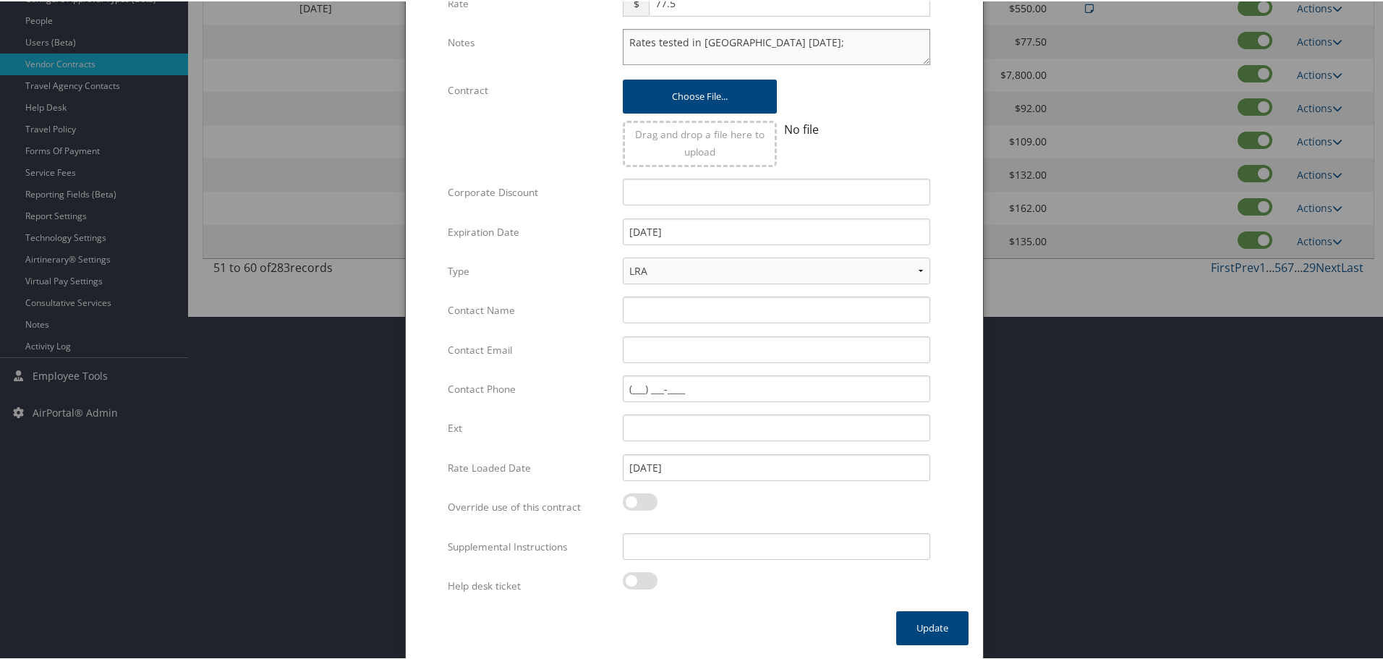
scroll to position [0, 0]
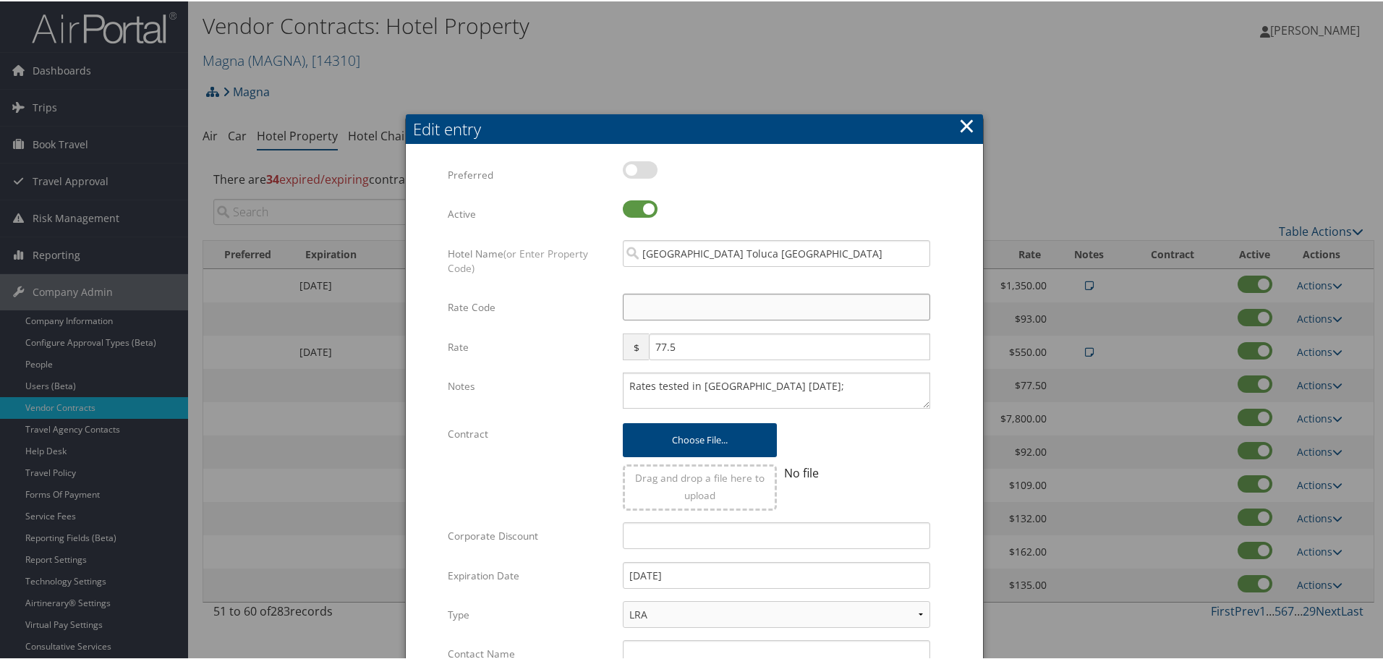
click at [691, 305] on input "Rate Code" at bounding box center [777, 305] width 308 height 27
type input "M"
checkbox input "true"
type input "MNG"
click at [945, 334] on form "Multiple values The selected items contain different values for this input. To …" at bounding box center [694, 557] width 548 height 794
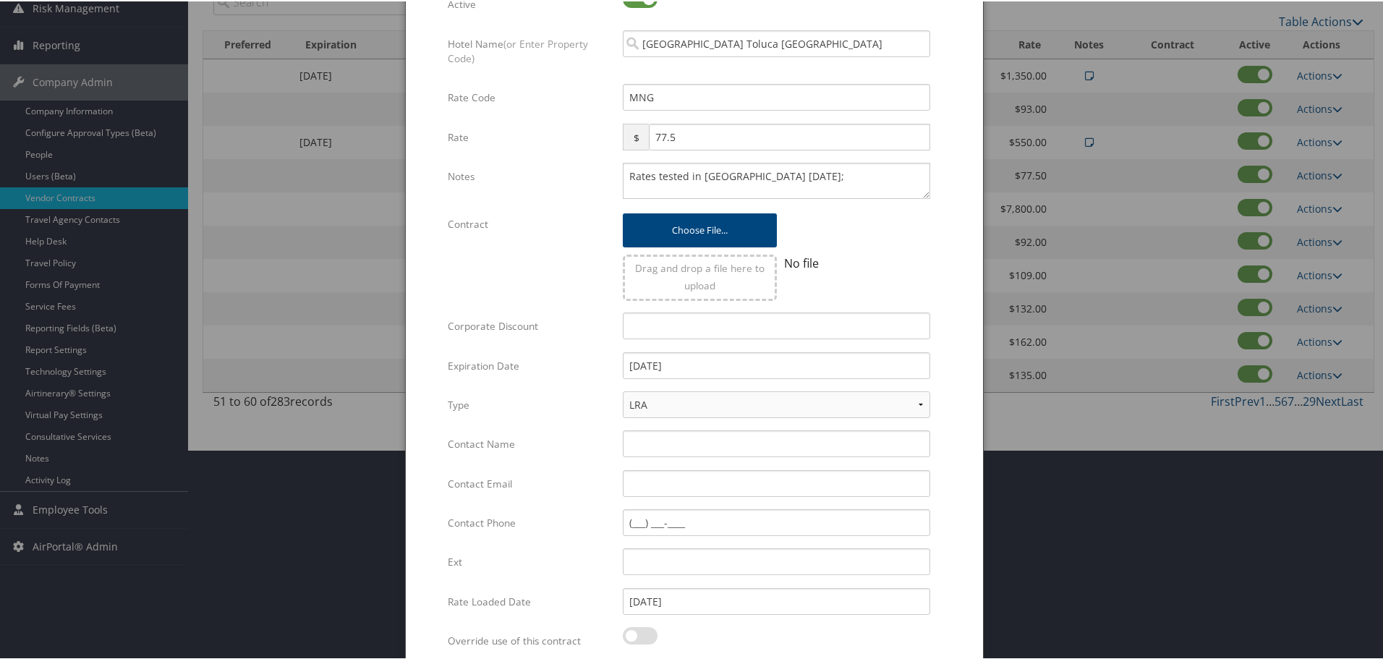
scroll to position [344, 0]
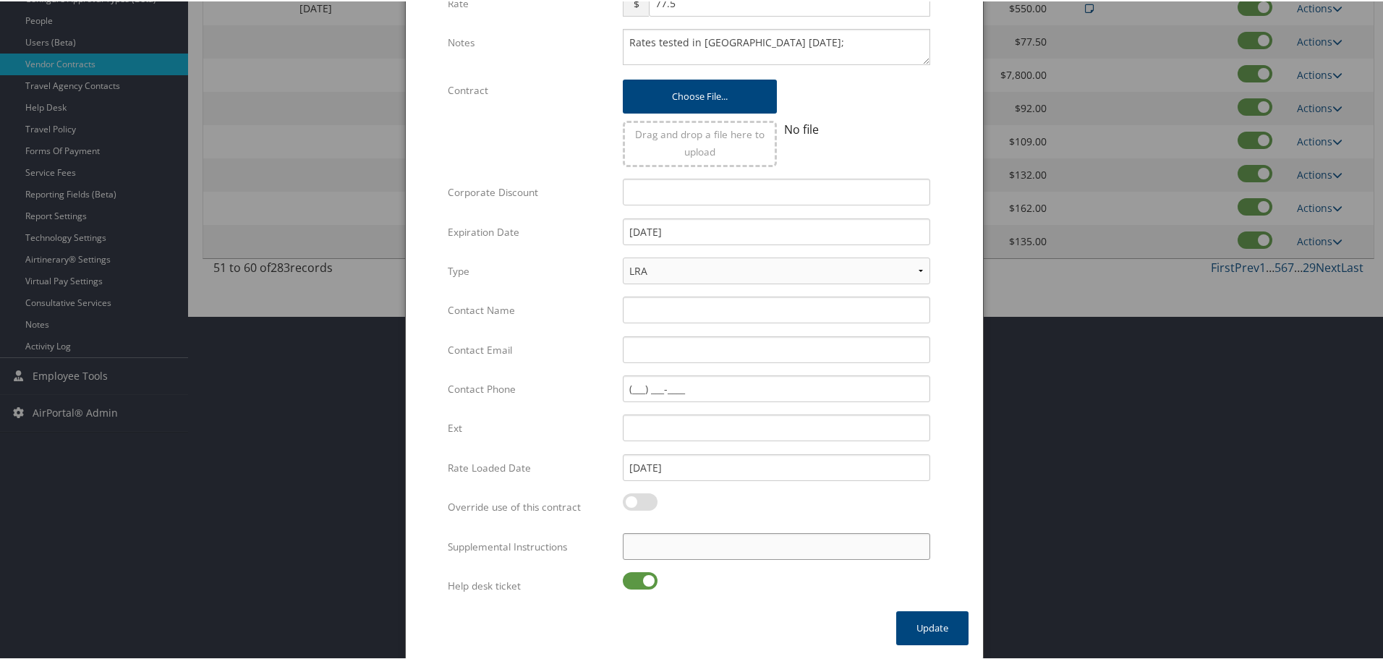
click at [716, 549] on input "Supplemental Instructions" at bounding box center [777, 545] width 308 height 27
type input "SAB Prop ID - 55717"
click at [643, 577] on label at bounding box center [640, 579] width 35 height 17
click at [640, 577] on input "checkbox" at bounding box center [634, 581] width 9 height 9
checkbox input "false"
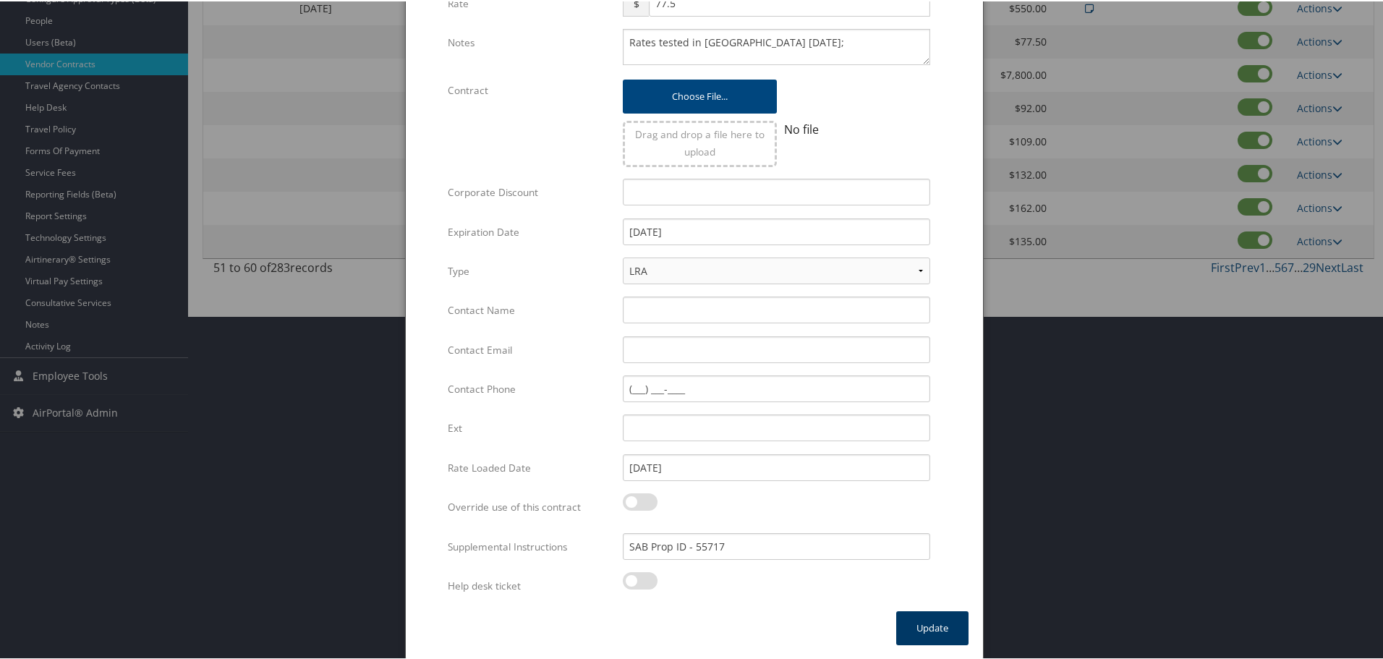
click at [953, 631] on button "Update" at bounding box center [932, 627] width 72 height 34
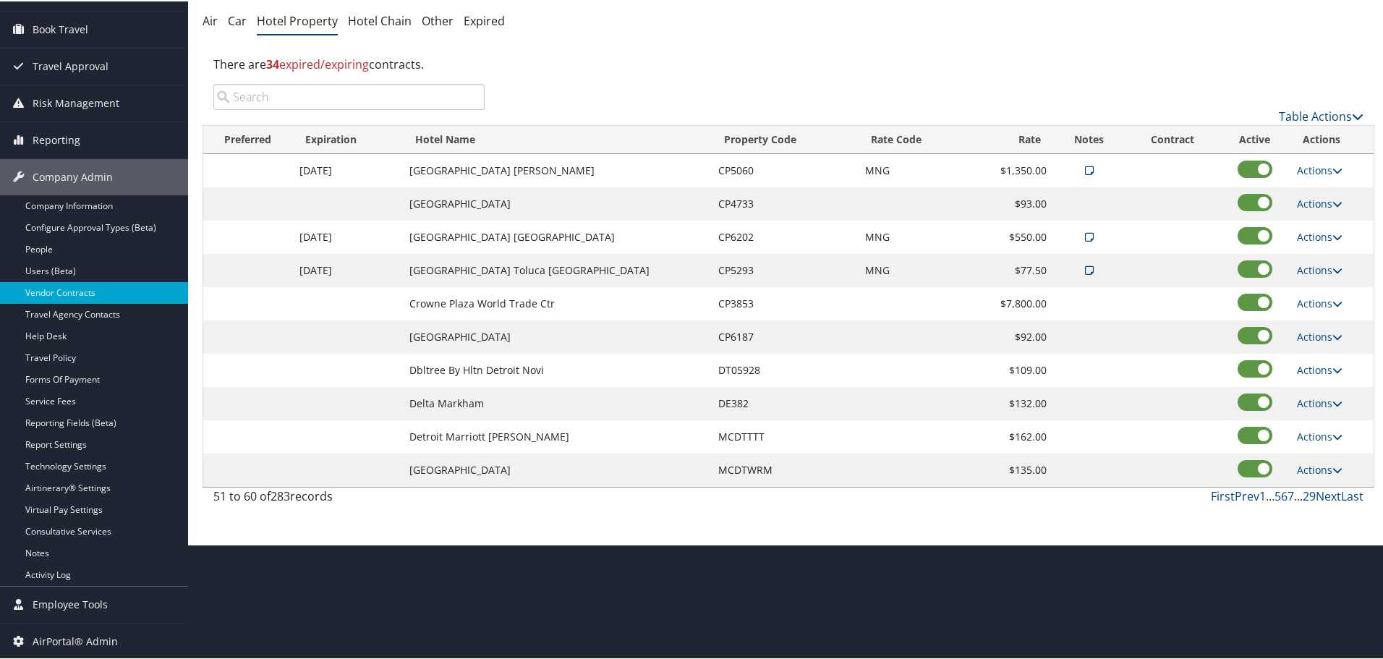
scroll to position [115, 0]
click at [1322, 335] on link "Actions" at bounding box center [1320, 335] width 46 height 14
click at [1326, 352] on link "Edit" at bounding box center [1320, 356] width 56 height 25
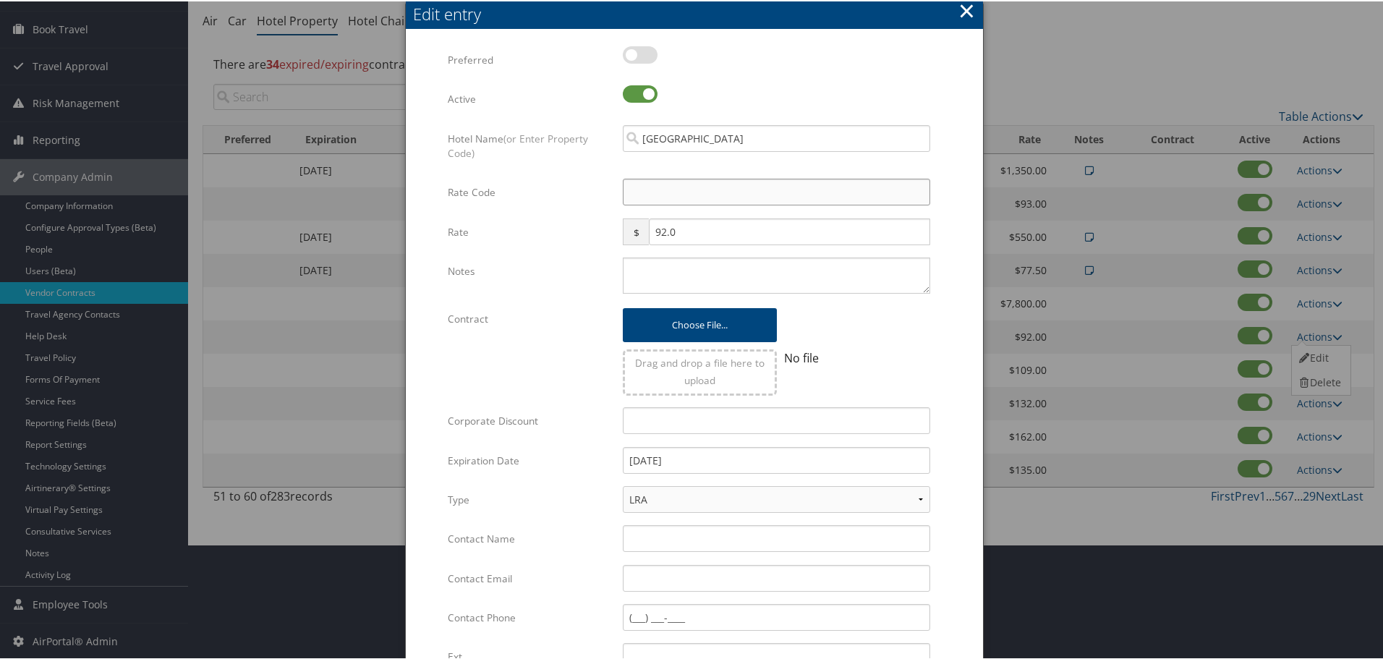
click at [692, 190] on input "Rate Code" at bounding box center [777, 190] width 308 height 27
type input "M"
checkbox input "true"
type input "MNG"
click at [700, 264] on textarea "Notes" at bounding box center [777, 274] width 308 height 36
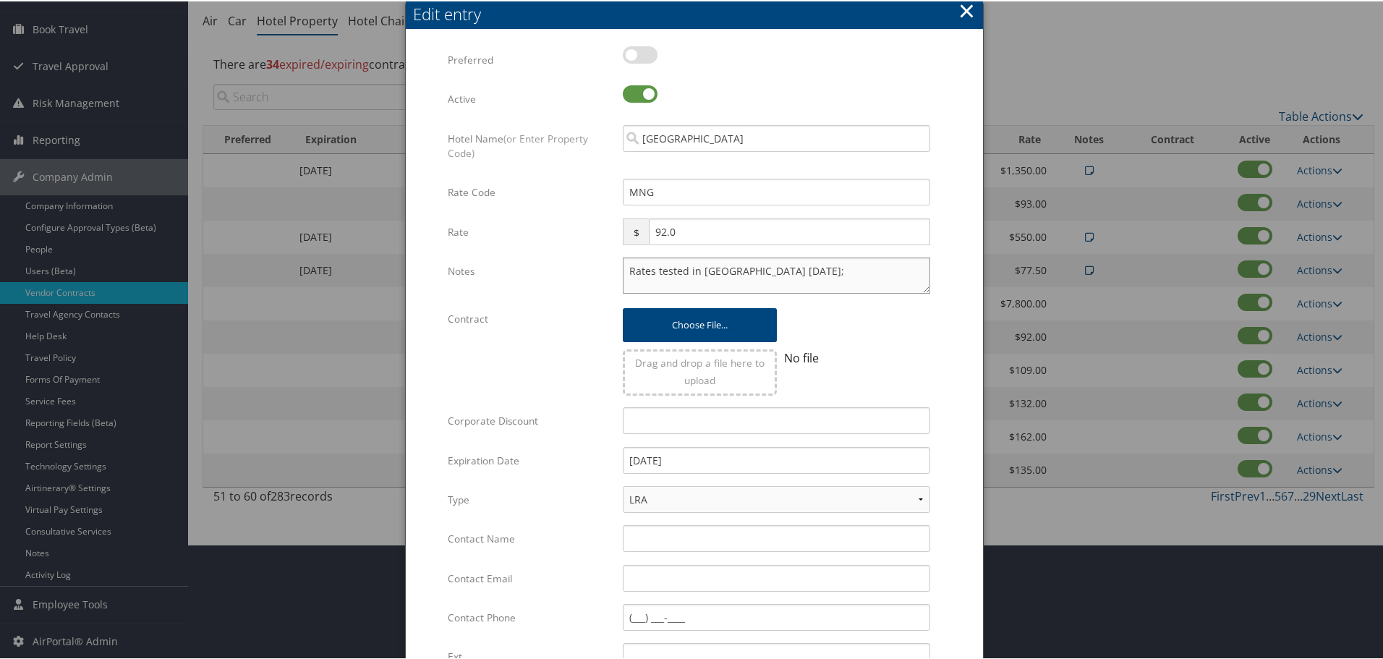
type textarea "Rates tested in [GEOGRAPHIC_DATA] [DATE];"
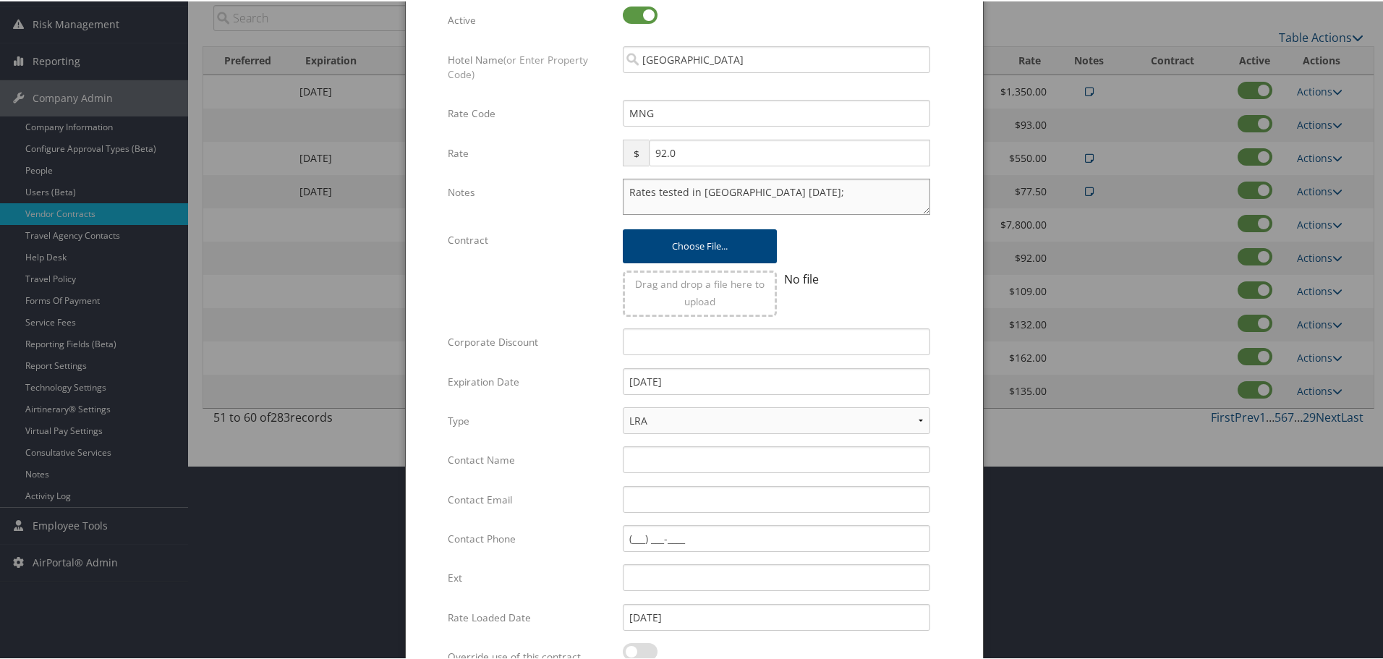
scroll to position [344, 0]
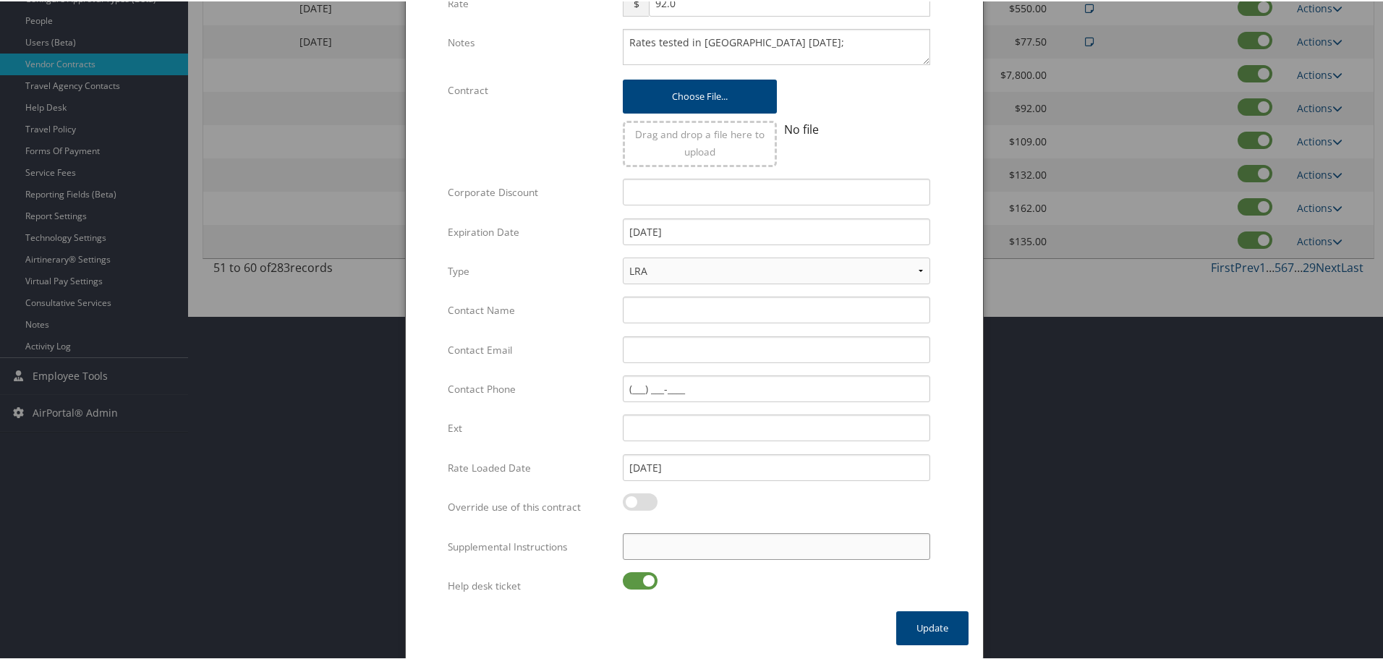
click at [663, 547] on input "Supplemental Instructions" at bounding box center [777, 545] width 308 height 27
type input "SAB Prop ID - 1386"
click at [642, 579] on label at bounding box center [640, 579] width 35 height 17
click at [640, 579] on input "checkbox" at bounding box center [634, 581] width 9 height 9
checkbox input "false"
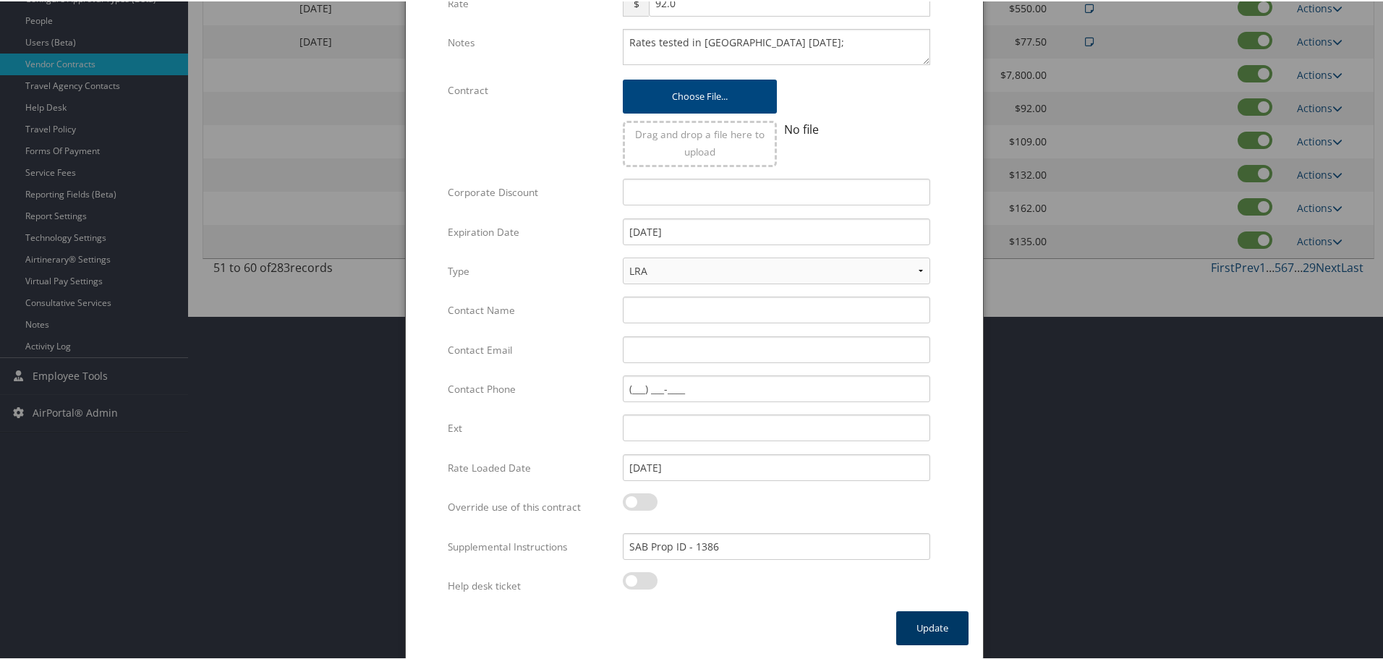
click at [960, 632] on button "Update" at bounding box center [932, 627] width 72 height 34
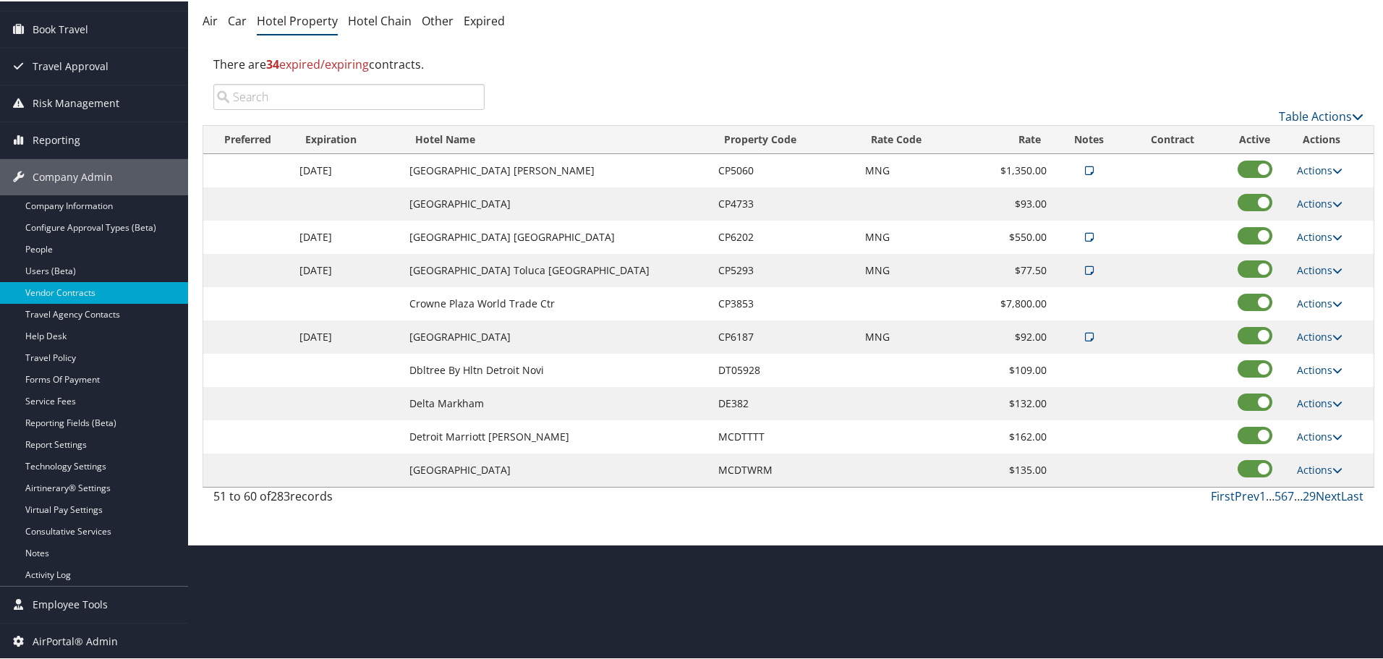
scroll to position [115, 0]
click at [1303, 368] on link "Actions" at bounding box center [1320, 369] width 46 height 14
click at [1305, 385] on icon at bounding box center [1304, 390] width 13 height 10
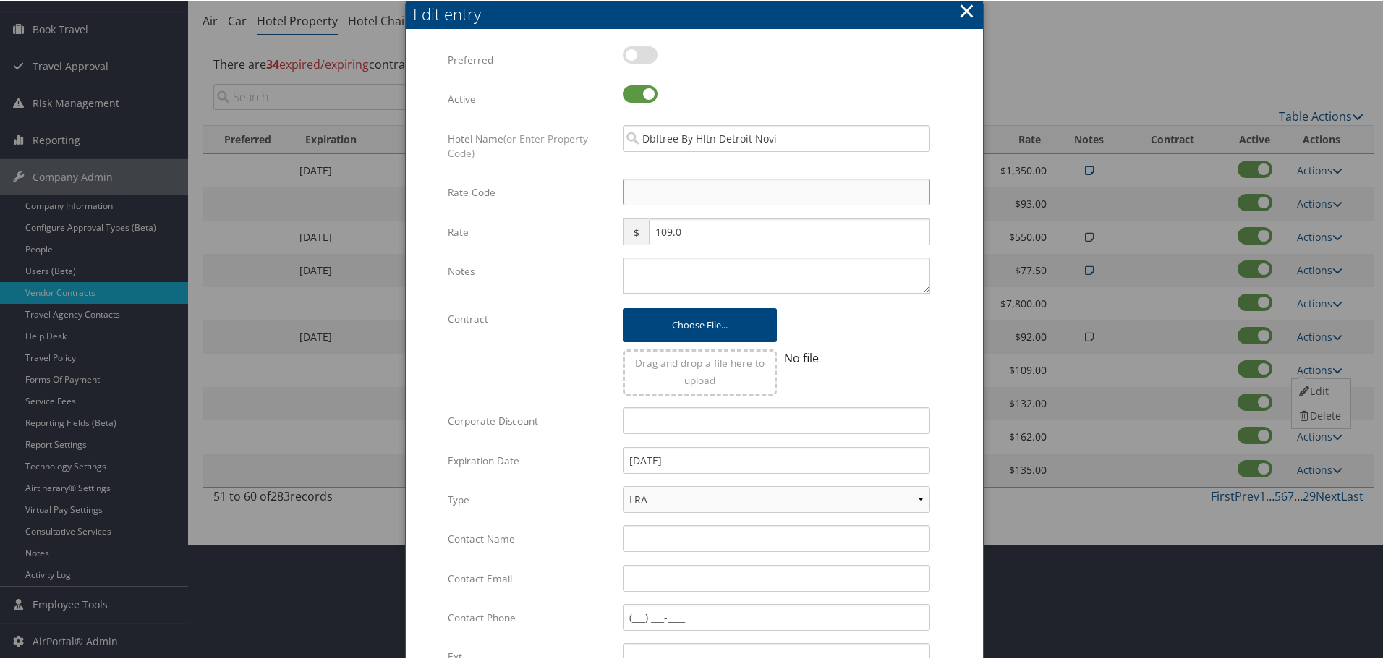
click at [669, 198] on input "Rate Code" at bounding box center [777, 190] width 308 height 27
type input "M"
checkbox input "true"
type input "MNG"
click at [667, 266] on textarea "Notes" at bounding box center [777, 274] width 308 height 36
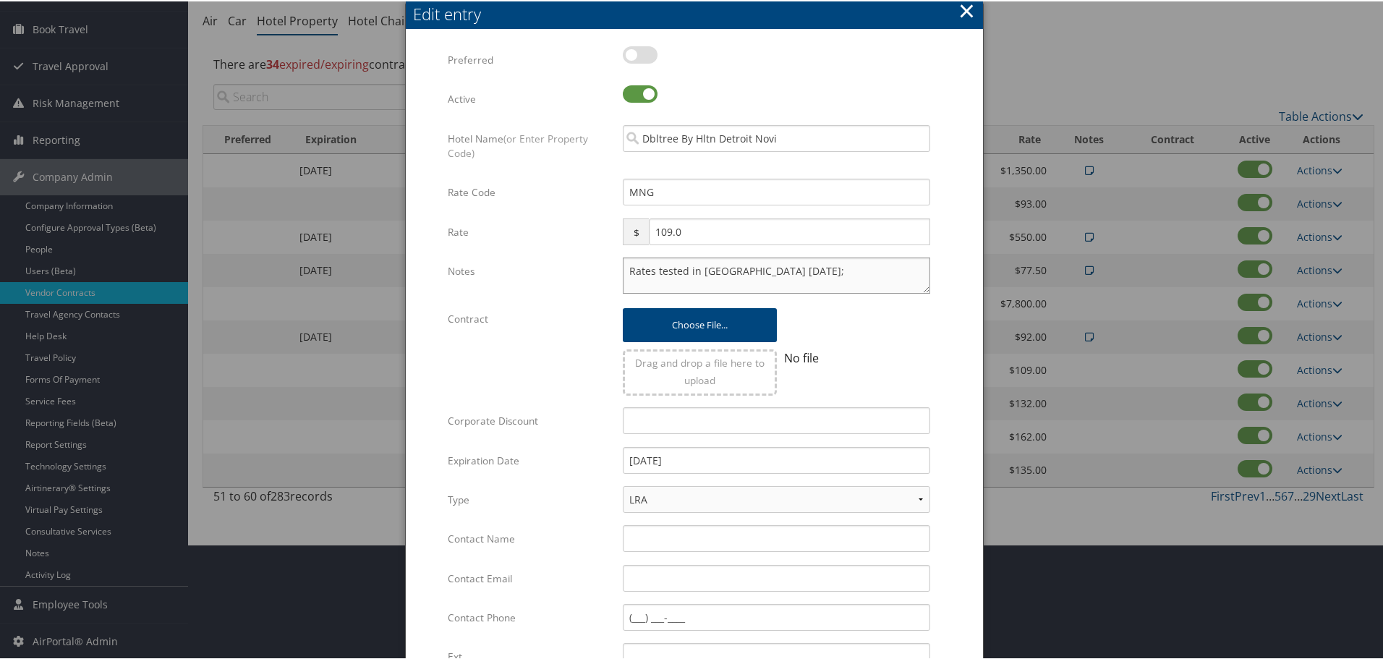
type textarea "Rates tested in [GEOGRAPHIC_DATA] [DATE];"
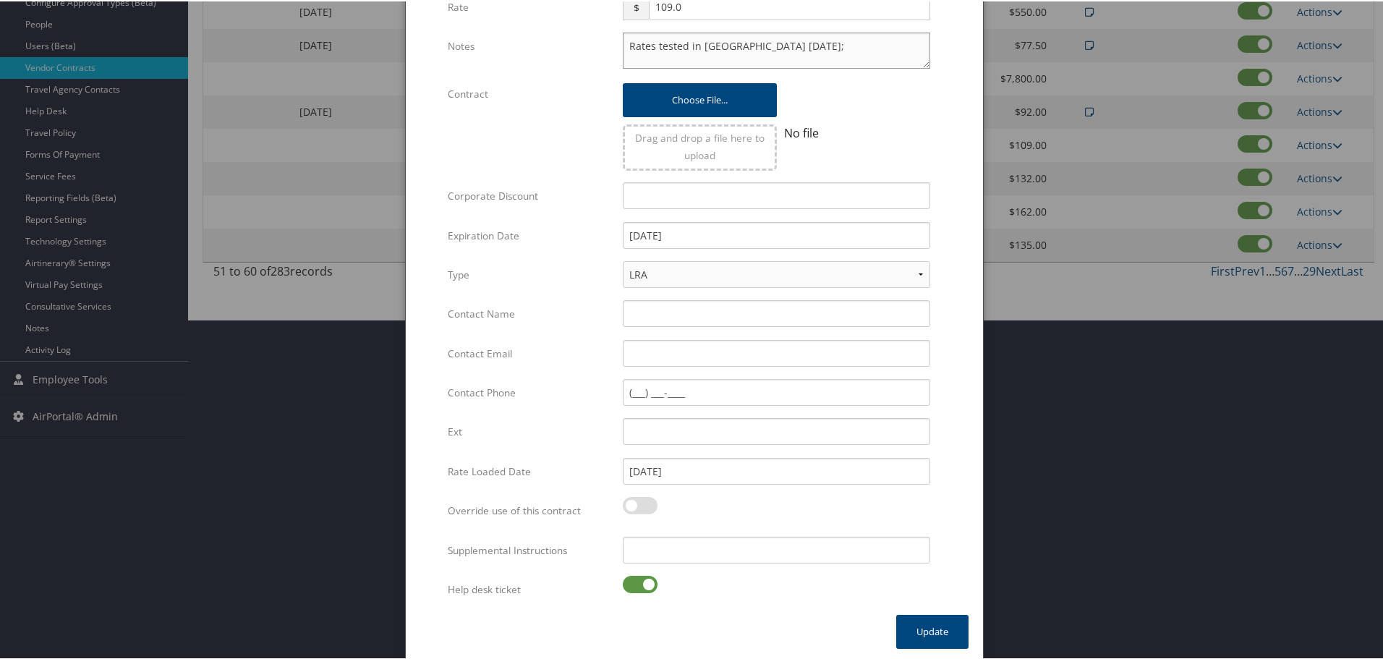
scroll to position [344, 0]
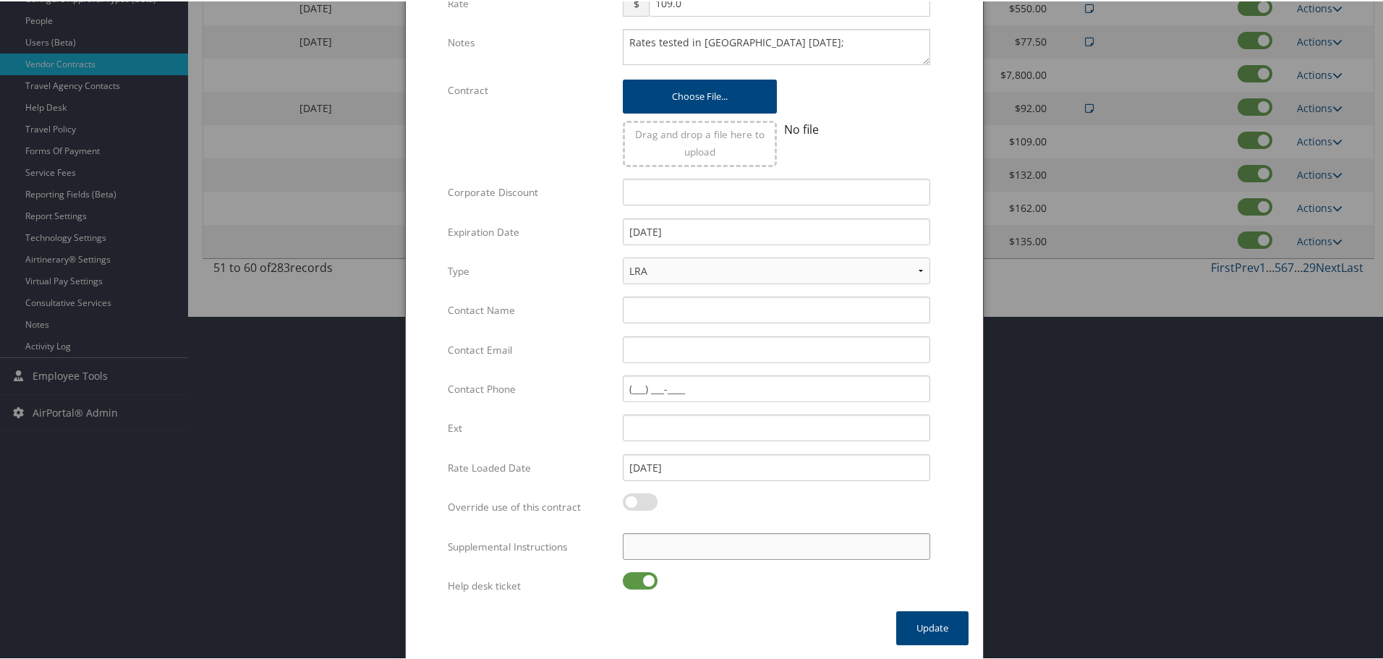
click at [758, 549] on input "Supplemental Instructions" at bounding box center [777, 545] width 308 height 27
type input "SAB Prop ID - 5928"
click at [913, 617] on button "Update" at bounding box center [932, 627] width 72 height 34
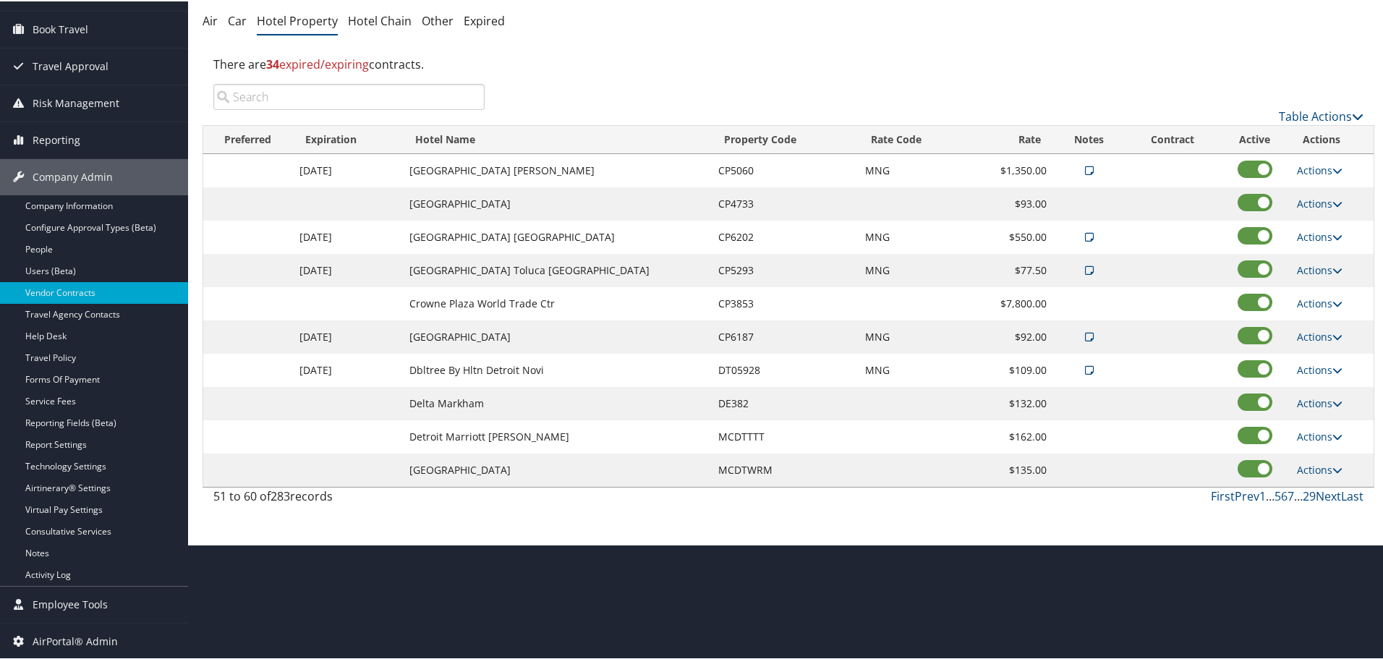
scroll to position [115, 0]
click at [1313, 431] on link "Actions" at bounding box center [1320, 435] width 46 height 14
click at [1319, 455] on link "Edit" at bounding box center [1320, 456] width 56 height 25
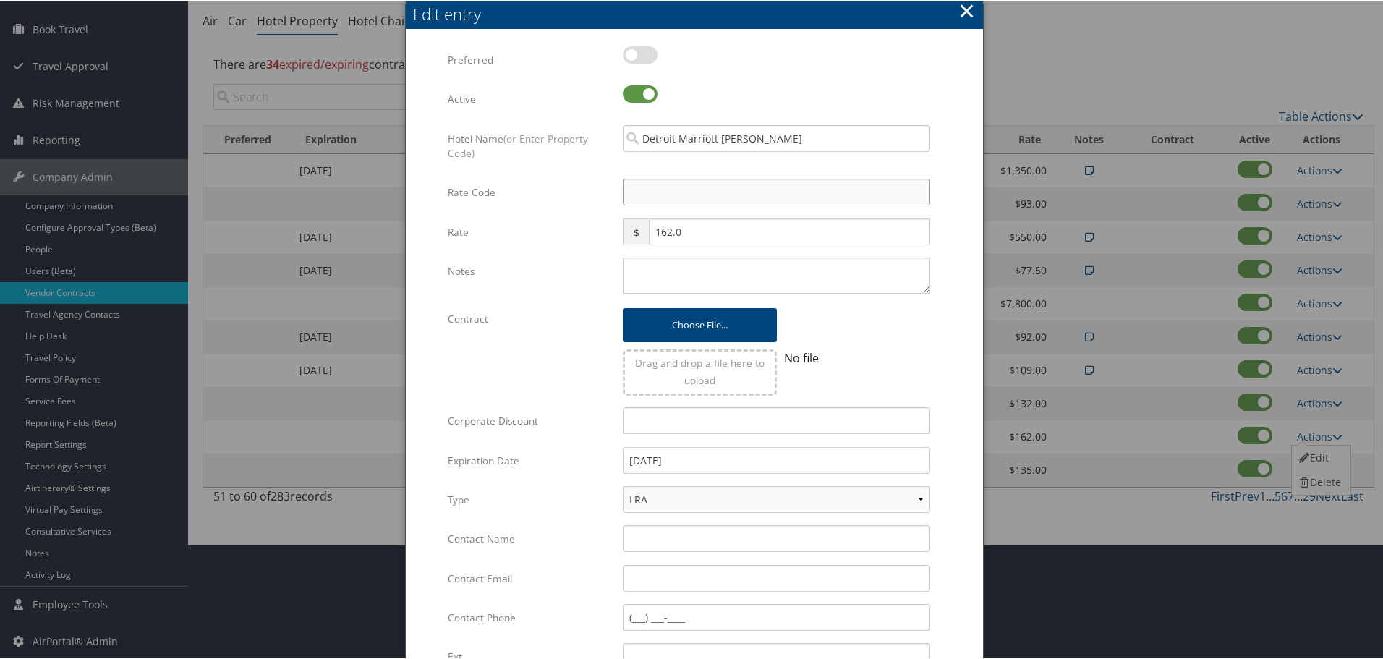
click at [665, 190] on input "Rate Code" at bounding box center [777, 190] width 308 height 27
type input "M"
checkbox input "true"
type input "MNG"
click at [692, 275] on textarea "Notes" at bounding box center [777, 274] width 308 height 36
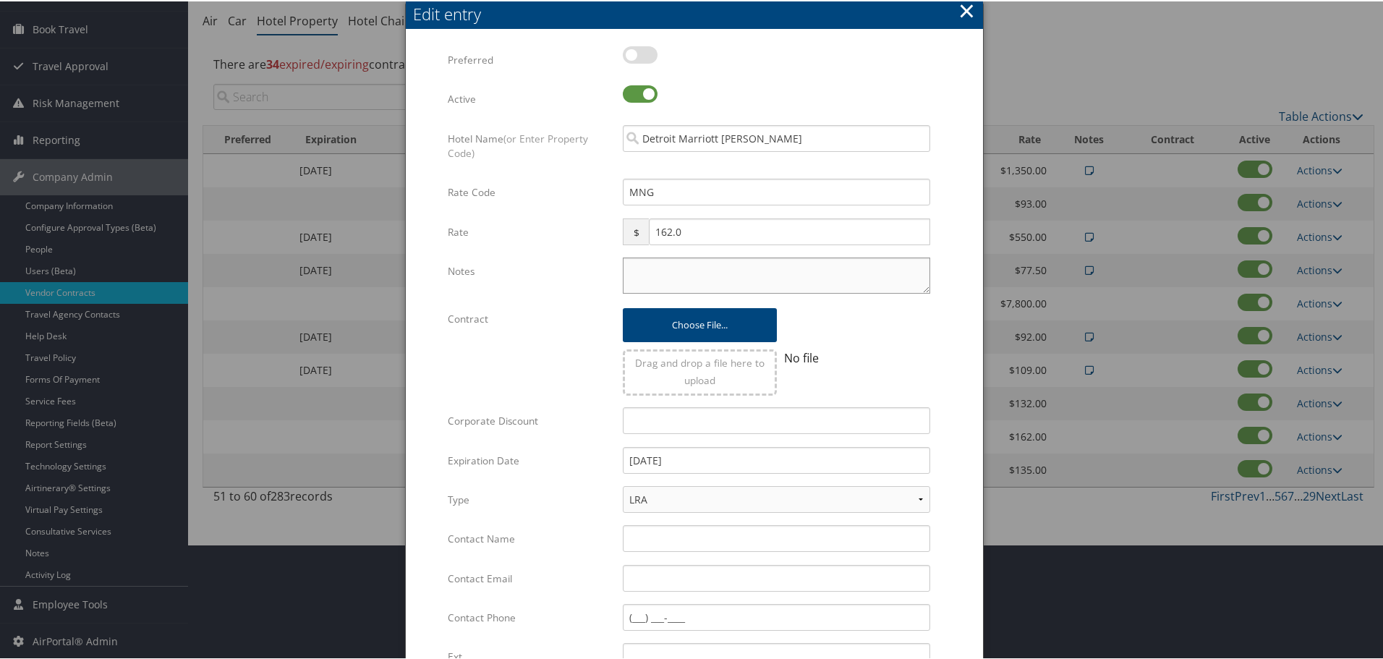
click at [787, 283] on textarea "Notes" at bounding box center [777, 274] width 308 height 36
type textarea "Rates tested in [GEOGRAPHIC_DATA] [DATE];"
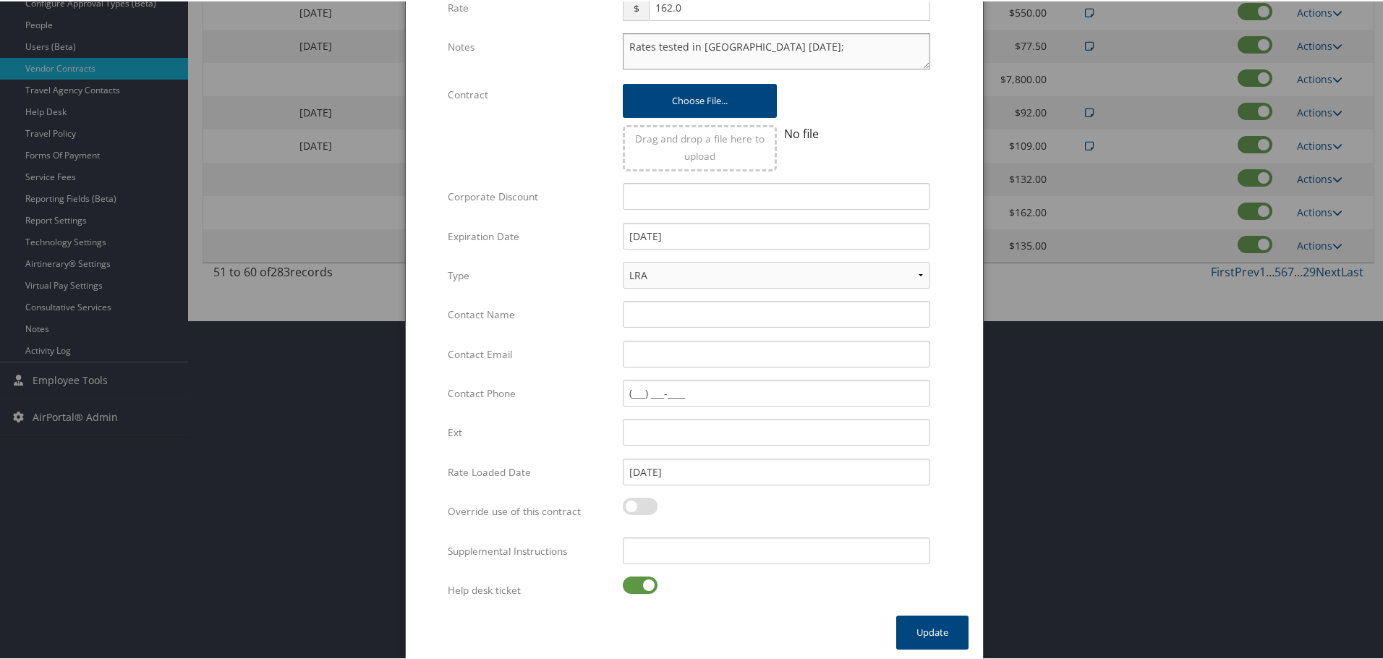
scroll to position [344, 0]
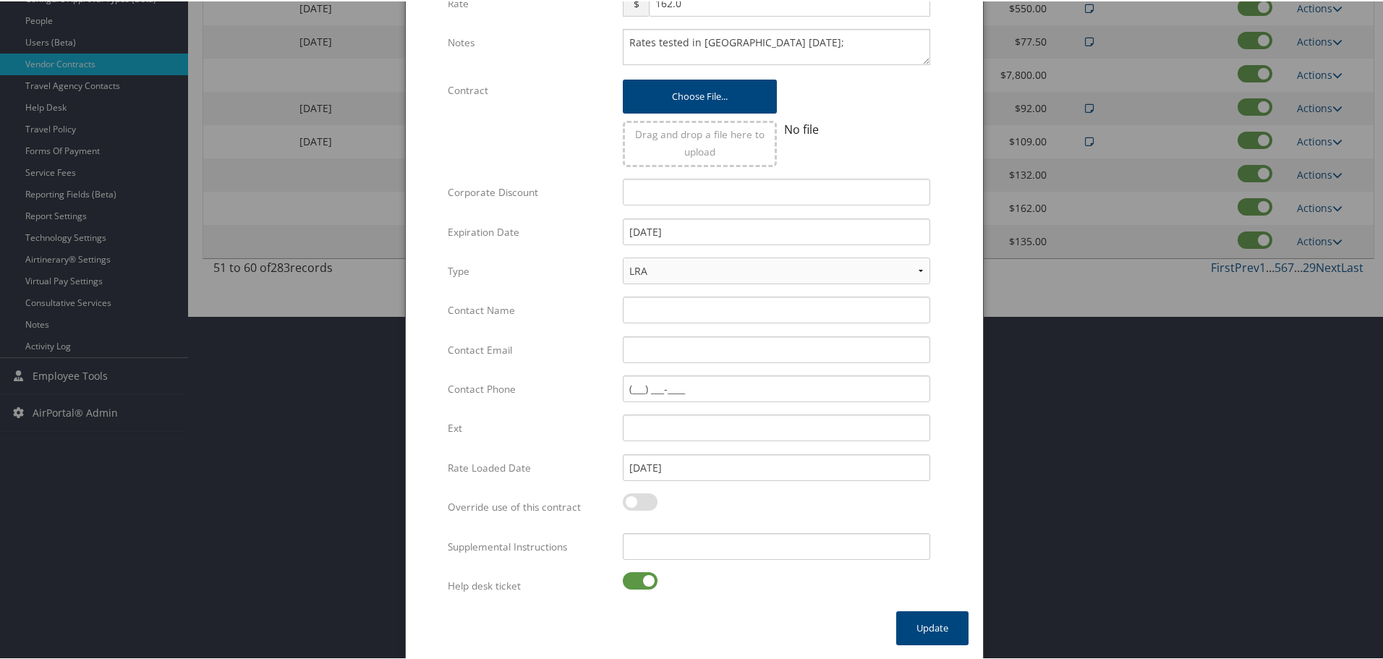
drag, startPoint x: 711, startPoint y: 561, endPoint x: 714, endPoint y: 555, distance: 7.4
click at [713, 558] on div "Multiple values The selected items contain different values for this input. To …" at bounding box center [776, 551] width 329 height 38
click at [715, 554] on input "Supplemental Instructions" at bounding box center [777, 545] width 308 height 27
type input "SAB Prop ID - 21946"
click at [637, 581] on label at bounding box center [640, 579] width 35 height 17
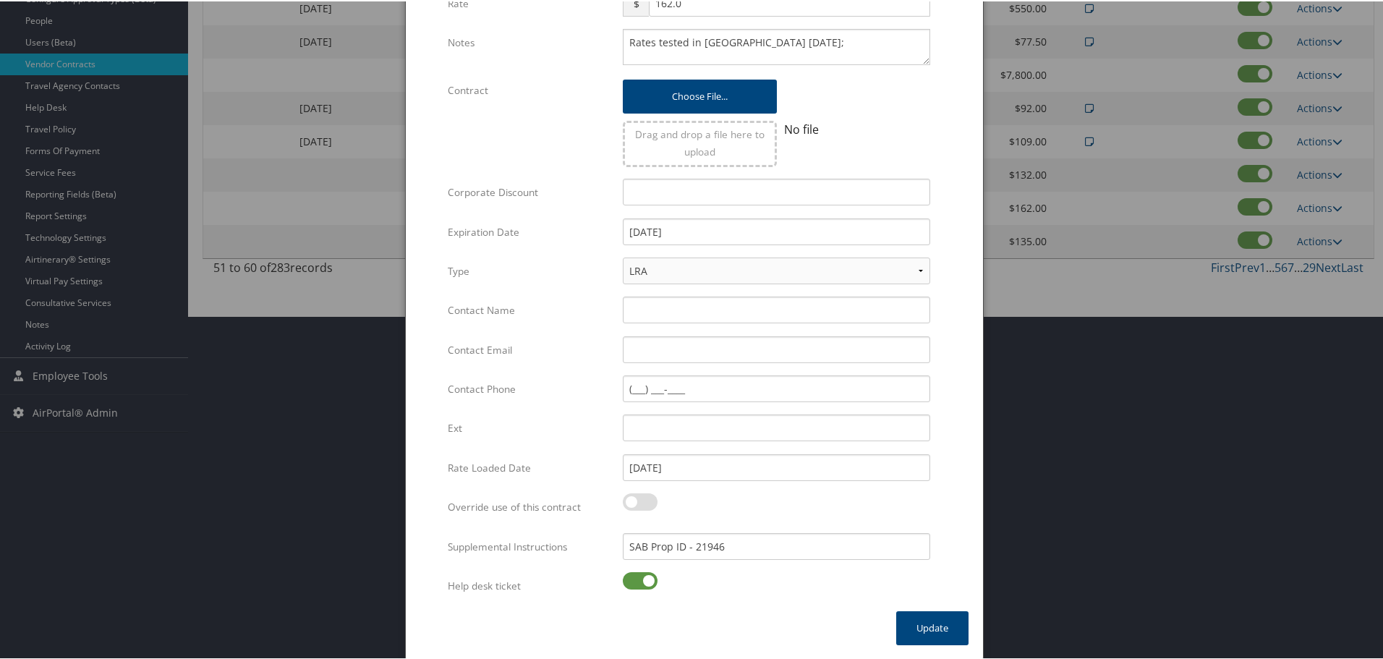
click at [637, 581] on input "checkbox" at bounding box center [634, 581] width 9 height 9
checkbox input "false"
click at [907, 627] on button "Update" at bounding box center [932, 627] width 72 height 34
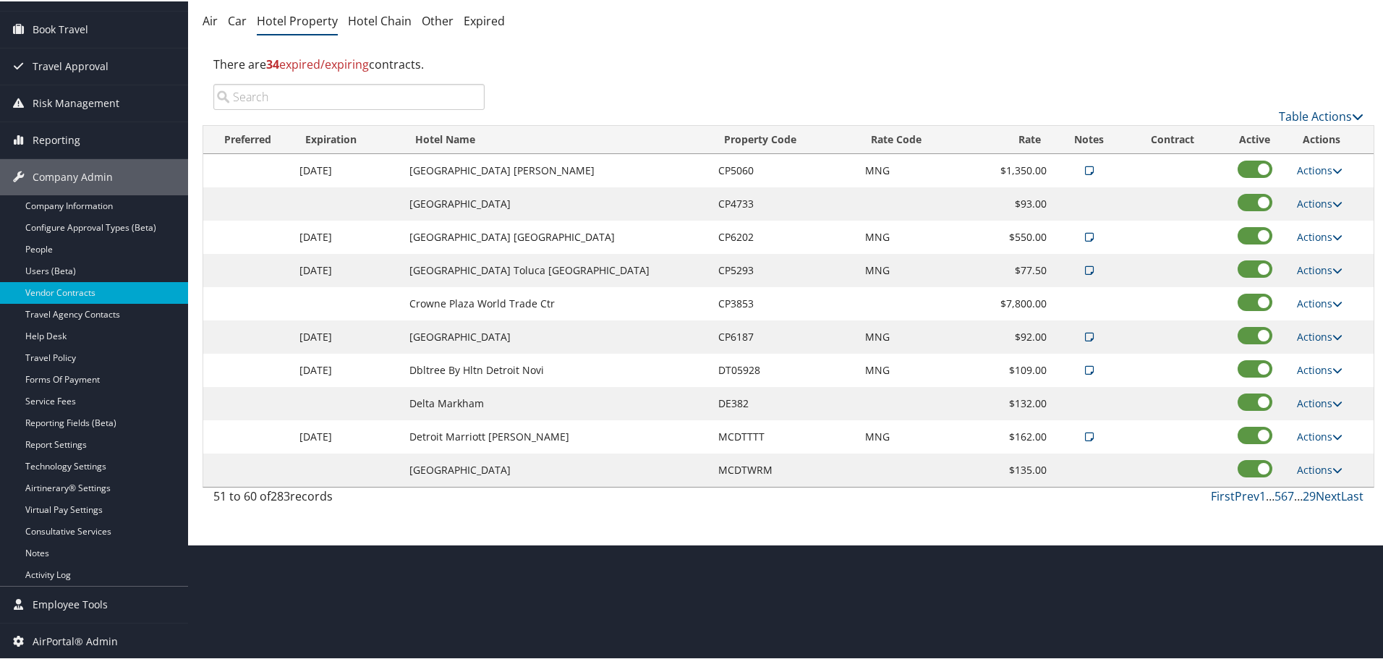
scroll to position [115, 0]
click at [1312, 470] on link "Actions" at bounding box center [1320, 469] width 46 height 14
click at [1313, 488] on link "Edit" at bounding box center [1320, 490] width 56 height 25
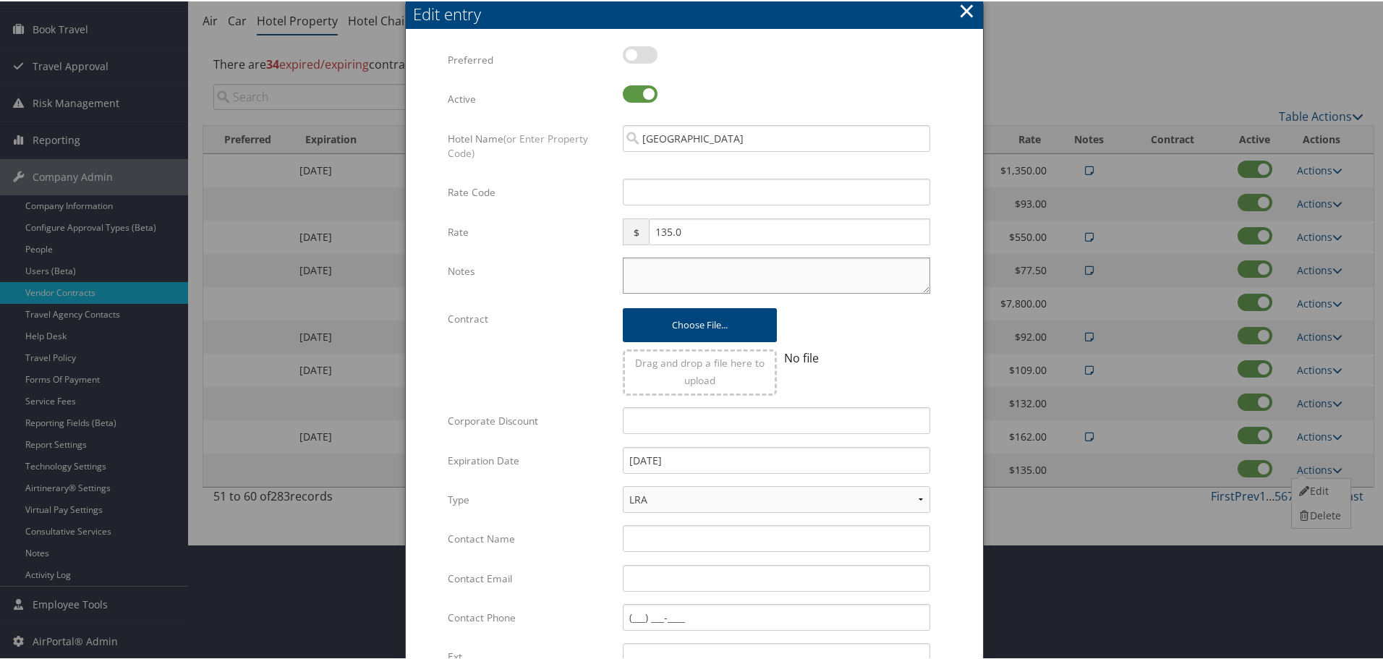
click at [747, 257] on textarea "Notes" at bounding box center [777, 274] width 308 height 36
type textarea "Rates tested in [GEOGRAPHIC_DATA] [DATE];"
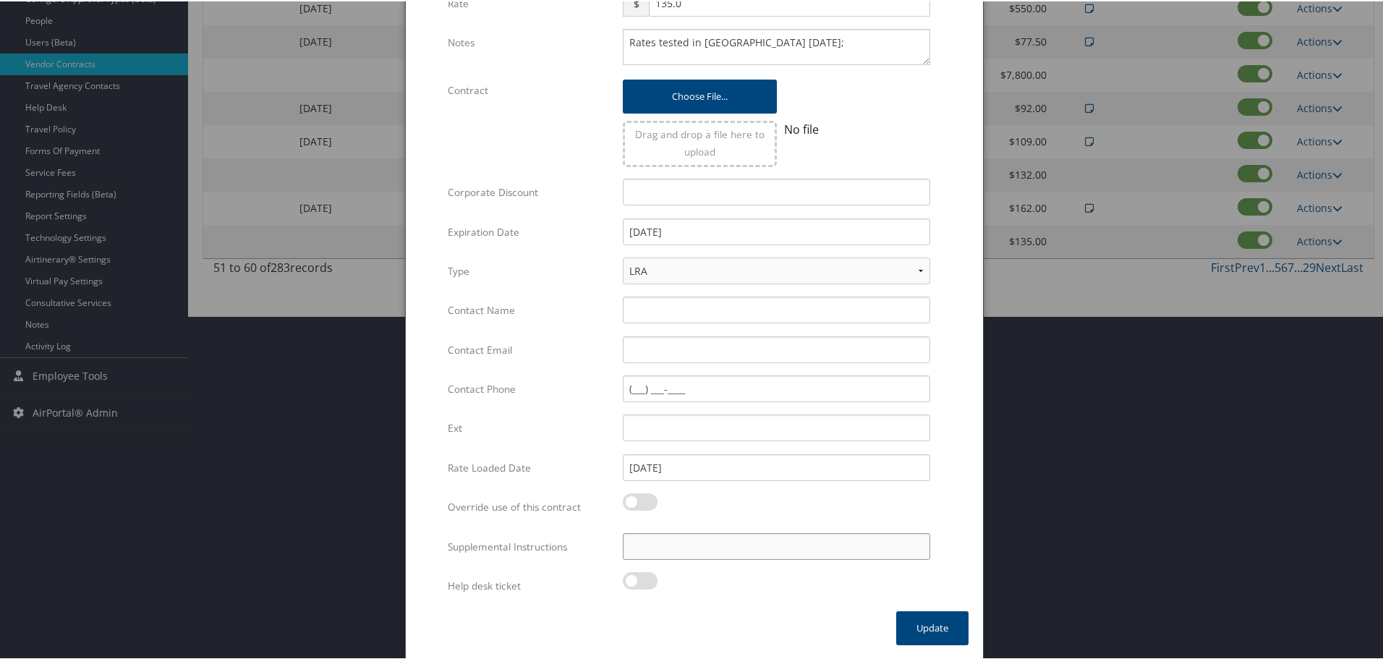
click at [674, 541] on input "Supplemental Instructions" at bounding box center [777, 545] width 308 height 27
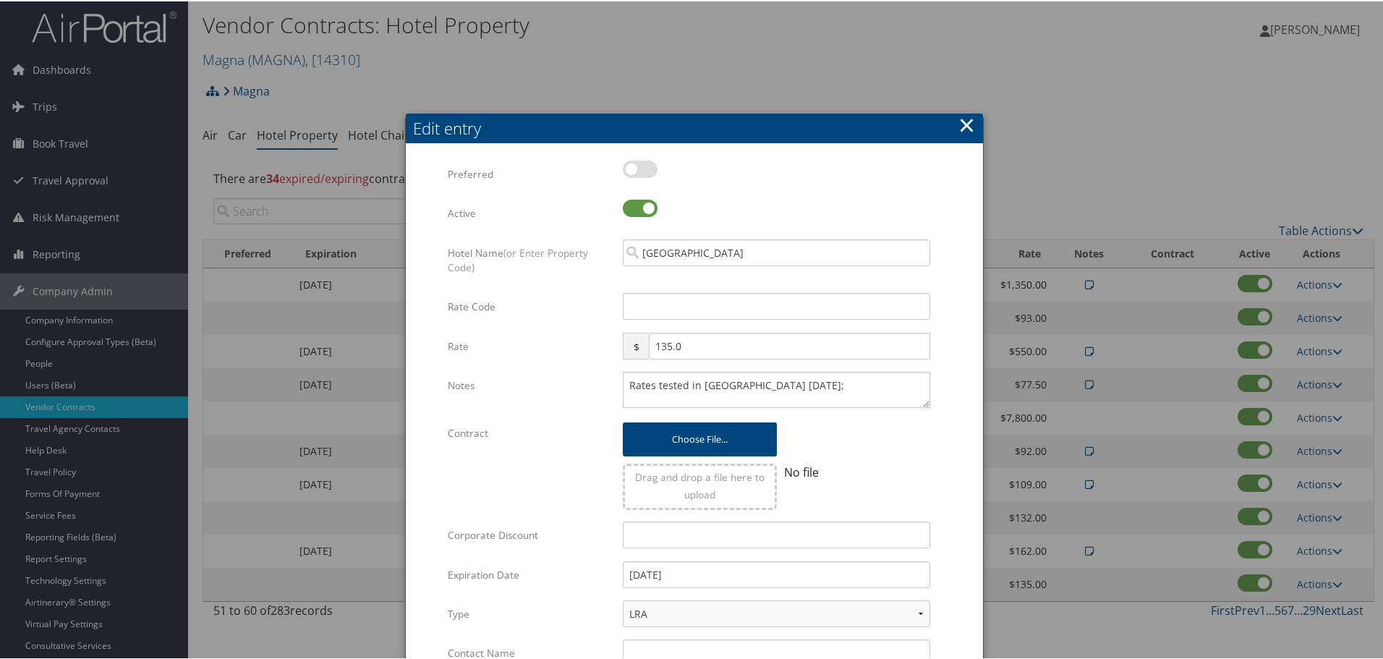
scroll to position [0, 0]
type input "SAB Prop ID - 22265"
click at [691, 303] on input "Rate Code" at bounding box center [777, 305] width 308 height 27
type input "M"
checkbox input "true"
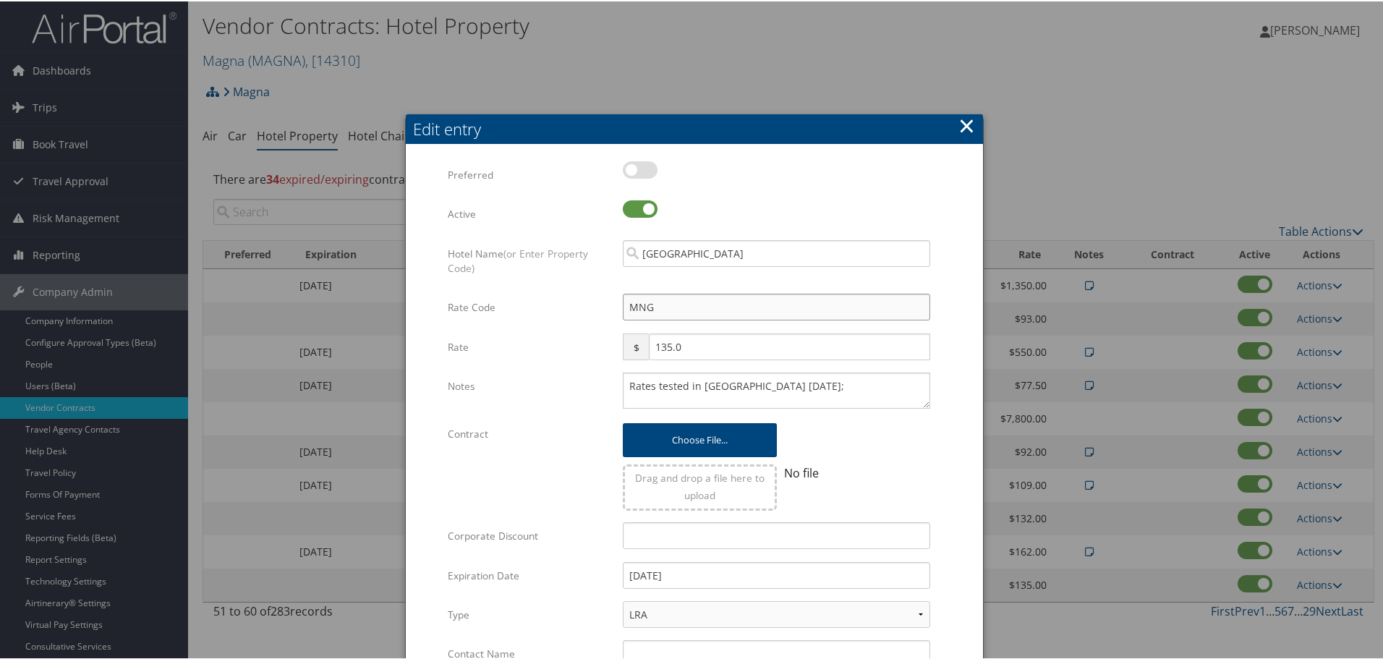
type input "MNG"
click at [944, 300] on form "Multiple values The selected items contain different values for this input. To …" at bounding box center [694, 557] width 548 height 794
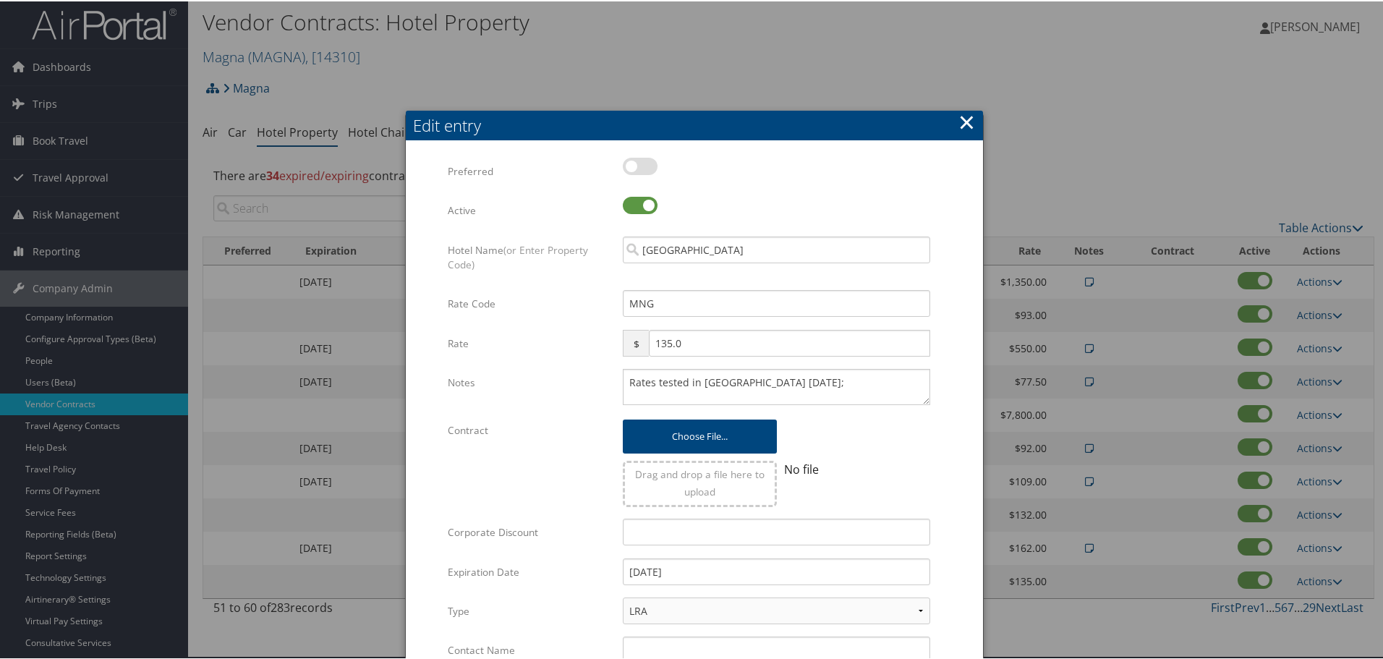
scroll to position [344, 0]
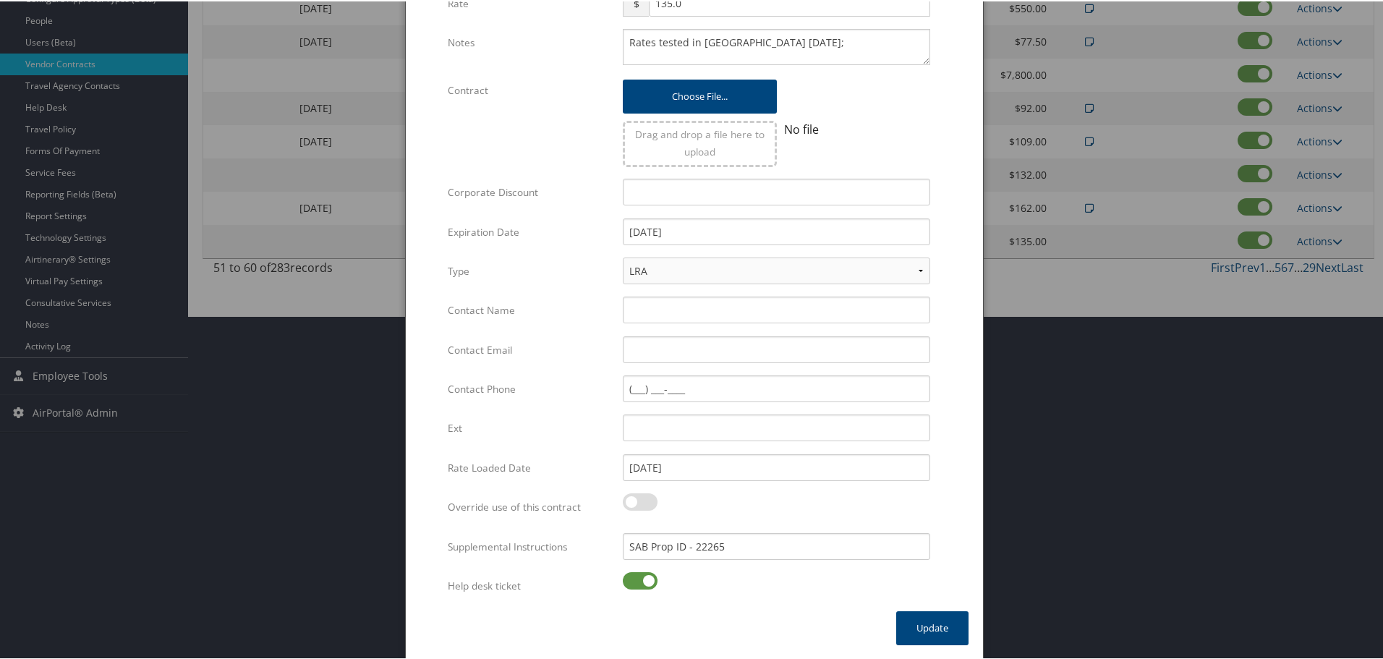
click at [629, 580] on label at bounding box center [640, 579] width 35 height 17
click at [630, 580] on input "checkbox" at bounding box center [634, 581] width 9 height 9
checkbox input "false"
click at [934, 630] on button "Update" at bounding box center [932, 627] width 72 height 34
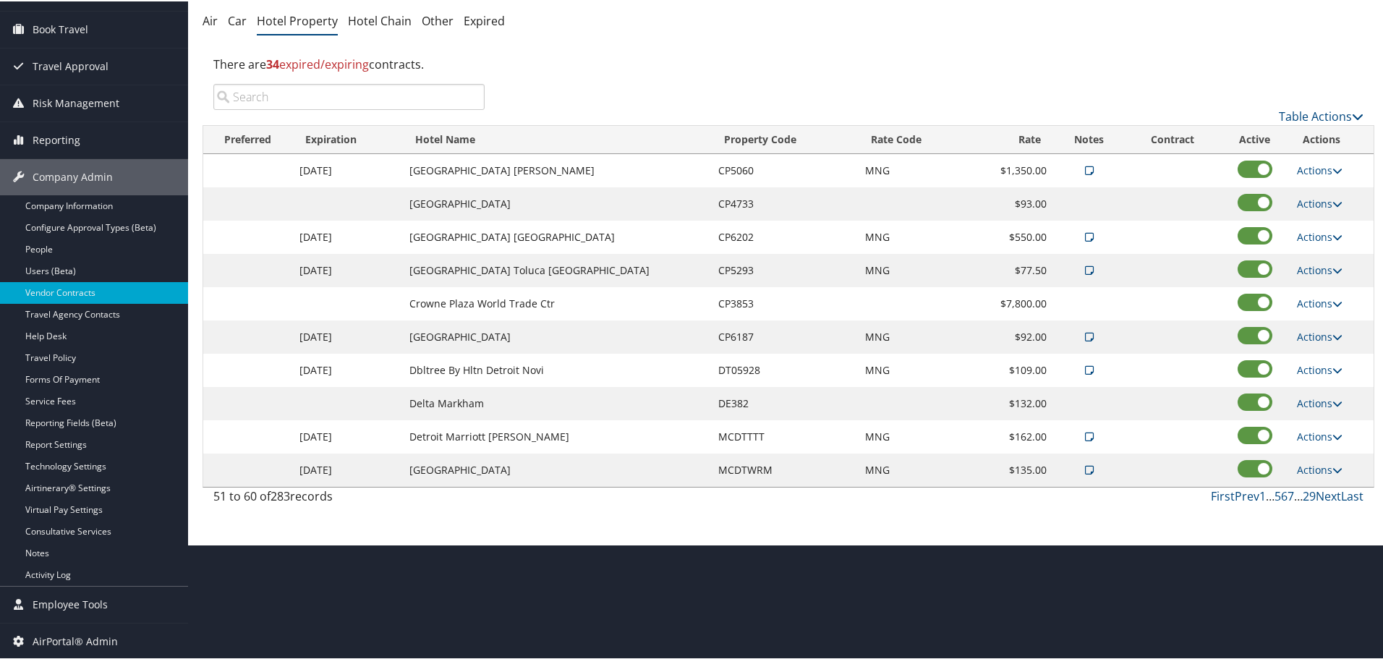
scroll to position [115, 0]
click at [1211, 497] on link "First" at bounding box center [1223, 495] width 24 height 16
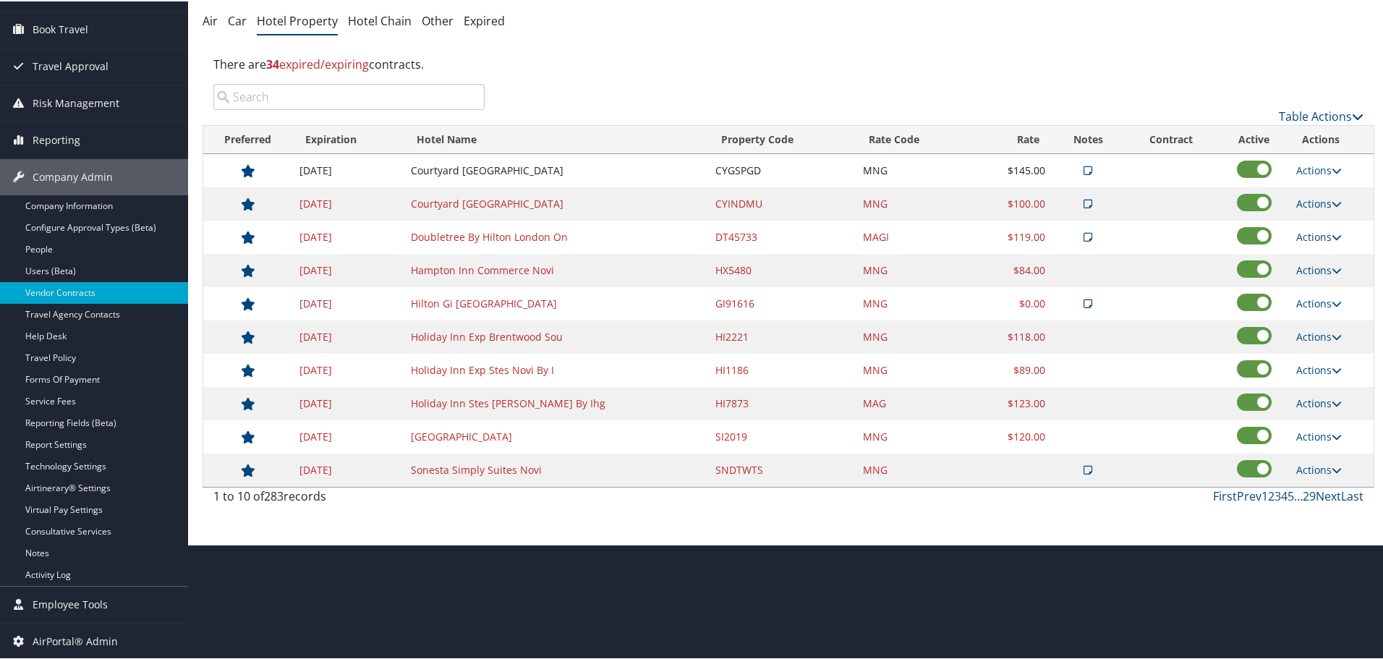
click at [392, 98] on input "search" at bounding box center [348, 95] width 271 height 26
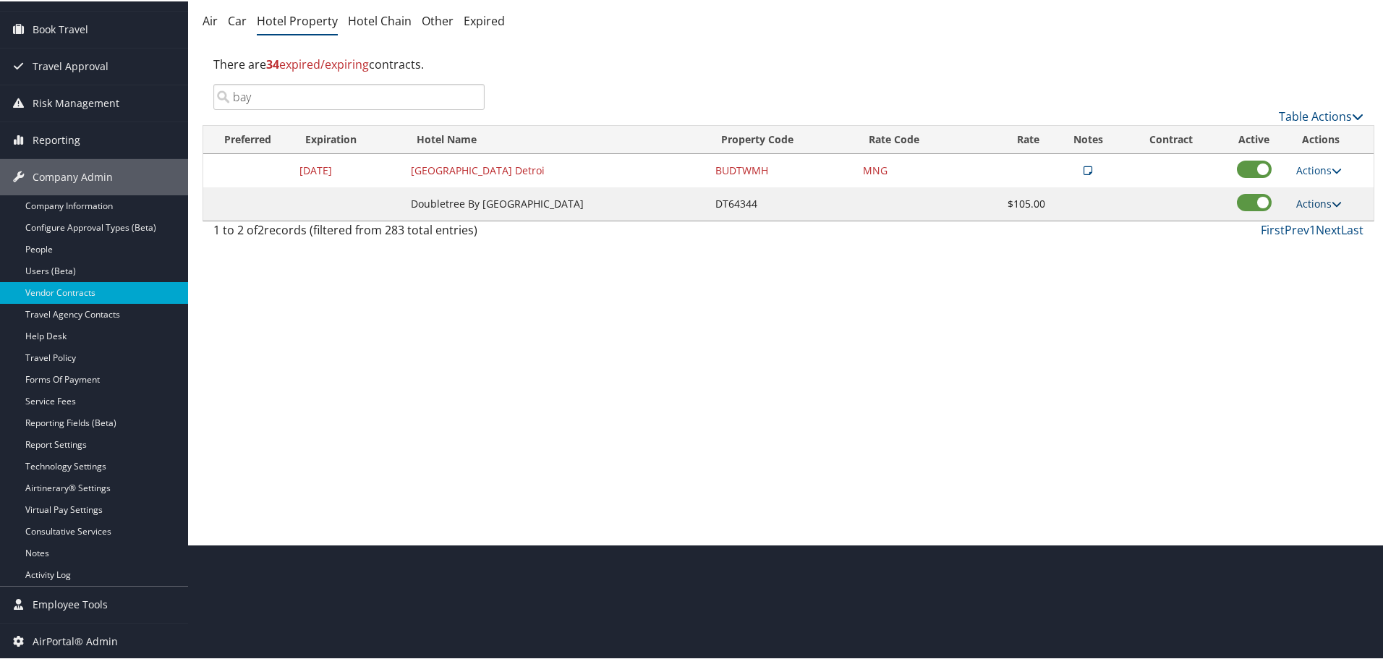
type input "bay"
click at [1306, 207] on link "Actions" at bounding box center [1320, 202] width 46 height 14
click at [1305, 222] on icon at bounding box center [1304, 224] width 13 height 10
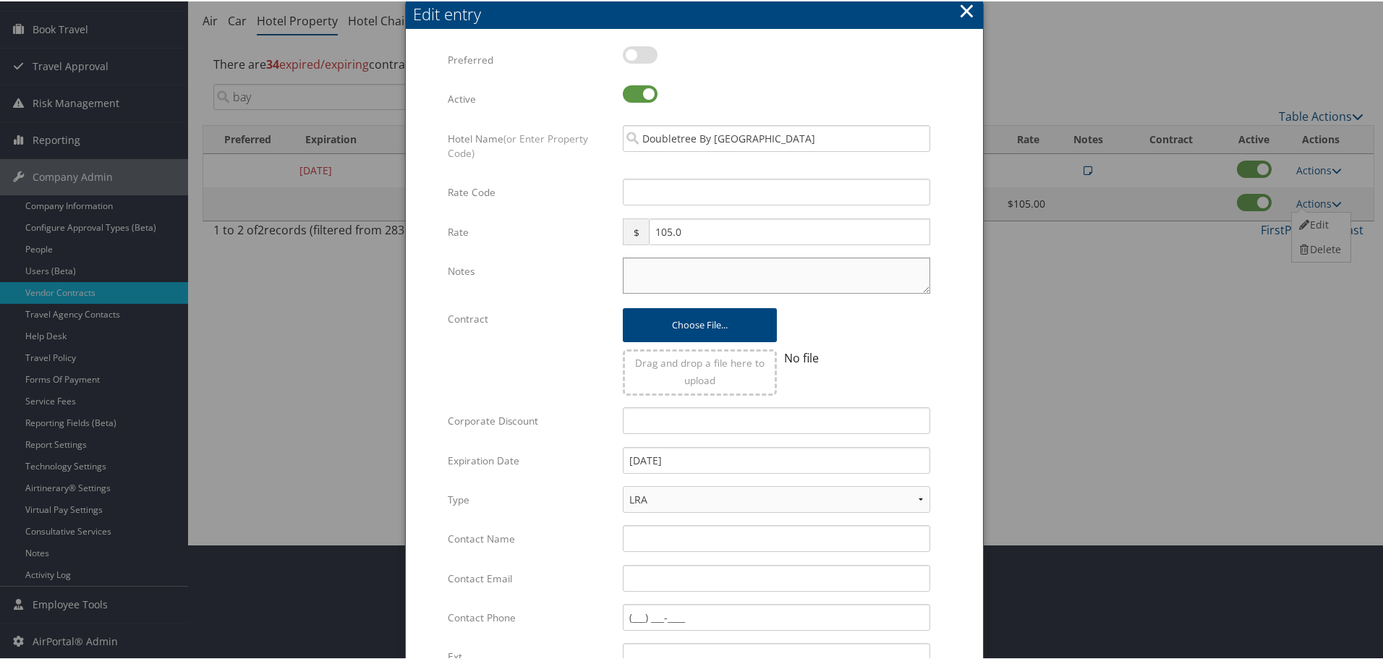
click at [673, 266] on textarea "Notes" at bounding box center [777, 274] width 308 height 36
type textarea "Rates tested in [GEOGRAPHIC_DATA] [DATE];"
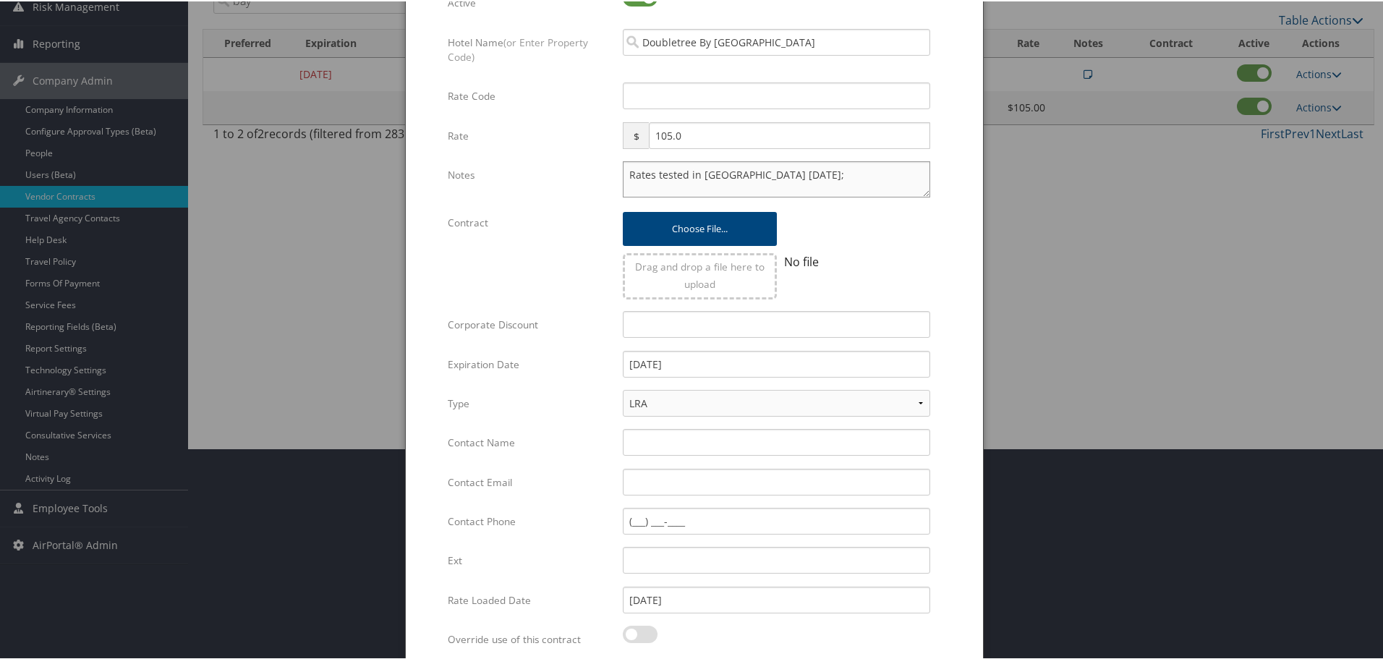
scroll to position [344, 0]
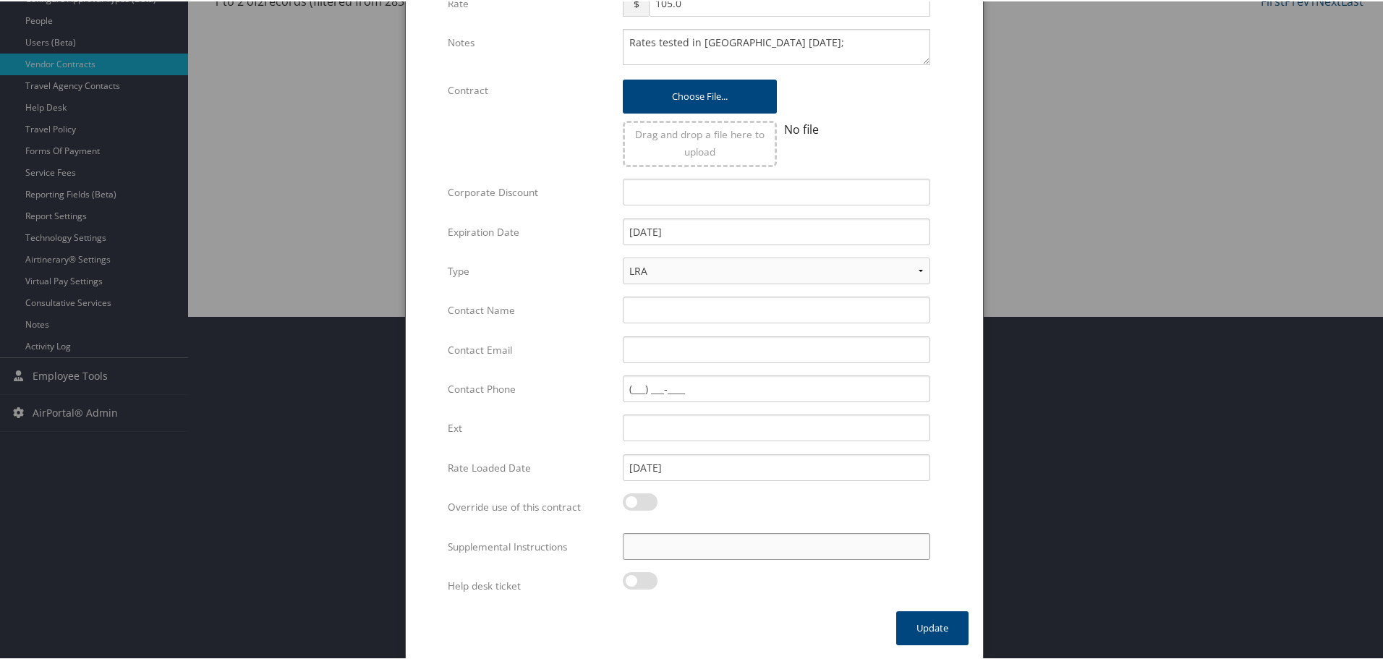
click at [736, 553] on input "Supplemental Instructions" at bounding box center [777, 545] width 308 height 27
type input "SAB Prop ID - 64344"
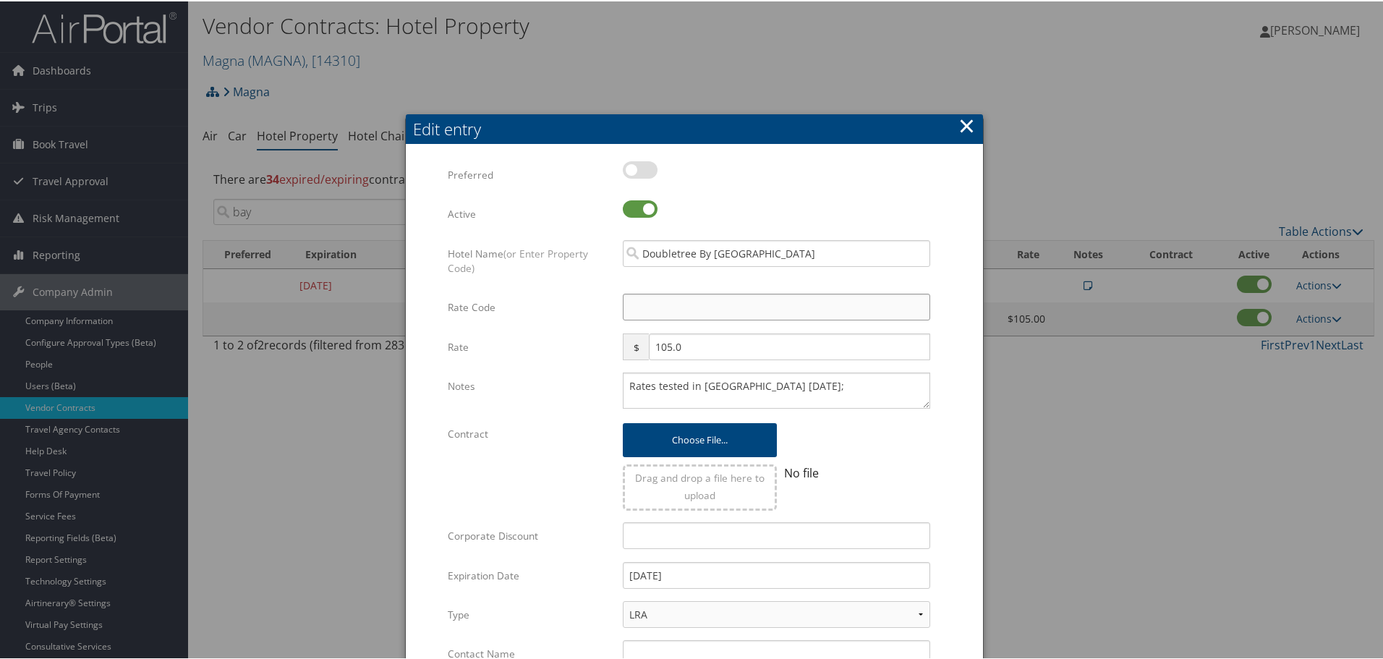
click at [698, 298] on input "Rate Code" at bounding box center [777, 305] width 308 height 27
type input "M"
checkbox input "true"
type input "MNG"
click at [958, 296] on form "Multiple values The selected items contain different values for this input. To …" at bounding box center [694, 557] width 548 height 794
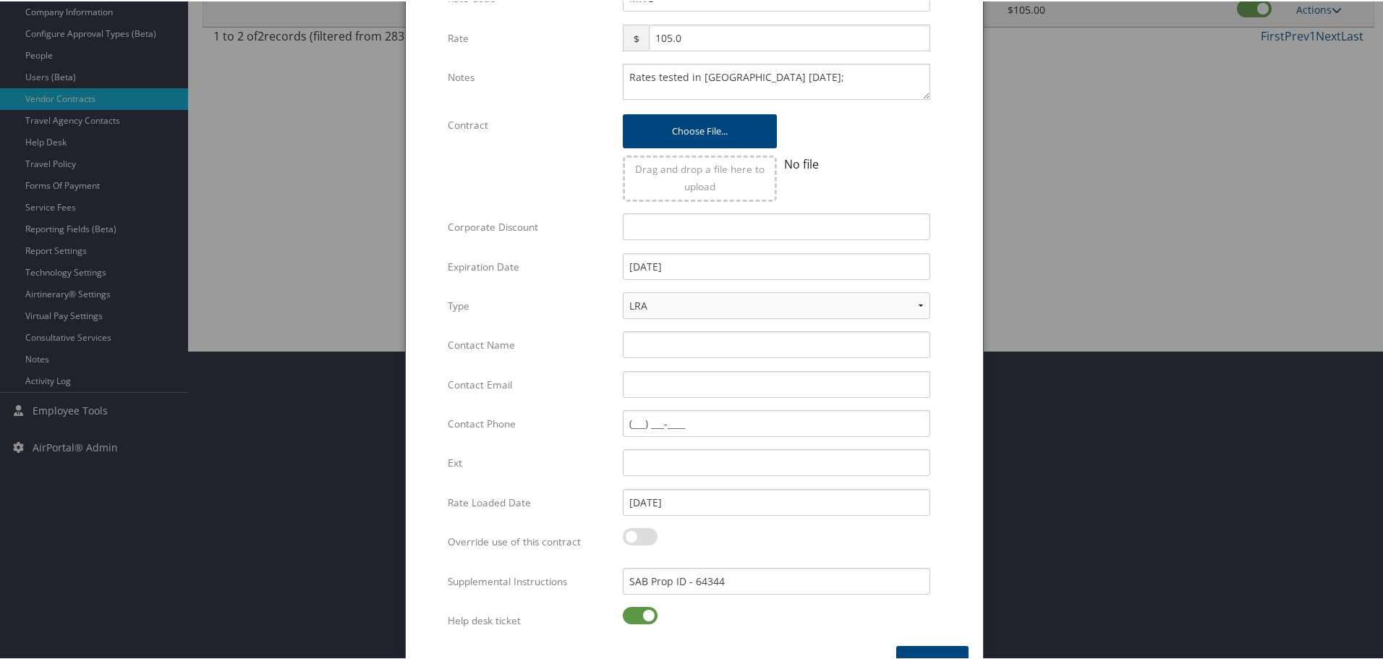
scroll to position [344, 0]
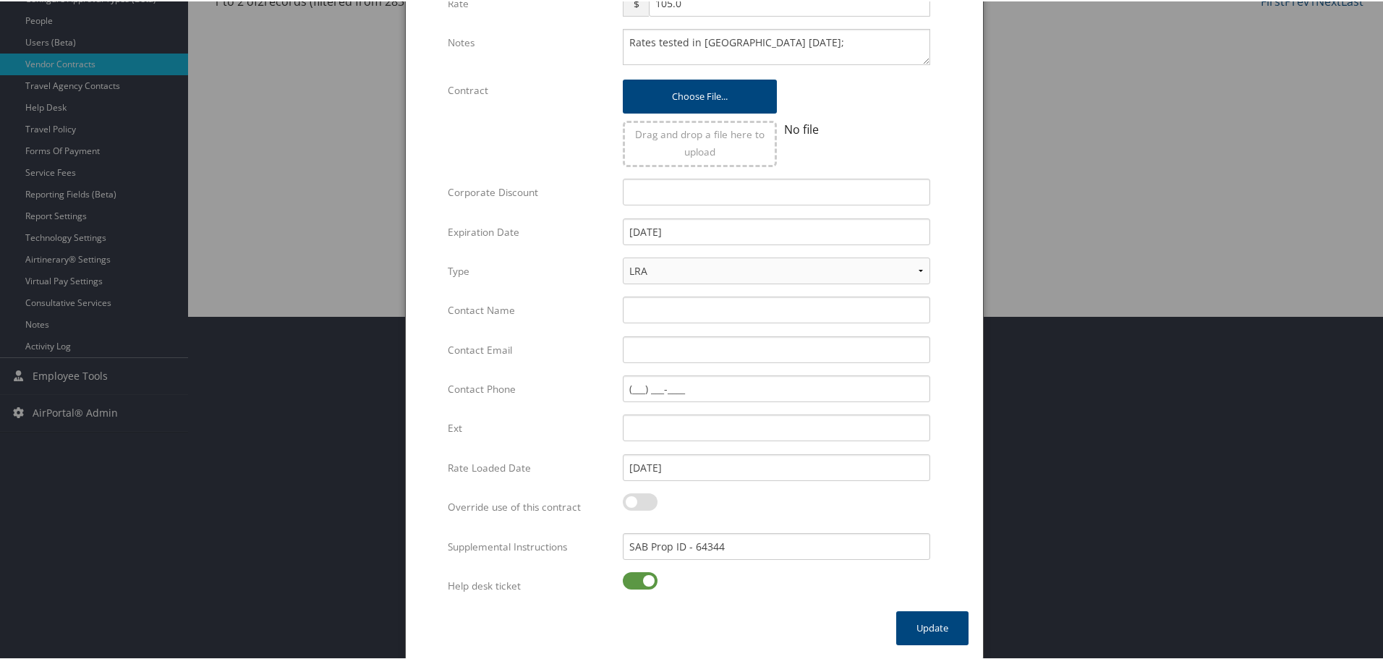
click at [646, 583] on label at bounding box center [640, 579] width 35 height 17
click at [640, 583] on input "checkbox" at bounding box center [634, 581] width 9 height 9
checkbox input "false"
click at [925, 624] on button "Update" at bounding box center [932, 627] width 72 height 34
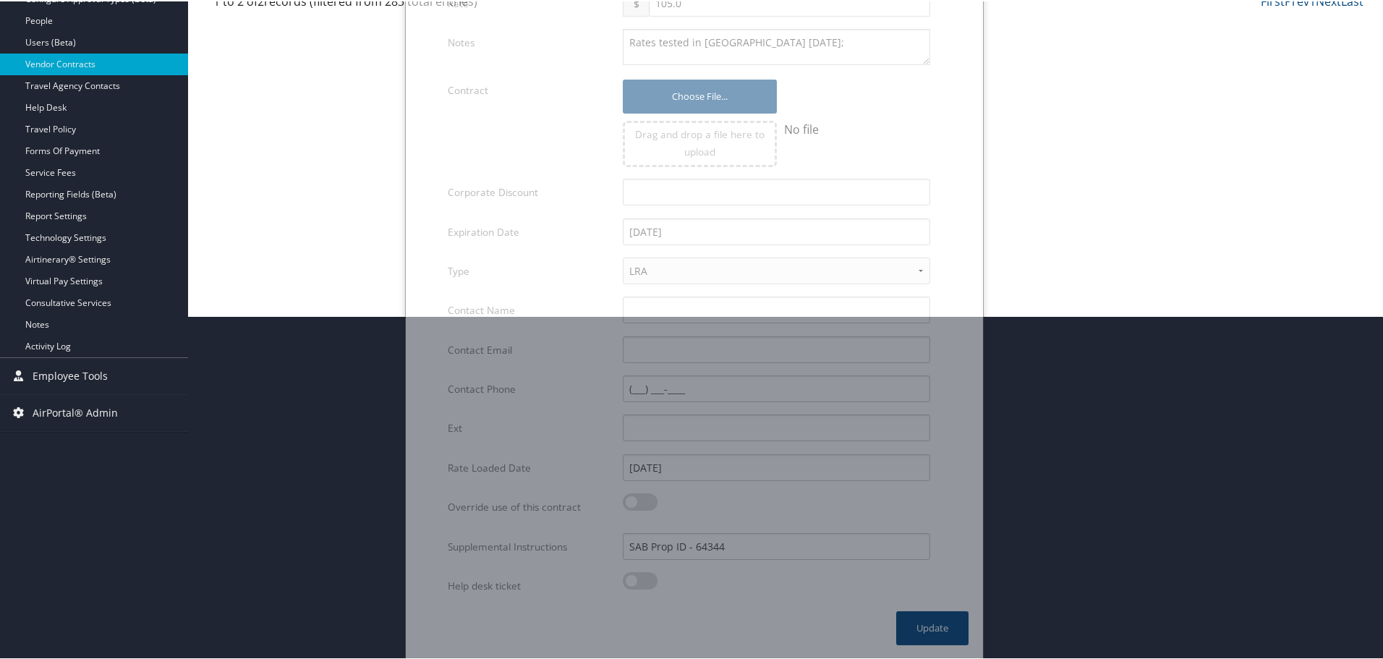
scroll to position [115, 0]
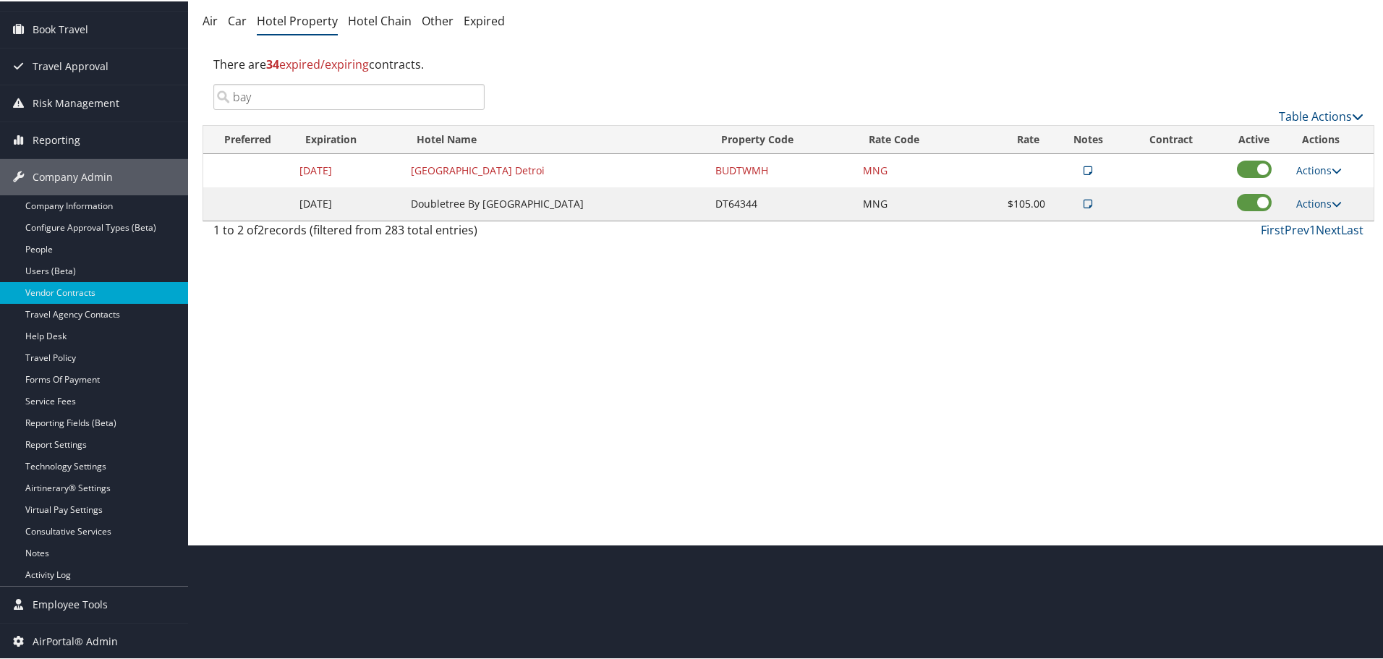
click at [473, 95] on input "bay" at bounding box center [348, 95] width 271 height 26
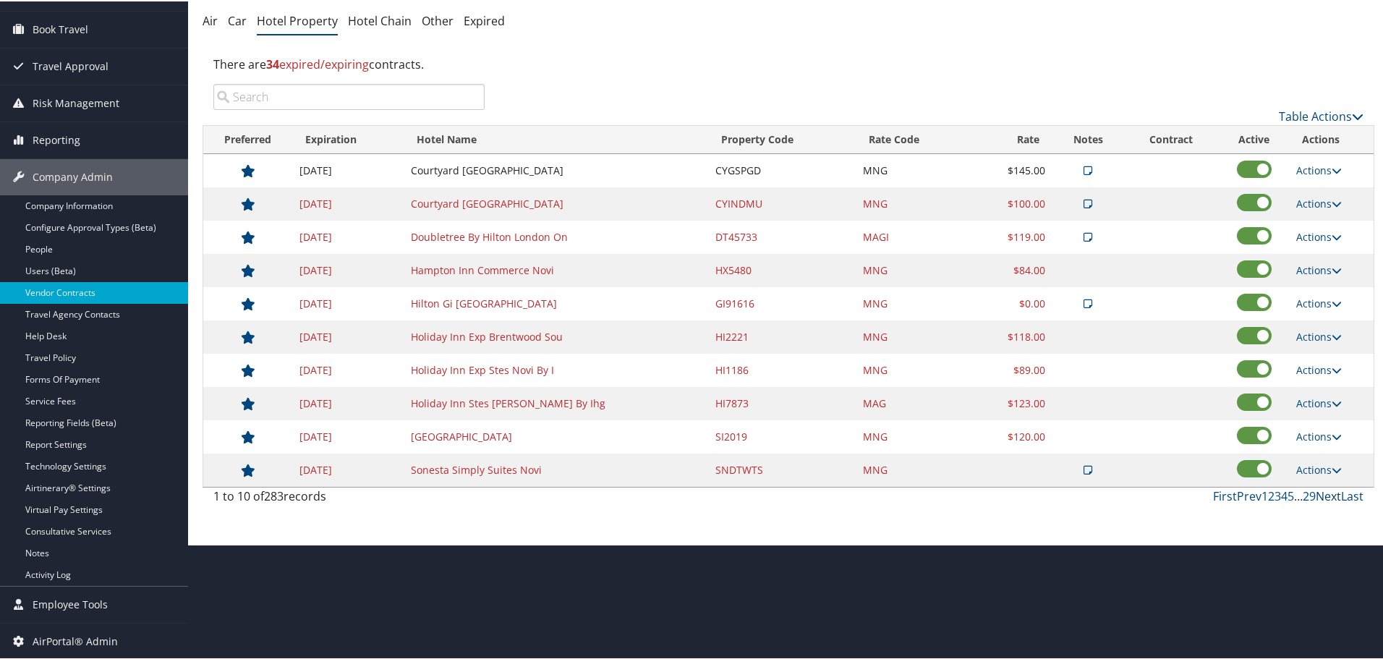
click at [1322, 493] on link "Next" at bounding box center [1328, 495] width 25 height 16
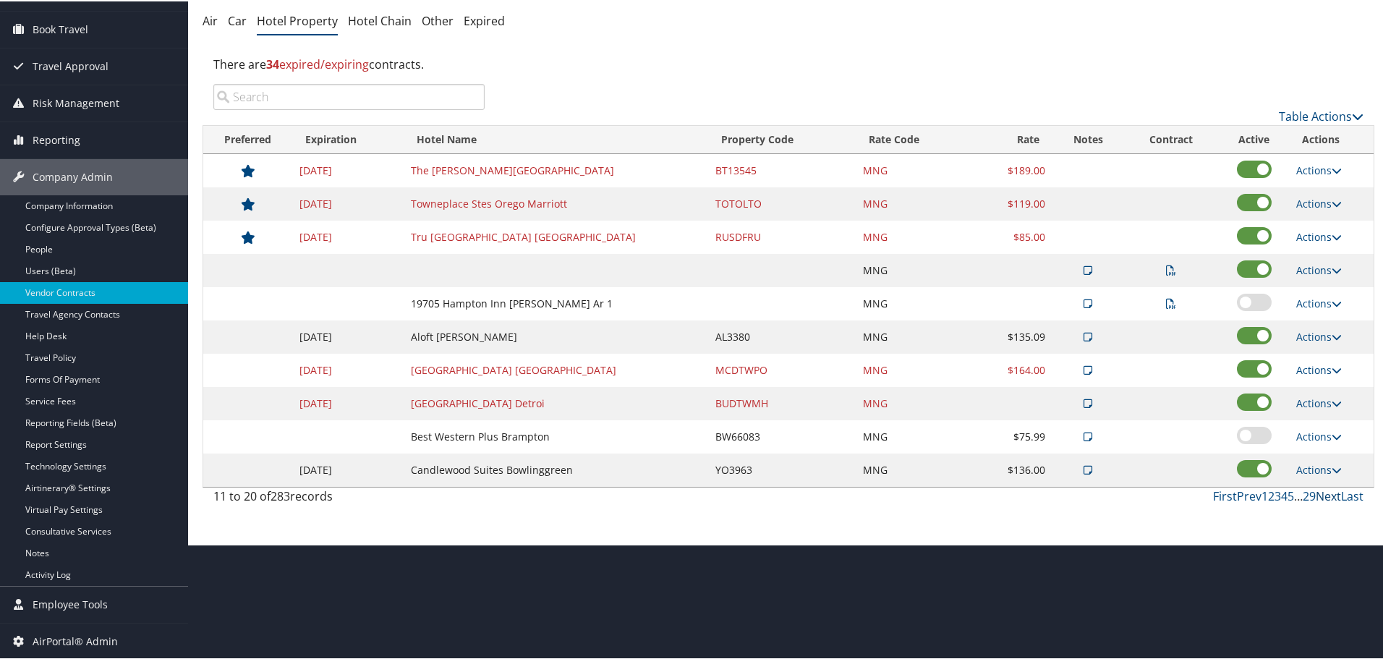
click at [1322, 493] on link "Next" at bounding box center [1328, 495] width 25 height 16
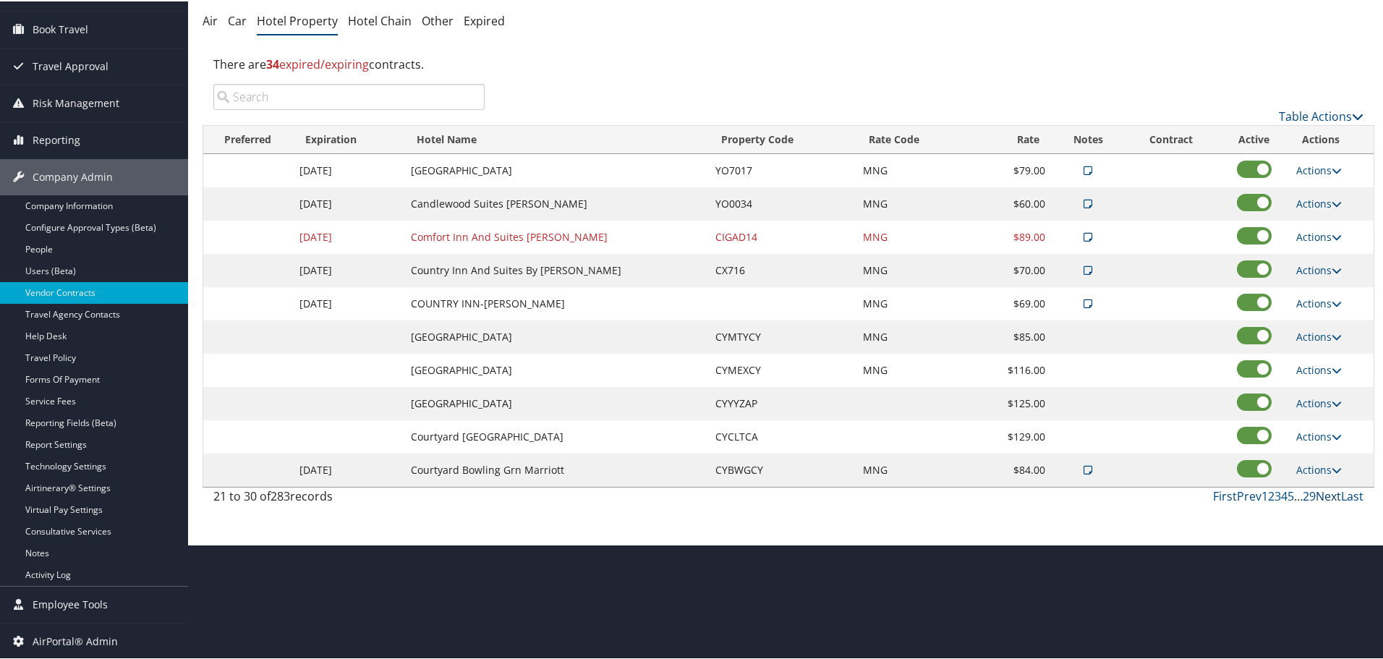
click at [1322, 493] on link "Next" at bounding box center [1328, 495] width 25 height 16
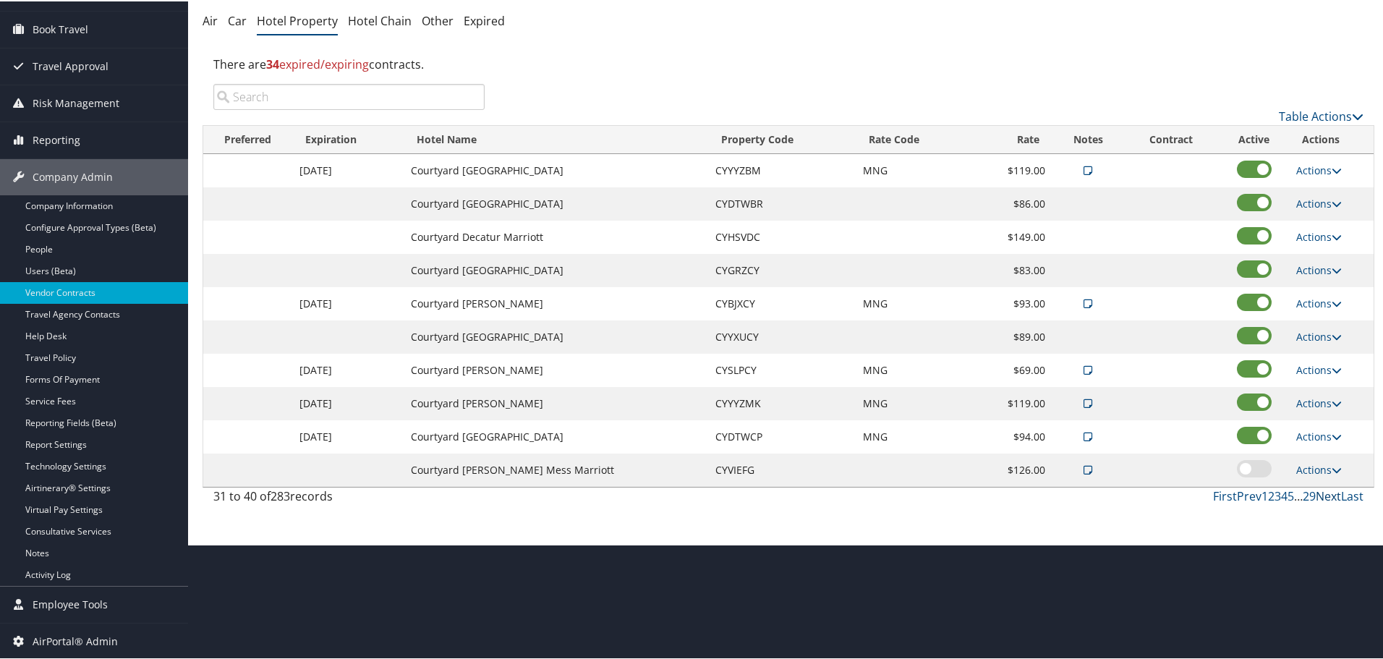
click at [1322, 493] on link "Next" at bounding box center [1328, 495] width 25 height 16
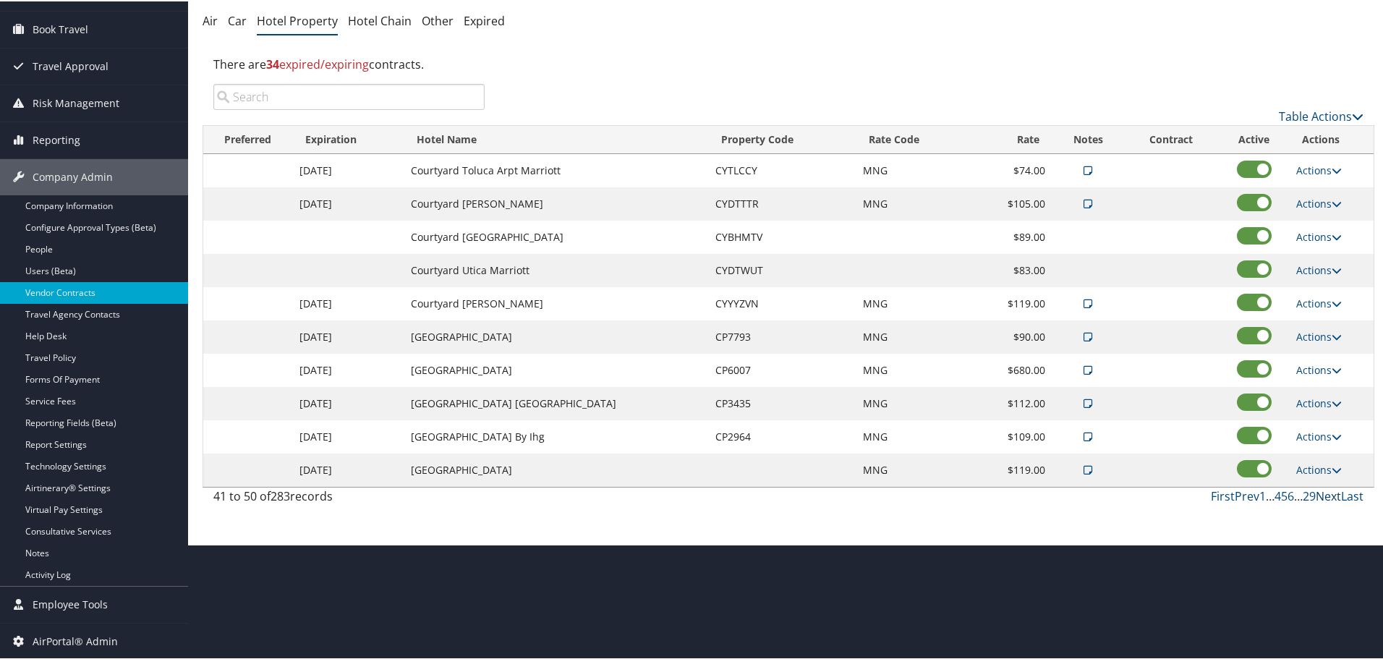
click at [1322, 493] on link "Next" at bounding box center [1328, 495] width 25 height 16
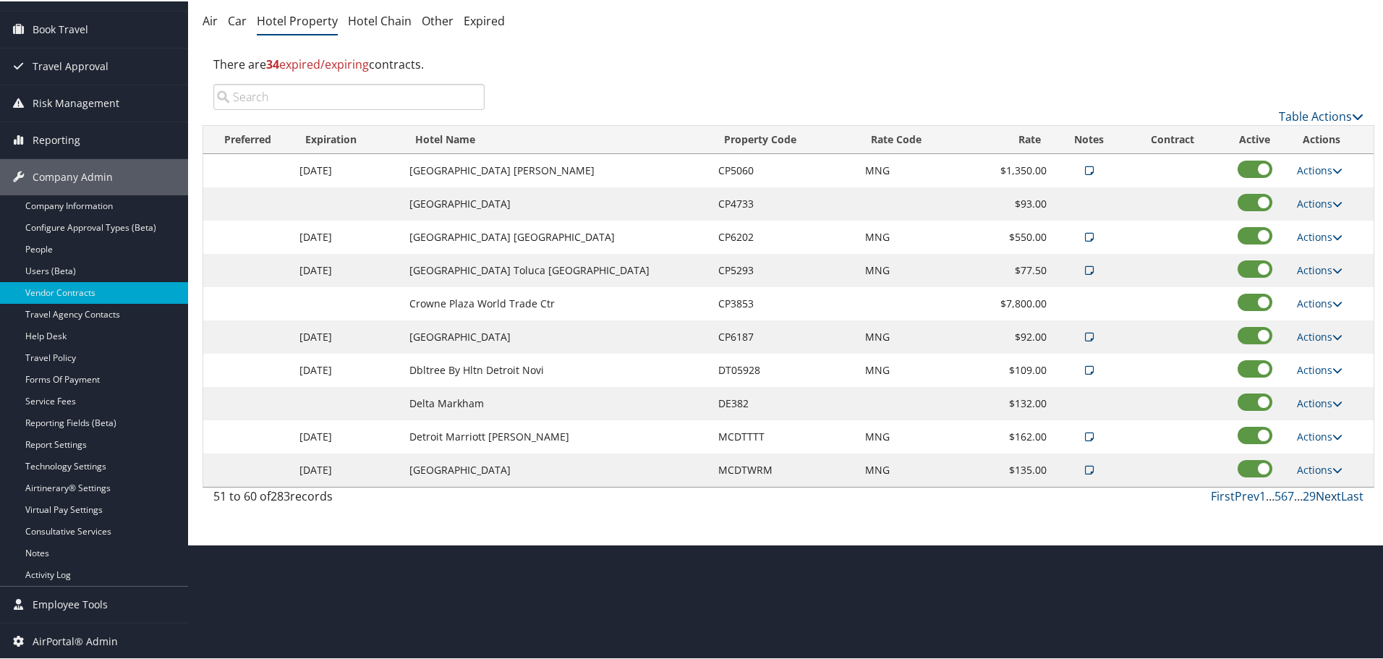
click at [1322, 493] on link "Next" at bounding box center [1328, 495] width 25 height 16
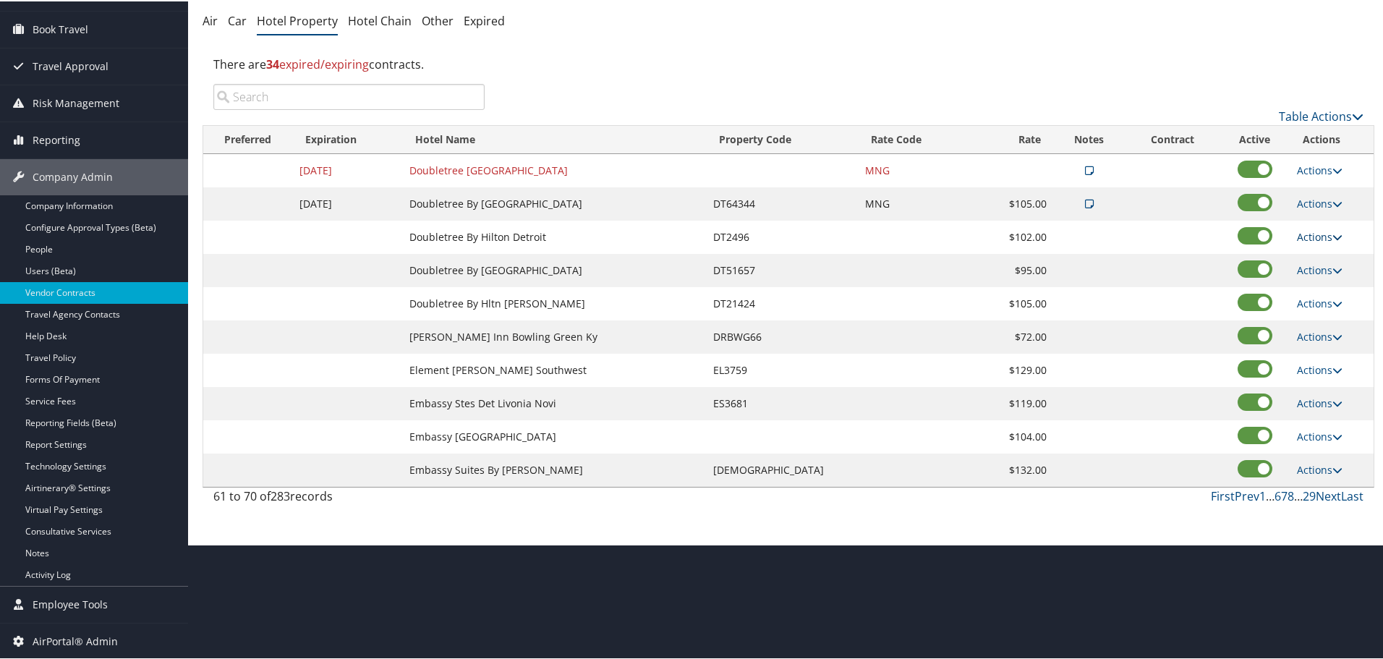
click at [1323, 237] on link "Actions" at bounding box center [1320, 236] width 46 height 14
click at [1318, 254] on link "Edit" at bounding box center [1320, 257] width 56 height 25
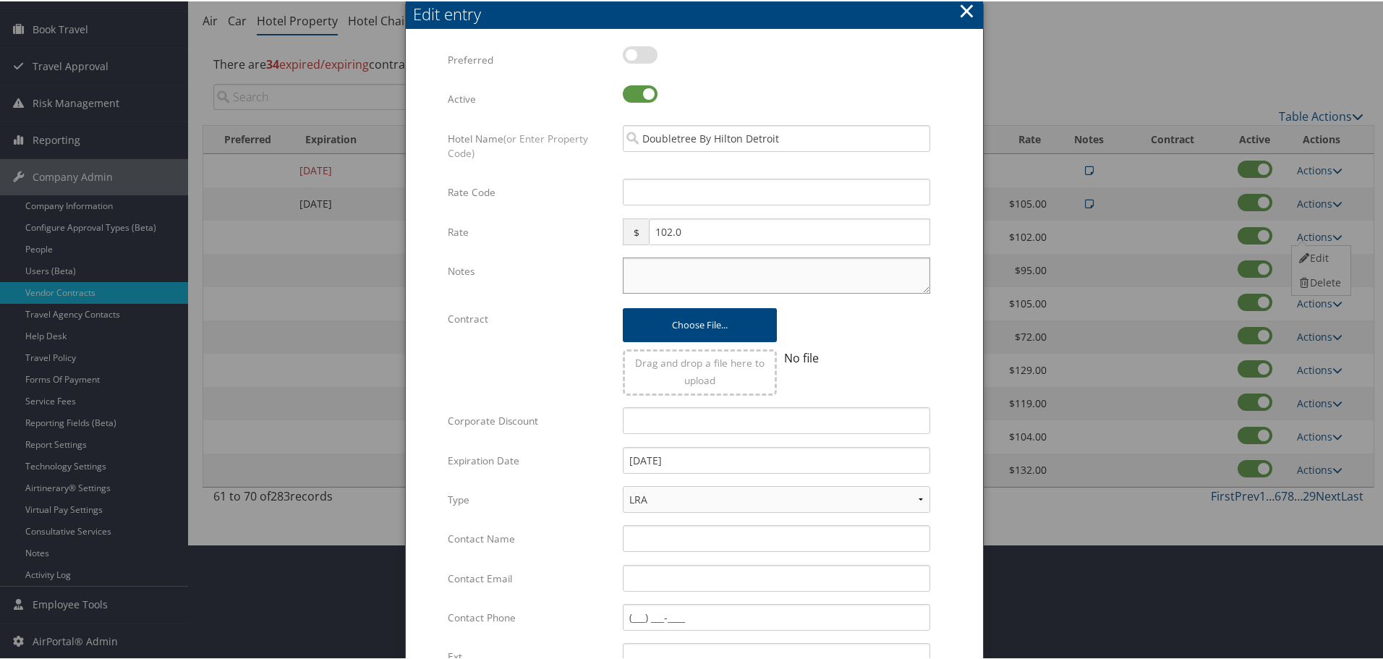
click at [707, 272] on textarea "Notes" at bounding box center [777, 274] width 308 height 36
type textarea "Rates tested in [GEOGRAPHIC_DATA] [DATE];"
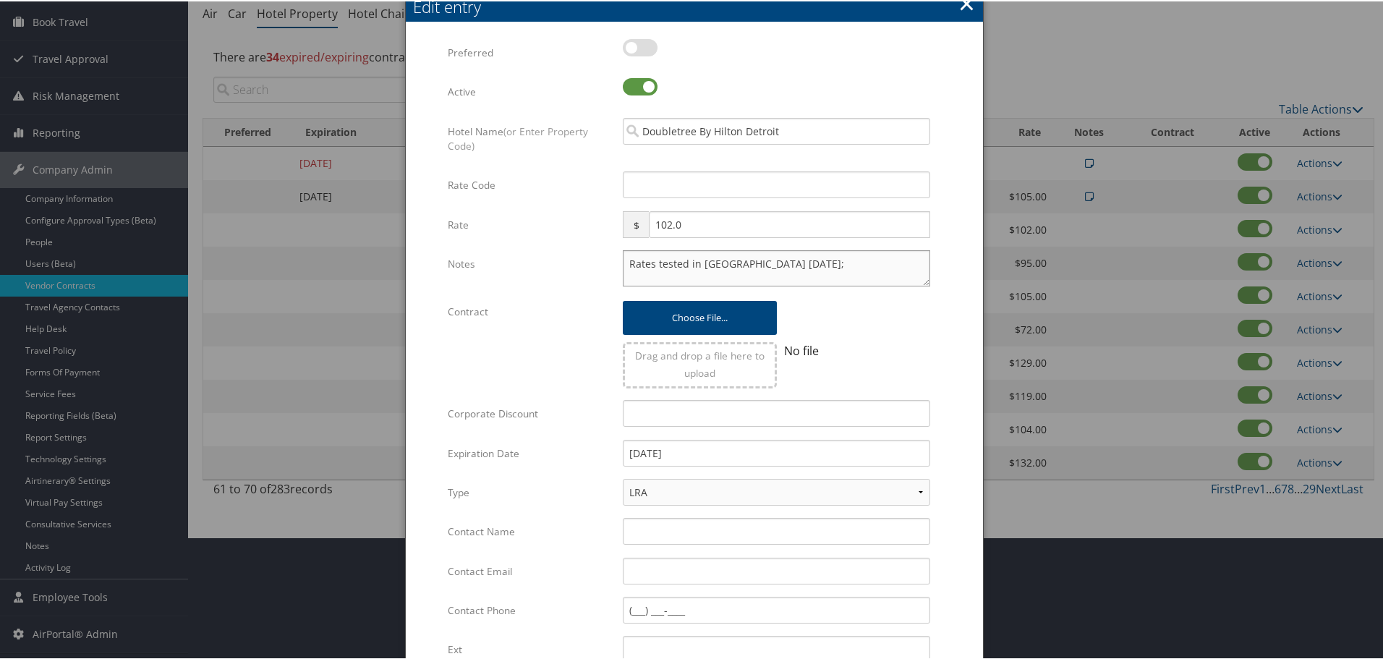
scroll to position [344, 0]
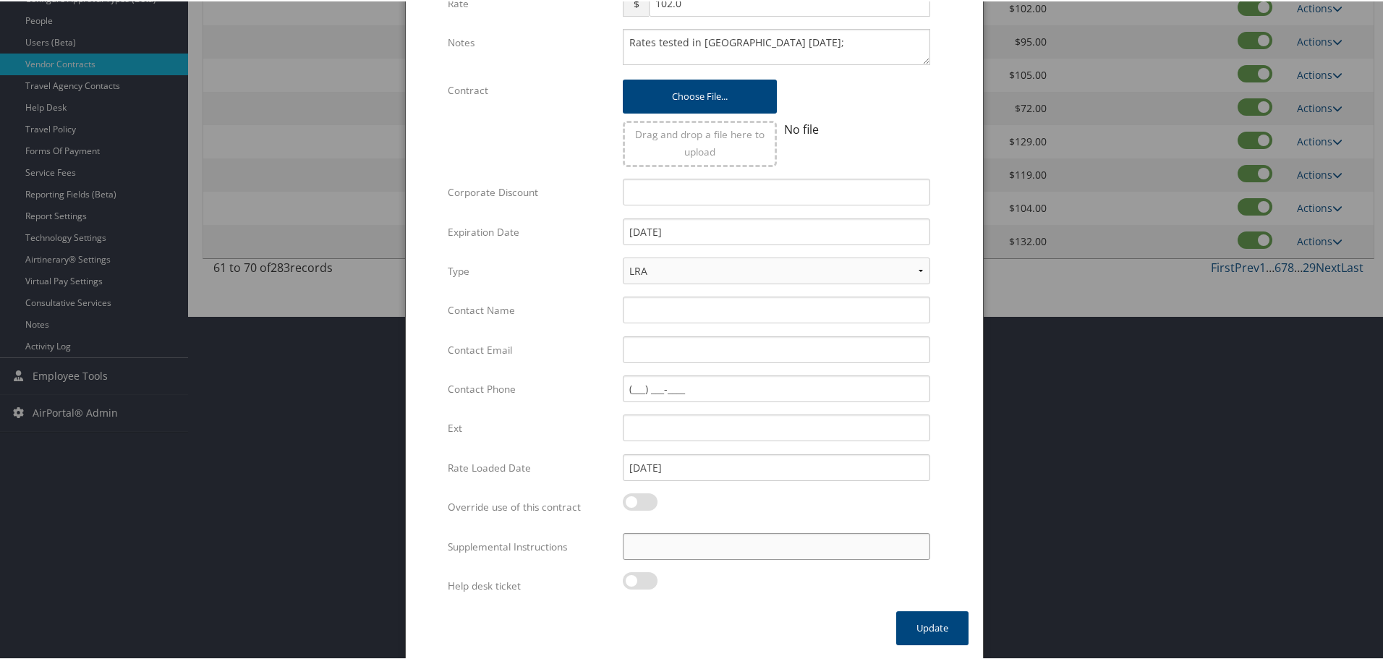
click at [684, 545] on input "Supplemental Instructions" at bounding box center [777, 545] width 308 height 27
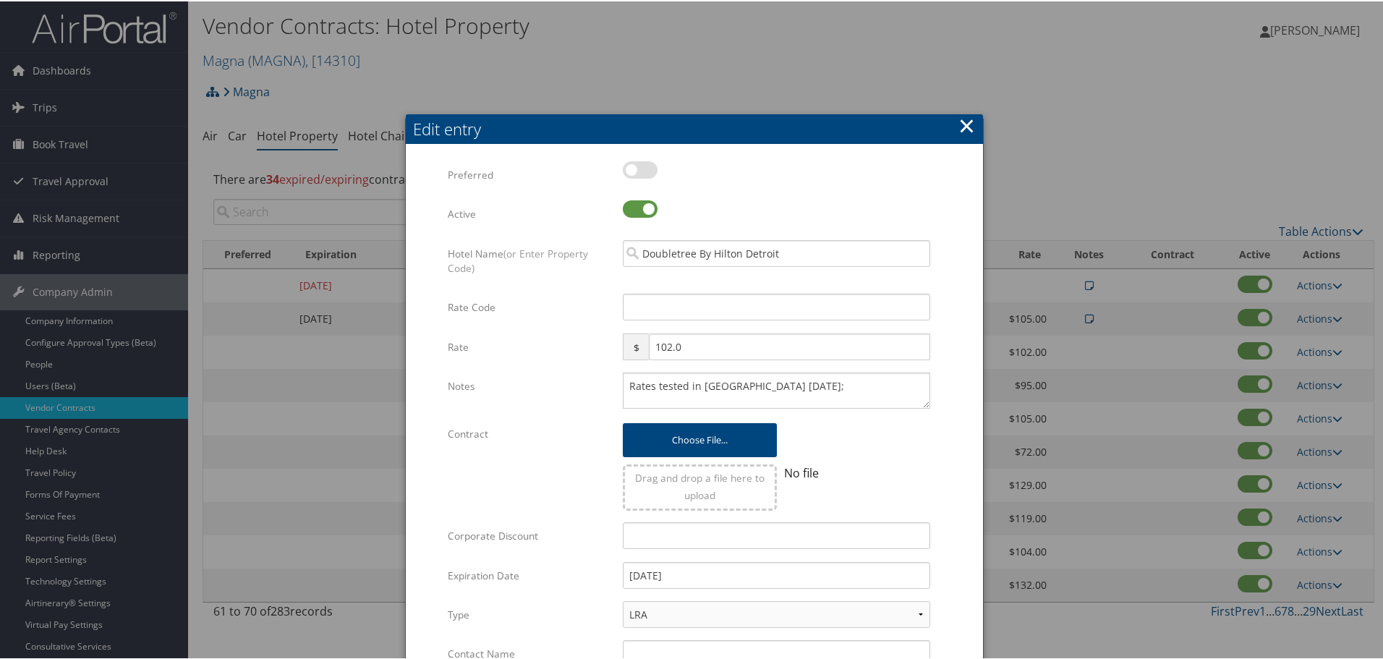
type input "SAB Prop ID - 2496"
click at [682, 303] on input "Rate Code" at bounding box center [777, 305] width 308 height 27
type input "M"
checkbox input "true"
type input "MNG"
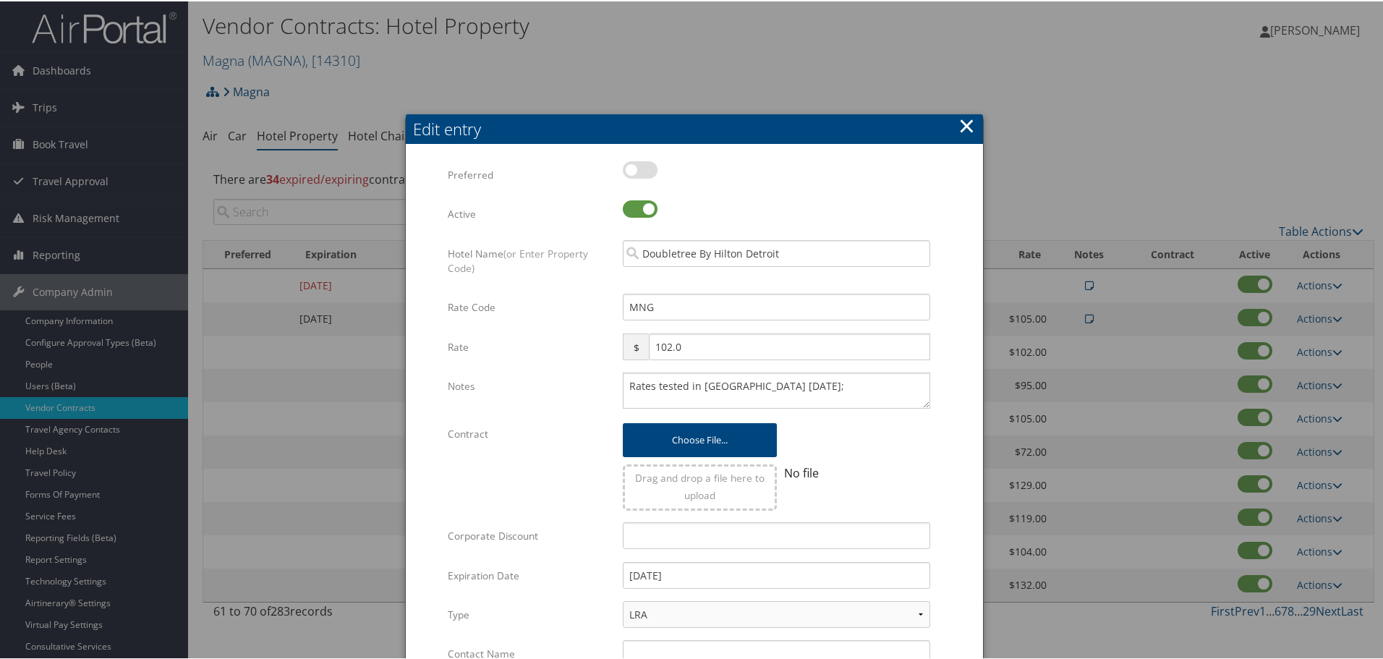
click at [945, 322] on form "Multiple values The selected items contain different values for this input. To …" at bounding box center [694, 557] width 548 height 794
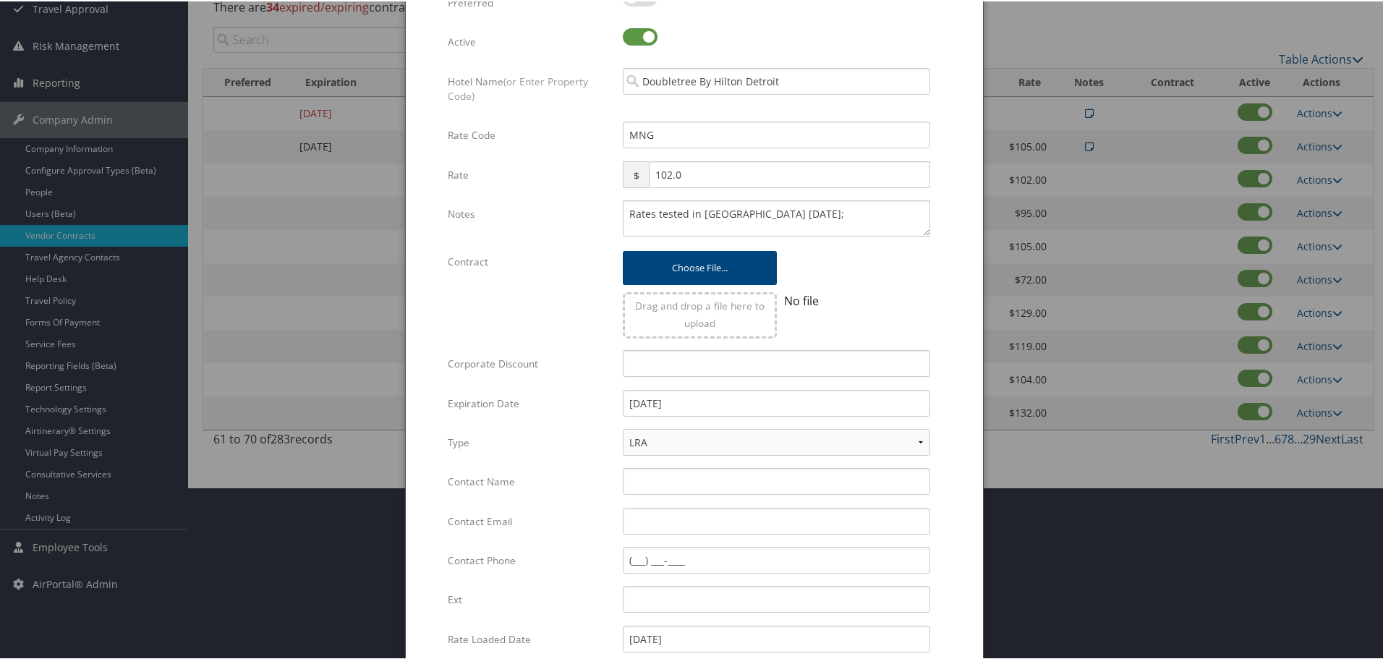
scroll to position [344, 0]
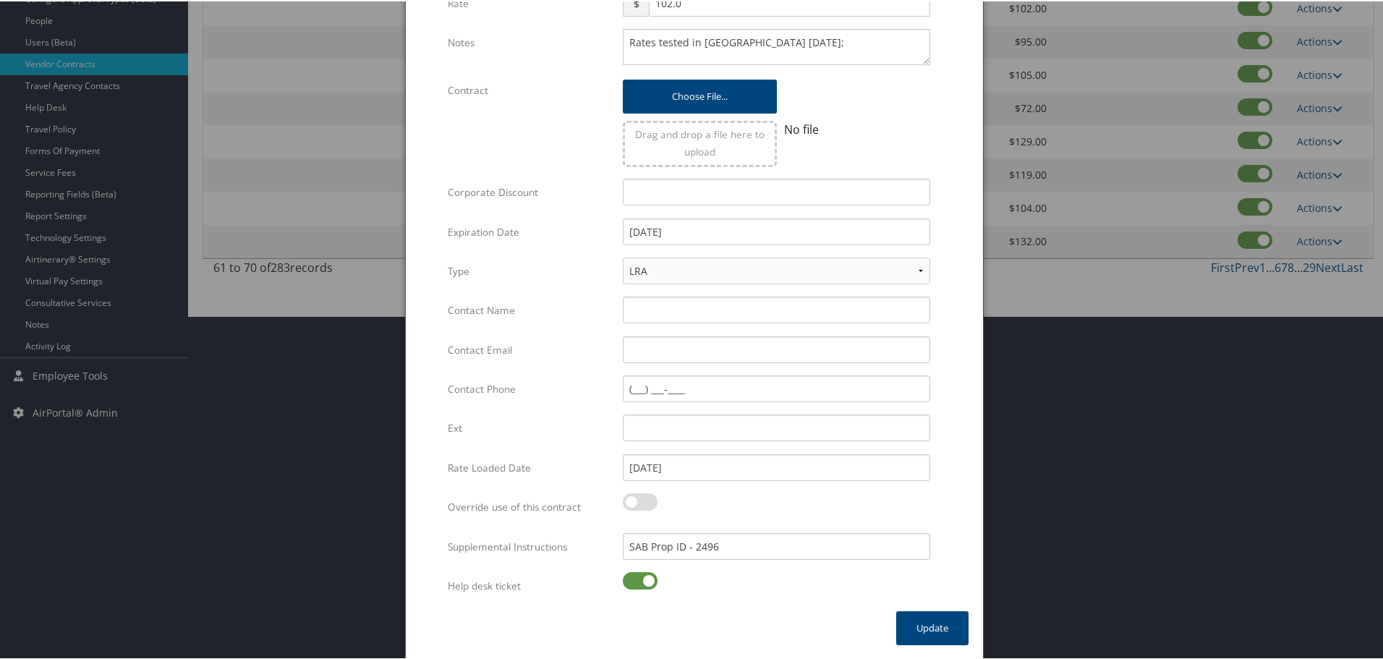
click at [642, 585] on label at bounding box center [640, 579] width 35 height 17
click at [640, 585] on input "checkbox" at bounding box center [634, 581] width 9 height 9
checkbox input "false"
click at [916, 627] on button "Update" at bounding box center [932, 627] width 72 height 34
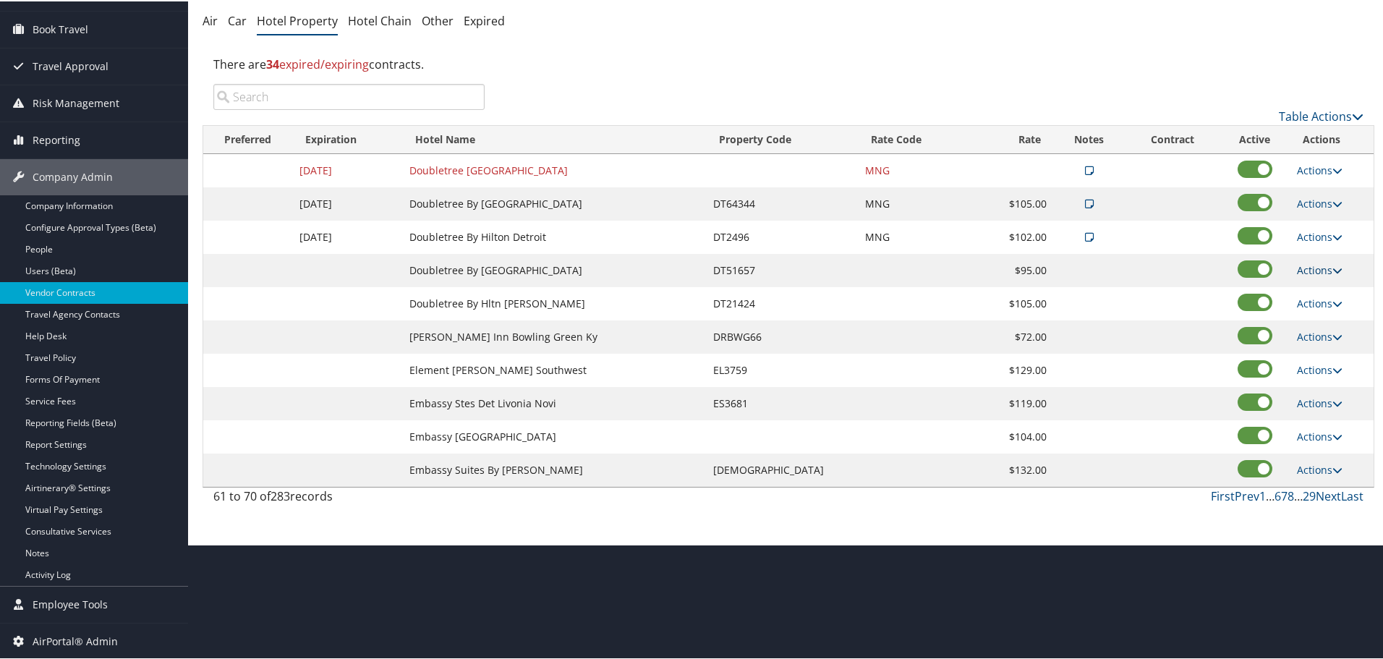
click at [1309, 267] on link "Actions" at bounding box center [1320, 269] width 46 height 14
click at [1314, 287] on link "Edit" at bounding box center [1320, 290] width 56 height 25
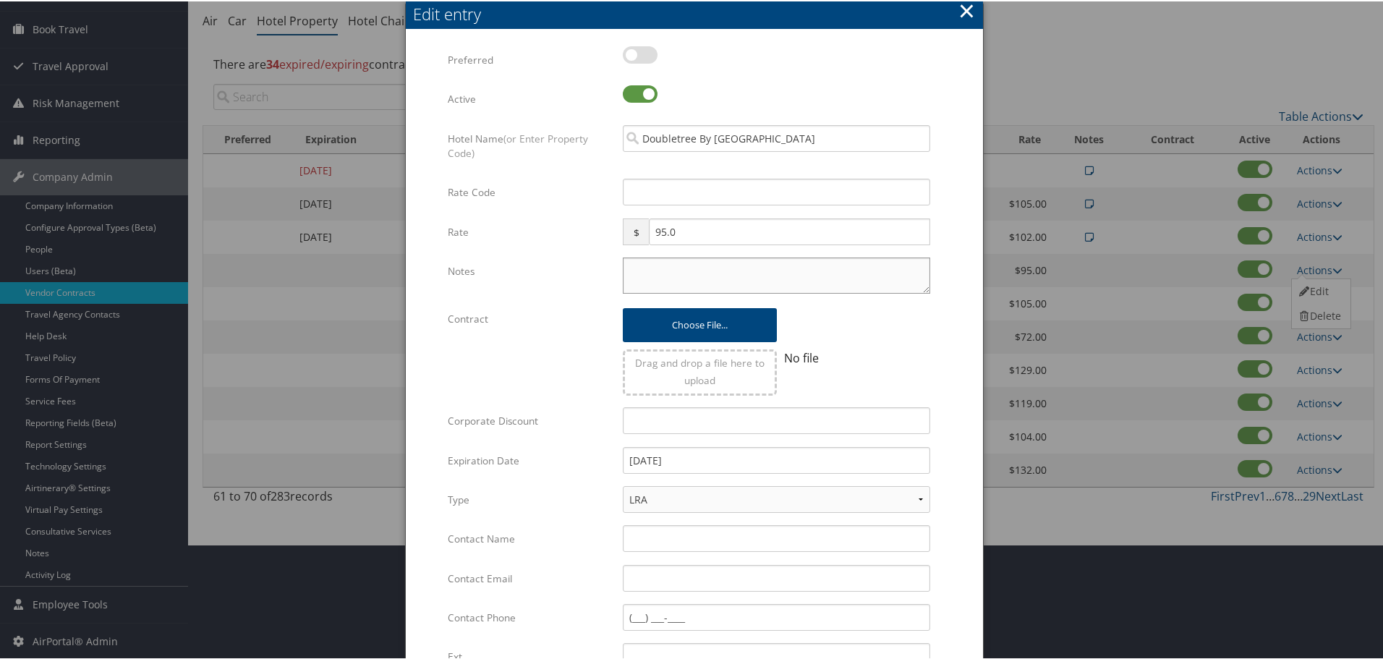
click at [754, 273] on textarea "Notes" at bounding box center [777, 274] width 308 height 36
type textarea "Rates tested in [GEOGRAPHIC_DATA] [DATE];"
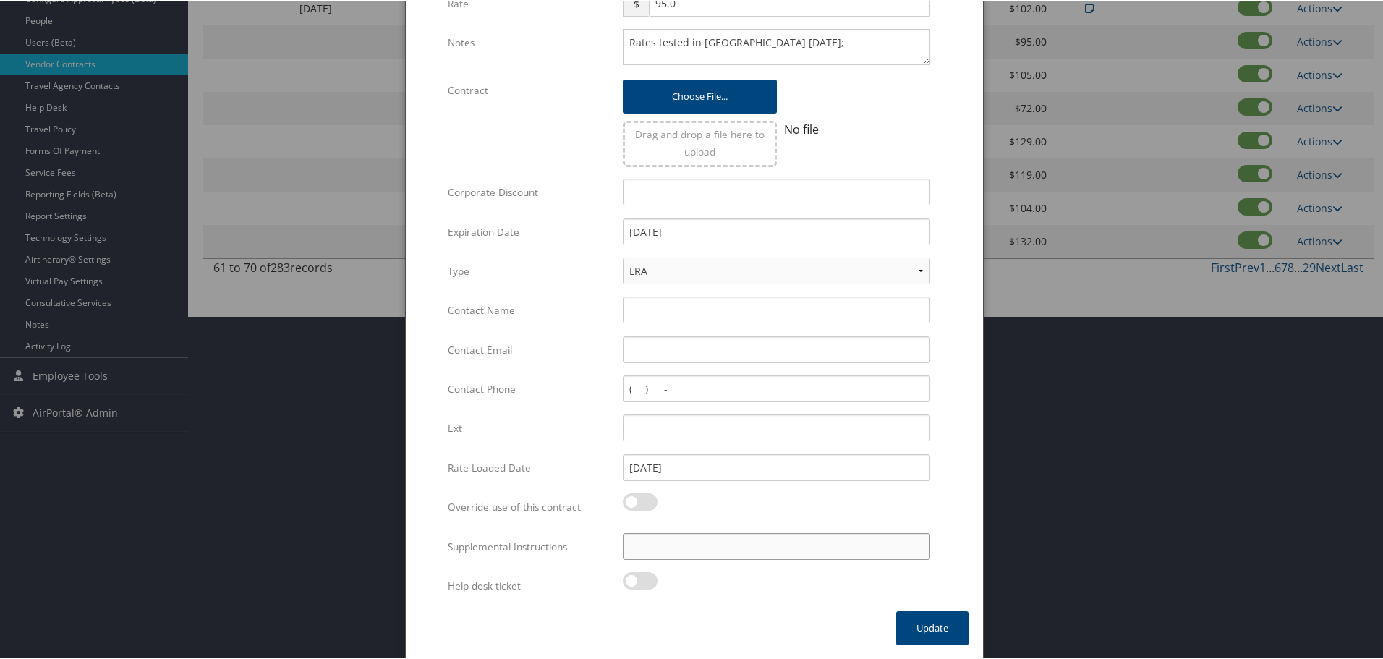
click at [717, 539] on input "Supplemental Instructions" at bounding box center [777, 545] width 308 height 27
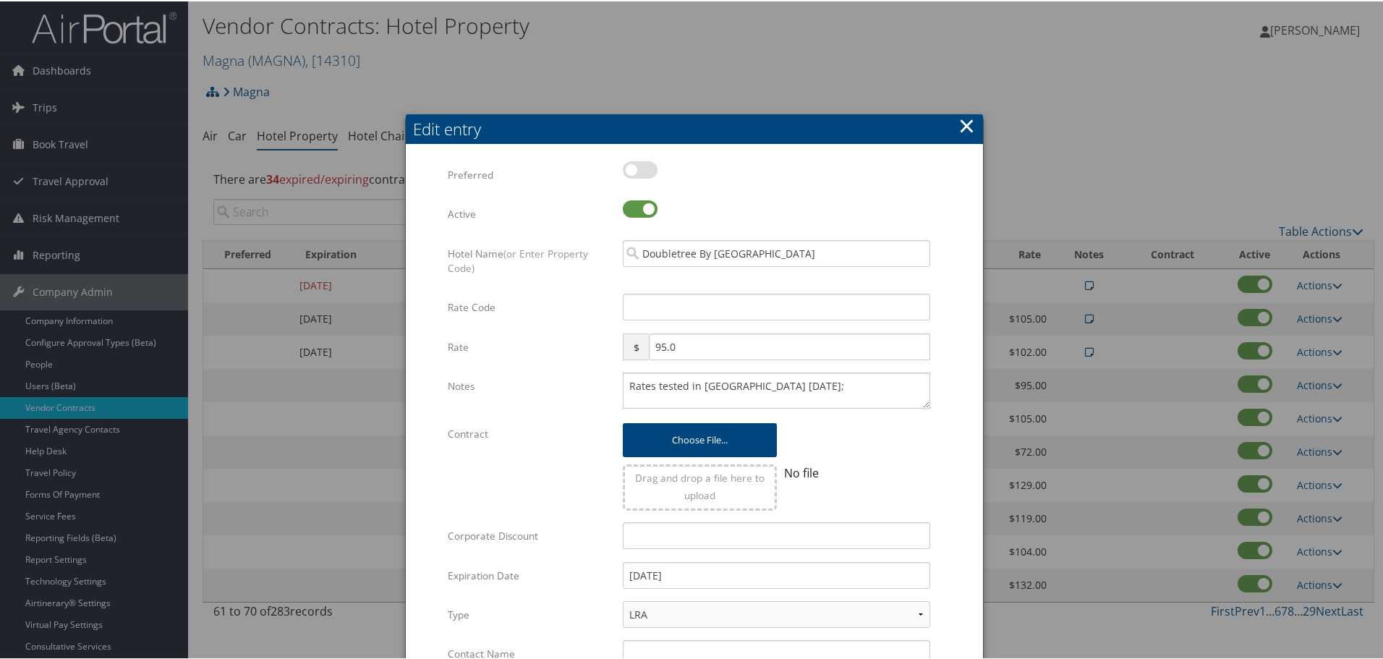
type input "SAB Prop ID - 51657"
click at [688, 310] on input "Rate Code" at bounding box center [777, 305] width 308 height 27
type input "M"
checkbox input "true"
type input "MNG"
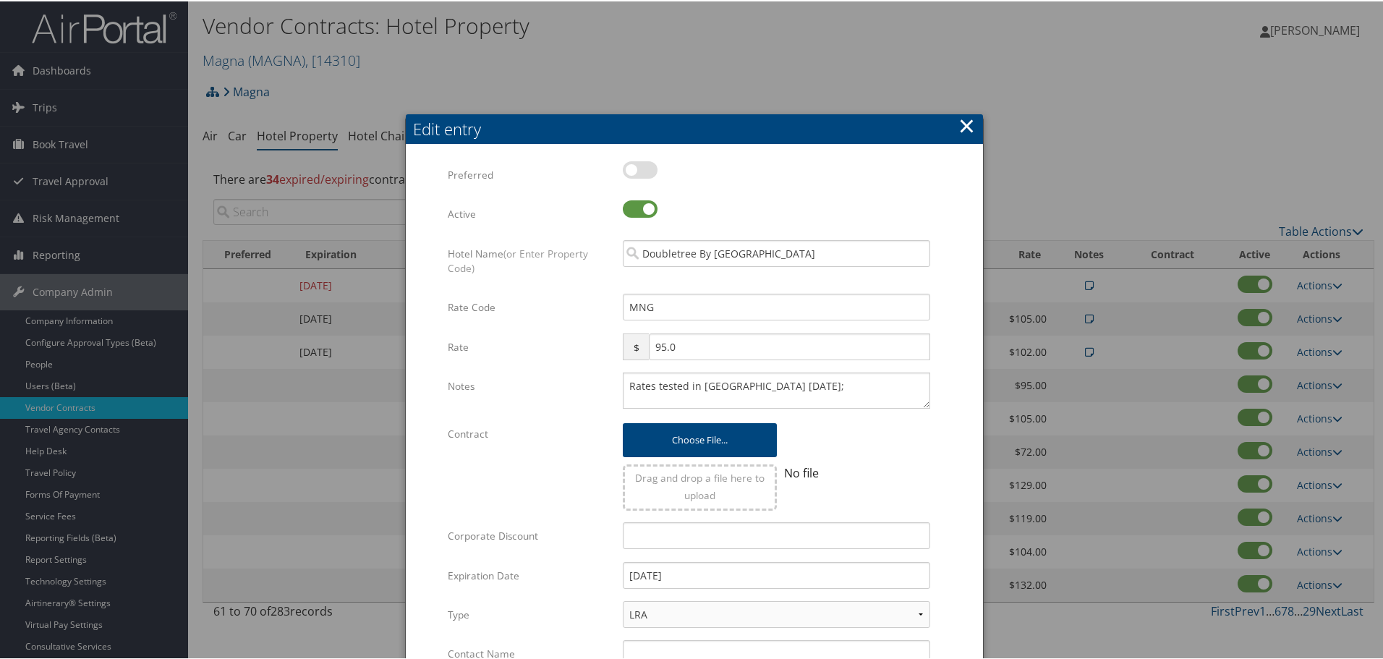
click at [953, 332] on form "Multiple values The selected items contain different values for this input. To …" at bounding box center [694, 557] width 548 height 794
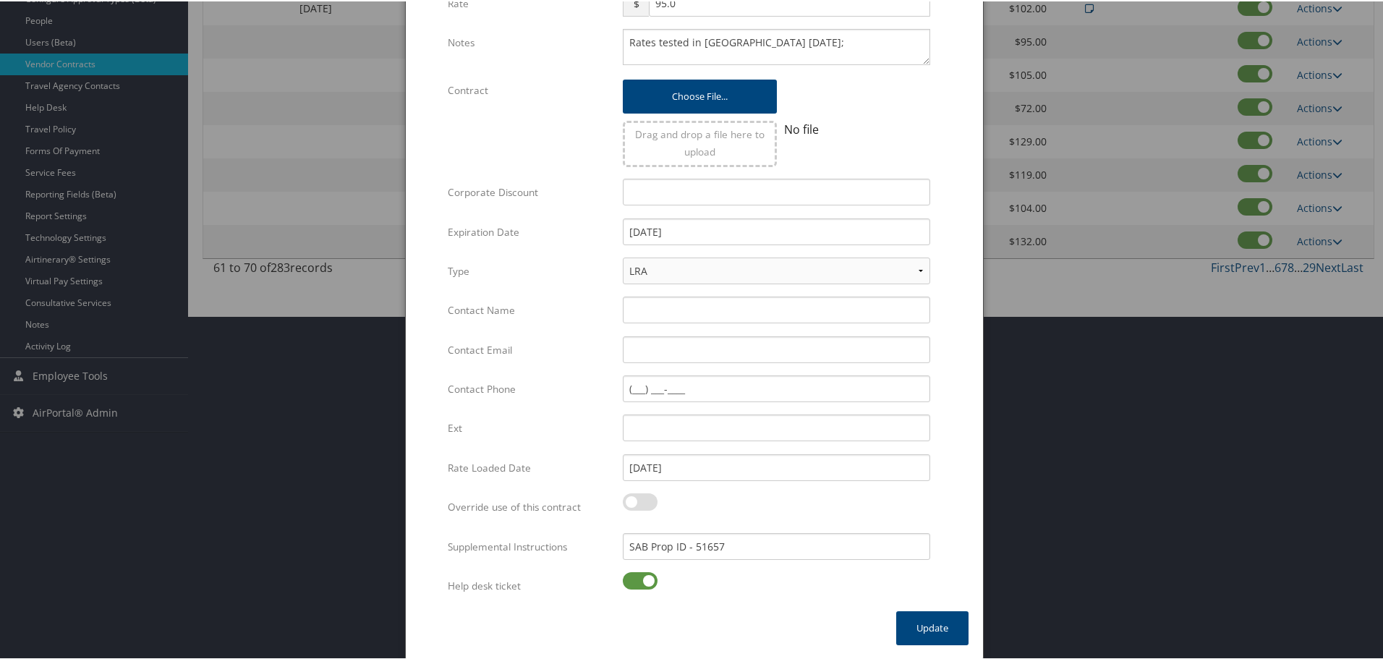
click at [627, 580] on label at bounding box center [640, 579] width 35 height 17
click at [630, 580] on input "checkbox" at bounding box center [634, 581] width 9 height 9
checkbox input "false"
click at [924, 624] on button "Update" at bounding box center [932, 627] width 72 height 34
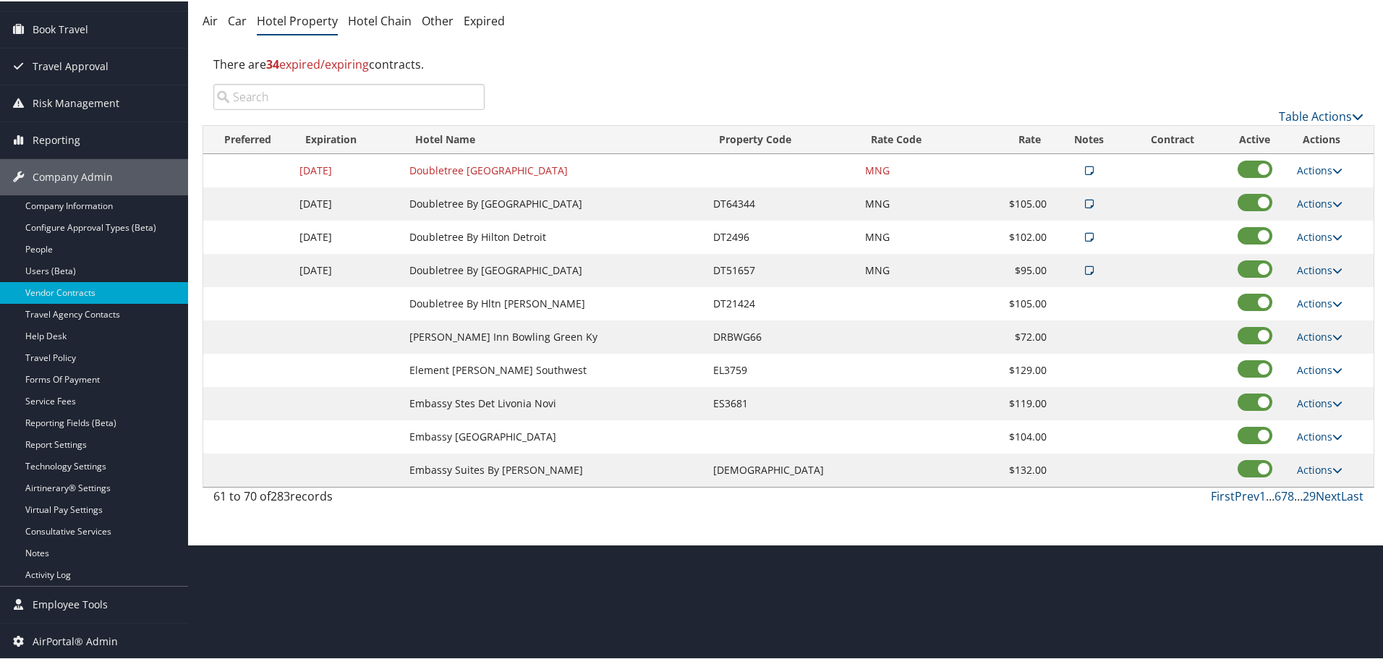
scroll to position [115, 0]
click at [1317, 302] on link "Actions" at bounding box center [1320, 302] width 46 height 14
click at [1325, 319] on link "Edit" at bounding box center [1320, 323] width 56 height 25
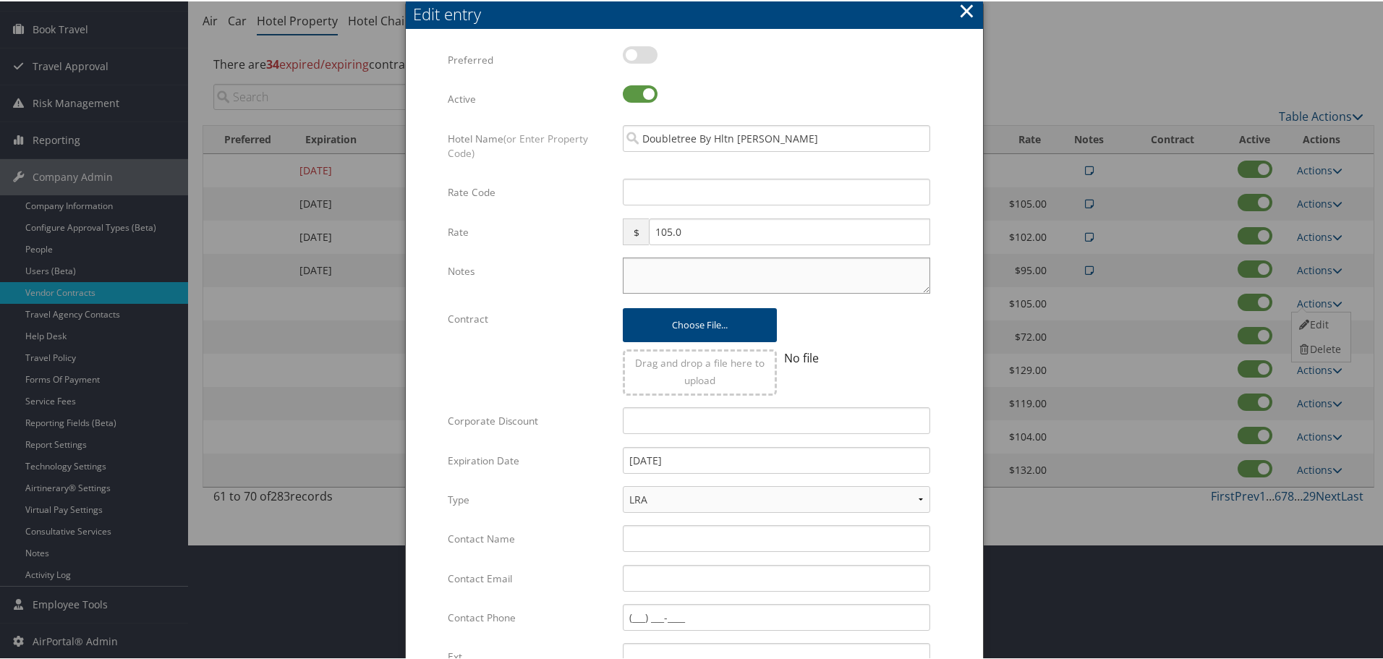
click at [725, 266] on textarea "Notes" at bounding box center [777, 274] width 308 height 36
type textarea "Rates tested in [GEOGRAPHIC_DATA] [DATE];"
click at [753, 201] on input "Rate Code" at bounding box center [777, 190] width 308 height 27
type input "M"
checkbox input "true"
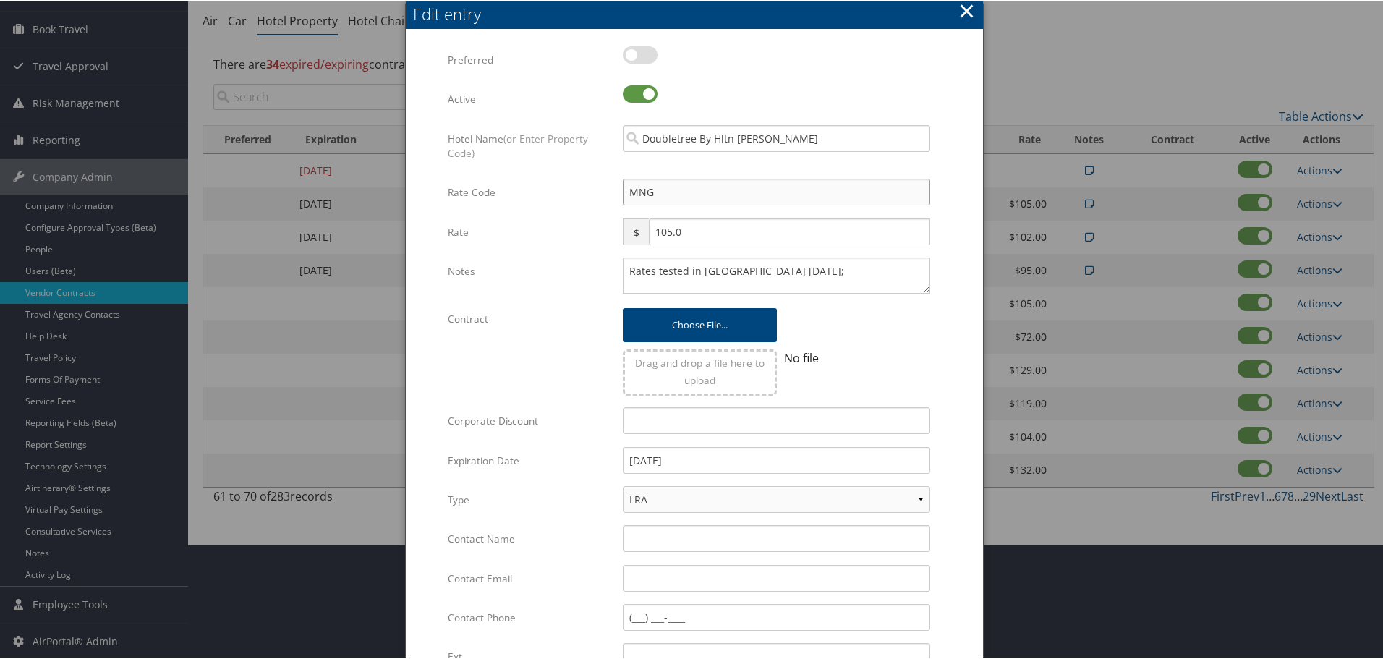
type input "MNG"
click at [944, 225] on form "Multiple values The selected items contain different values for this input. To …" at bounding box center [694, 442] width 548 height 794
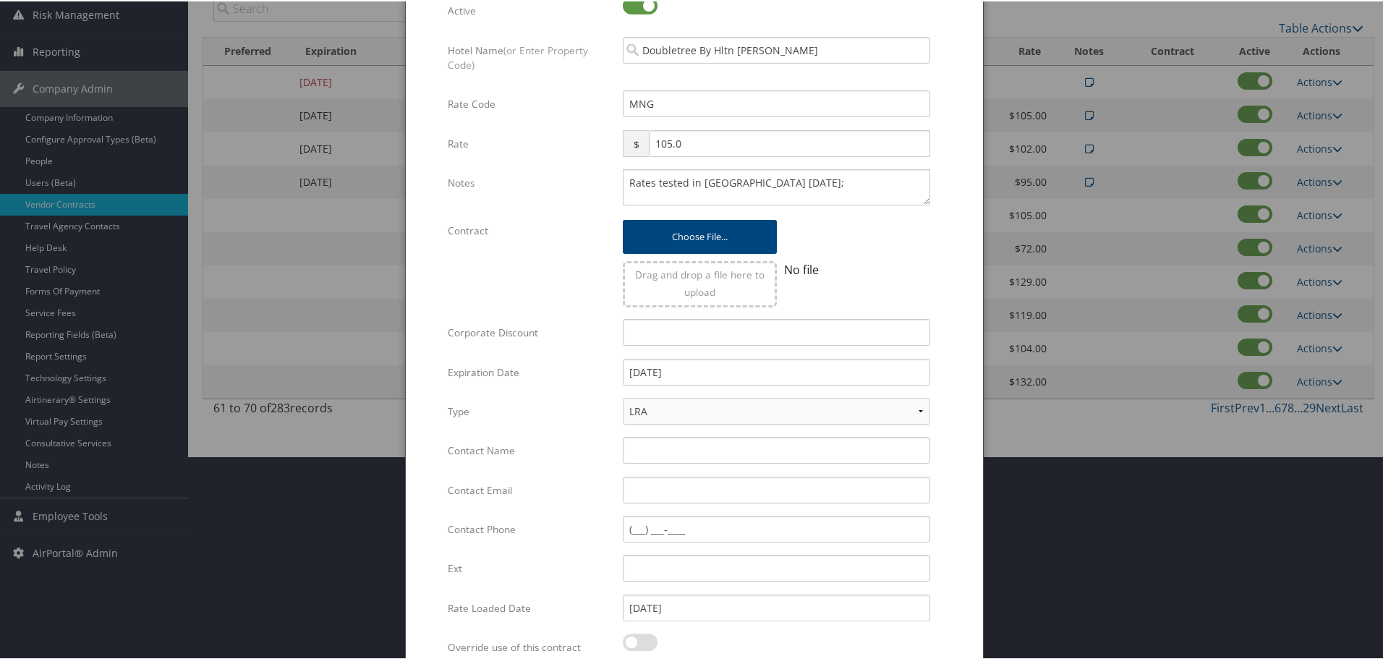
scroll to position [344, 0]
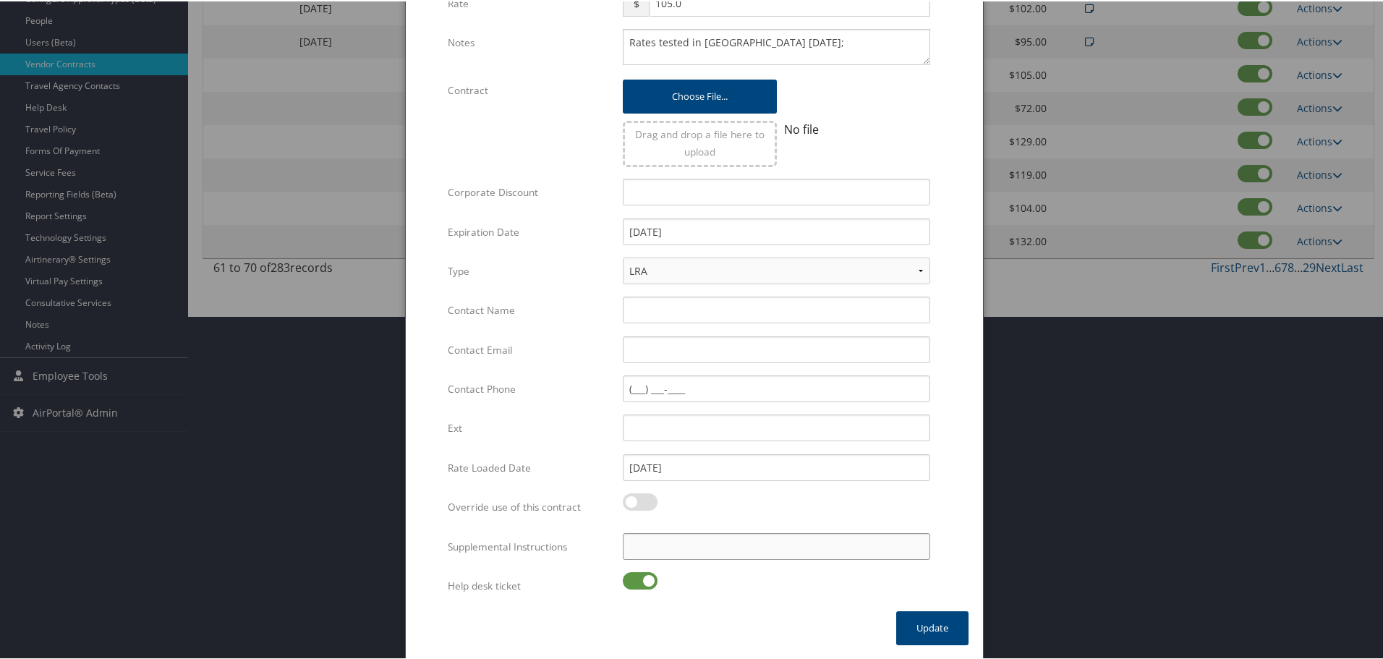
click at [691, 549] on input "Supplemental Instructions" at bounding box center [777, 545] width 308 height 27
type input "SAB Prop ID - 21424"
click at [639, 573] on label at bounding box center [640, 579] width 35 height 17
click at [639, 577] on input "checkbox" at bounding box center [634, 581] width 9 height 9
checkbox input "false"
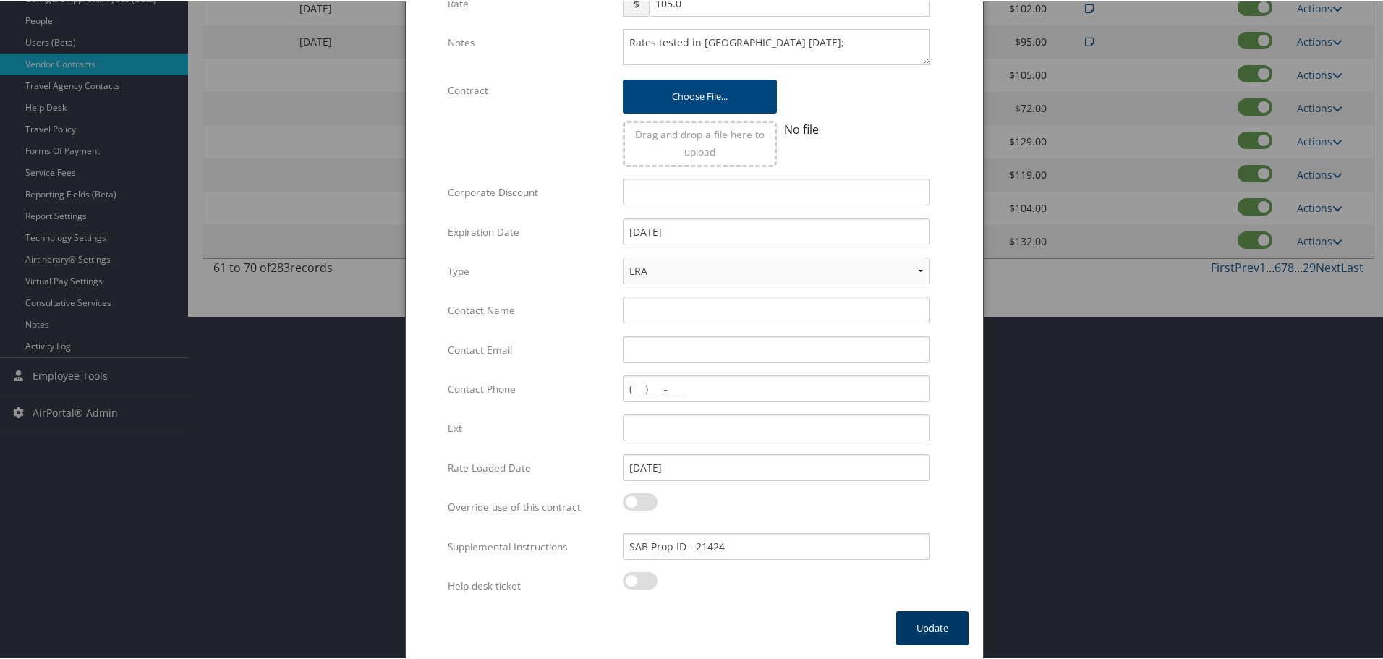
click at [920, 630] on button "Update" at bounding box center [932, 627] width 72 height 34
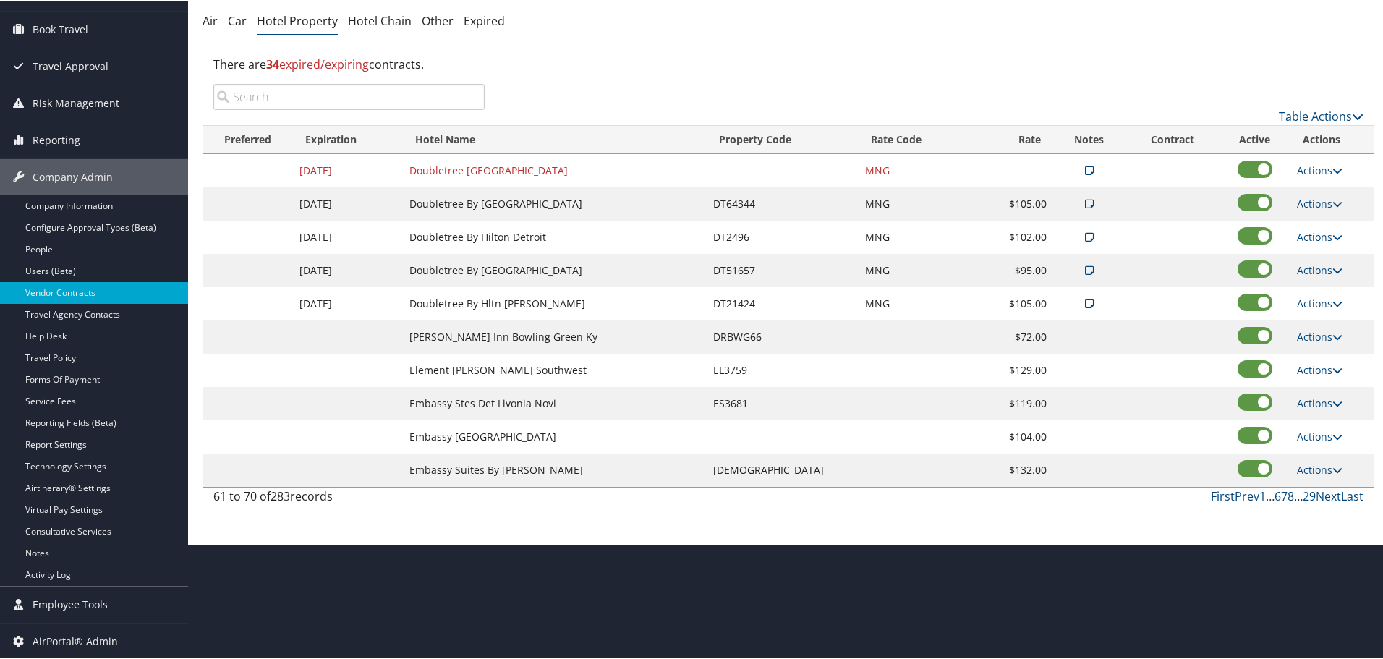
scroll to position [115, 0]
click at [1311, 331] on link "Actions" at bounding box center [1320, 335] width 46 height 14
click at [1313, 351] on link "Edit" at bounding box center [1320, 356] width 56 height 25
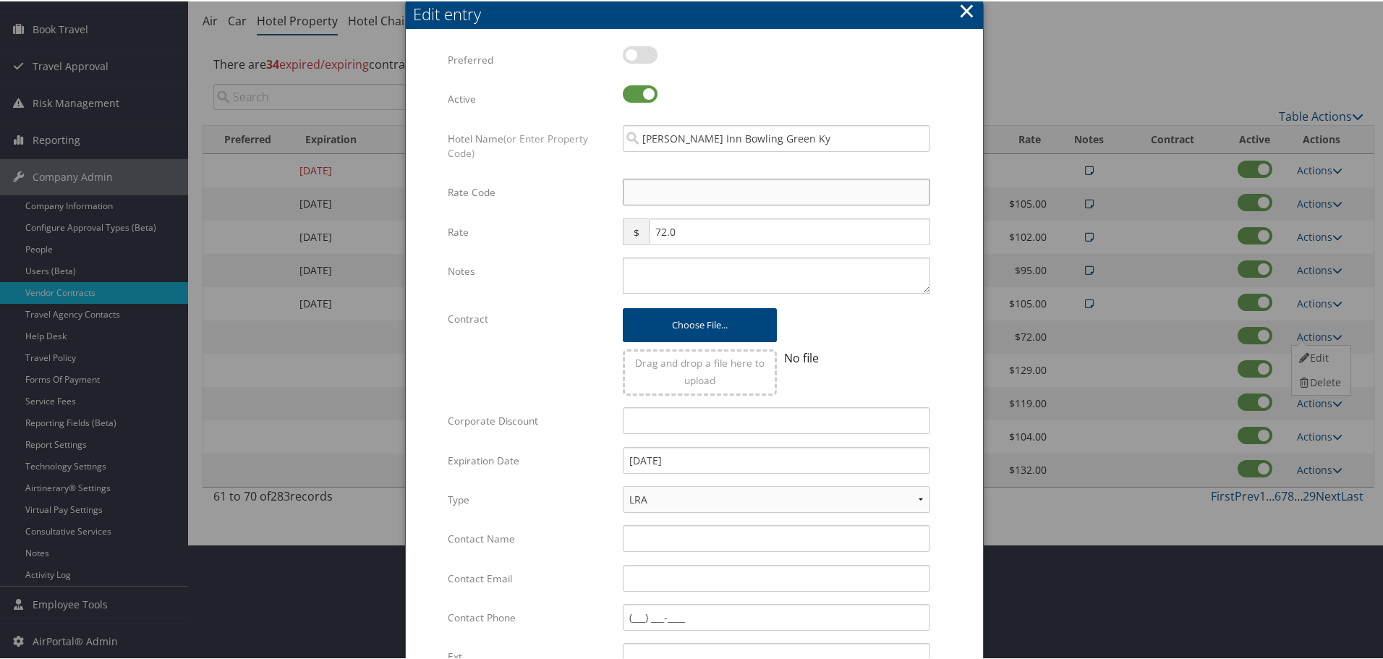
click at [750, 195] on input "Rate Code" at bounding box center [777, 190] width 308 height 27
type input "M"
checkbox input "true"
type input "MNG"
click at [715, 258] on textarea "Notes" at bounding box center [777, 274] width 308 height 36
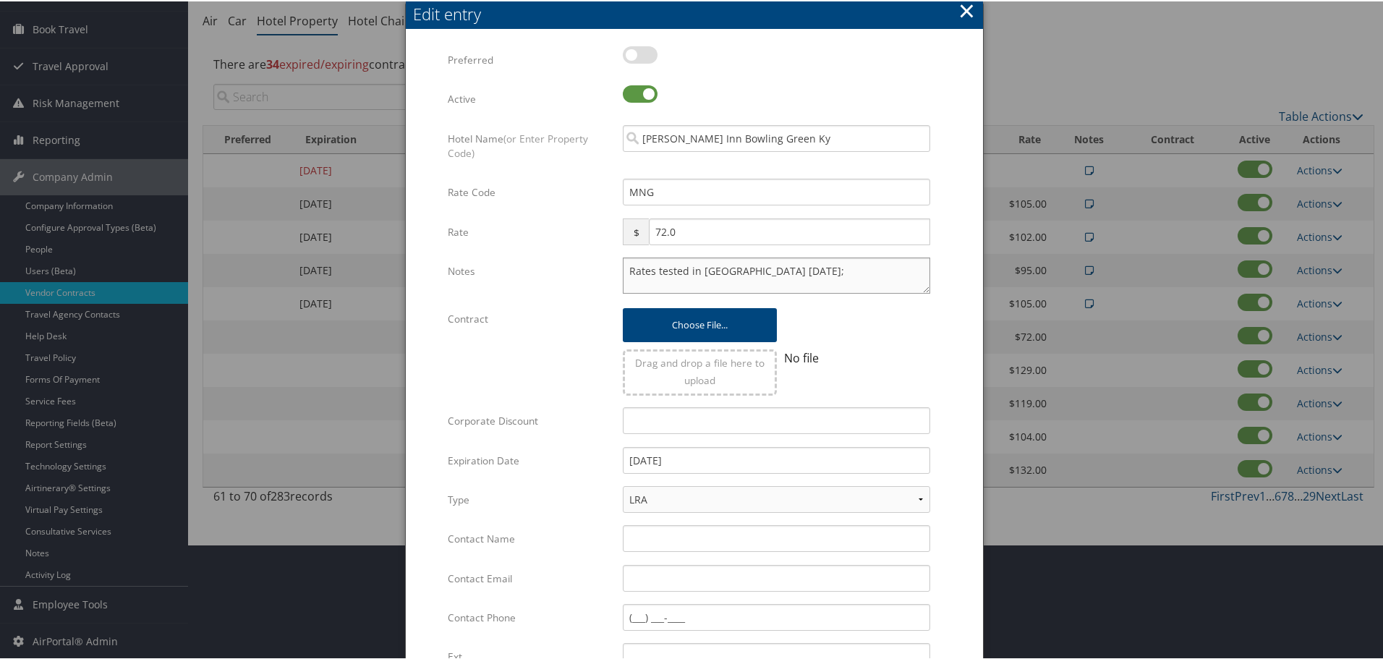
type textarea "Rates tested in [GEOGRAPHIC_DATA] [DATE];"
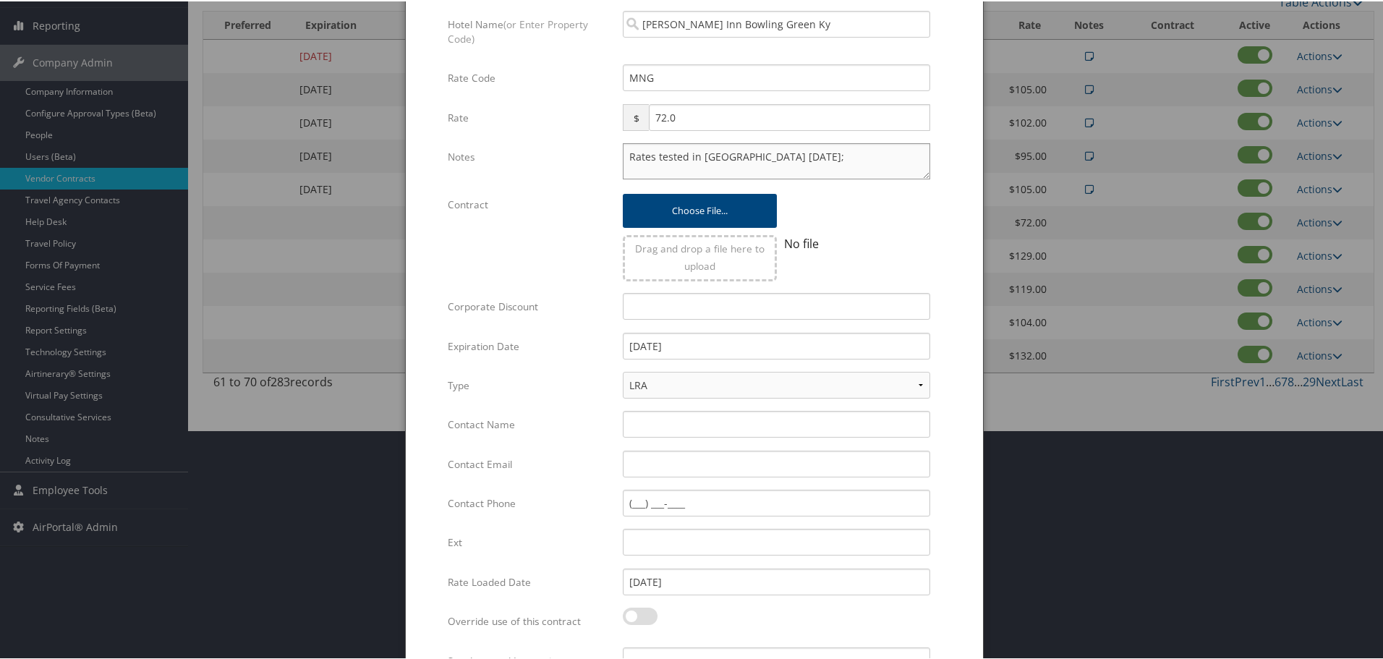
scroll to position [344, 0]
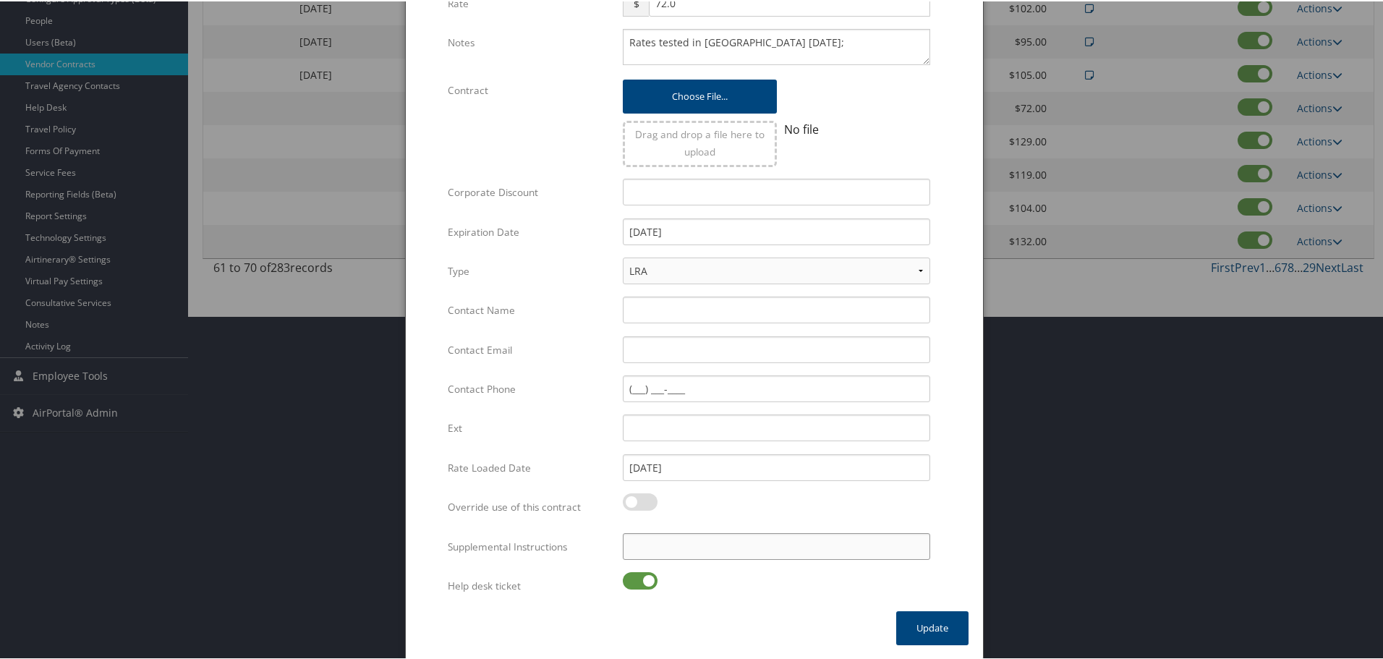
click at [711, 540] on input "Supplemental Instructions" at bounding box center [777, 545] width 308 height 27
type input "SAB Prop ID - 39728"
click at [646, 573] on label at bounding box center [640, 579] width 35 height 17
click at [640, 577] on input "checkbox" at bounding box center [634, 581] width 9 height 9
checkbox input "false"
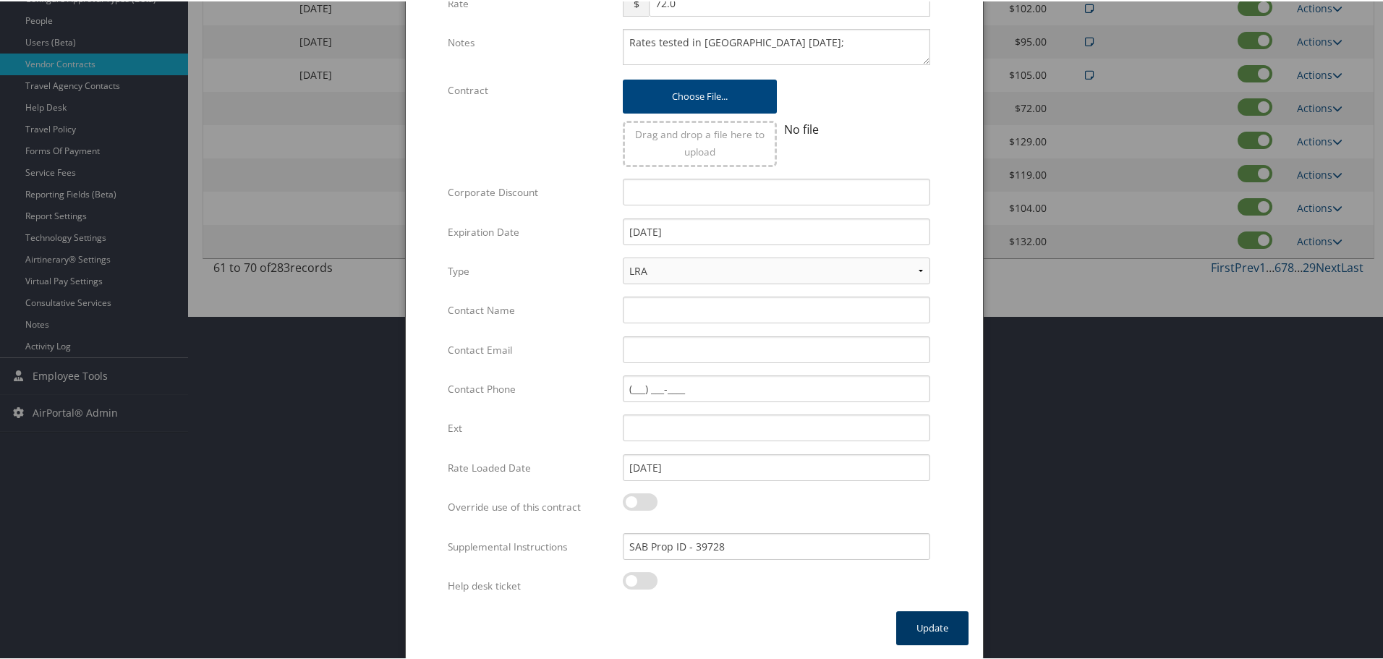
click at [927, 628] on button "Update" at bounding box center [932, 627] width 72 height 34
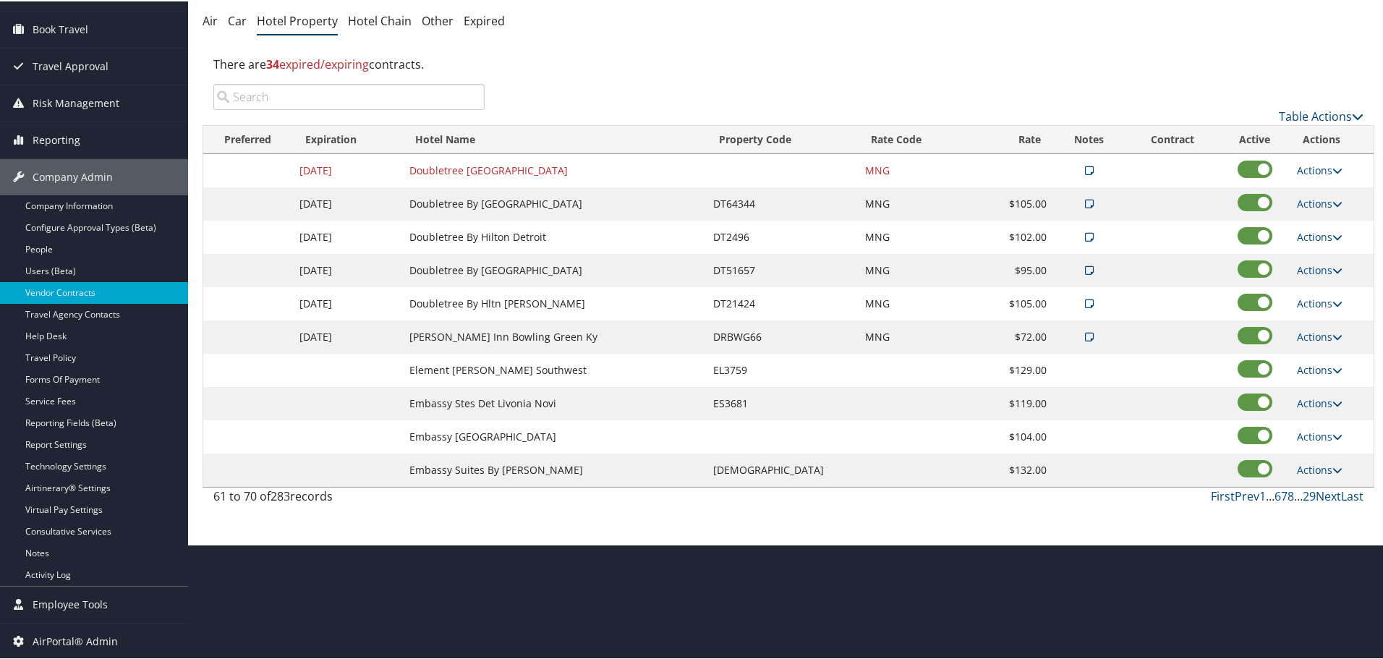
scroll to position [115, 0]
click at [1317, 364] on link "Actions" at bounding box center [1320, 369] width 46 height 14
click at [1326, 382] on link "Edit" at bounding box center [1320, 390] width 56 height 25
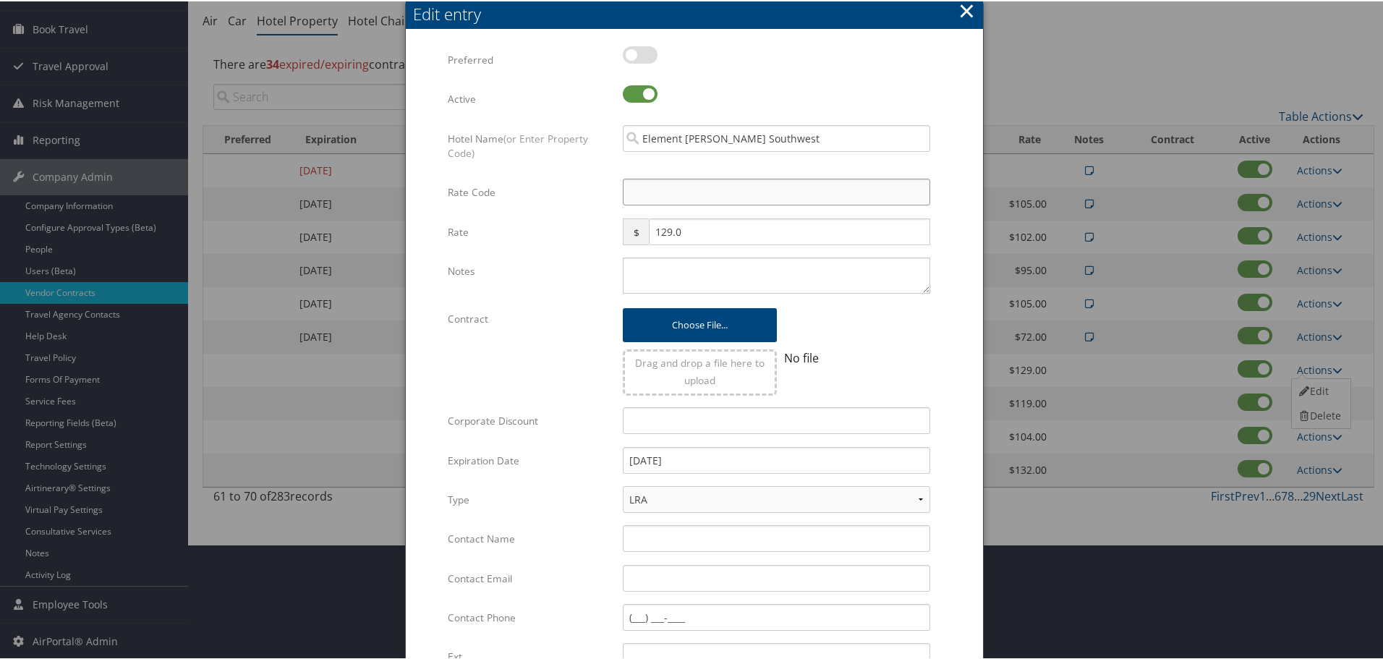
click at [651, 190] on input "Rate Code" at bounding box center [777, 190] width 308 height 27
type input "M"
checkbox input "true"
type input "MNG"
click at [707, 281] on textarea "Notes" at bounding box center [777, 274] width 308 height 36
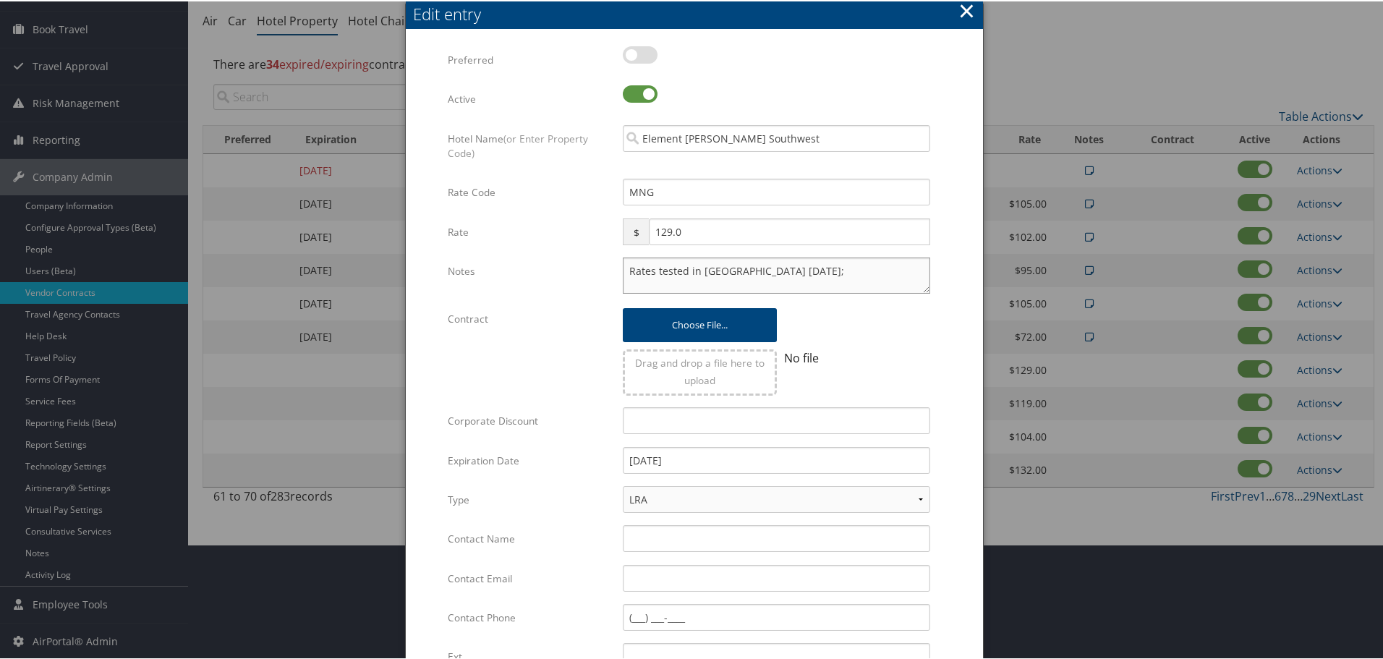
type textarea "Rates tested in [GEOGRAPHIC_DATA] [DATE];"
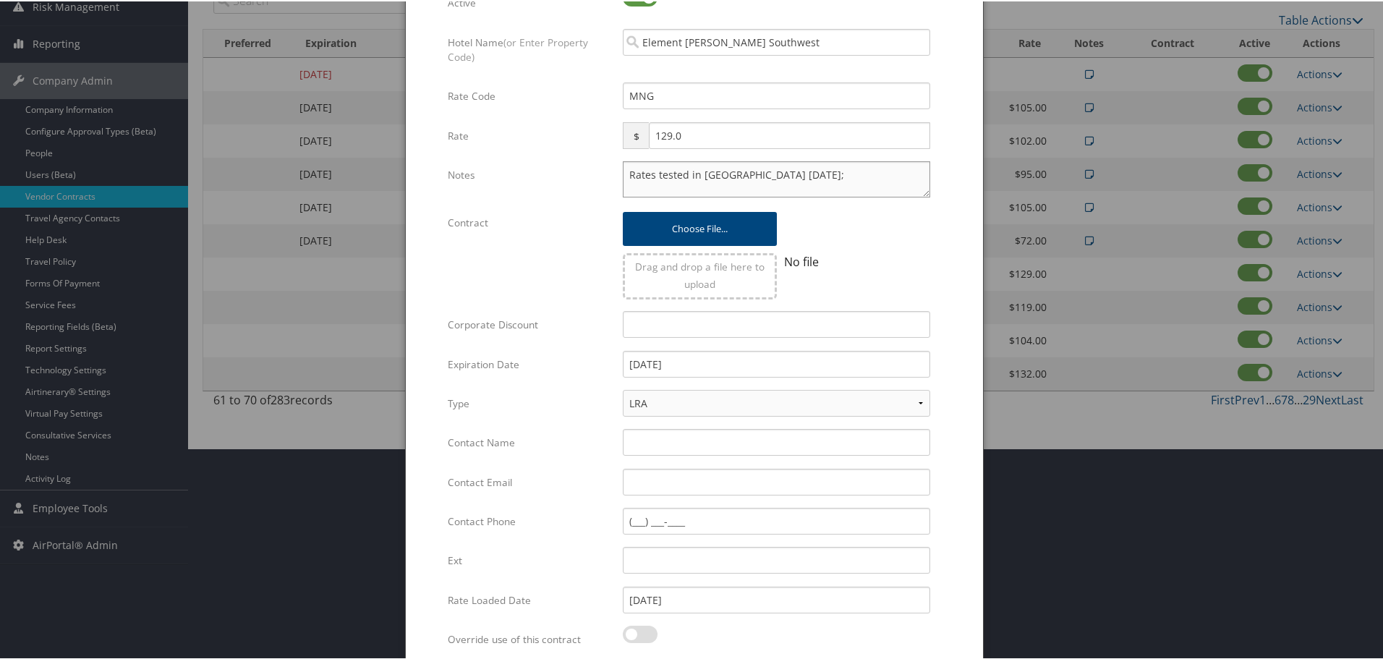
scroll to position [344, 0]
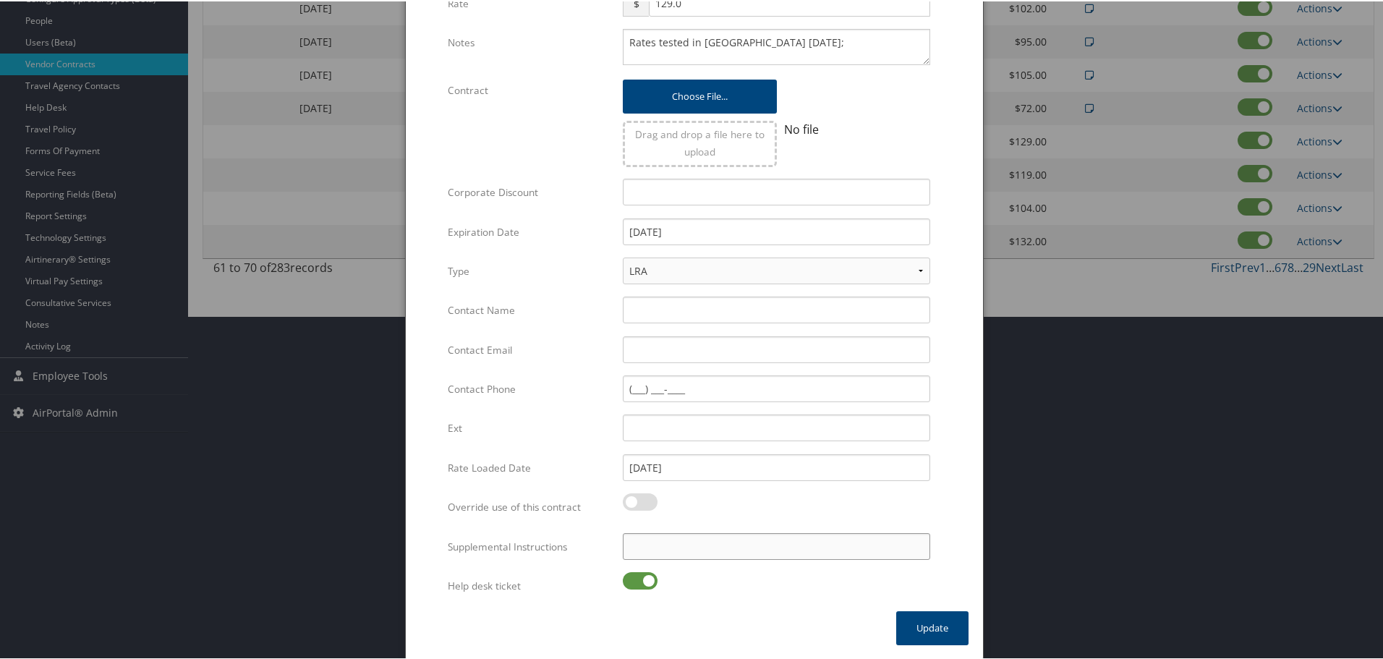
click at [721, 556] on input "Supplemental Instructions" at bounding box center [777, 545] width 308 height 27
type input "SAB Prop ID - 178041"
click at [643, 580] on label at bounding box center [640, 579] width 35 height 17
click at [640, 580] on input "checkbox" at bounding box center [634, 581] width 9 height 9
checkbox input "false"
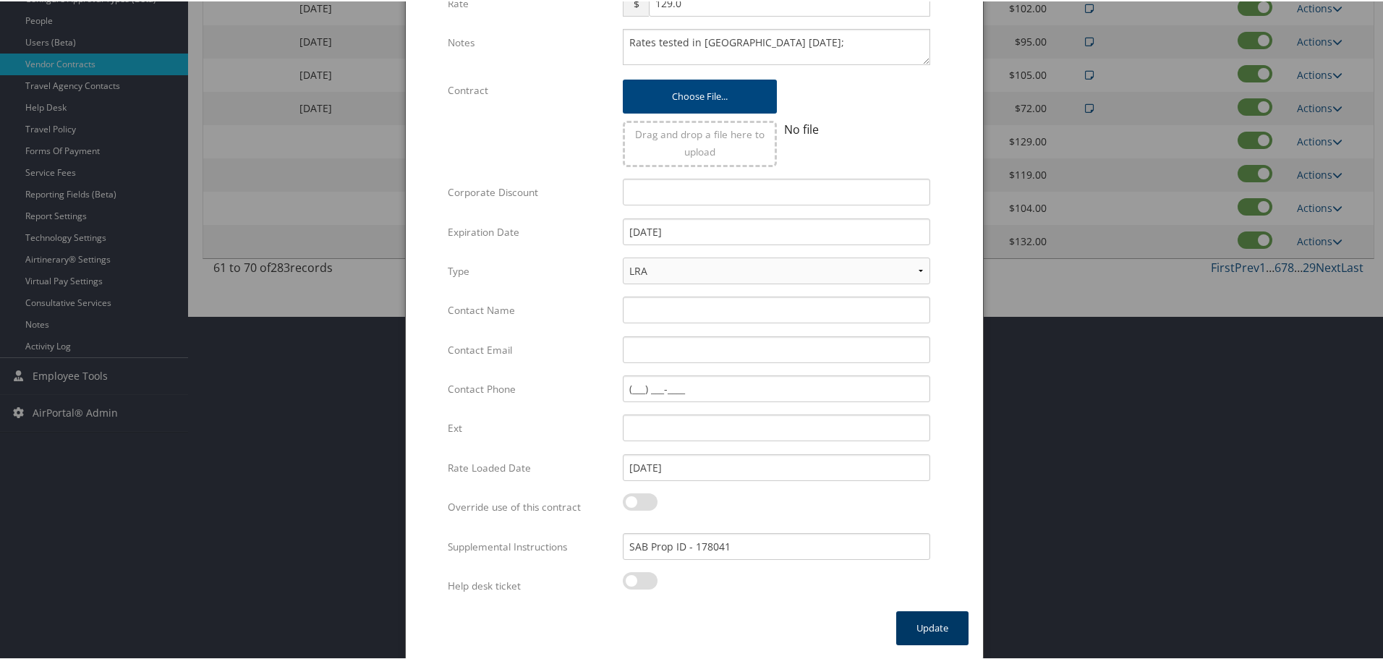
click at [941, 635] on button "Update" at bounding box center [932, 627] width 72 height 34
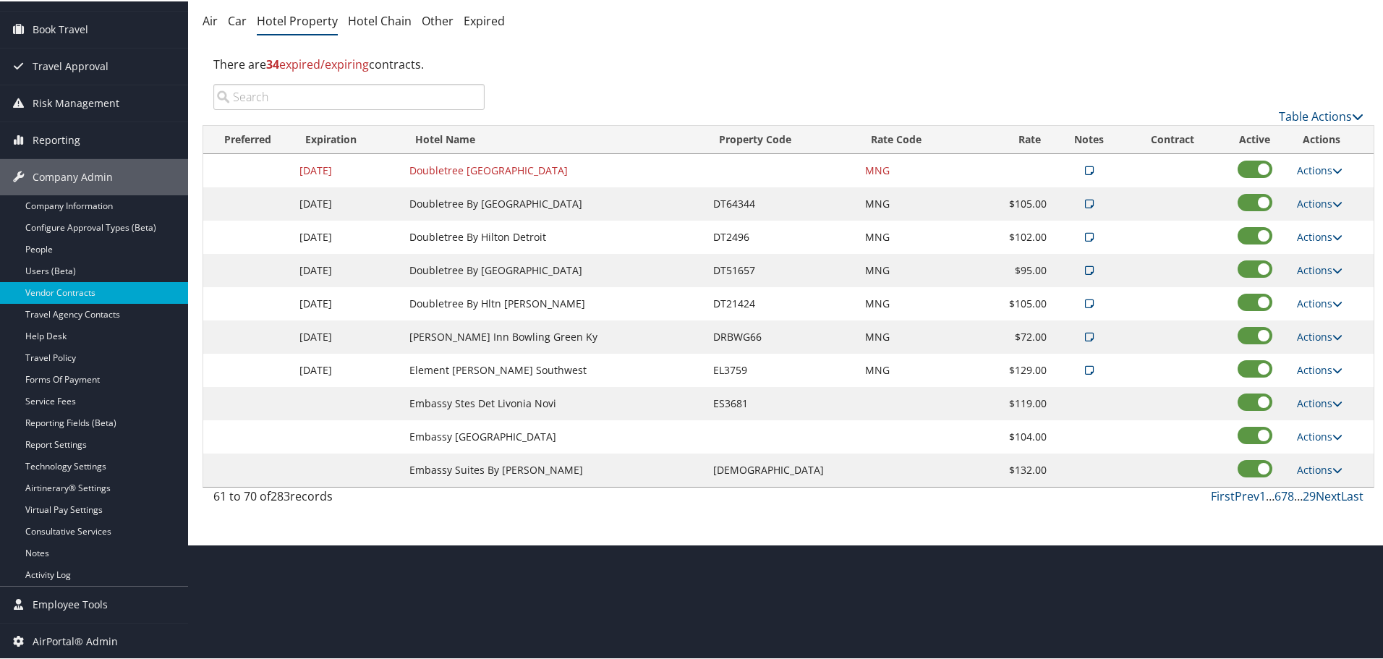
scroll to position [115, 0]
click at [1328, 403] on link "Actions" at bounding box center [1320, 402] width 46 height 14
click at [1324, 420] on link "Edit" at bounding box center [1320, 423] width 56 height 25
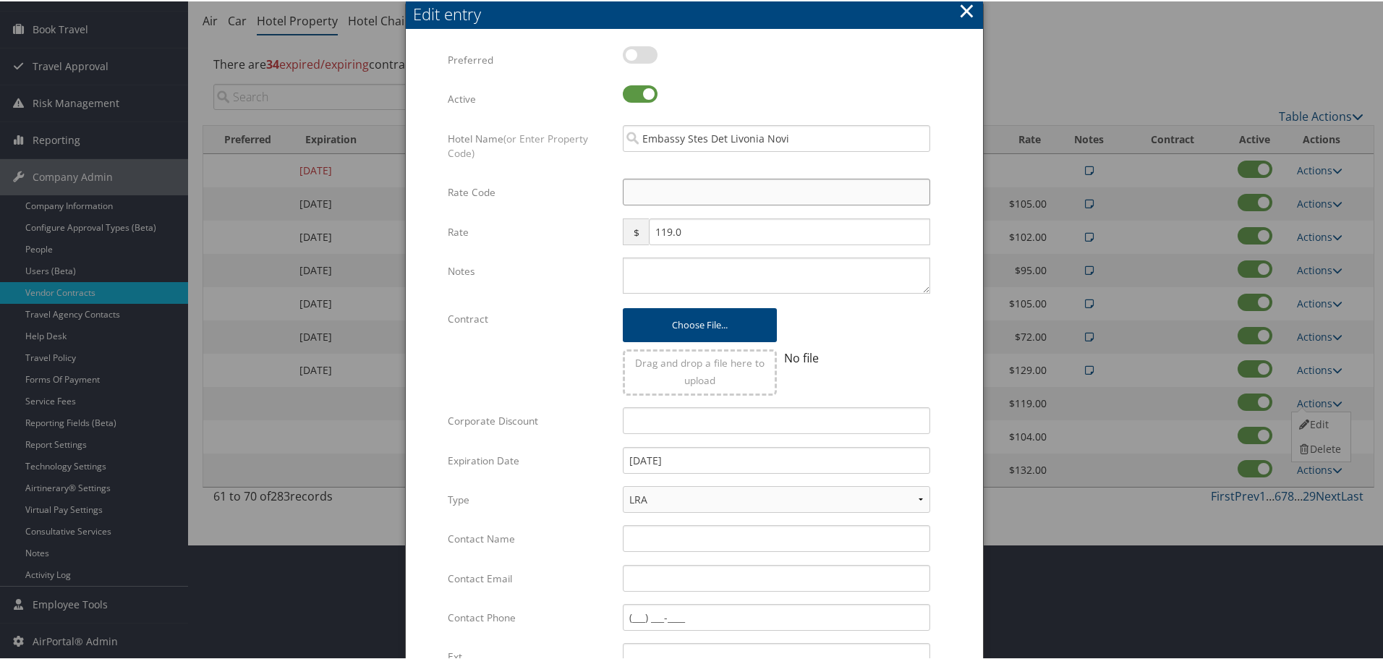
click at [692, 193] on input "Rate Code" at bounding box center [777, 190] width 308 height 27
type input "M"
checkbox input "true"
type input "MNG"
click at [669, 267] on textarea "Notes" at bounding box center [777, 274] width 308 height 36
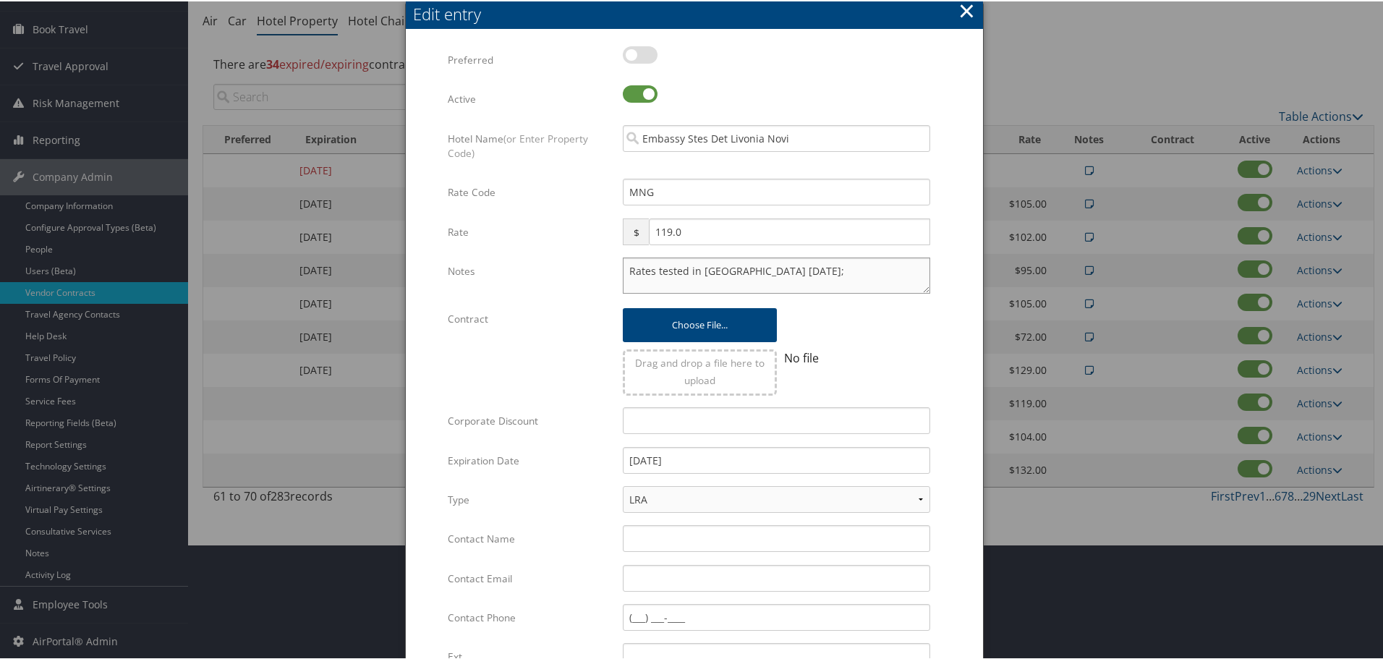
type textarea "Rates tested in [GEOGRAPHIC_DATA] [DATE];"
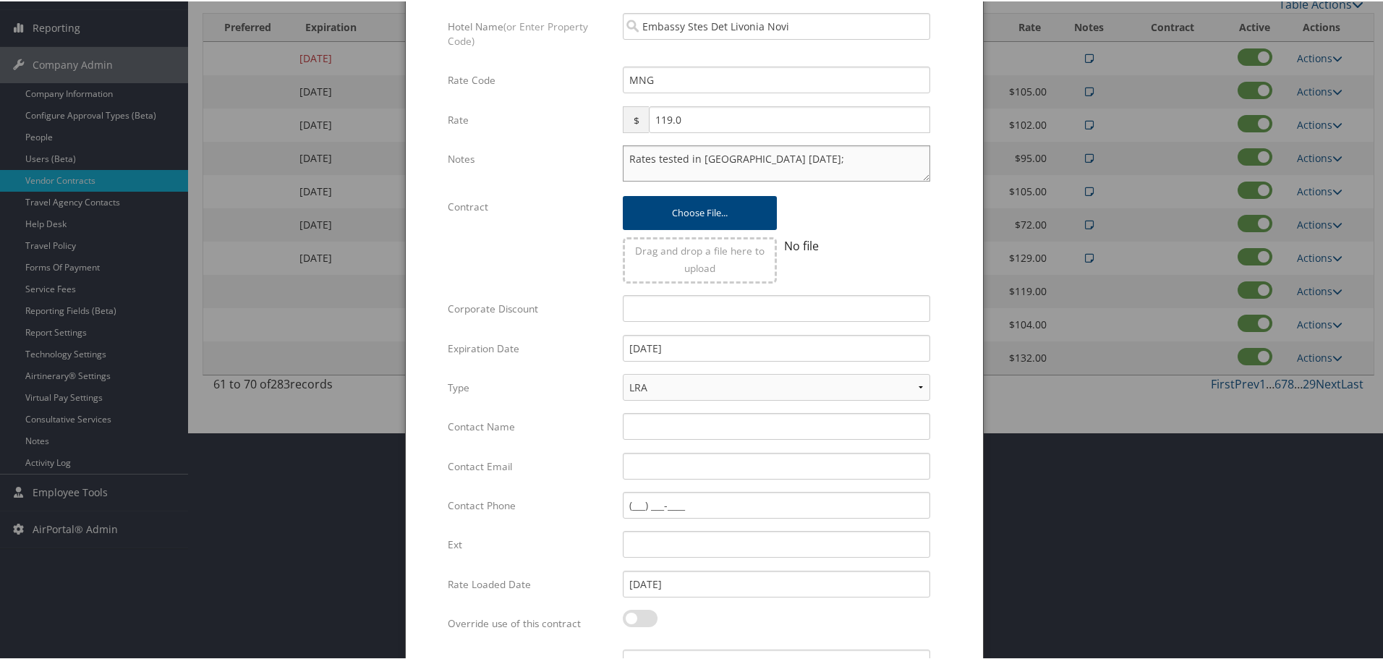
scroll to position [344, 0]
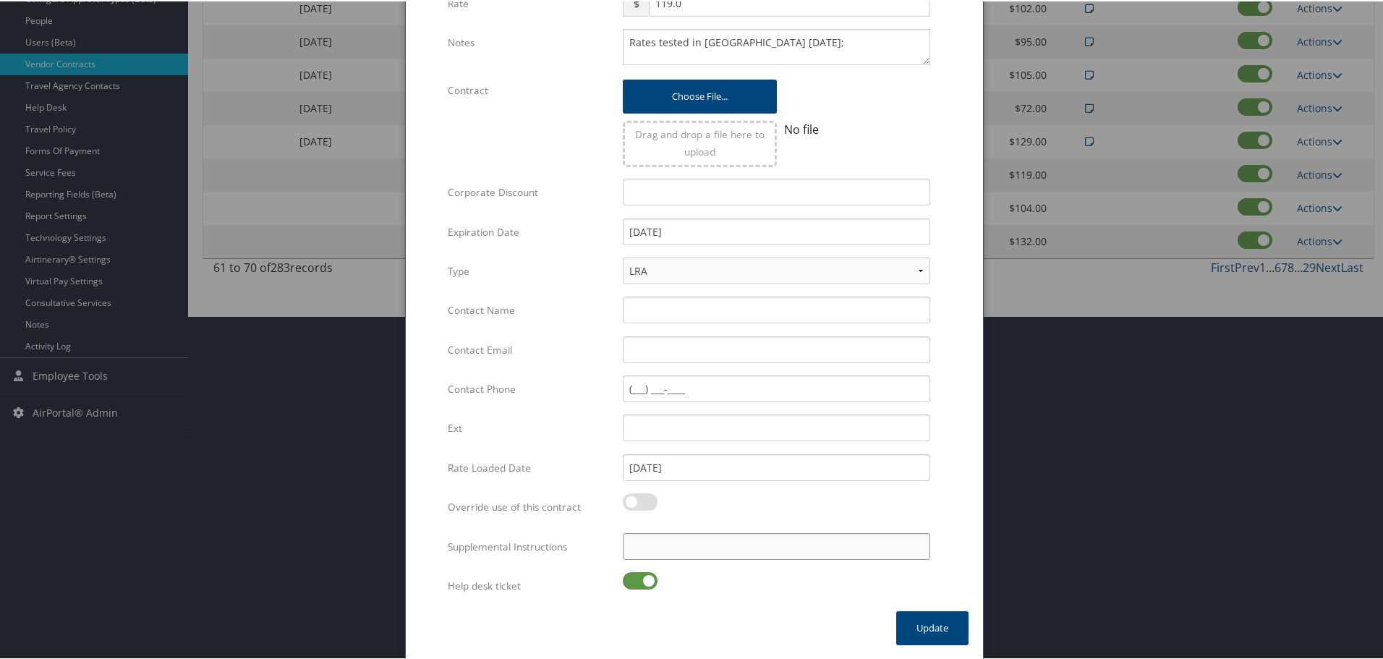
click at [703, 548] on input "Supplemental Instructions" at bounding box center [777, 545] width 308 height 27
type input "SAB Prop ID - 22135"
click at [642, 571] on label at bounding box center [640, 579] width 35 height 17
click at [640, 577] on input "checkbox" at bounding box center [634, 581] width 9 height 9
checkbox input "false"
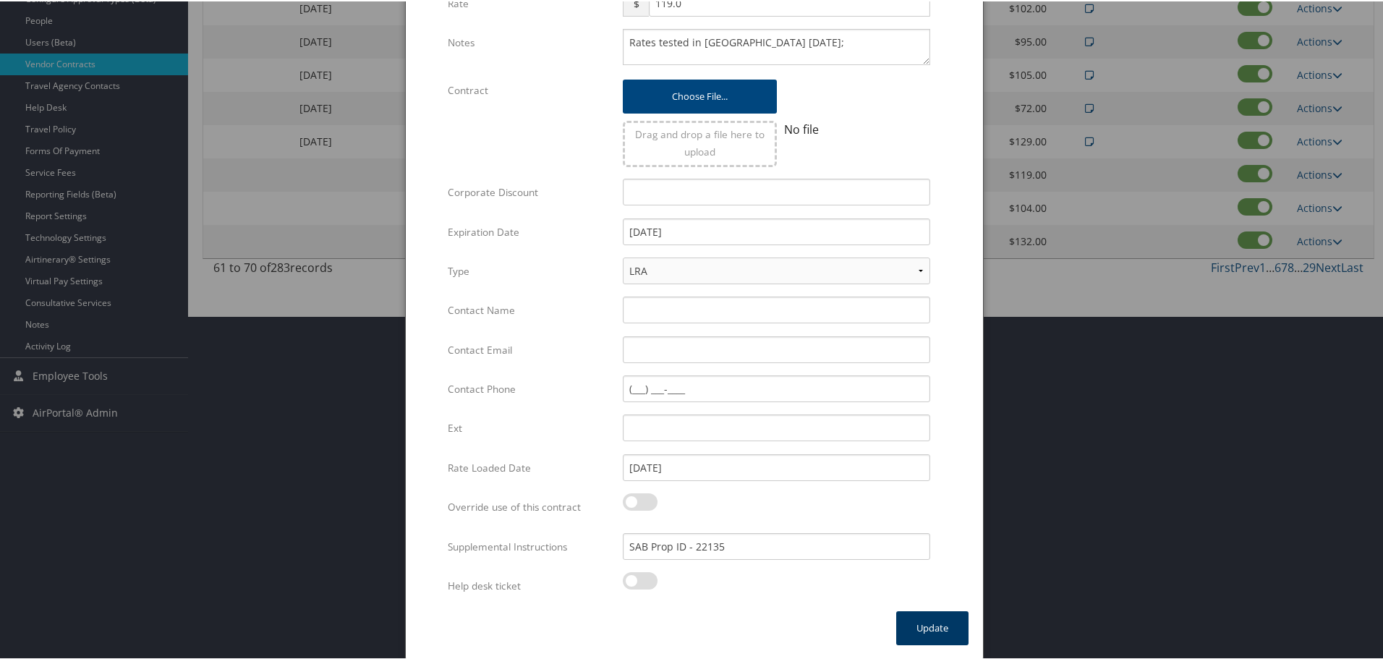
click at [923, 622] on button "Update" at bounding box center [932, 627] width 72 height 34
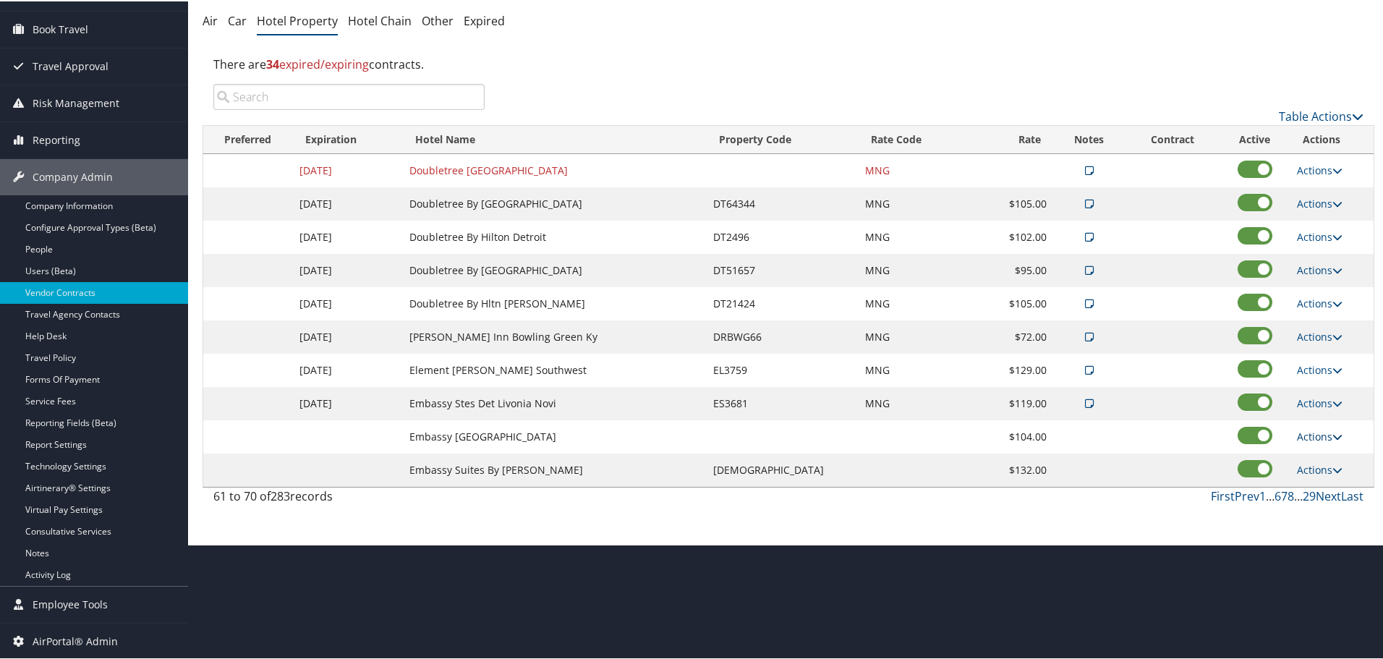
click at [1318, 434] on link "Actions" at bounding box center [1320, 435] width 46 height 14
click at [1318, 454] on link "Edit" at bounding box center [1320, 456] width 56 height 25
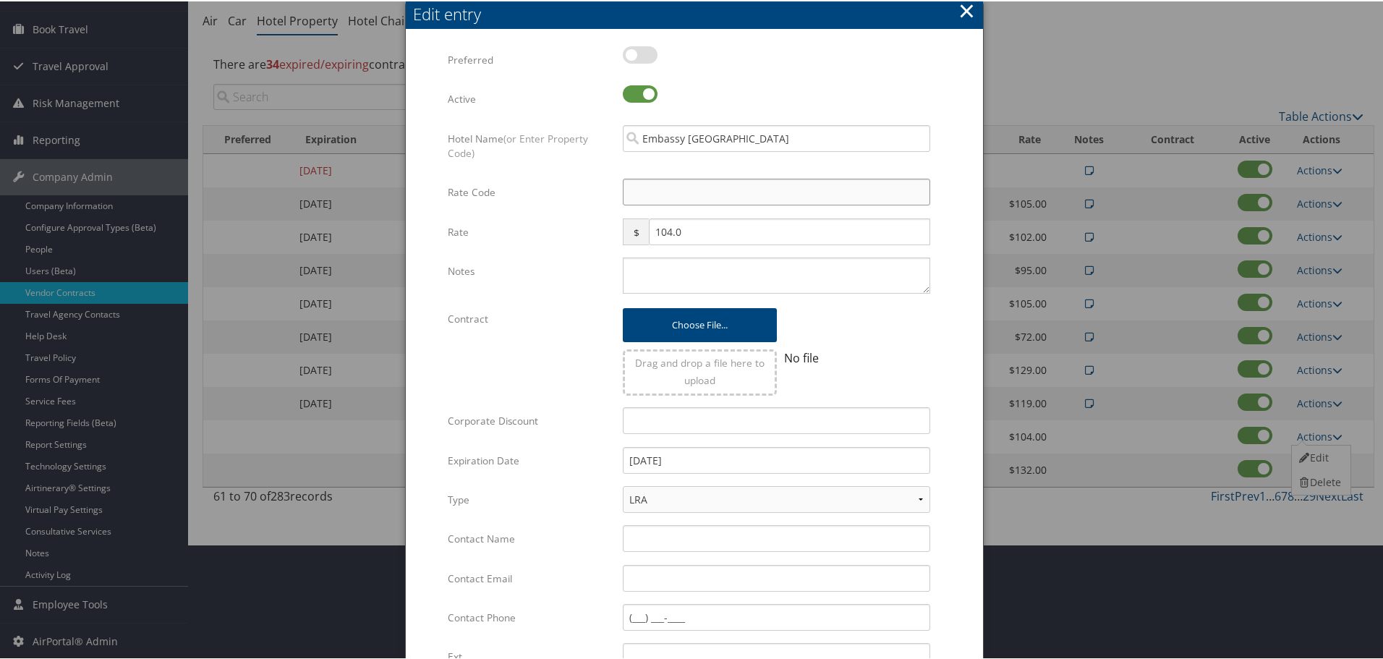
click at [696, 197] on input "Rate Code" at bounding box center [777, 190] width 308 height 27
type input "M"
checkbox input "true"
type input "MNG"
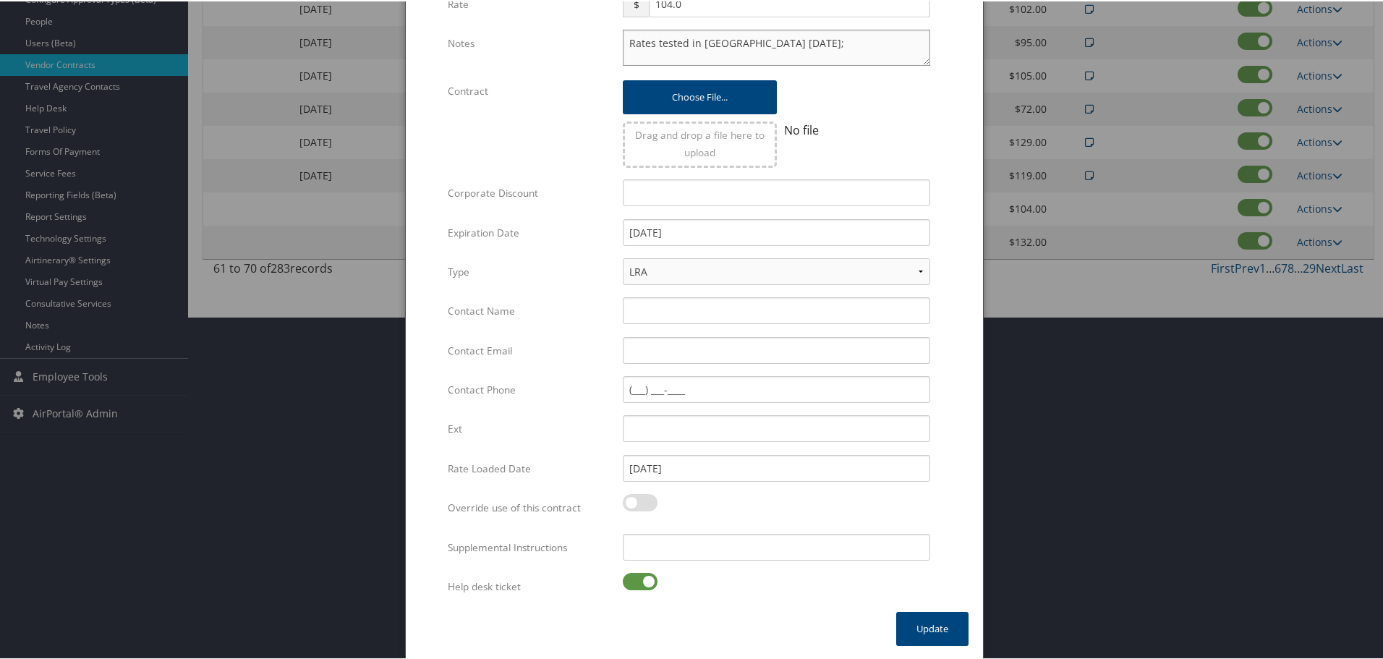
scroll to position [344, 0]
click at [702, 546] on input "Supplemental Instructions" at bounding box center [777, 545] width 308 height 27
click at [914, 626] on button "Update" at bounding box center [932, 627] width 72 height 34
click at [635, 577] on label at bounding box center [640, 579] width 35 height 17
click at [635, 577] on input "checkbox" at bounding box center [634, 581] width 9 height 9
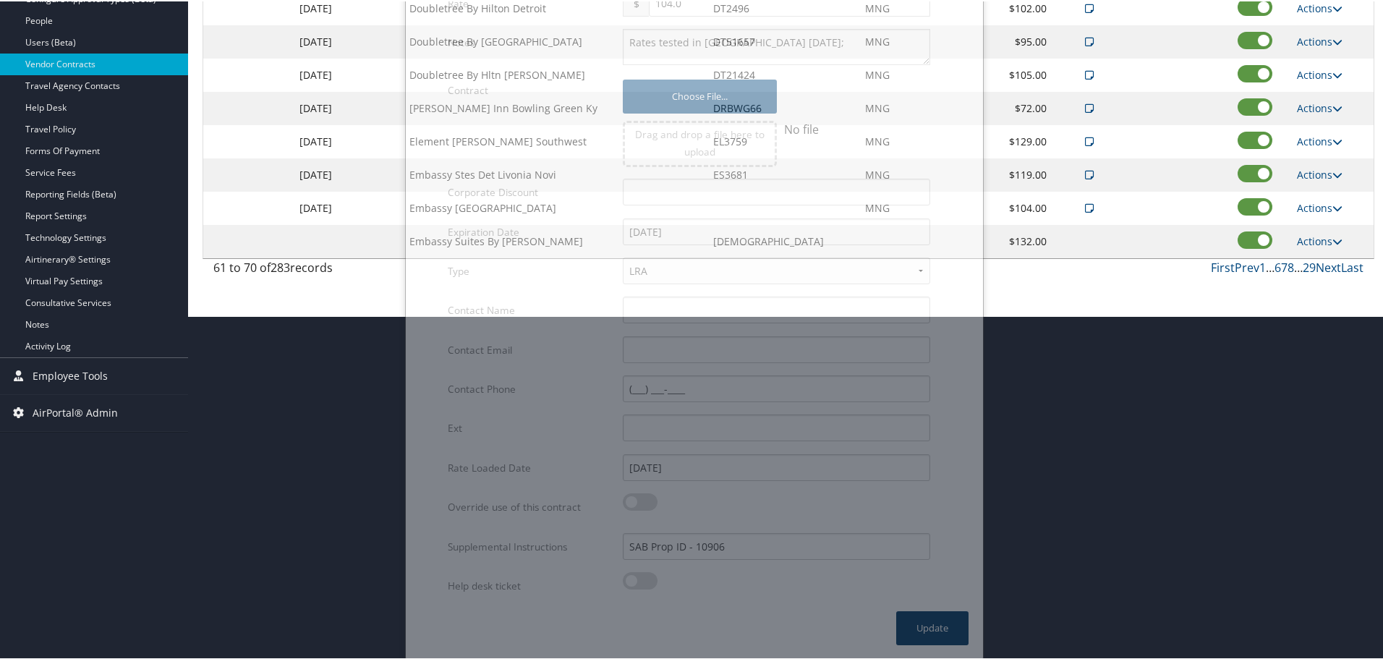
scroll to position [115, 0]
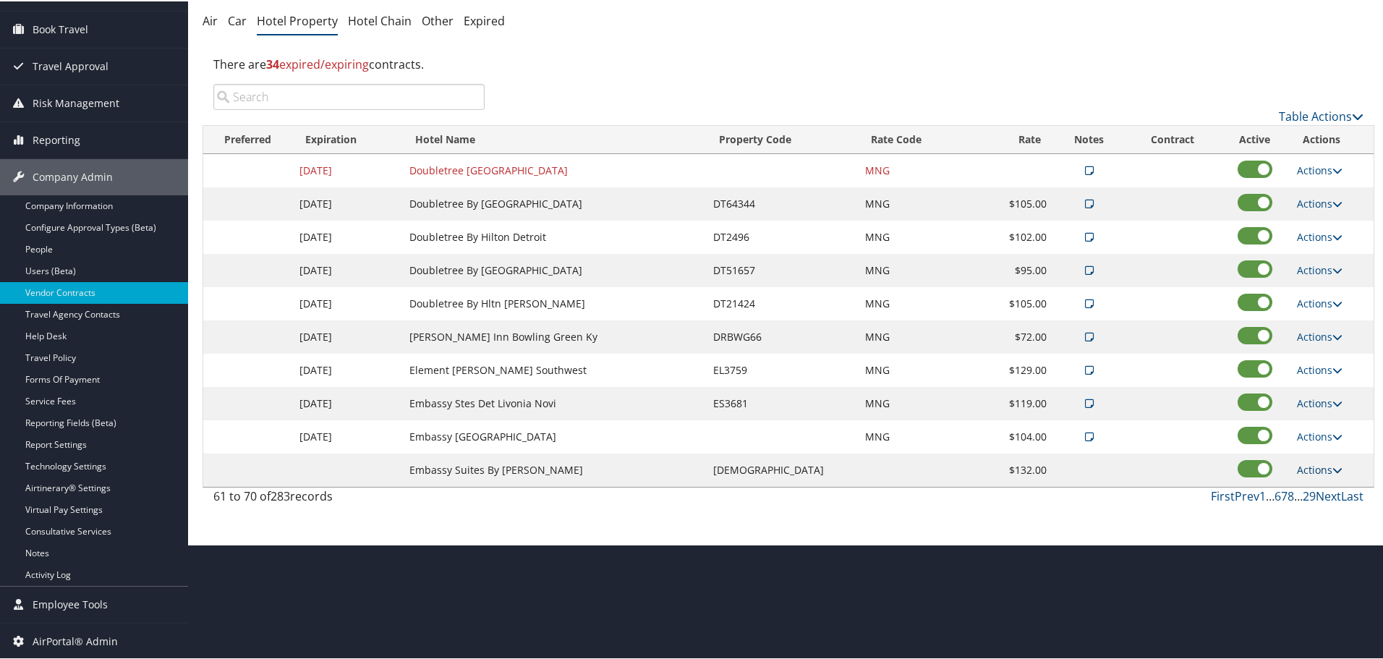
click at [1304, 467] on link "Actions" at bounding box center [1320, 469] width 46 height 14
click at [1320, 488] on link "Edit" at bounding box center [1320, 490] width 56 height 25
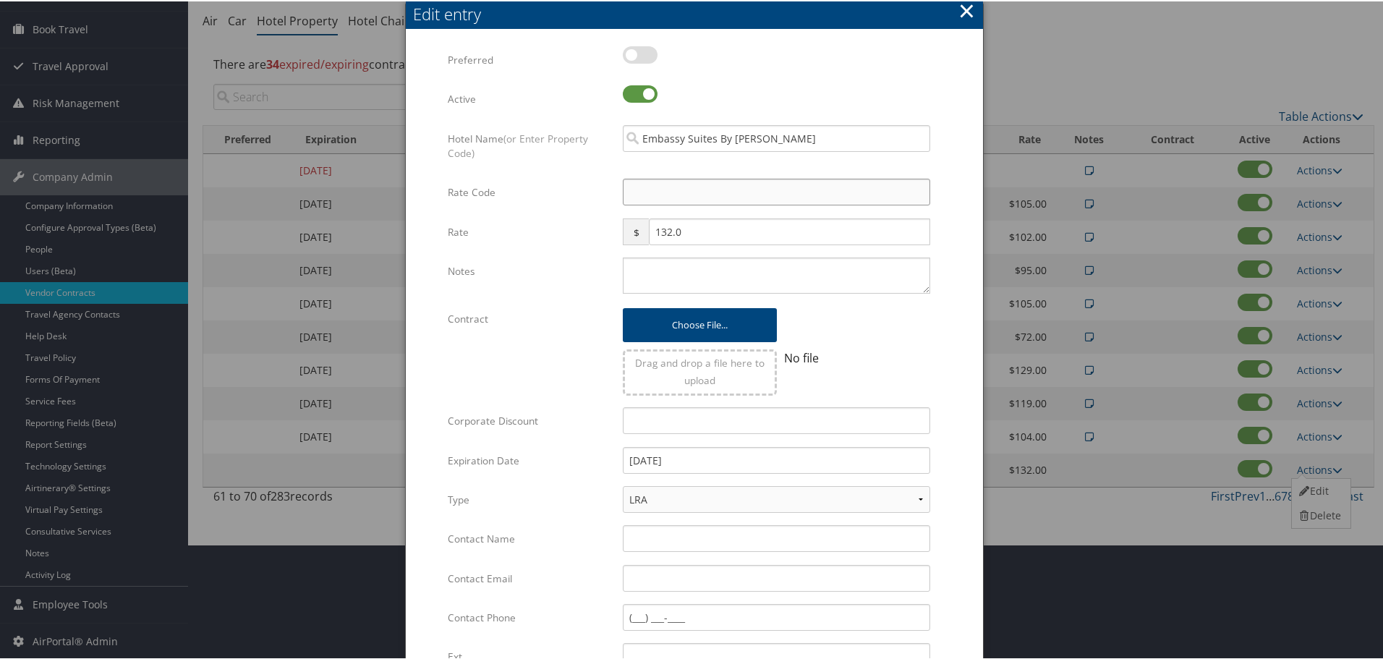
click at [669, 182] on input "Rate Code" at bounding box center [777, 190] width 308 height 27
click at [725, 278] on textarea "Notes" at bounding box center [777, 274] width 308 height 36
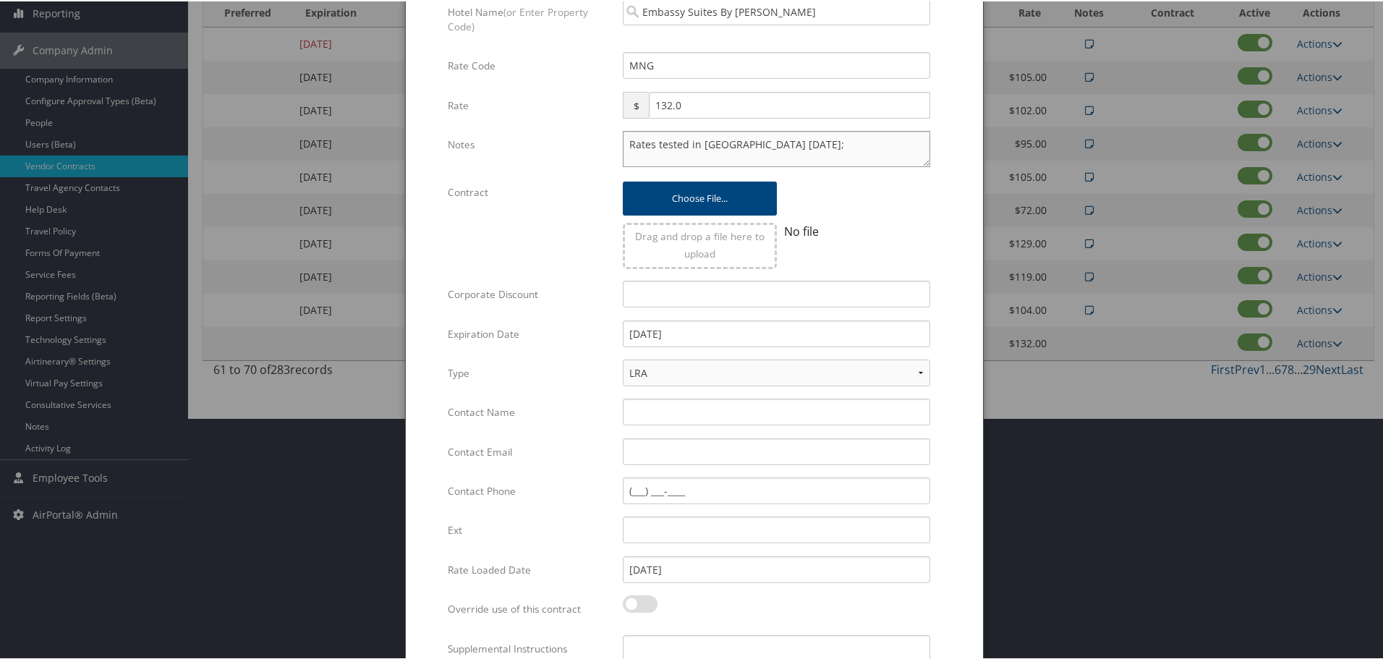
scroll to position [344, 0]
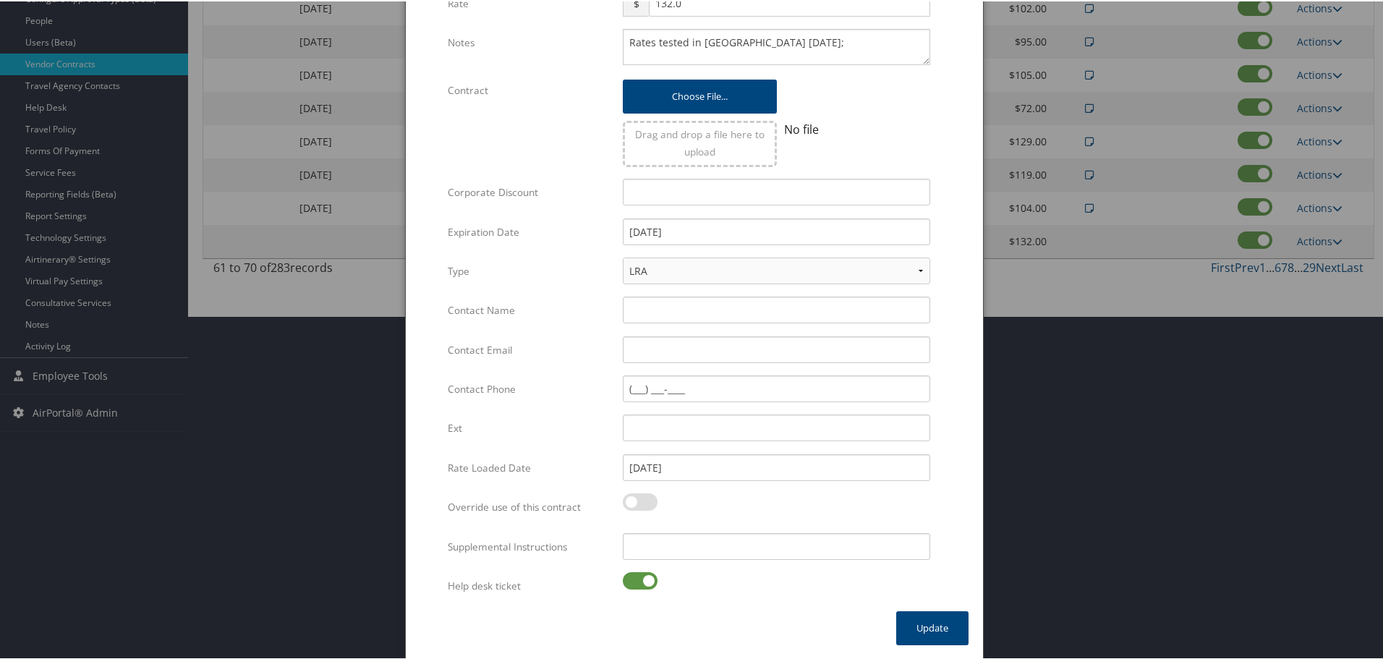
click at [768, 561] on div "Multiple values The selected items contain different values for this input. To …" at bounding box center [776, 551] width 329 height 38
click at [768, 551] on input "Supplemental Instructions" at bounding box center [777, 545] width 308 height 27
click at [638, 584] on label at bounding box center [640, 579] width 35 height 17
click at [638, 584] on input "checkbox" at bounding box center [634, 581] width 9 height 9
click at [931, 626] on button "Update" at bounding box center [932, 627] width 72 height 34
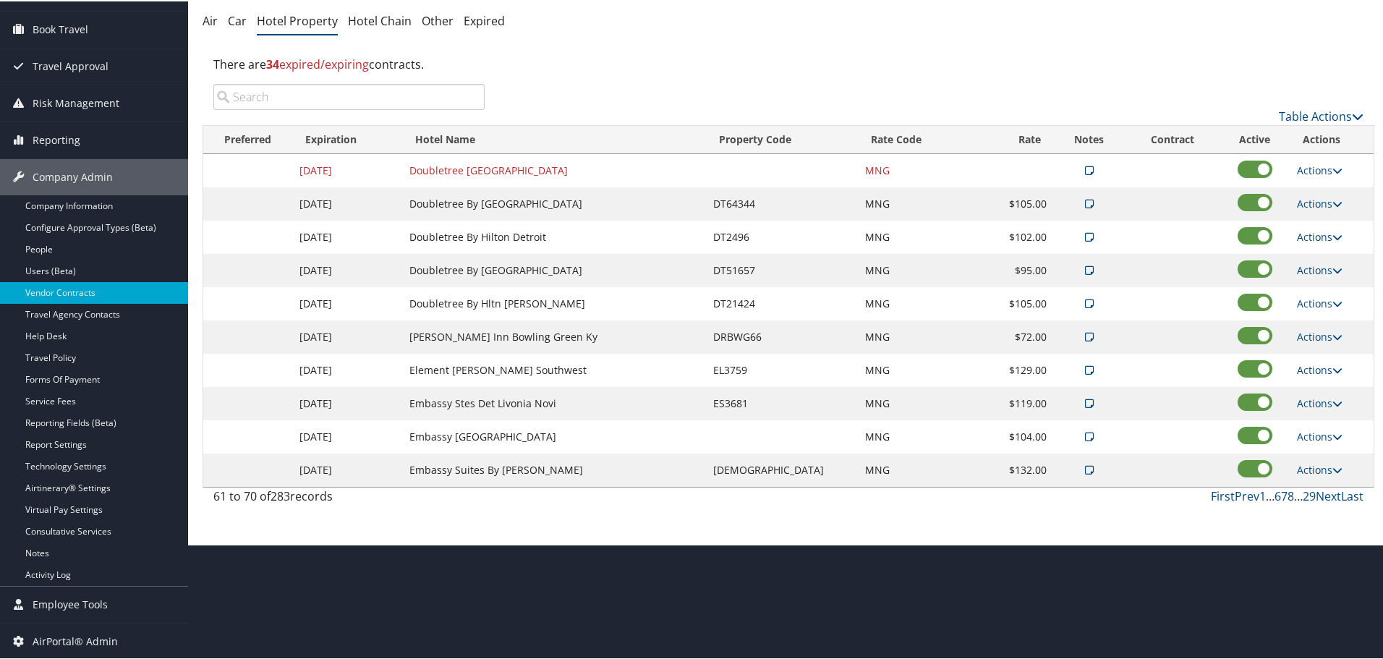
scroll to position [115, 0]
click at [1323, 495] on link "Next" at bounding box center [1328, 495] width 25 height 16
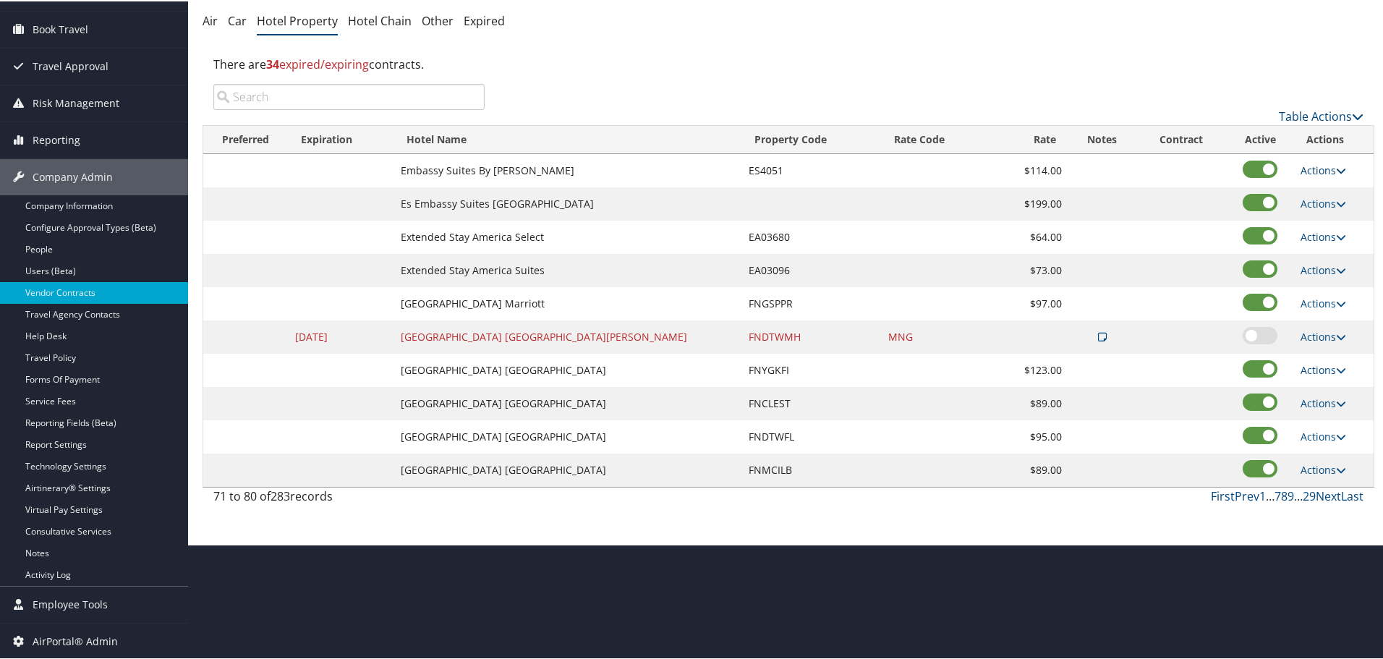
click at [1315, 167] on link "Actions" at bounding box center [1324, 169] width 46 height 14
click at [1323, 187] on link "Edit" at bounding box center [1320, 190] width 56 height 25
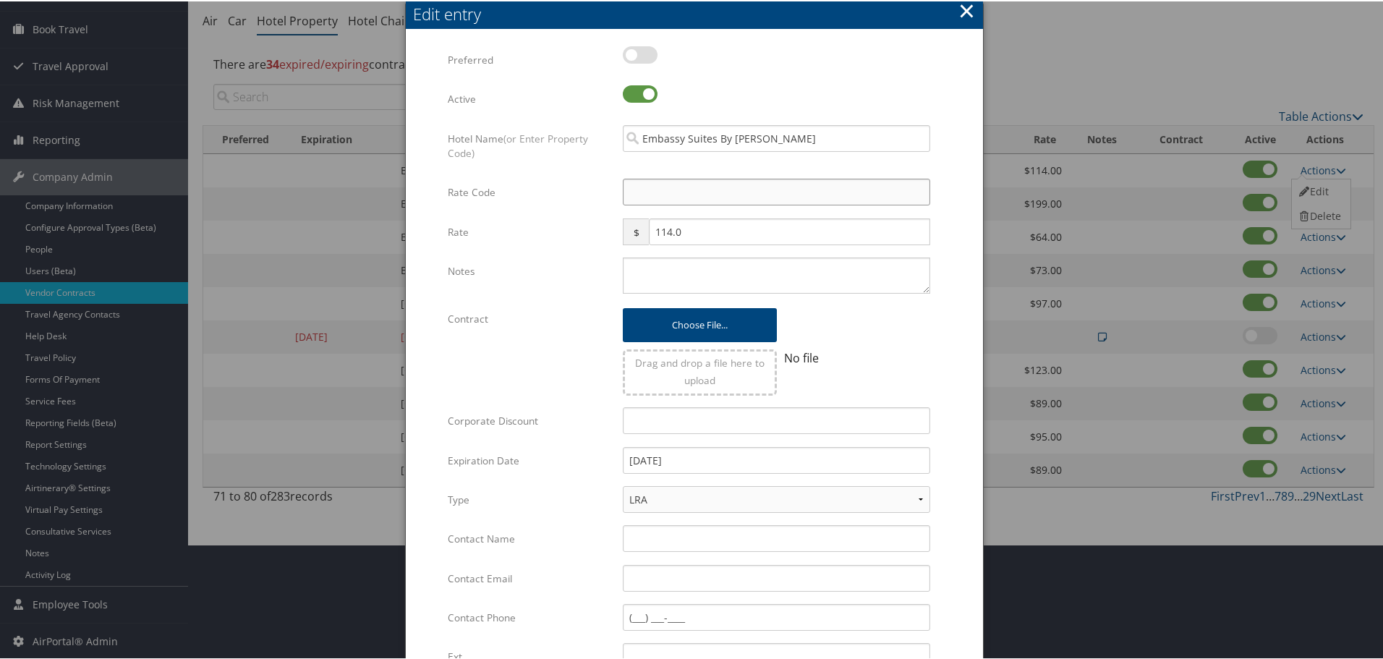
click at [676, 195] on input "Rate Code" at bounding box center [777, 190] width 308 height 27
click at [686, 275] on textarea "Notes" at bounding box center [777, 274] width 308 height 36
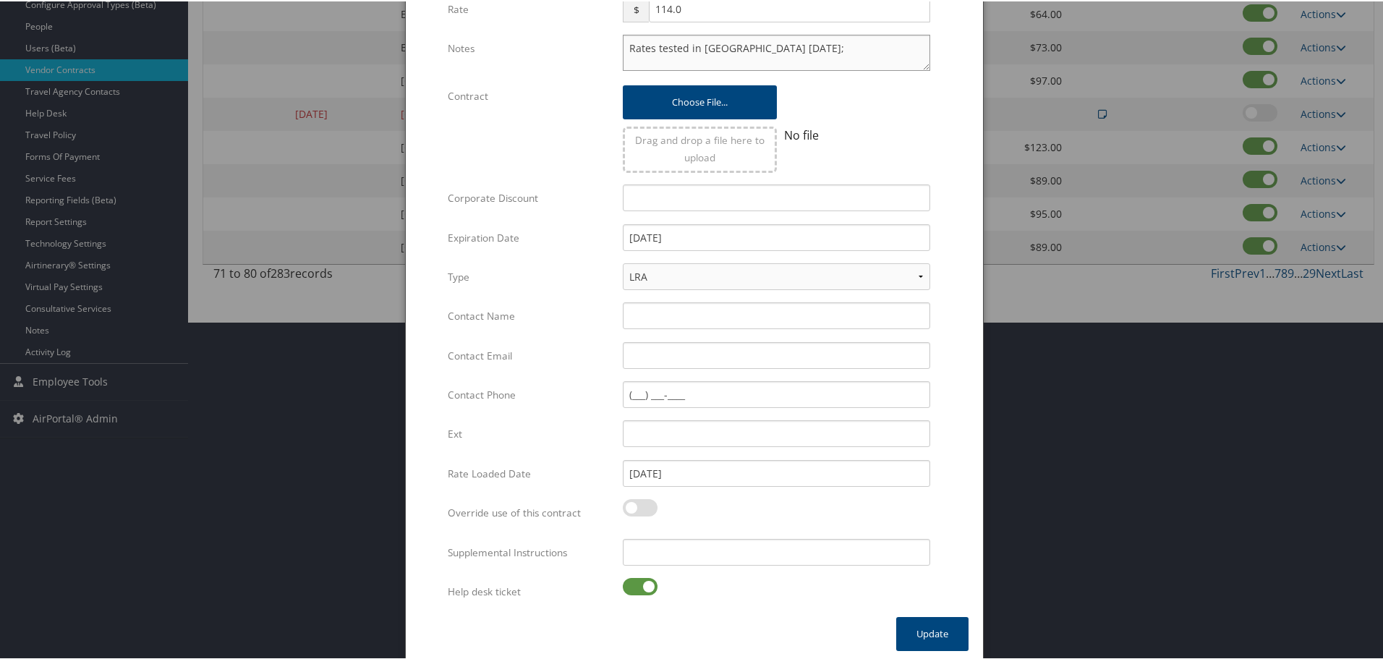
scroll to position [344, 0]
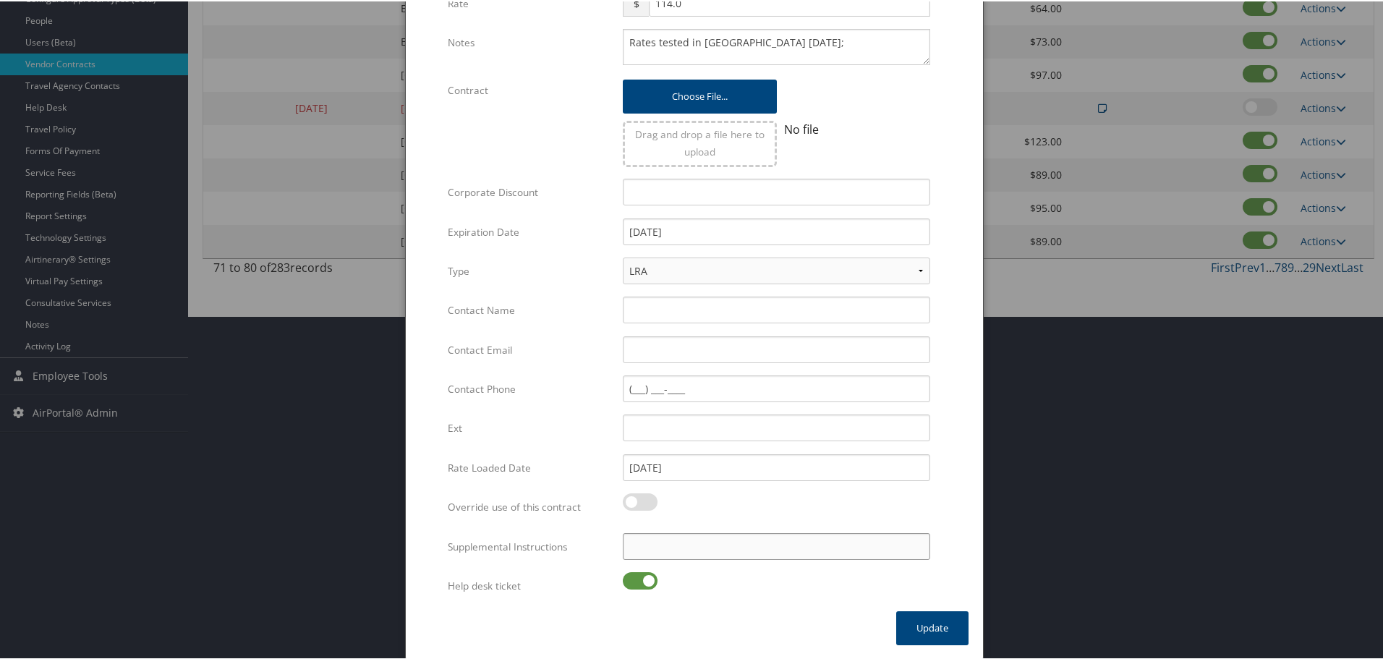
click at [725, 554] on input "Supplemental Instructions" at bounding box center [777, 545] width 308 height 27
click at [711, 549] on input "Supplemental Instructions" at bounding box center [777, 545] width 308 height 27
click at [652, 582] on label at bounding box center [640, 579] width 35 height 17
click at [640, 582] on input "checkbox" at bounding box center [634, 581] width 9 height 9
click at [920, 619] on button "Update" at bounding box center [932, 627] width 72 height 34
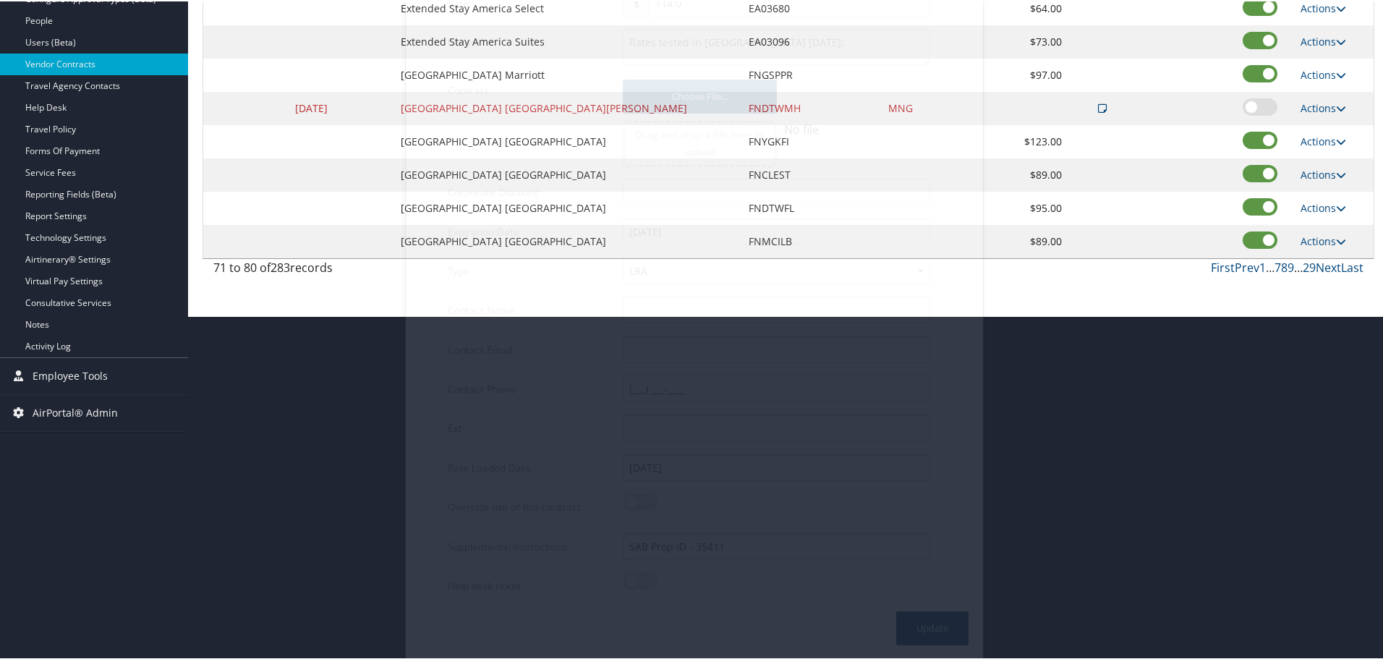
scroll to position [115, 0]
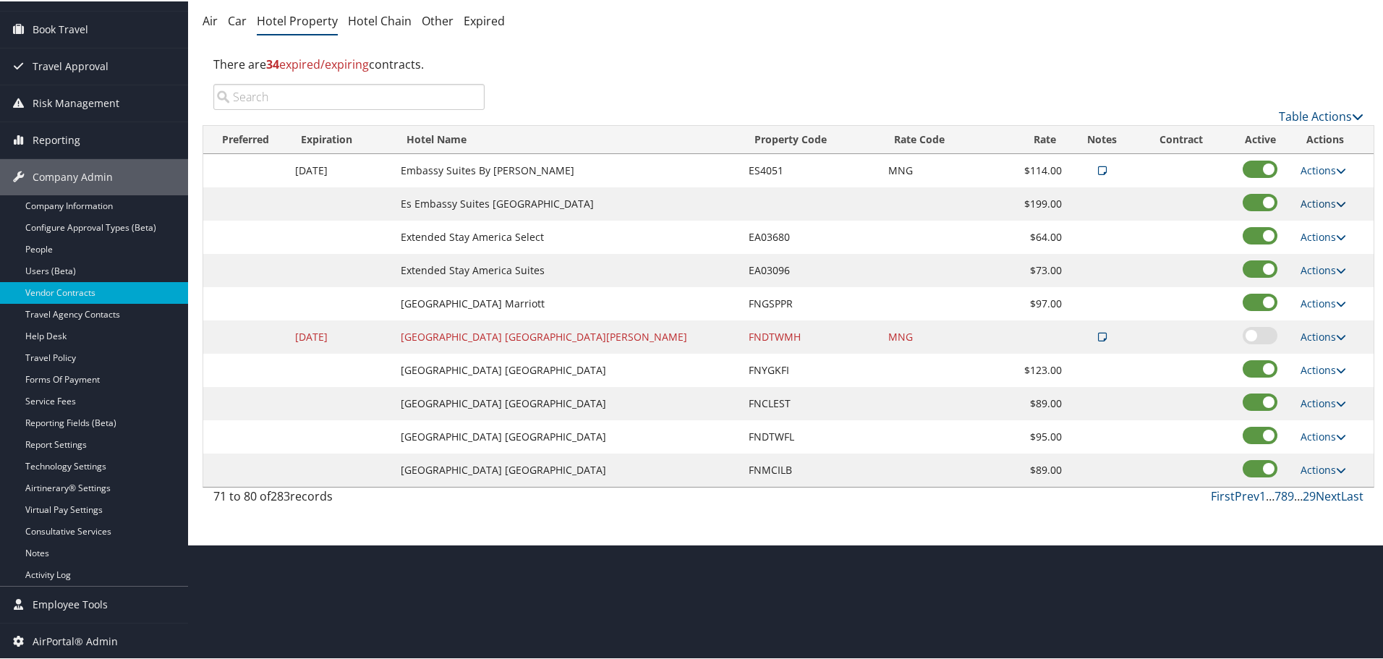
click at [1313, 202] on link "Actions" at bounding box center [1324, 202] width 46 height 14
click at [1324, 226] on link "Edit" at bounding box center [1320, 223] width 56 height 25
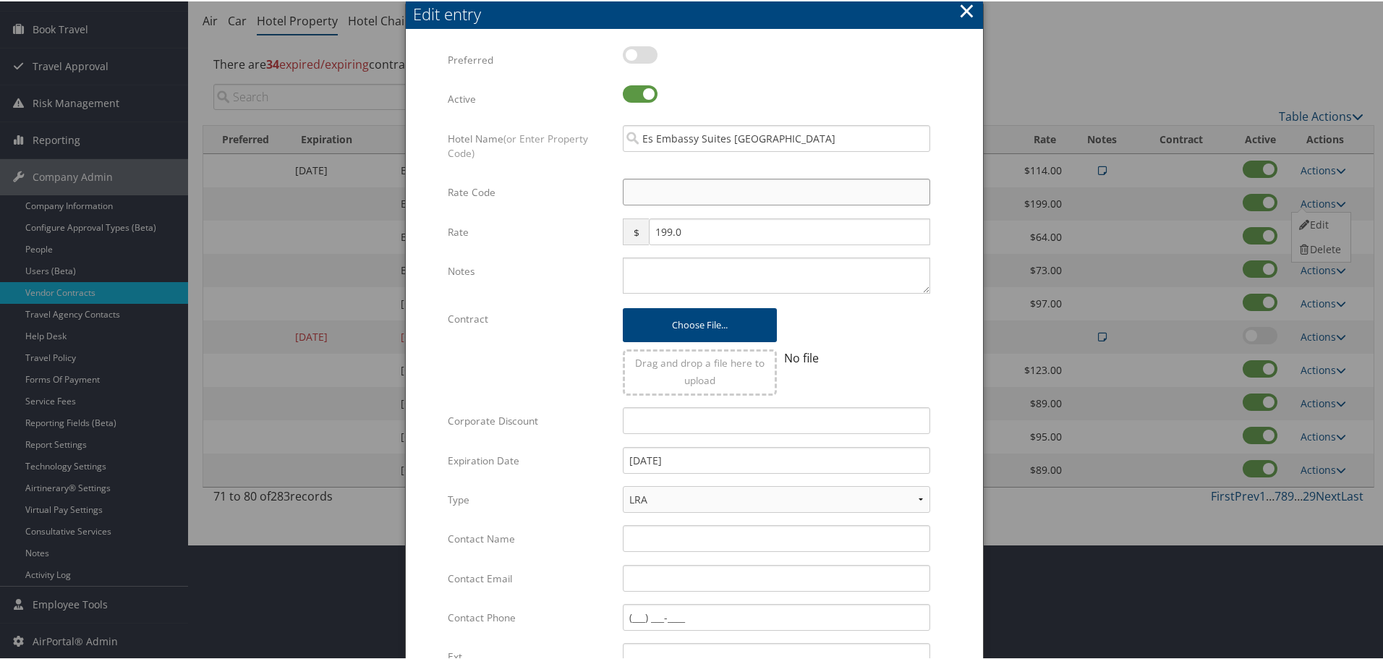
click at [712, 190] on input "Rate Code" at bounding box center [777, 190] width 308 height 27
click at [696, 269] on textarea "Notes" at bounding box center [777, 274] width 308 height 36
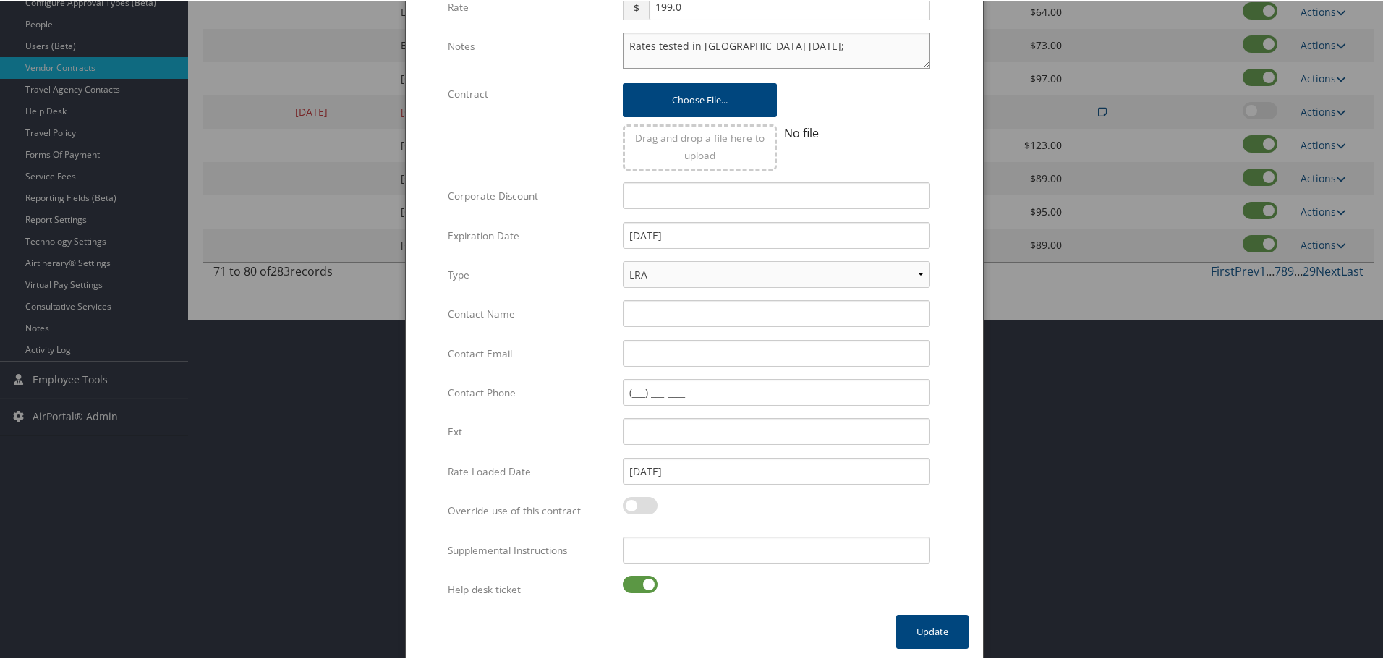
scroll to position [344, 0]
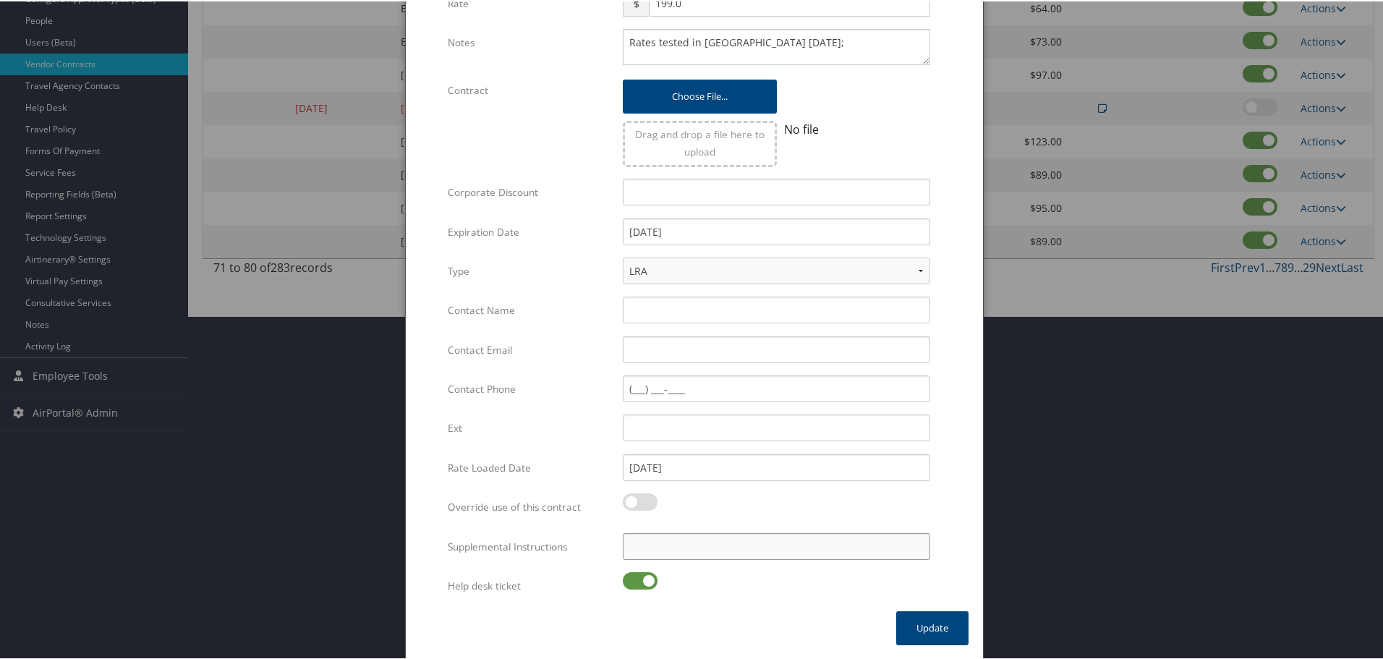
click at [726, 548] on input "Supplemental Instructions" at bounding box center [777, 545] width 308 height 27
click at [627, 574] on label at bounding box center [640, 579] width 35 height 17
click at [630, 577] on input "checkbox" at bounding box center [634, 581] width 9 height 9
click at [915, 634] on button "Update" at bounding box center [932, 627] width 72 height 34
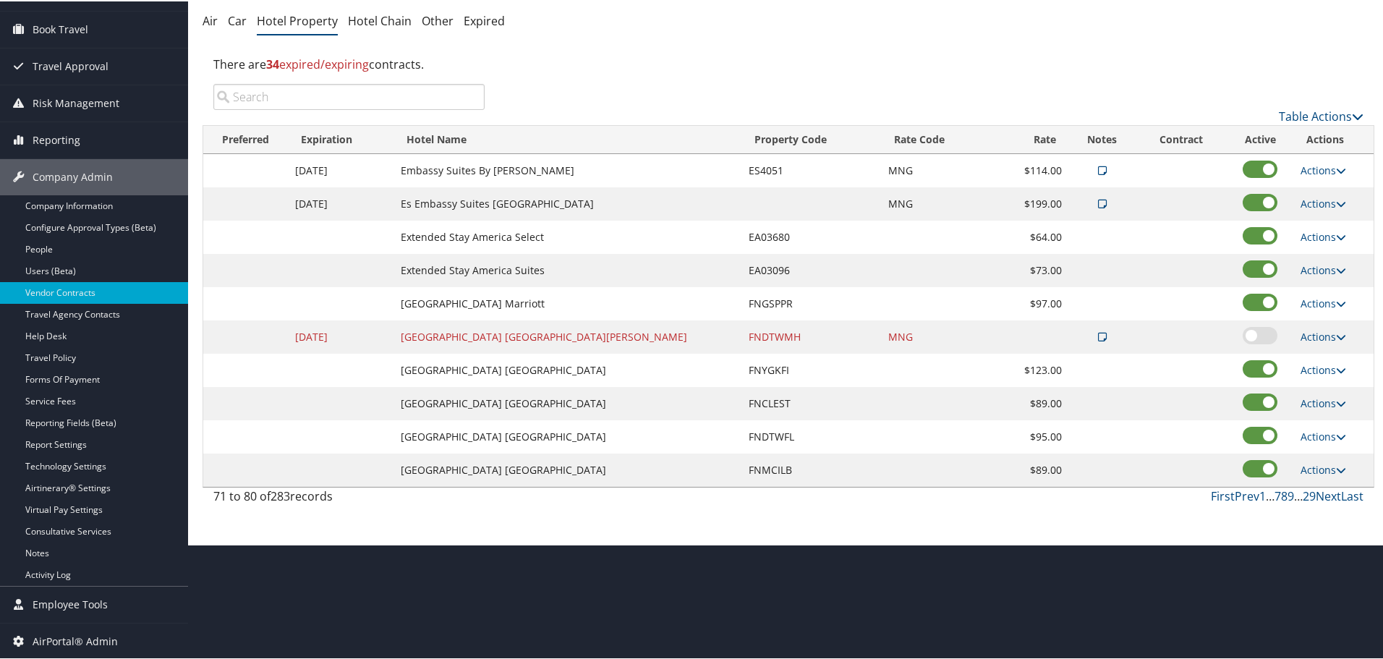
scroll to position [115, 0]
click at [1325, 299] on link "Actions" at bounding box center [1324, 302] width 46 height 14
click at [1320, 322] on link "Edit" at bounding box center [1320, 323] width 56 height 25
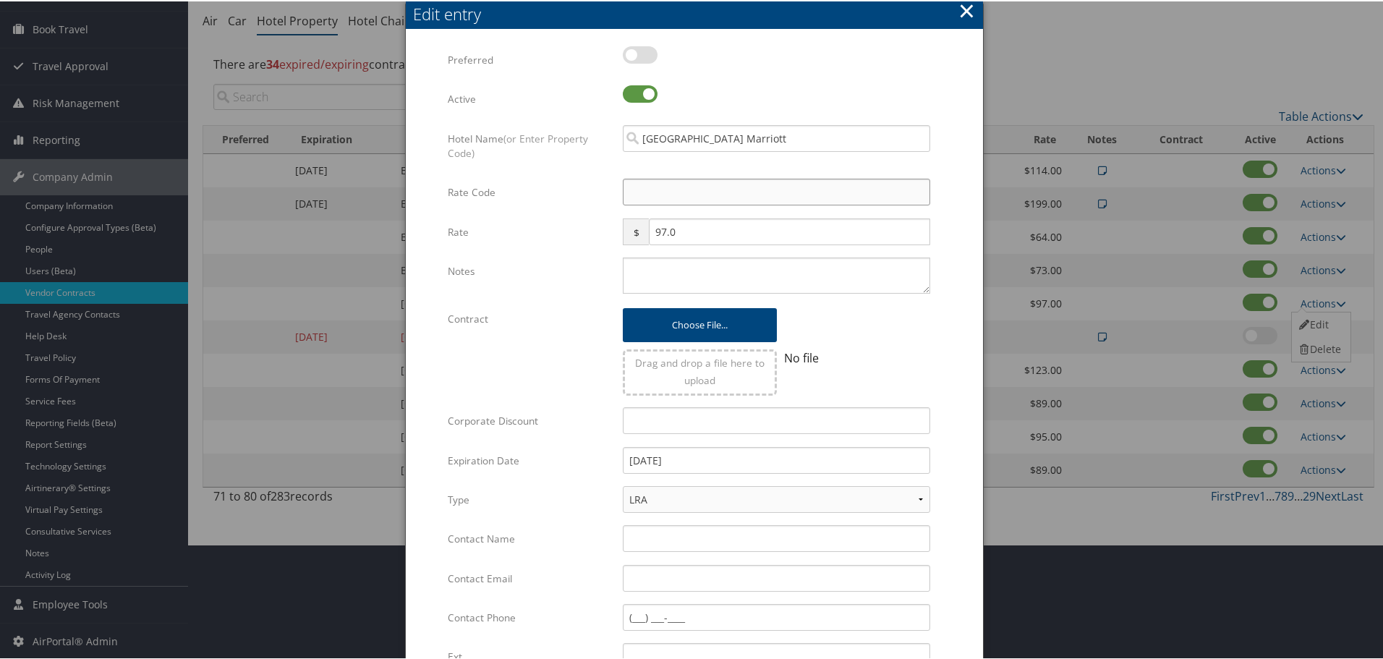
click at [663, 192] on input "Rate Code" at bounding box center [777, 190] width 308 height 27
click at [669, 270] on textarea "Notes" at bounding box center [777, 274] width 308 height 36
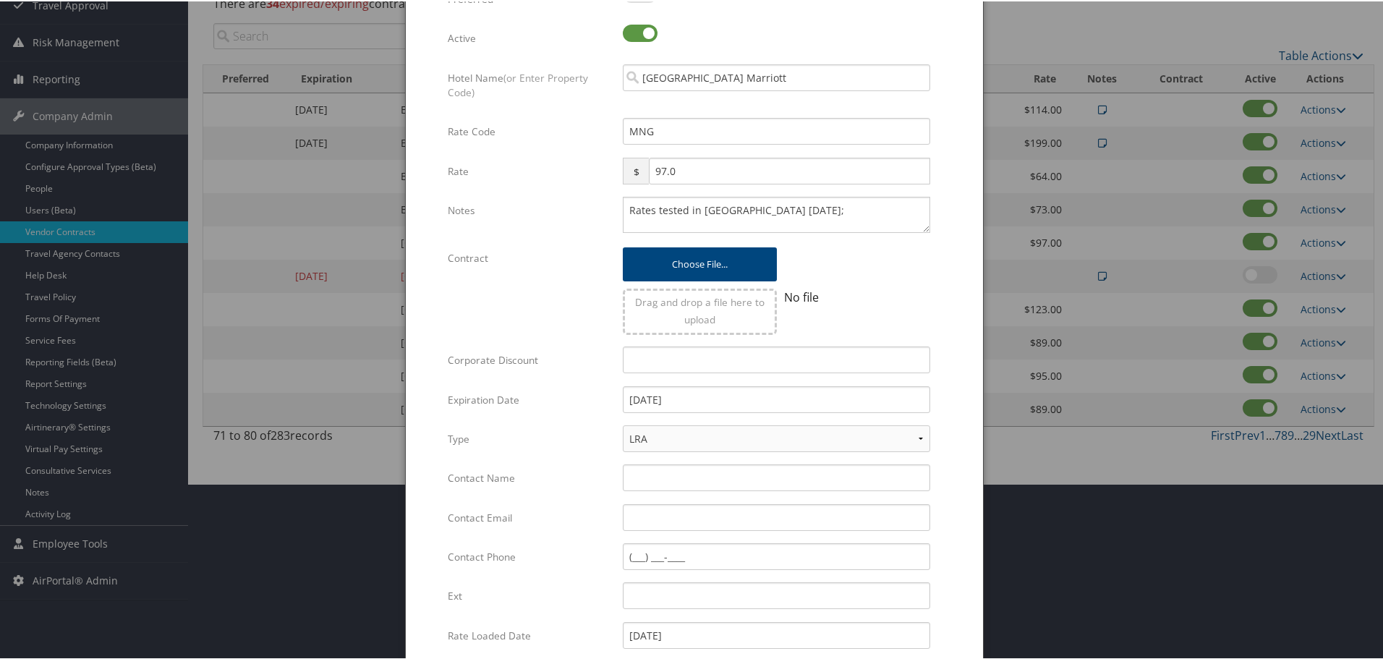
scroll to position [344, 0]
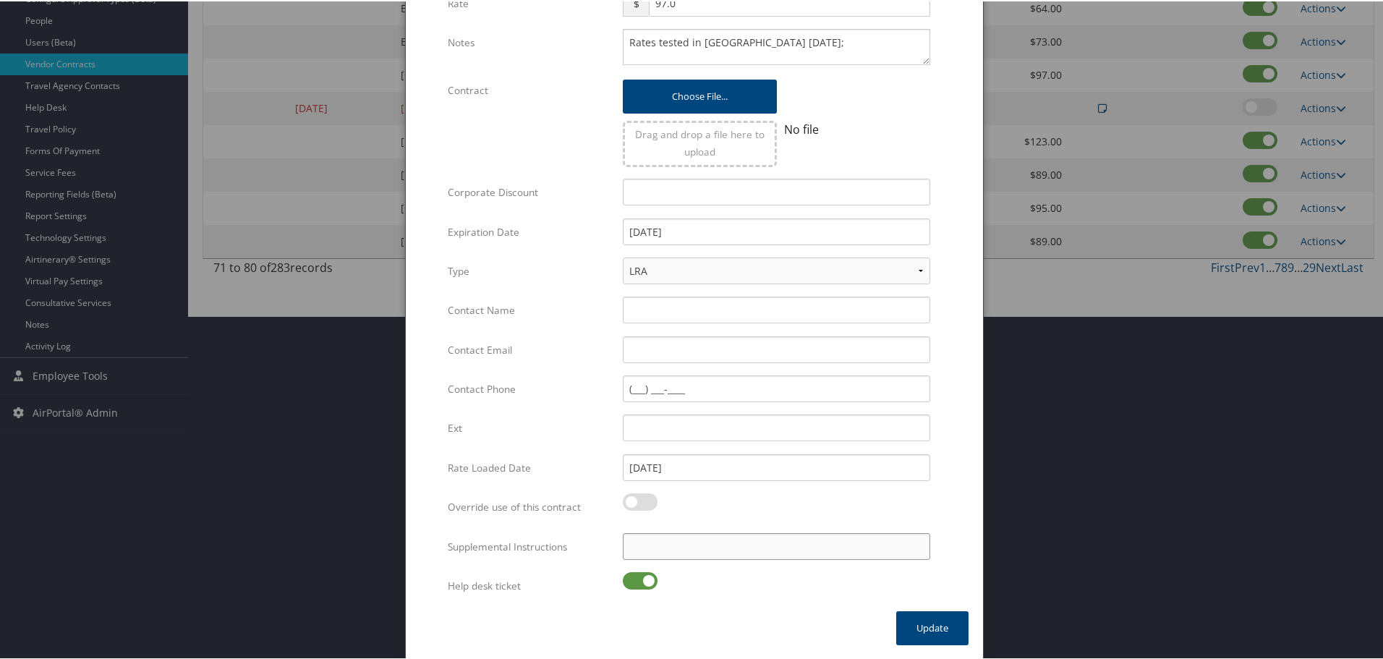
click at [726, 549] on input "Supplemental Instructions" at bounding box center [777, 545] width 308 height 27
click at [644, 586] on label at bounding box center [640, 579] width 35 height 17
click at [640, 586] on input "checkbox" at bounding box center [634, 581] width 9 height 9
click at [914, 626] on button "Update" at bounding box center [932, 627] width 72 height 34
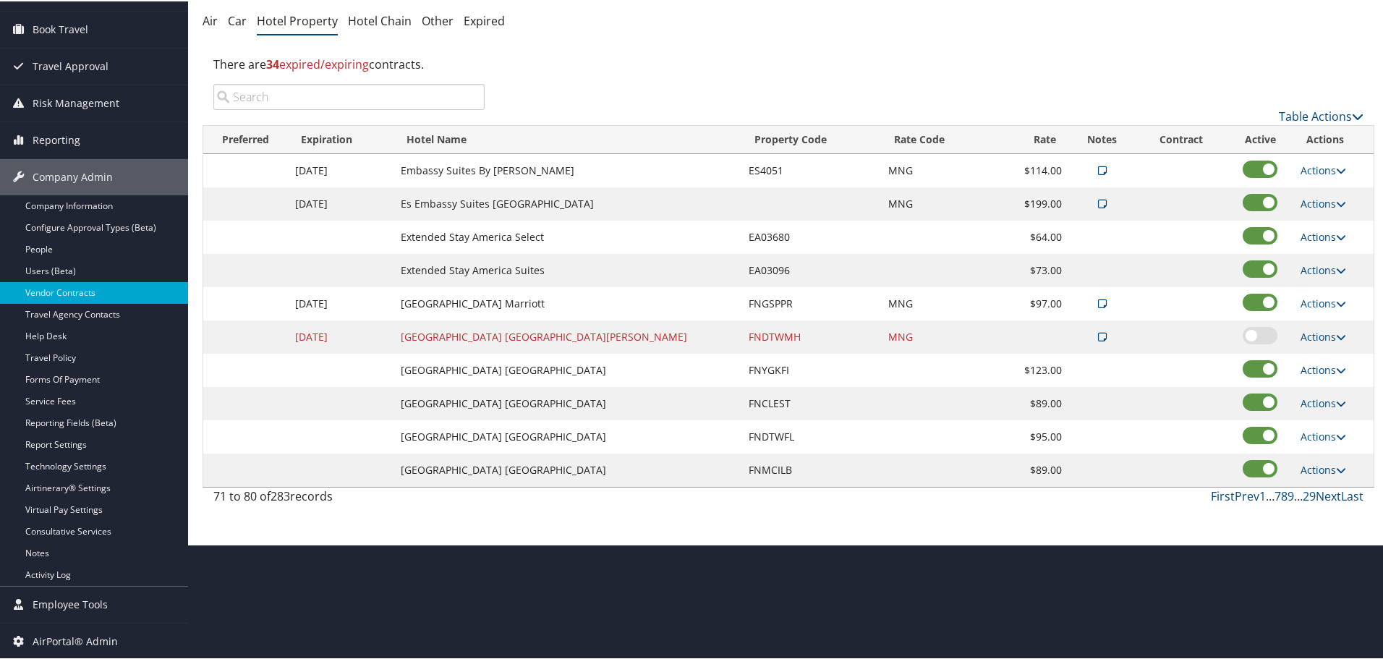
scroll to position [115, 0]
click at [1323, 493] on link "Next" at bounding box center [1328, 495] width 25 height 16
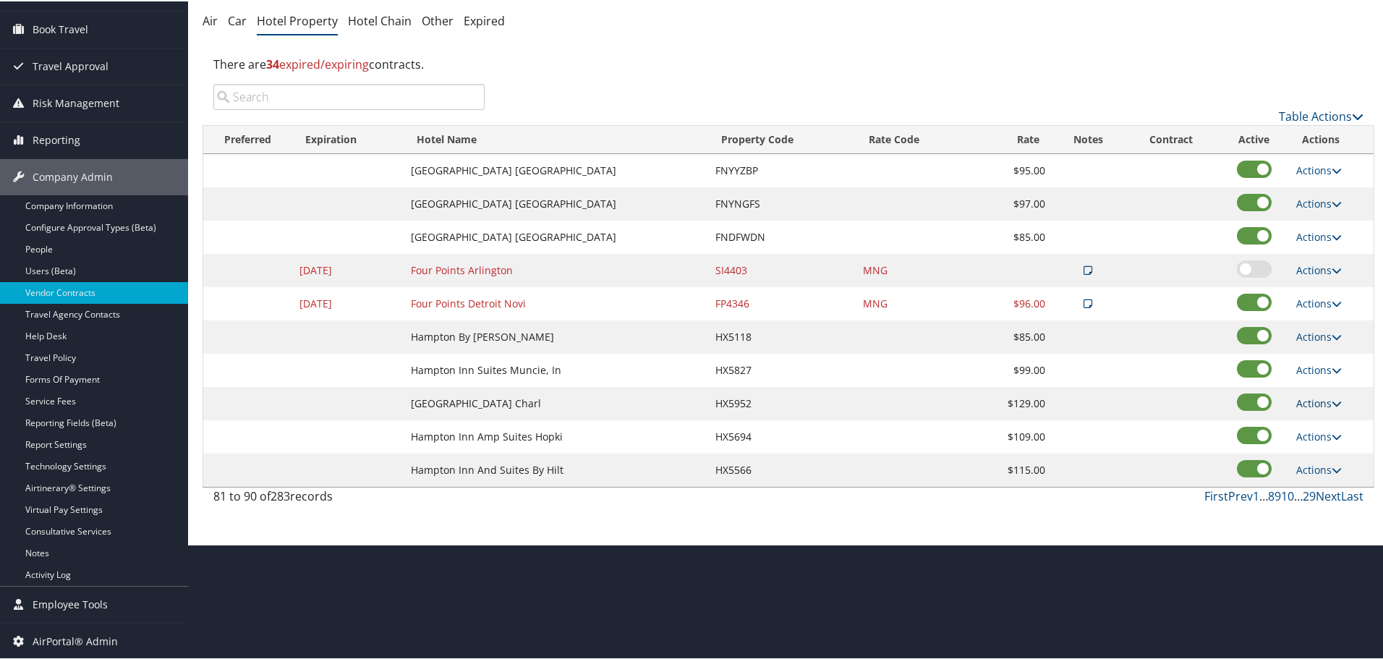
click at [1315, 401] on link "Actions" at bounding box center [1320, 402] width 46 height 14
click at [1315, 423] on link "Edit" at bounding box center [1320, 423] width 56 height 25
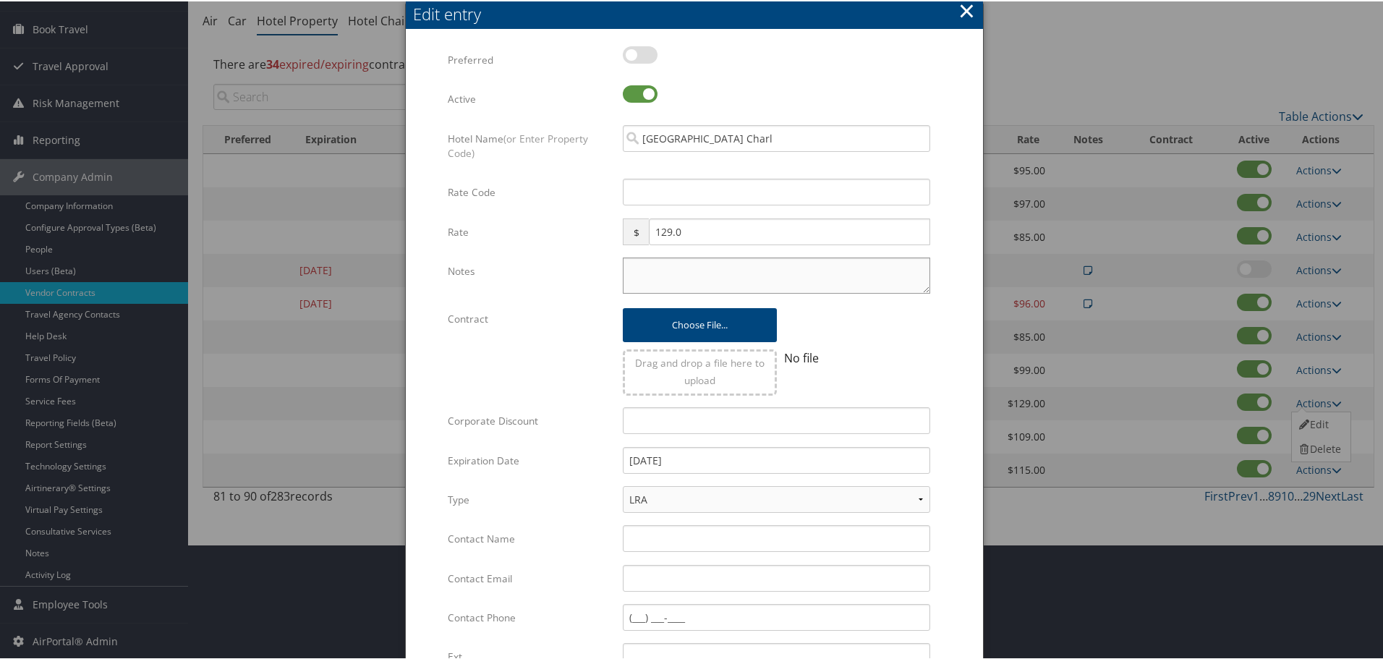
click at [674, 282] on textarea "Notes" at bounding box center [777, 274] width 308 height 36
click at [669, 185] on input "Rate Code" at bounding box center [777, 190] width 308 height 27
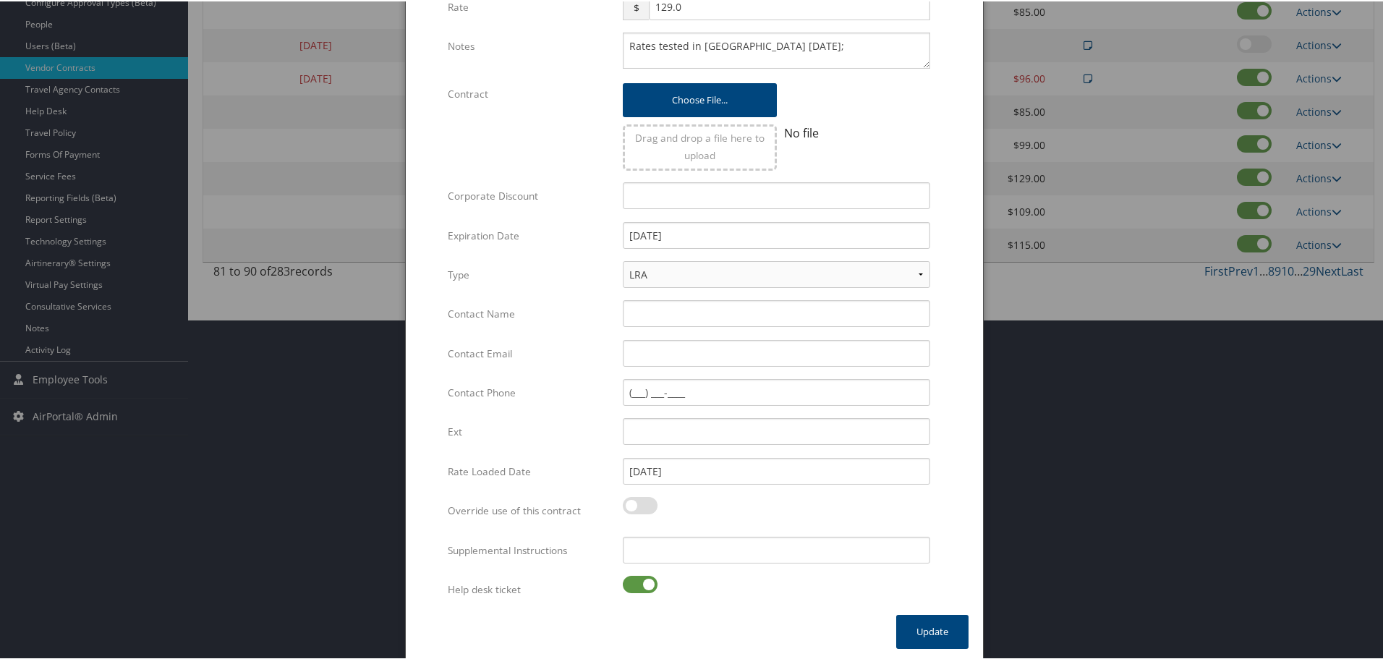
scroll to position [344, 0]
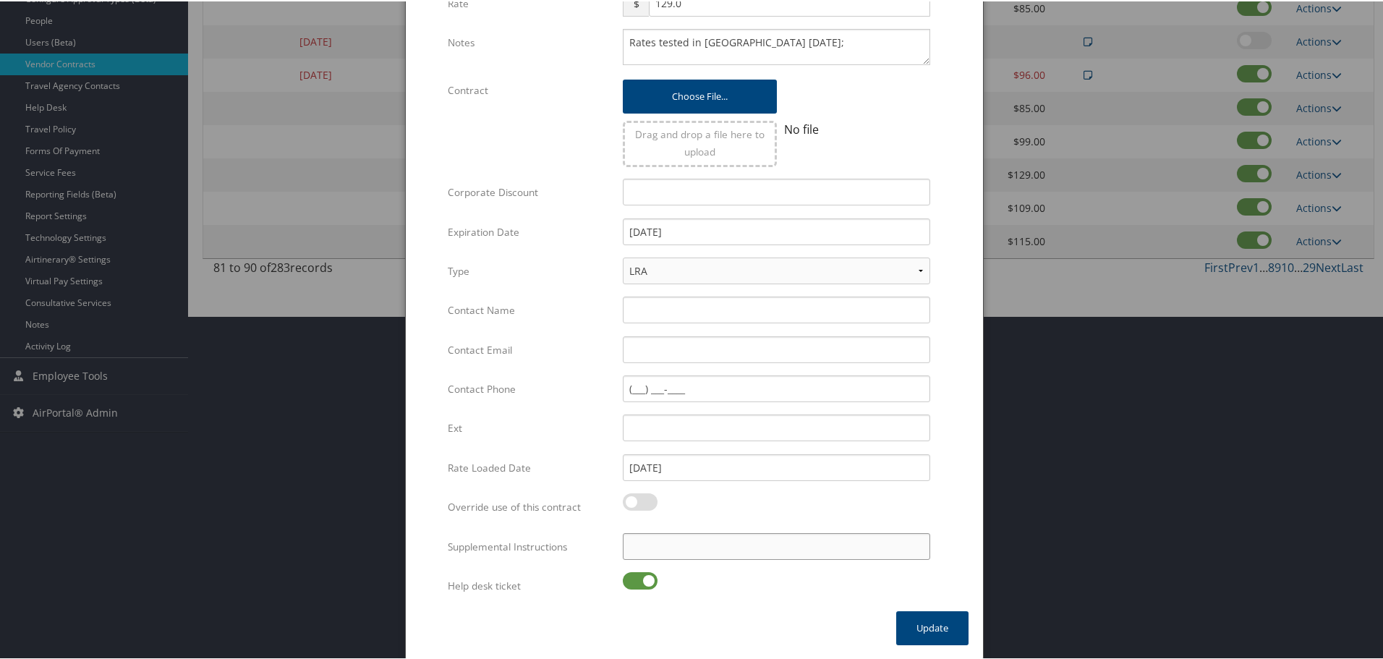
drag, startPoint x: 727, startPoint y: 550, endPoint x: 716, endPoint y: 557, distance: 13.0
click at [727, 550] on input "Supplemental Instructions" at bounding box center [777, 545] width 308 height 27
click at [643, 576] on label at bounding box center [640, 579] width 35 height 17
click at [640, 577] on input "checkbox" at bounding box center [634, 581] width 9 height 9
click at [821, 541] on input "SAB Prop ID -" at bounding box center [777, 545] width 308 height 27
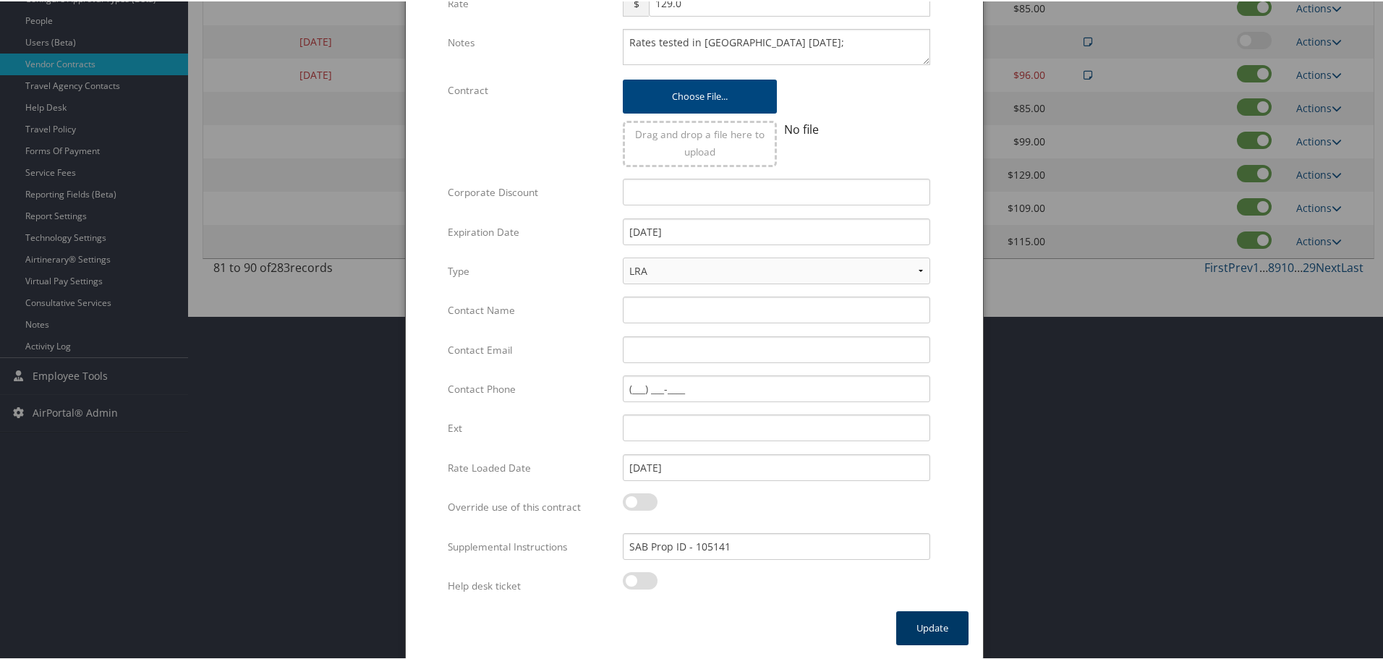
click at [908, 619] on button "Update" at bounding box center [932, 627] width 72 height 34
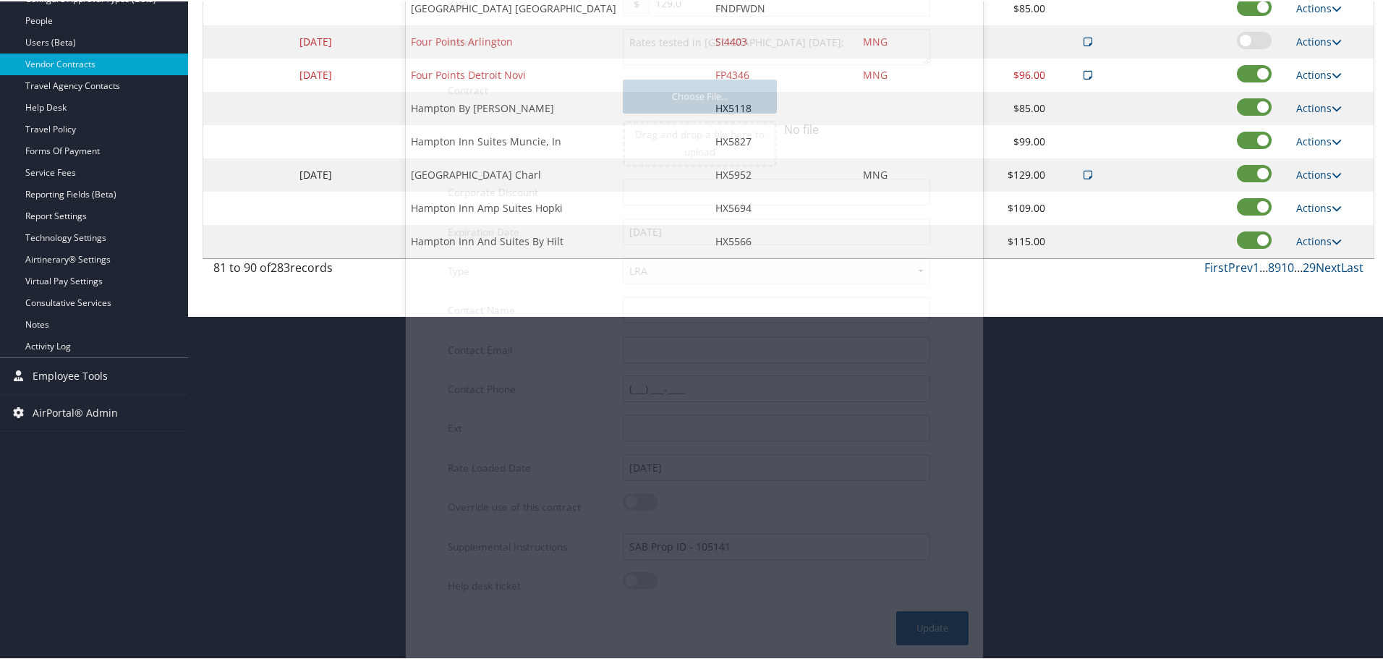
scroll to position [115, 0]
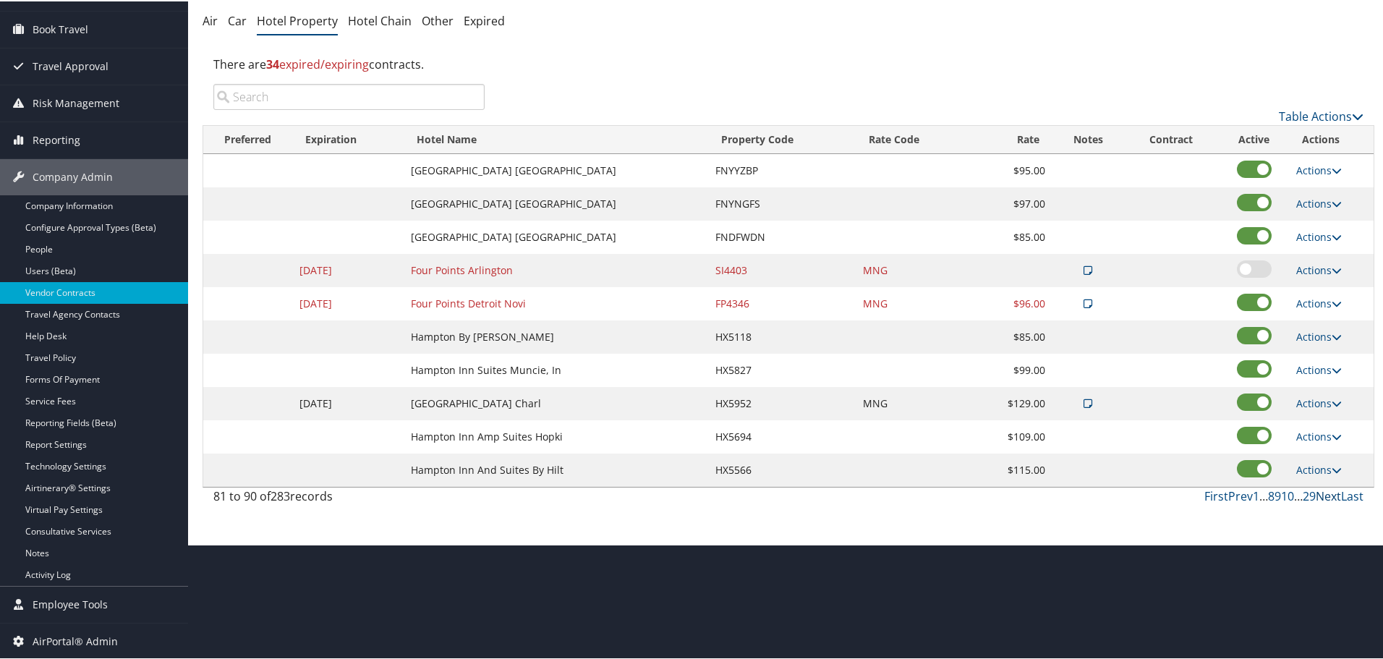
click at [1317, 495] on link "Next" at bounding box center [1328, 495] width 25 height 16
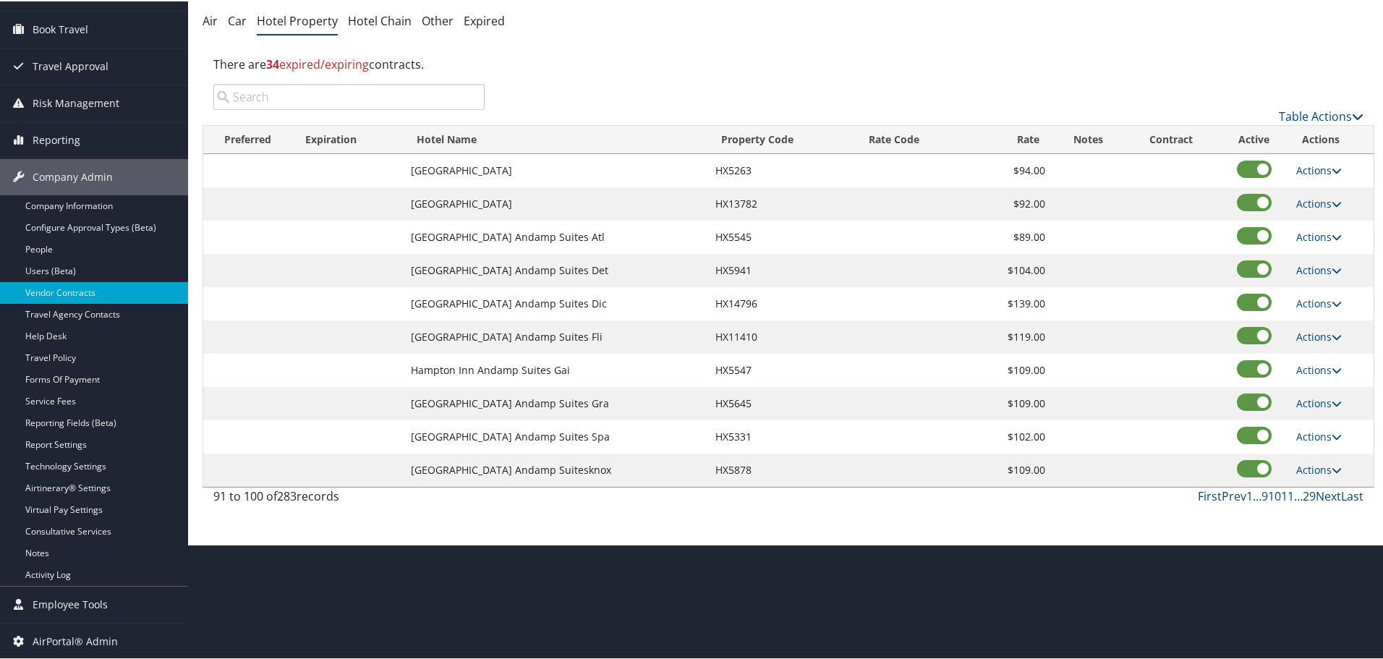
click at [1319, 173] on link "Actions" at bounding box center [1320, 169] width 46 height 14
click at [1317, 195] on link "Edit" at bounding box center [1320, 190] width 56 height 25
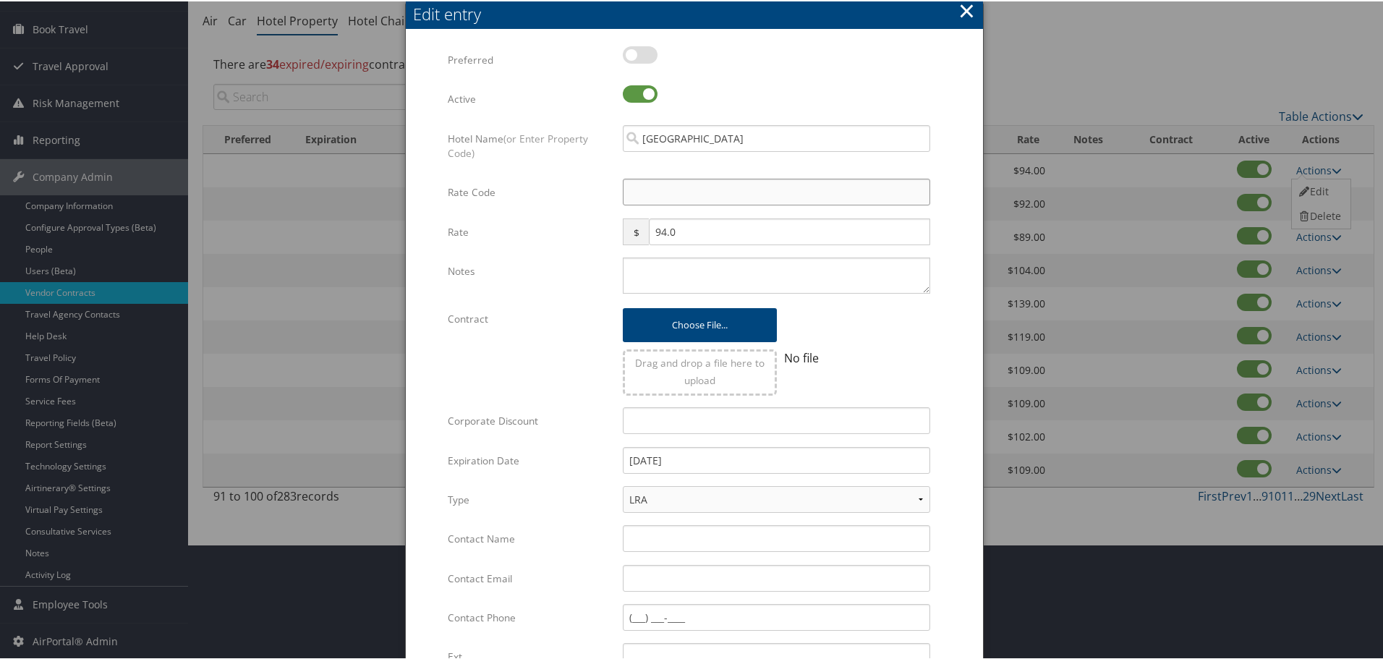
click at [692, 201] on input "Rate Code" at bounding box center [777, 190] width 308 height 27
click at [669, 266] on textarea "Notes" at bounding box center [777, 274] width 308 height 36
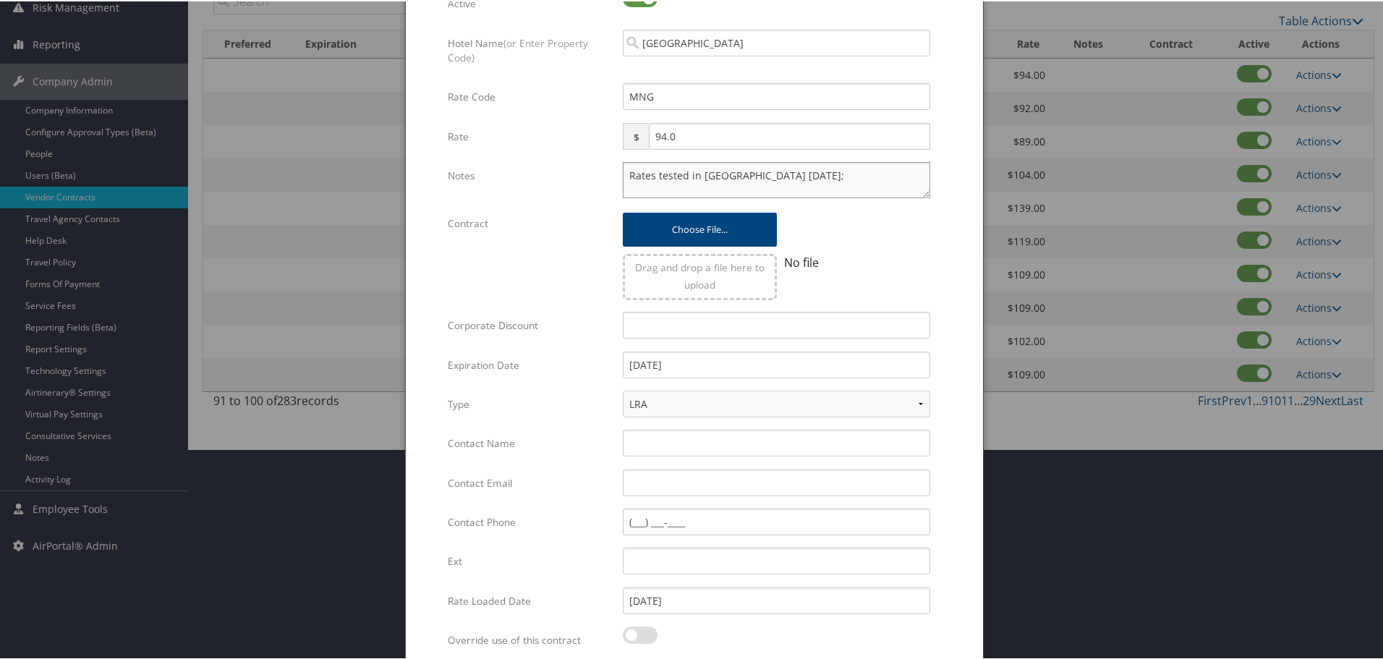
scroll to position [344, 0]
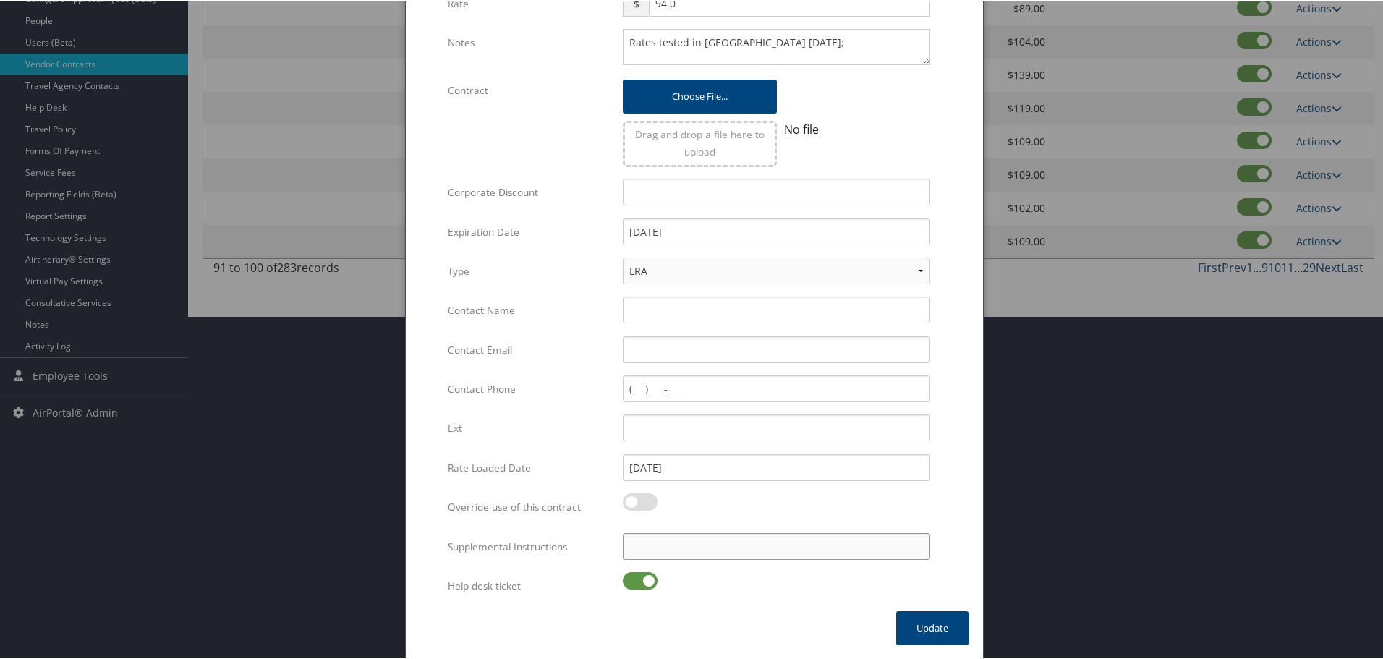
click at [724, 556] on input "Supplemental Instructions" at bounding box center [777, 545] width 308 height 27
click at [637, 585] on label at bounding box center [640, 579] width 35 height 17
click at [637, 585] on input "checkbox" at bounding box center [634, 581] width 9 height 9
click at [920, 622] on button "Update" at bounding box center [932, 627] width 72 height 34
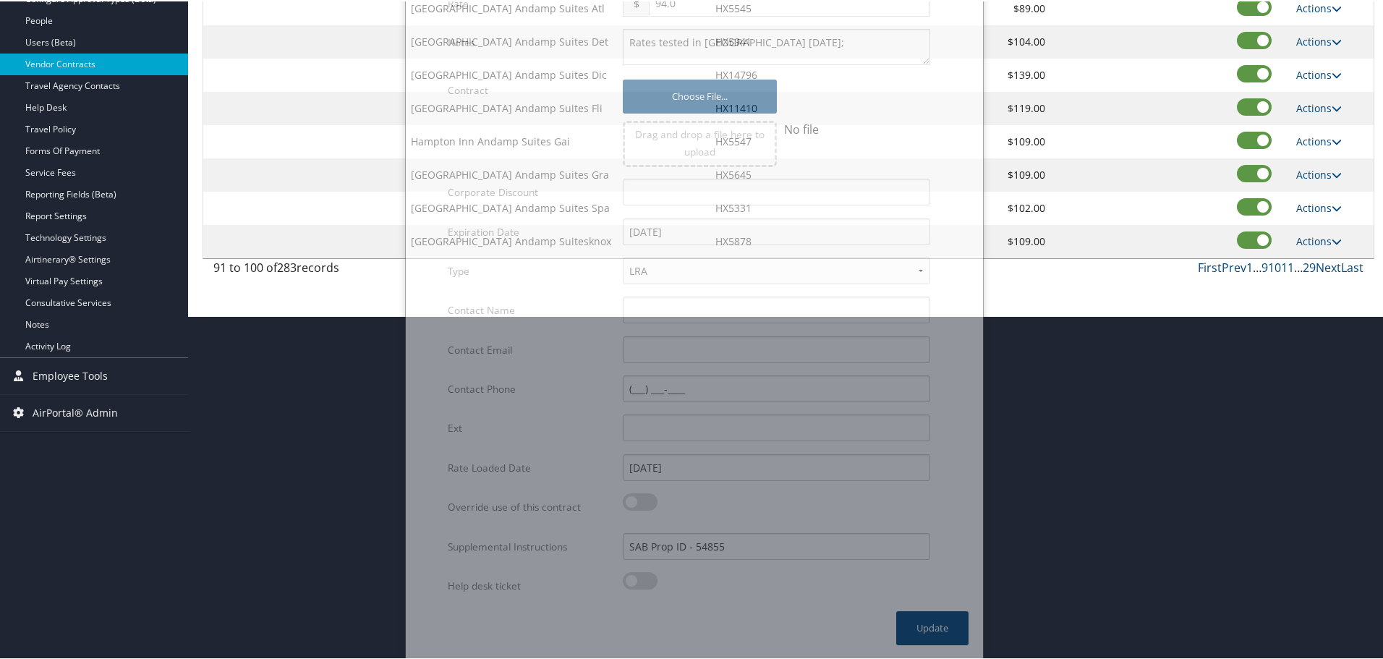
scroll to position [115, 0]
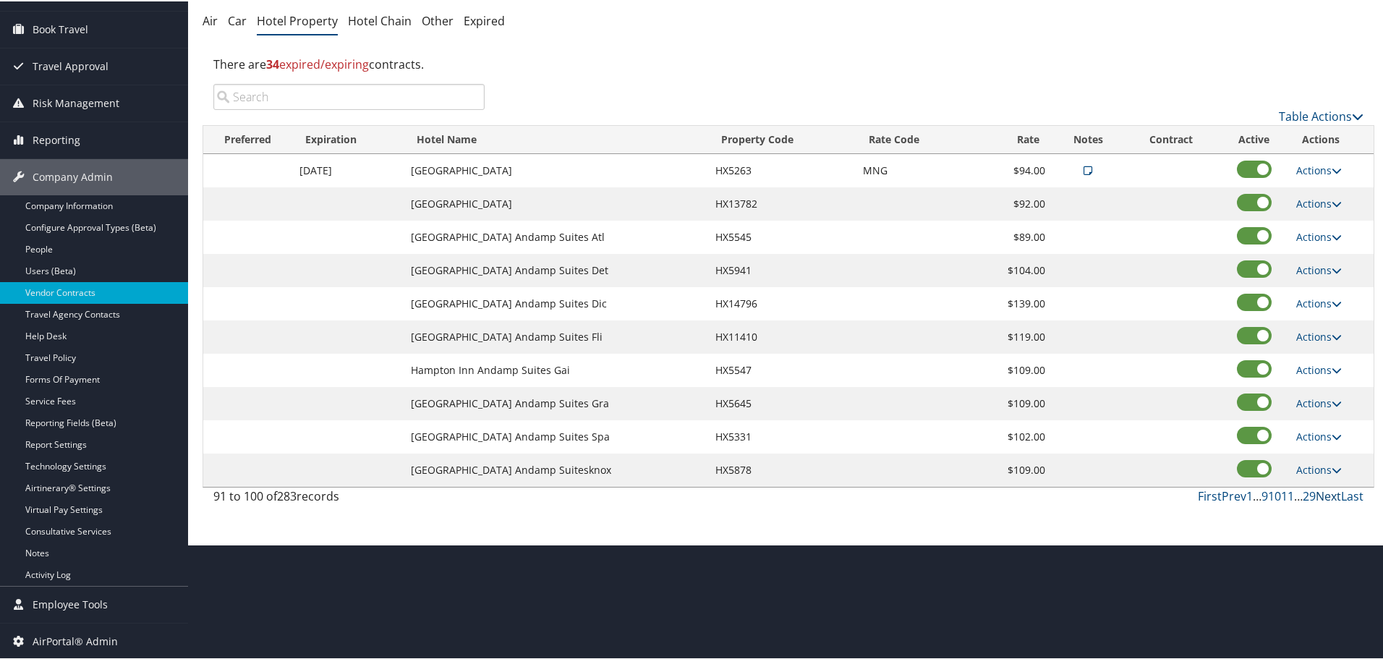
click at [1323, 494] on link "Next" at bounding box center [1328, 495] width 25 height 16
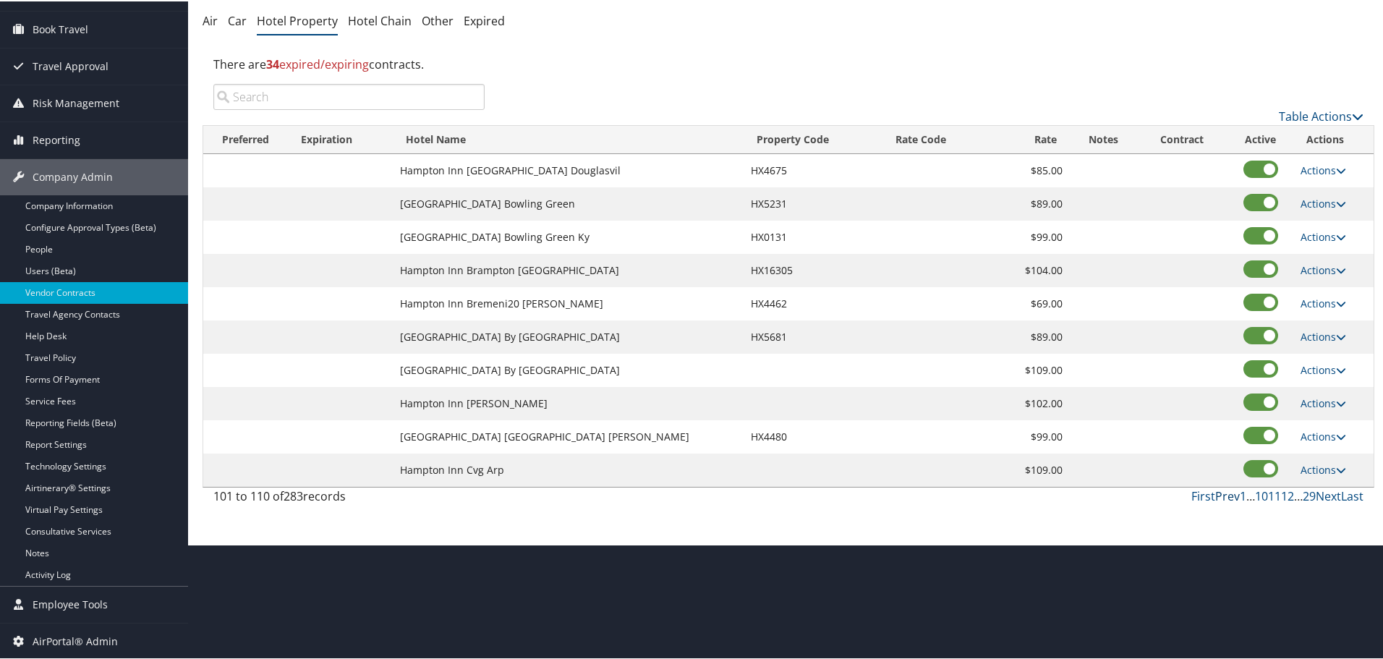
click at [1225, 495] on link "Prev" at bounding box center [1228, 495] width 25 height 16
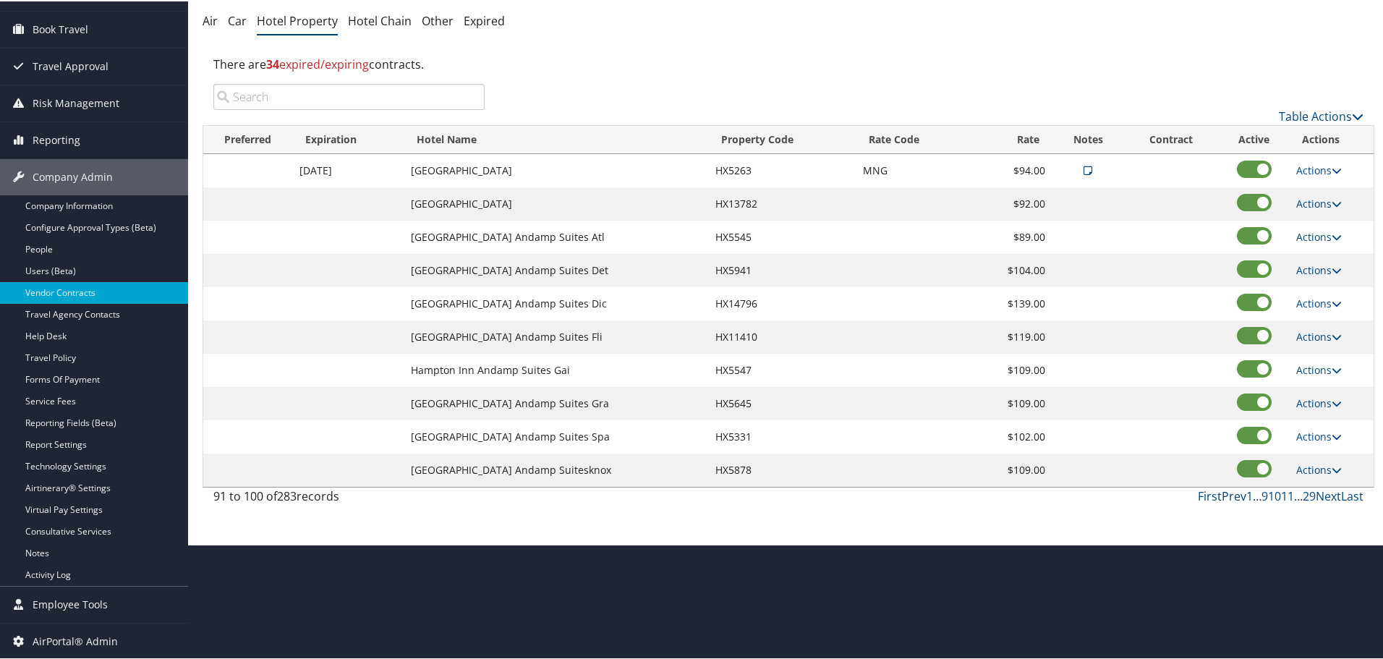
click at [1225, 495] on link "Prev" at bounding box center [1234, 495] width 25 height 16
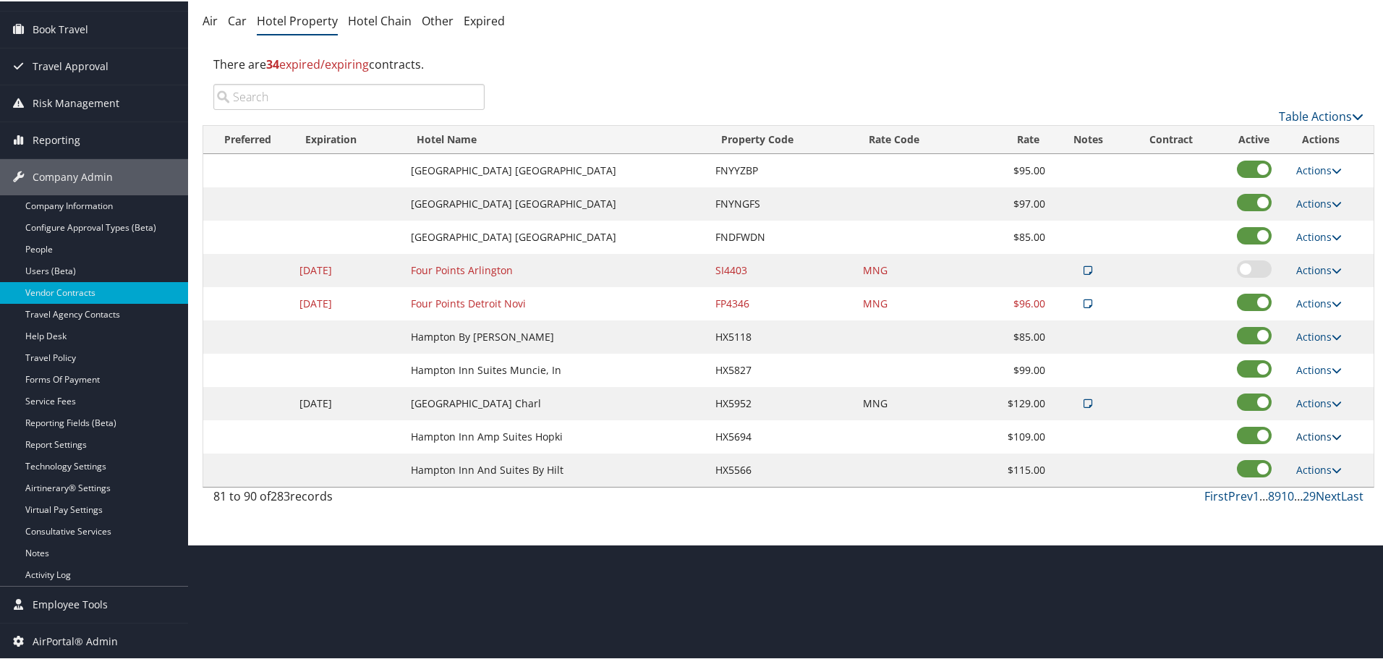
click at [1305, 436] on link "Actions" at bounding box center [1320, 435] width 46 height 14
click at [1317, 456] on link "Edit" at bounding box center [1320, 456] width 56 height 25
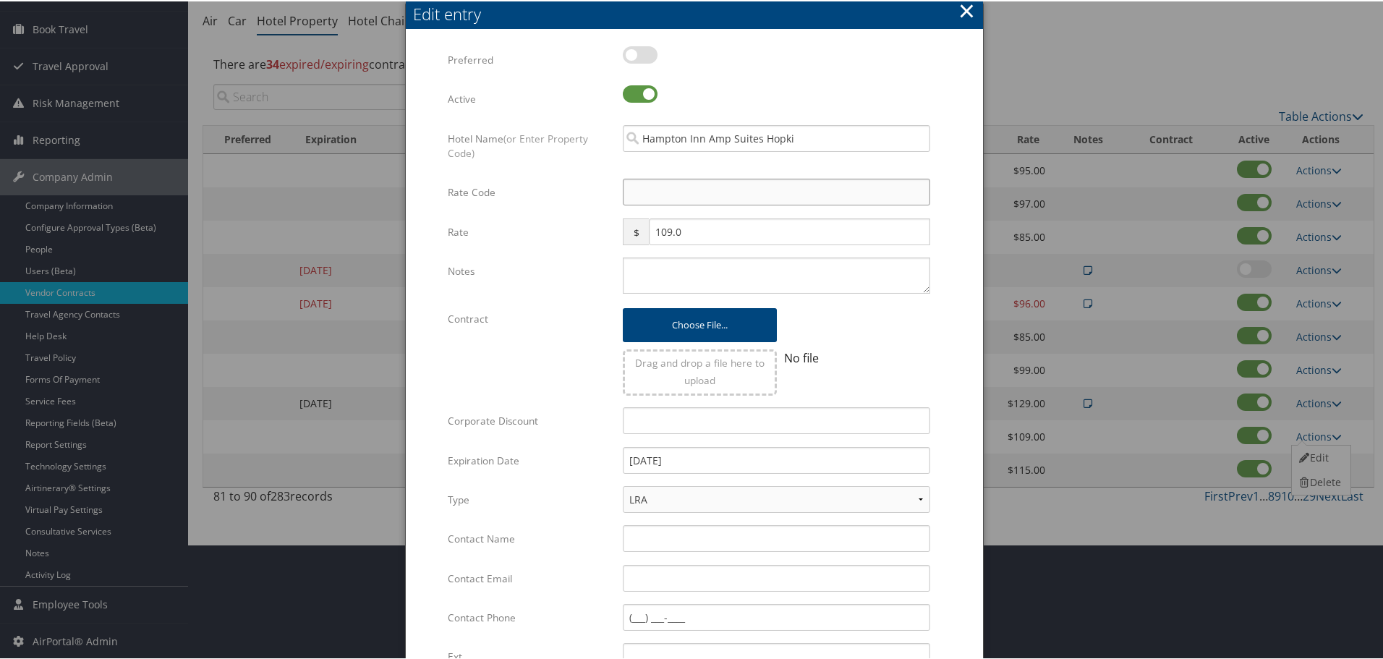
click at [695, 198] on input "Rate Code" at bounding box center [777, 190] width 308 height 27
click at [675, 268] on textarea "Notes" at bounding box center [777, 274] width 308 height 36
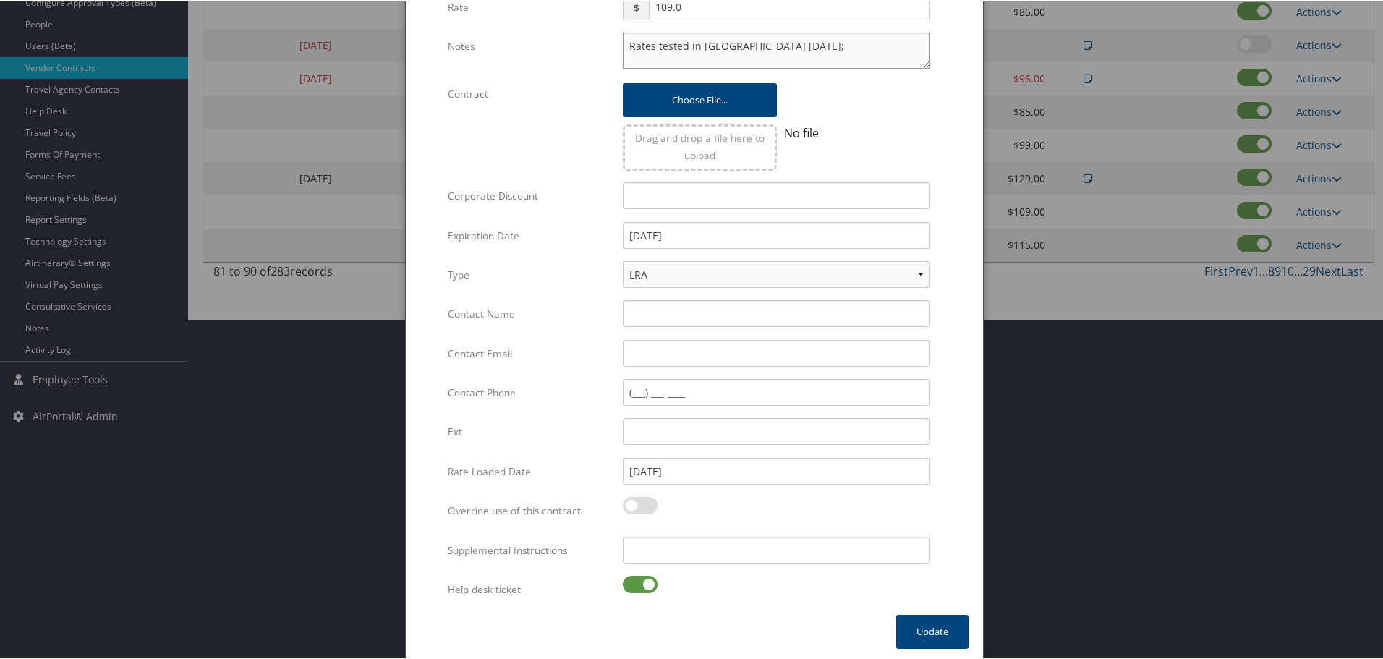
scroll to position [344, 0]
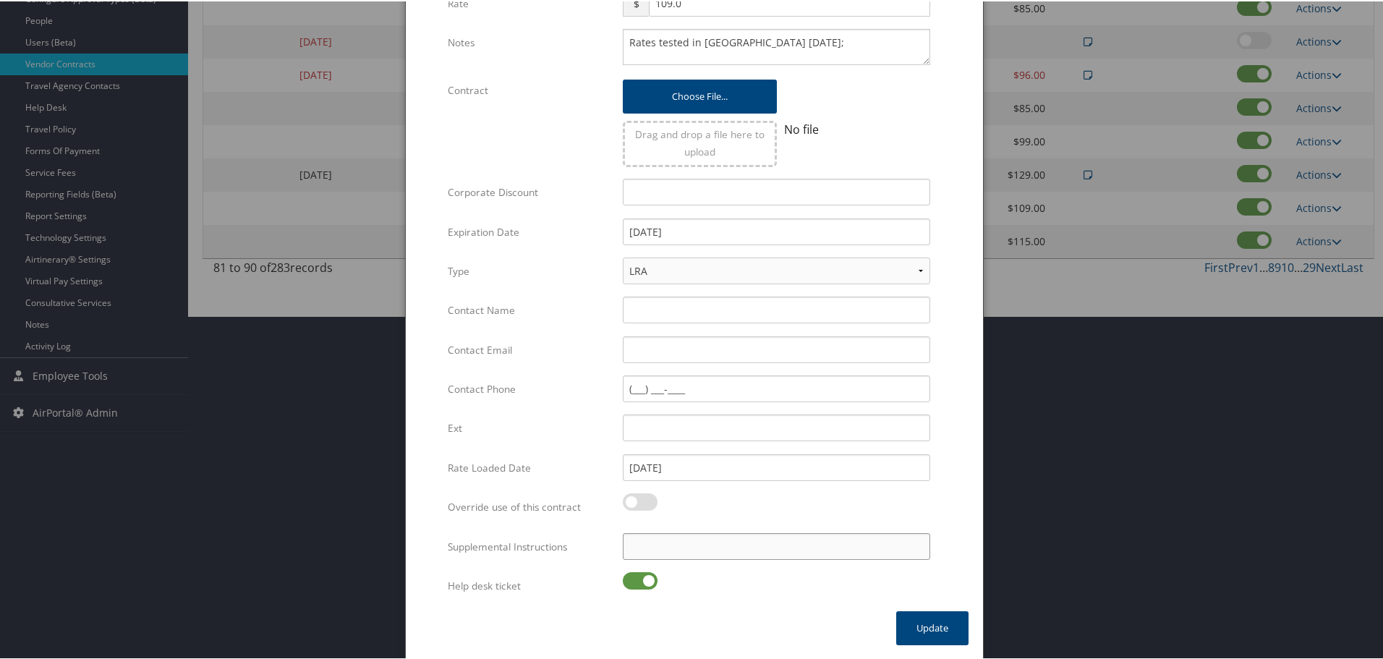
click at [697, 545] on input "Supplemental Instructions" at bounding box center [777, 545] width 308 height 27
click at [647, 576] on label at bounding box center [640, 579] width 35 height 17
click at [640, 577] on input "checkbox" at bounding box center [634, 581] width 9 height 9
click at [930, 632] on button "Update" at bounding box center [932, 627] width 72 height 34
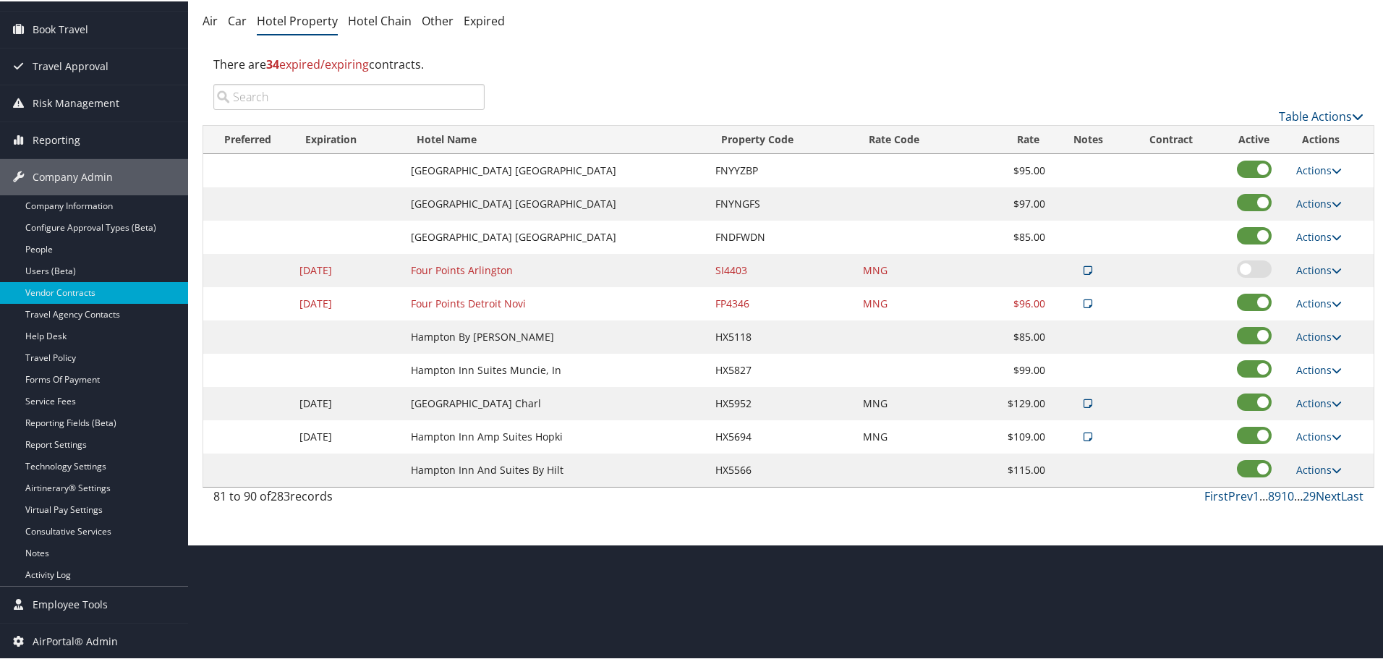
scroll to position [115, 0]
click at [1319, 494] on link "Next" at bounding box center [1328, 495] width 25 height 16
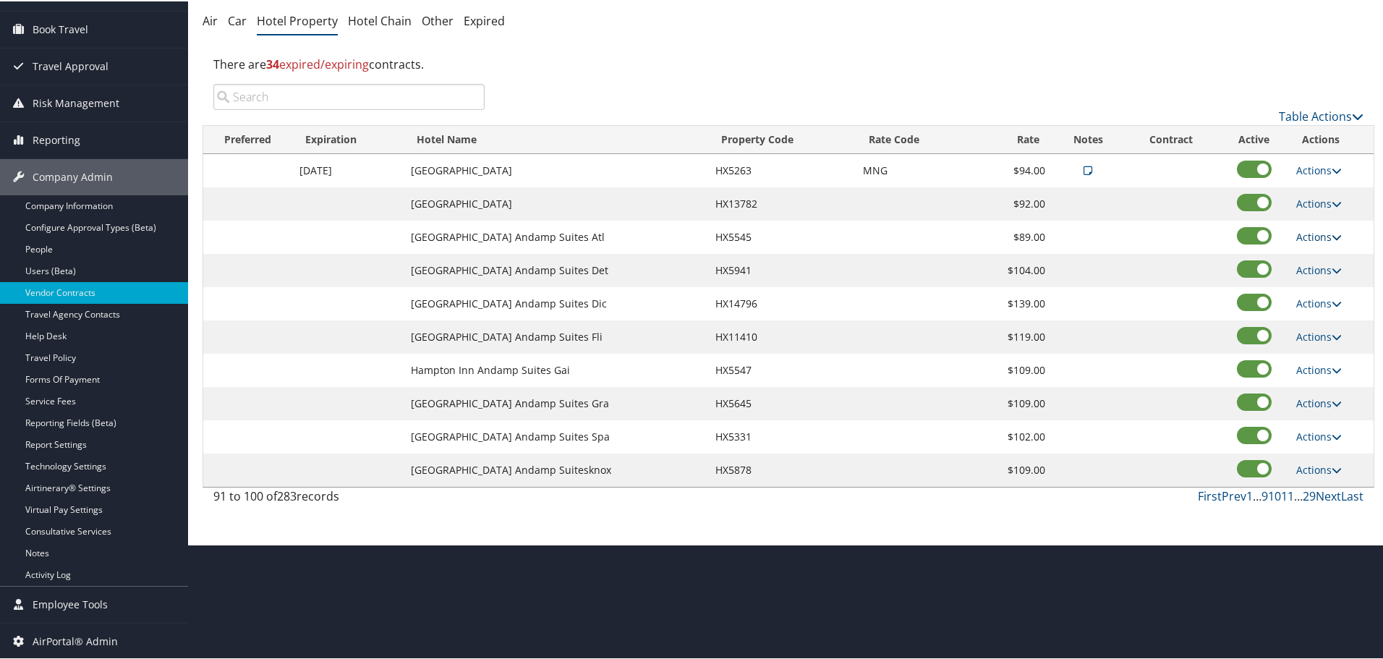
click at [1318, 240] on link "Actions" at bounding box center [1320, 236] width 46 height 14
click at [1316, 253] on link "Edit" at bounding box center [1320, 257] width 56 height 25
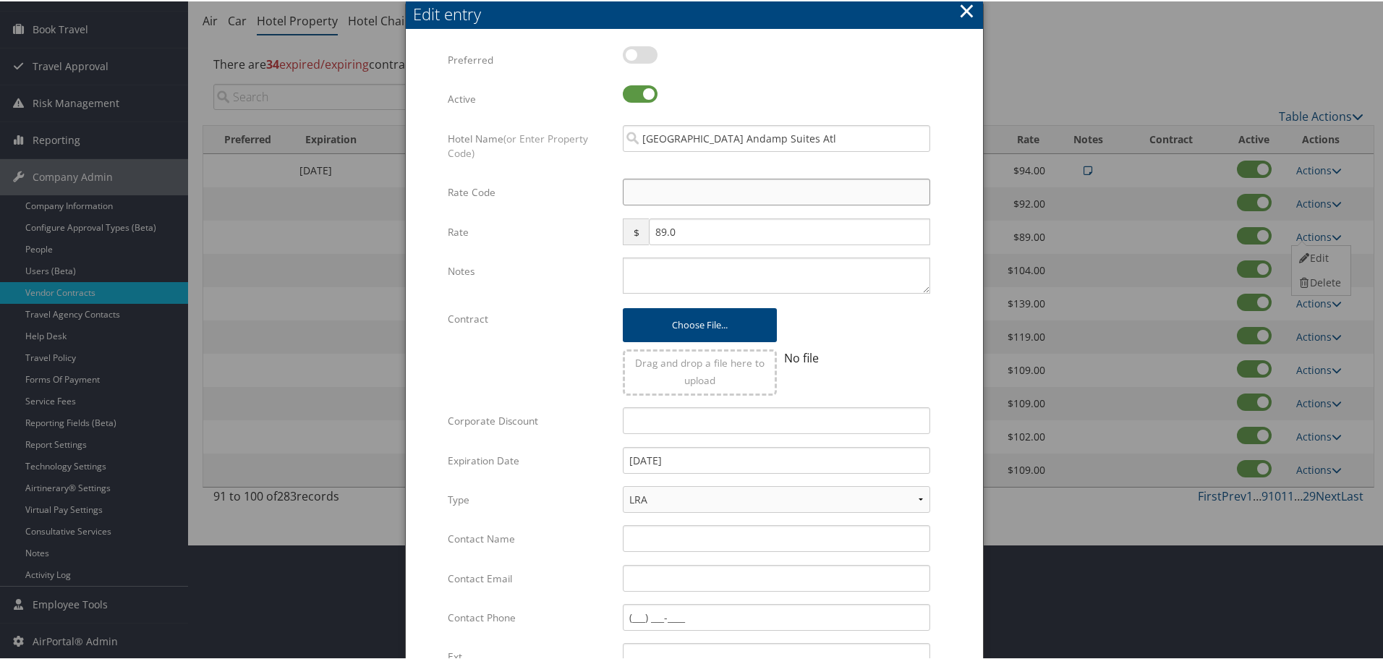
click at [718, 191] on input "Rate Code" at bounding box center [777, 190] width 308 height 27
click at [682, 267] on textarea "Notes" at bounding box center [777, 274] width 308 height 36
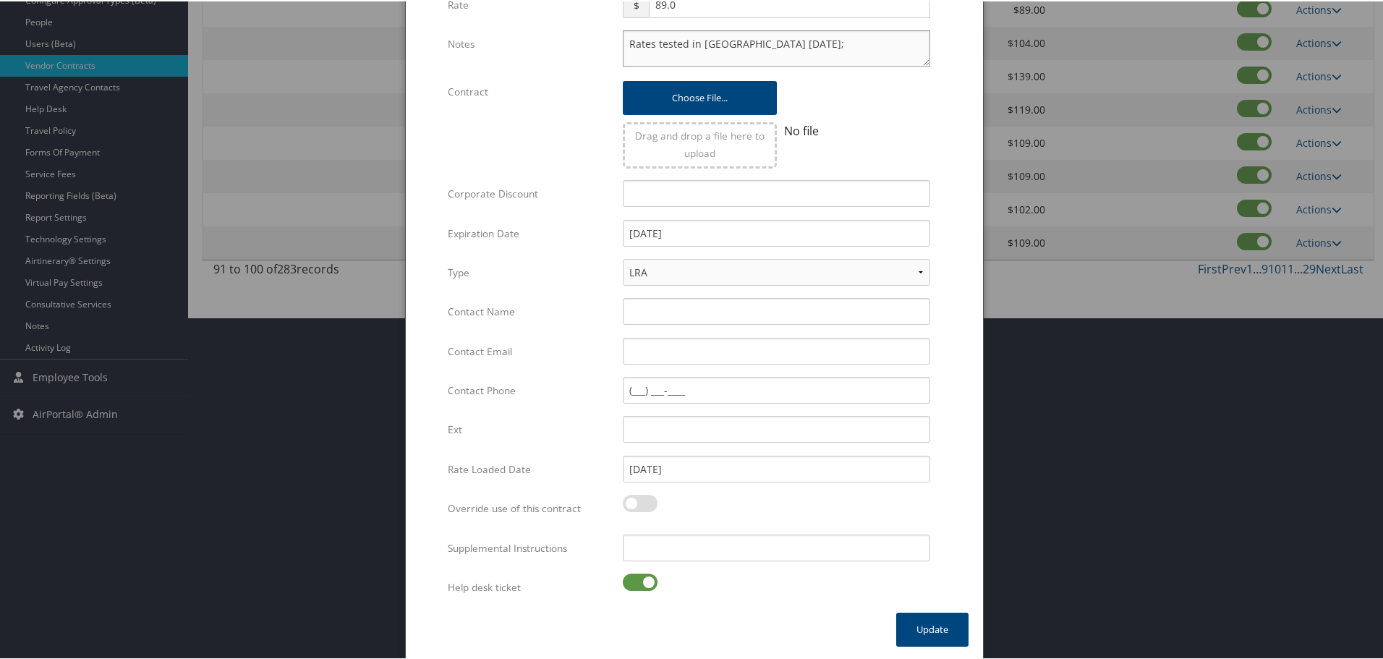
scroll to position [344, 0]
click at [716, 548] on input "Supplemental Instructions" at bounding box center [777, 545] width 308 height 27
click at [642, 582] on label at bounding box center [640, 579] width 35 height 17
click at [640, 582] on input "checkbox" at bounding box center [634, 581] width 9 height 9
click at [911, 626] on button "Update" at bounding box center [932, 627] width 72 height 34
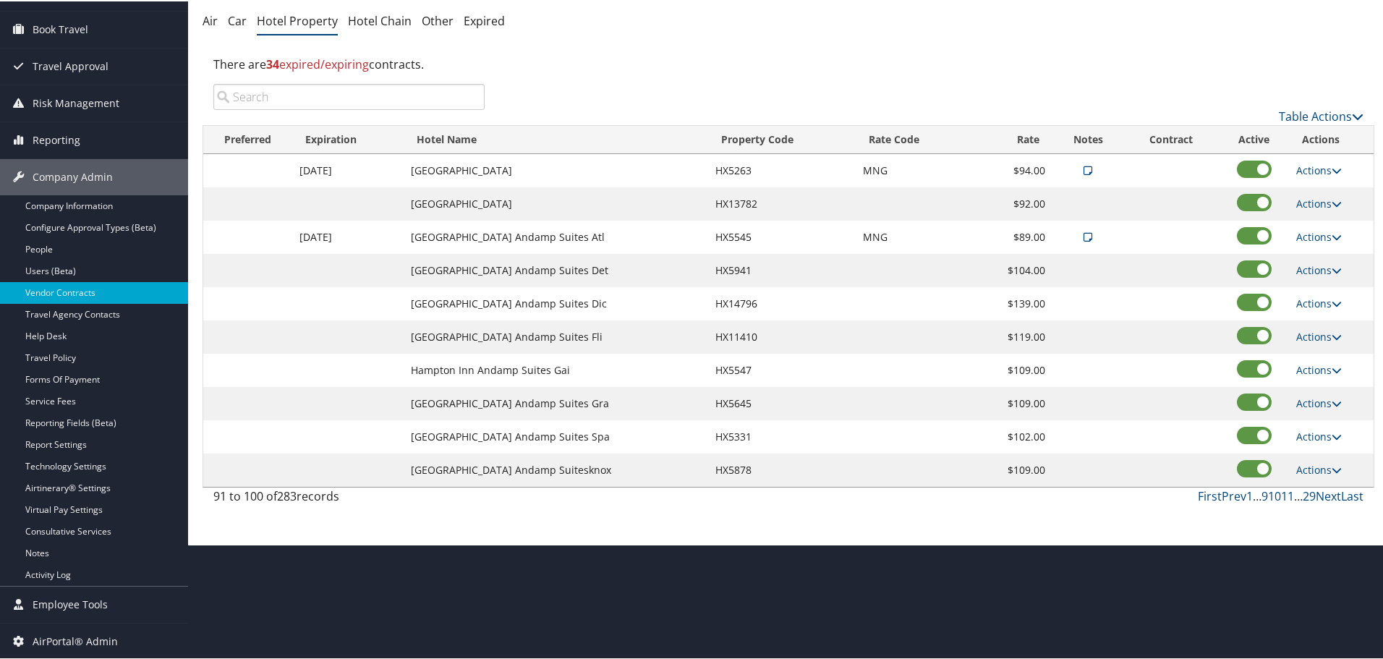
scroll to position [115, 0]
